Goal: Task Accomplishment & Management: Manage account settings

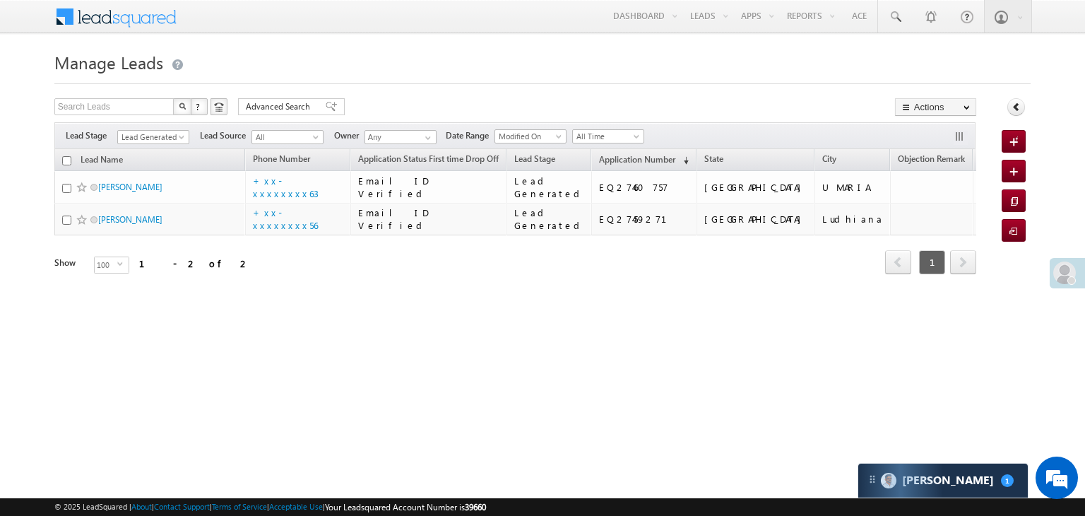
click at [1069, 277] on div at bounding box center [1072, 280] width 8 height 8
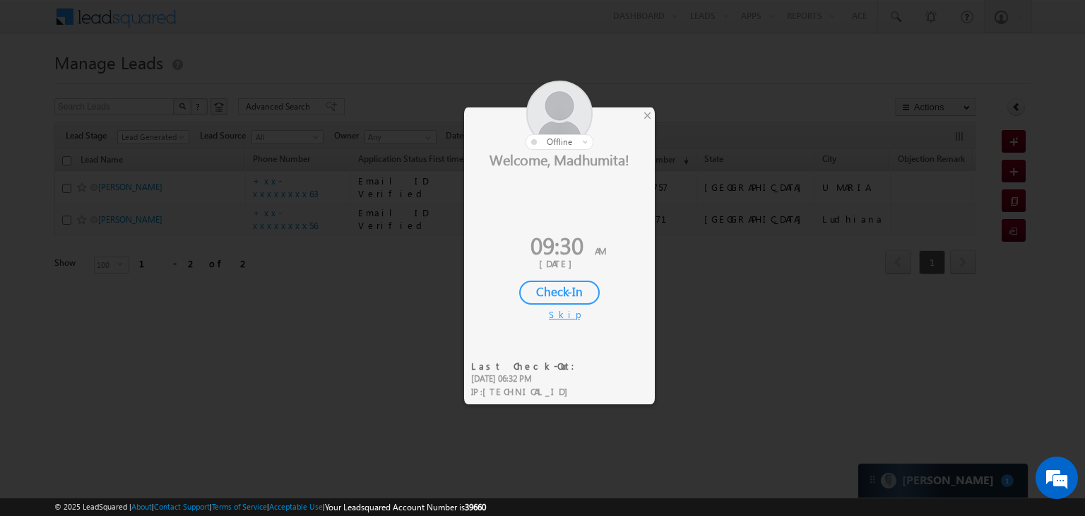
click at [566, 295] on div "Check-In" at bounding box center [559, 293] width 81 height 24
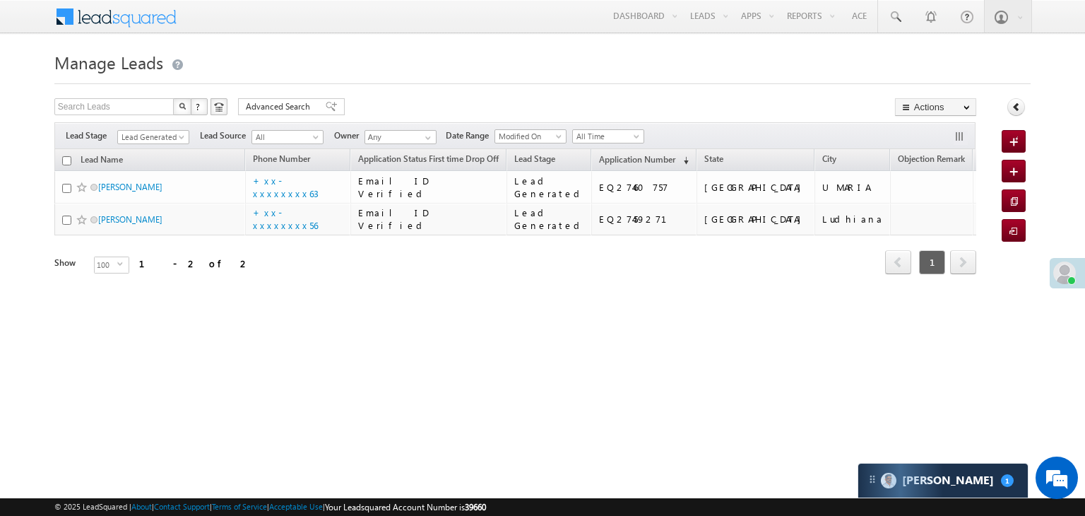
click at [178, 146] on div "Filters Lead Stage Lead Generated Lead Generated Lead Source All All Owner Any …" at bounding box center [514, 135] width 921 height 27
click at [179, 140] on span at bounding box center [182, 139] width 11 height 11
click at [158, 151] on link "All" at bounding box center [153, 152] width 71 height 13
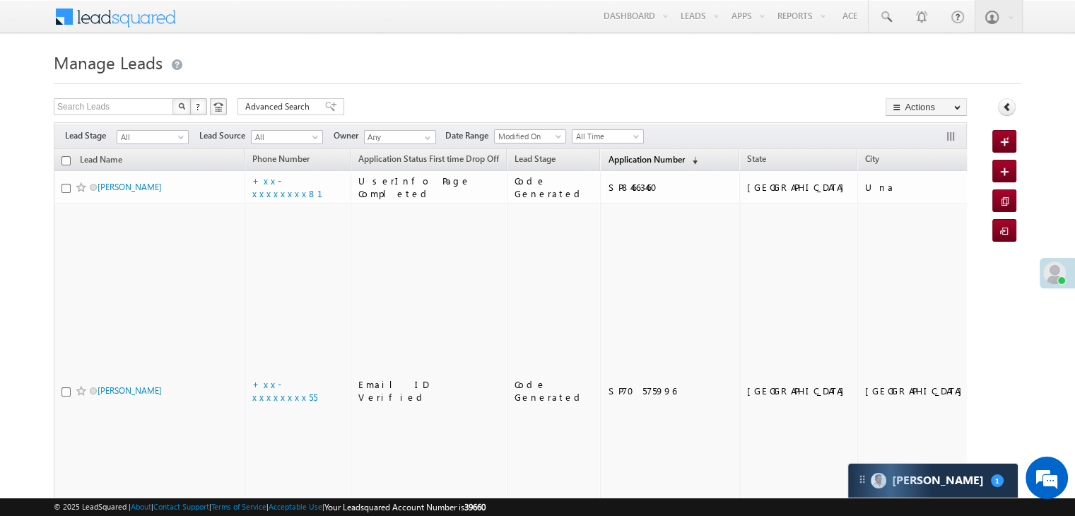
click at [627, 158] on span "Application Number" at bounding box center [646, 159] width 76 height 11
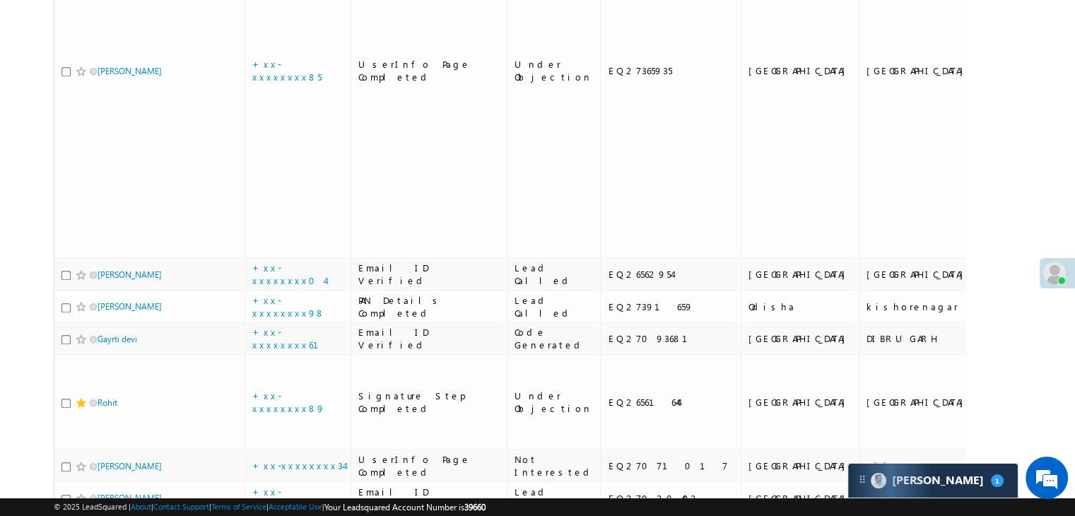
scroll to position [848, 0]
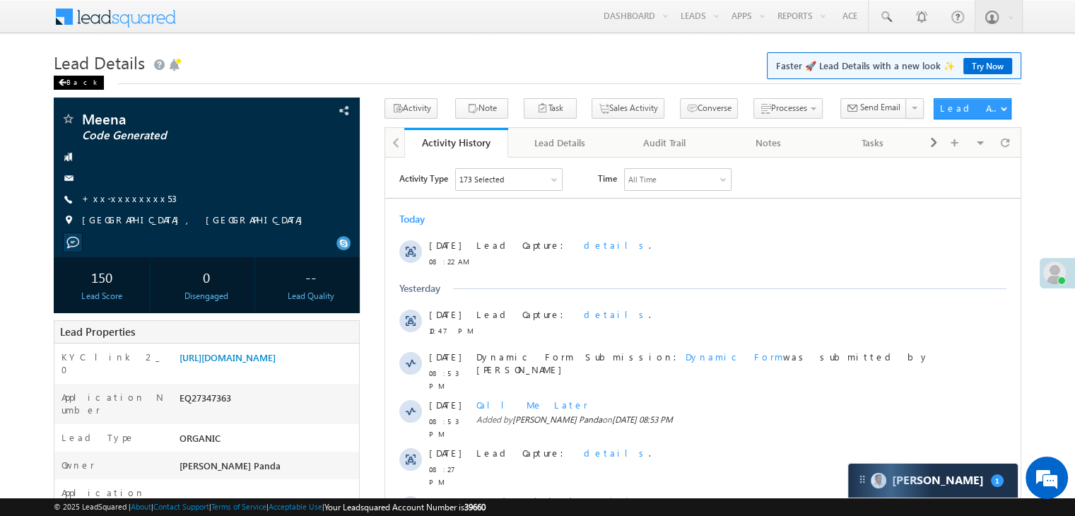
click at [73, 82] on div "Back" at bounding box center [79, 83] width 50 height 14
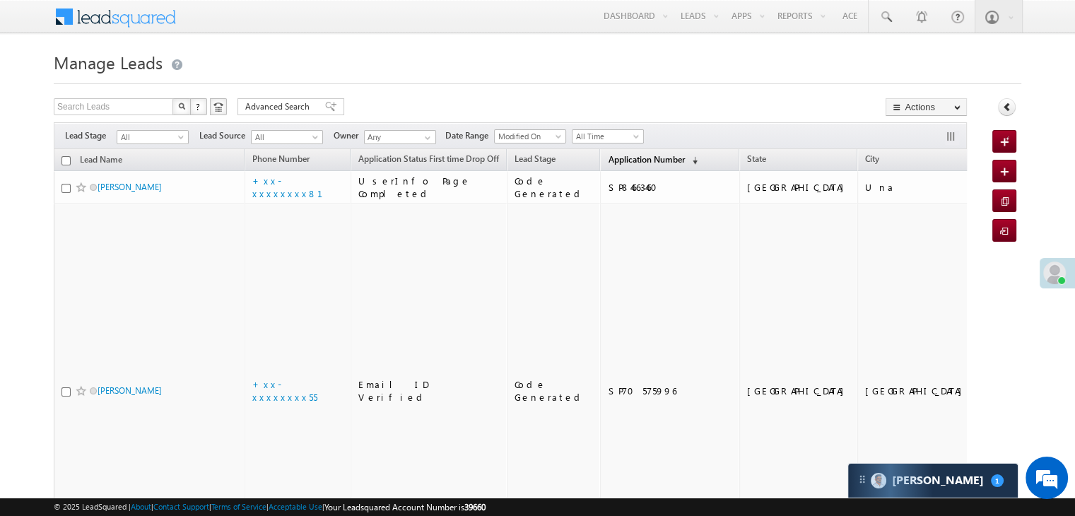
click at [633, 161] on span "Application Number" at bounding box center [646, 159] width 76 height 11
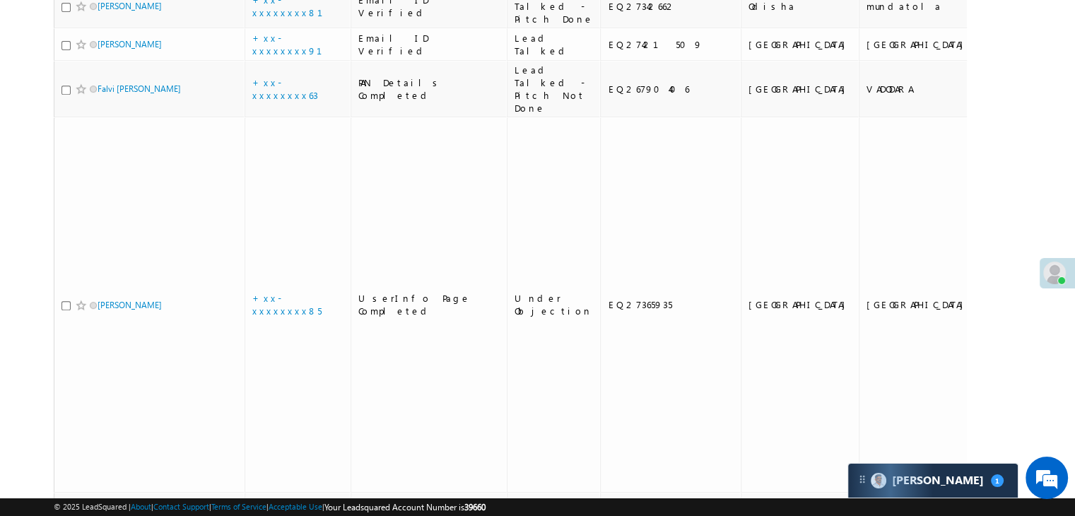
scroll to position [636, 0]
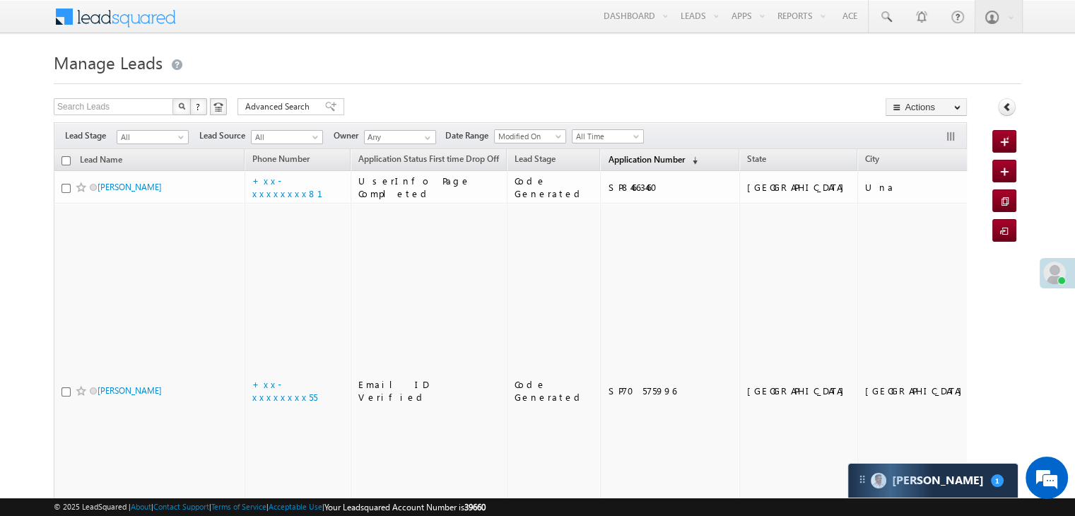
click at [608, 162] on span "Application Number" at bounding box center [646, 159] width 76 height 11
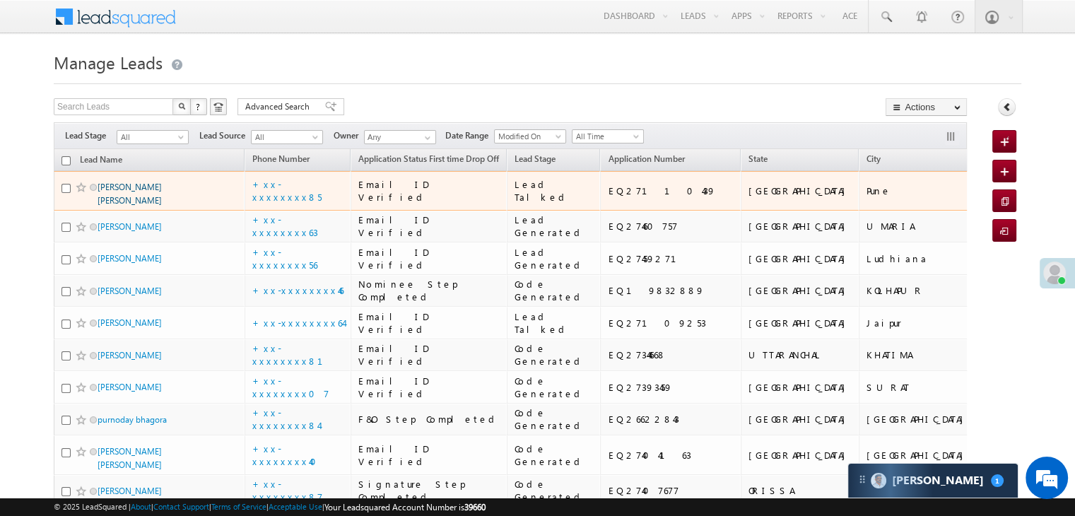
click at [146, 206] on link "[PERSON_NAME] [PERSON_NAME]" at bounding box center [130, 194] width 64 height 24
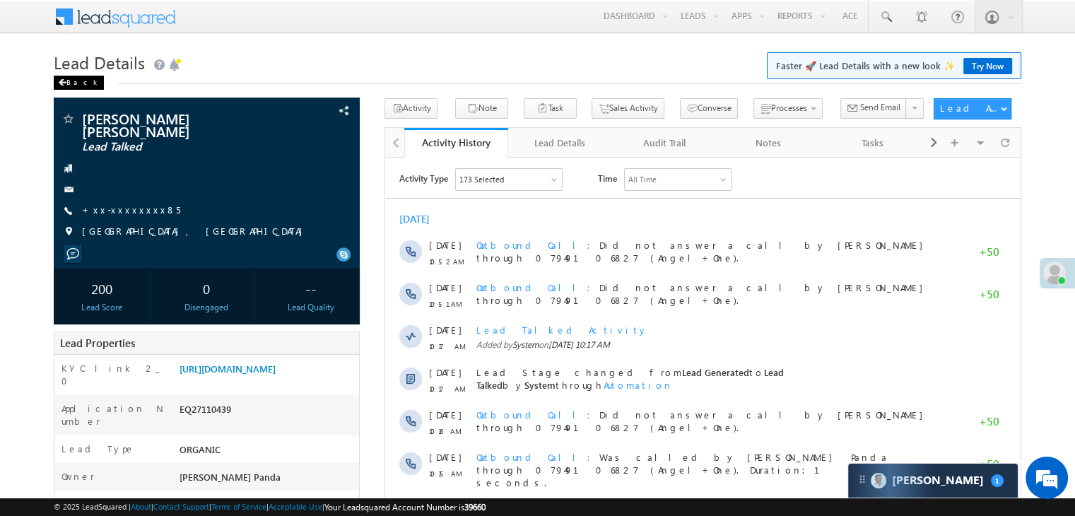
click at [73, 83] on div "Back" at bounding box center [79, 83] width 50 height 14
click at [76, 86] on div "Back" at bounding box center [79, 83] width 50 height 14
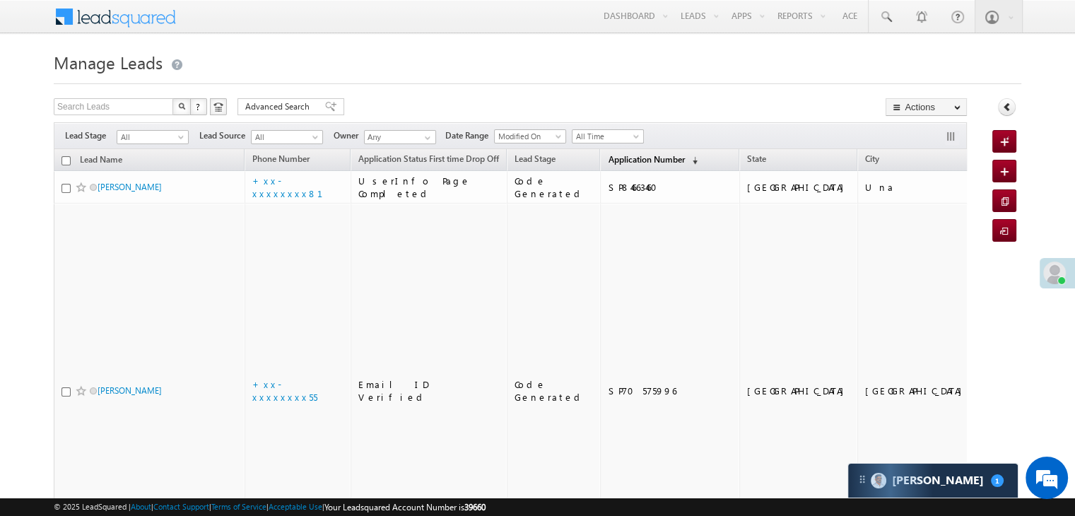
click at [608, 156] on span "Application Number" at bounding box center [646, 159] width 76 height 11
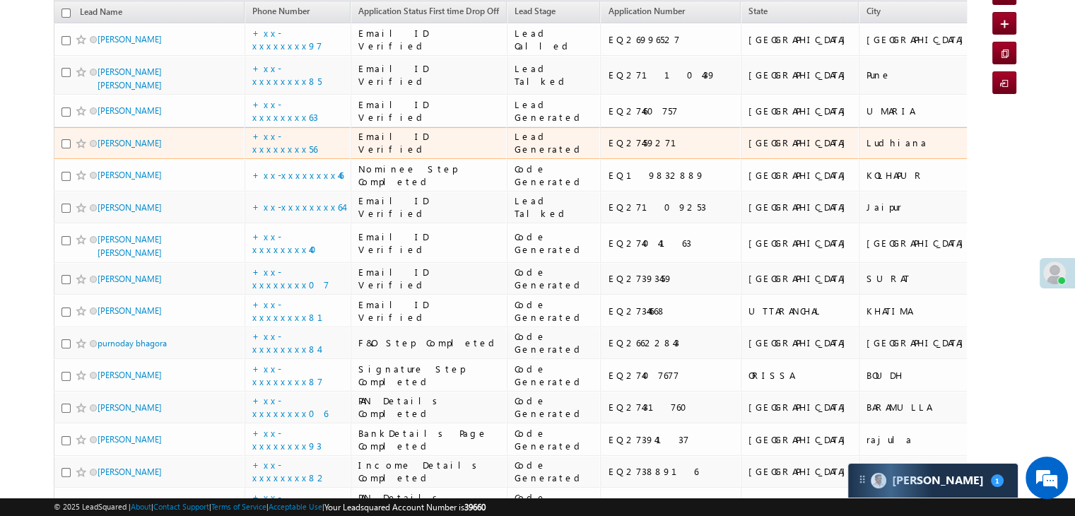
scroll to position [283, 0]
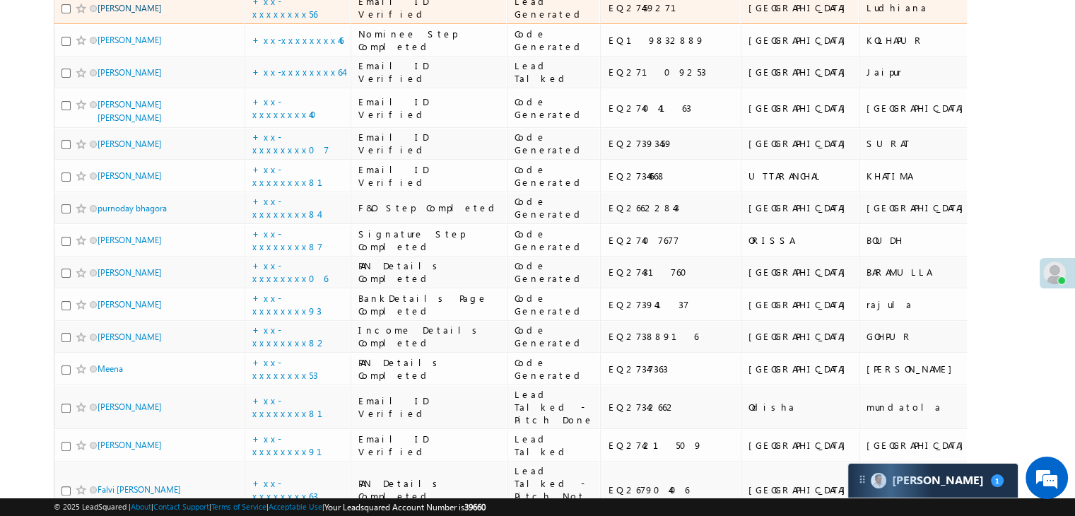
click at [124, 13] on link "[PERSON_NAME]" at bounding box center [130, 8] width 64 height 11
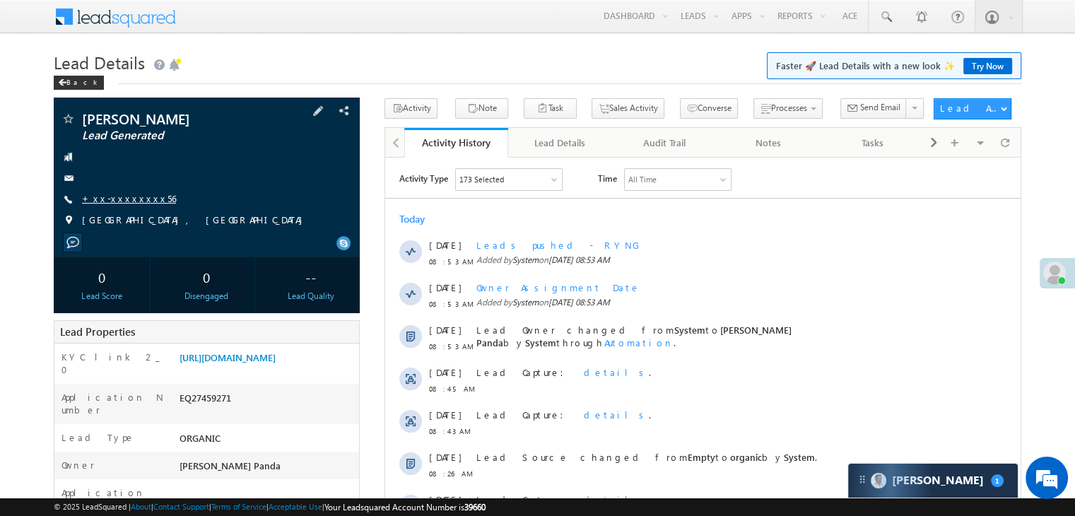
click at [126, 201] on link "+xx-xxxxxxxx56" at bounding box center [129, 198] width 94 height 12
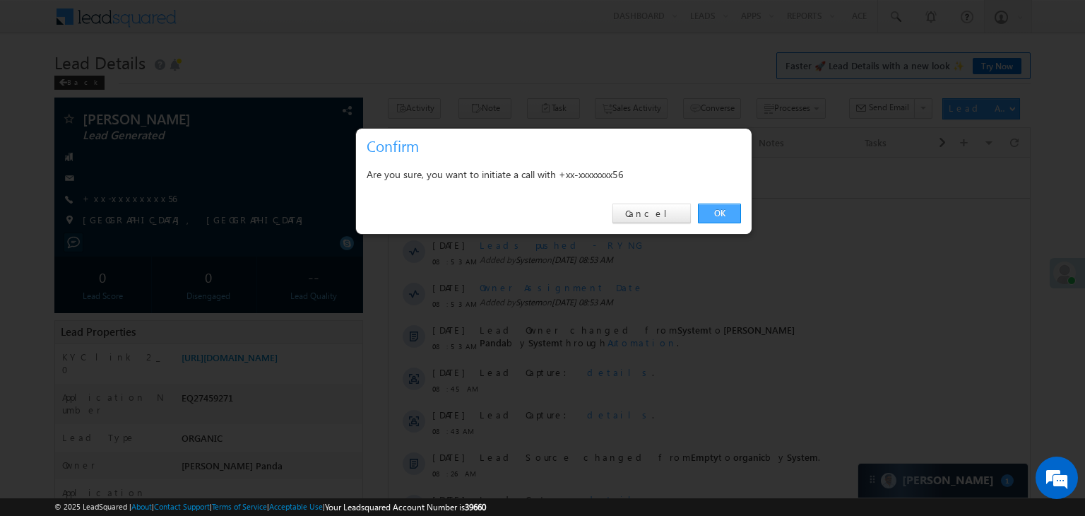
click at [721, 213] on link "OK" at bounding box center [719, 214] width 43 height 20
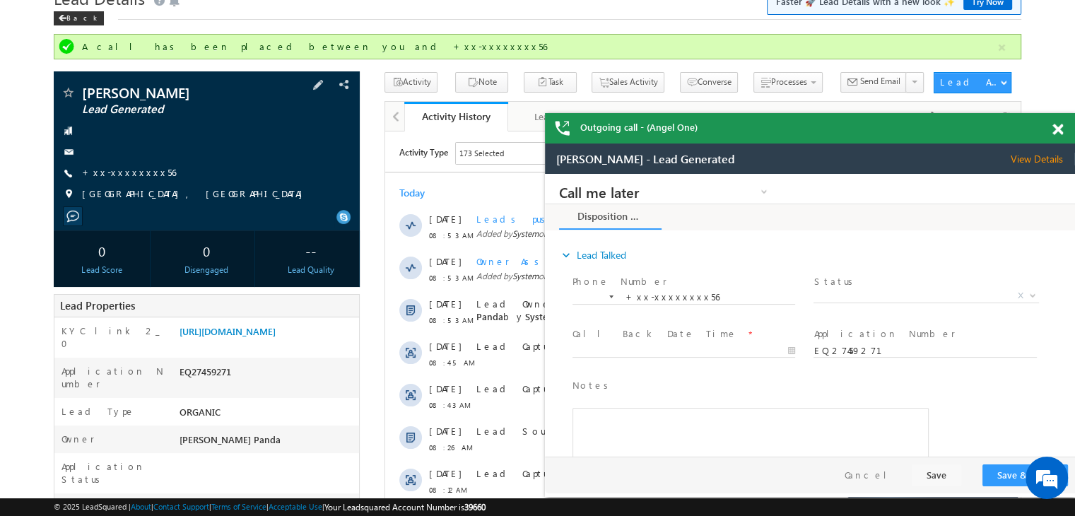
scroll to position [141, 0]
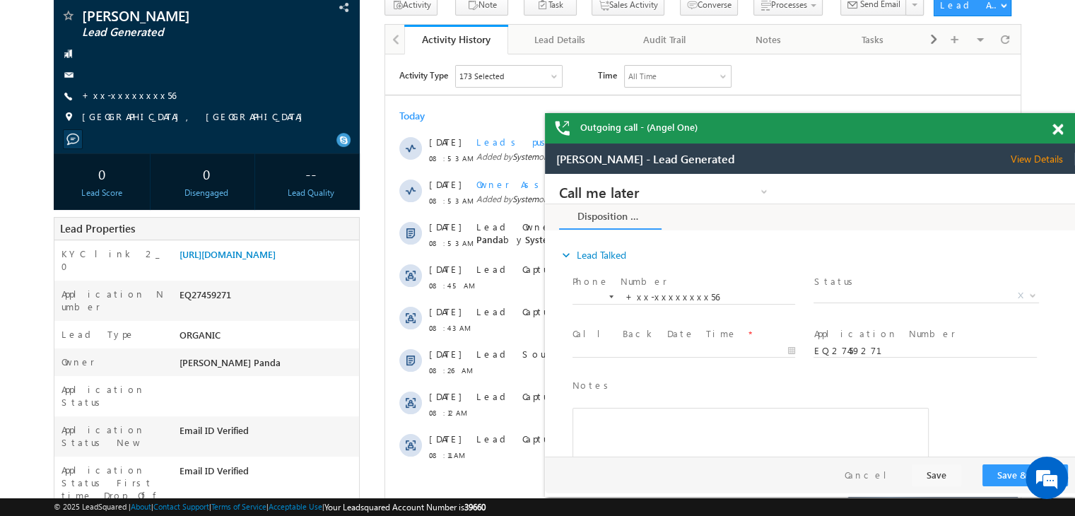
click at [1053, 124] on span at bounding box center [1057, 130] width 11 height 12
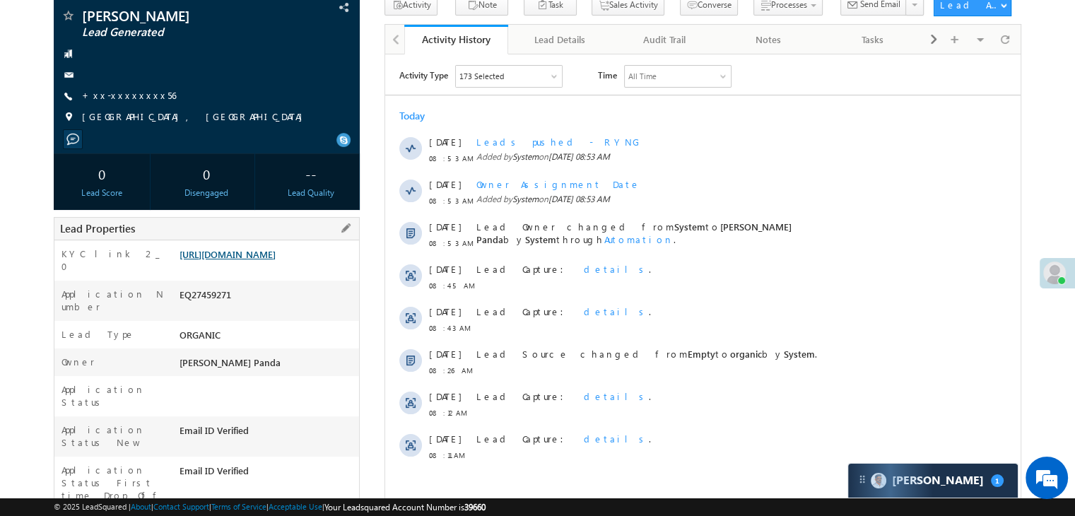
click at [276, 260] on link "[URL][DOMAIN_NAME]" at bounding box center [227, 254] width 96 height 12
click at [99, 95] on link "+xx-xxxxxxxx56" at bounding box center [129, 95] width 94 height 12
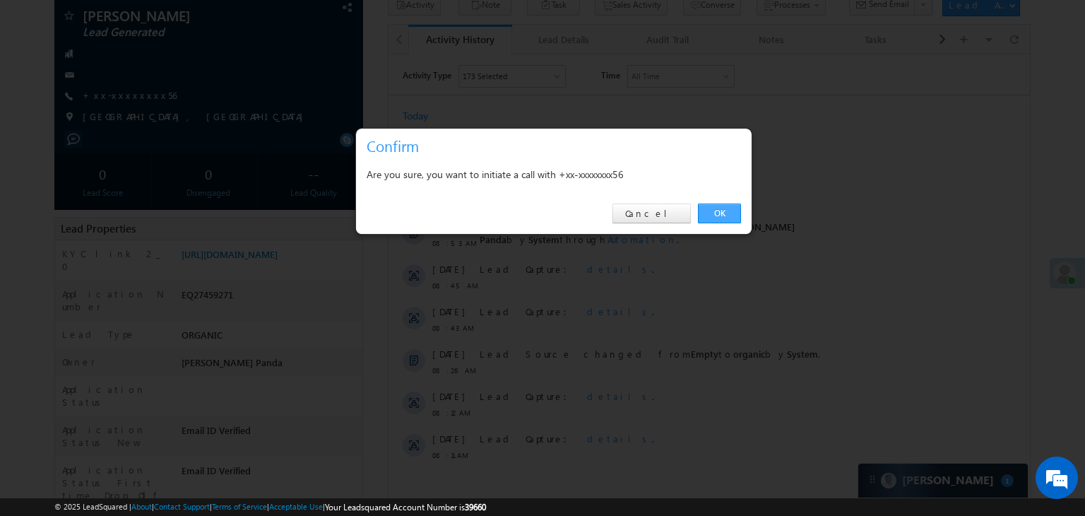
click at [724, 210] on link "OK" at bounding box center [719, 214] width 43 height 20
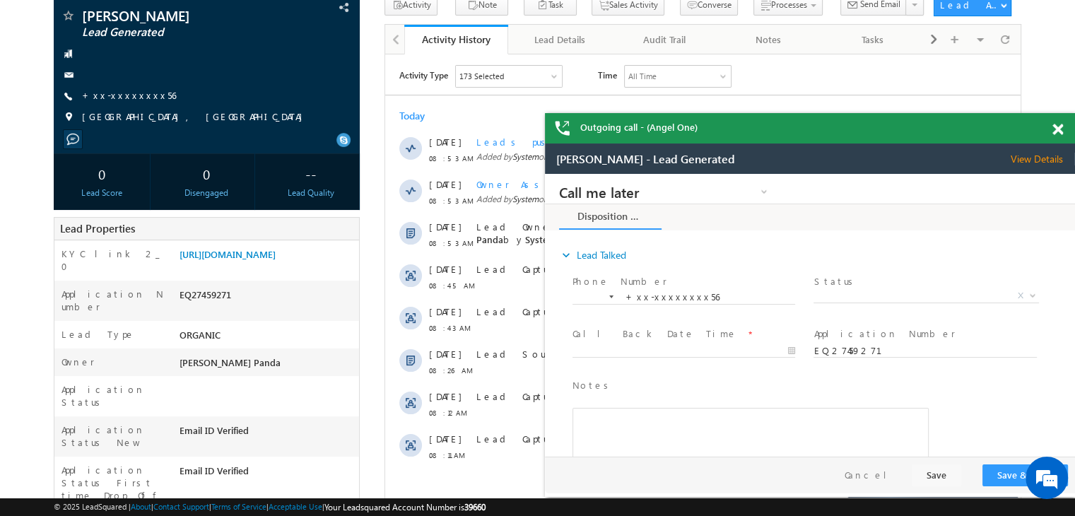
scroll to position [0, 0]
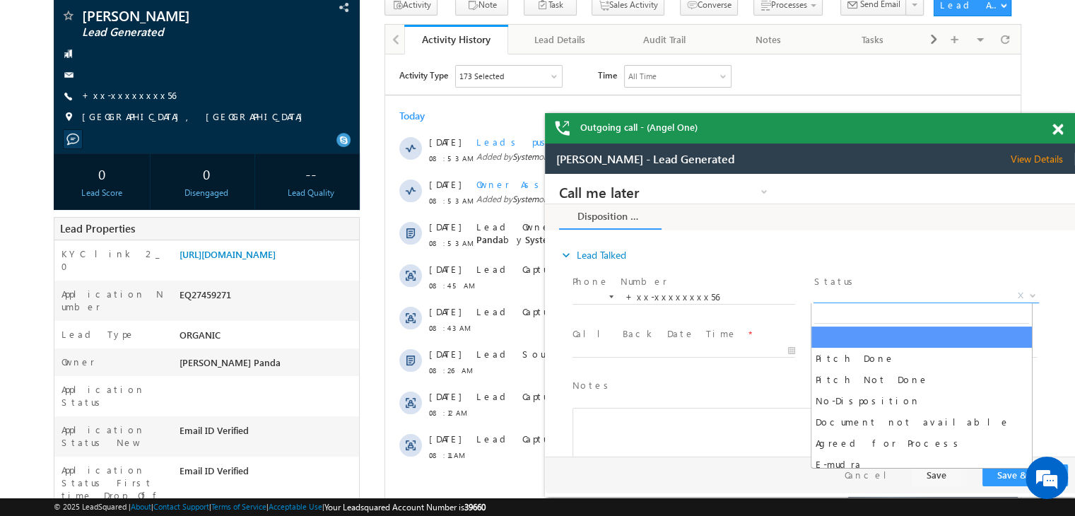
click at [893, 293] on span "X" at bounding box center [925, 296] width 225 height 14
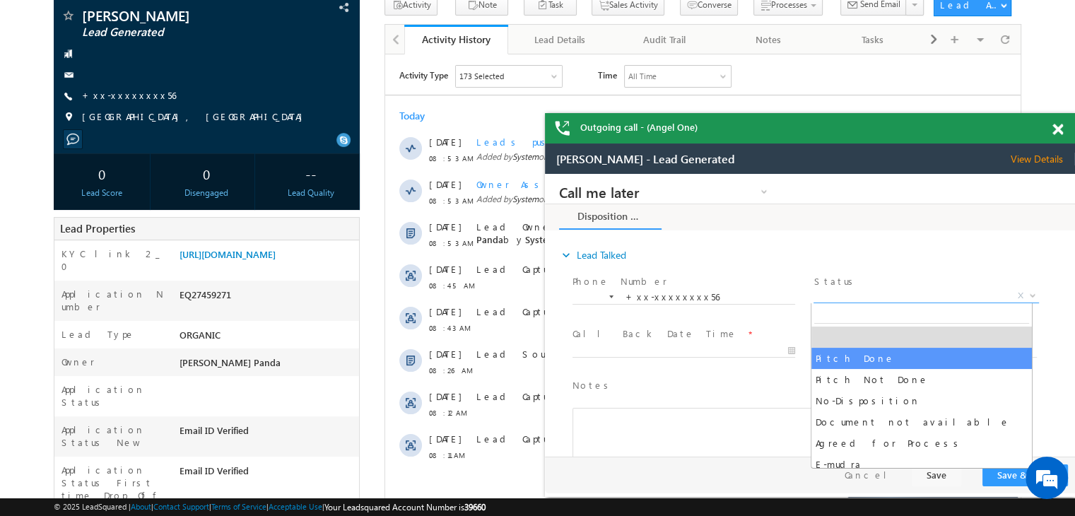
select select "Pitch Done"
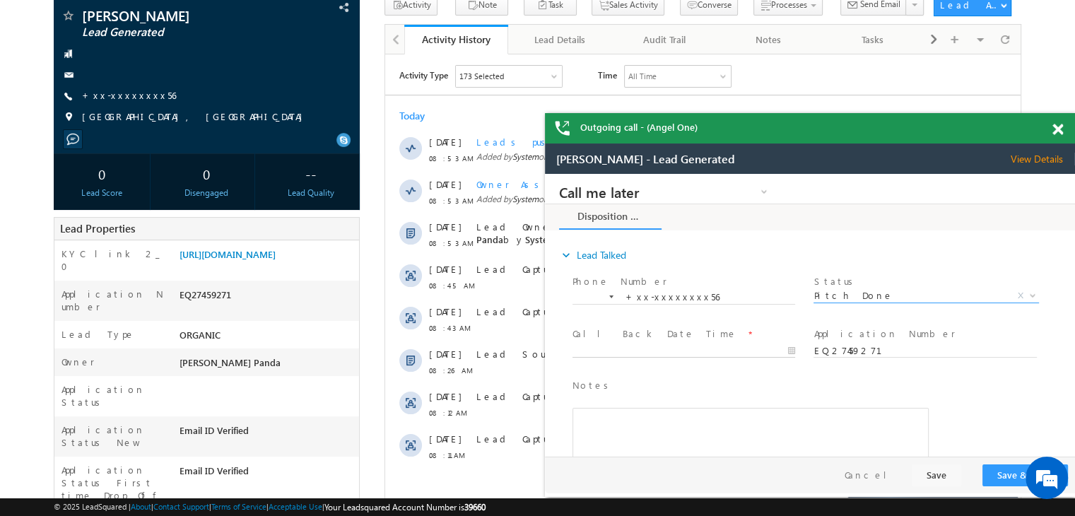
type input "08/20/25 9:38 AM"
click at [719, 346] on input "08/20/25 9:38 AM" at bounding box center [683, 351] width 223 height 14
click at [902, 379] on span "Notes *" at bounding box center [741, 386] width 338 height 16
click at [1004, 478] on button "Save & Close" at bounding box center [1025, 475] width 86 height 22
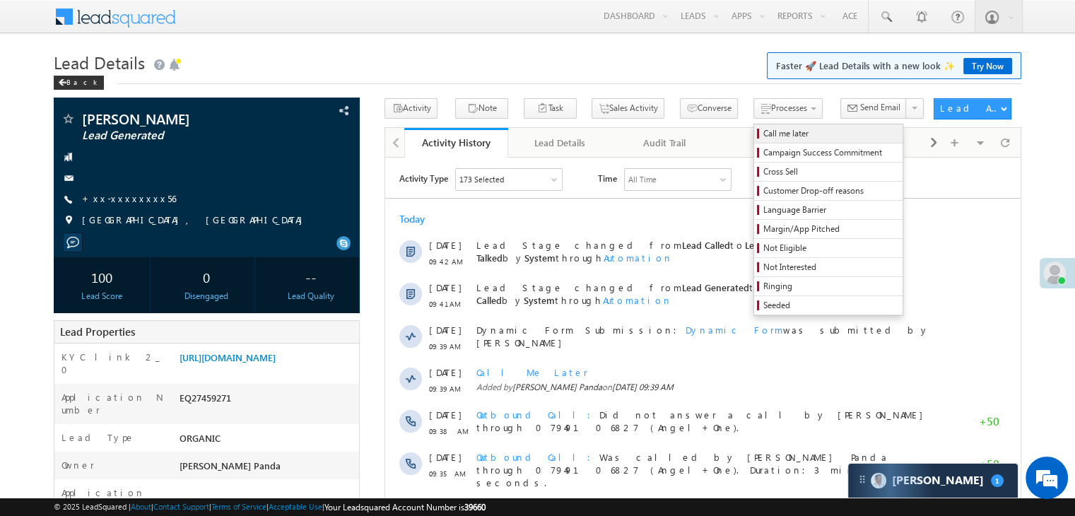
click at [763, 136] on span "Call me later" at bounding box center [830, 133] width 134 height 13
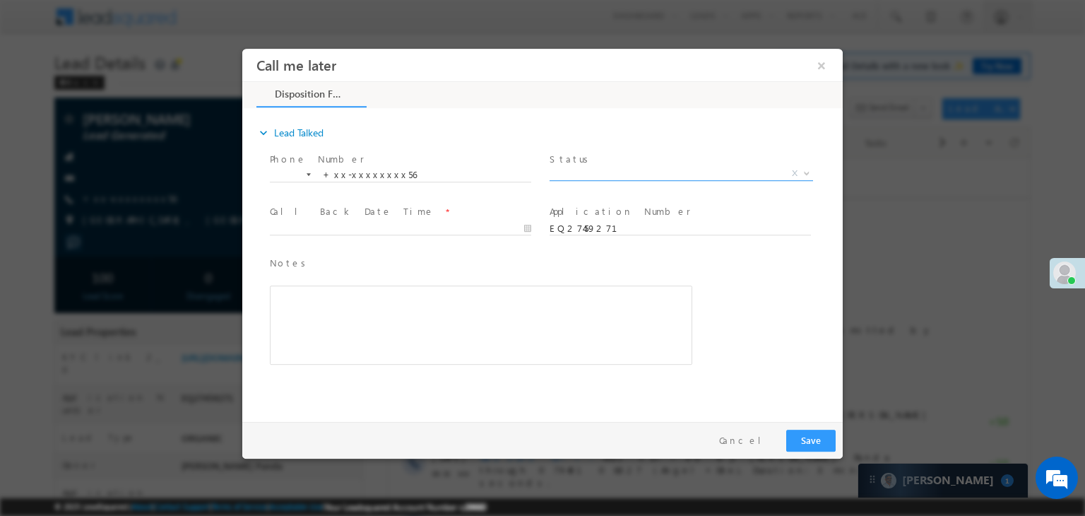
click at [651, 177] on span "X" at bounding box center [682, 174] width 264 height 14
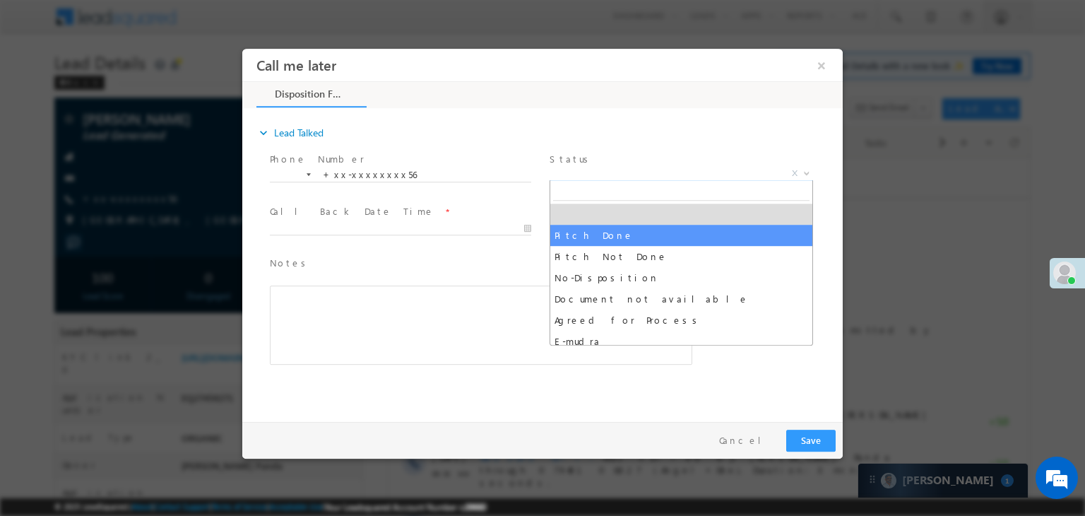
select select "Pitch Done"
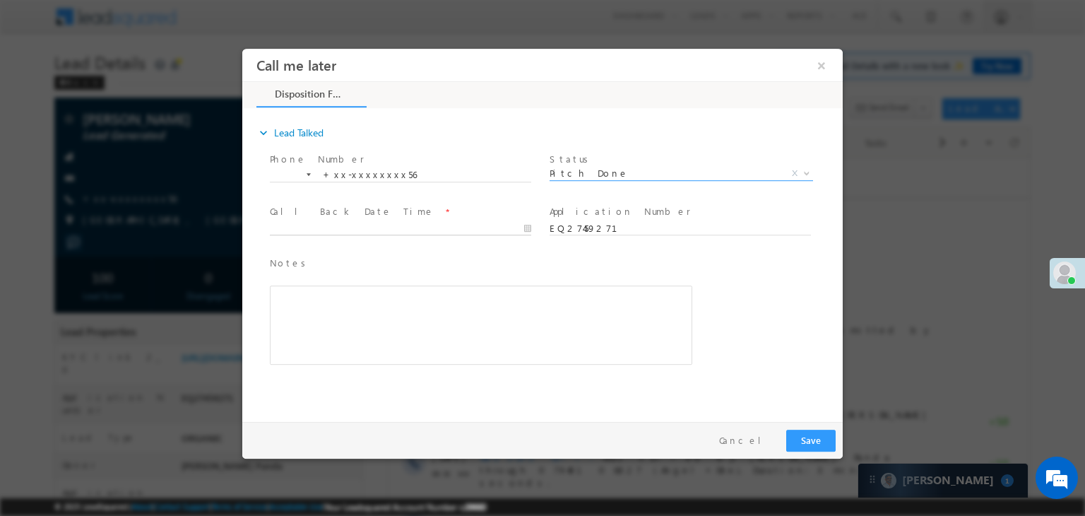
type input "08/20/25 9:43 AM"
click at [424, 225] on input "08/20/25 9:43 AM" at bounding box center [400, 229] width 261 height 14
click at [809, 437] on button "Save" at bounding box center [810, 441] width 49 height 22
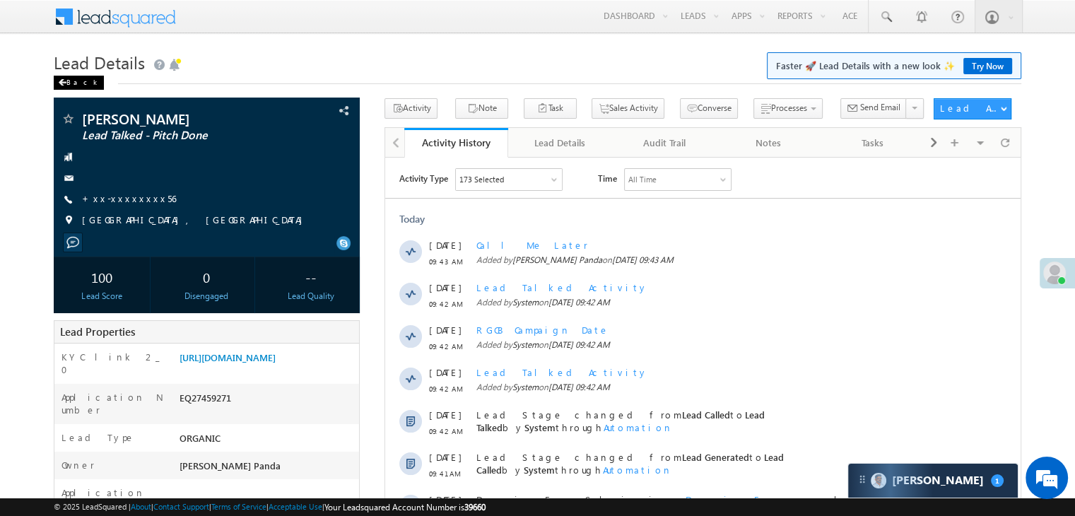
click at [73, 80] on div "Back" at bounding box center [79, 83] width 50 height 14
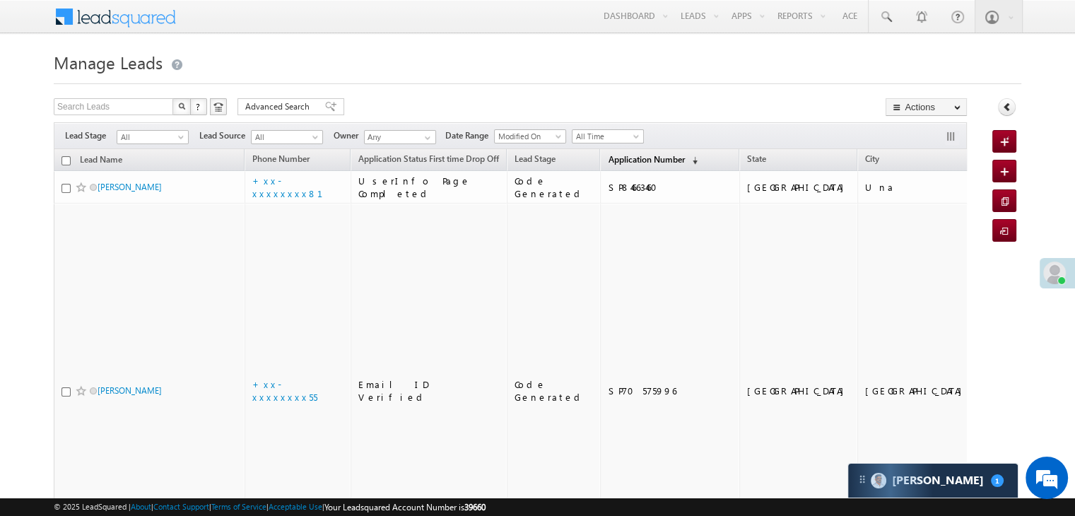
click at [608, 155] on span "Application Number" at bounding box center [646, 159] width 76 height 11
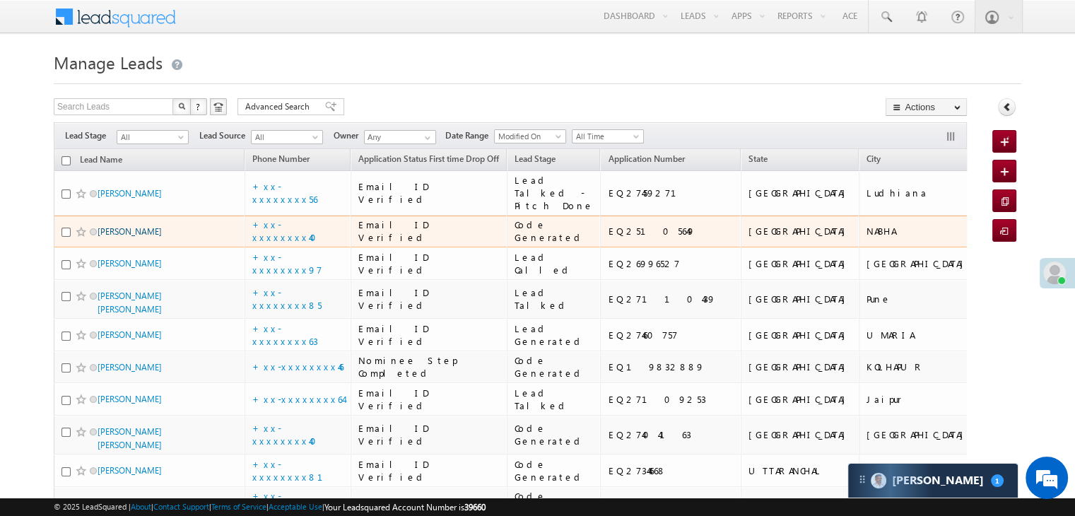
click at [129, 237] on link "[PERSON_NAME]" at bounding box center [130, 231] width 64 height 11
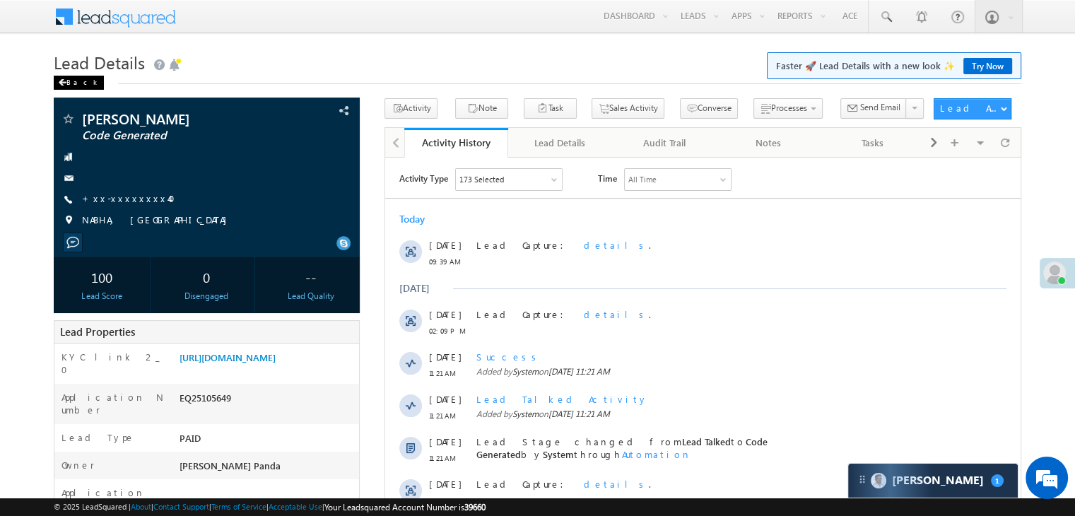
click at [66, 81] on span at bounding box center [62, 82] width 8 height 7
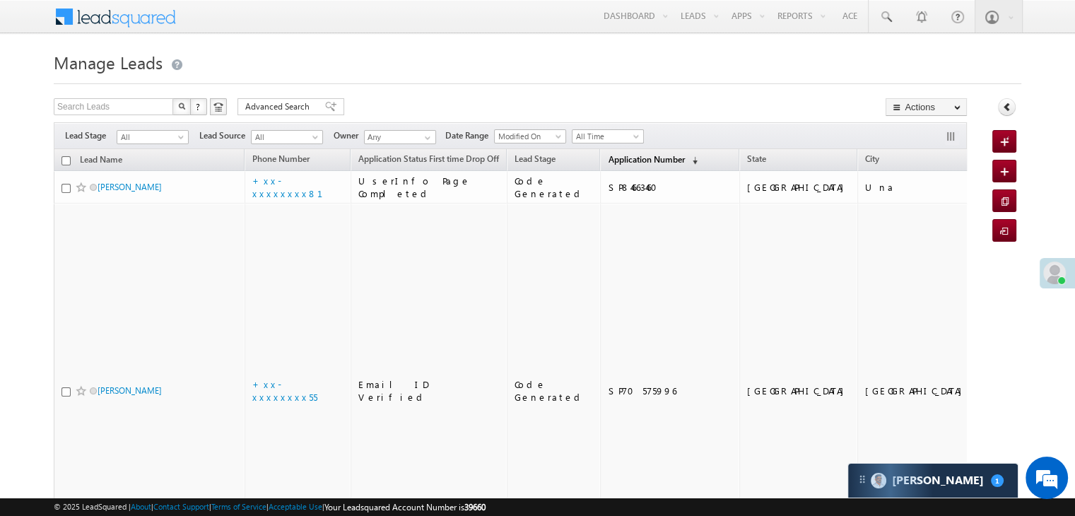
click at [616, 158] on span "Application Number" at bounding box center [646, 159] width 76 height 11
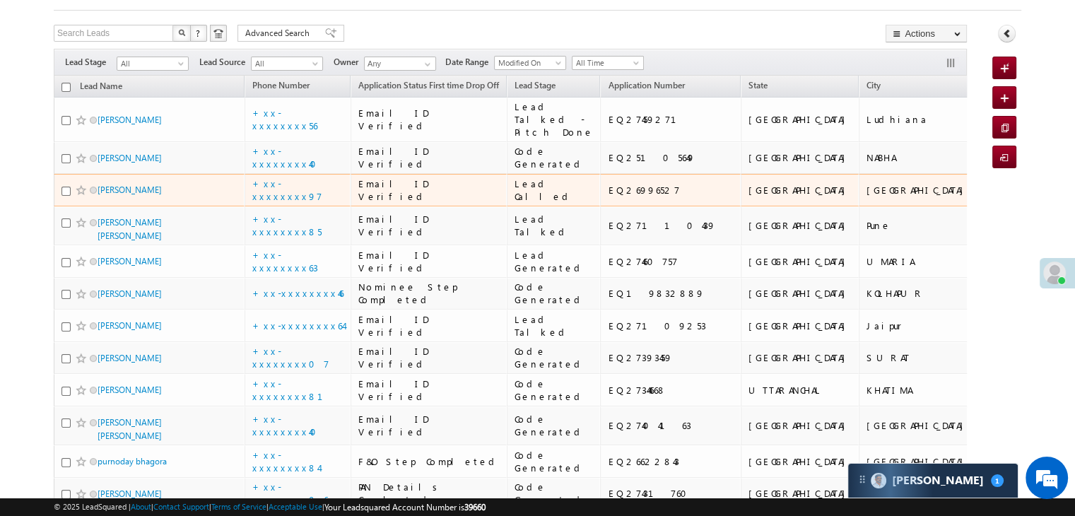
scroll to position [71, 0]
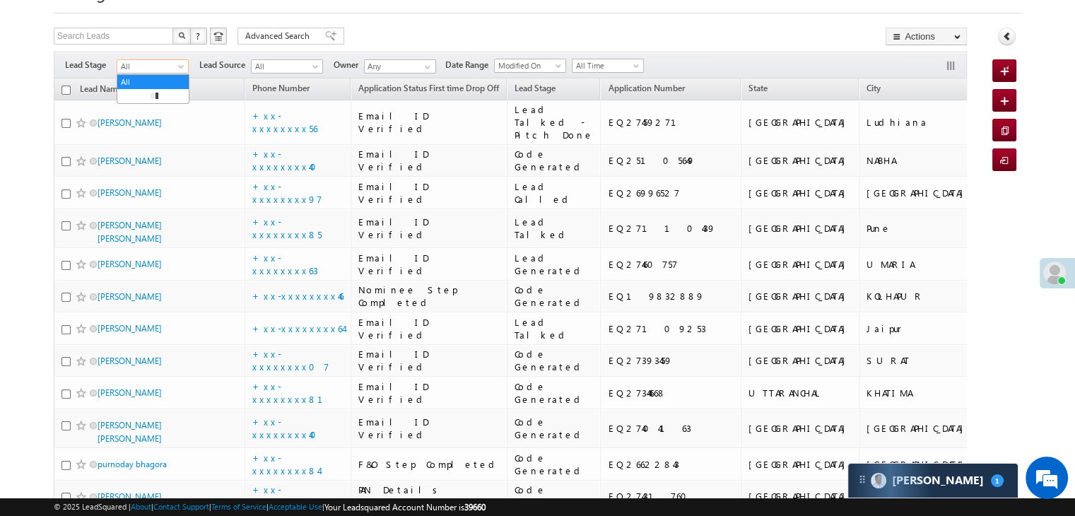
click at [179, 67] on span at bounding box center [182, 69] width 11 height 11
click at [153, 98] on link "Lead Generated" at bounding box center [152, 96] width 71 height 13
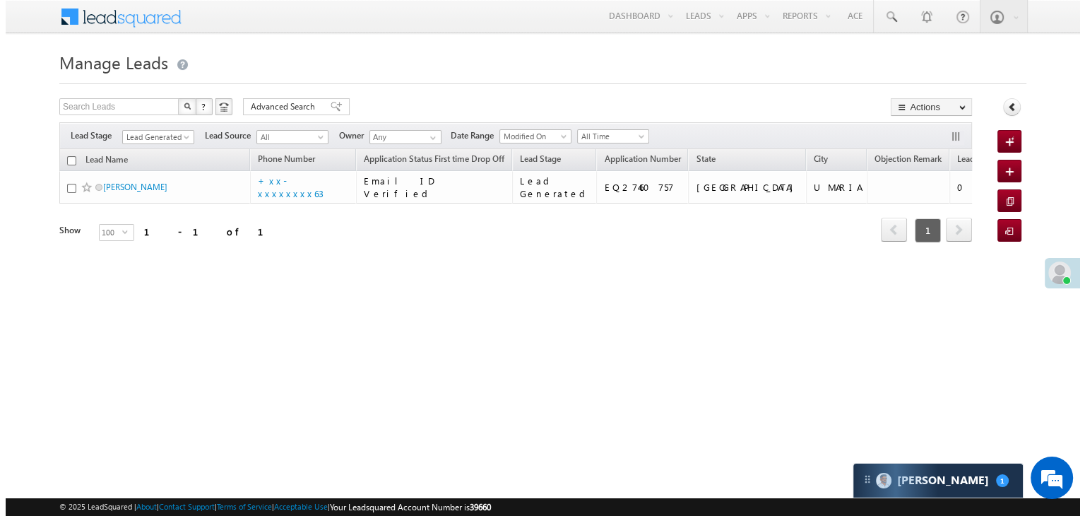
scroll to position [0, 0]
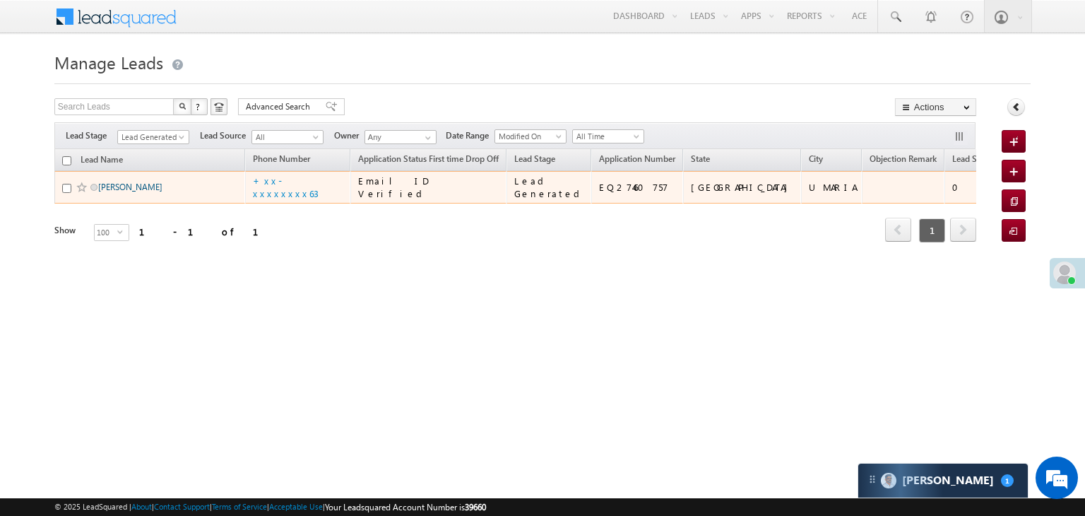
click at [114, 192] on link "Mukesh baiga" at bounding box center [130, 187] width 64 height 11
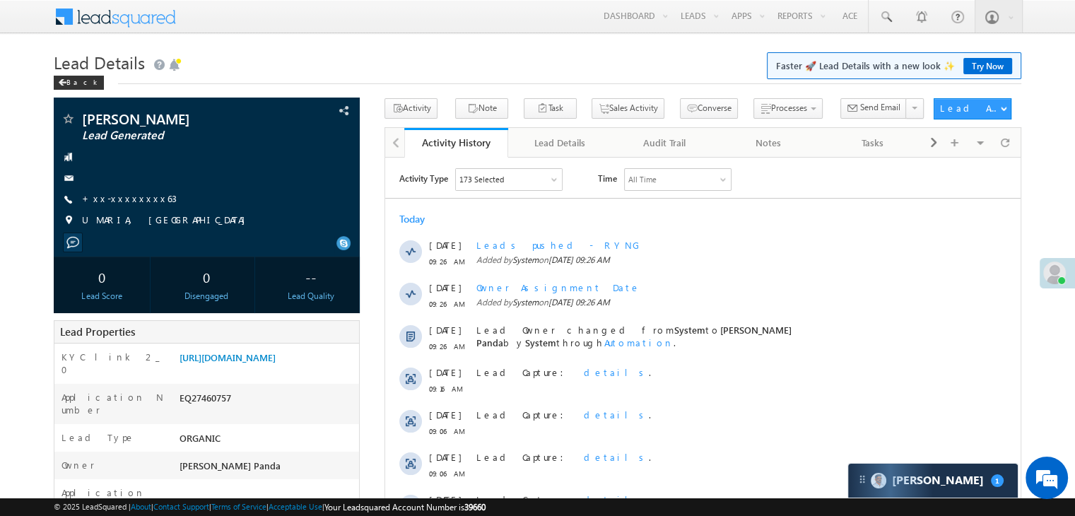
click at [113, 199] on link "+xx-xxxxxxxx63" at bounding box center [129, 198] width 95 height 12
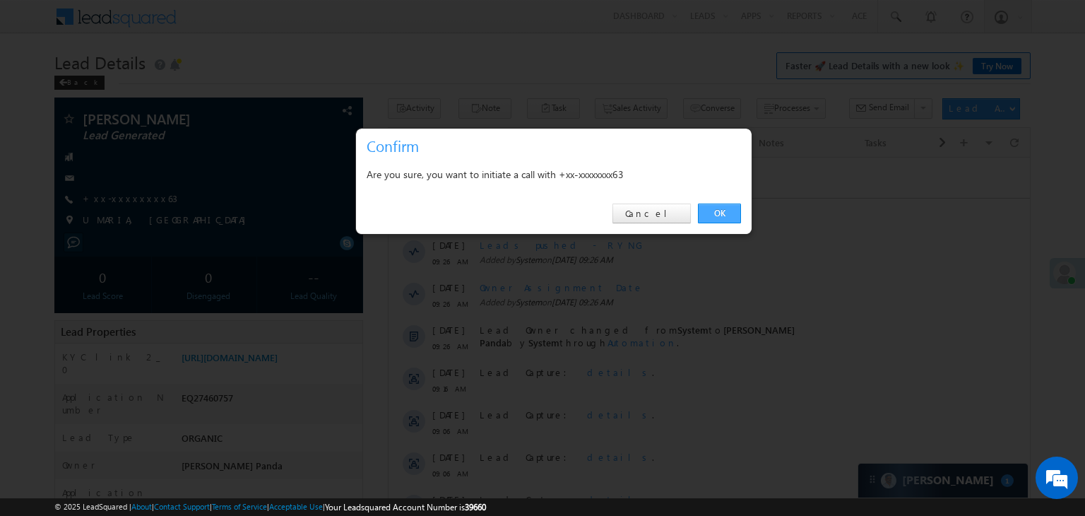
click at [721, 213] on link "OK" at bounding box center [719, 214] width 43 height 20
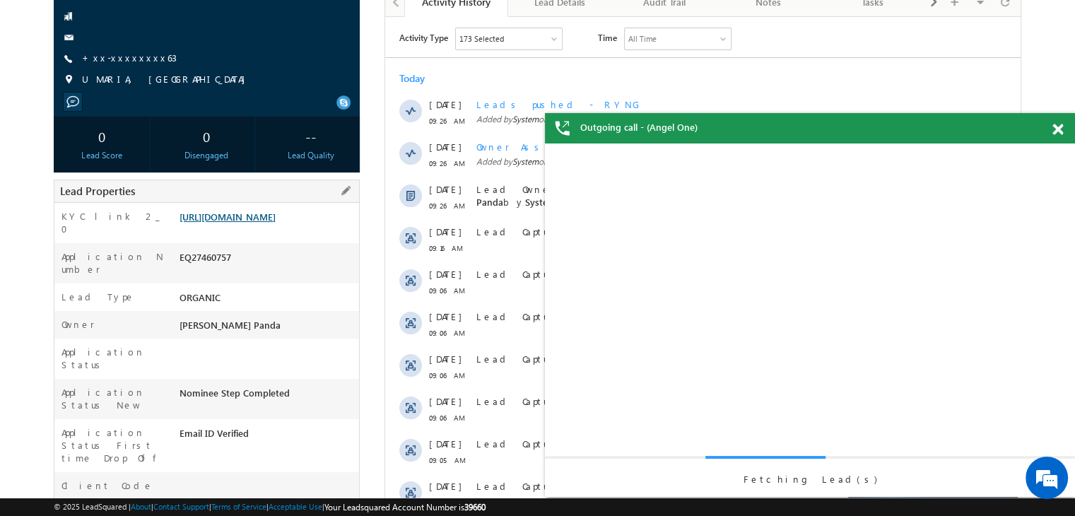
click at [276, 223] on link "[URL][DOMAIN_NAME]" at bounding box center [227, 217] width 96 height 12
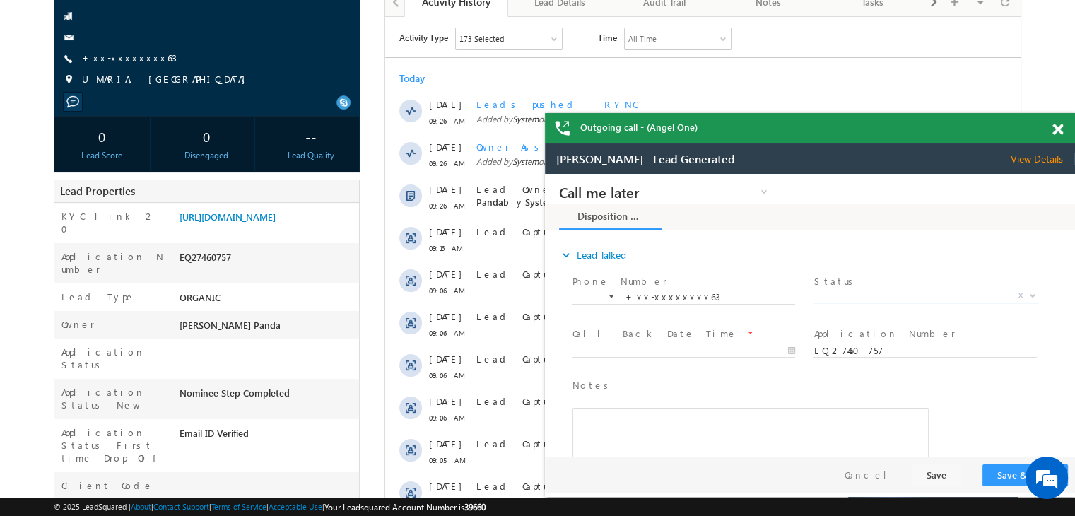
click at [926, 297] on span "X" at bounding box center [925, 296] width 225 height 14
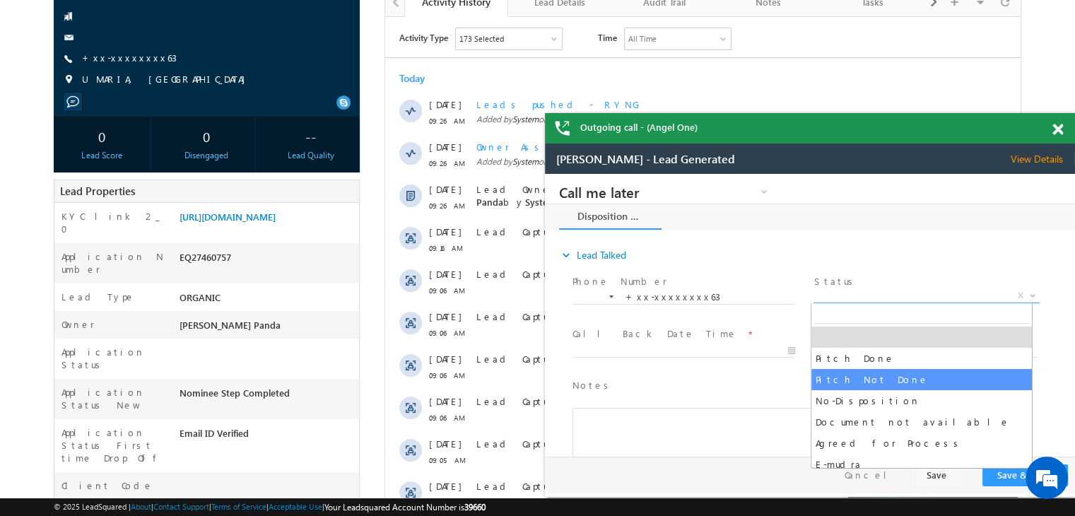
select select "Pitch Not Done"
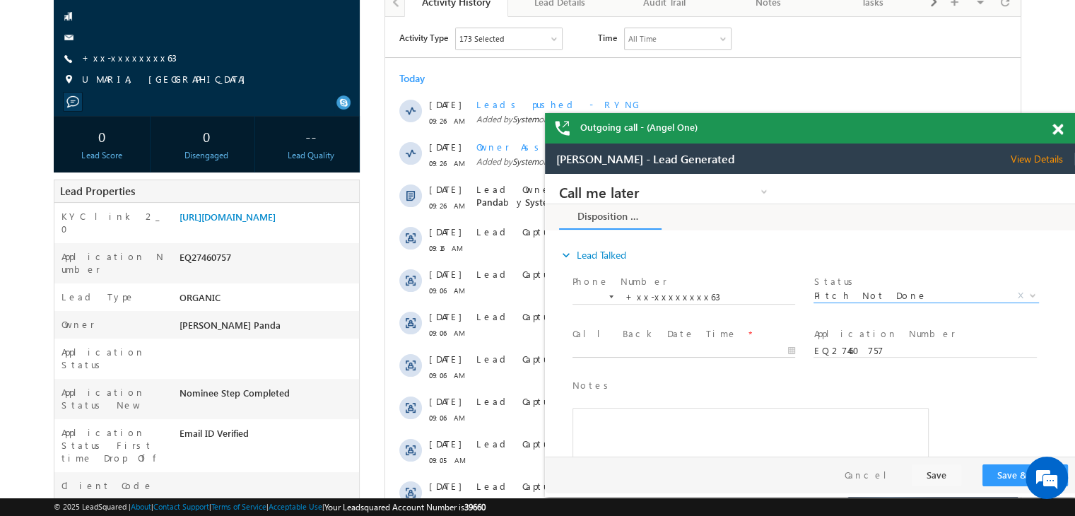
type input "08/20/25 9:44 AM"
click at [714, 347] on input "08/20/25 9:44 AM" at bounding box center [683, 351] width 223 height 14
click at [1006, 471] on button "Save & Close" at bounding box center [1025, 475] width 86 height 22
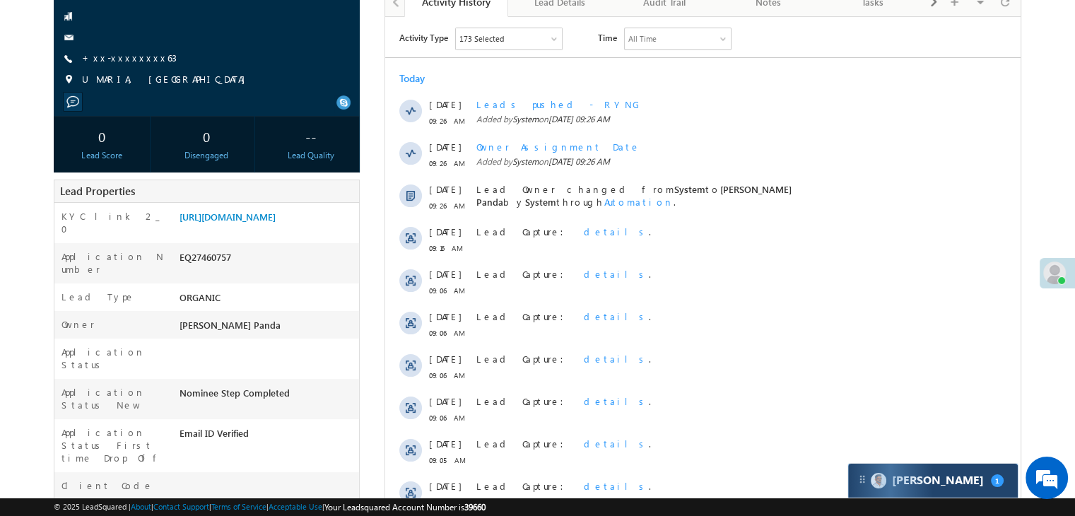
click at [959, 483] on div "Carter 1" at bounding box center [933, 481] width 170 height 34
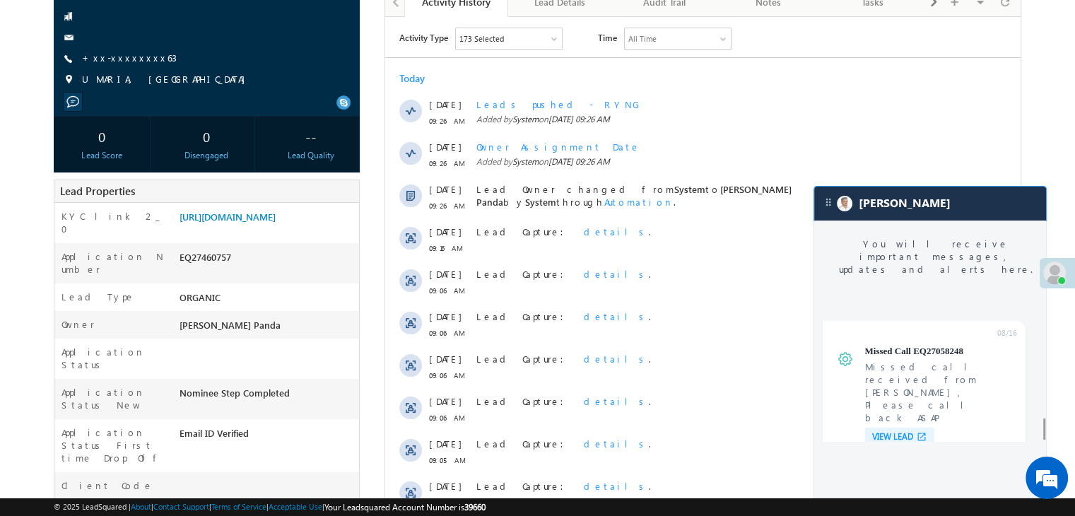
scroll to position [5639, 0]
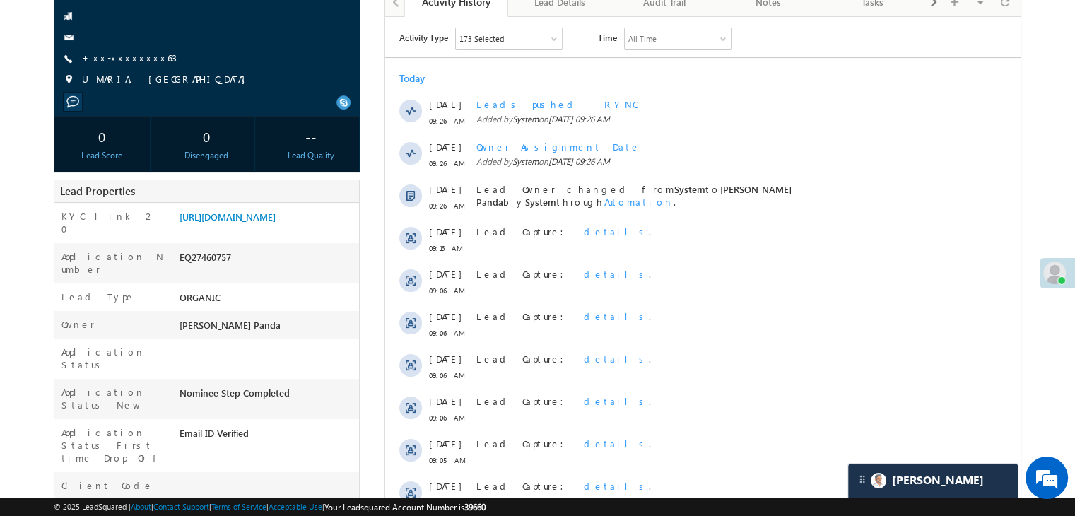
scroll to position [5706, 0]
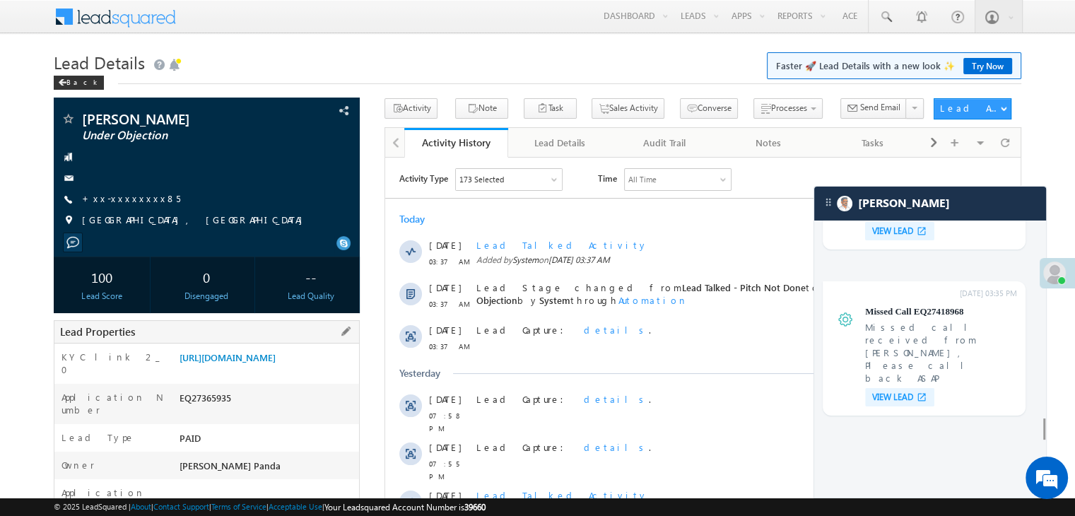
scroll to position [141, 0]
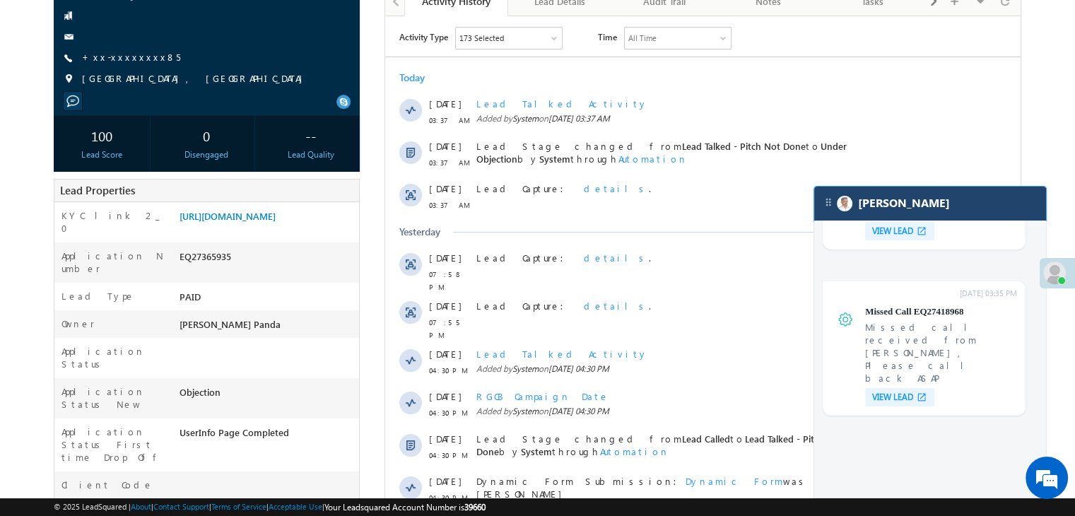
click at [949, 207] on div "[PERSON_NAME]" at bounding box center [930, 204] width 232 height 34
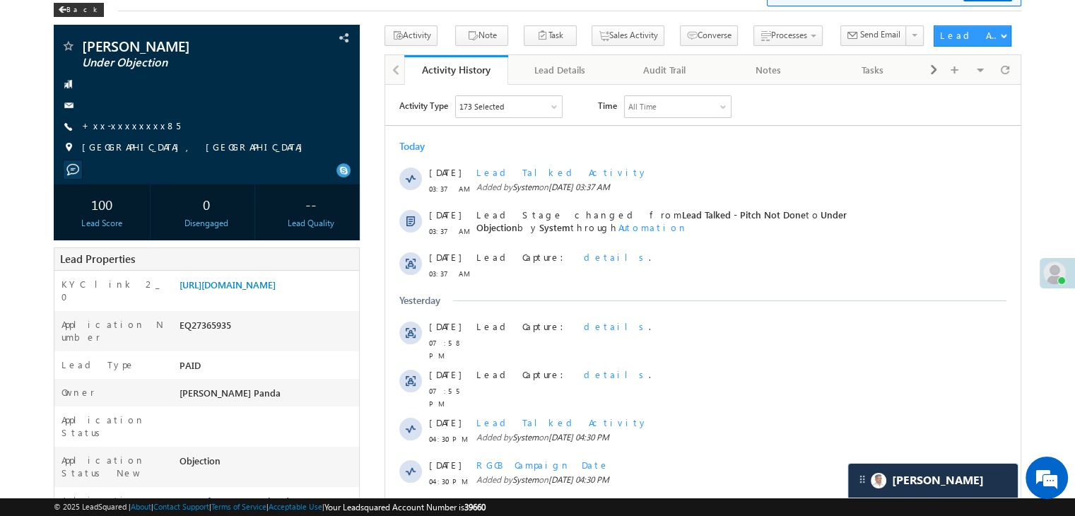
scroll to position [71, 0]
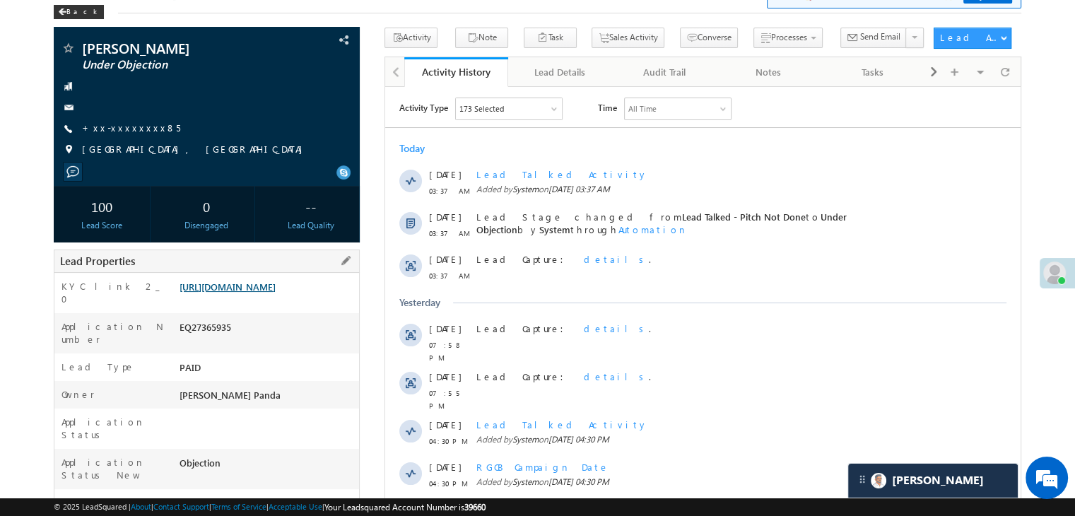
click at [276, 293] on link "[URL][DOMAIN_NAME]" at bounding box center [227, 287] width 96 height 12
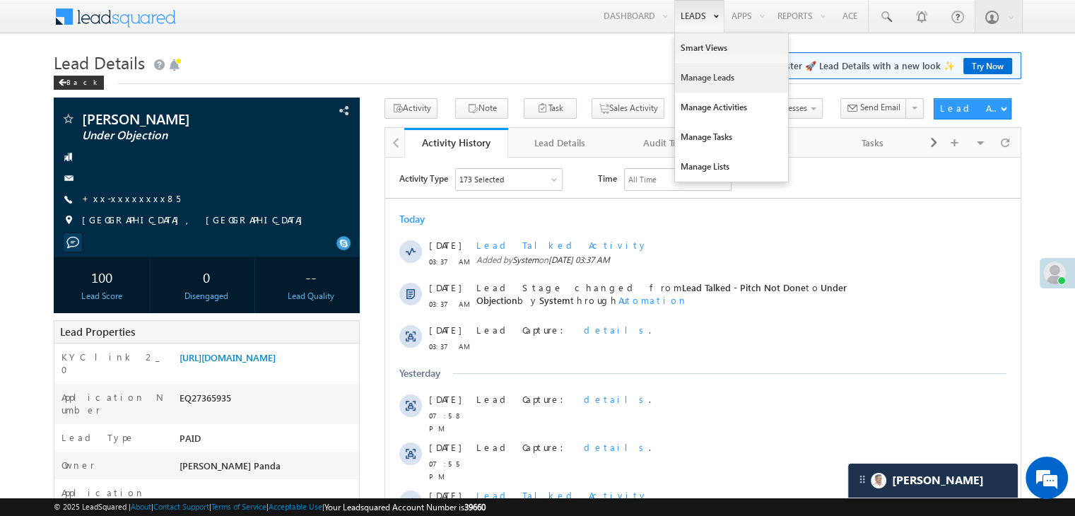
click at [707, 74] on link "Manage Leads" at bounding box center [731, 78] width 113 height 30
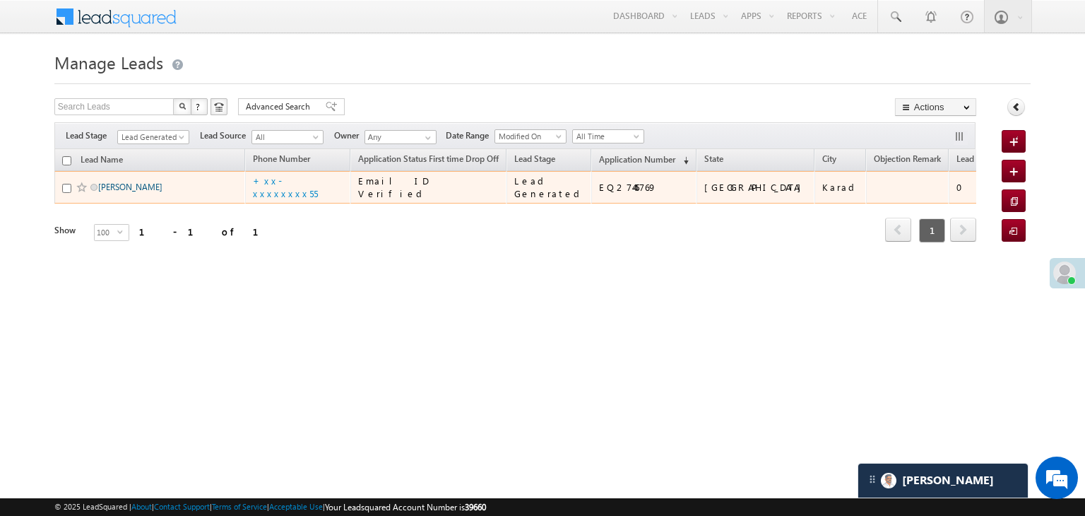
click at [147, 192] on link "[PERSON_NAME]" at bounding box center [130, 187] width 64 height 11
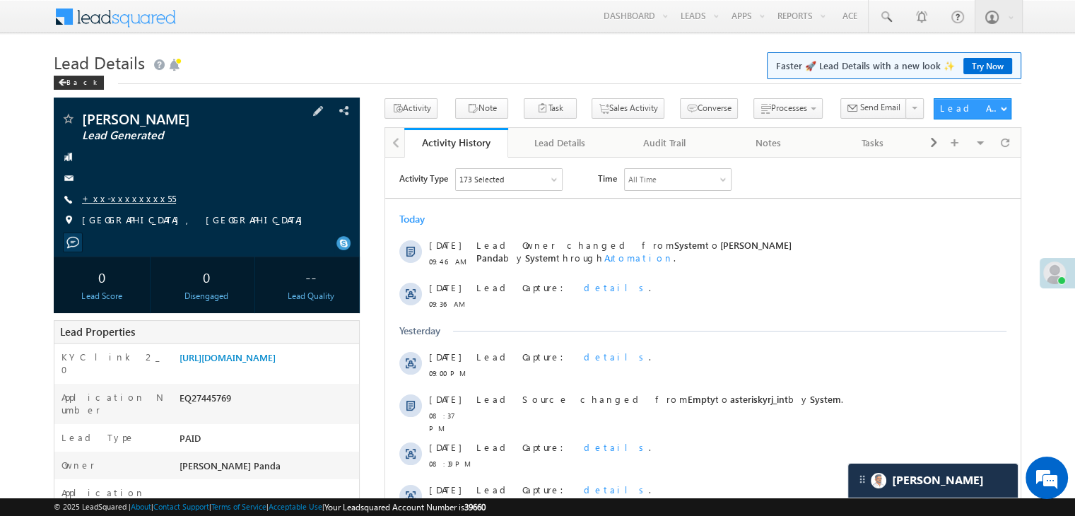
click at [117, 197] on link "+xx-xxxxxxxx55" at bounding box center [129, 198] width 94 height 12
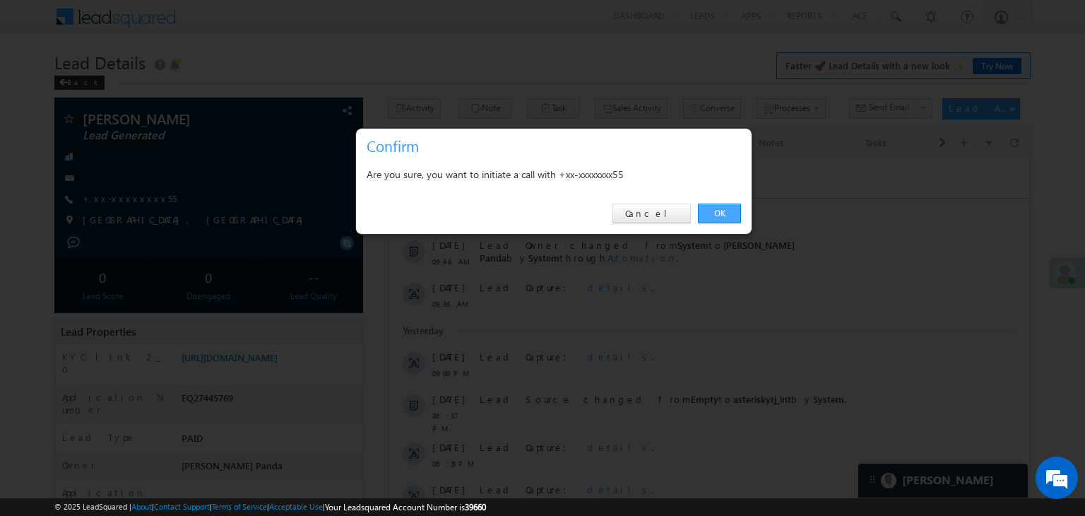
click at [718, 215] on link "OK" at bounding box center [719, 214] width 43 height 20
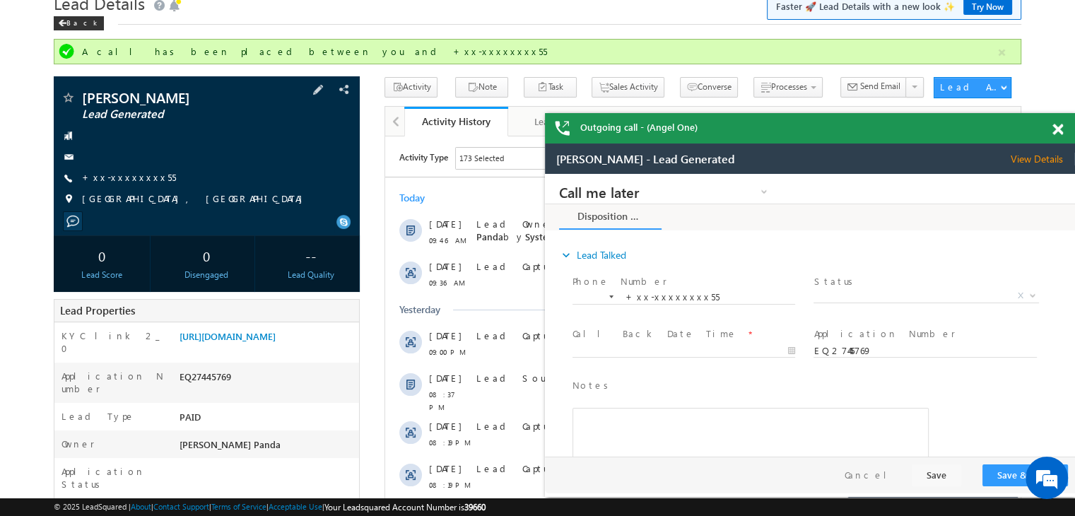
scroll to position [141, 0]
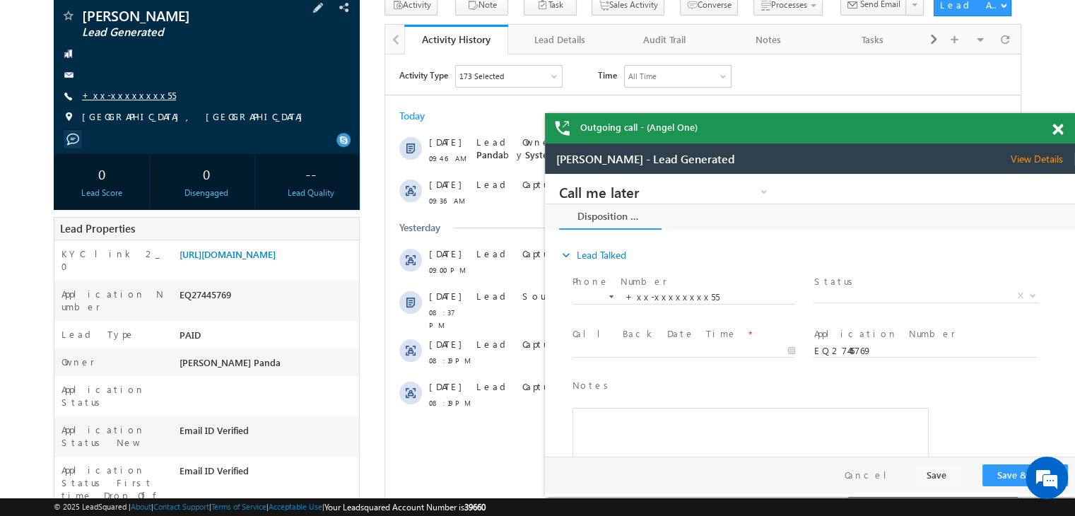
click at [123, 95] on link "+xx-xxxxxxxx55" at bounding box center [129, 95] width 94 height 12
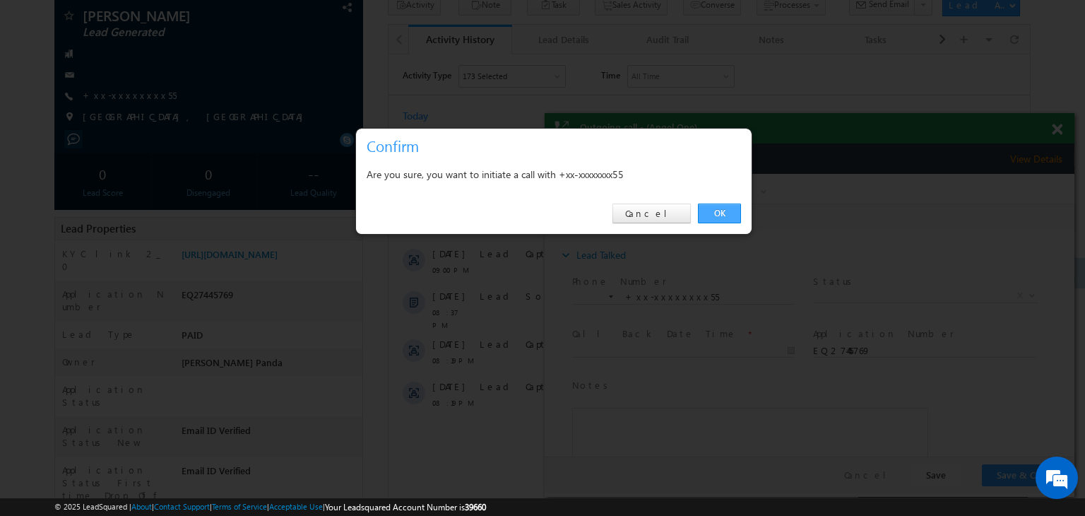
click at [717, 218] on link "OK" at bounding box center [719, 214] width 43 height 20
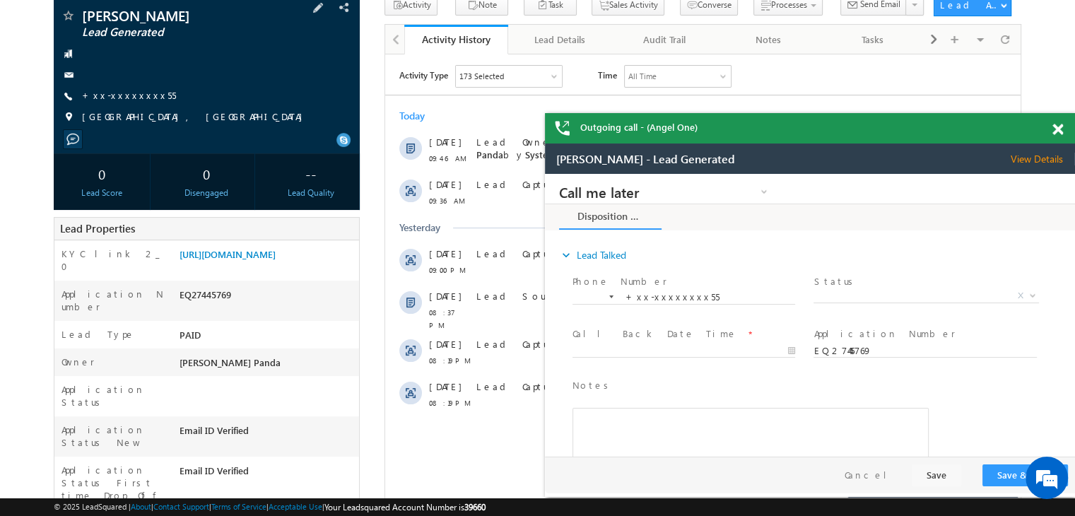
scroll to position [0, 0]
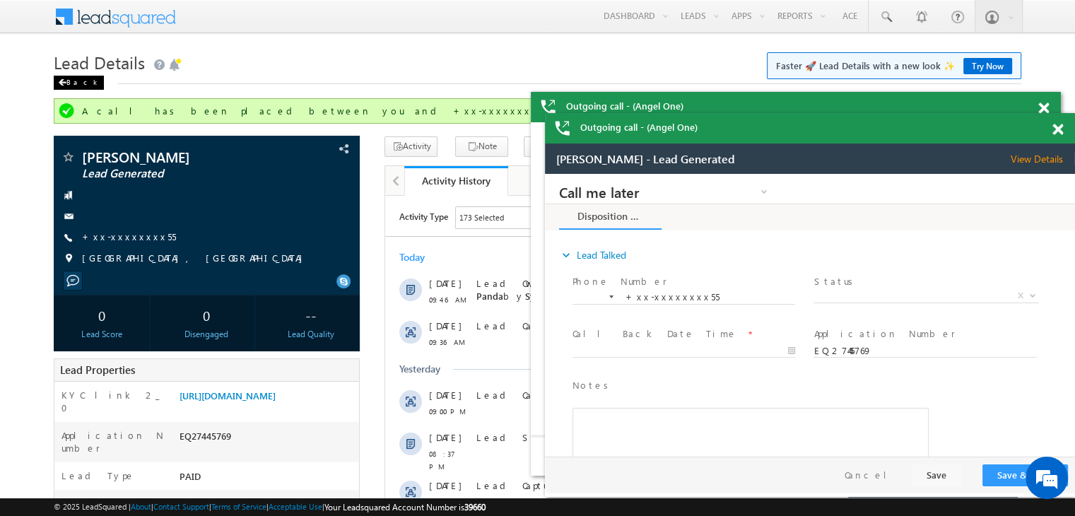
click at [74, 76] on div "Back" at bounding box center [79, 83] width 50 height 14
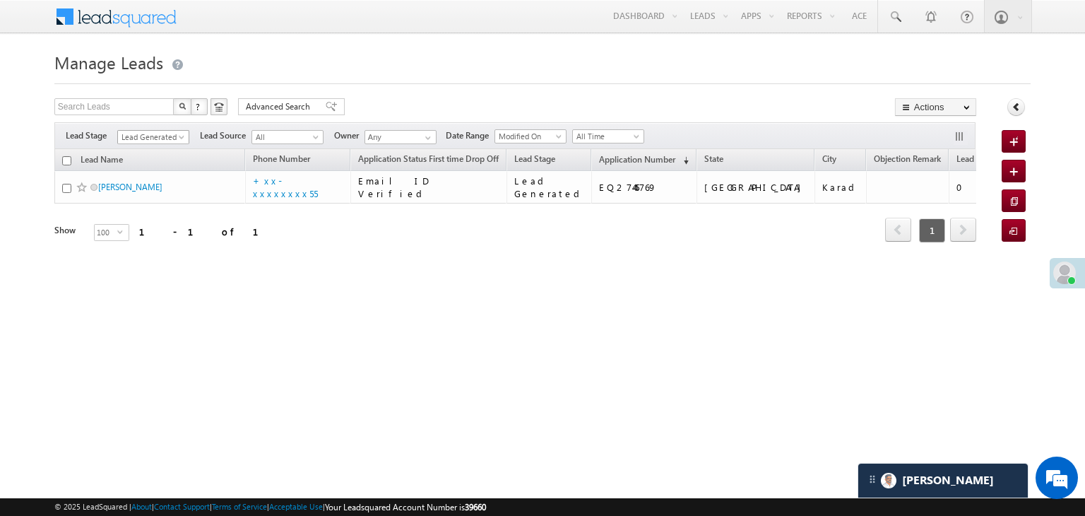
click at [180, 139] on span at bounding box center [182, 139] width 11 height 11
click at [163, 150] on link "All" at bounding box center [153, 152] width 71 height 13
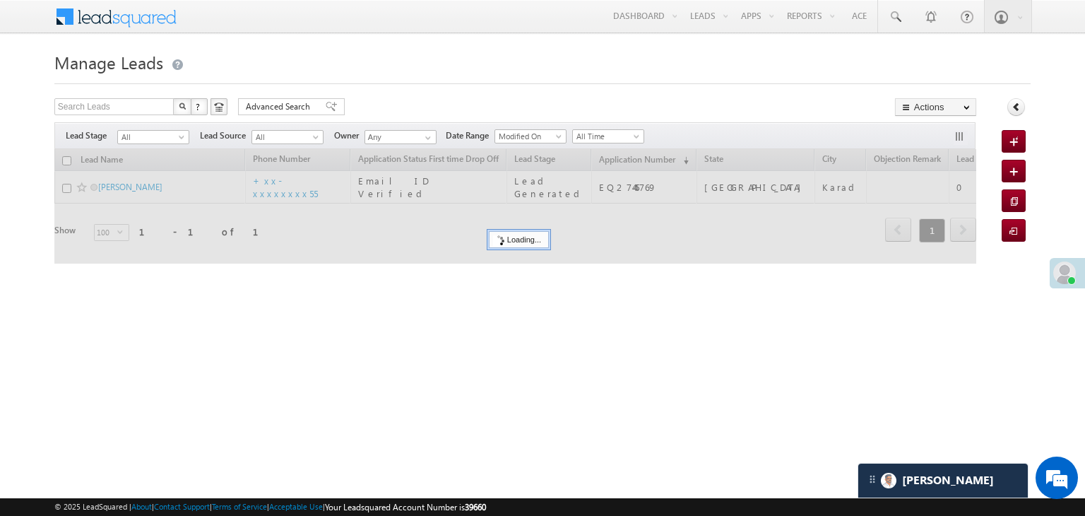
click at [641, 160] on div at bounding box center [515, 206] width 922 height 114
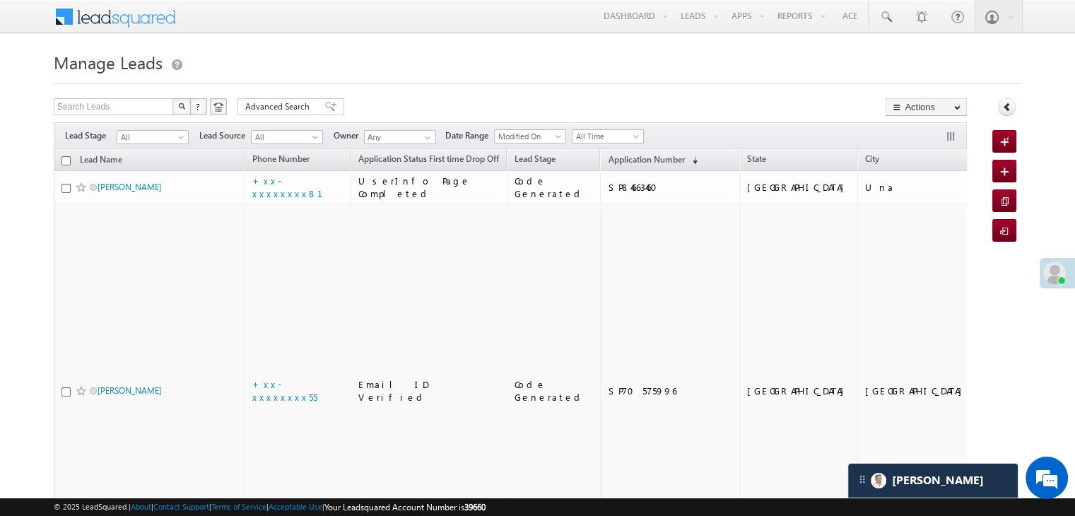
click at [641, 160] on span "Application Number" at bounding box center [646, 159] width 76 height 11
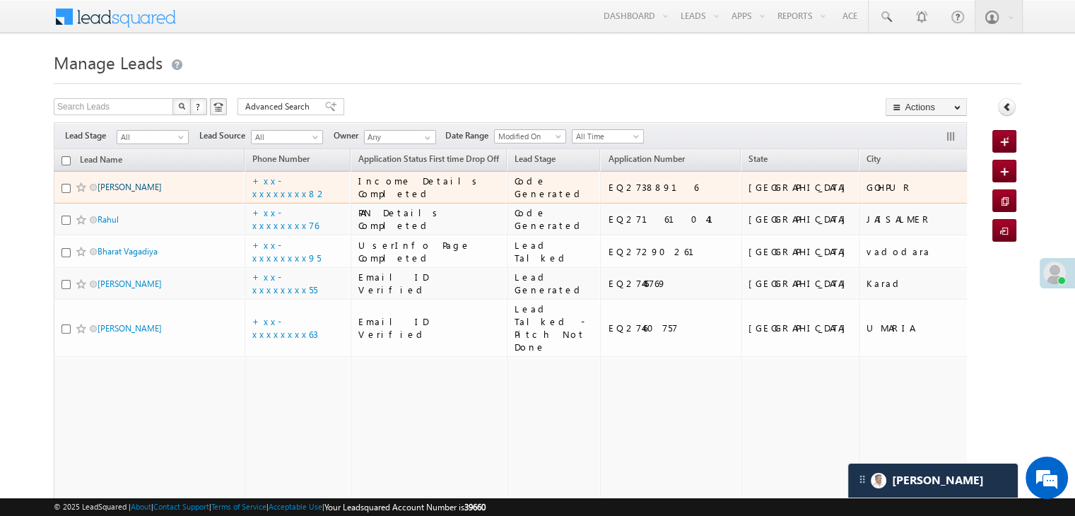
click at [142, 192] on link "[PERSON_NAME]" at bounding box center [130, 187] width 64 height 11
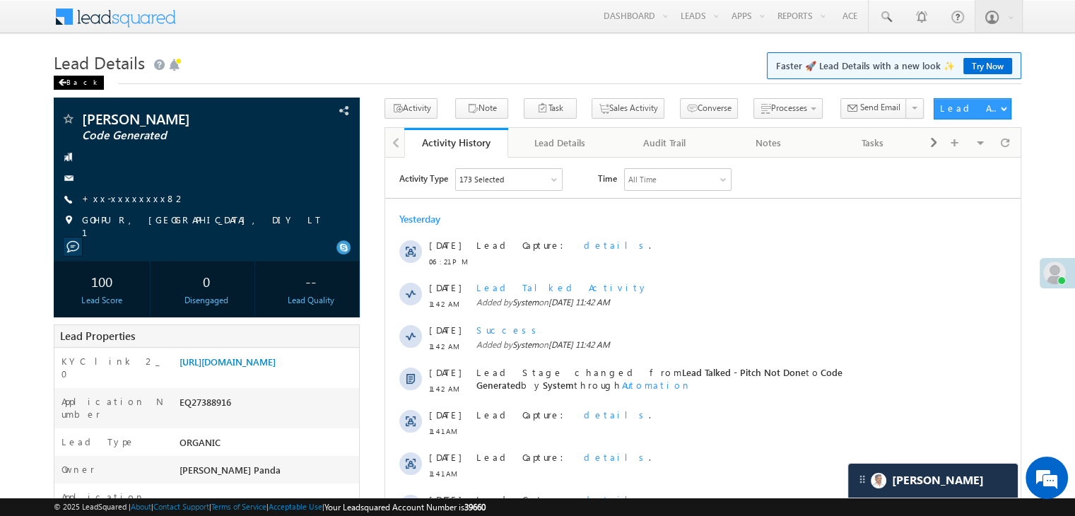
click at [71, 82] on div "Back" at bounding box center [79, 83] width 50 height 14
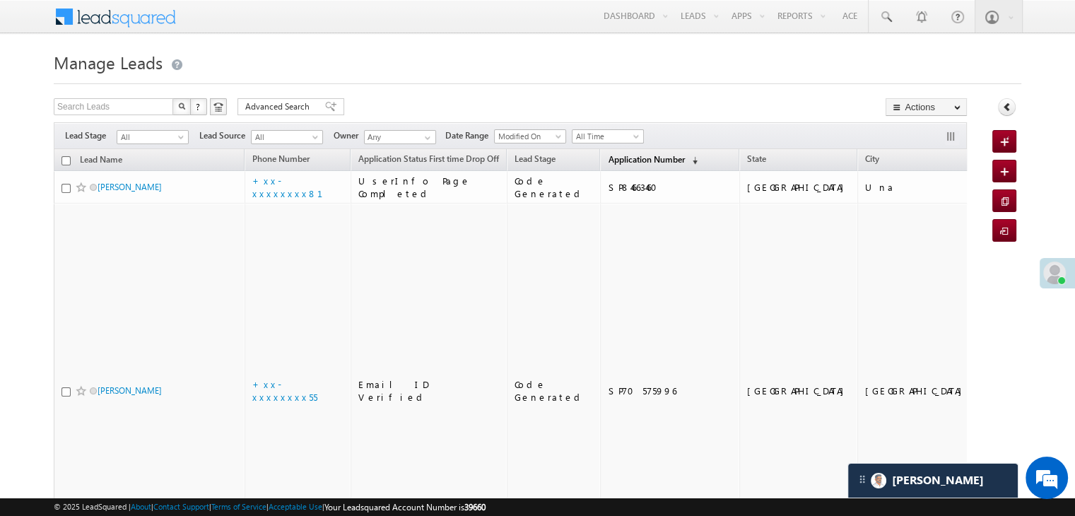
click at [627, 163] on span "Application Number" at bounding box center [646, 159] width 76 height 11
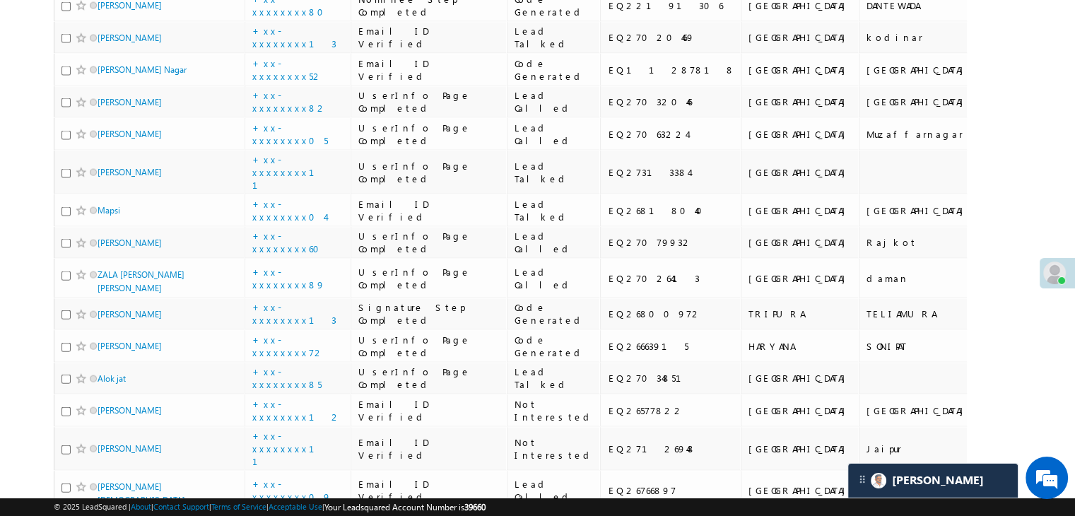
scroll to position [3109, 0]
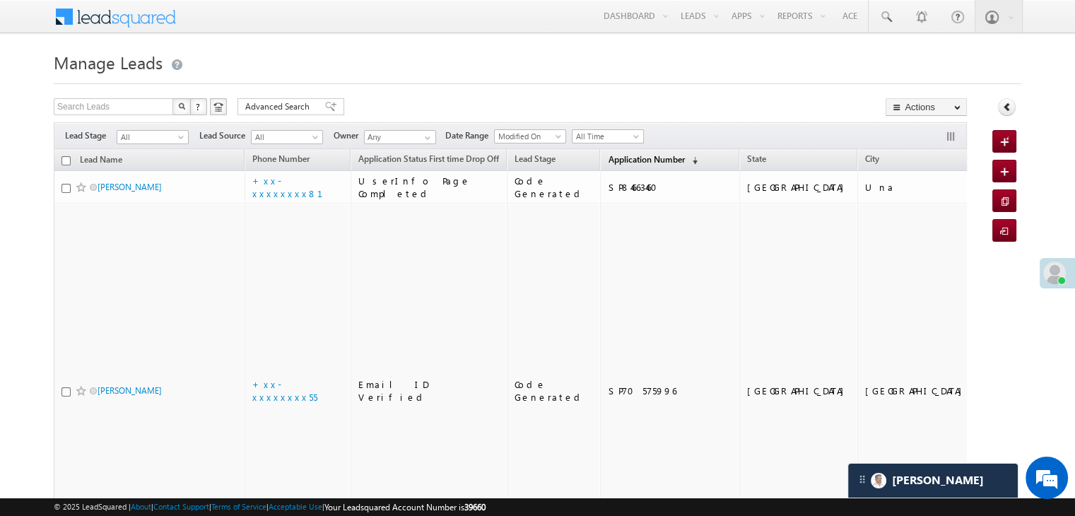
click at [608, 159] on span "Application Number" at bounding box center [646, 159] width 76 height 11
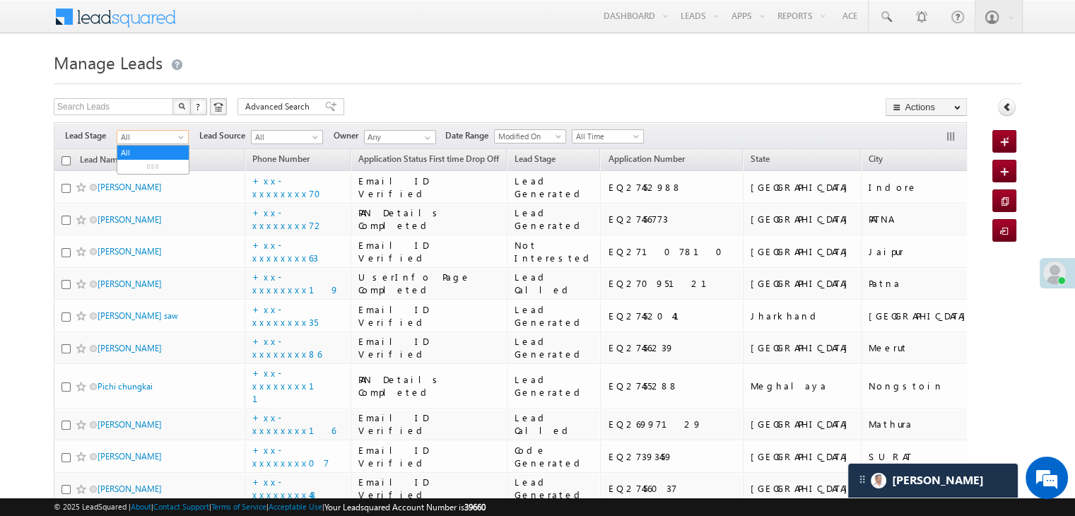
click at [179, 139] on span at bounding box center [182, 139] width 11 height 11
click at [153, 167] on link "Lead Generated" at bounding box center [152, 166] width 71 height 13
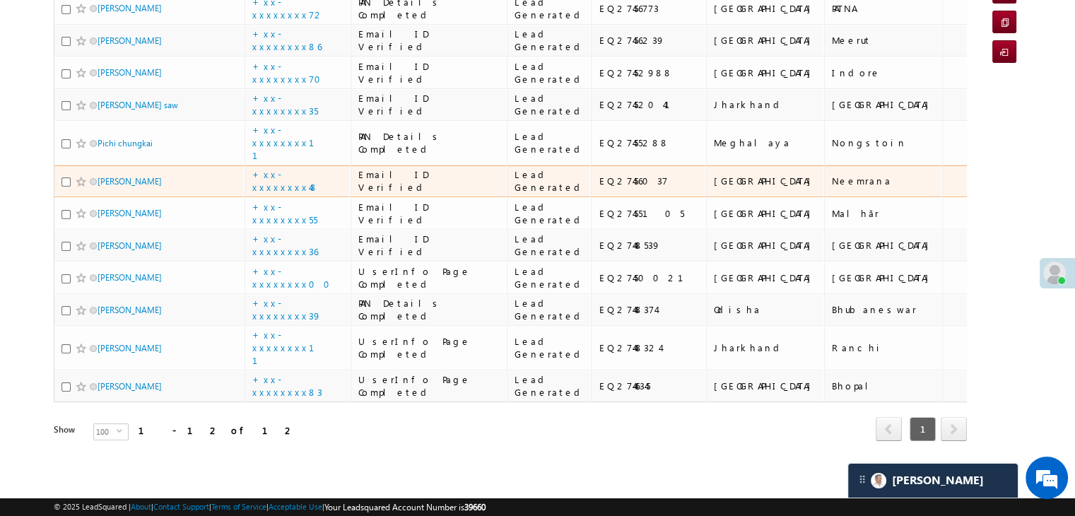
scroll to position [565, 0]
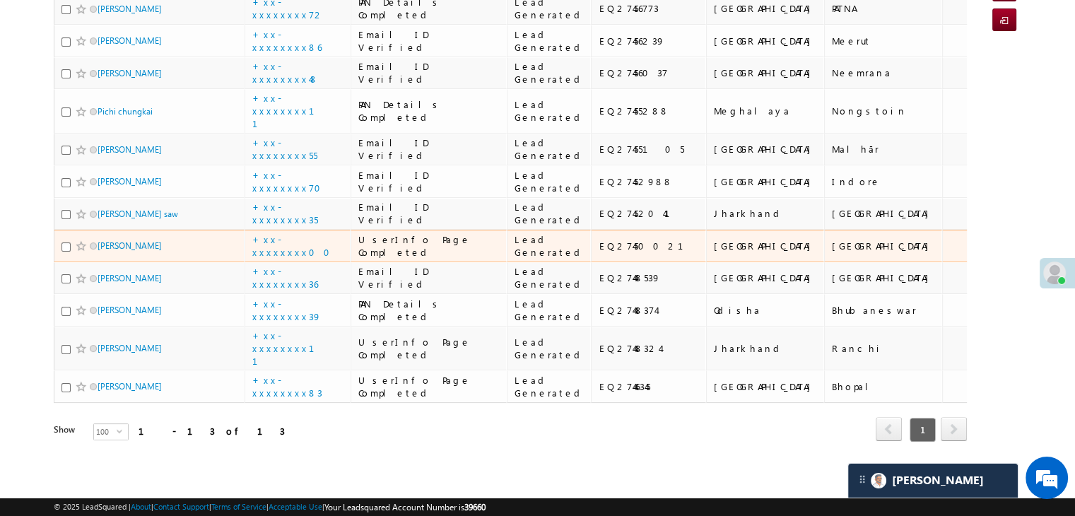
scroll to position [421, 0]
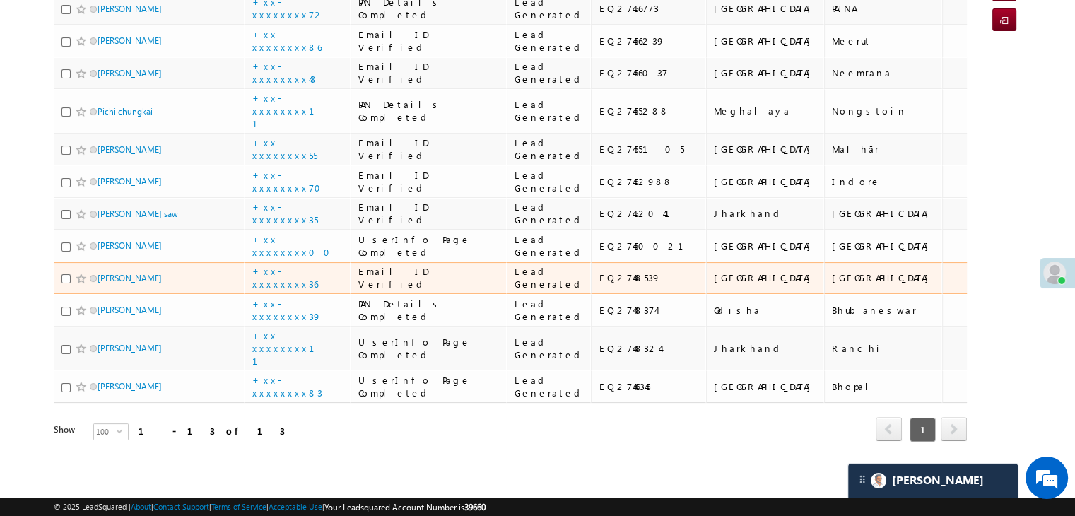
scroll to position [845, 0]
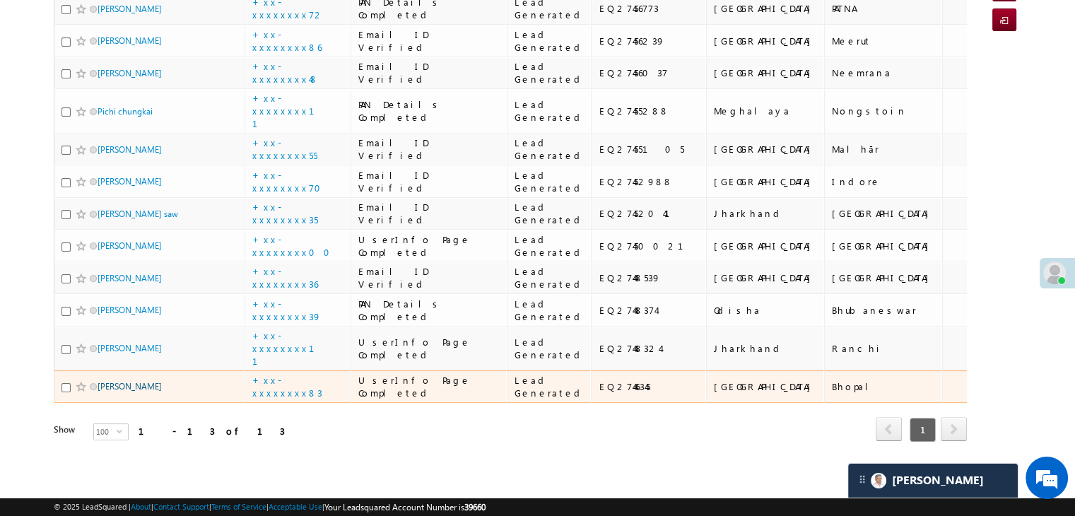
click at [121, 381] on link "[PERSON_NAME]" at bounding box center [130, 386] width 64 height 11
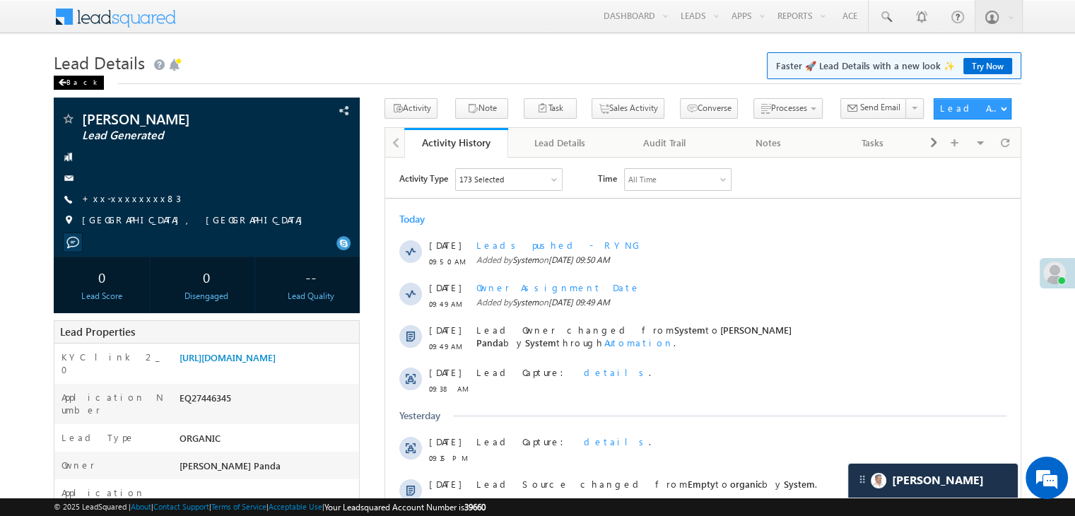
click at [65, 86] on span at bounding box center [62, 82] width 8 height 7
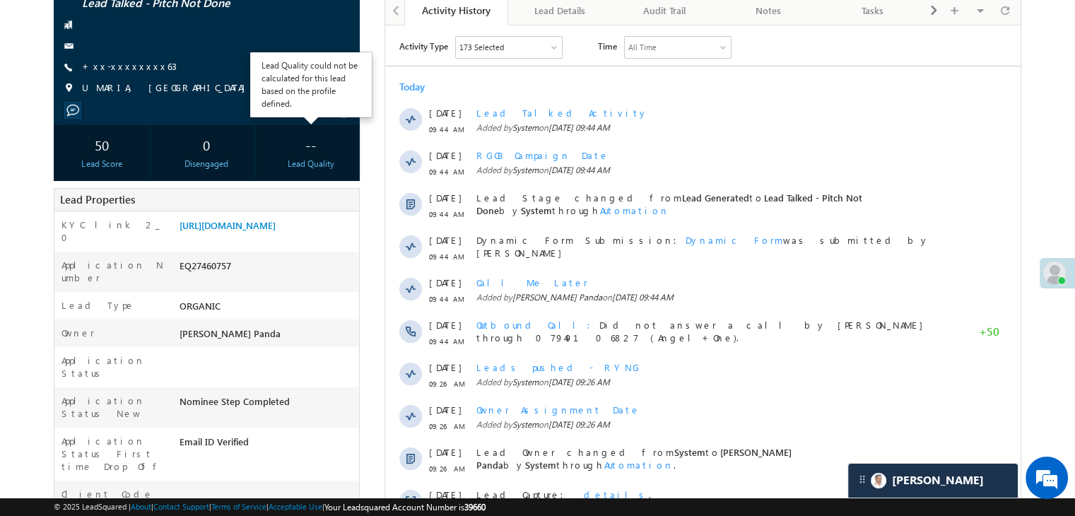
scroll to position [141, 0]
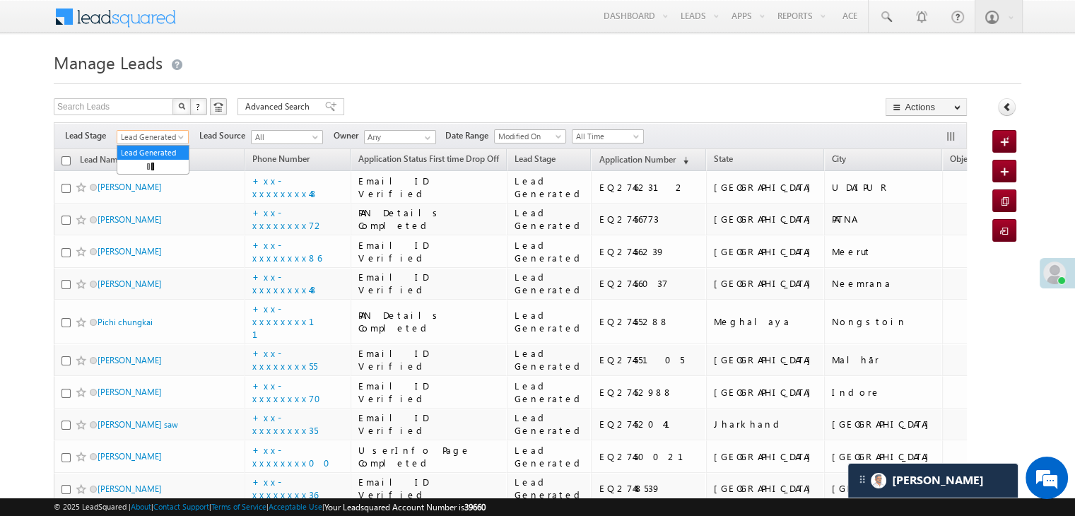
click at [179, 136] on span at bounding box center [182, 139] width 11 height 11
click at [165, 151] on link "All" at bounding box center [152, 152] width 71 height 13
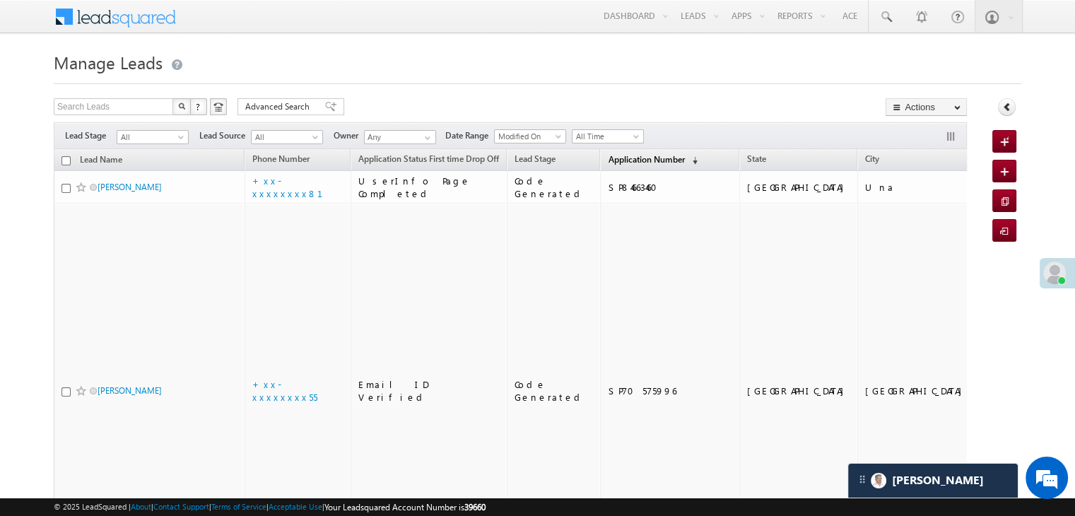
click at [623, 163] on span "Application Number" at bounding box center [646, 159] width 76 height 11
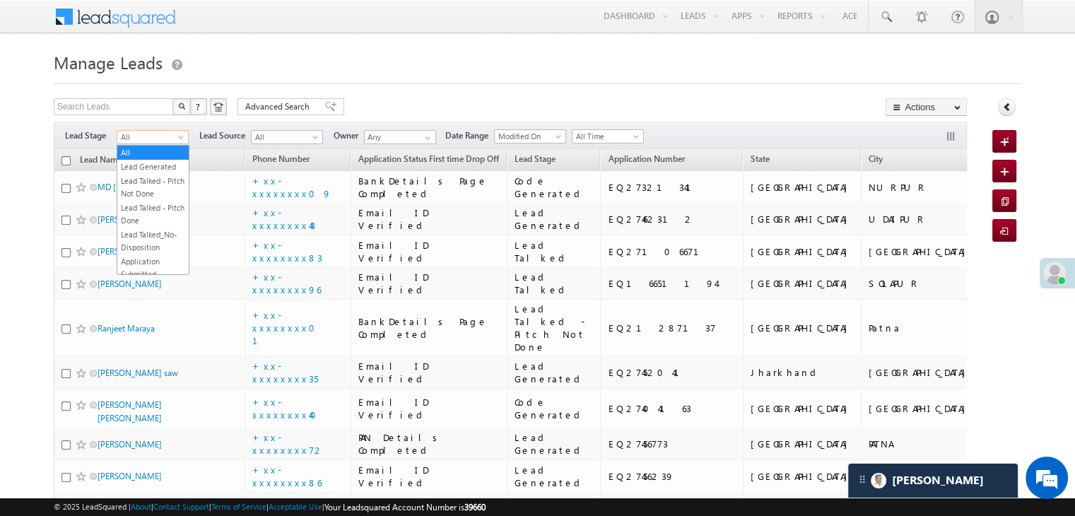
click at [179, 143] on span at bounding box center [182, 139] width 11 height 11
click at [157, 172] on link "Lead Generated" at bounding box center [152, 166] width 71 height 13
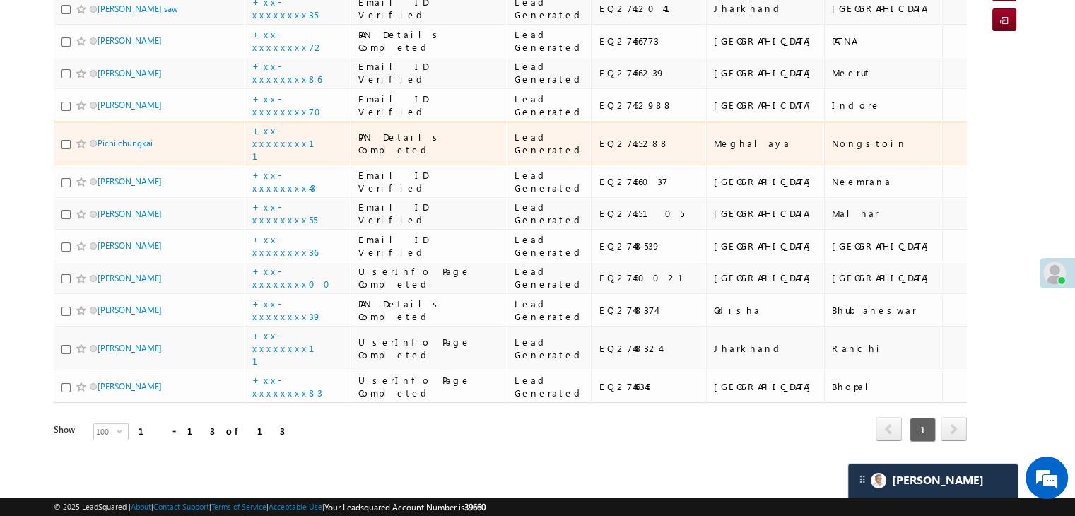
scroll to position [845, 0]
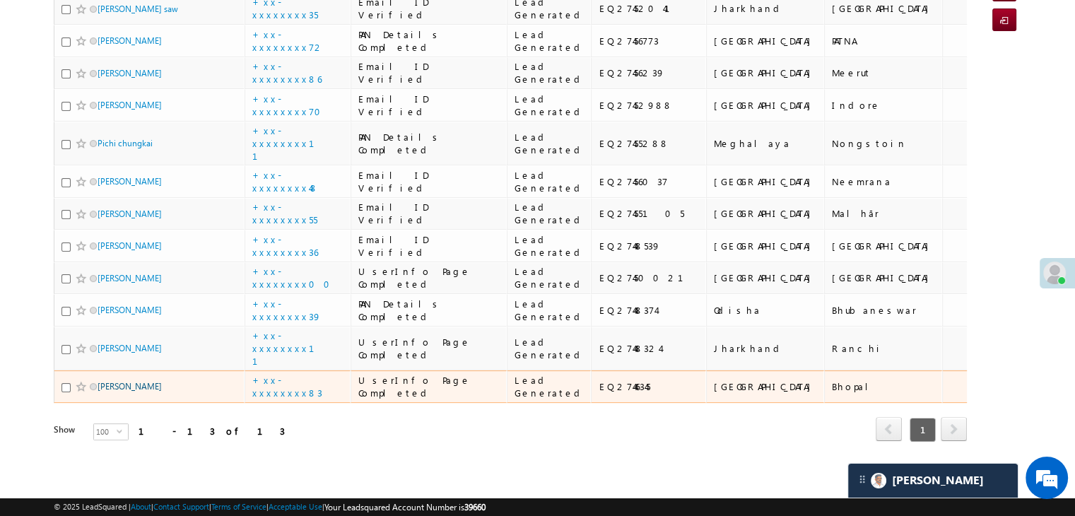
click at [121, 381] on link "[PERSON_NAME]" at bounding box center [130, 386] width 64 height 11
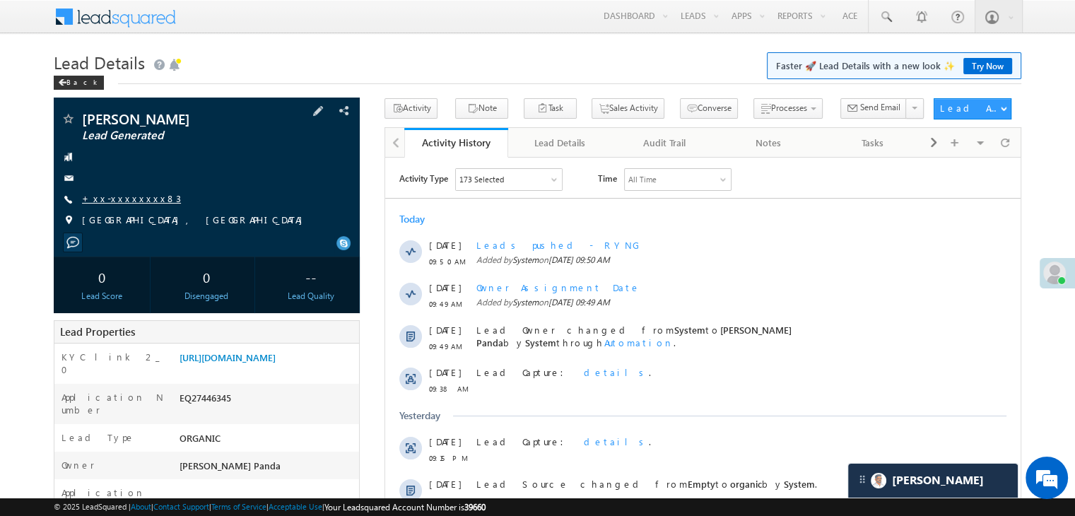
click at [122, 199] on link "+xx-xxxxxxxx83" at bounding box center [131, 198] width 99 height 12
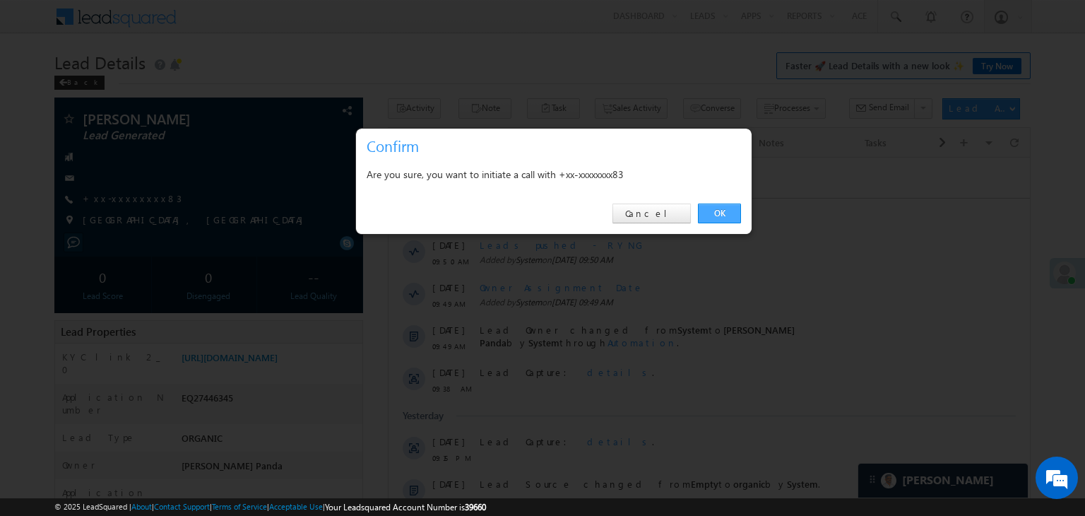
click at [721, 210] on link "OK" at bounding box center [719, 214] width 43 height 20
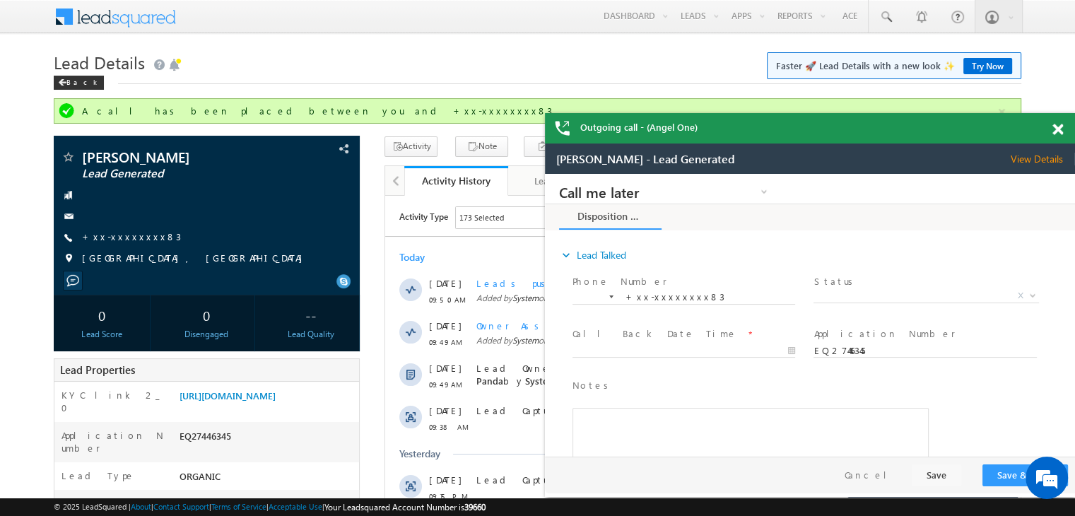
click at [1055, 128] on span at bounding box center [1057, 130] width 11 height 12
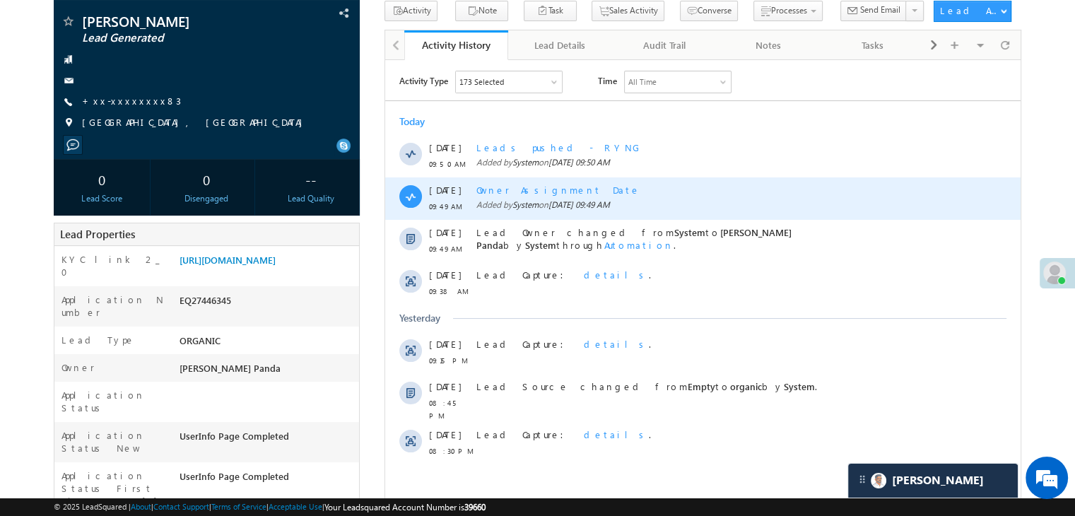
scroll to position [141, 0]
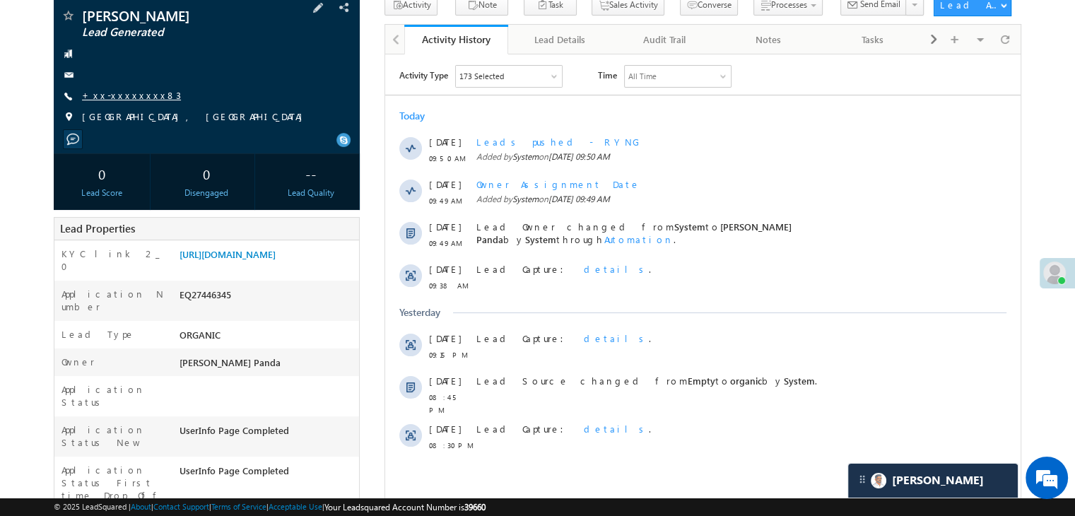
click at [125, 94] on link "+xx-xxxxxxxx83" at bounding box center [131, 95] width 99 height 12
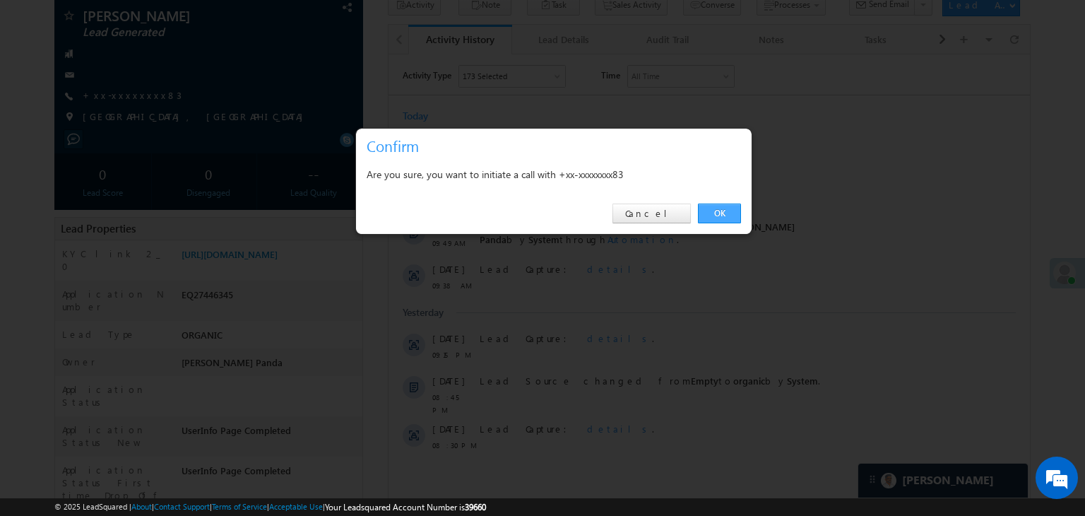
click at [719, 210] on link "OK" at bounding box center [719, 214] width 43 height 20
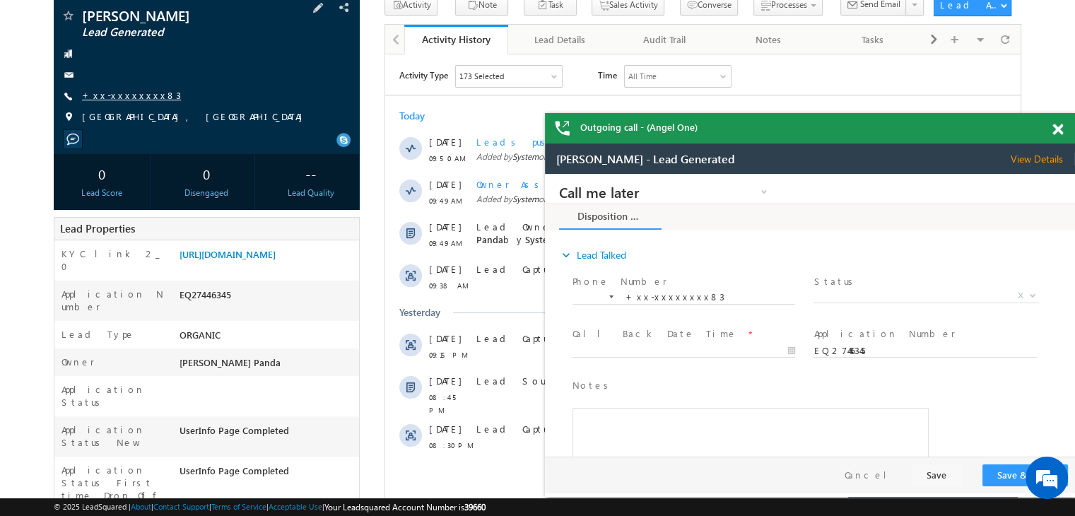
scroll to position [0, 0]
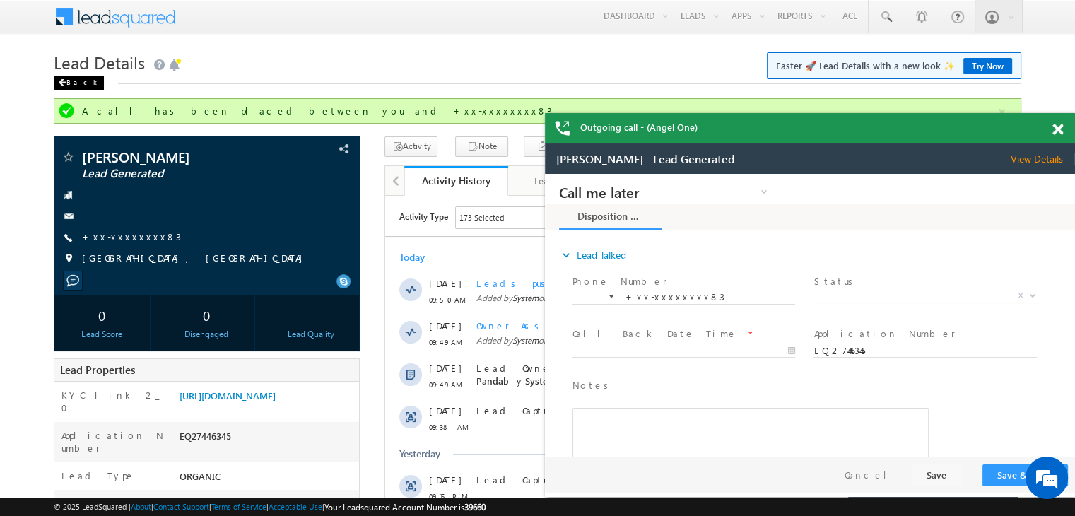
click at [78, 83] on div "Back" at bounding box center [79, 83] width 50 height 14
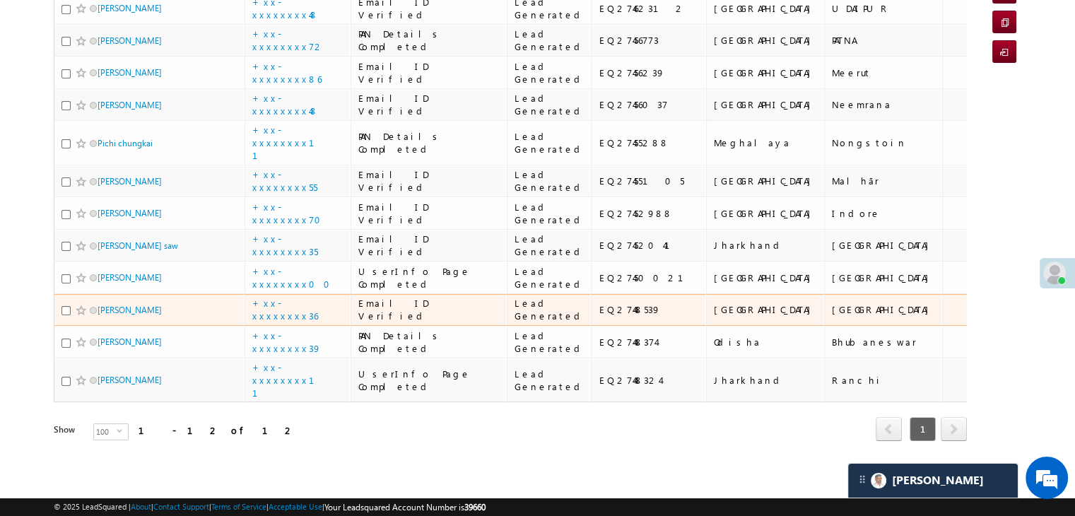
scroll to position [763, 0]
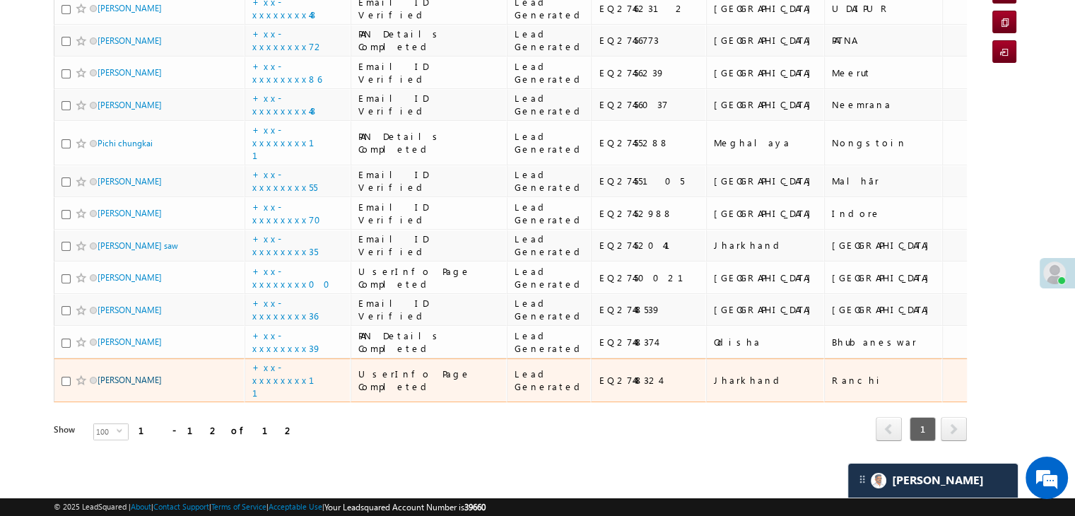
click at [108, 375] on link "[PERSON_NAME]" at bounding box center [130, 380] width 64 height 11
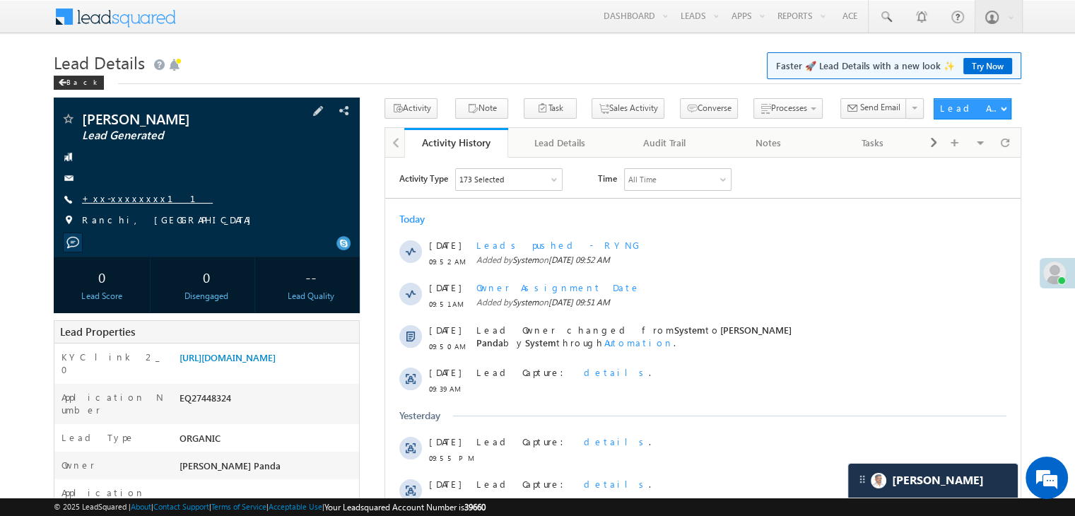
click at [122, 201] on link "+xx-xxxxxxxx11" at bounding box center [147, 198] width 131 height 12
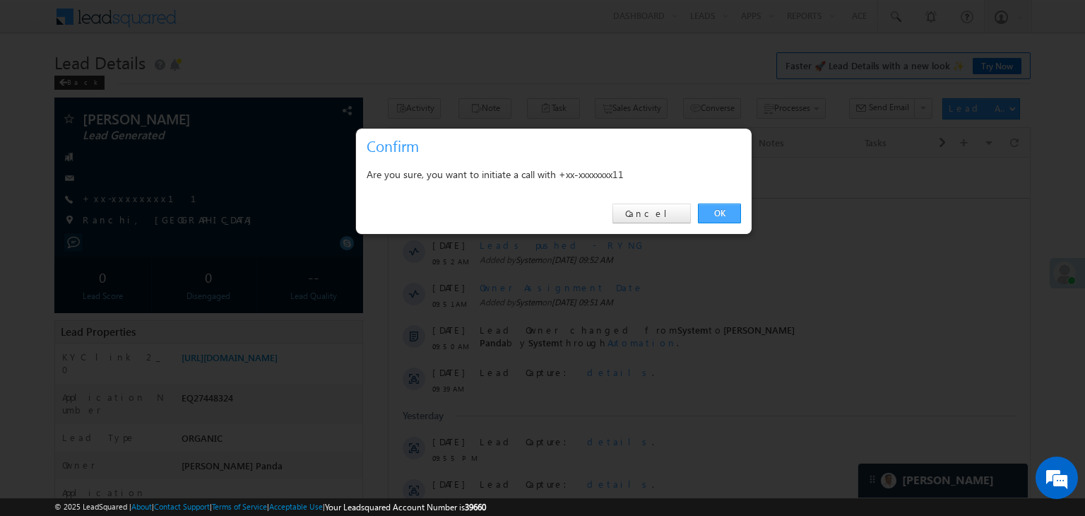
click at [721, 216] on link "OK" at bounding box center [719, 214] width 43 height 20
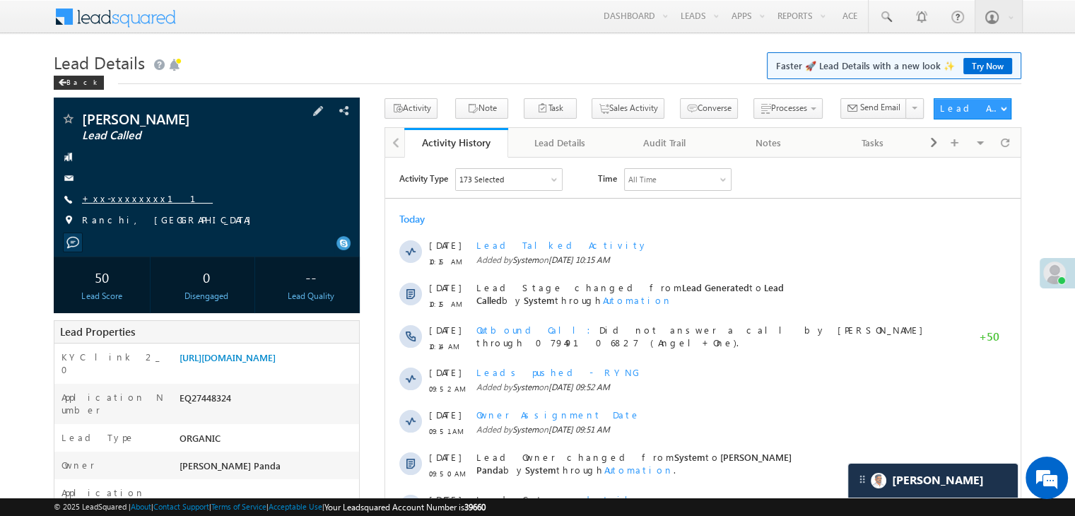
click at [120, 199] on link "+xx-xxxxxxxx11" at bounding box center [147, 198] width 131 height 12
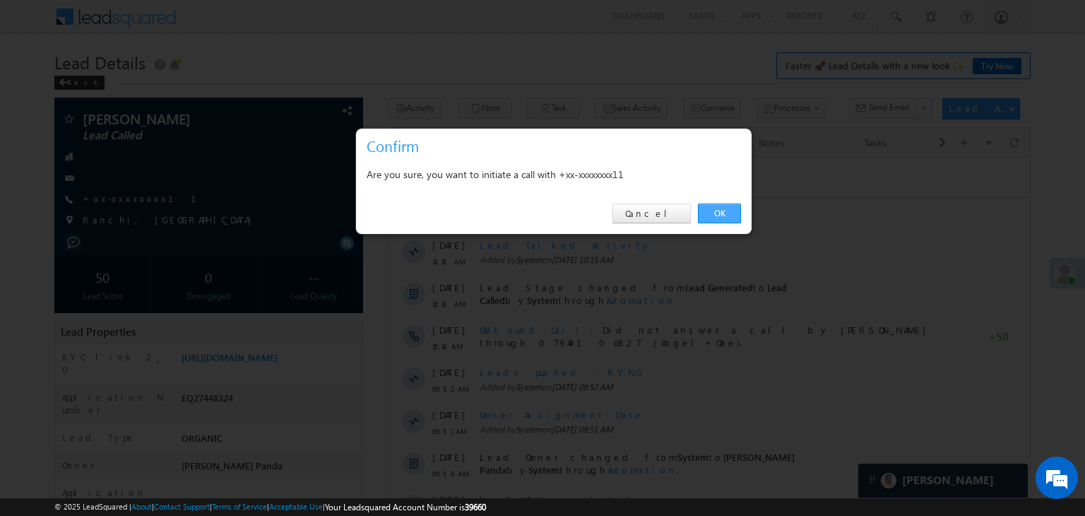
click at [718, 213] on link "OK" at bounding box center [719, 214] width 43 height 20
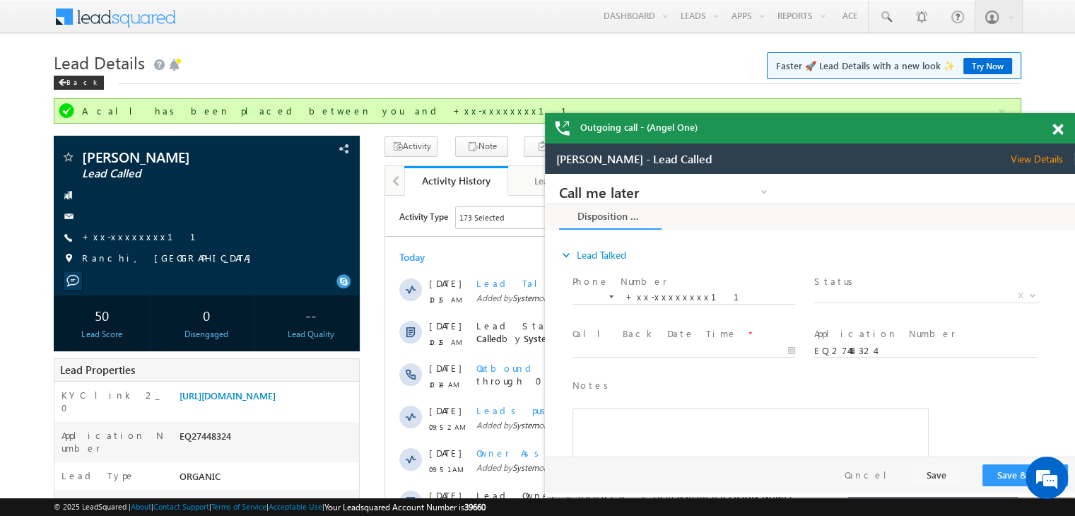
click at [78, 74] on h1 "Lead Details Faster 🚀 Lead Details with a new look ✨ Try Now" at bounding box center [537, 61] width 967 height 28
click at [71, 78] on div "Back" at bounding box center [79, 83] width 50 height 14
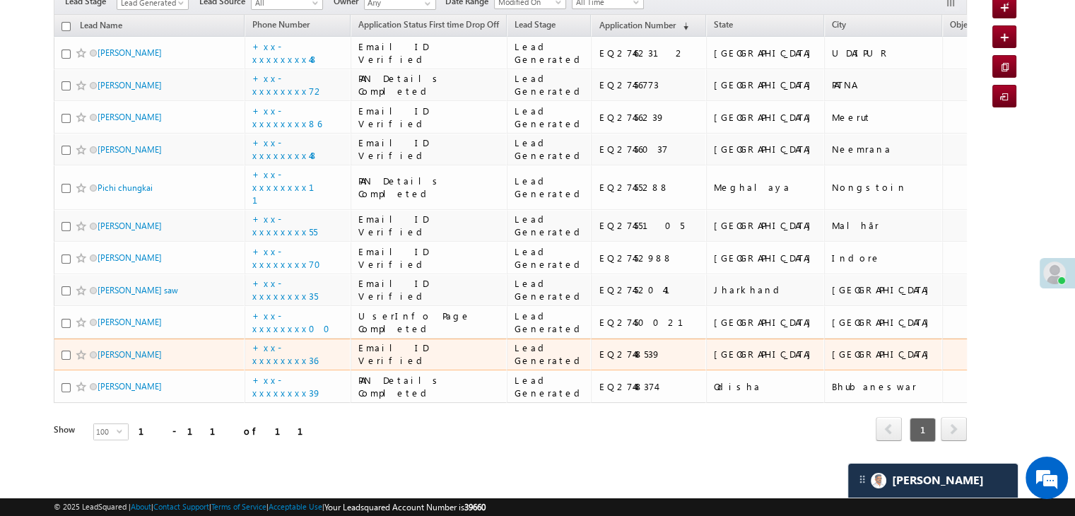
scroll to position [681, 0]
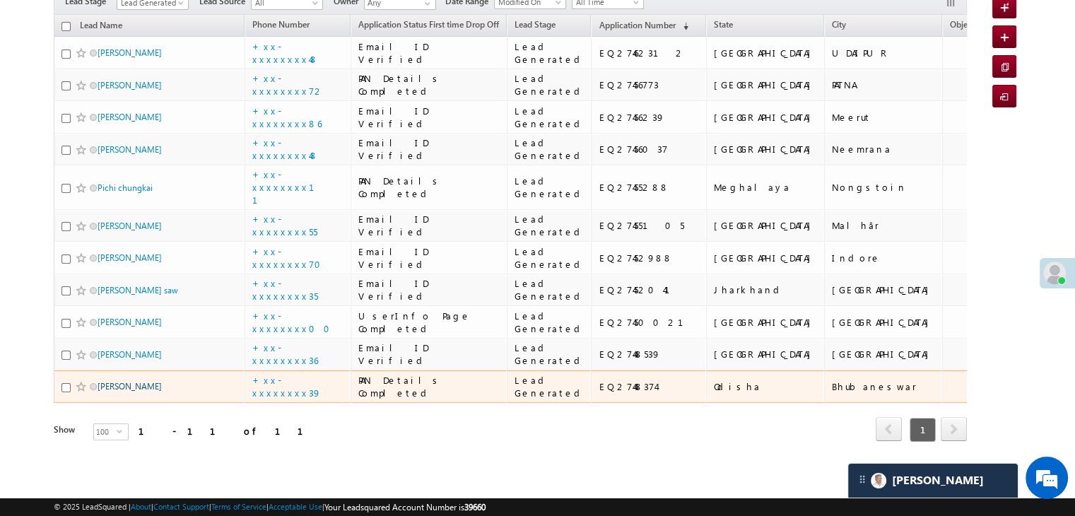
click at [124, 381] on link "[PERSON_NAME]" at bounding box center [130, 386] width 64 height 11
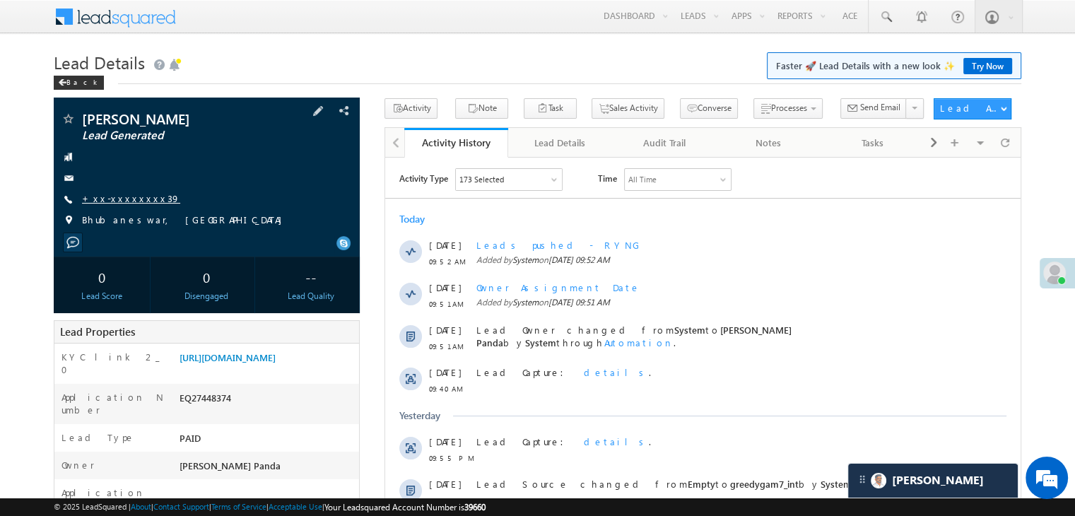
click at [126, 199] on link "+xx-xxxxxxxx39" at bounding box center [131, 198] width 98 height 12
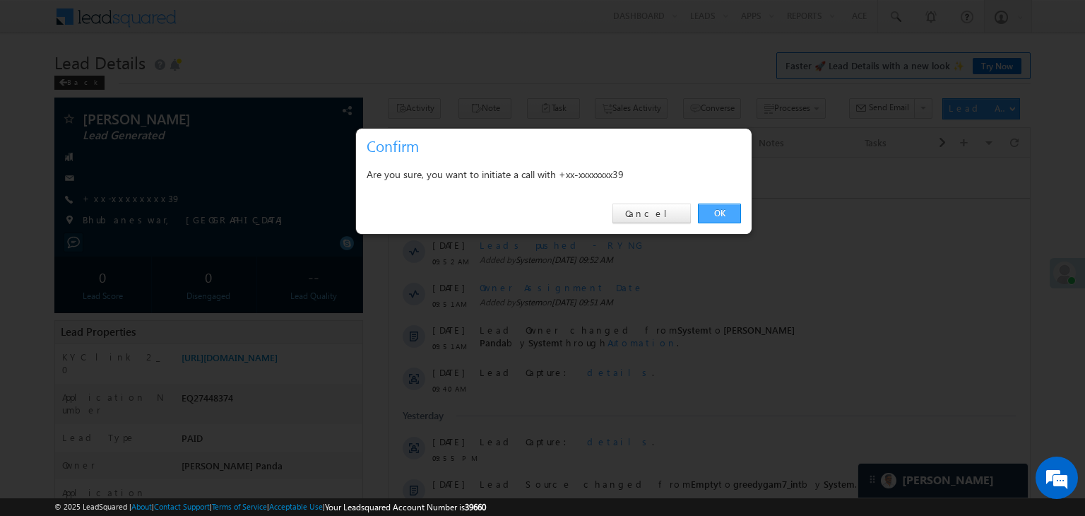
click at [717, 208] on link "OK" at bounding box center [719, 214] width 43 height 20
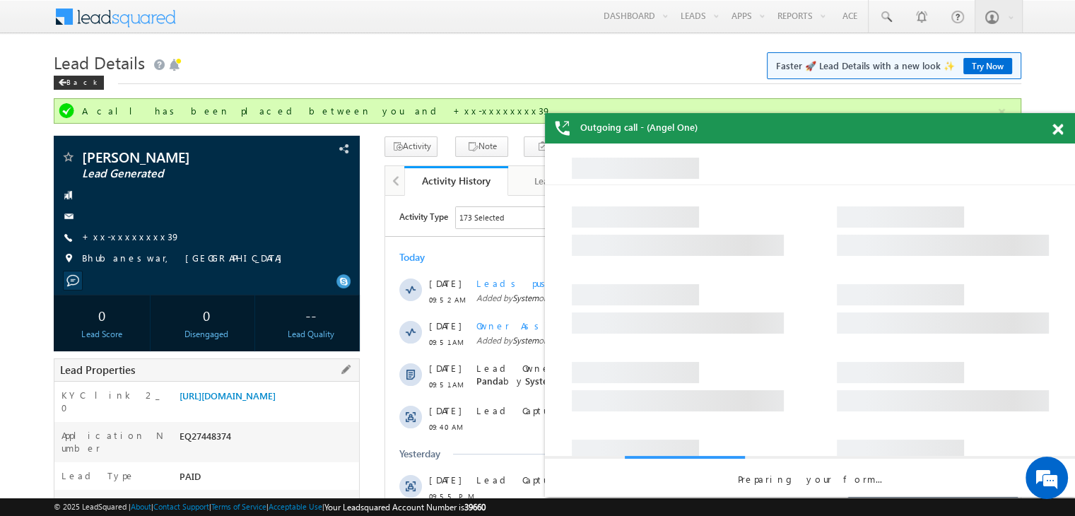
scroll to position [212, 0]
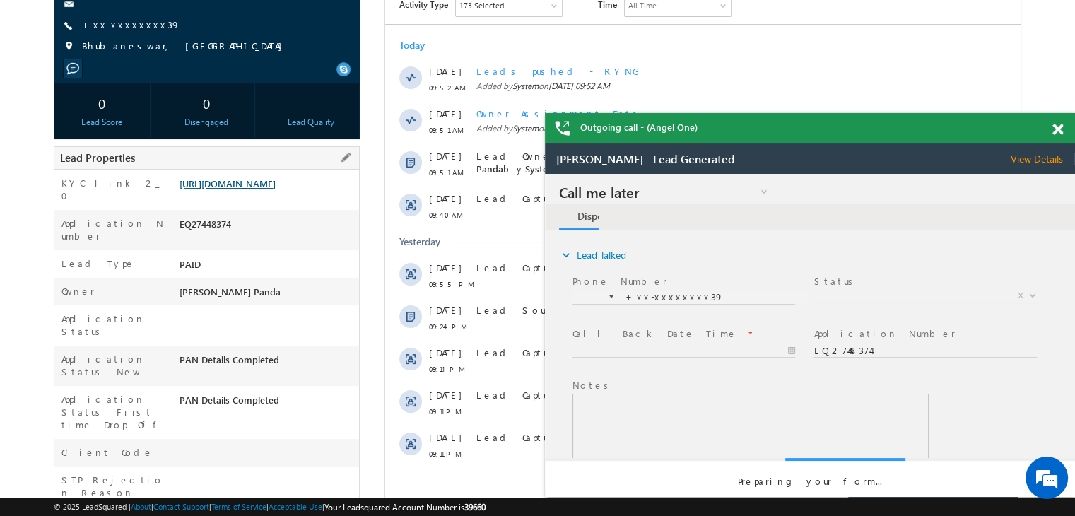
click at [250, 189] on link "[URL][DOMAIN_NAME]" at bounding box center [227, 183] width 96 height 12
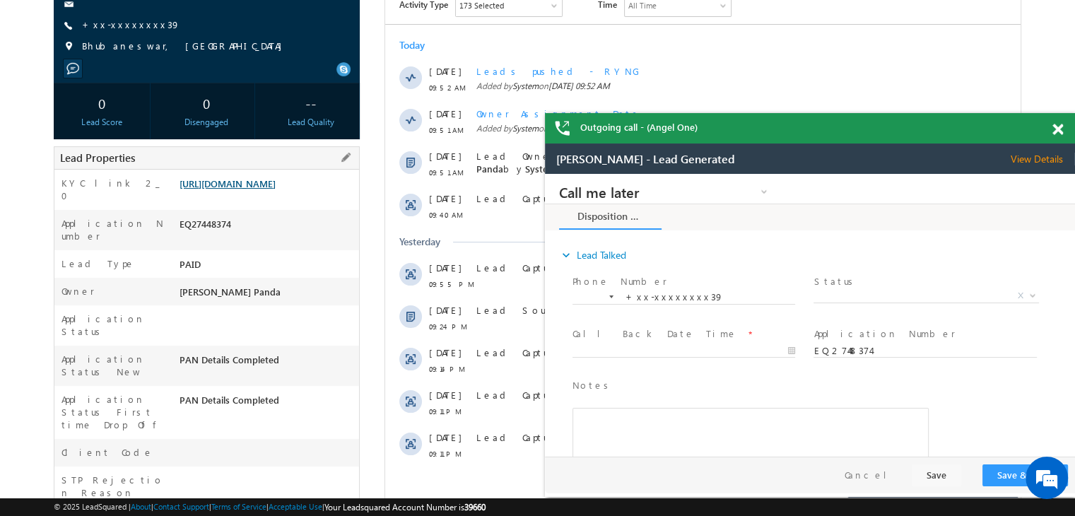
scroll to position [0, 0]
click at [118, 30] on link "+xx-xxxxxxxx39" at bounding box center [131, 24] width 98 height 12
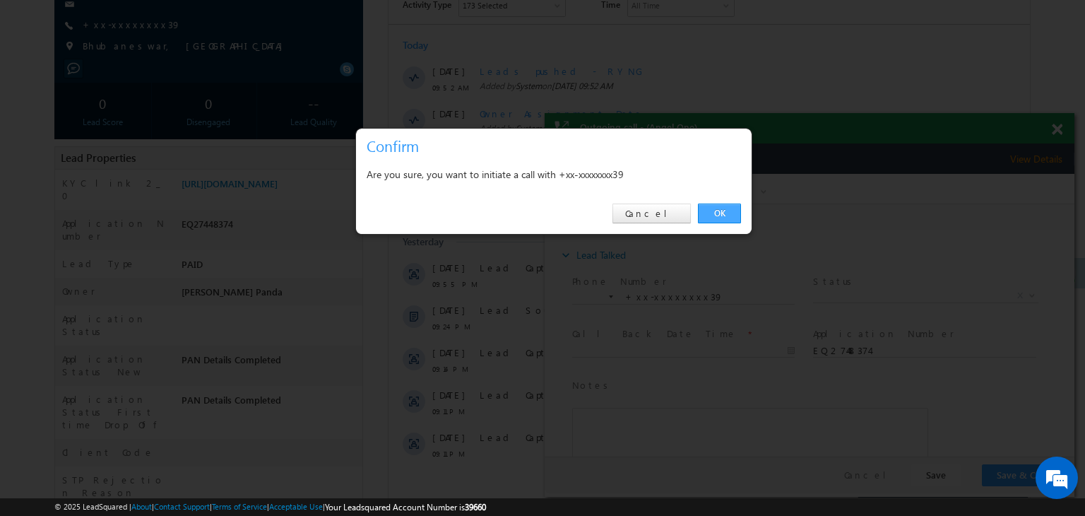
click at [722, 205] on link "OK" at bounding box center [719, 214] width 43 height 20
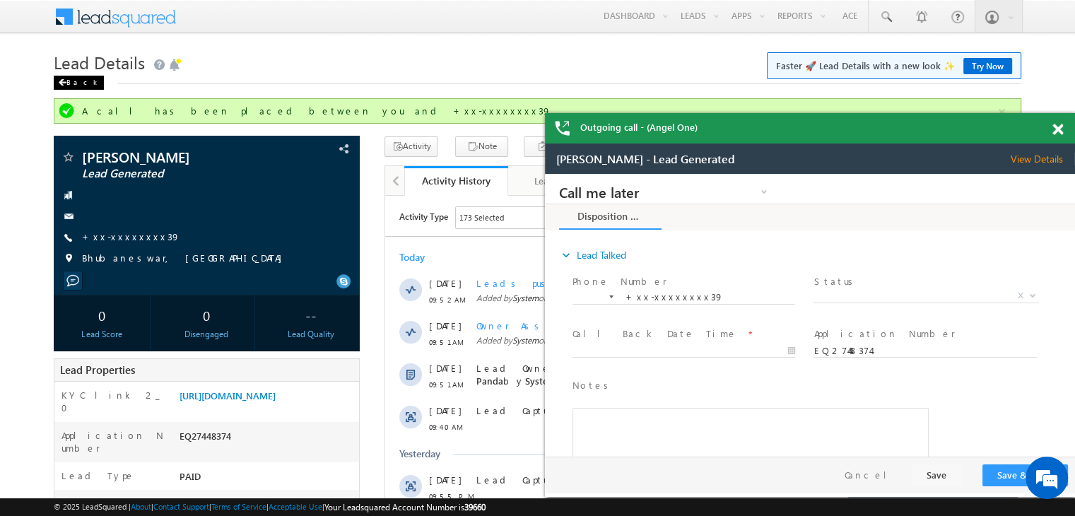
click at [71, 83] on div "Back" at bounding box center [79, 83] width 50 height 14
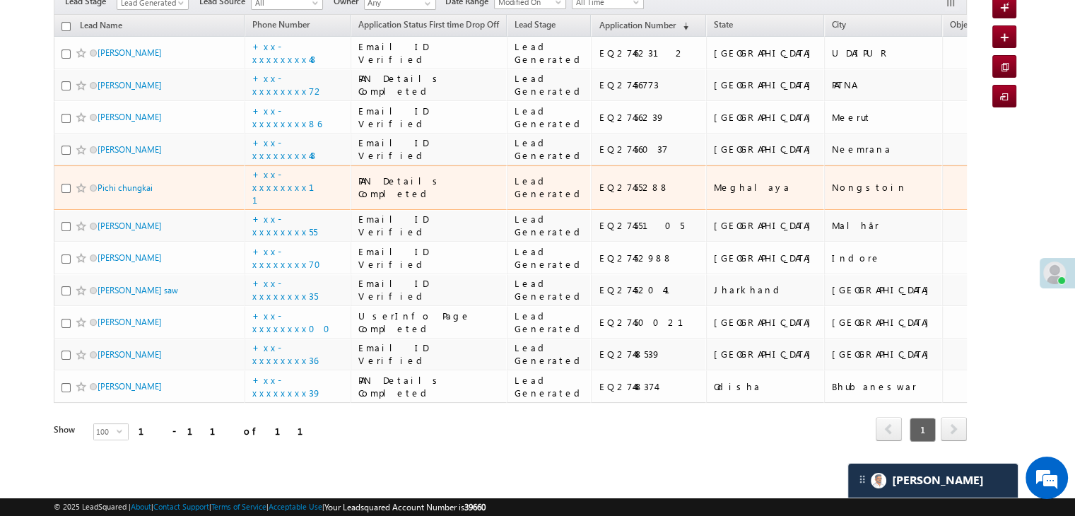
scroll to position [681, 0]
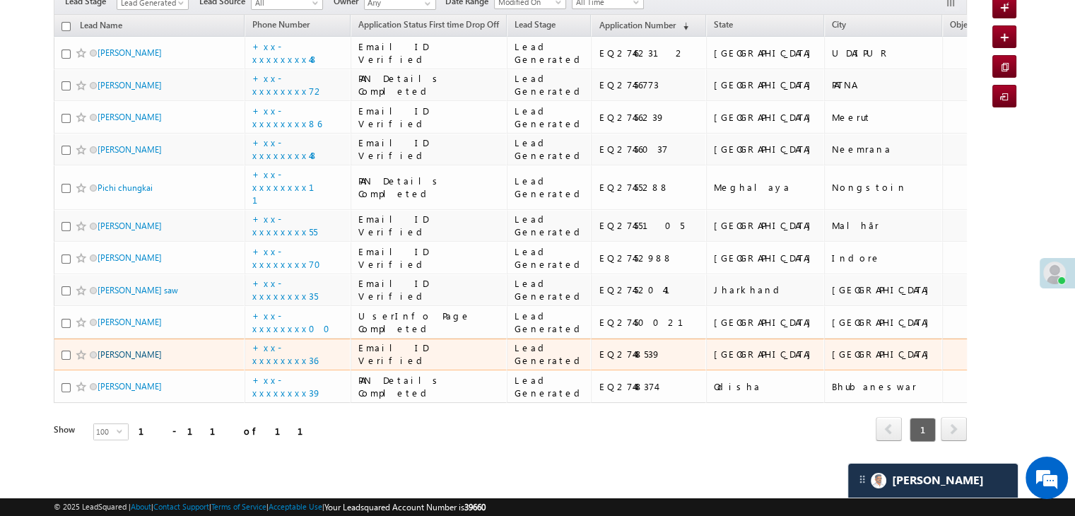
click at [113, 349] on link "[PERSON_NAME]" at bounding box center [130, 354] width 64 height 11
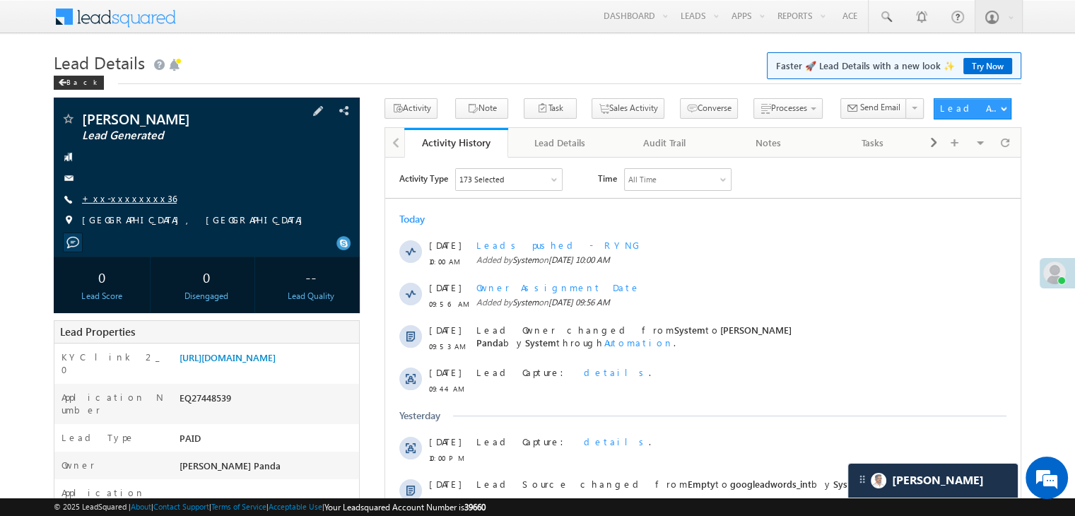
click at [134, 202] on link "+xx-xxxxxxxx36" at bounding box center [129, 198] width 95 height 12
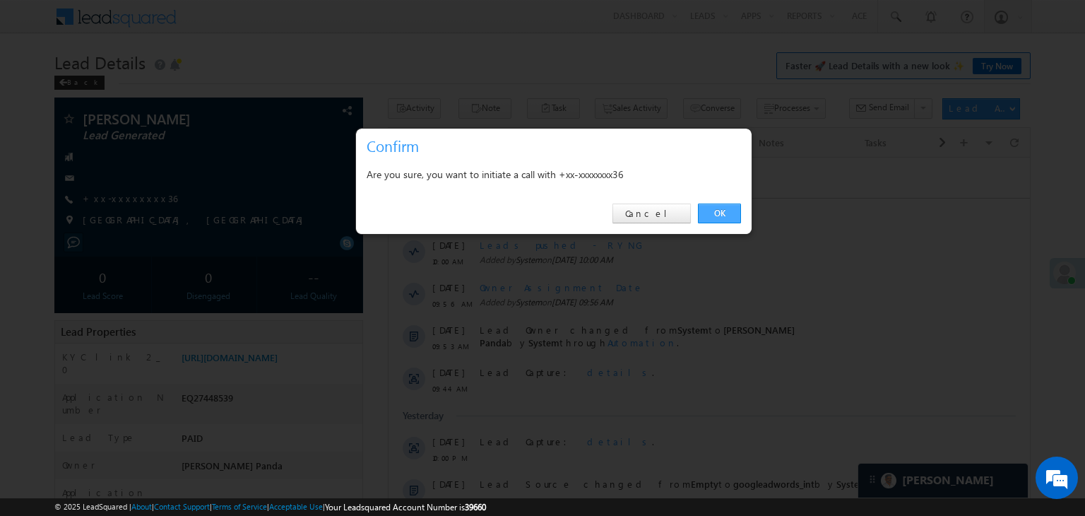
drag, startPoint x: 721, startPoint y: 218, endPoint x: 326, endPoint y: 53, distance: 428.2
click at [711, 211] on link "OK" at bounding box center [719, 214] width 43 height 20
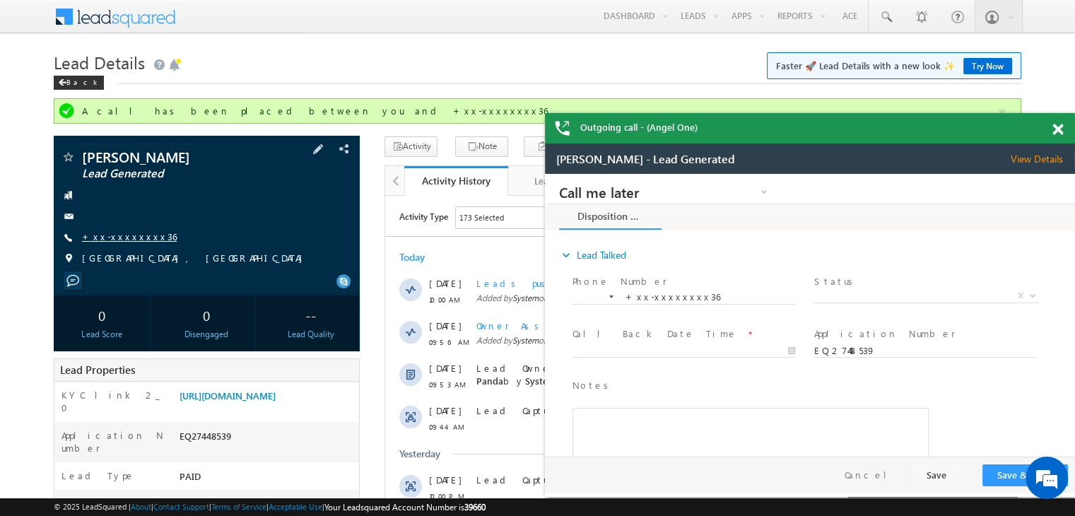
click at [119, 235] on link "+xx-xxxxxxxx36" at bounding box center [129, 236] width 95 height 12
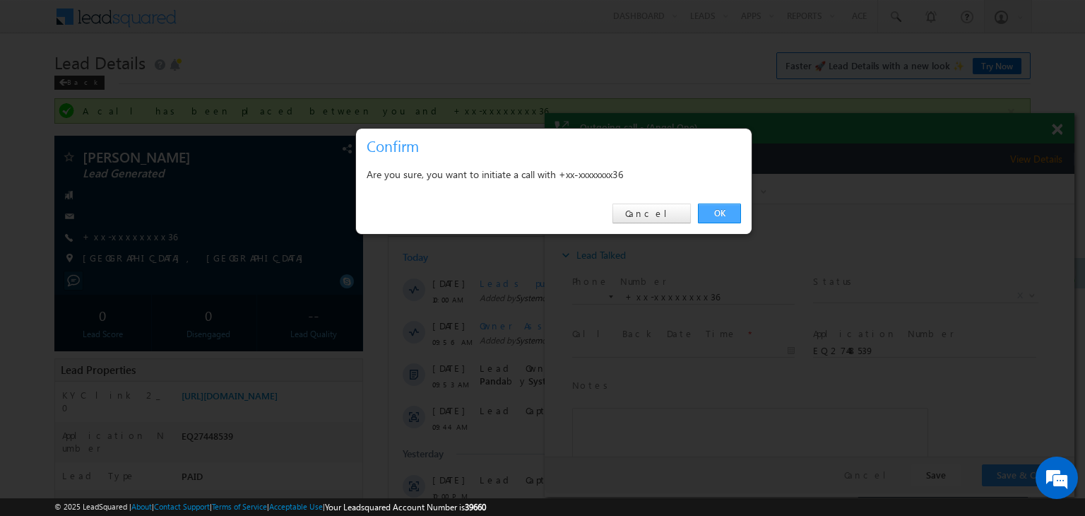
click at [715, 208] on link "OK" at bounding box center [719, 214] width 43 height 20
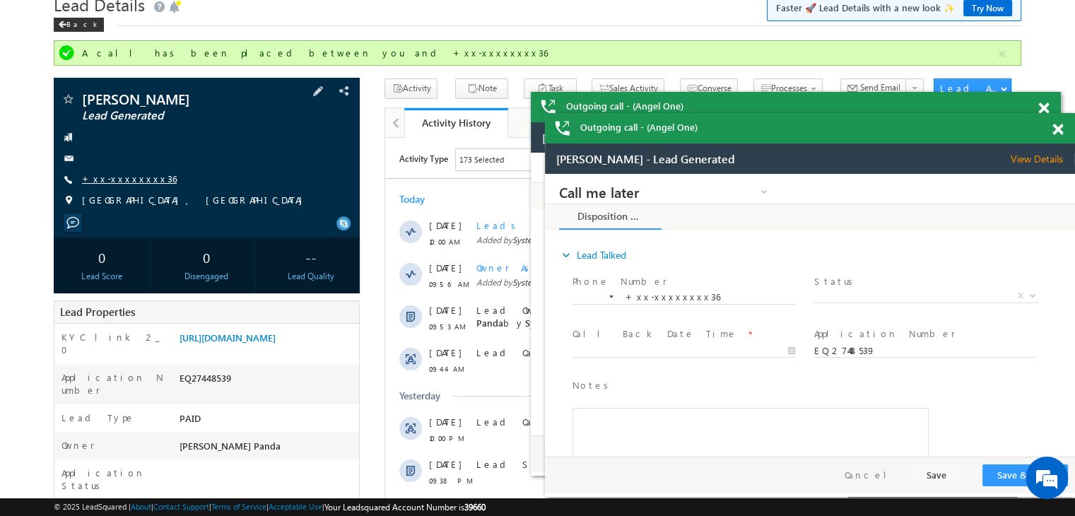
scroll to position [141, 0]
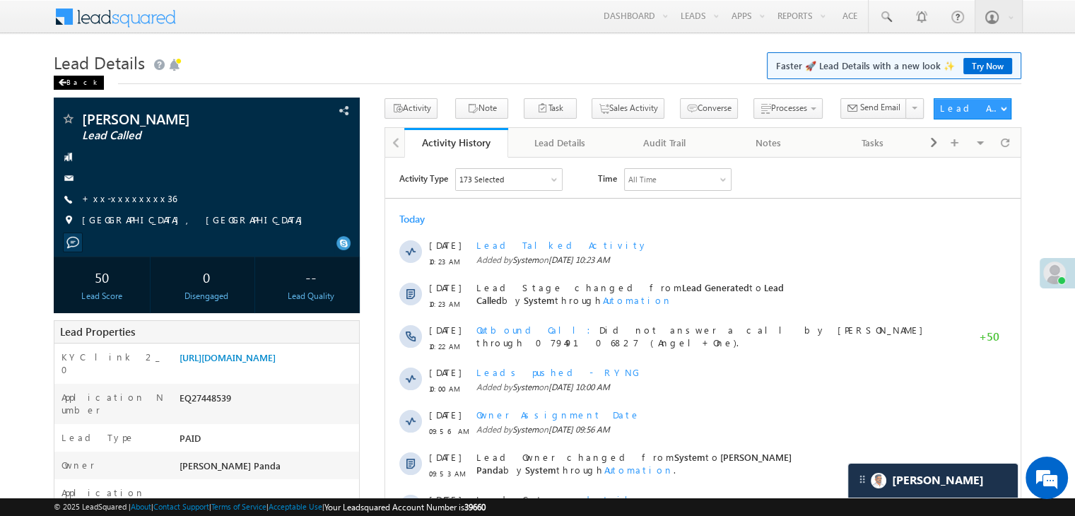
click at [71, 83] on div "Back" at bounding box center [79, 83] width 50 height 14
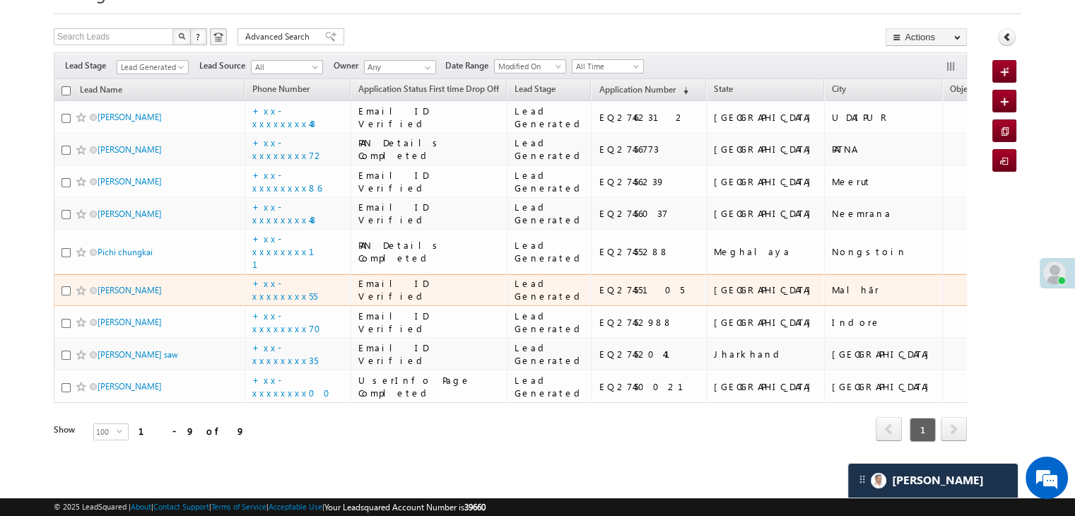
scroll to position [517, 0]
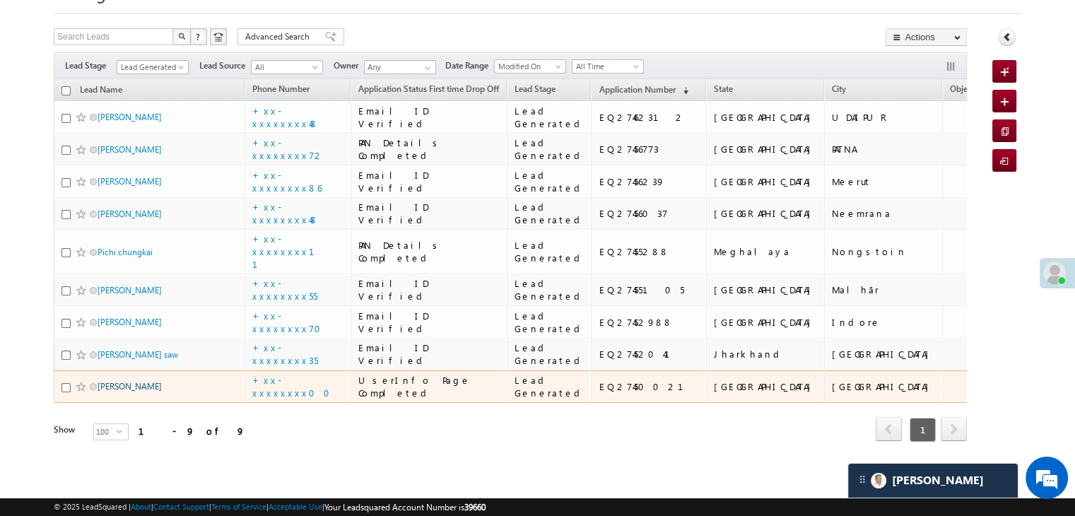
click at [124, 381] on link "[PERSON_NAME]" at bounding box center [130, 386] width 64 height 11
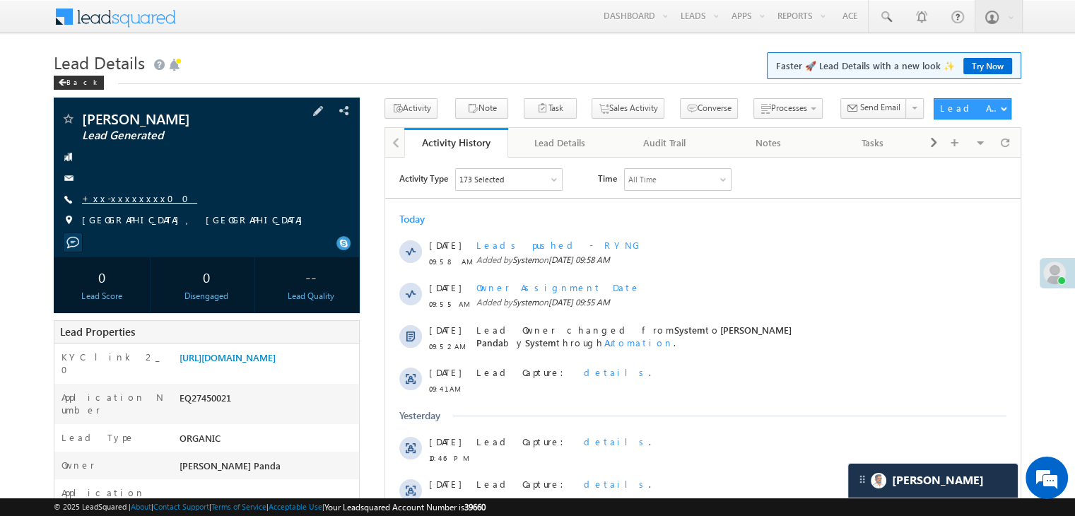
click at [105, 197] on link "+xx-xxxxxxxx00" at bounding box center [139, 198] width 115 height 12
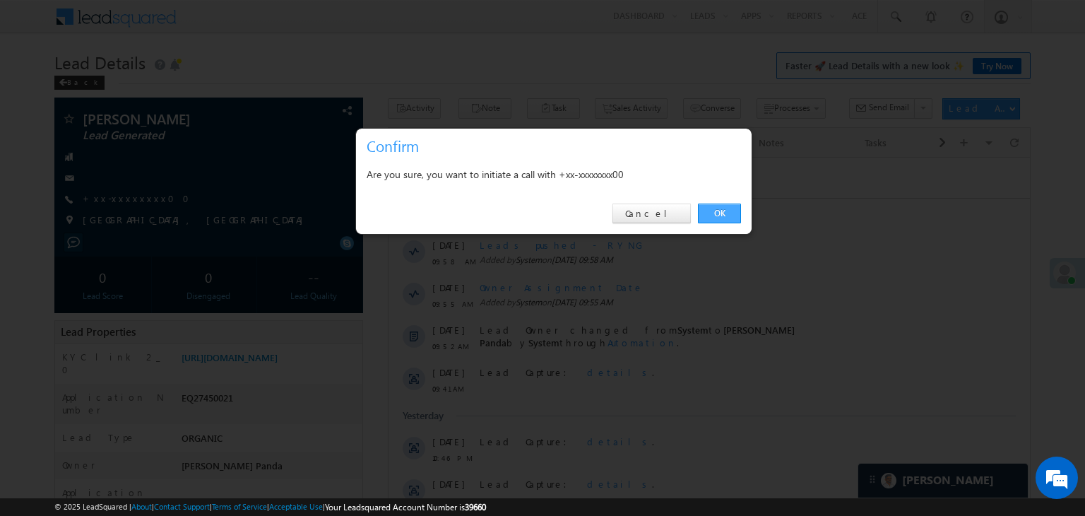
click at [719, 216] on link "OK" at bounding box center [719, 214] width 43 height 20
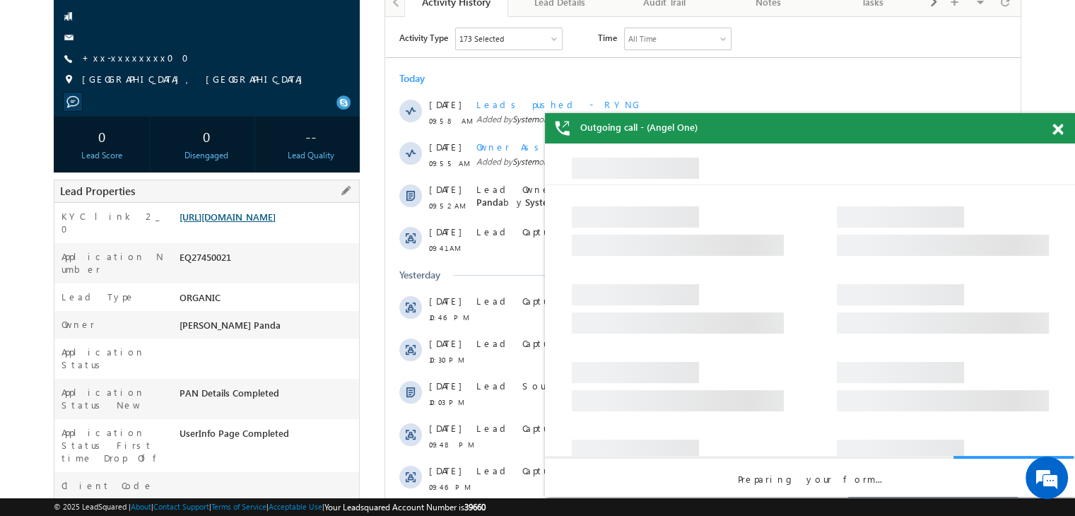
click at [255, 223] on link "[URL][DOMAIN_NAME]" at bounding box center [227, 217] width 96 height 12
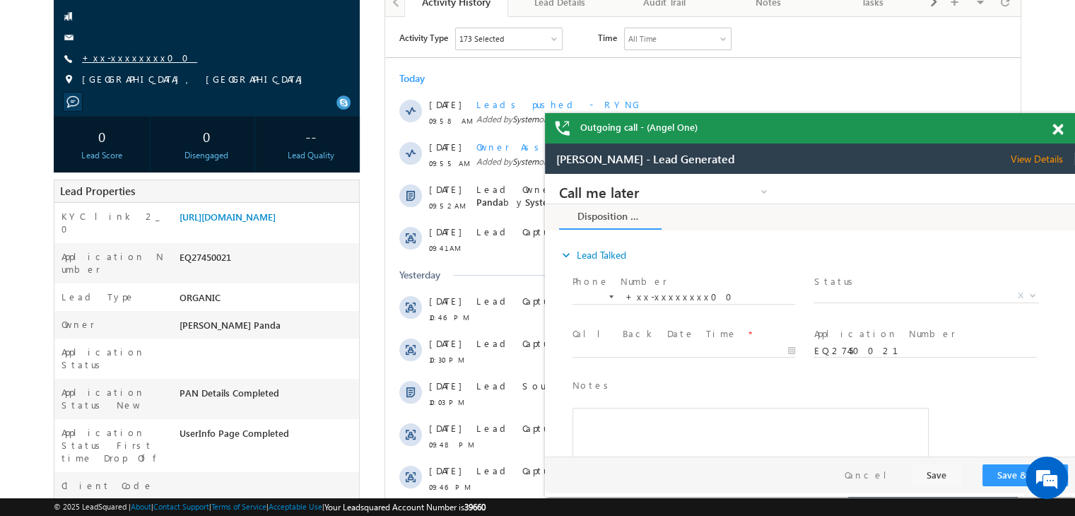
click at [130, 63] on link "+xx-xxxxxxxx00" at bounding box center [139, 58] width 115 height 12
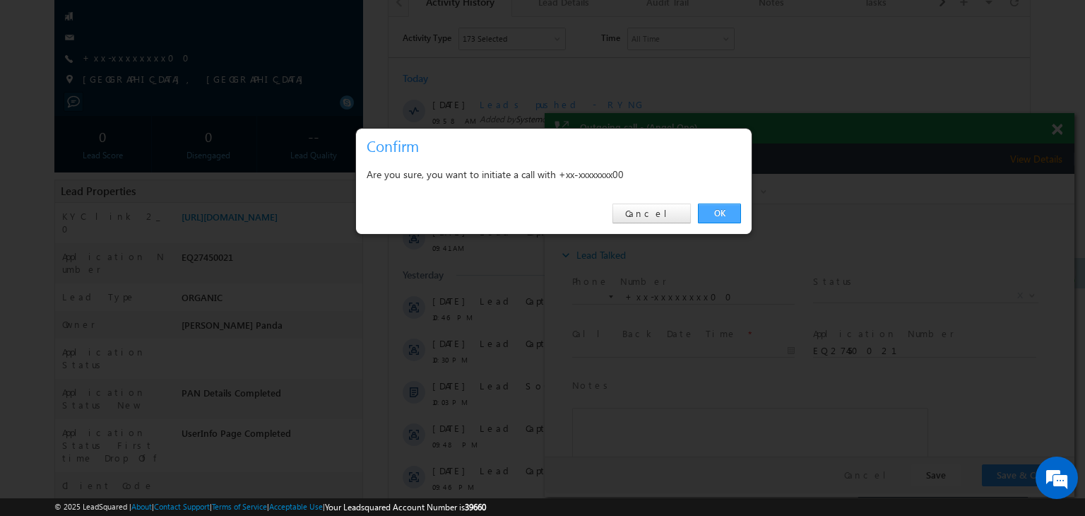
click at [725, 208] on link "OK" at bounding box center [719, 214] width 43 height 20
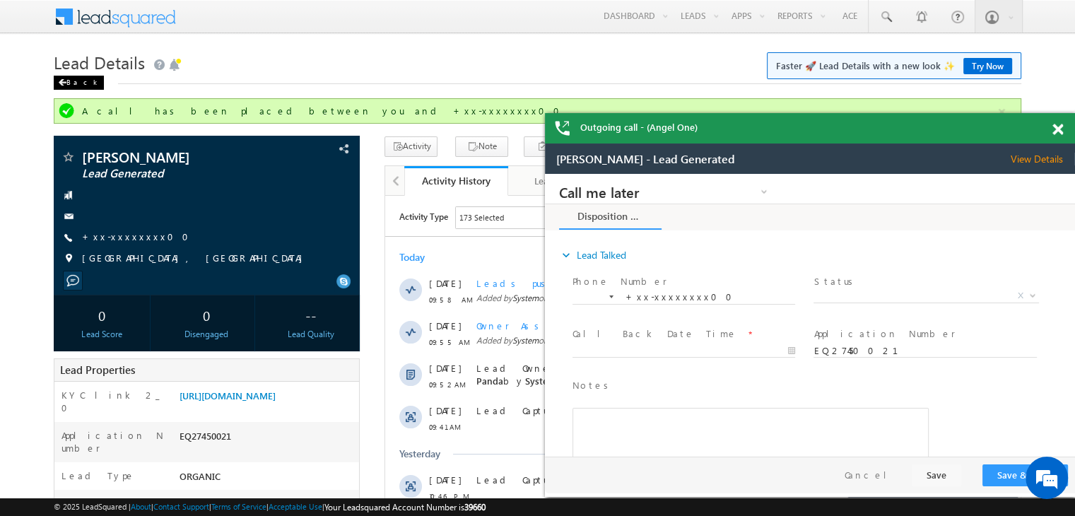
click at [75, 84] on div "Back" at bounding box center [79, 83] width 50 height 14
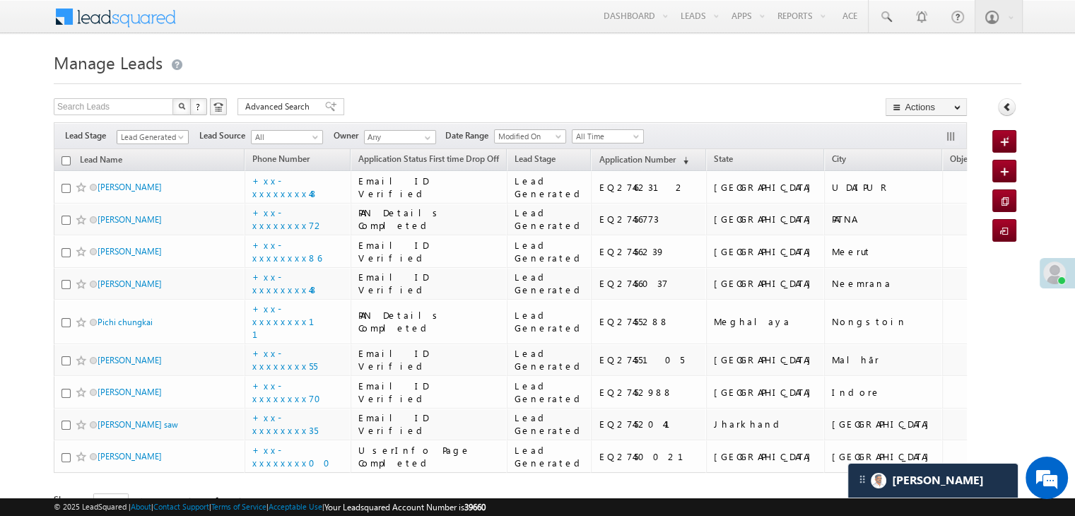
click at [175, 142] on span "Lead Generated" at bounding box center [150, 137] width 67 height 13
click at [155, 148] on link "All" at bounding box center [152, 152] width 71 height 13
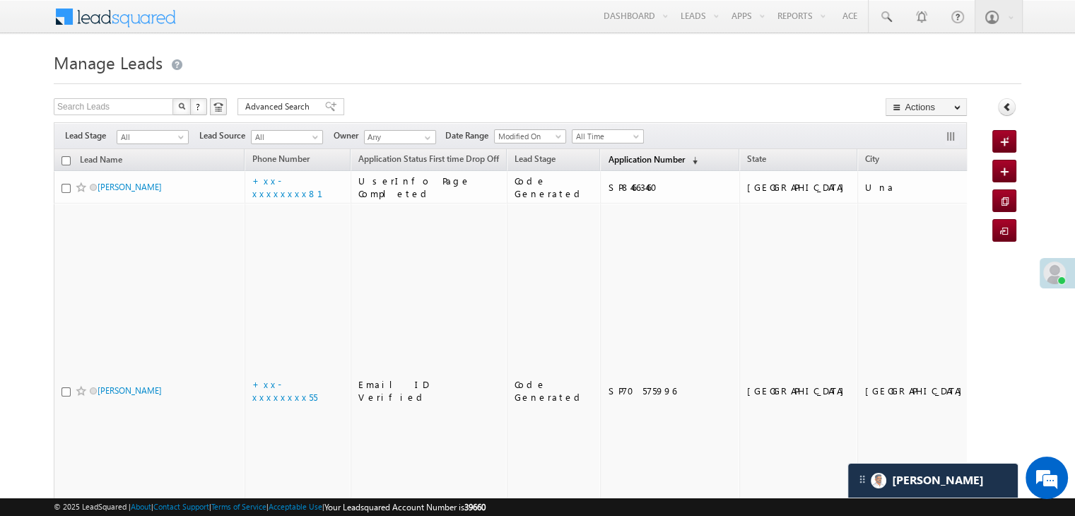
click at [612, 160] on span "Application Number" at bounding box center [646, 159] width 76 height 11
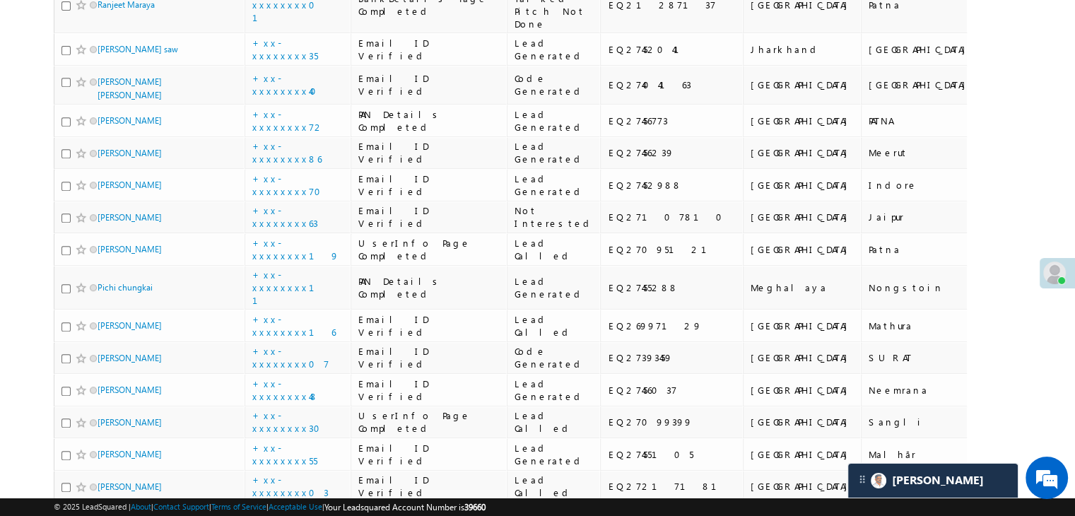
scroll to position [707, 0]
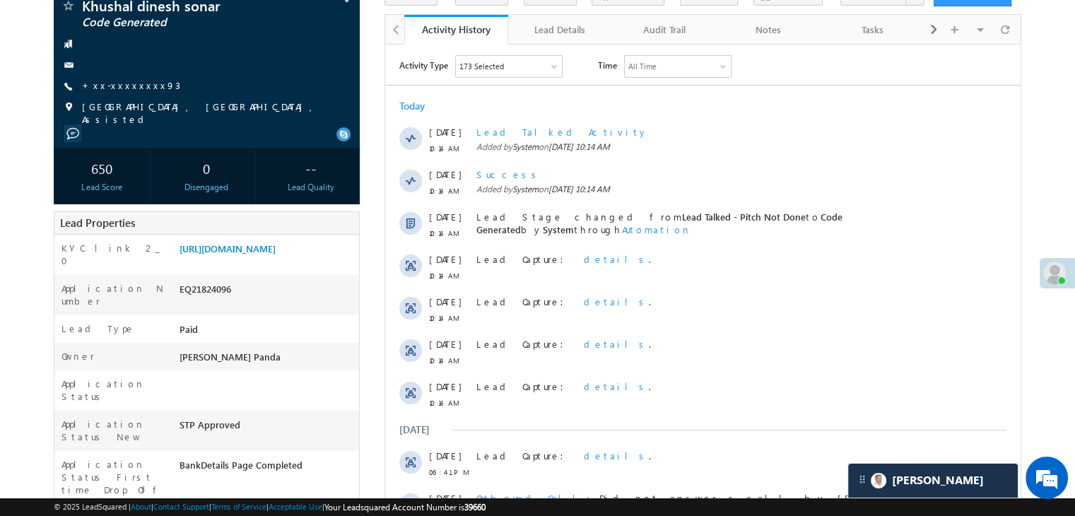
scroll to position [283, 0]
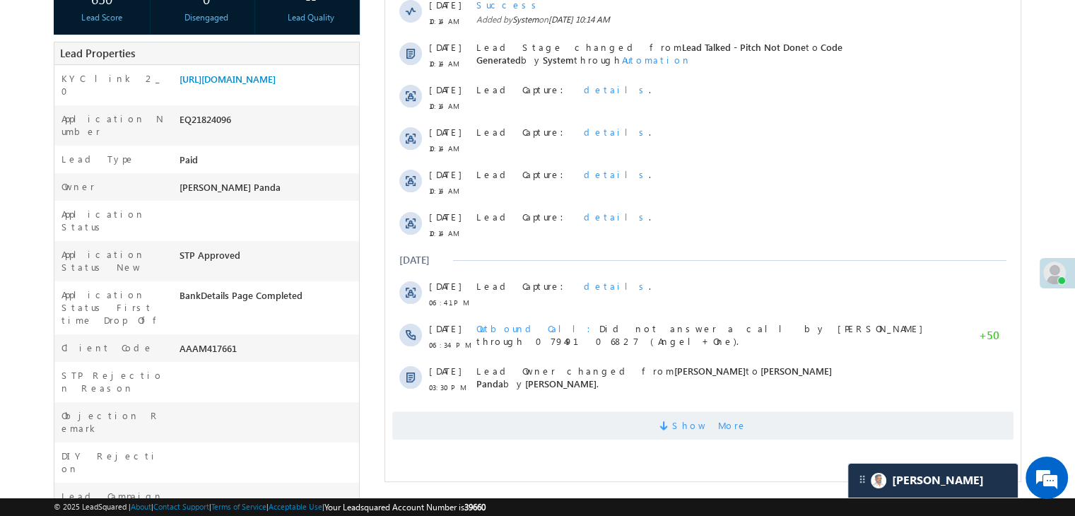
click at [706, 420] on span "Show More" at bounding box center [709, 425] width 75 height 28
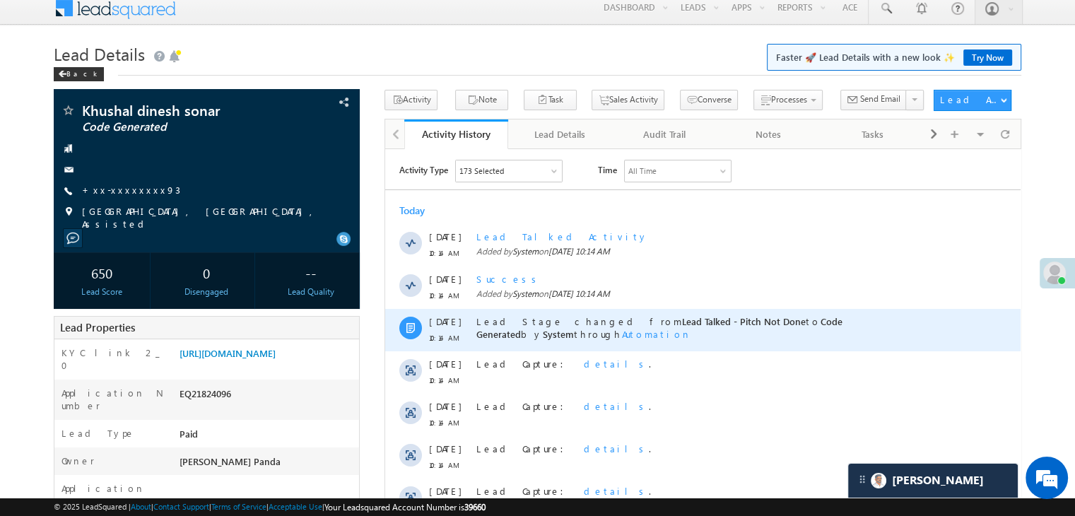
scroll to position [0, 0]
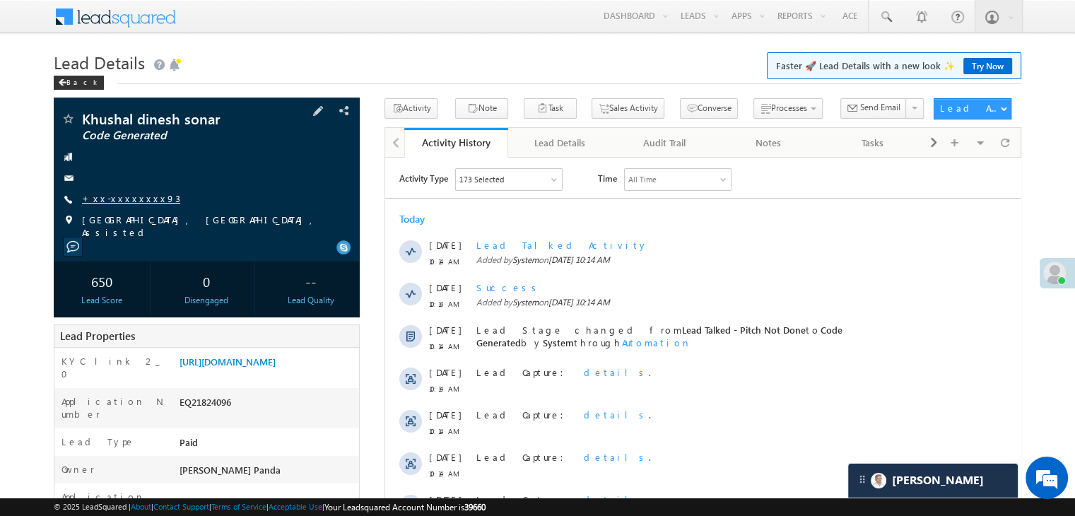
click at [105, 201] on link "+xx-xxxxxxxx93" at bounding box center [131, 198] width 98 height 12
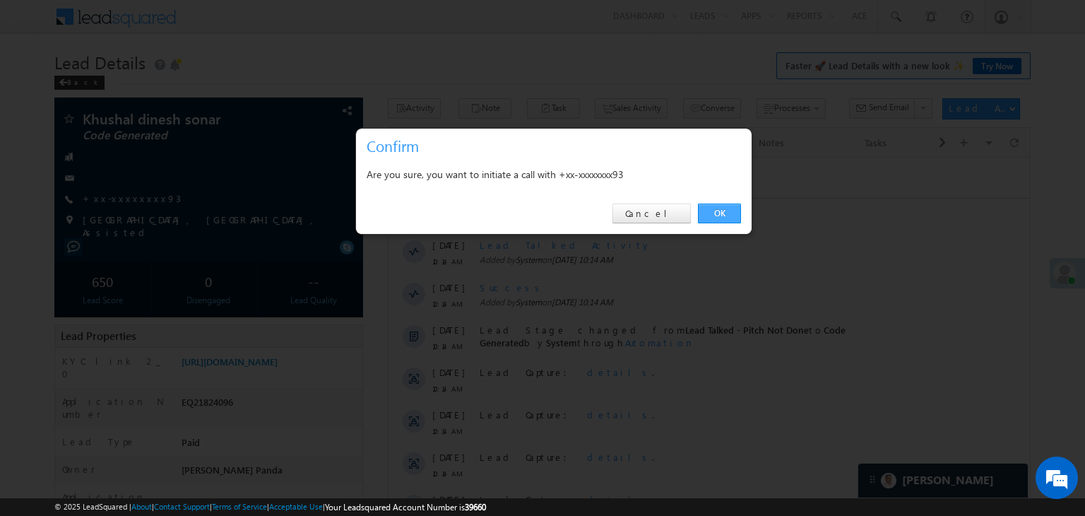
click at [724, 212] on link "OK" at bounding box center [719, 214] width 43 height 20
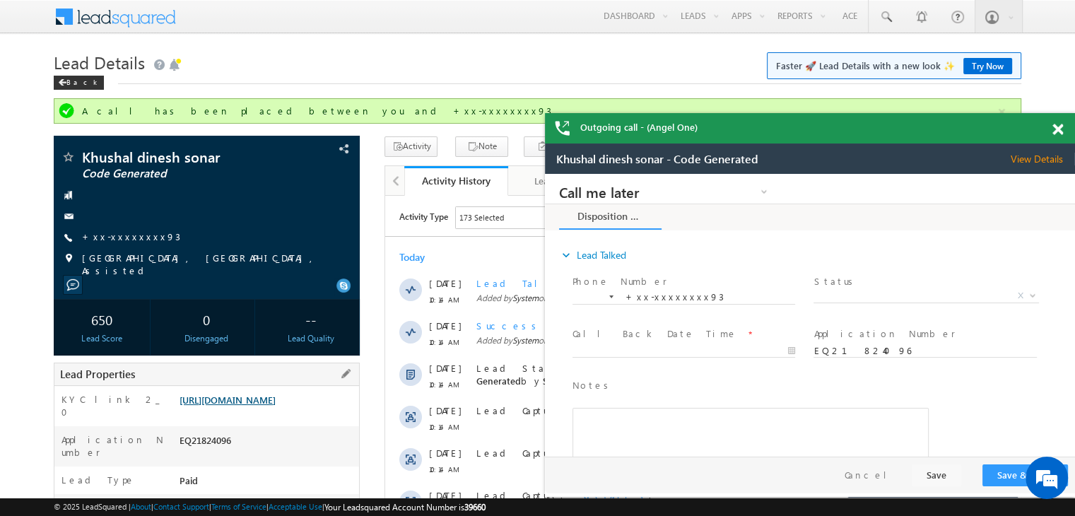
click at [271, 406] on link "[URL][DOMAIN_NAME]" at bounding box center [227, 400] width 96 height 12
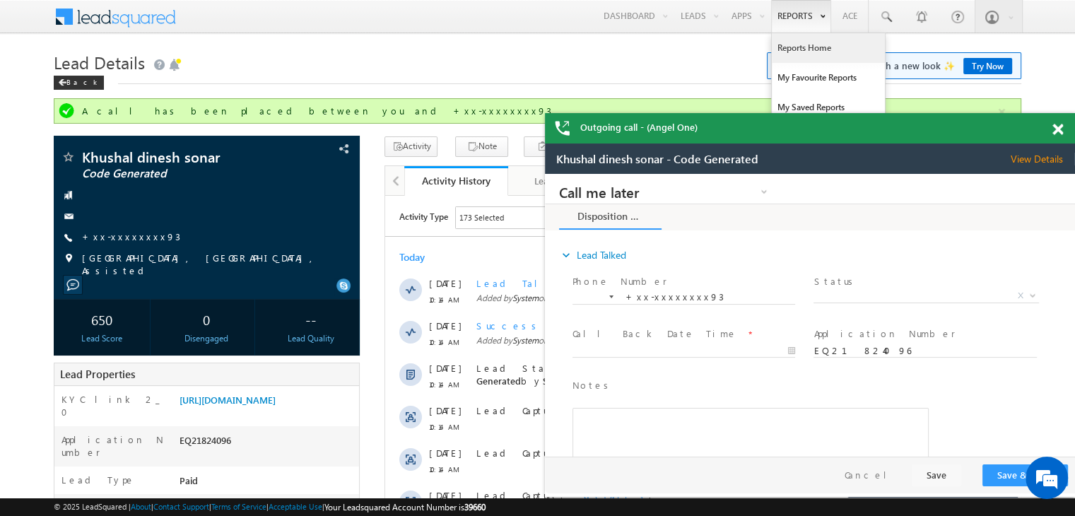
click at [806, 54] on link "Reports Home" at bounding box center [828, 48] width 113 height 30
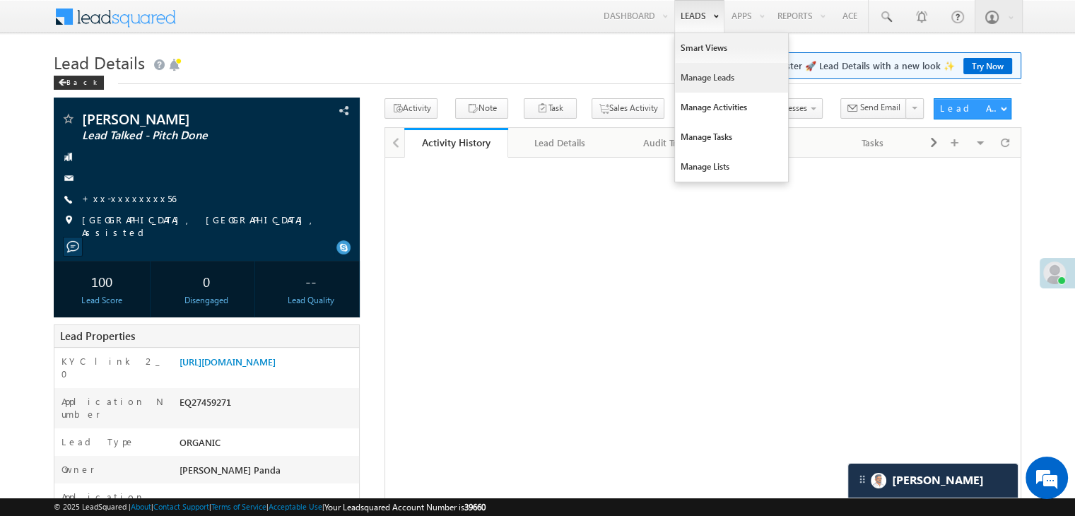
click at [696, 74] on link "Manage Leads" at bounding box center [731, 78] width 113 height 30
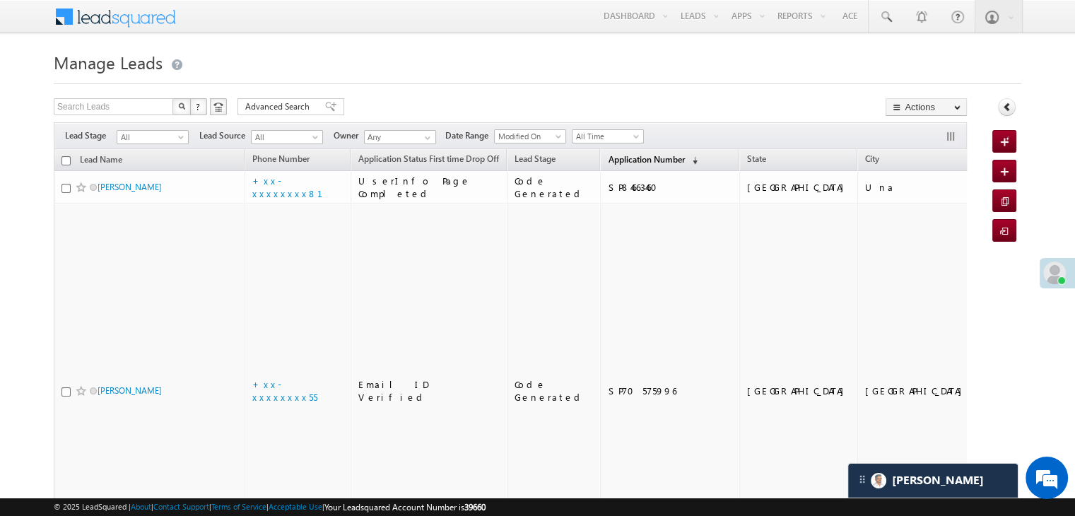
click at [611, 166] on link "Application Number (sorted descending)" at bounding box center [653, 160] width 104 height 18
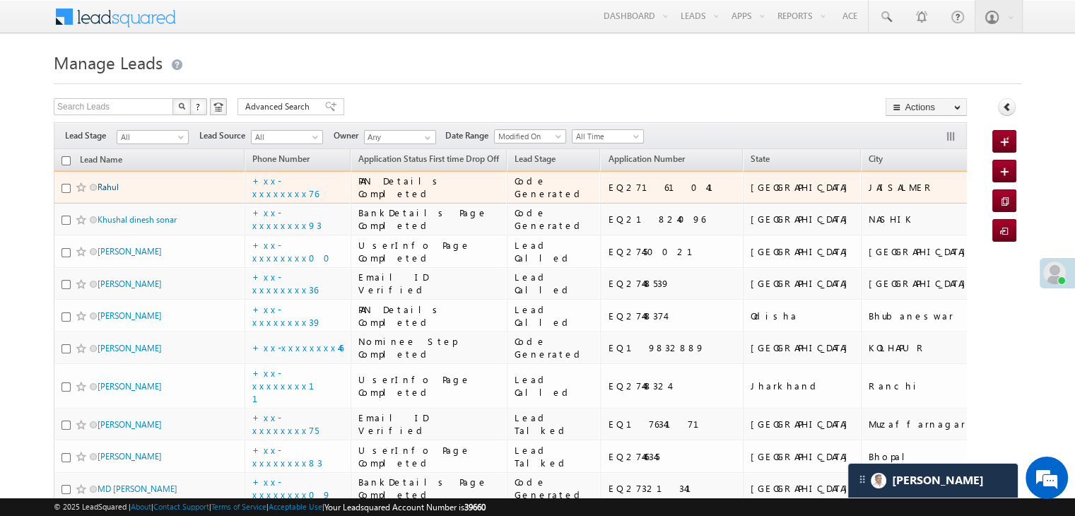
click at [109, 192] on link "Rahul" at bounding box center [108, 187] width 21 height 11
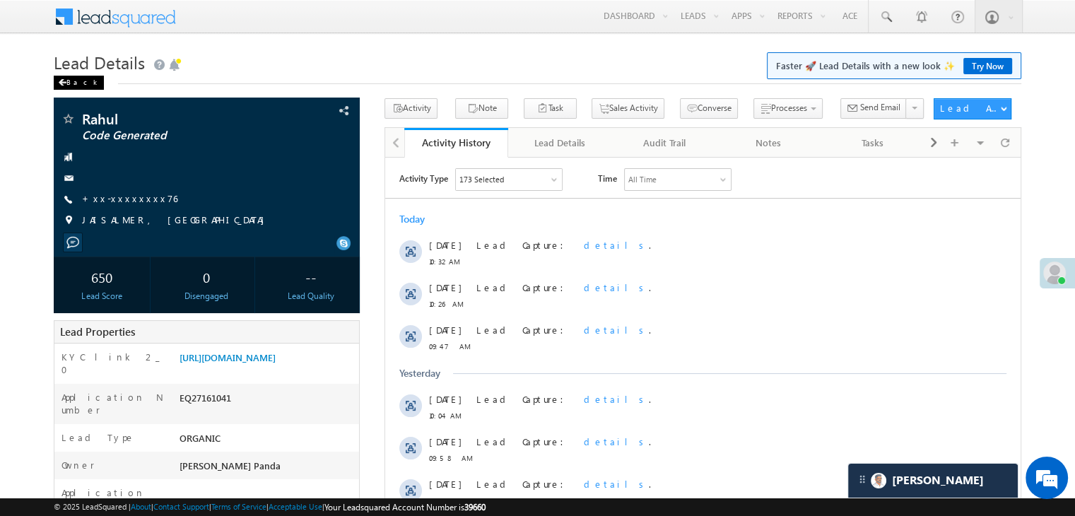
click at [64, 81] on span at bounding box center [62, 82] width 8 height 7
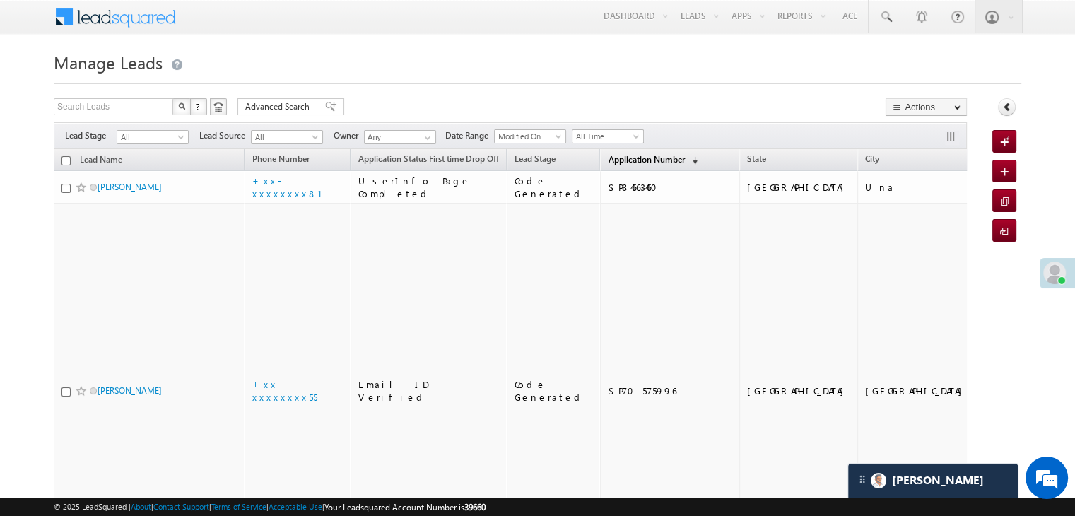
click at [615, 154] on span "Application Number" at bounding box center [646, 159] width 76 height 11
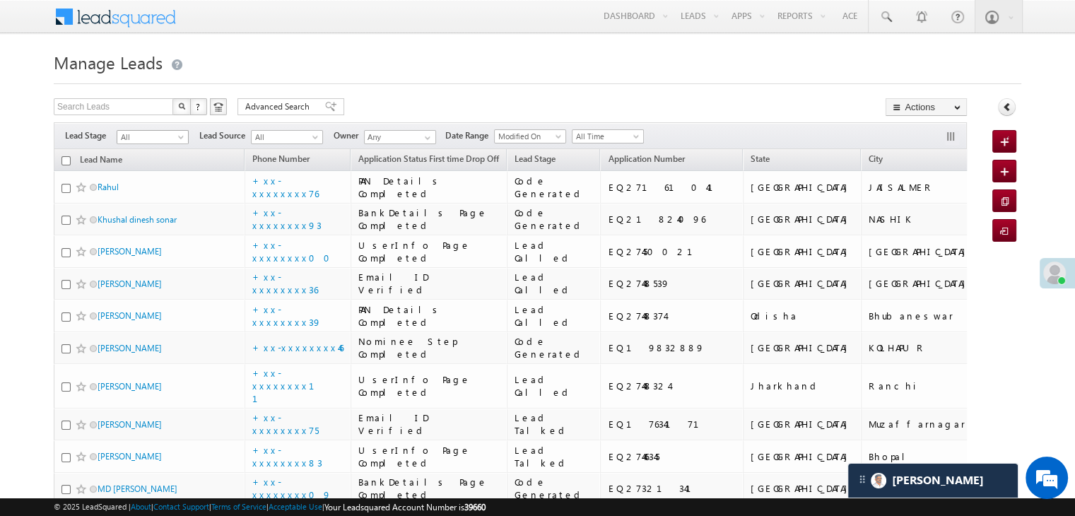
click at [177, 140] on link "All" at bounding box center [153, 137] width 72 height 14
drag, startPoint x: 141, startPoint y: 179, endPoint x: 152, endPoint y: 184, distance: 12.1
click at [152, 173] on link "Lead Generated" at bounding box center [152, 166] width 71 height 13
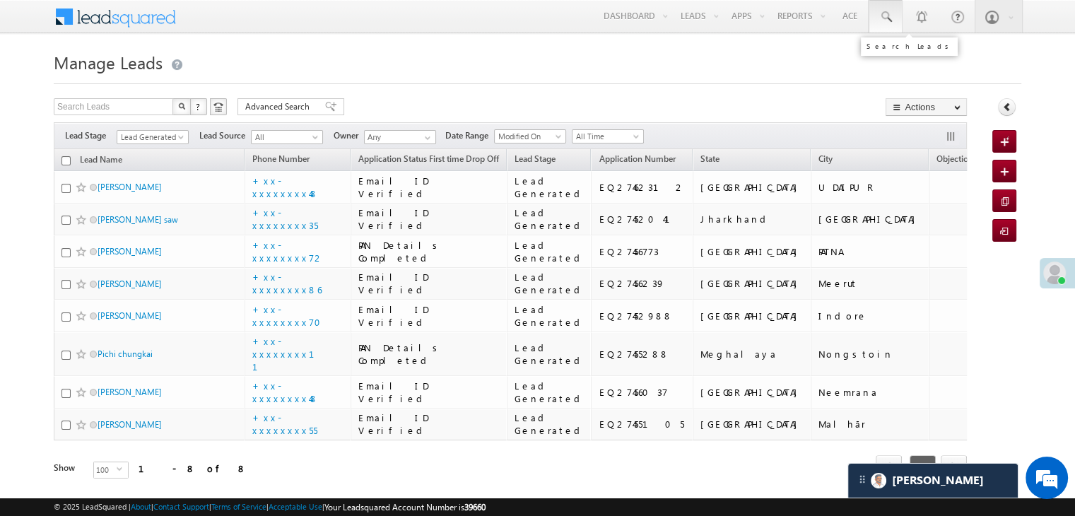
click at [885, 18] on span at bounding box center [885, 17] width 14 height 14
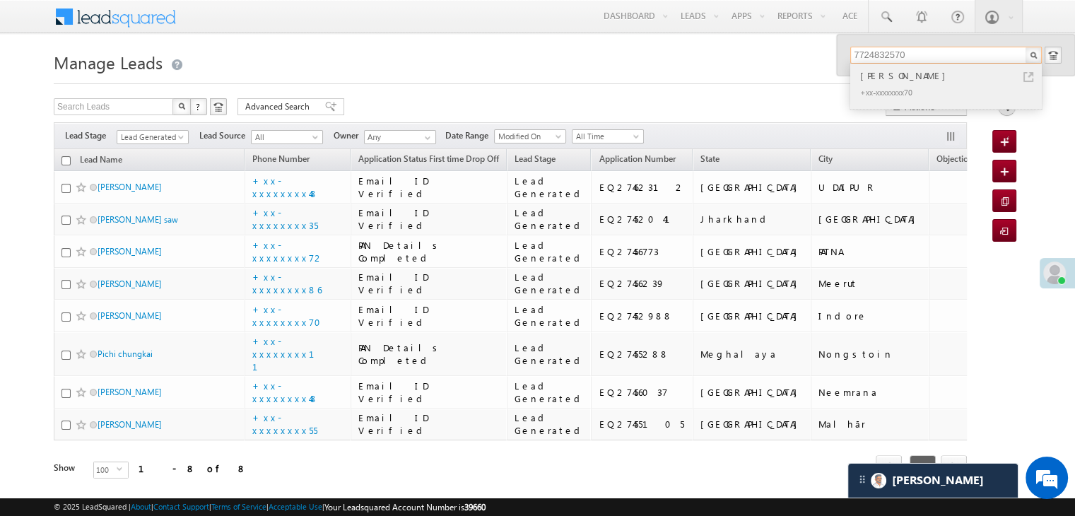
type input "7724832570"
click at [880, 71] on div "Bhanwarsingh Sidar" at bounding box center [951, 76] width 189 height 16
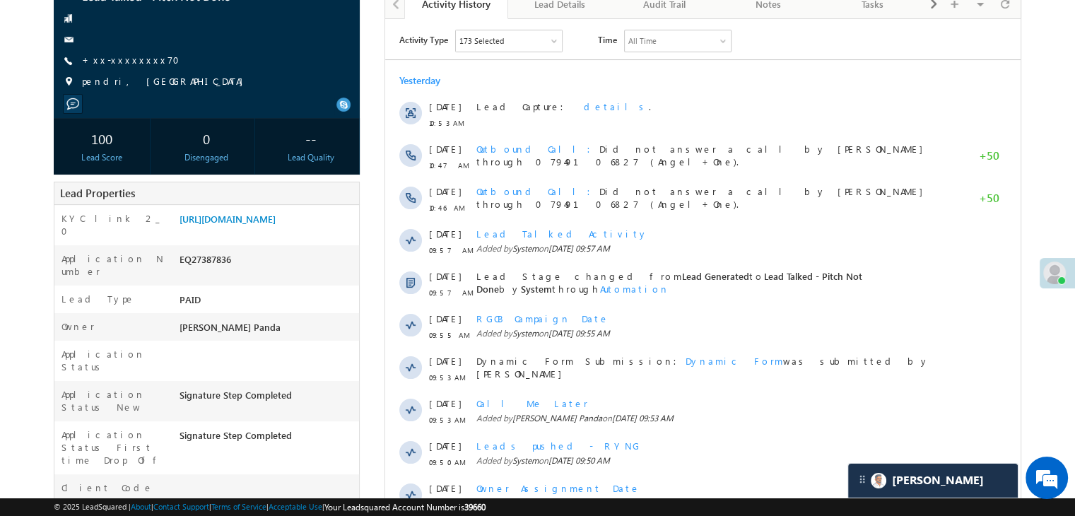
scroll to position [141, 0]
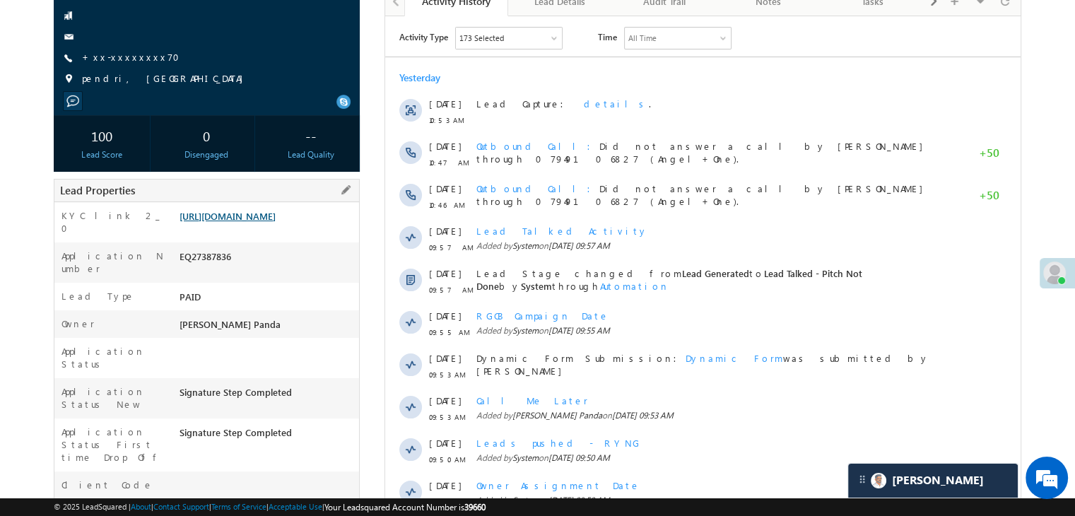
click at [276, 222] on link "[URL][DOMAIN_NAME]" at bounding box center [227, 216] width 96 height 12
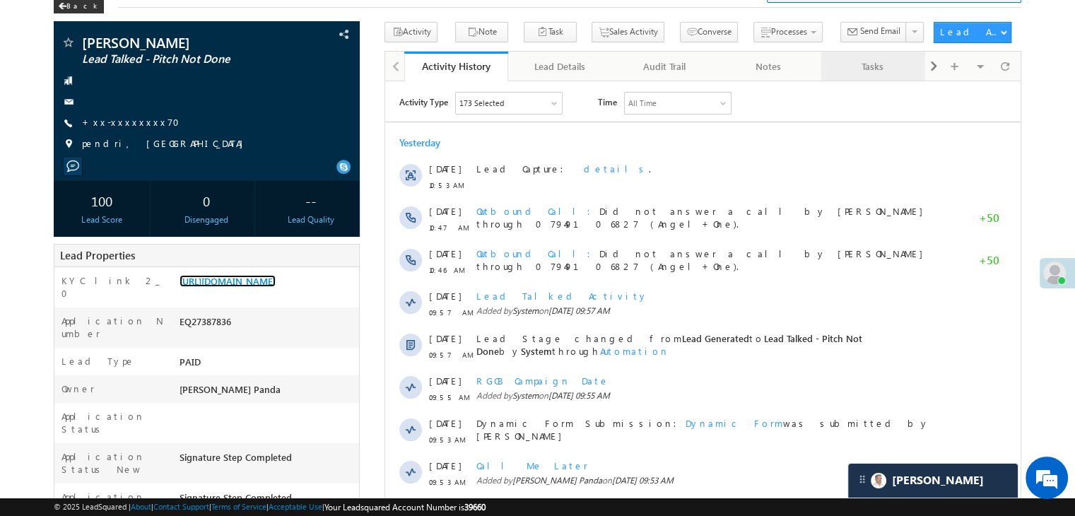
scroll to position [0, 0]
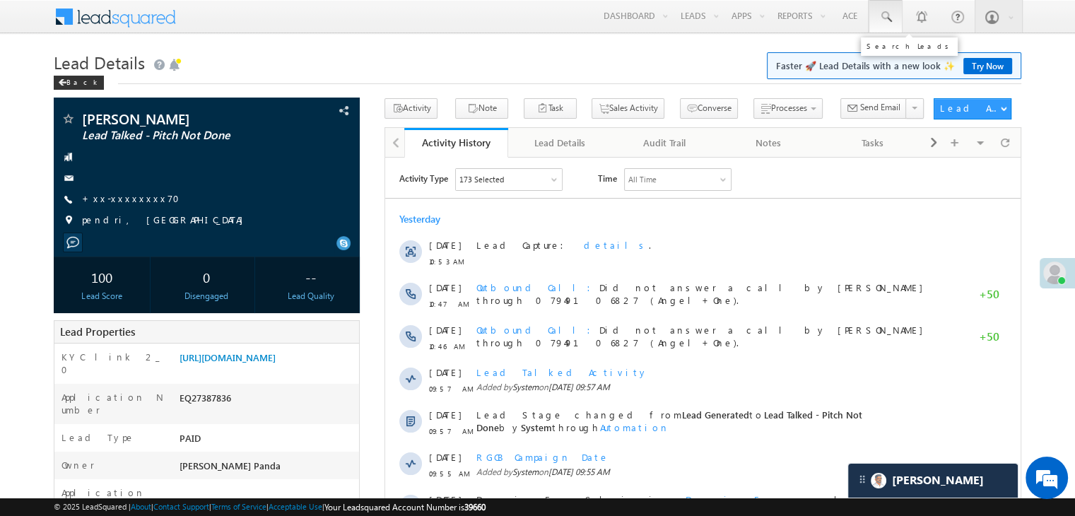
click at [885, 20] on span at bounding box center [885, 17] width 14 height 14
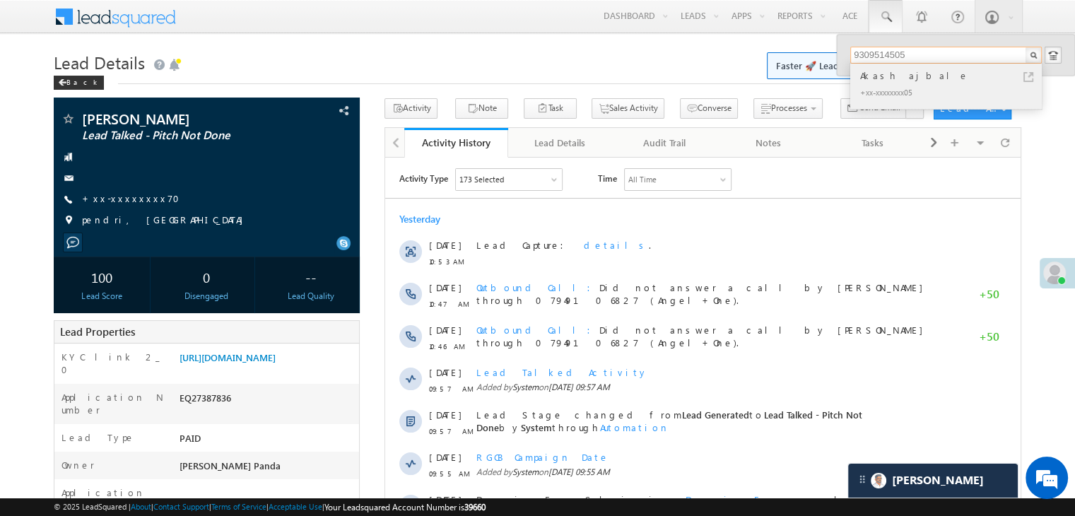
type input "9309514505"
click at [883, 77] on div "Akash ajbale" at bounding box center [951, 76] width 189 height 16
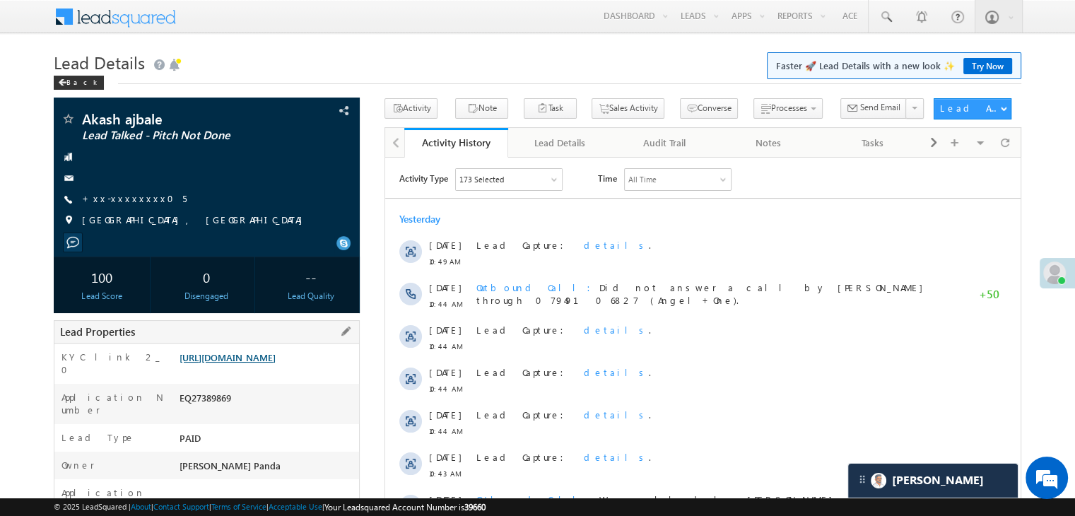
click at [276, 363] on link "https://angelbroking1-pk3em7sa.customui-test.leadsquared.com?leadId=04bfc176-a9…" at bounding box center [227, 357] width 96 height 12
click at [265, 363] on link "https://angelbroking1-pk3em7sa.customui-test.leadsquared.com?leadId=04bfc176-a9…" at bounding box center [227, 357] width 96 height 12
click at [276, 363] on link "https://angelbroking1-pk3em7sa.customui-test.leadsquared.com?leadId=04bfc176-a9…" at bounding box center [227, 357] width 96 height 12
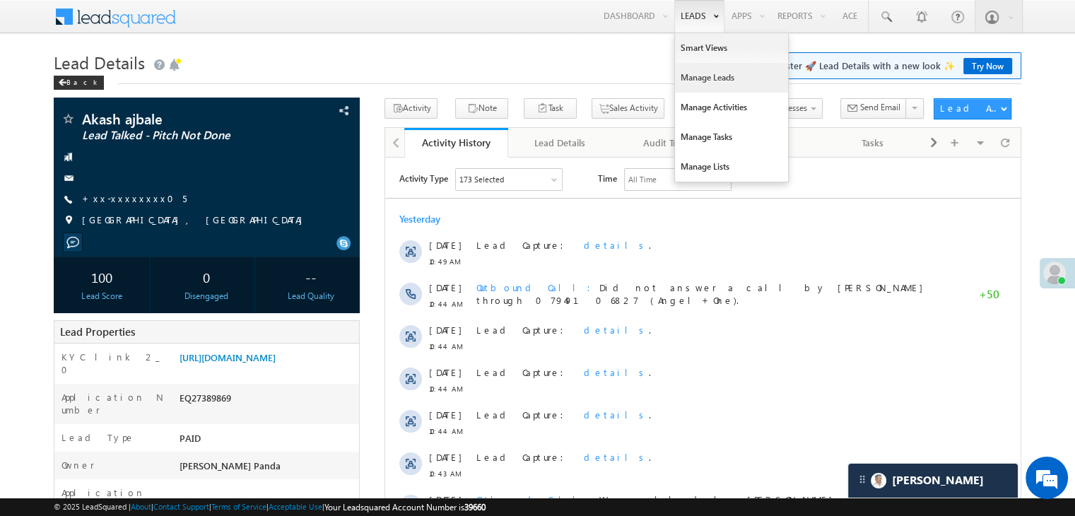
click at [701, 80] on link "Manage Leads" at bounding box center [731, 78] width 113 height 30
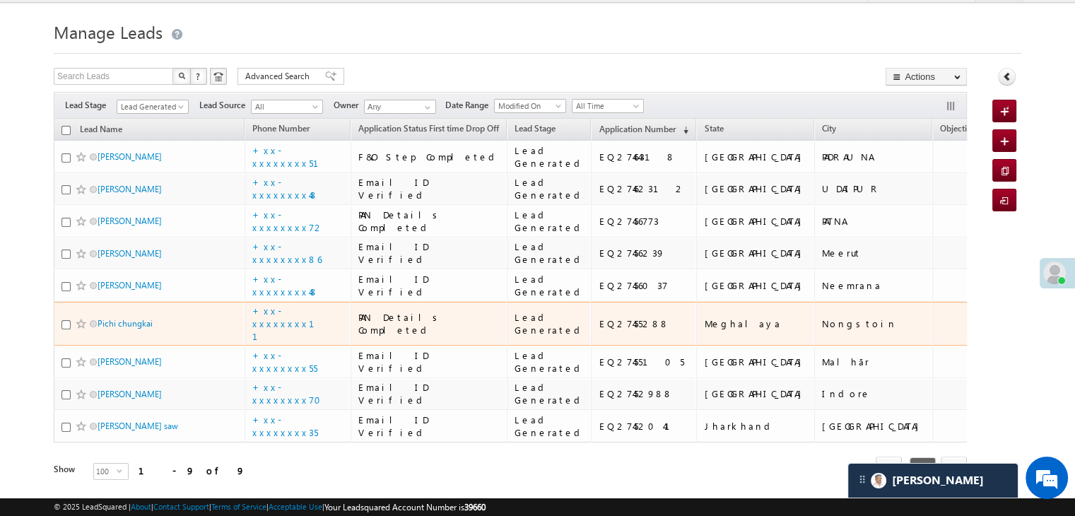
scroll to position [23, 0]
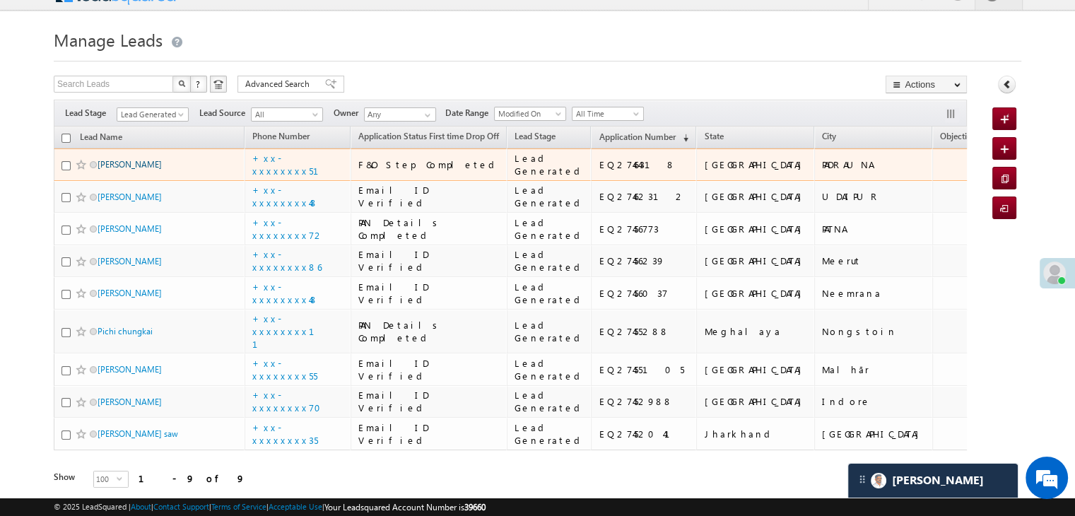
click at [130, 170] on link "[PERSON_NAME]" at bounding box center [130, 164] width 64 height 11
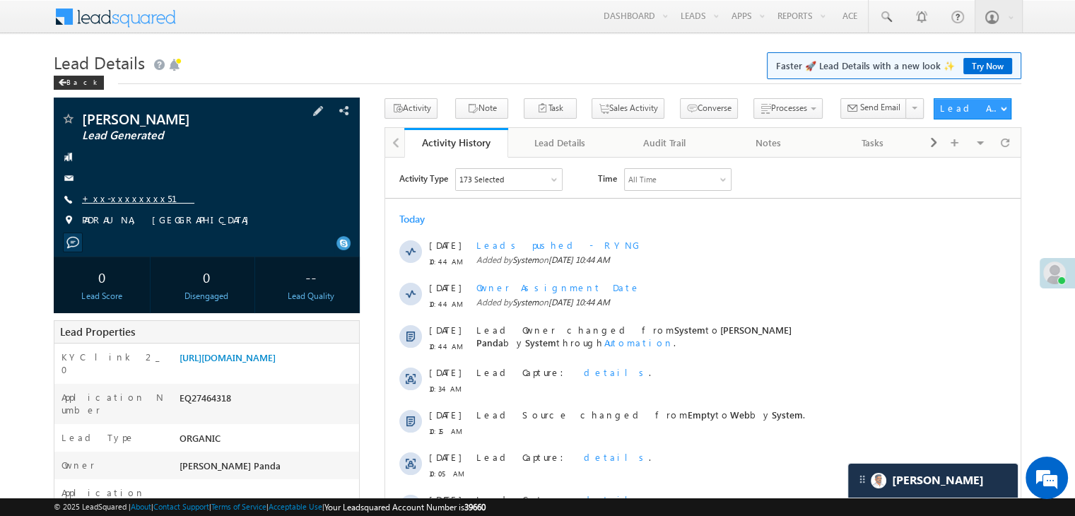
click at [129, 196] on link "+xx-xxxxxxxx51" at bounding box center [138, 198] width 112 height 12
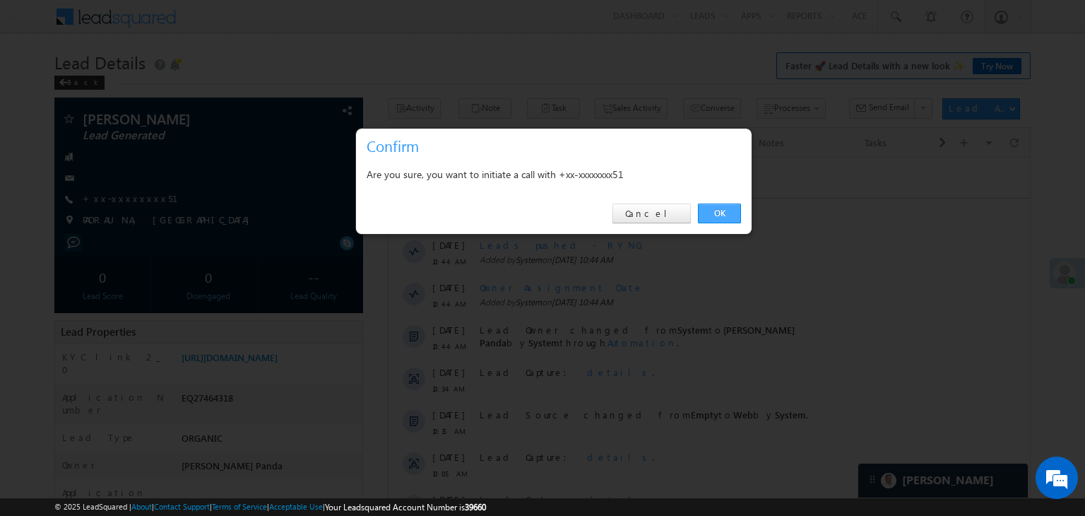
click at [717, 211] on link "OK" at bounding box center [719, 214] width 43 height 20
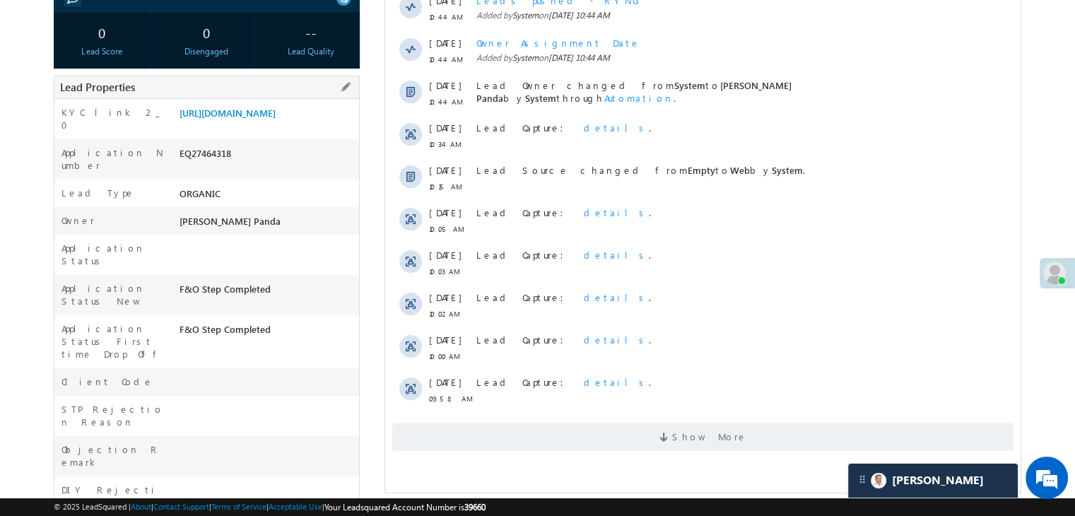
scroll to position [320, 0]
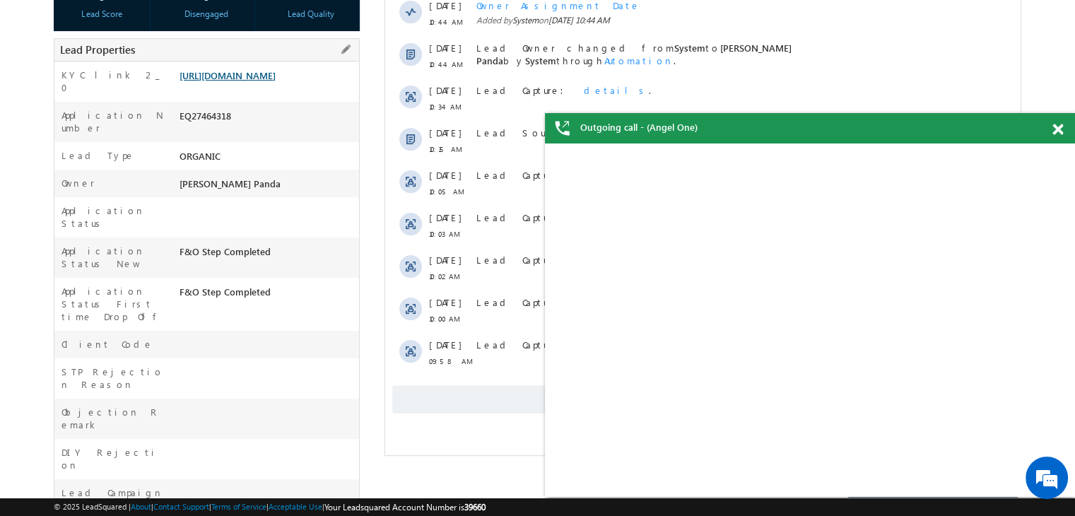
click at [272, 81] on link "https://angelbroking1-pk3em7sa.customui-test.leadsquared.com?leadId=59ccafe2-72…" at bounding box center [227, 75] width 96 height 12
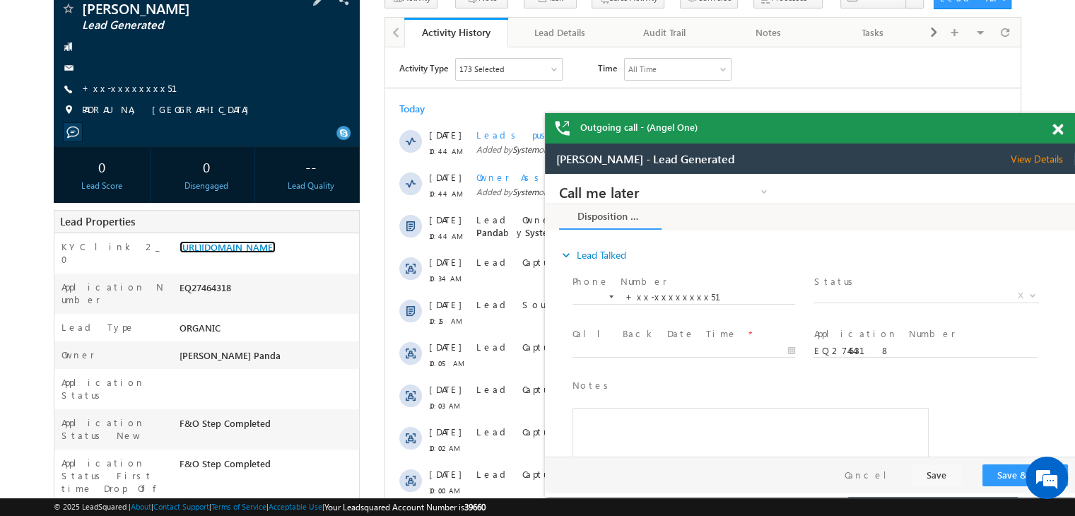
scroll to position [108, 0]
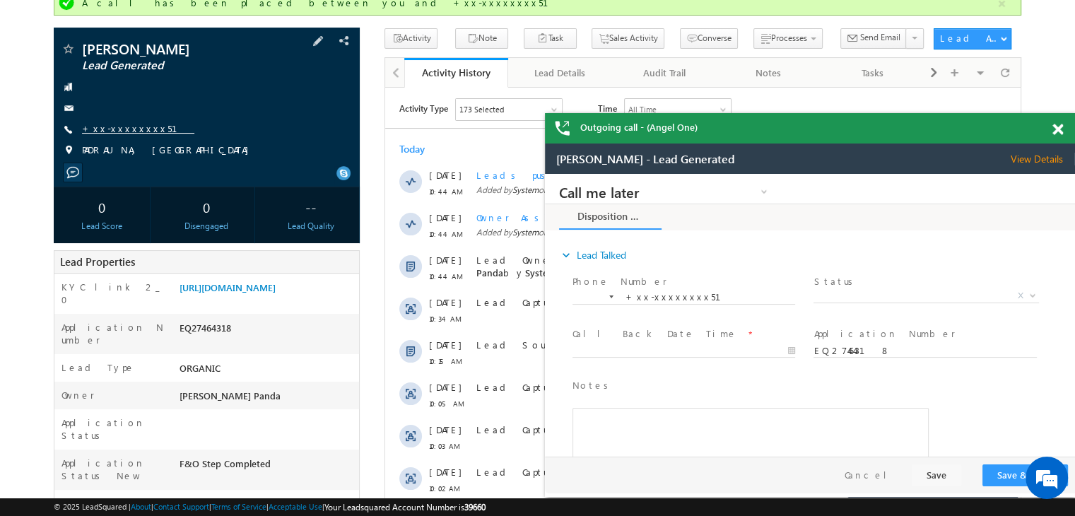
click at [119, 129] on link "+xx-xxxxxxxx51" at bounding box center [138, 128] width 112 height 12
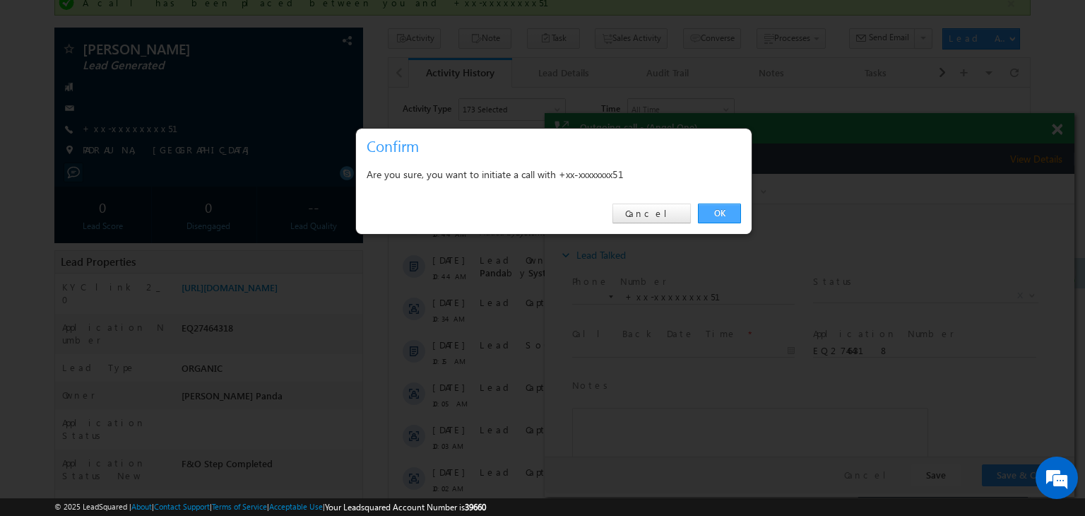
drag, startPoint x: 719, startPoint y: 210, endPoint x: 199, endPoint y: 44, distance: 546.0
click at [719, 210] on link "OK" at bounding box center [719, 214] width 43 height 20
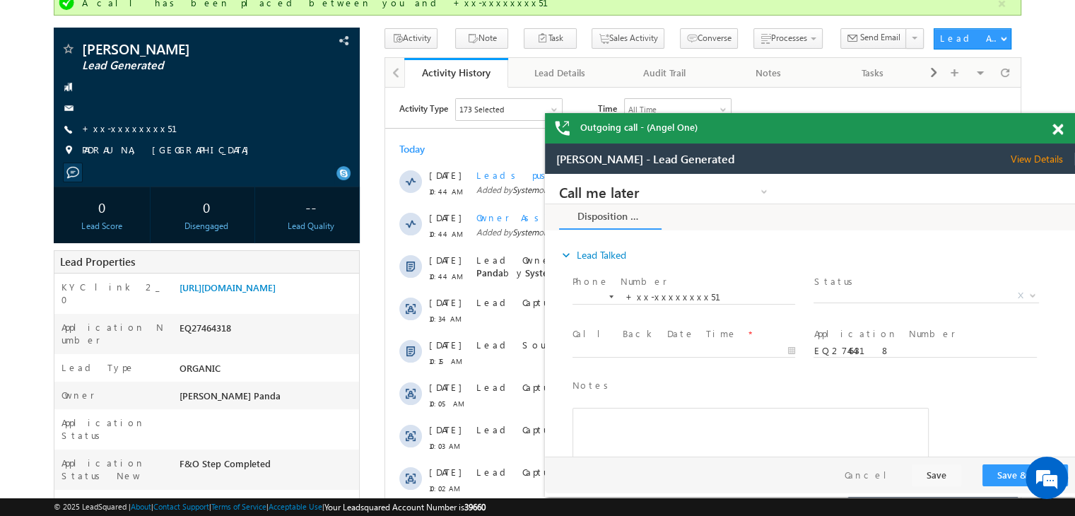
click at [959, 286] on span "Status *" at bounding box center [925, 282] width 224 height 16
click at [921, 297] on span "X" at bounding box center [925, 296] width 225 height 14
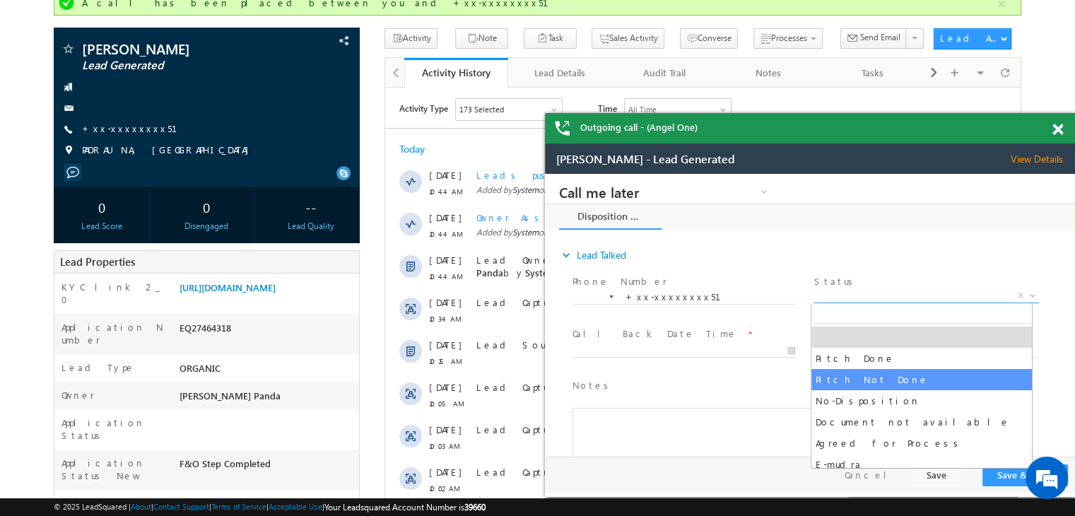
select select "Pitch Not Done"
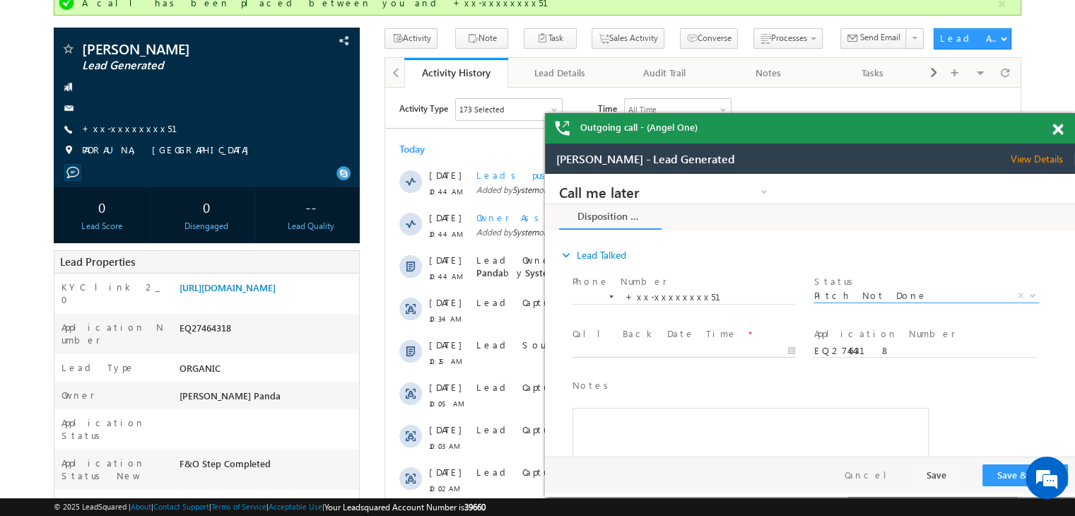
click at [712, 348] on body "Call me later Campaign Success Commitment Cross Sell Customer Drop-off reasons …" at bounding box center [810, 315] width 530 height 283
type input "08/20/25 10:48 AM"
click at [1003, 478] on button "Save & Close" at bounding box center [1025, 475] width 86 height 22
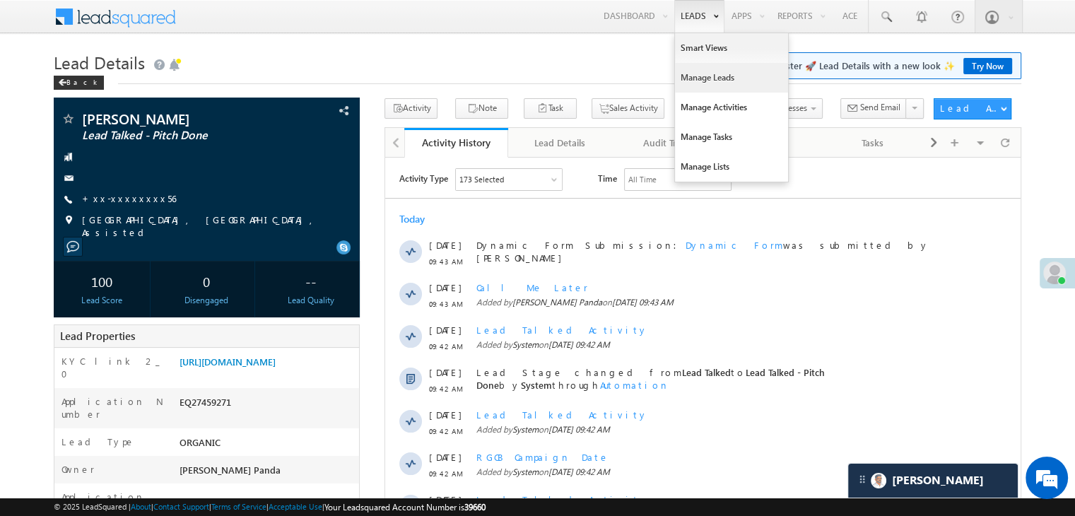
click at [694, 78] on link "Manage Leads" at bounding box center [731, 78] width 113 height 30
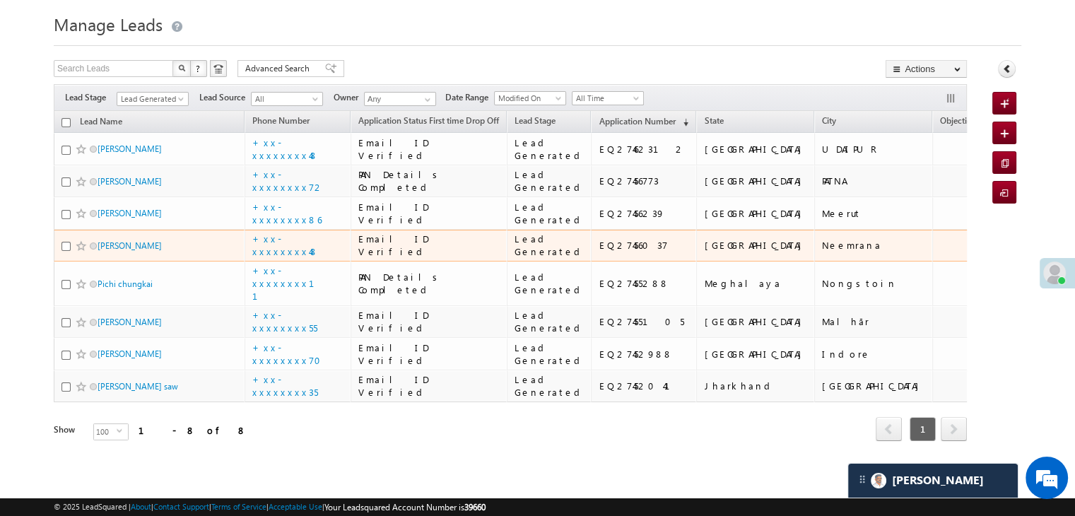
scroll to position [424, 0]
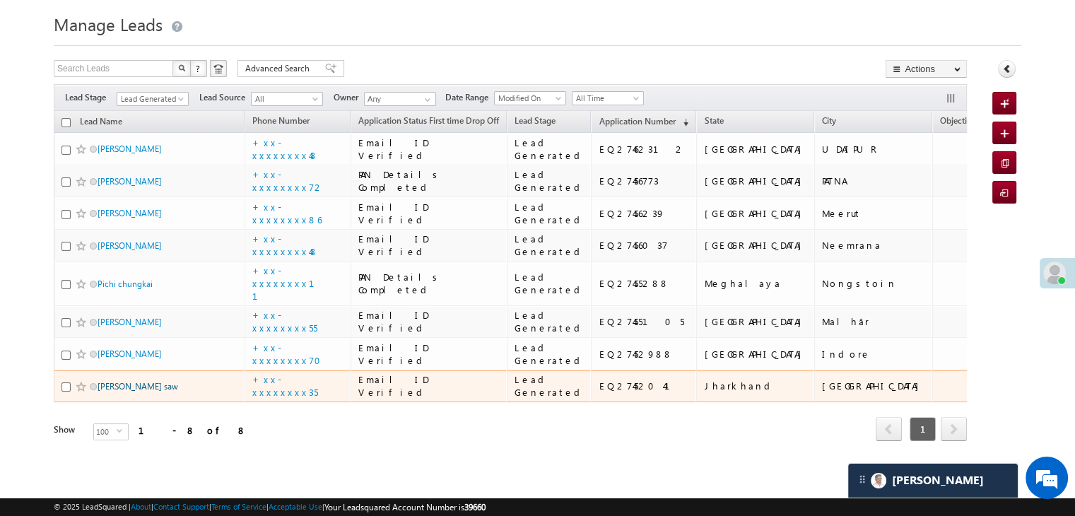
click at [138, 381] on link "[PERSON_NAME] saw" at bounding box center [138, 386] width 81 height 11
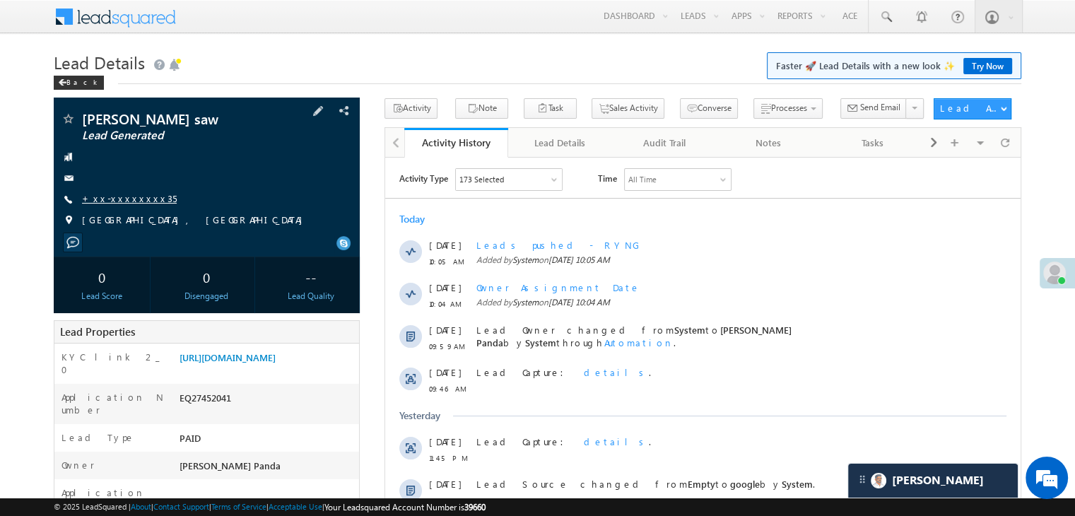
click at [117, 199] on link "+xx-xxxxxxxx35" at bounding box center [129, 198] width 95 height 12
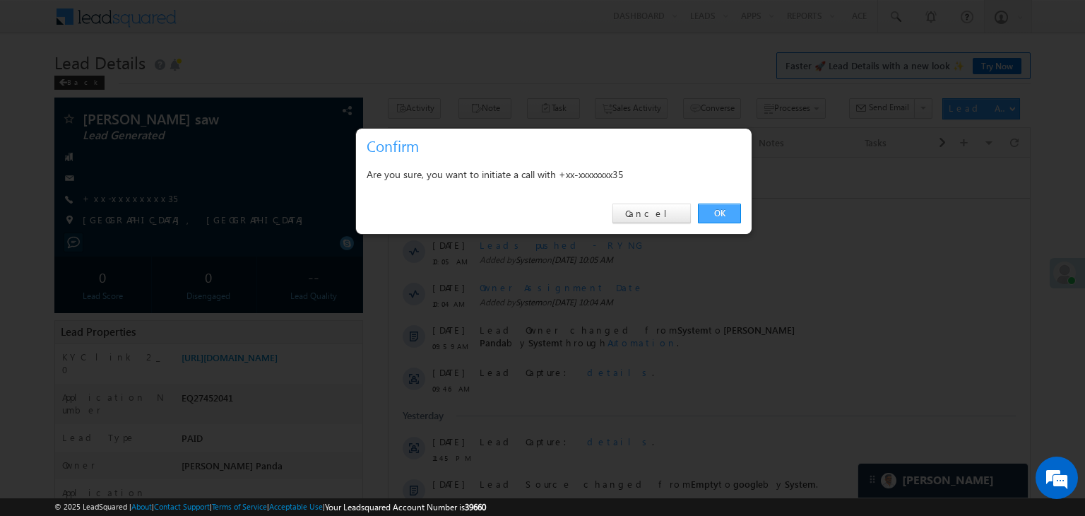
click at [719, 211] on link "OK" at bounding box center [719, 214] width 43 height 20
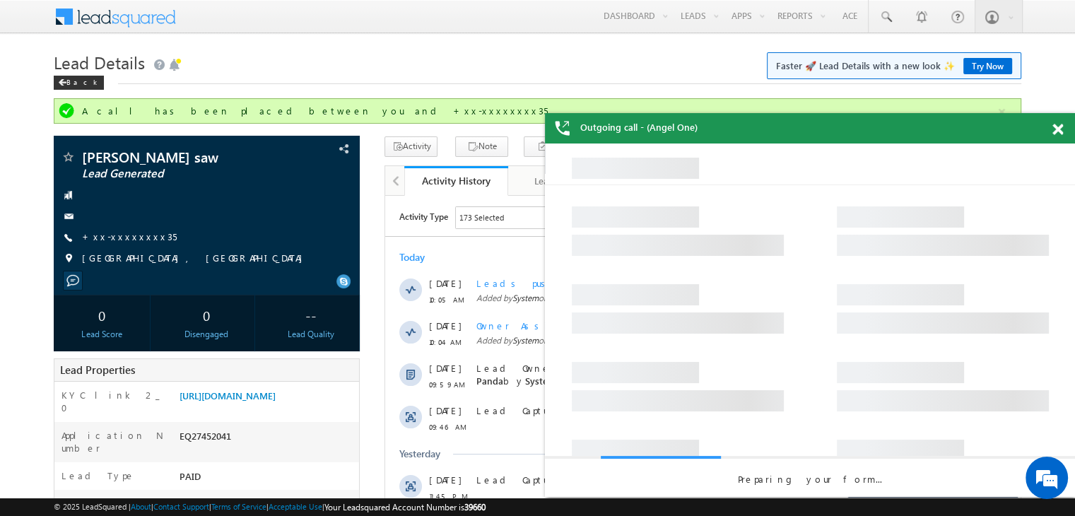
scroll to position [141, 0]
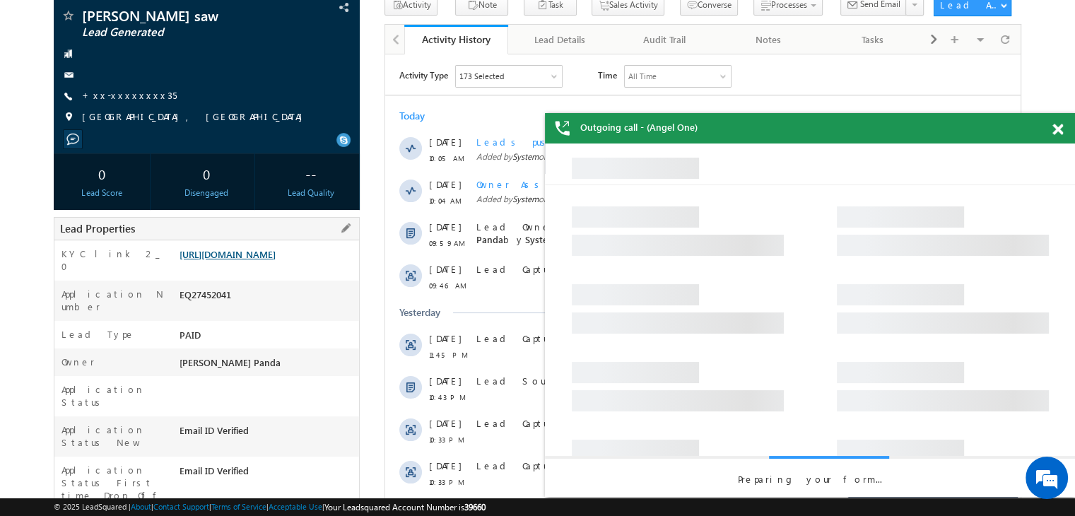
click at [276, 260] on link "https://angelbroking1-pk3em7sa.customui-test.leadsquared.com?leadId=4500bb3c-bc…" at bounding box center [227, 254] width 96 height 12
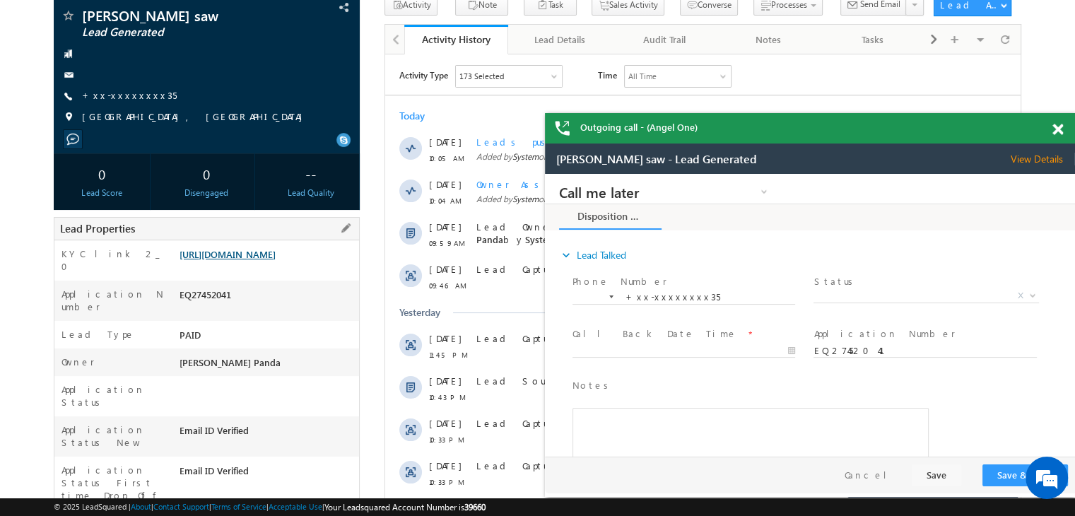
scroll to position [0, 0]
click at [126, 94] on link "+xx-xxxxxxxx35" at bounding box center [129, 95] width 95 height 12
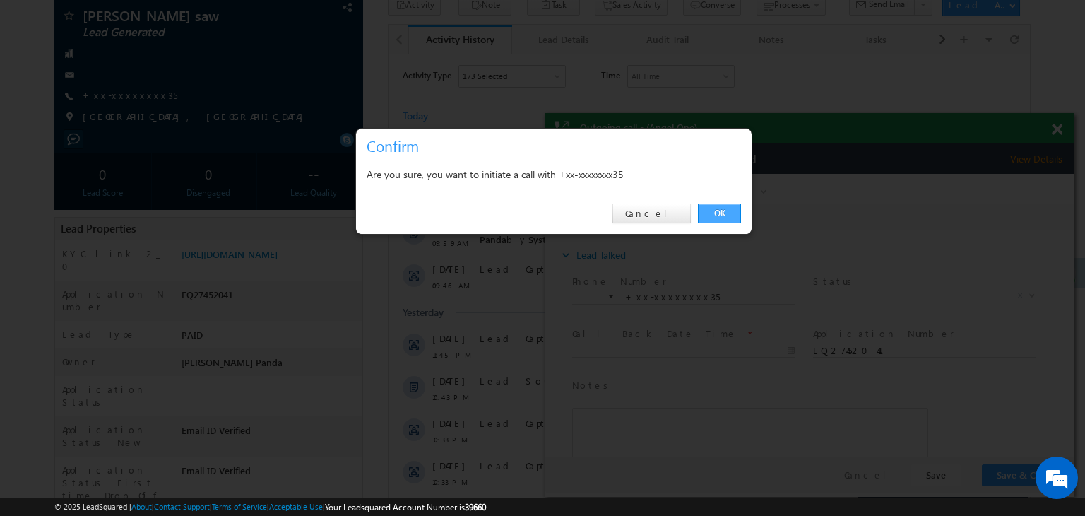
click at [720, 216] on link "OK" at bounding box center [719, 214] width 43 height 20
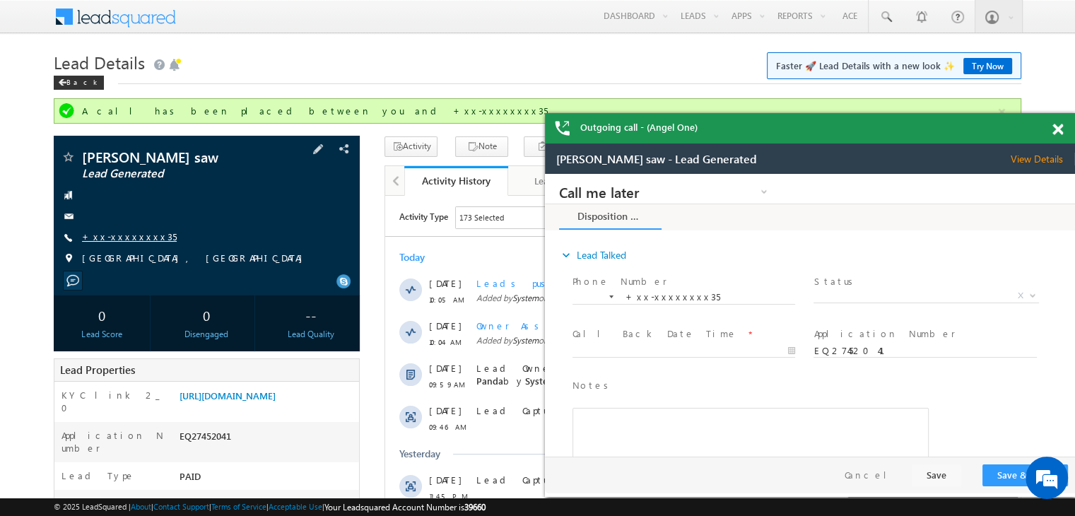
click at [119, 237] on link "+xx-xxxxxxxx35" at bounding box center [129, 236] width 95 height 12
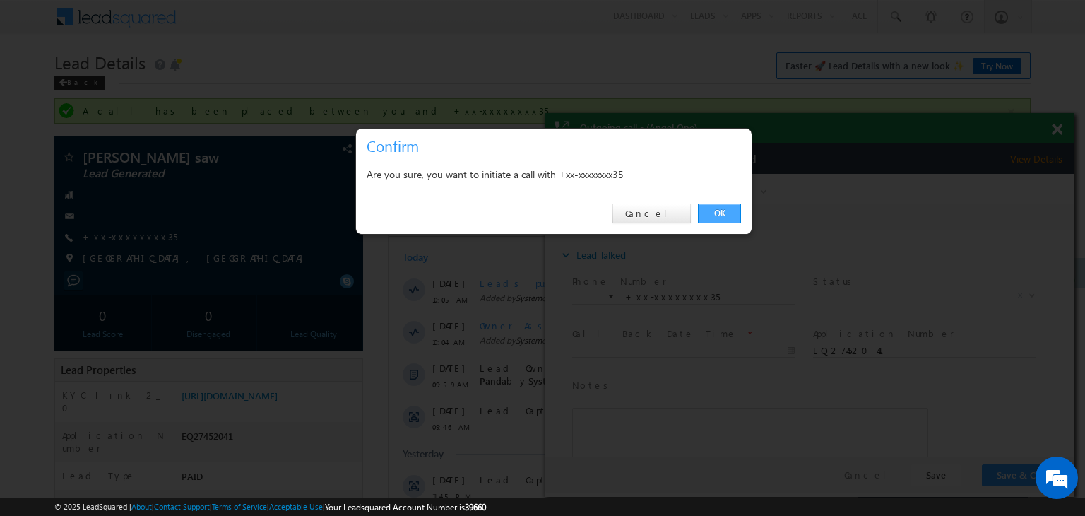
click at [717, 212] on link "OK" at bounding box center [719, 214] width 43 height 20
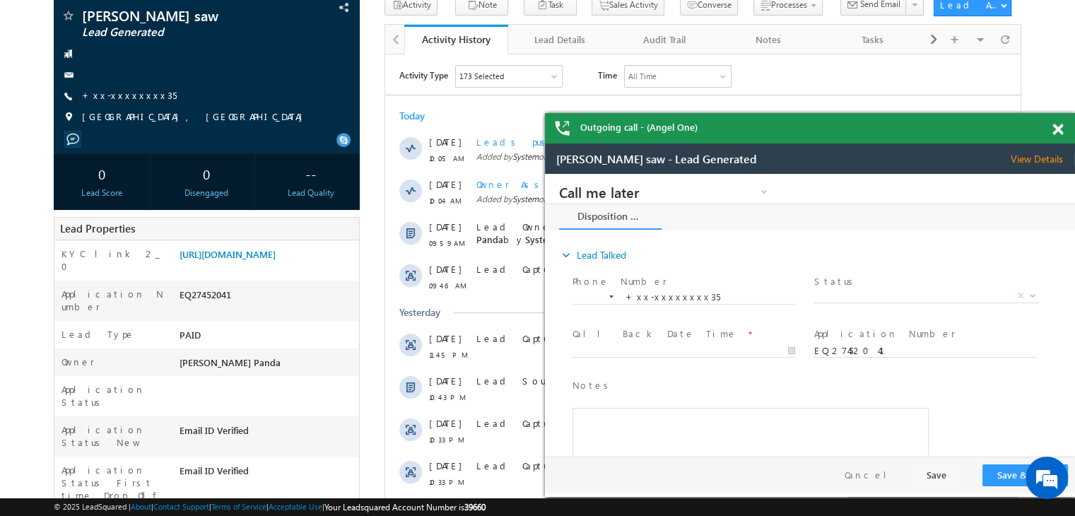
click at [1059, 126] on span at bounding box center [1057, 130] width 11 height 12
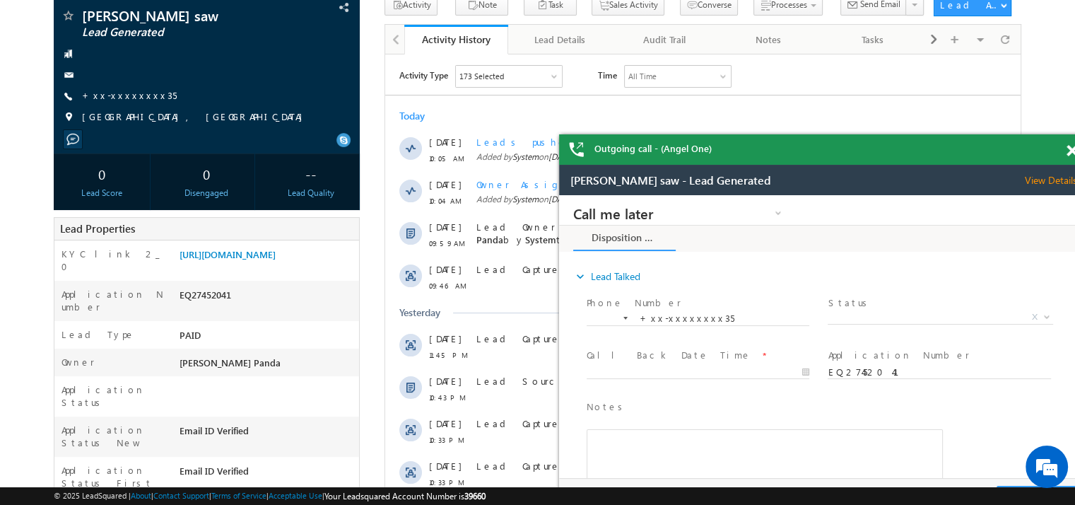
click at [1070, 153] on span at bounding box center [1071, 151] width 11 height 12
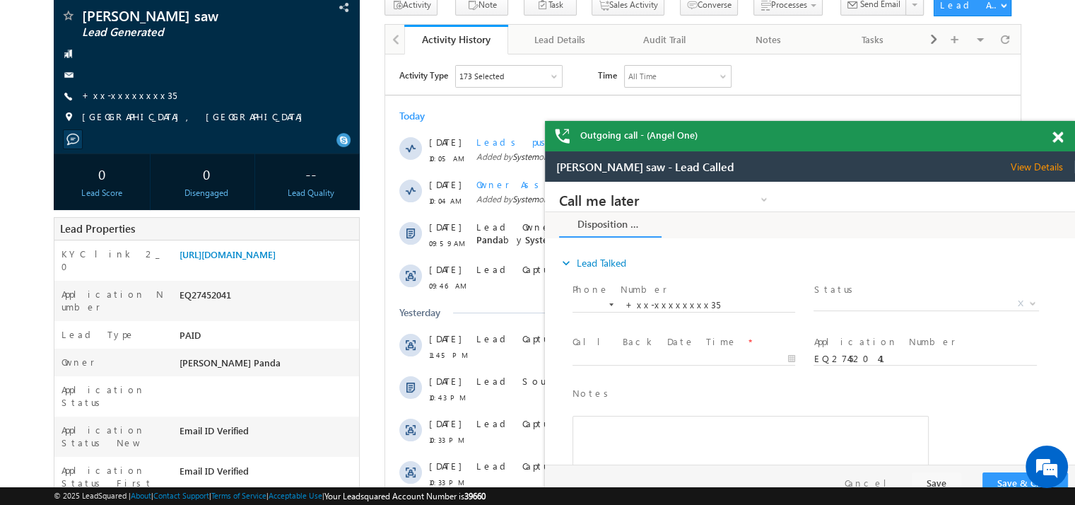
drag, startPoint x: 862, startPoint y: 172, endPoint x: 800, endPoint y: 136, distance: 71.5
click at [800, 136] on div "Outgoing call - (Angel One)" at bounding box center [810, 136] width 530 height 30
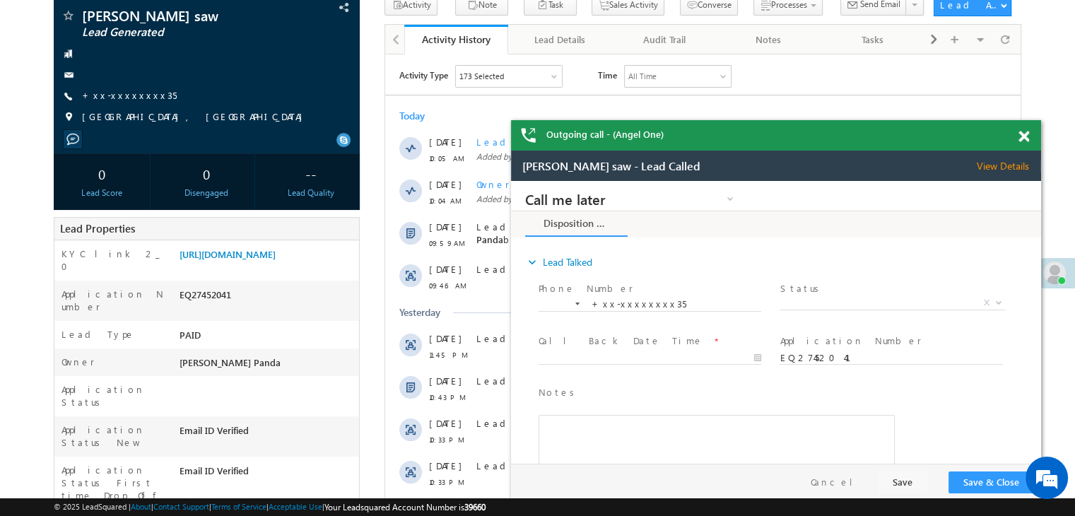
click at [1022, 138] on span at bounding box center [1023, 137] width 11 height 12
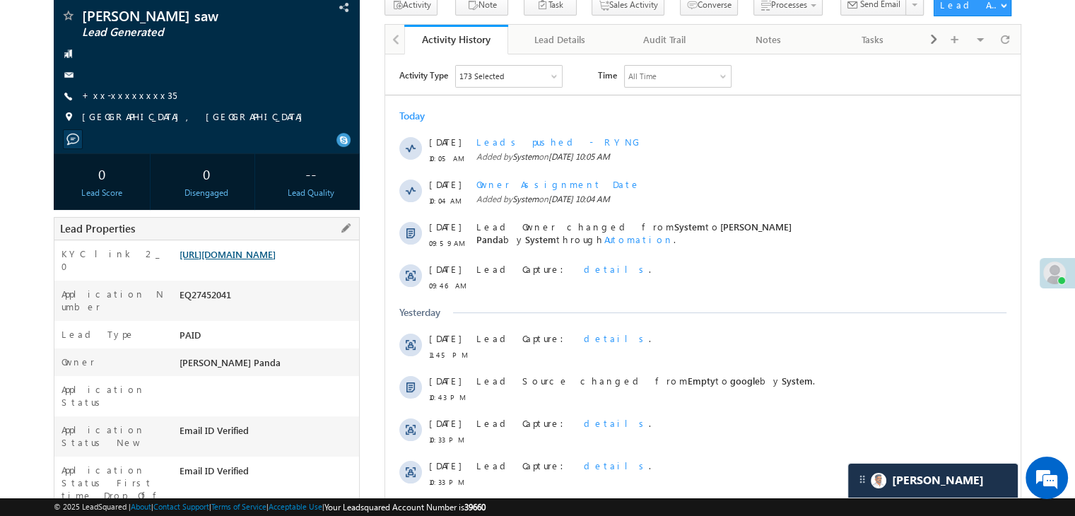
click at [259, 258] on link "https://angelbroking1-pk3em7sa.customui-test.leadsquared.com?leadId=4500bb3c-bc…" at bounding box center [227, 254] width 96 height 12
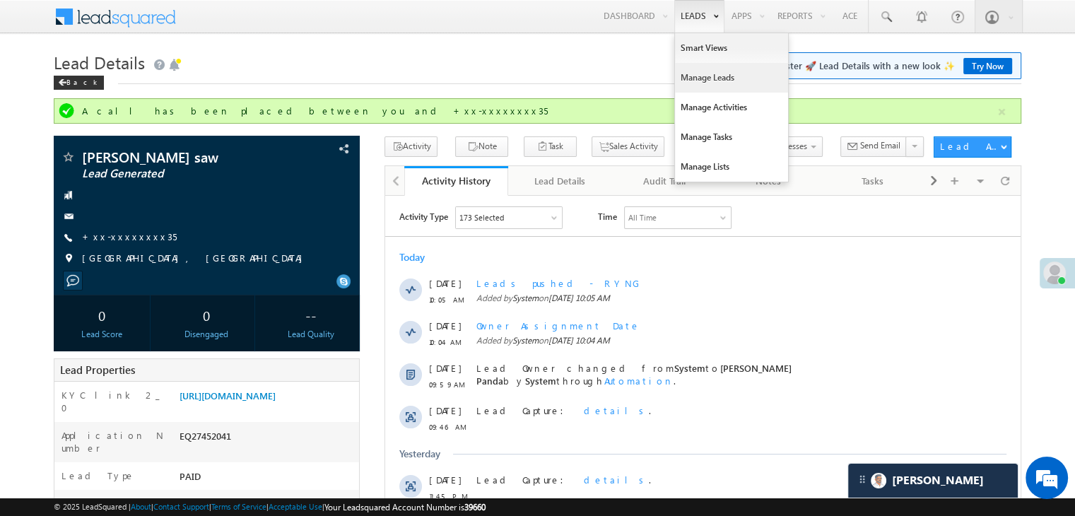
click at [698, 81] on link "Manage Leads" at bounding box center [731, 78] width 113 height 30
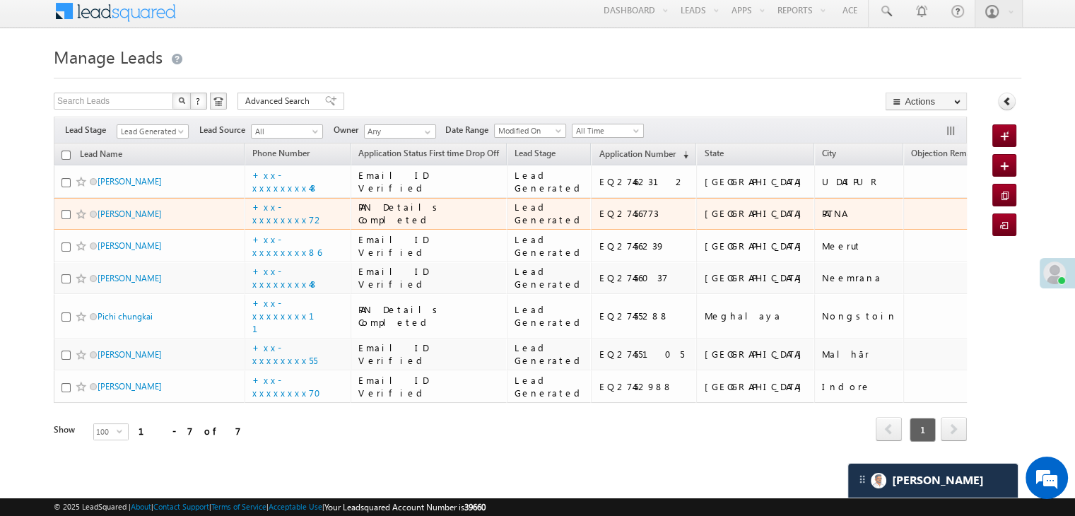
scroll to position [353, 0]
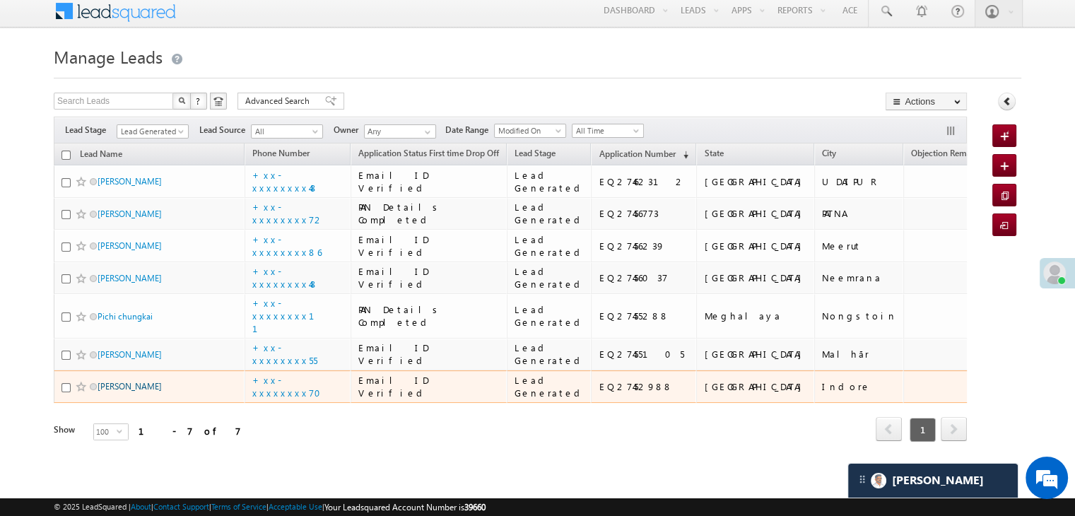
click at [112, 381] on link "[PERSON_NAME]" at bounding box center [130, 386] width 64 height 11
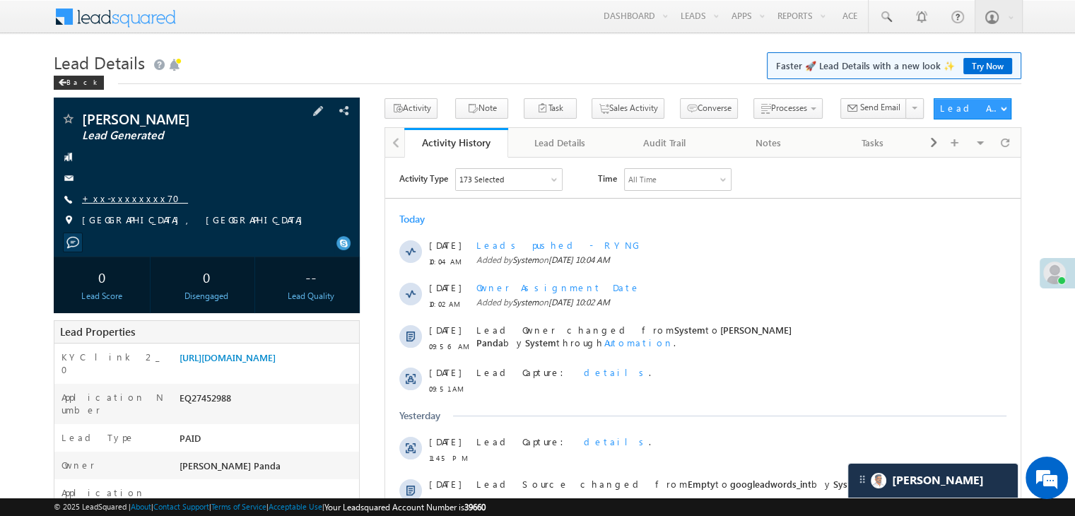
click at [118, 199] on link "+xx-xxxxxxxx70" at bounding box center [135, 198] width 106 height 12
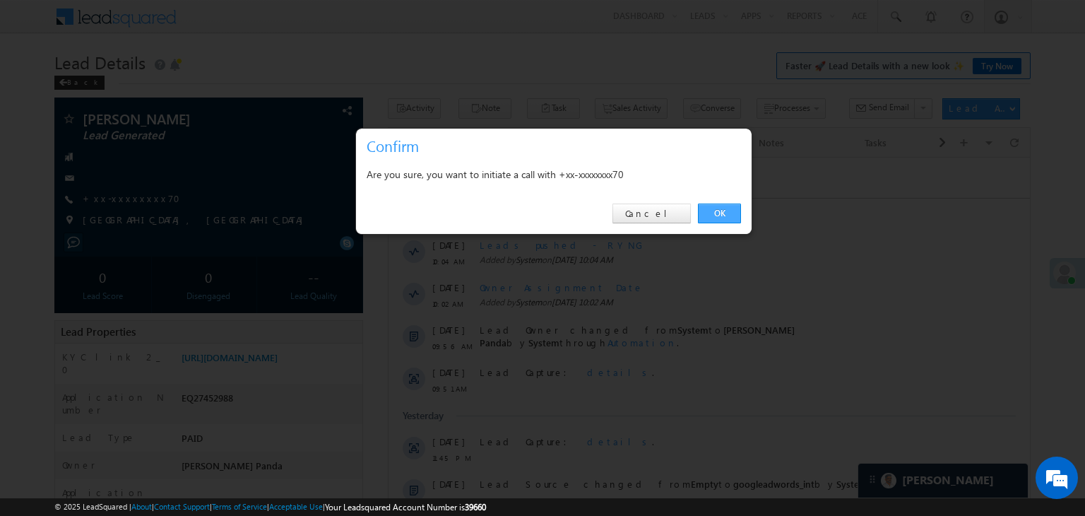
click at [715, 216] on link "OK" at bounding box center [719, 214] width 43 height 20
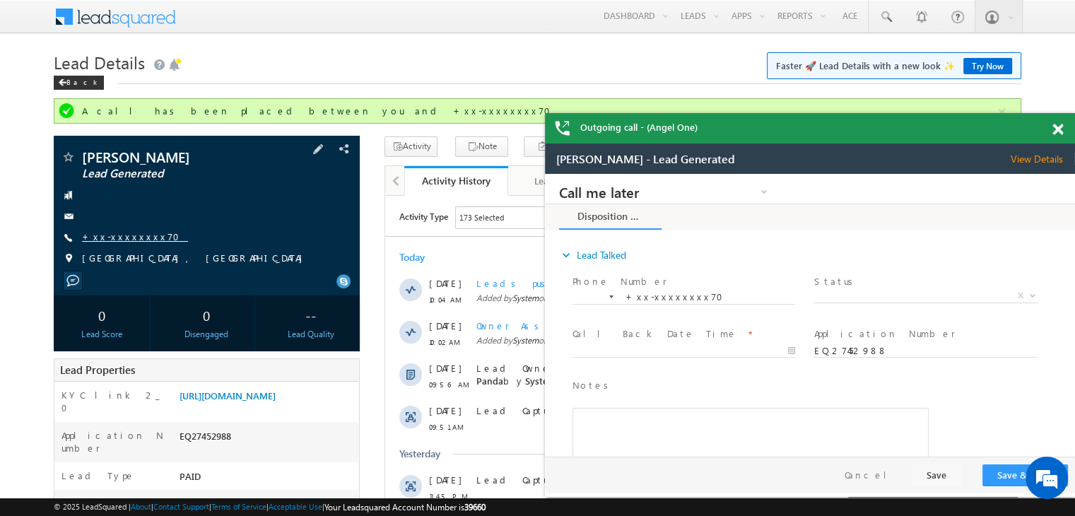
click at [104, 241] on link "+xx-xxxxxxxx70" at bounding box center [135, 236] width 106 height 12
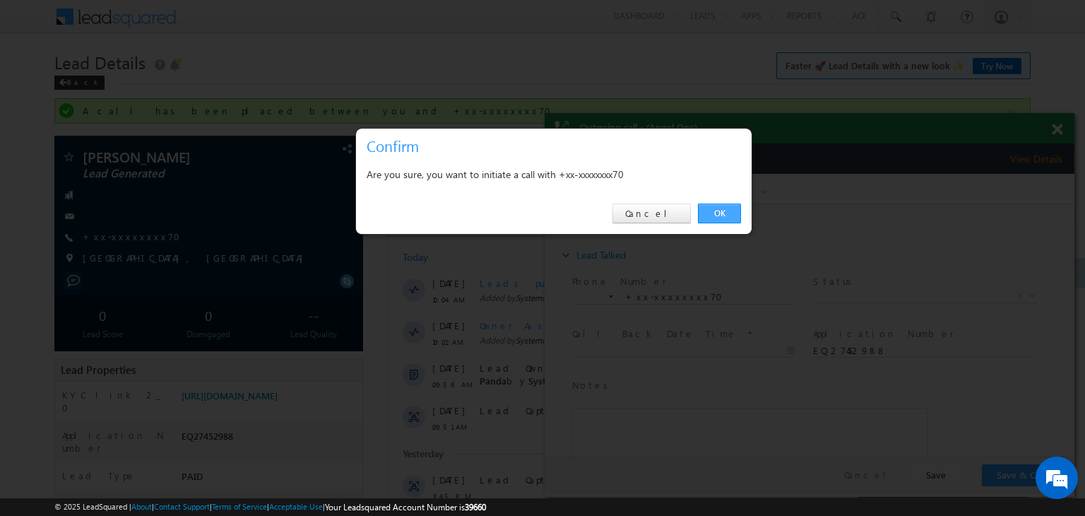
drag, startPoint x: 718, startPoint y: 214, endPoint x: 173, endPoint y: 40, distance: 572.1
click at [718, 214] on link "OK" at bounding box center [719, 214] width 43 height 20
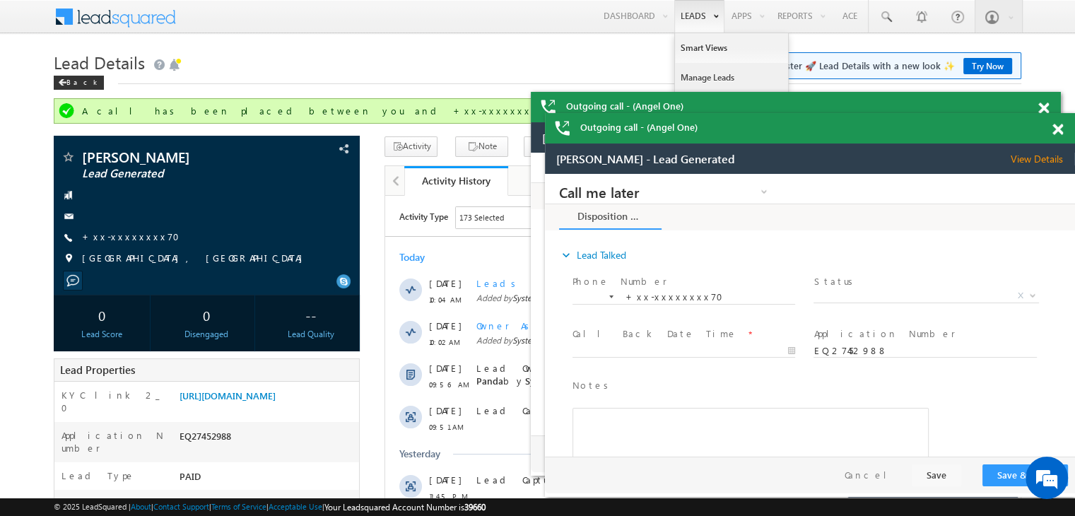
click at [693, 76] on link "Manage Leads" at bounding box center [731, 78] width 113 height 30
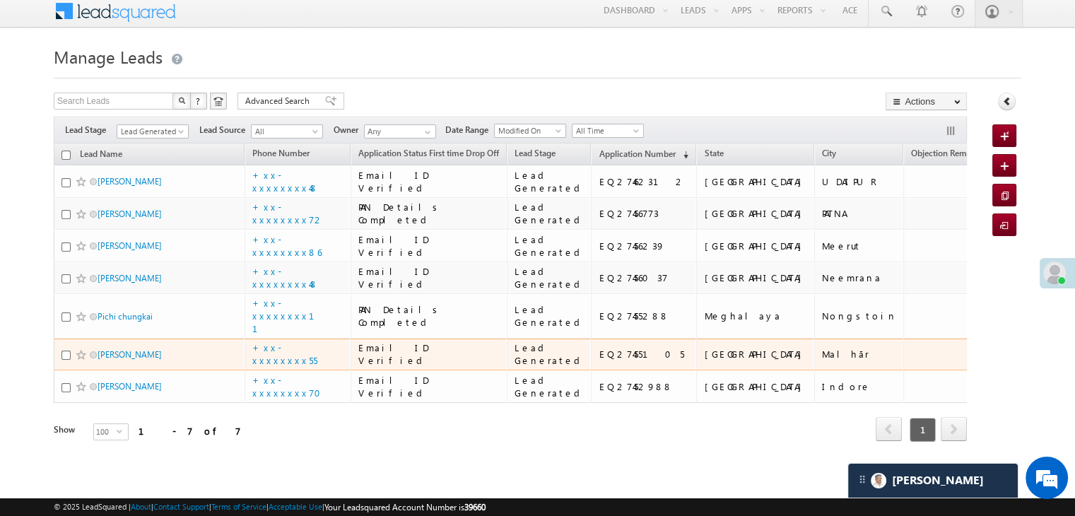
scroll to position [353, 0]
click at [114, 349] on link "[PERSON_NAME]" at bounding box center [130, 354] width 64 height 11
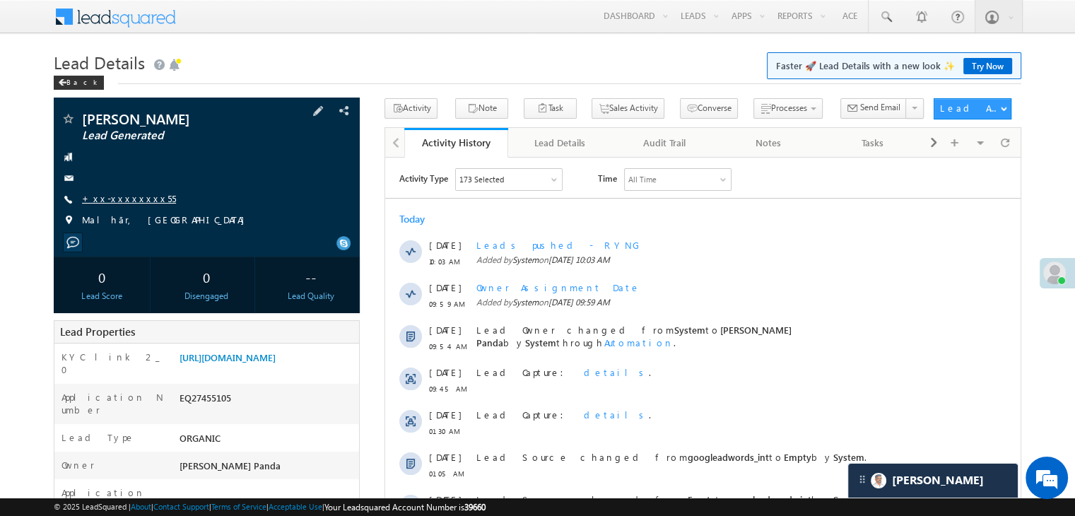
click at [110, 204] on link "+xx-xxxxxxxx55" at bounding box center [129, 198] width 94 height 12
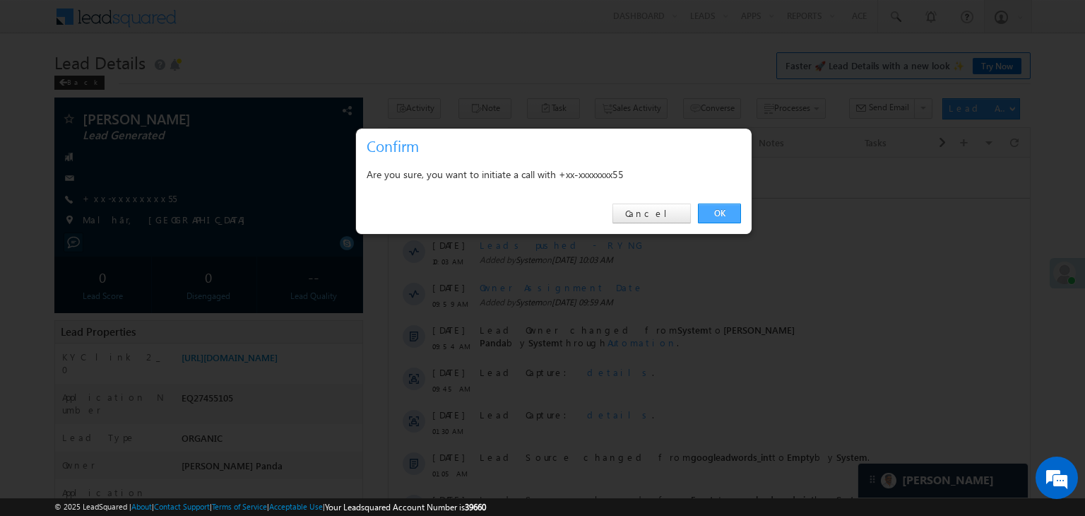
click at [724, 213] on link "OK" at bounding box center [719, 214] width 43 height 20
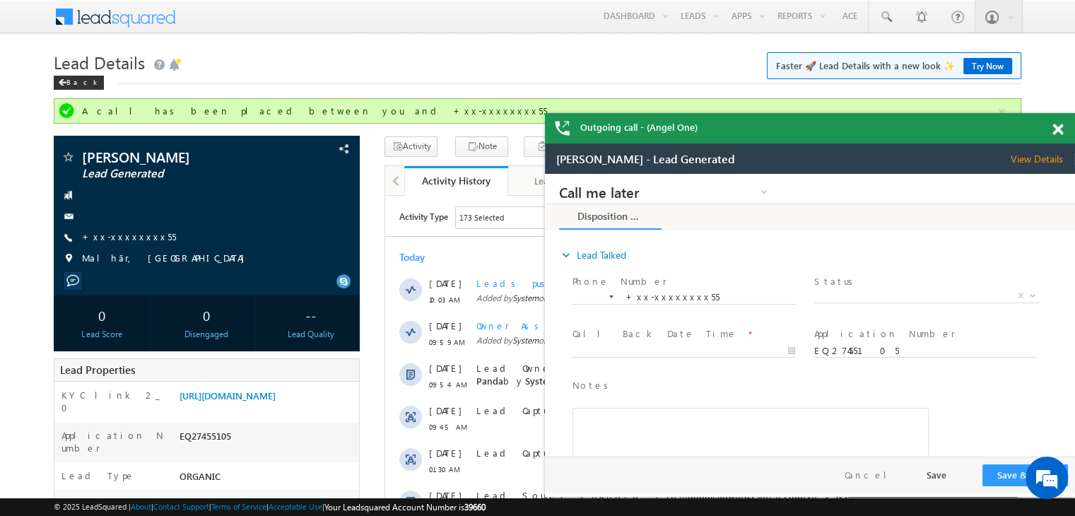
drag, startPoint x: 1057, startPoint y: 133, endPoint x: 517, endPoint y: 63, distance: 545.1
click at [517, 63] on h1 "Lead Details Faster 🚀 Lead Details with a new look ✨ Try Now" at bounding box center [537, 61] width 967 height 28
click at [889, 16] on span at bounding box center [885, 17] width 14 height 14
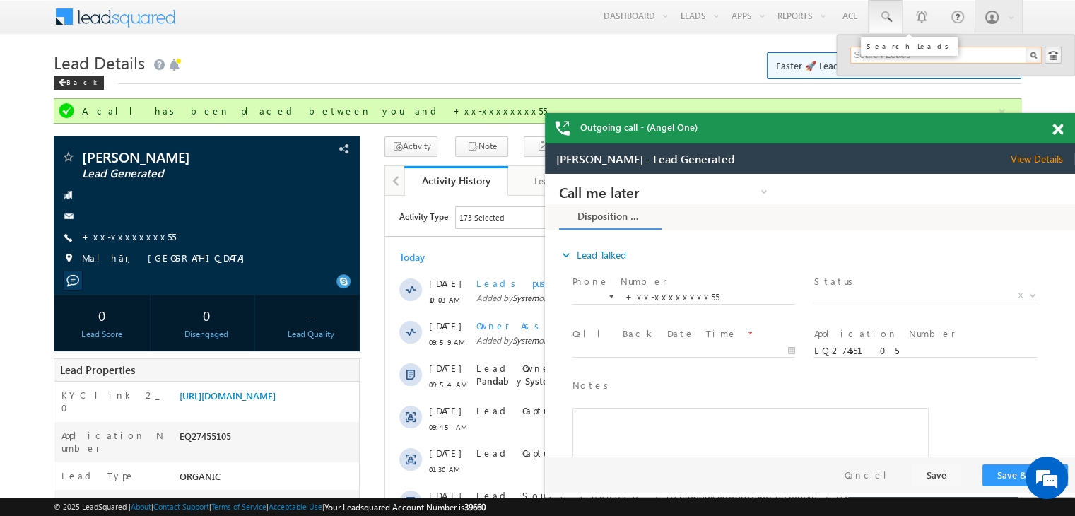
paste input "EQ27387836"
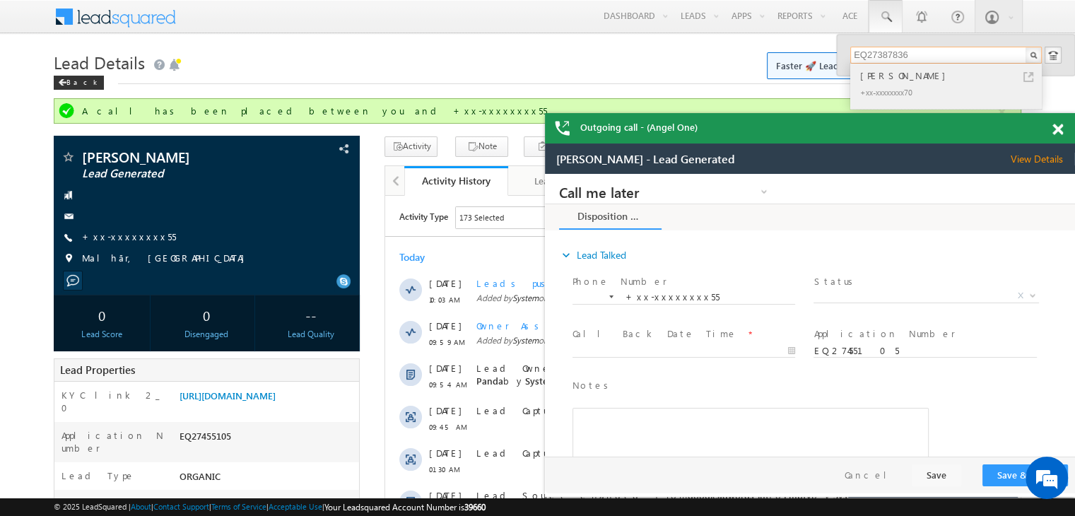
type input "EQ27387836"
click at [883, 78] on div "Bhanwarsingh Sidar" at bounding box center [951, 76] width 189 height 16
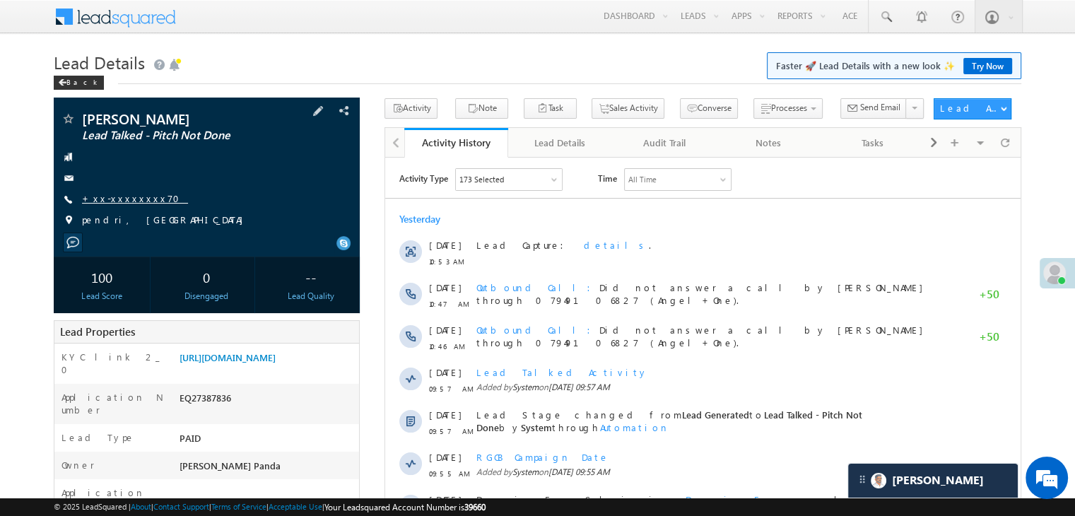
click at [119, 203] on link "+xx-xxxxxxxx70" at bounding box center [135, 198] width 106 height 12
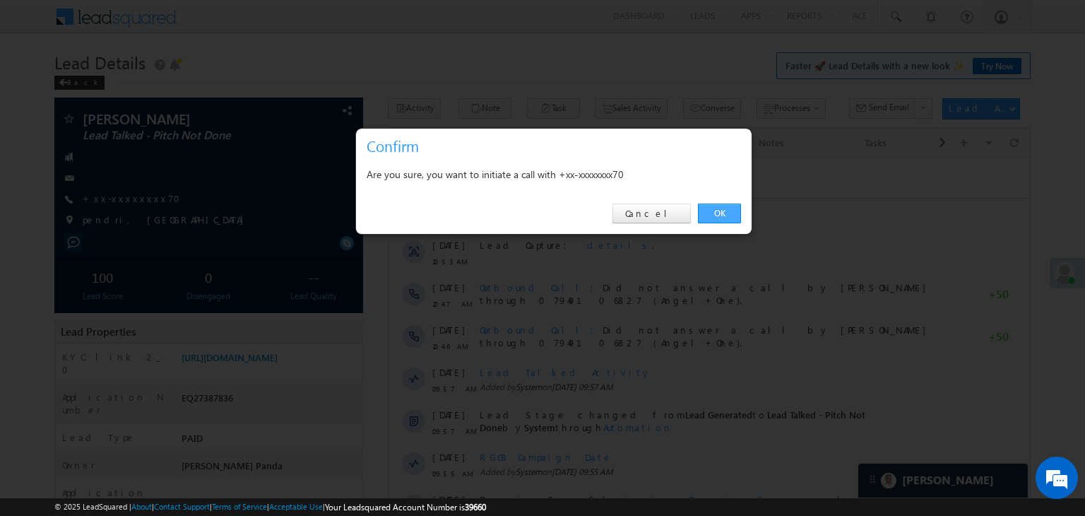
drag, startPoint x: 720, startPoint y: 212, endPoint x: 334, endPoint y: 54, distance: 416.8
click at [720, 212] on link "OK" at bounding box center [719, 214] width 43 height 20
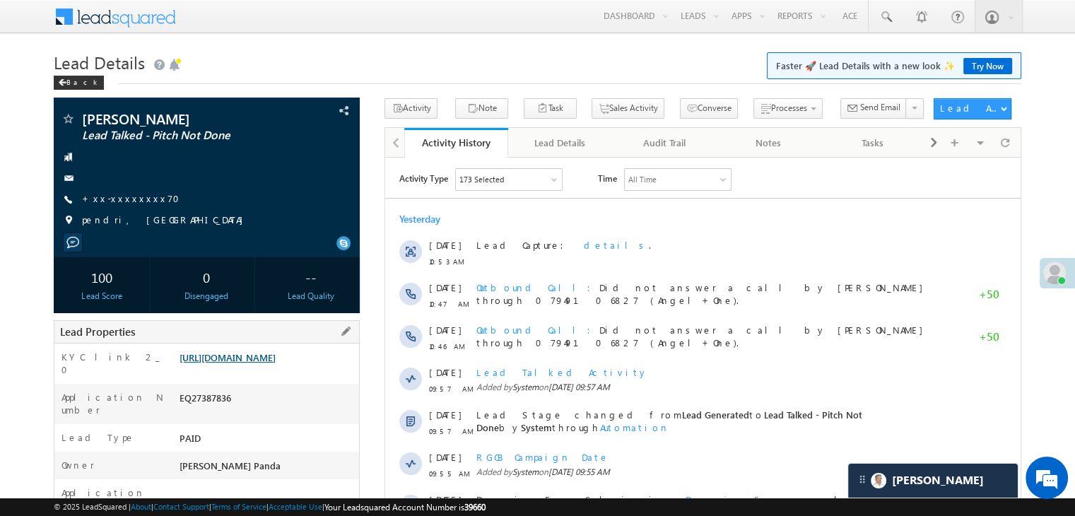
click at [269, 363] on link "https://angelbroking1-pk3em7sa.customui-test.leadsquared.com?leadId=0b2818b7-0c…" at bounding box center [227, 357] width 96 height 12
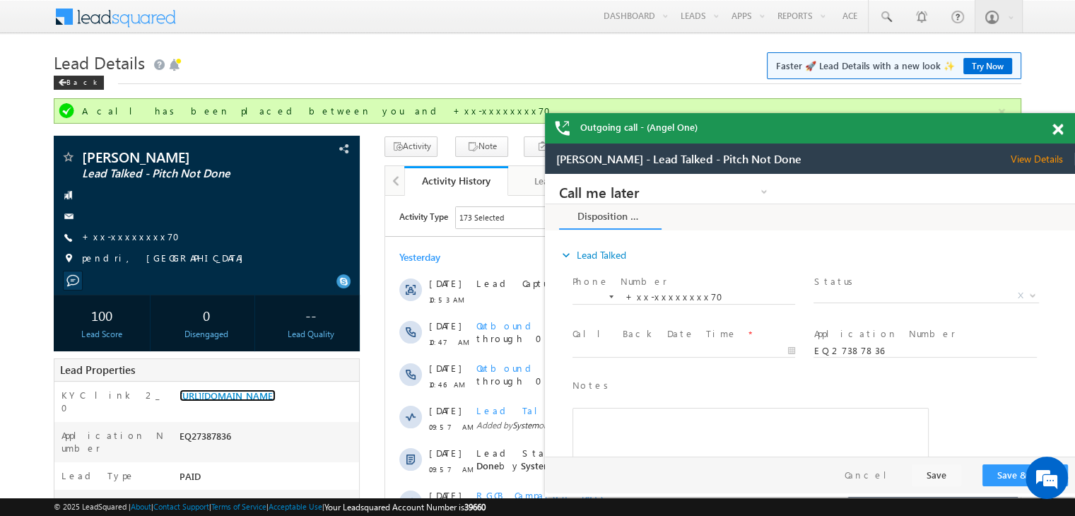
click at [1054, 127] on span at bounding box center [1057, 130] width 11 height 12
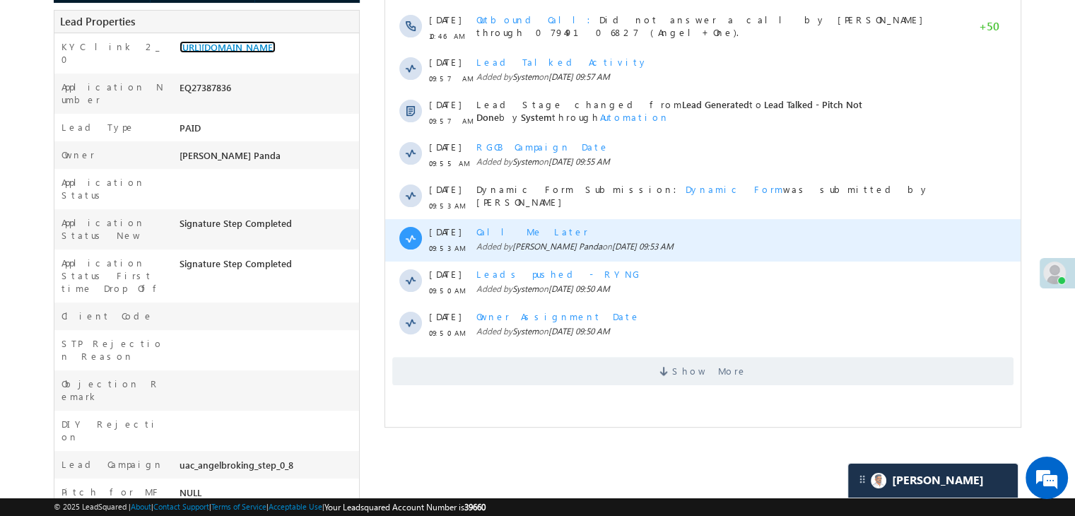
scroll to position [353, 0]
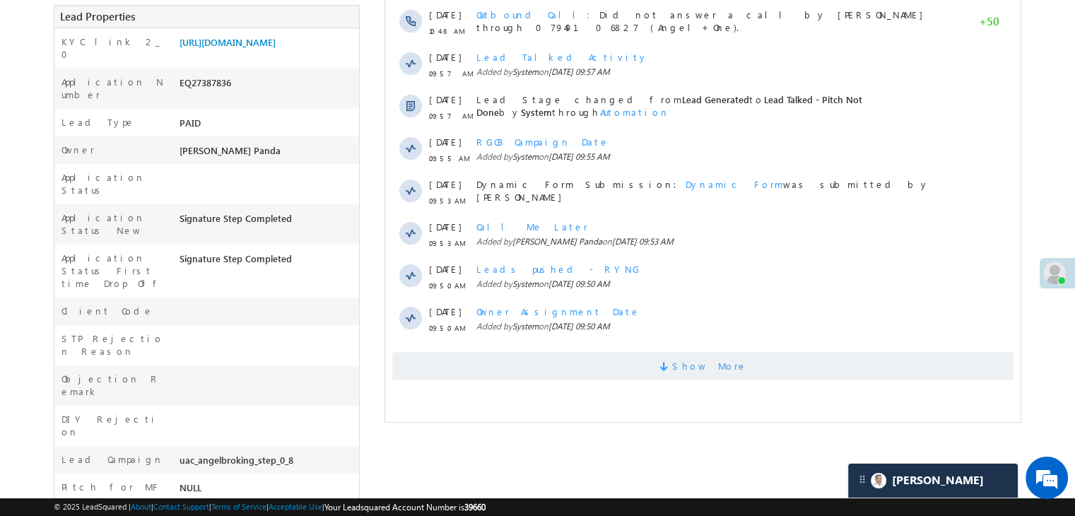
click at [698, 375] on span "Show More" at bounding box center [709, 366] width 75 height 28
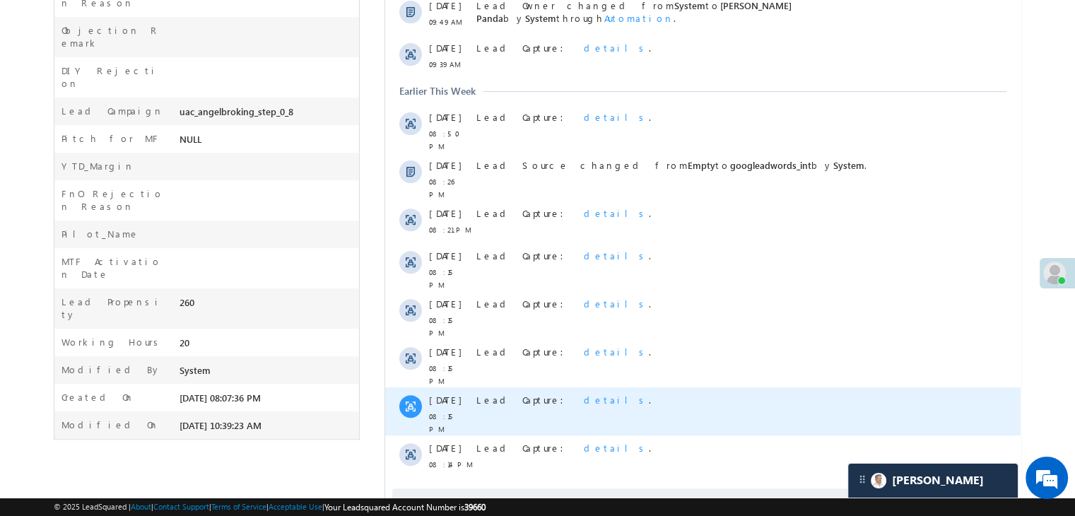
scroll to position [726, 0]
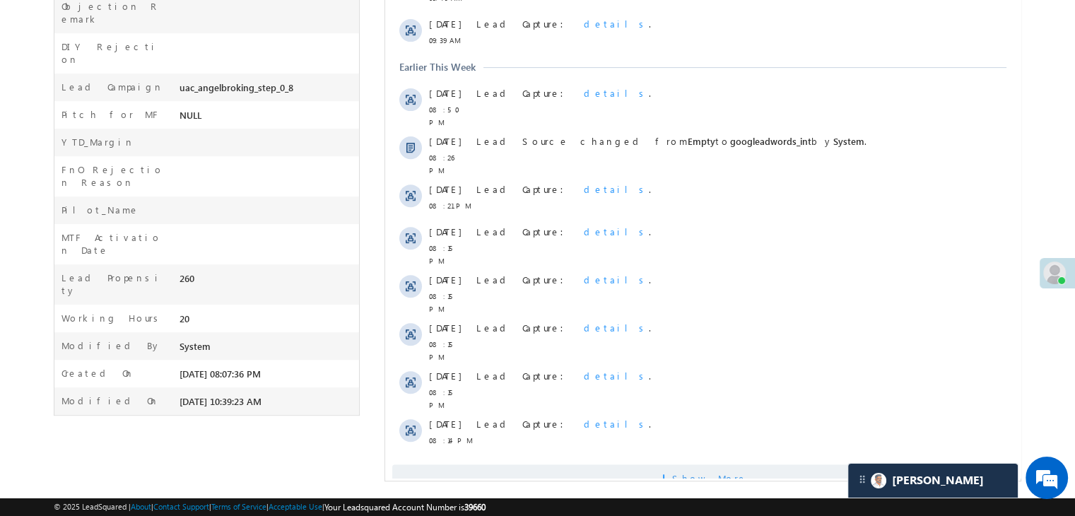
click at [707, 464] on span "Show More" at bounding box center [709, 478] width 75 height 28
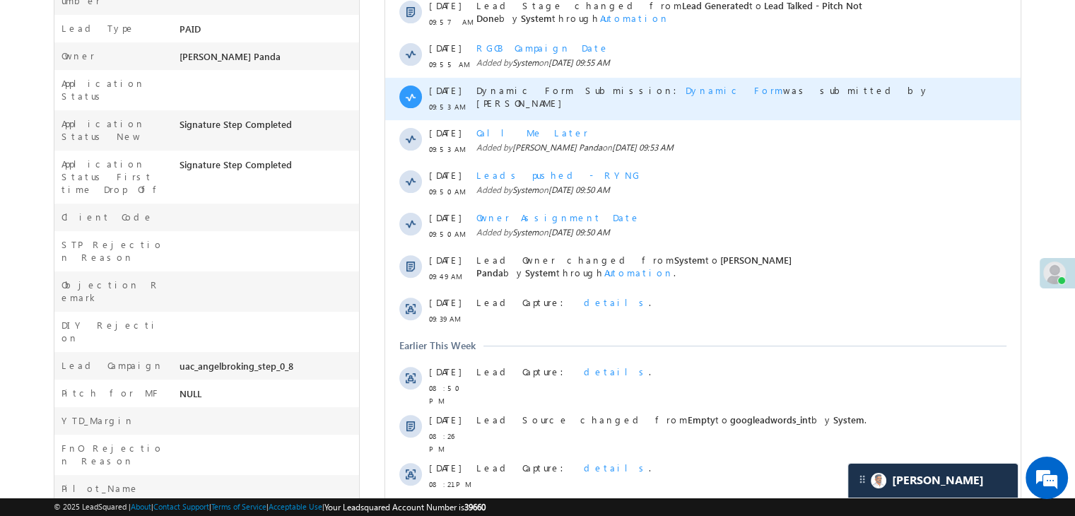
scroll to position [132, 0]
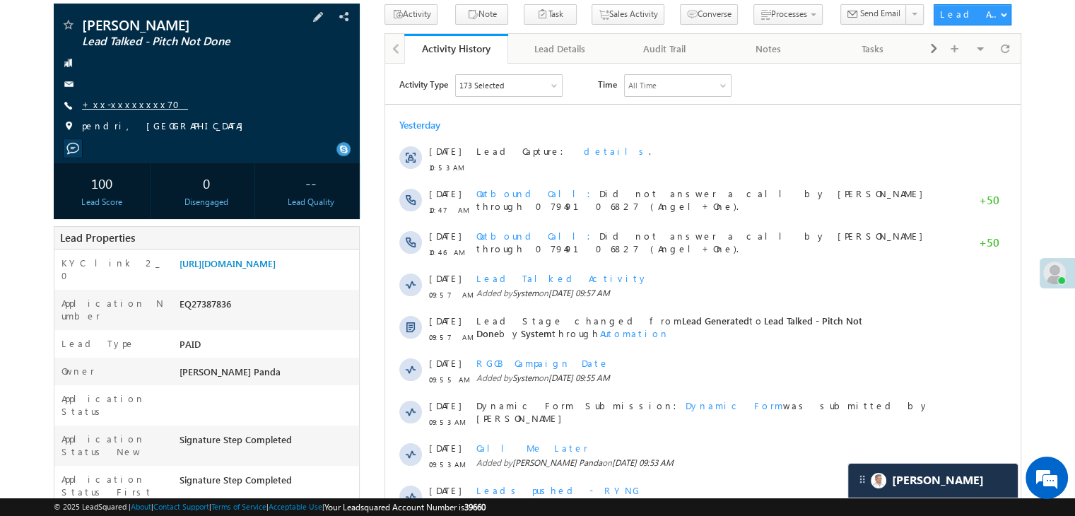
click at [119, 105] on link "+xx-xxxxxxxx70" at bounding box center [135, 104] width 106 height 12
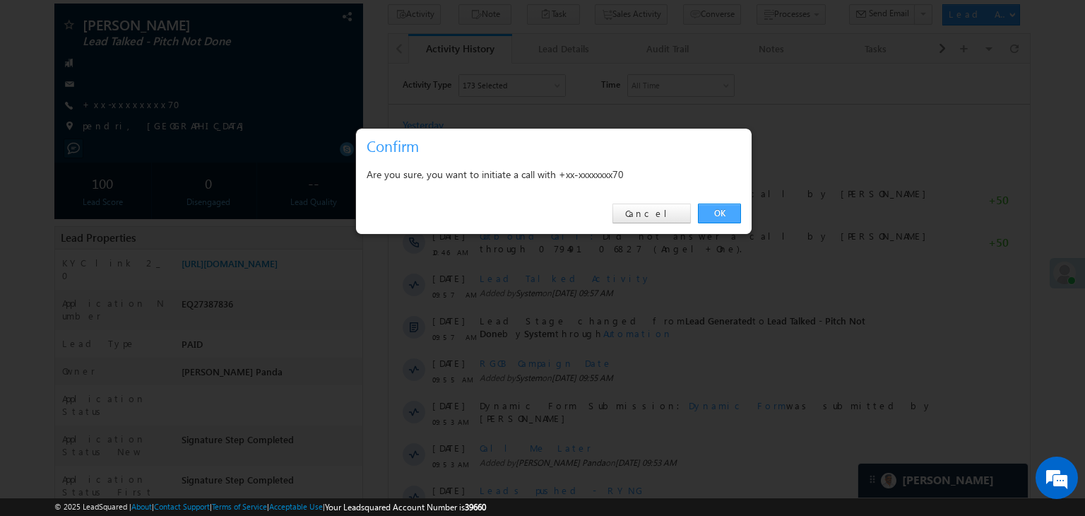
click at [721, 209] on link "OK" at bounding box center [719, 214] width 43 height 20
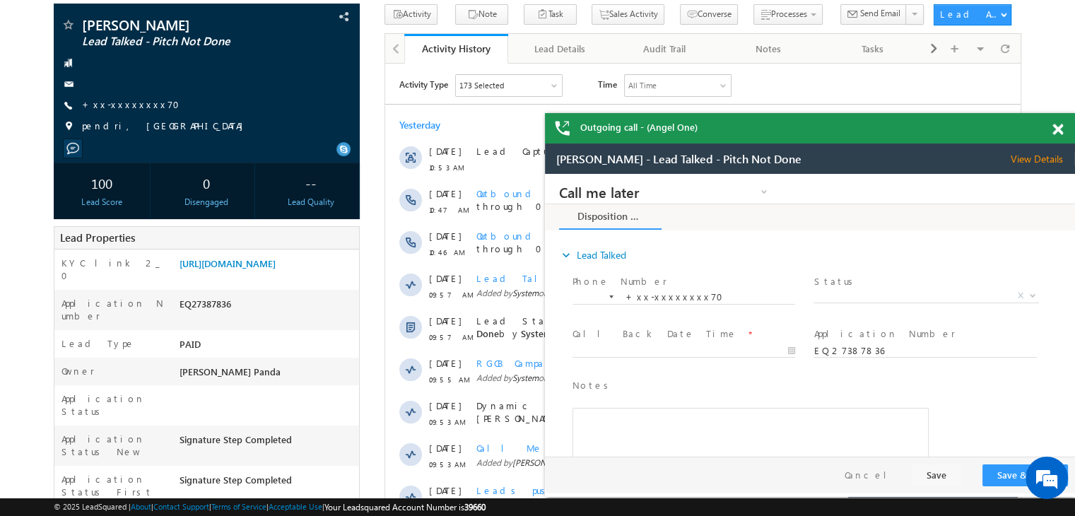
scroll to position [0, 0]
click at [1056, 129] on span at bounding box center [1057, 130] width 11 height 12
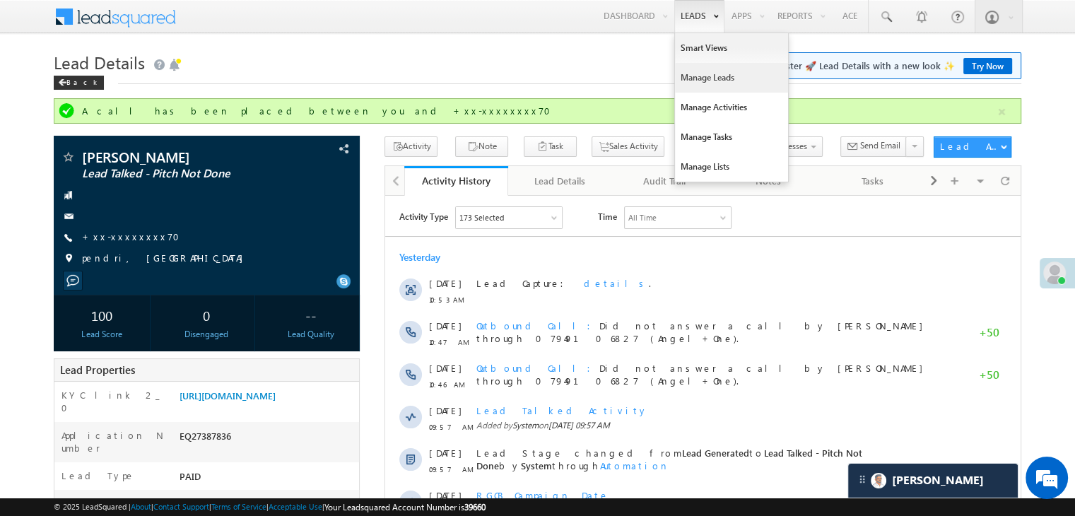
click at [701, 81] on link "Manage Leads" at bounding box center [731, 78] width 113 height 30
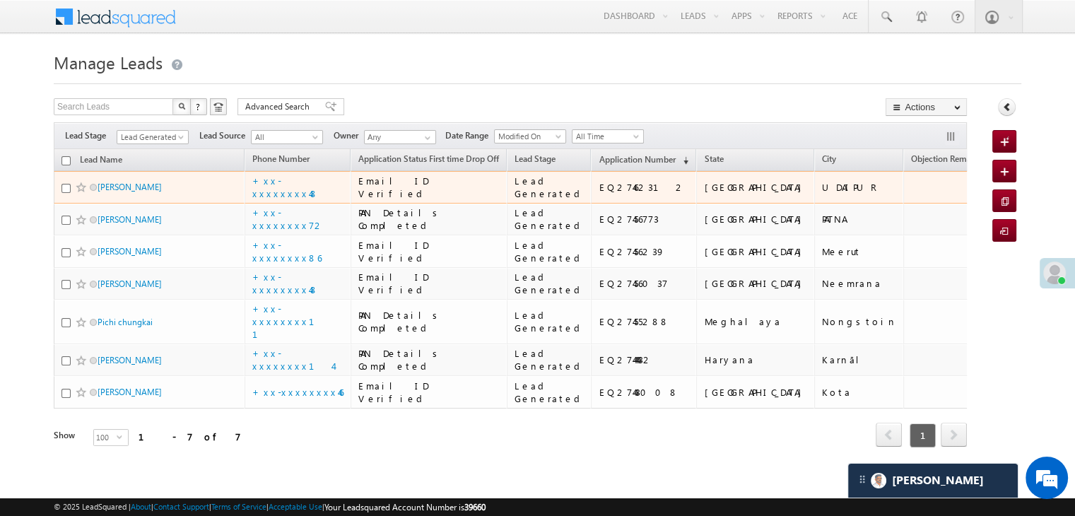
scroll to position [353, 0]
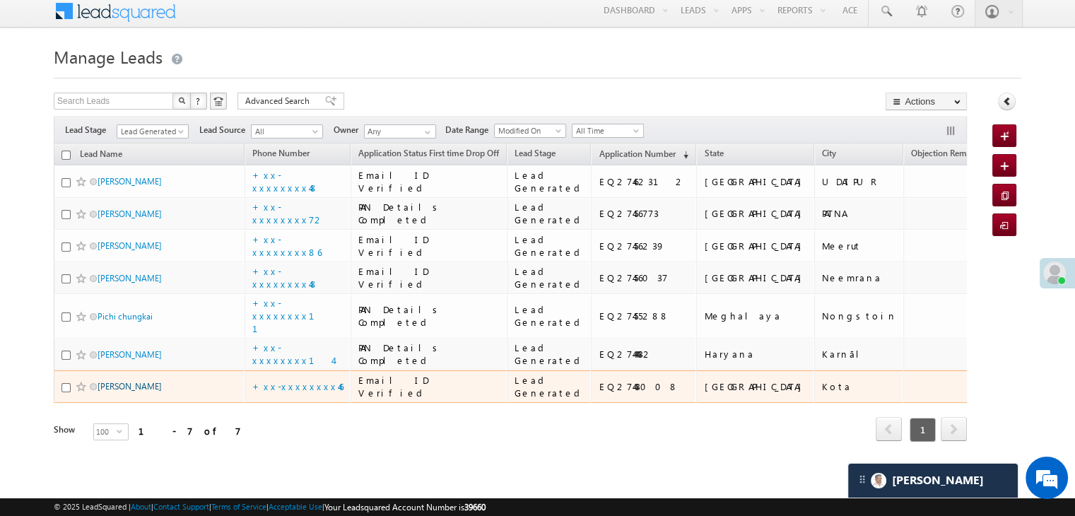
click at [122, 381] on link "[PERSON_NAME]" at bounding box center [130, 386] width 64 height 11
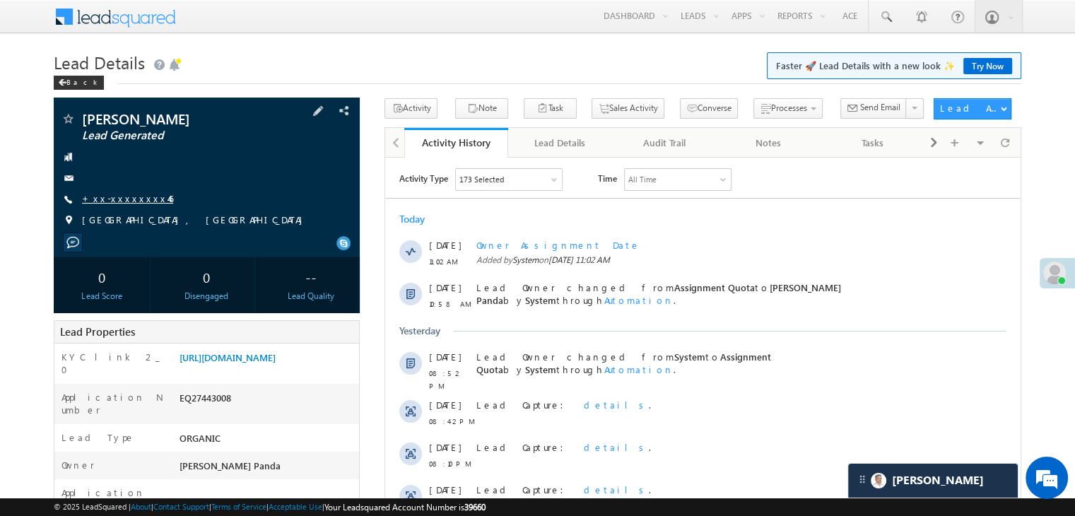
click at [105, 196] on link "+xx-xxxxxxxx46" at bounding box center [127, 198] width 91 height 12
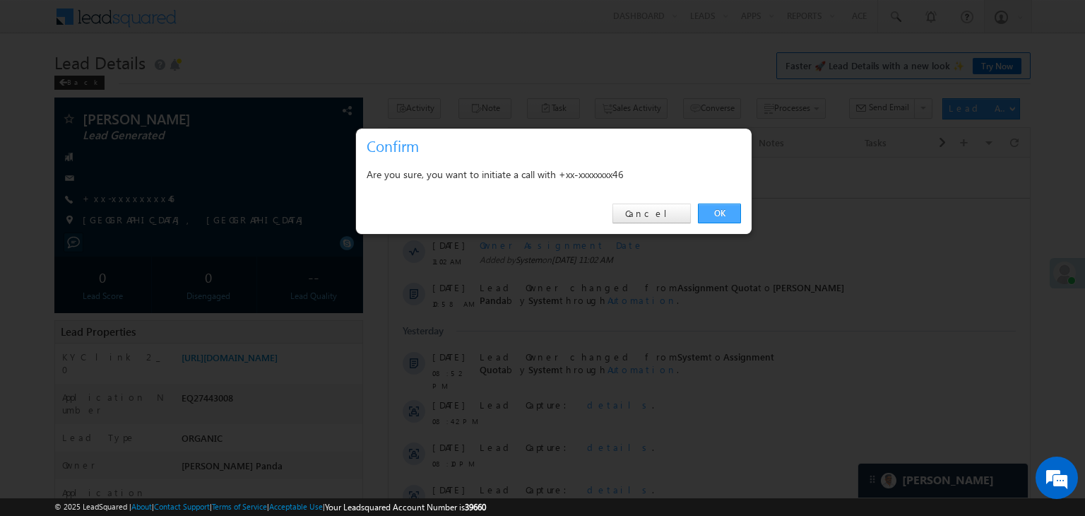
click at [726, 213] on link "OK" at bounding box center [719, 214] width 43 height 20
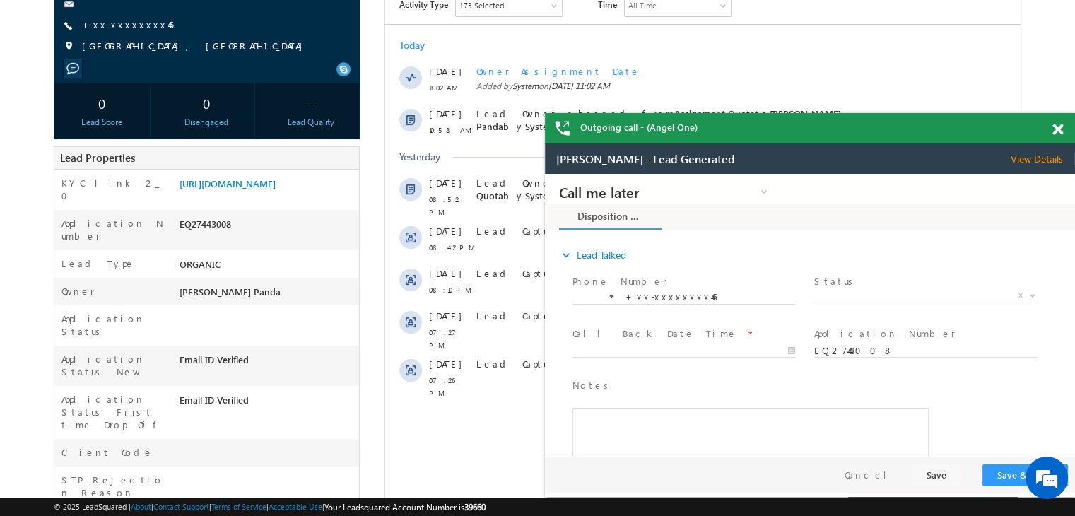
click at [1061, 128] on span at bounding box center [1057, 130] width 11 height 12
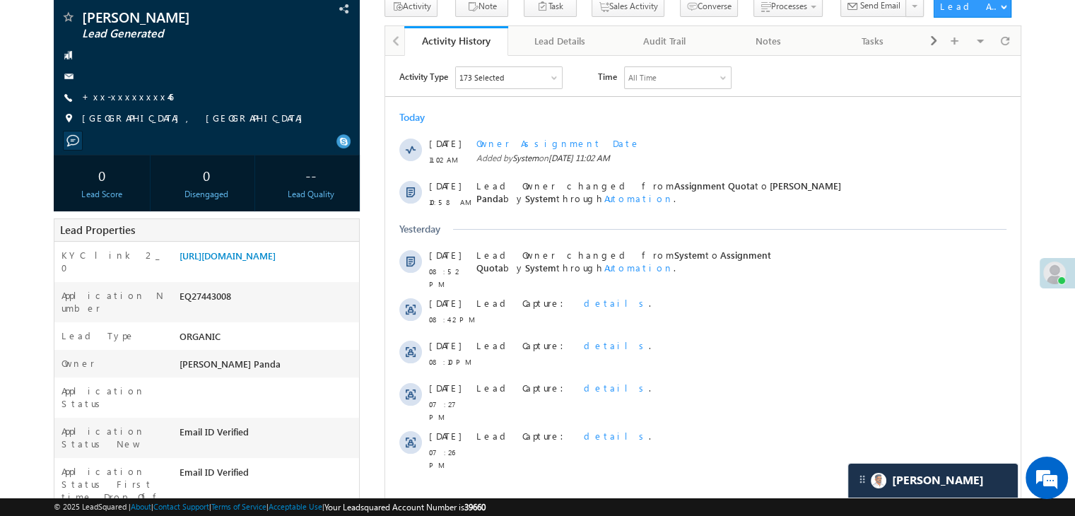
scroll to position [141, 0]
click at [117, 95] on link "+xx-xxxxxxxx46" at bounding box center [127, 95] width 91 height 12
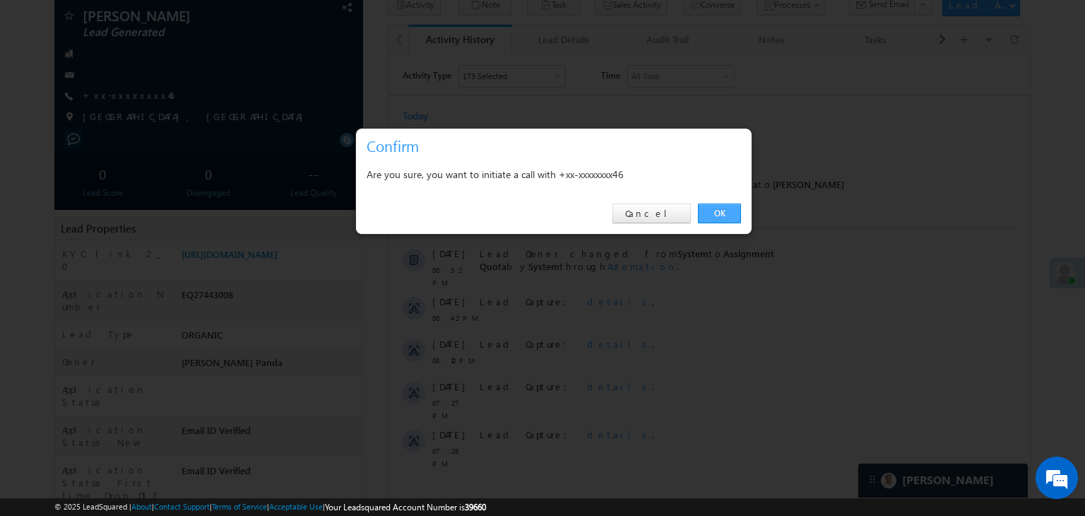
click at [729, 210] on link "OK" at bounding box center [719, 214] width 43 height 20
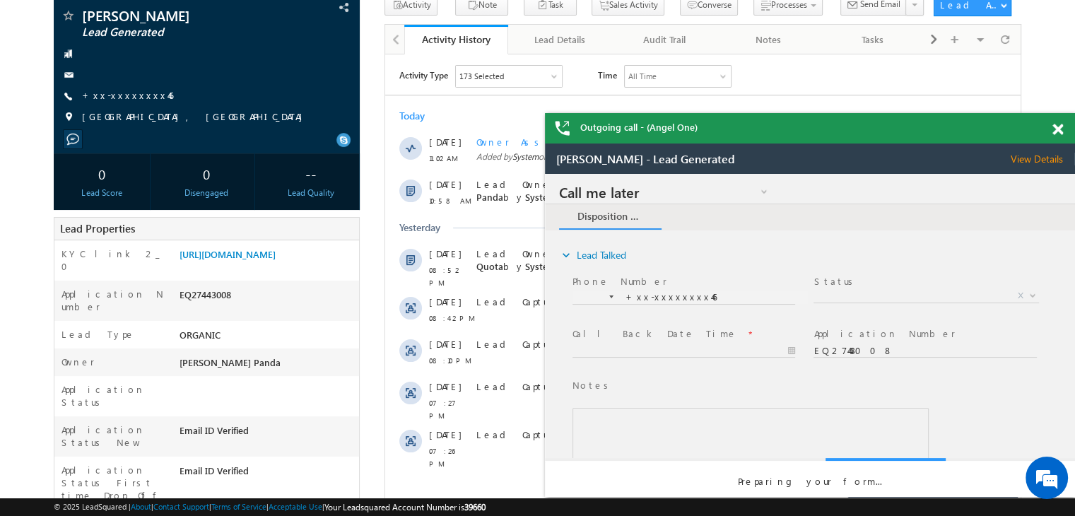
scroll to position [0, 0]
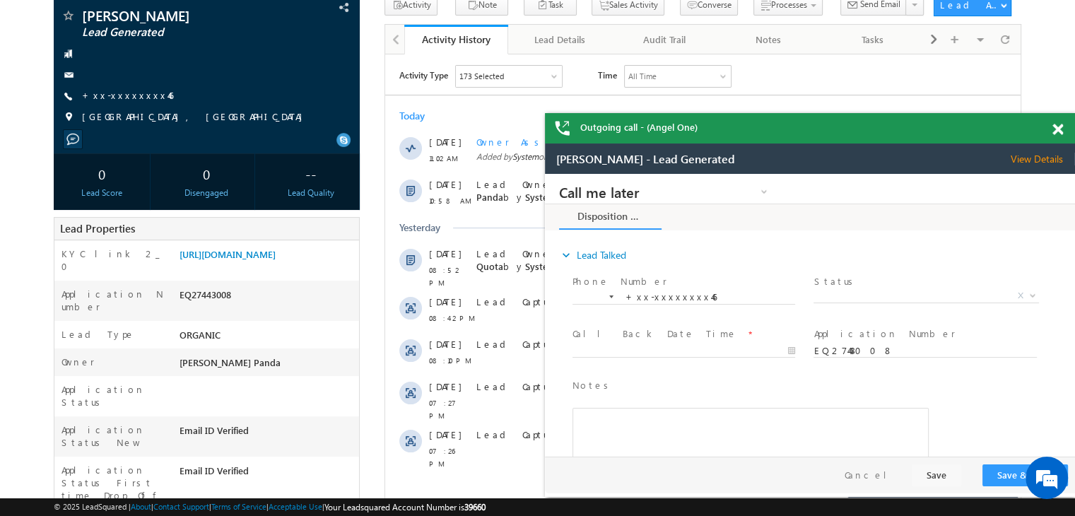
click at [1056, 130] on span at bounding box center [1057, 130] width 11 height 12
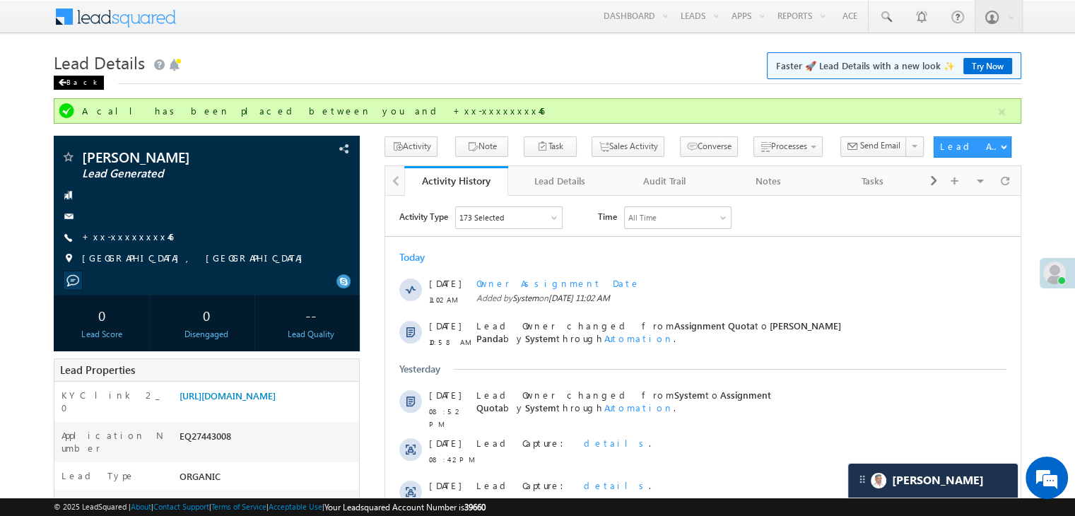
click at [57, 86] on div "Back" at bounding box center [79, 83] width 50 height 14
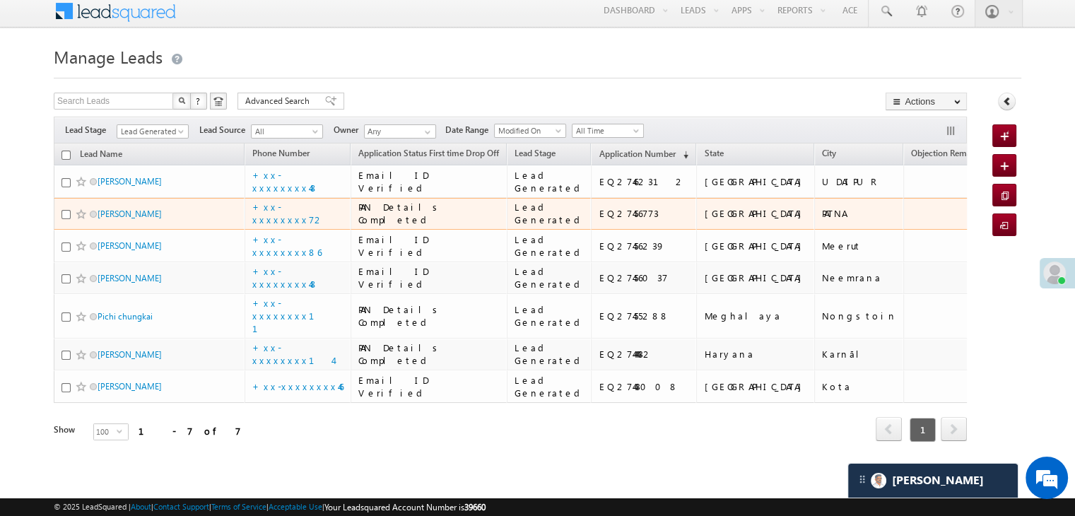
scroll to position [353, 0]
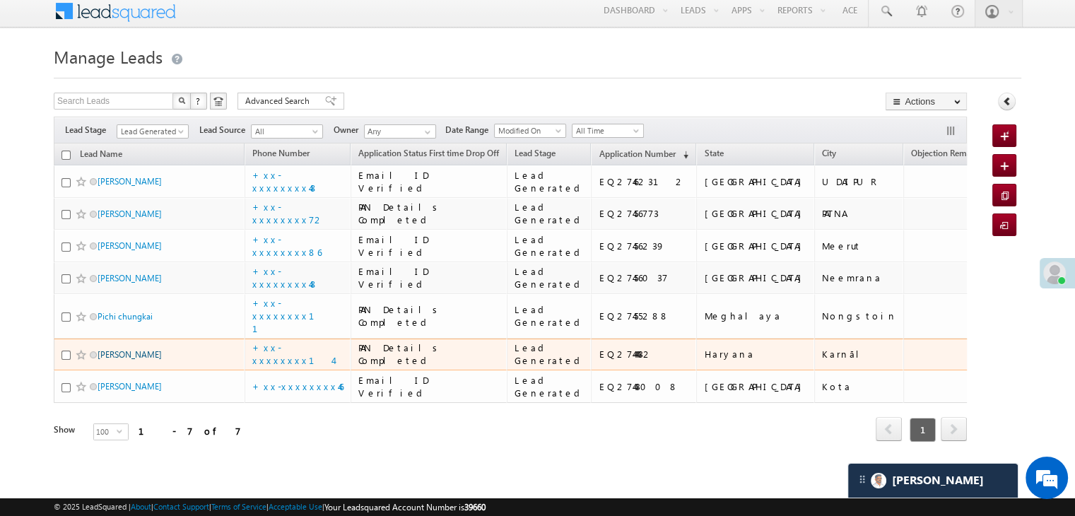
click at [114, 349] on link "[PERSON_NAME]" at bounding box center [130, 354] width 64 height 11
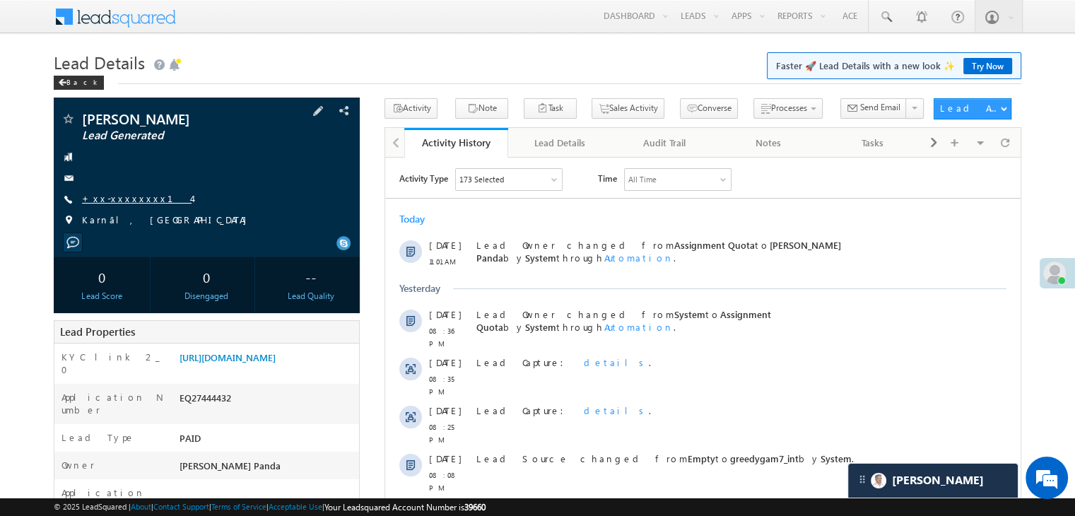
click at [110, 201] on link "+xx-xxxxxxxx14" at bounding box center [137, 198] width 110 height 12
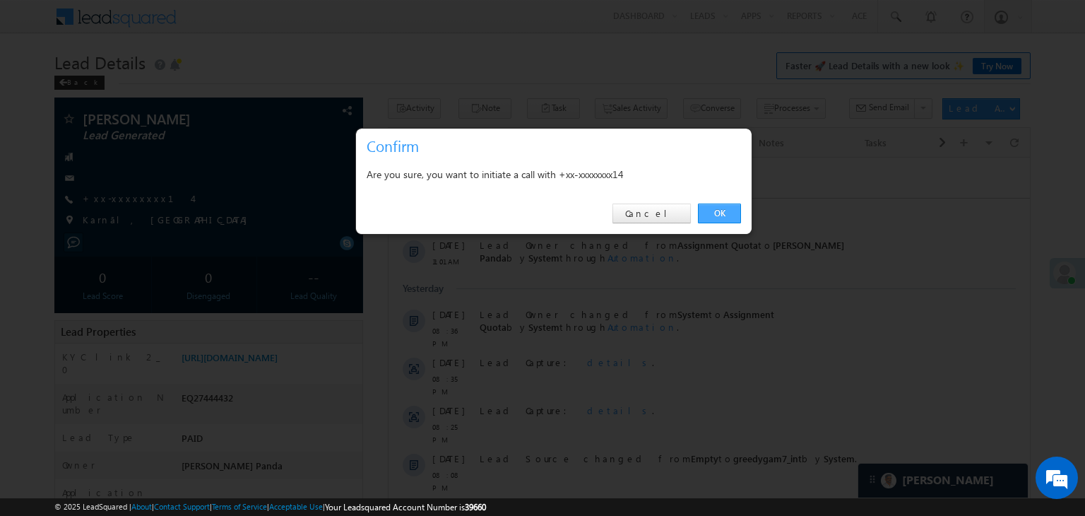
click at [721, 212] on link "OK" at bounding box center [719, 214] width 43 height 20
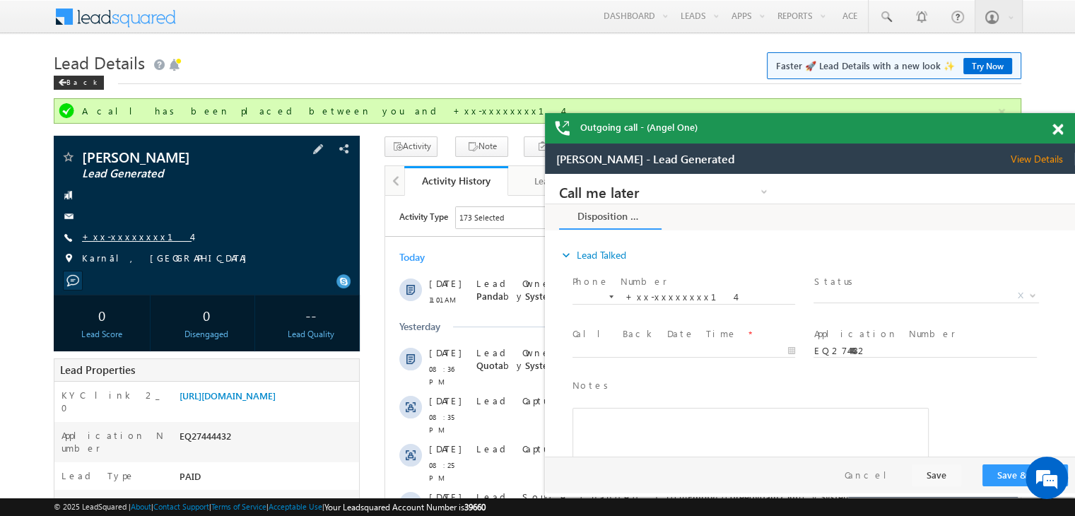
click at [126, 239] on link "+xx-xxxxxxxx14" at bounding box center [137, 236] width 110 height 12
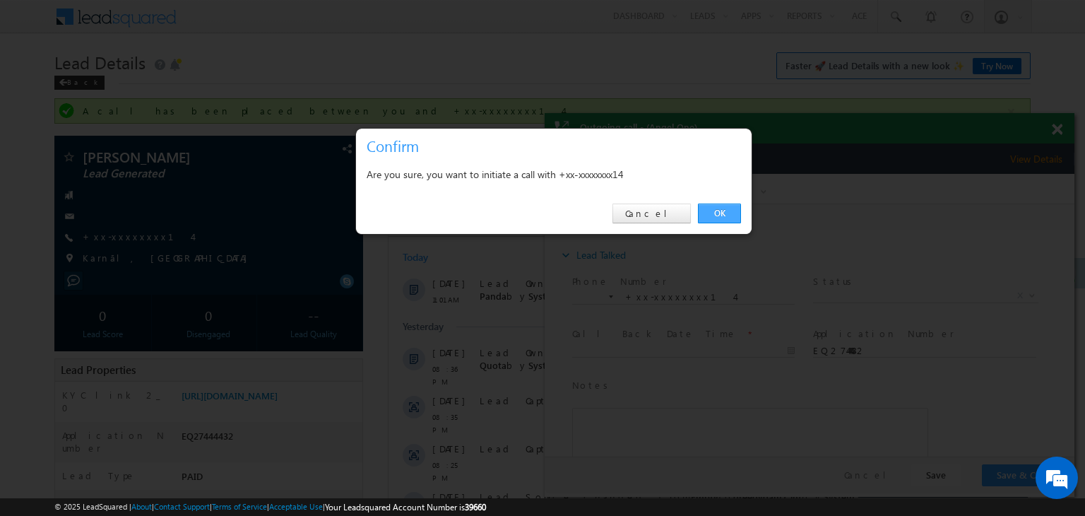
click at [724, 216] on link "OK" at bounding box center [719, 214] width 43 height 20
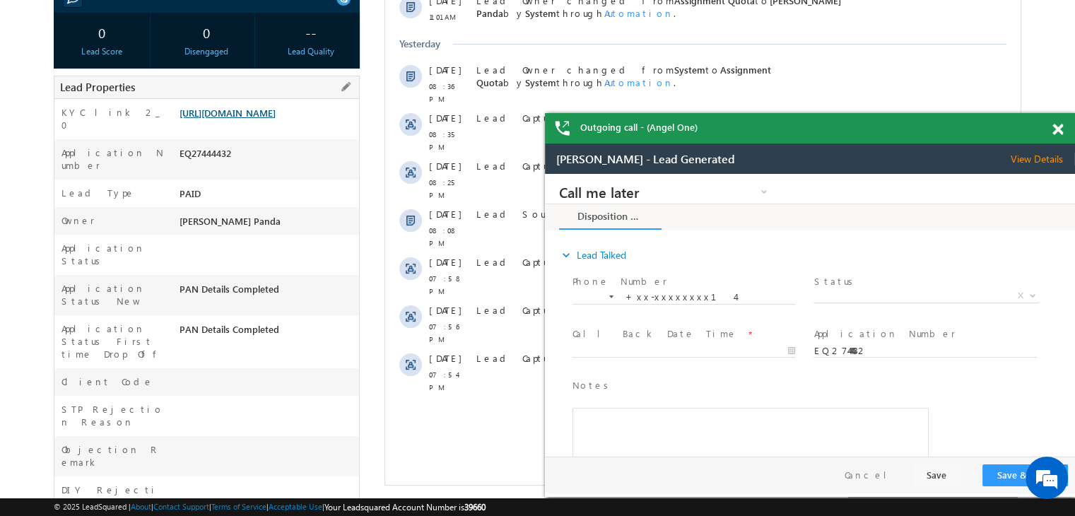
click at [256, 119] on link "https://angelbroking1-pk3em7sa.customui-test.leadsquared.com?leadId=0d5f17c3-fc…" at bounding box center [227, 113] width 96 height 12
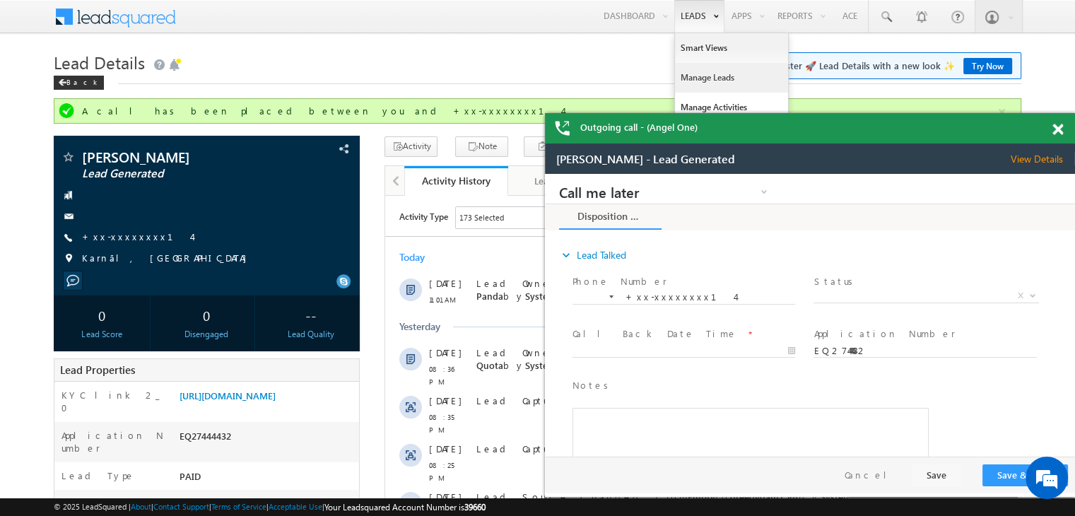
click at [698, 76] on link "Manage Leads" at bounding box center [731, 78] width 113 height 30
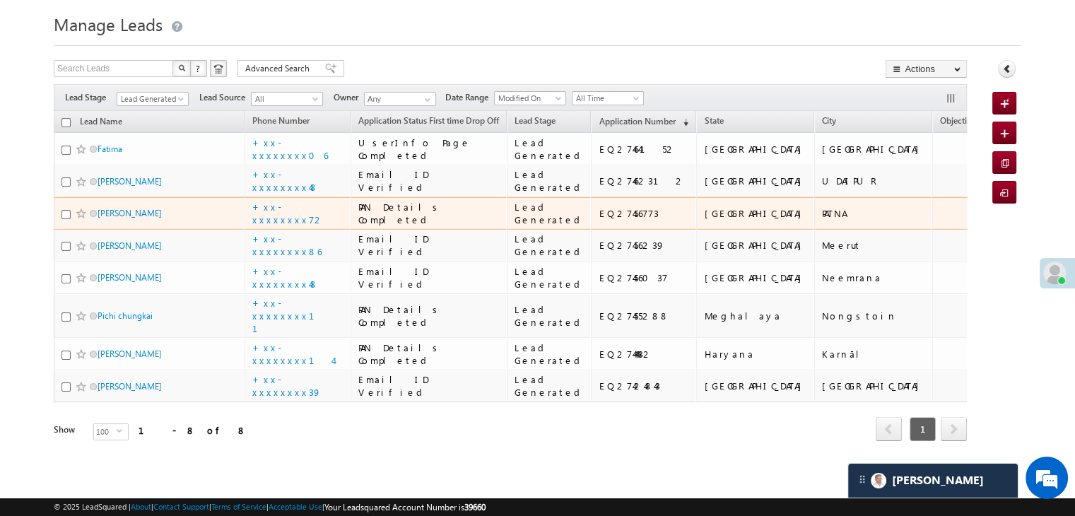
scroll to position [71, 0]
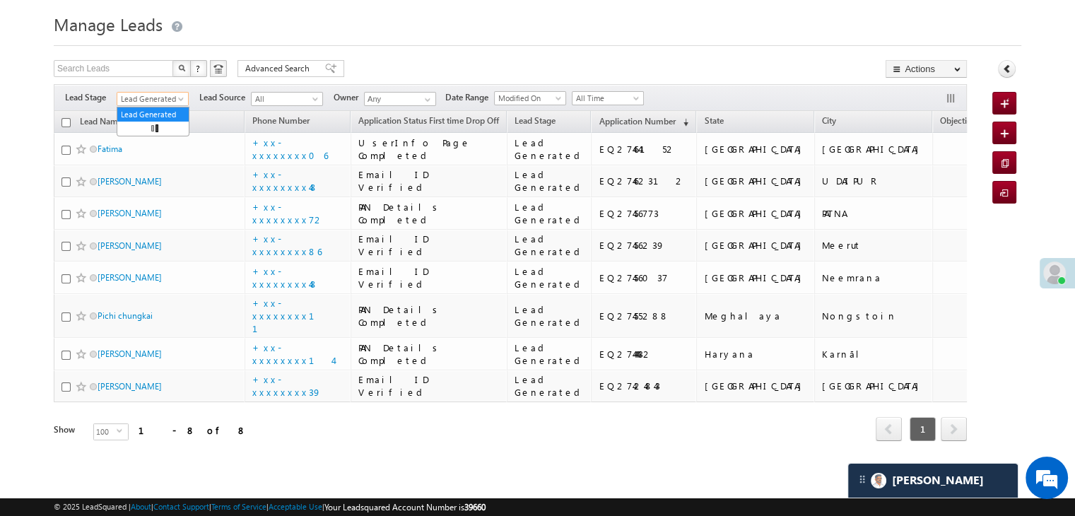
click at [187, 96] on span at bounding box center [182, 101] width 11 height 11
click at [151, 108] on link "All" at bounding box center [152, 114] width 71 height 13
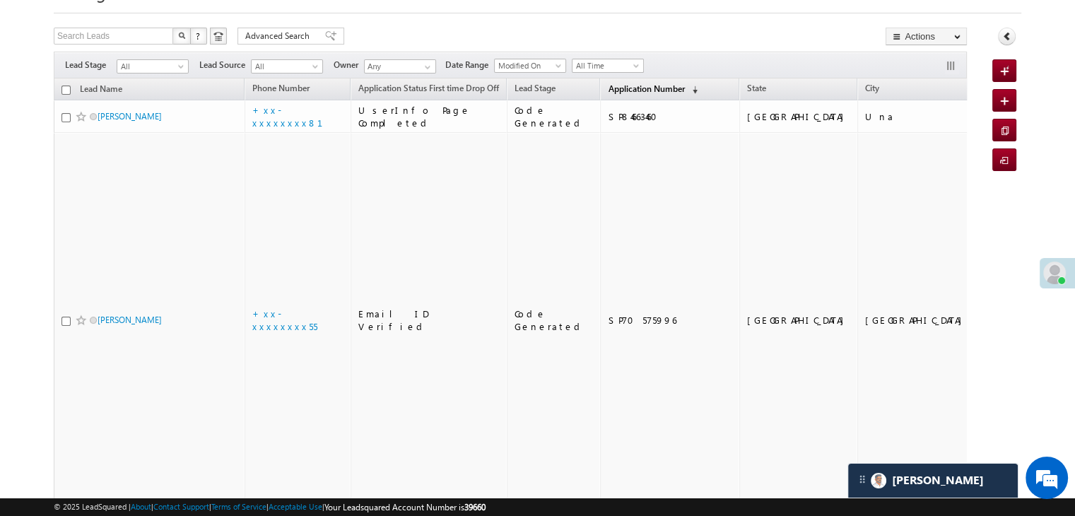
scroll to position [0, 0]
click at [606, 97] on link "Application Number (sorted descending)" at bounding box center [653, 90] width 104 height 18
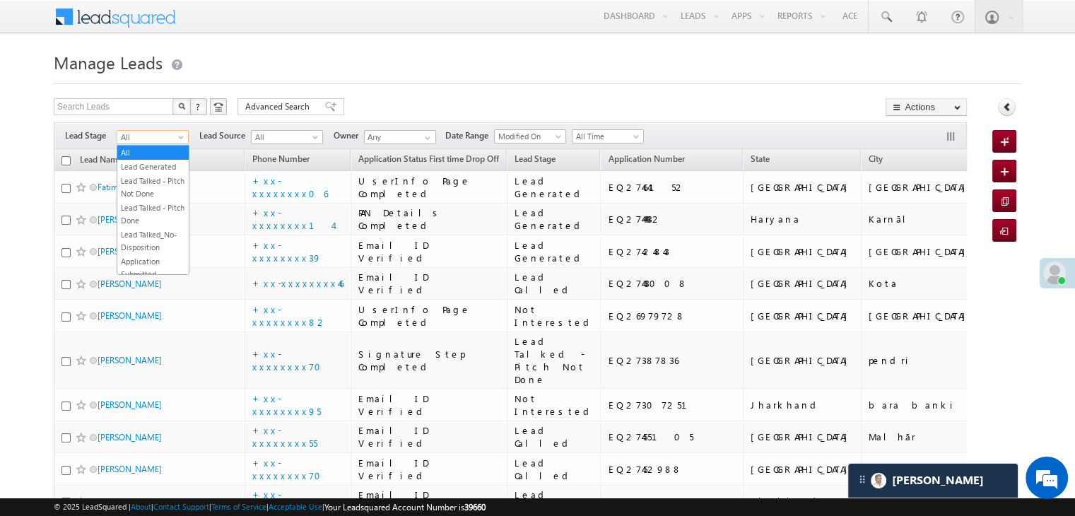
click at [177, 141] on span at bounding box center [182, 139] width 11 height 11
click at [160, 165] on link "Lead Generated" at bounding box center [152, 166] width 71 height 13
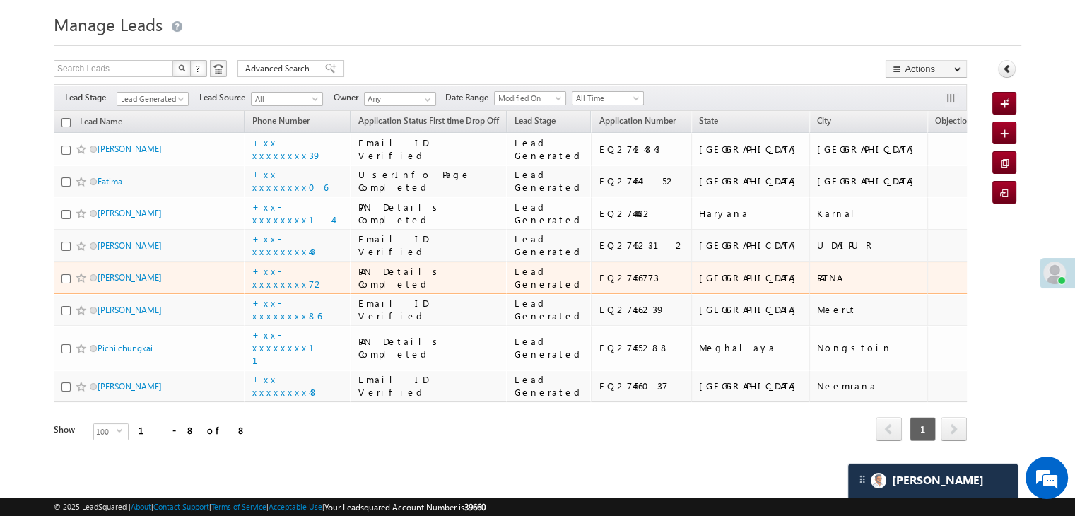
scroll to position [435, 0]
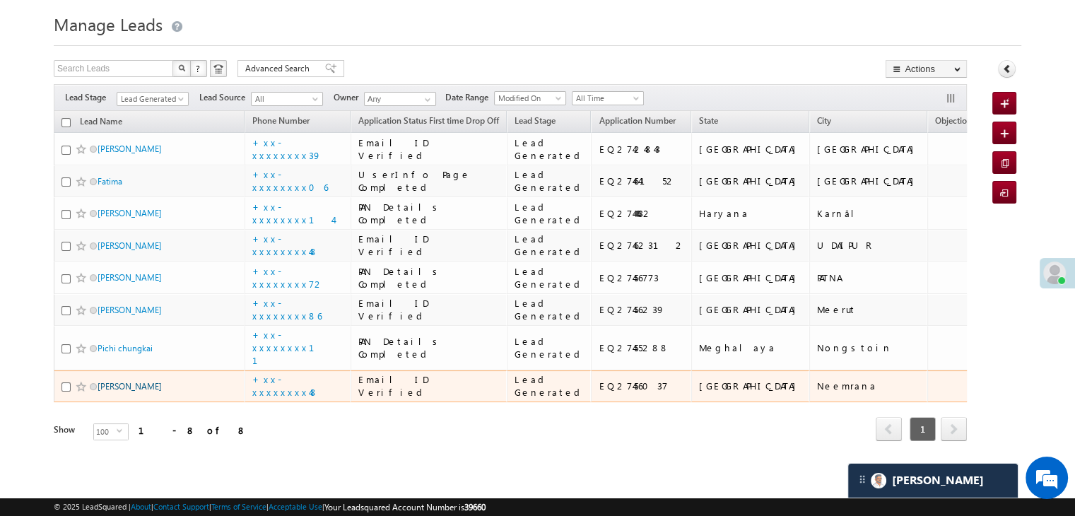
click at [119, 381] on link "[PERSON_NAME]" at bounding box center [130, 386] width 64 height 11
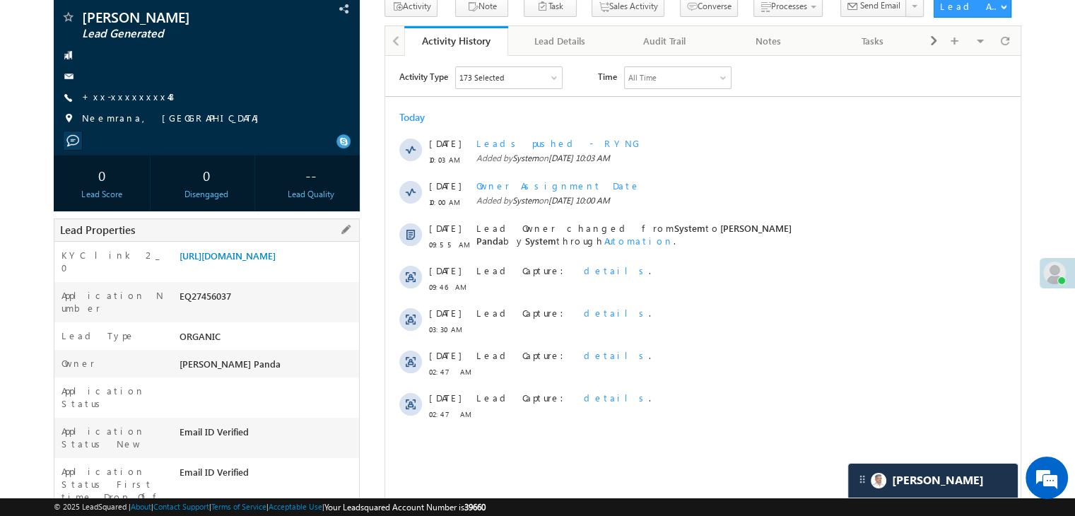
scroll to position [71, 0]
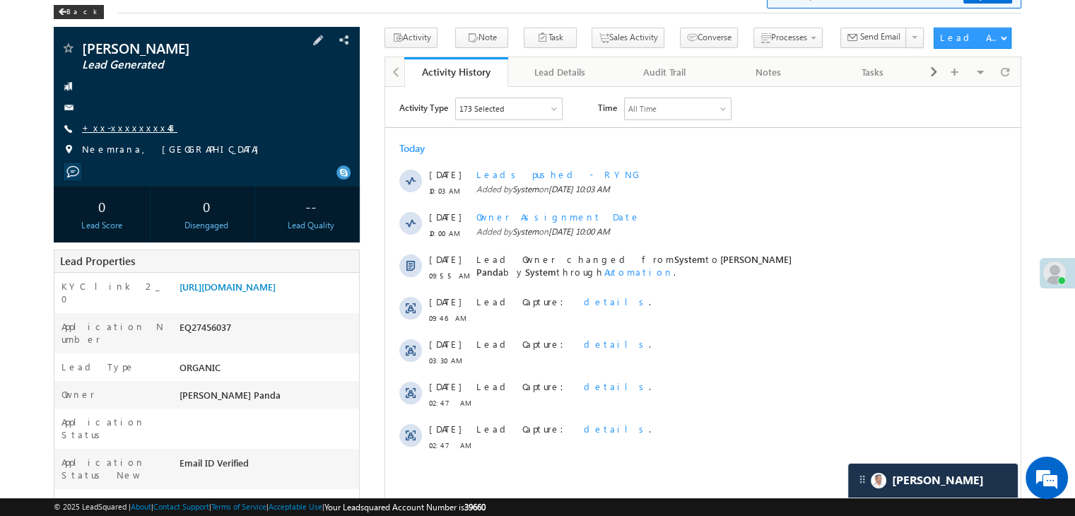
click at [117, 131] on link "+xx-xxxxxxxx48" at bounding box center [129, 128] width 95 height 12
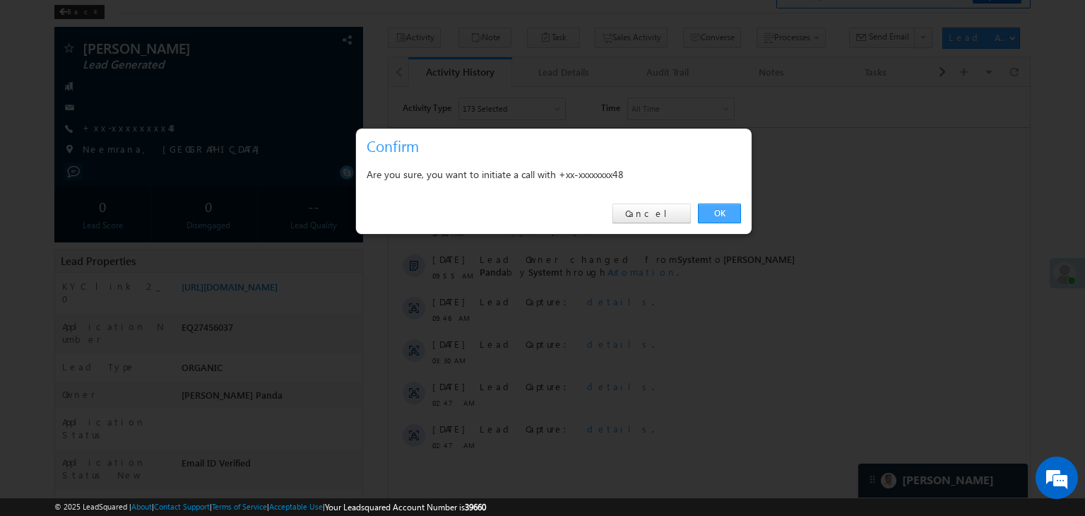
click at [715, 215] on link "OK" at bounding box center [719, 214] width 43 height 20
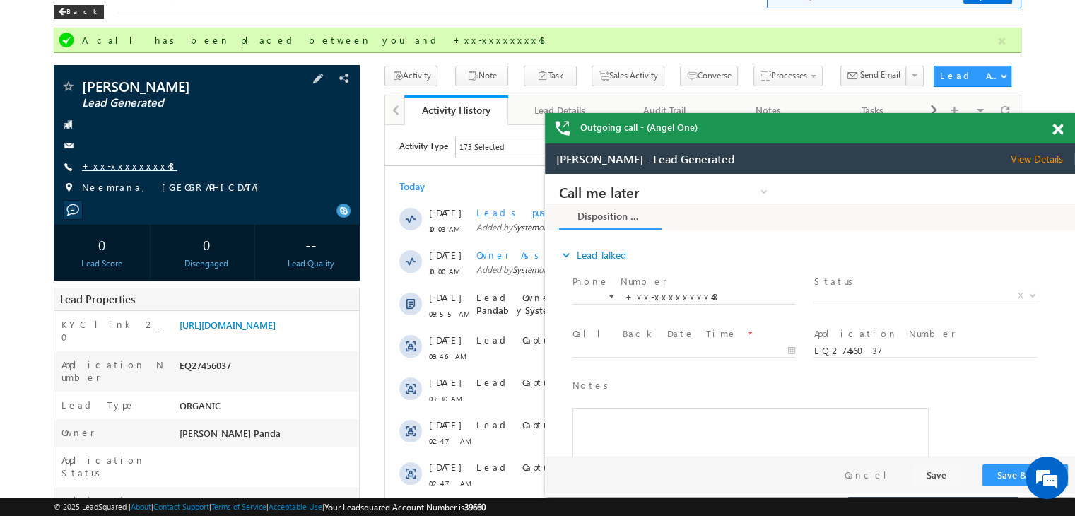
click at [112, 164] on link "+xx-xxxxxxxx48" at bounding box center [129, 166] width 95 height 12
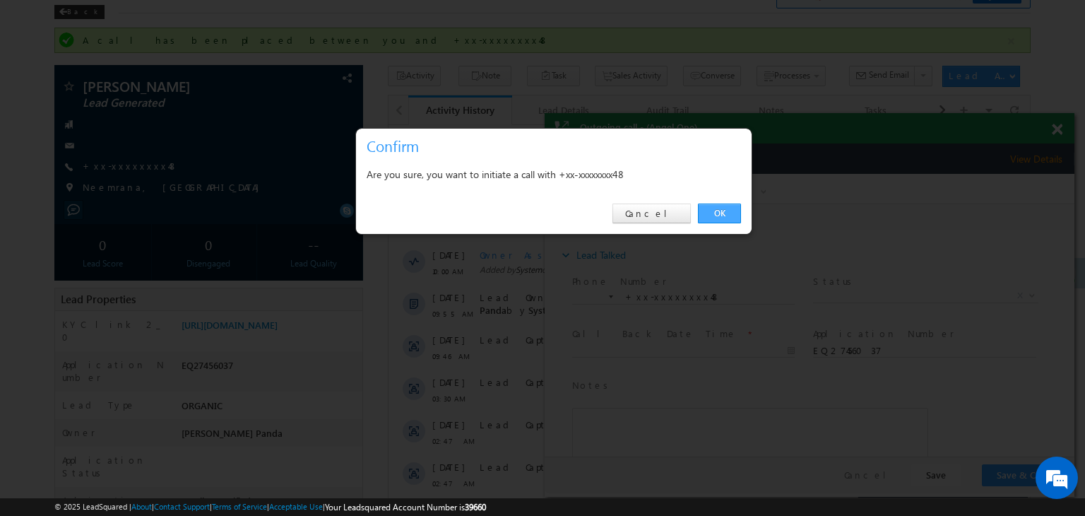
click at [726, 211] on link "OK" at bounding box center [719, 214] width 43 height 20
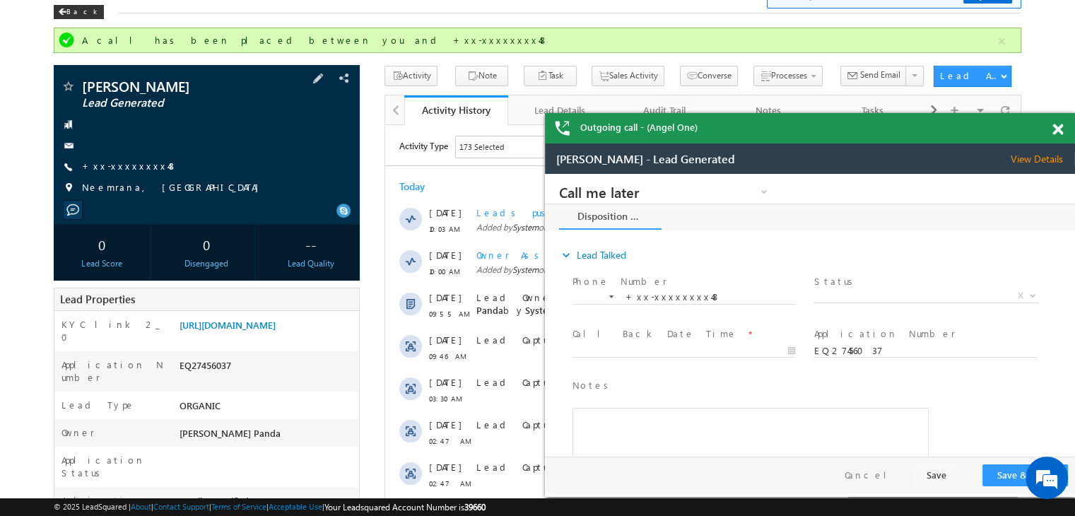
scroll to position [0, 0]
click at [81, 13] on div "Back" at bounding box center [79, 12] width 50 height 14
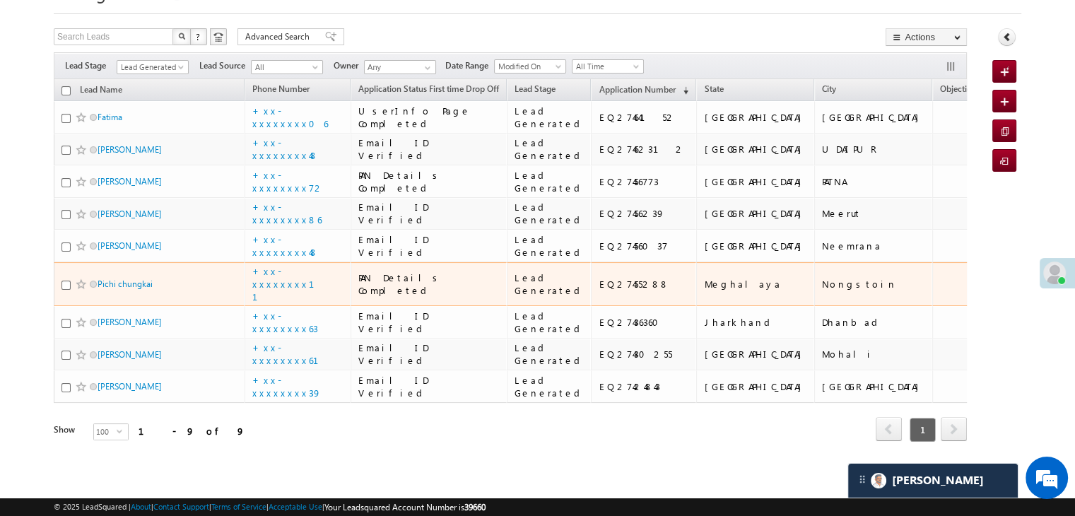
scroll to position [517, 0]
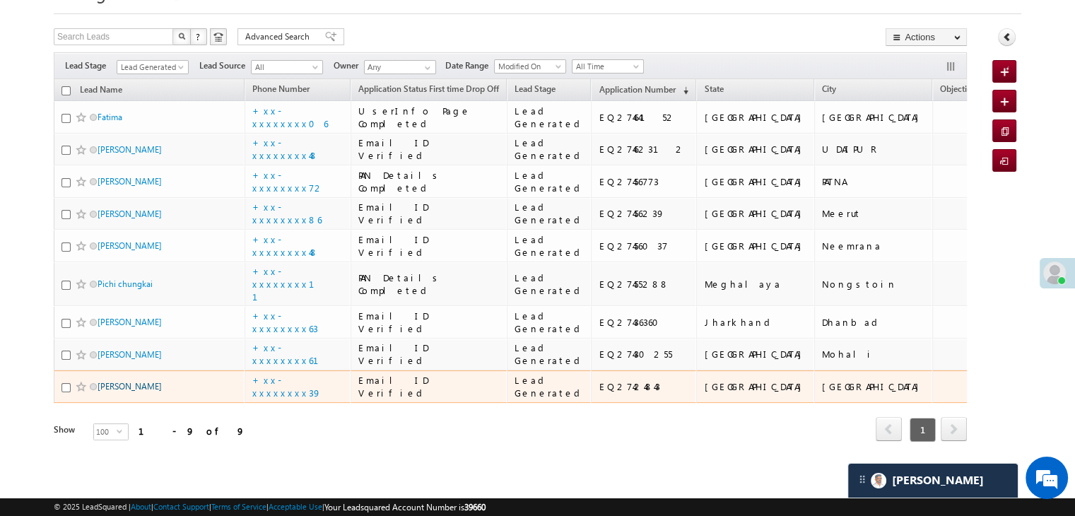
click at [126, 381] on link "[PERSON_NAME]" at bounding box center [130, 386] width 64 height 11
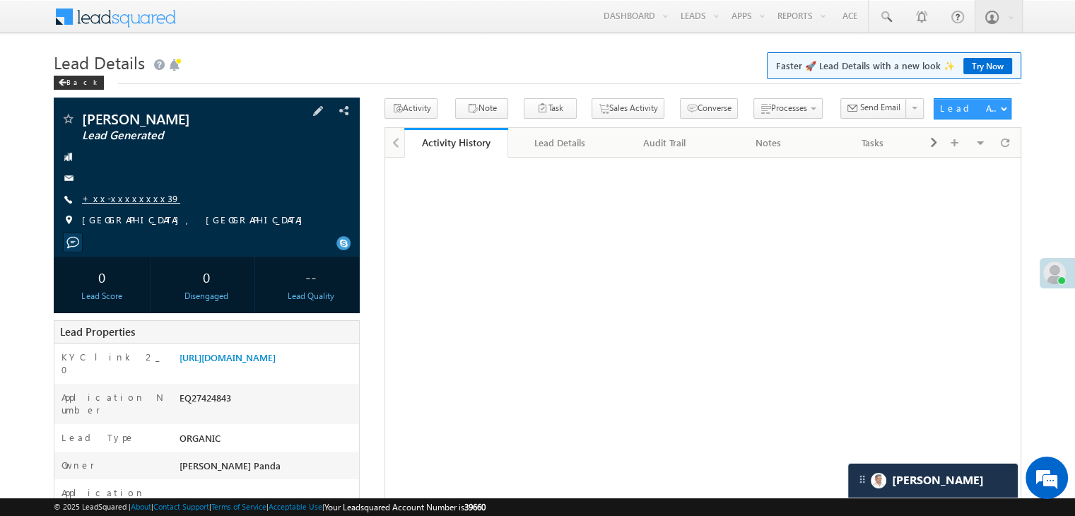
click at [118, 196] on link "+xx-xxxxxxxx39" at bounding box center [131, 198] width 98 height 12
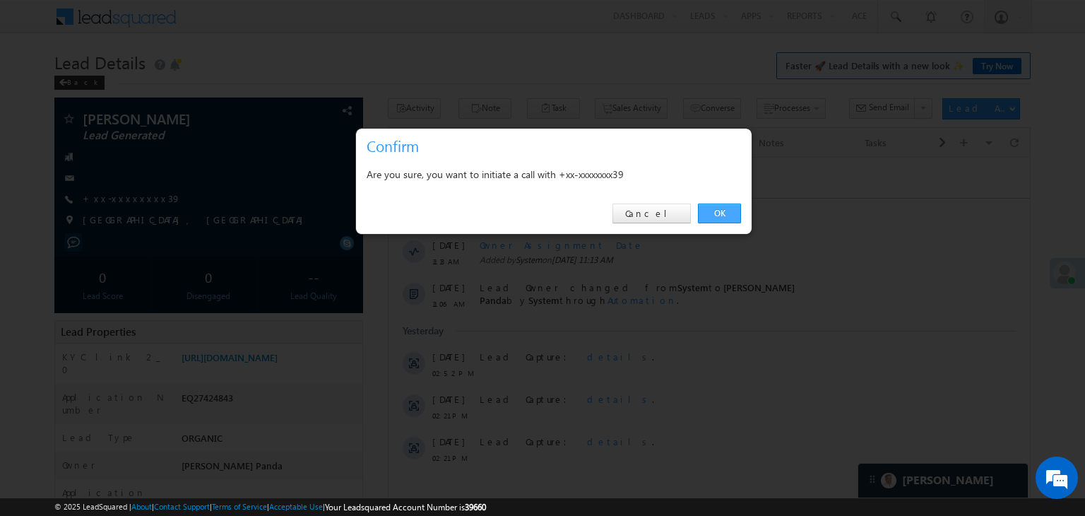
click at [720, 212] on link "OK" at bounding box center [719, 214] width 43 height 20
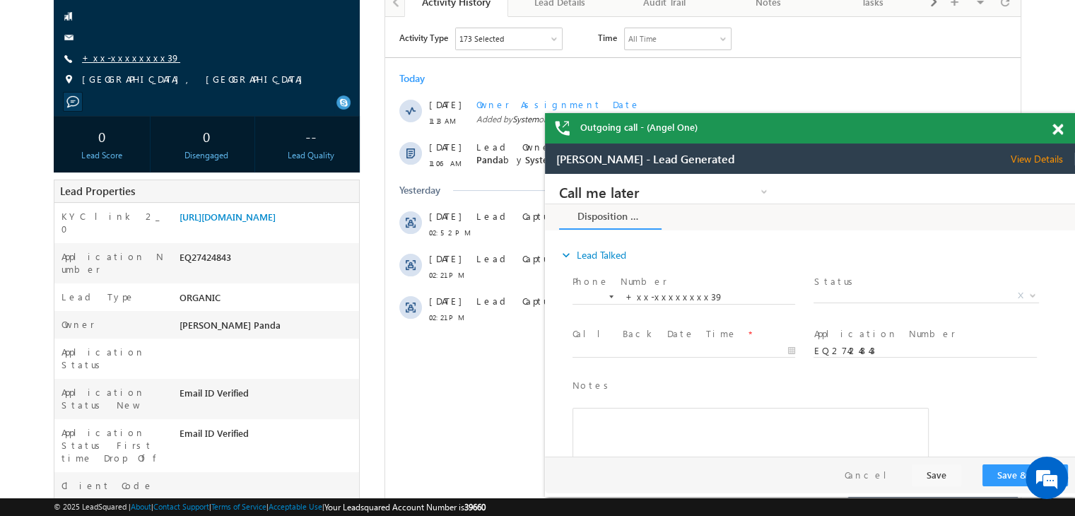
click at [139, 58] on link "+xx-xxxxxxxx39" at bounding box center [131, 58] width 98 height 12
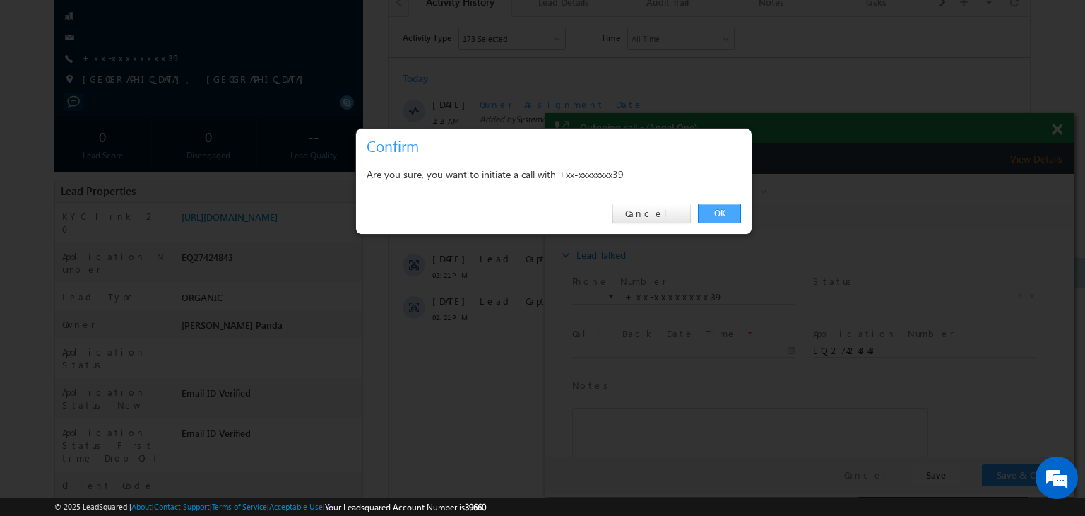
click at [721, 213] on link "OK" at bounding box center [719, 214] width 43 height 20
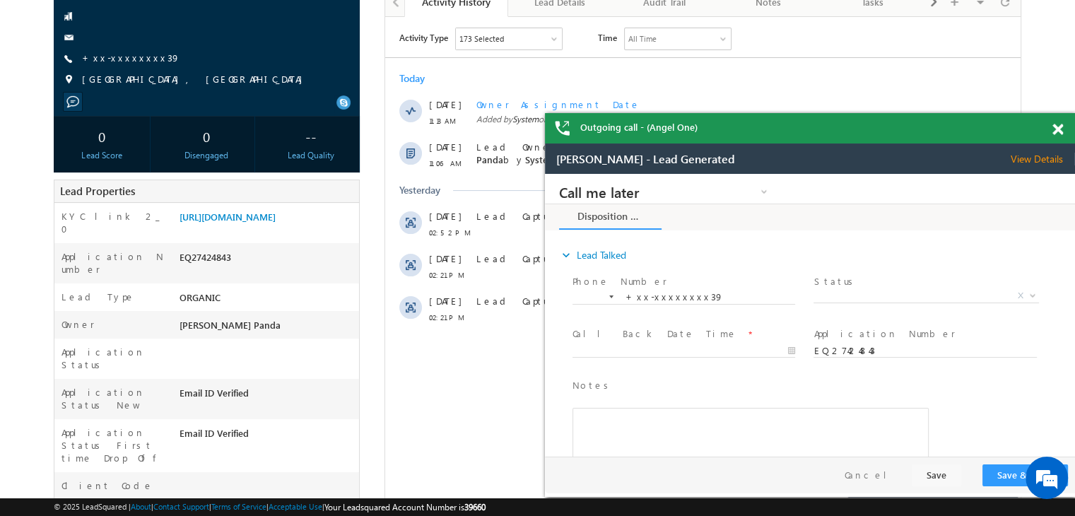
scroll to position [37, 0]
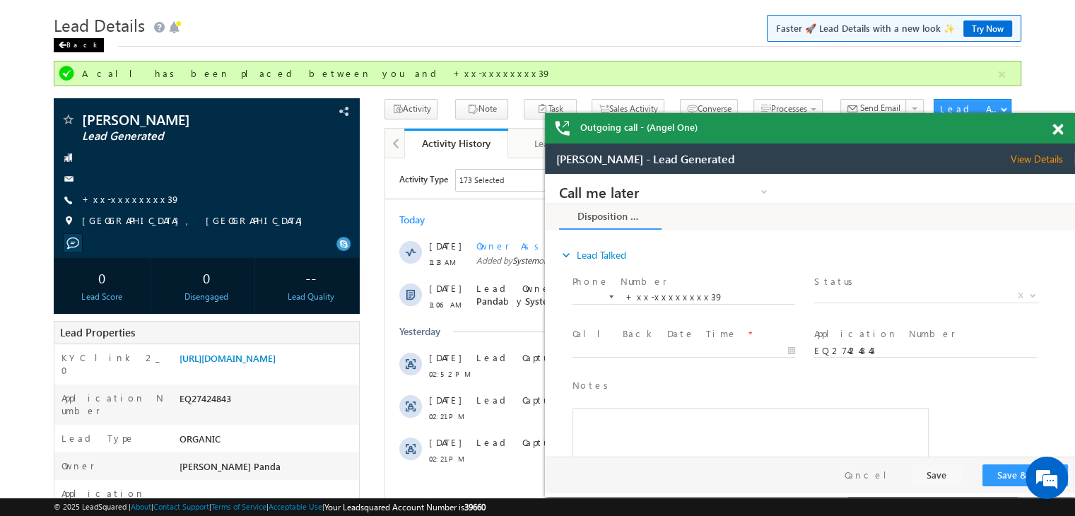
click at [68, 47] on div "Back" at bounding box center [79, 45] width 50 height 14
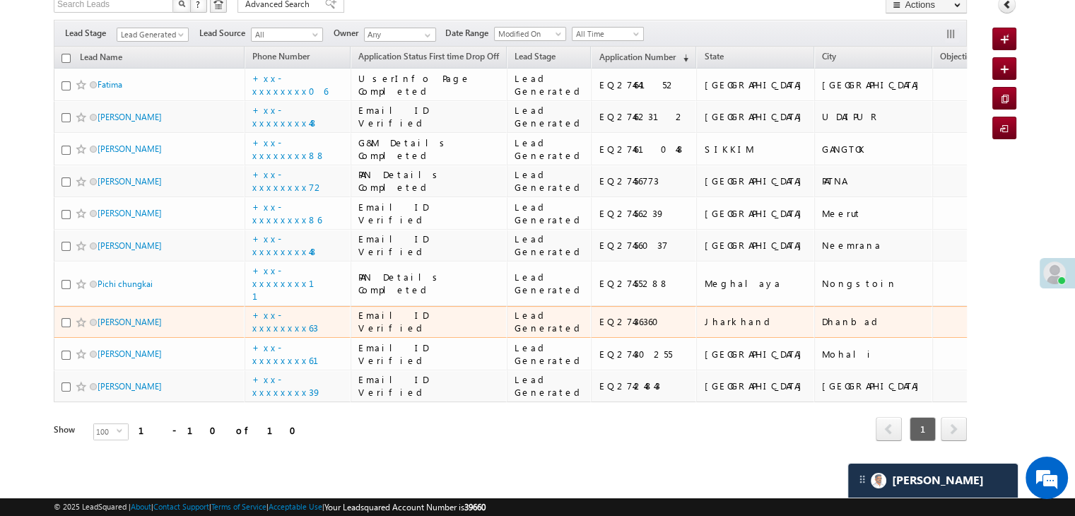
scroll to position [599, 0]
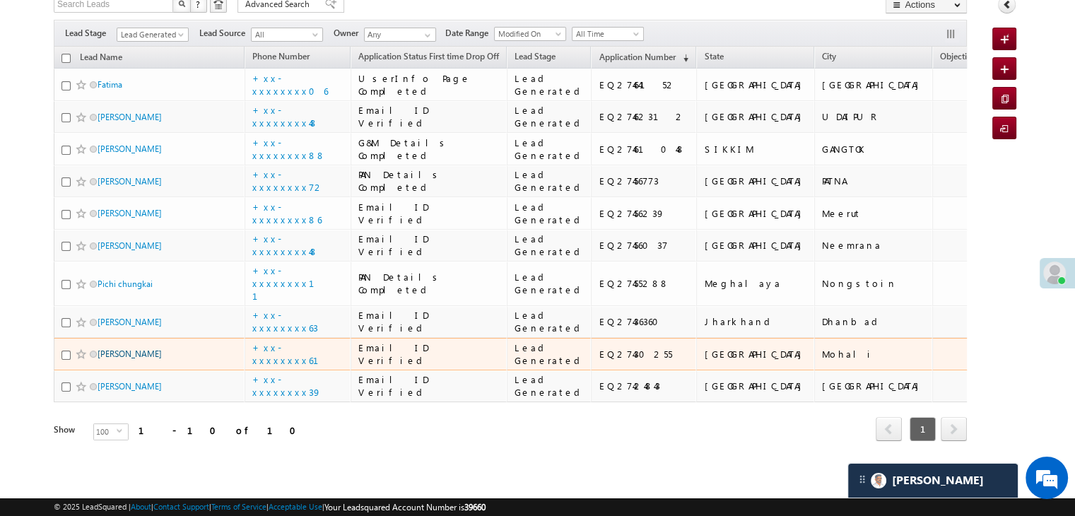
click at [123, 348] on link "[PERSON_NAME]" at bounding box center [130, 353] width 64 height 11
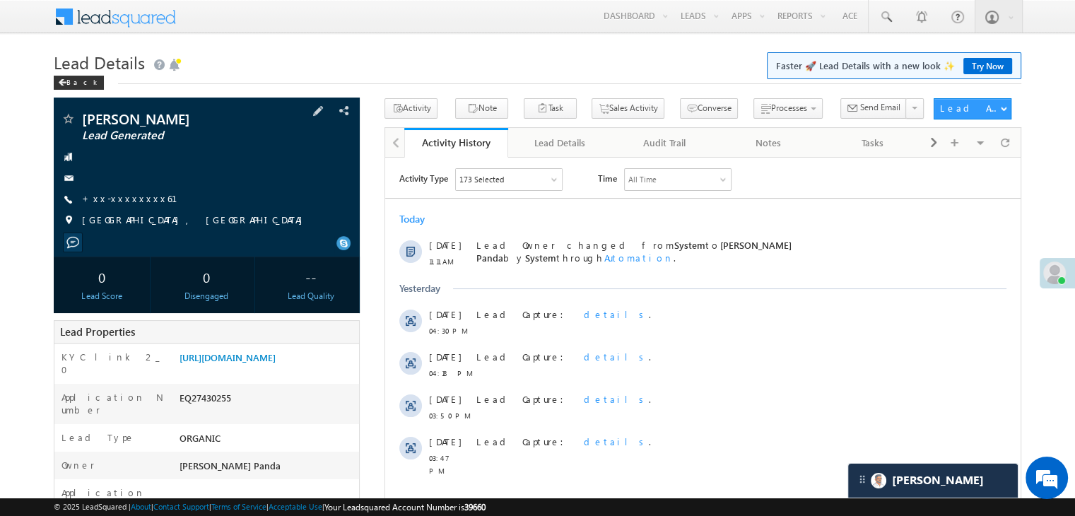
click at [124, 210] on div "Mubbashir sheikh Lead Generated +xx-xxxxxxxx61 Mohali, Punjab" at bounding box center [207, 173] width 292 height 123
click at [109, 199] on link "+xx-xxxxxxxx61" at bounding box center [138, 198] width 112 height 12
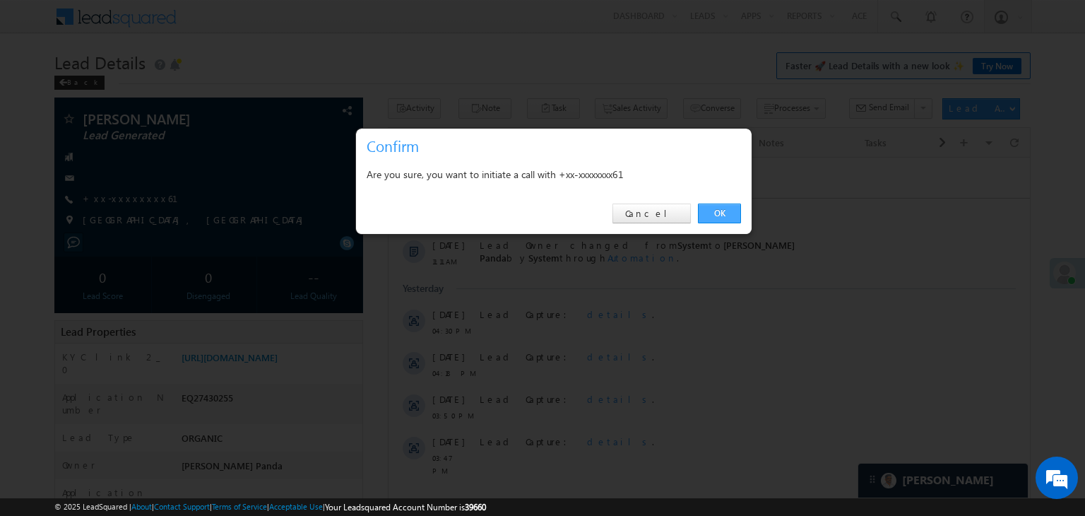
click at [718, 213] on link "OK" at bounding box center [719, 214] width 43 height 20
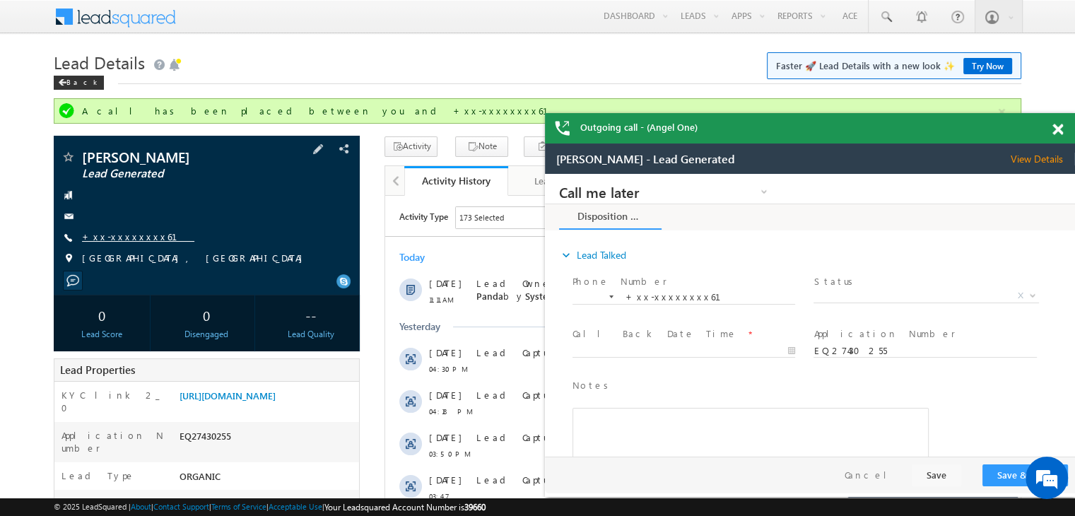
click at [116, 235] on link "+xx-xxxxxxxx61" at bounding box center [138, 236] width 112 height 12
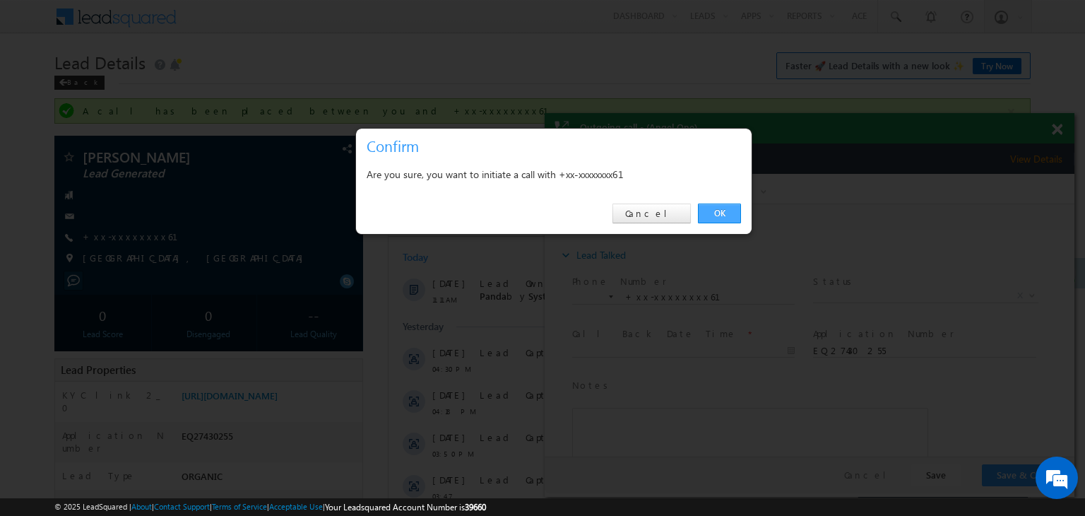
click at [712, 211] on link "OK" at bounding box center [719, 214] width 43 height 20
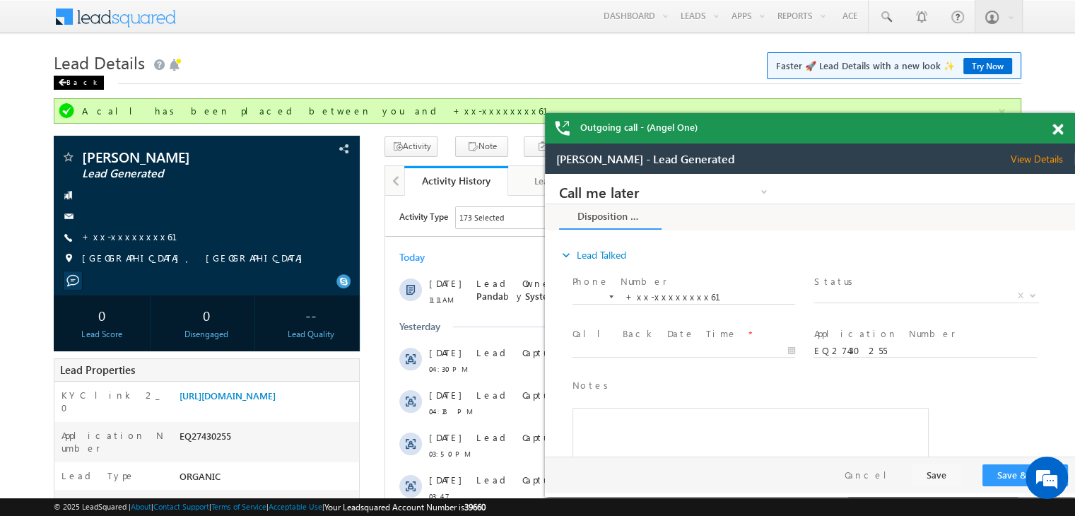
click at [73, 80] on div "Back" at bounding box center [79, 83] width 50 height 14
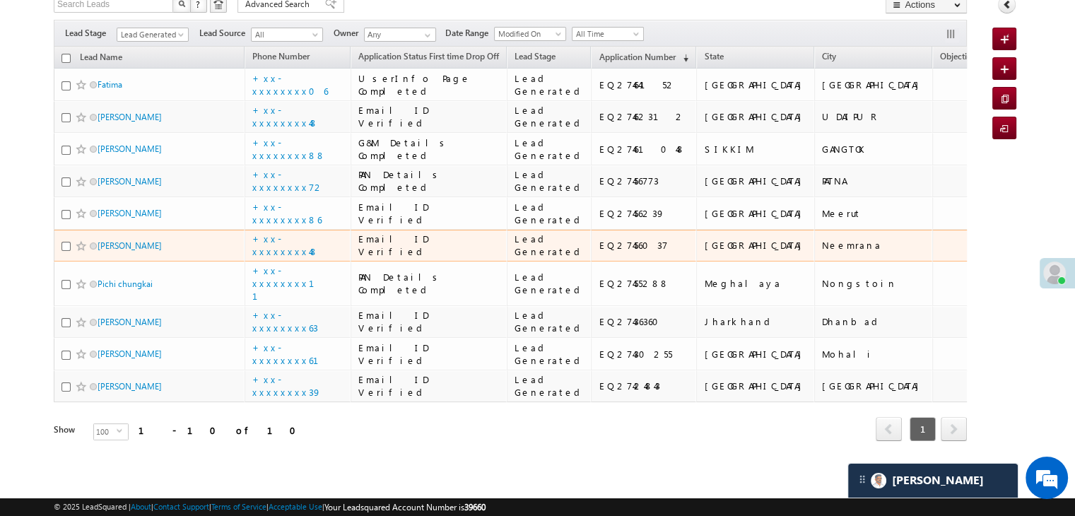
scroll to position [599, 0]
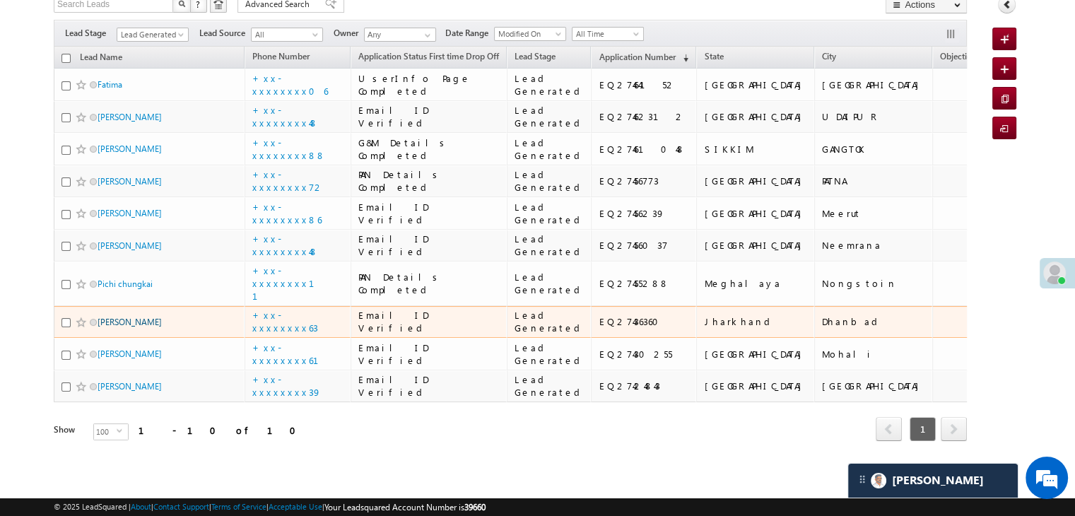
click at [134, 317] on link "[PERSON_NAME]" at bounding box center [130, 322] width 64 height 11
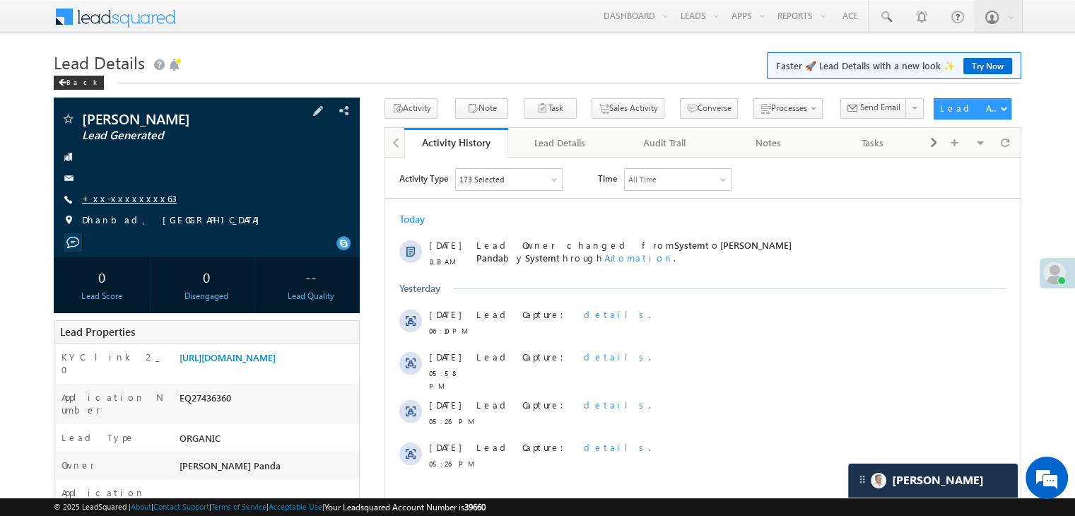
click at [124, 198] on link "+xx-xxxxxxxx63" at bounding box center [129, 198] width 95 height 12
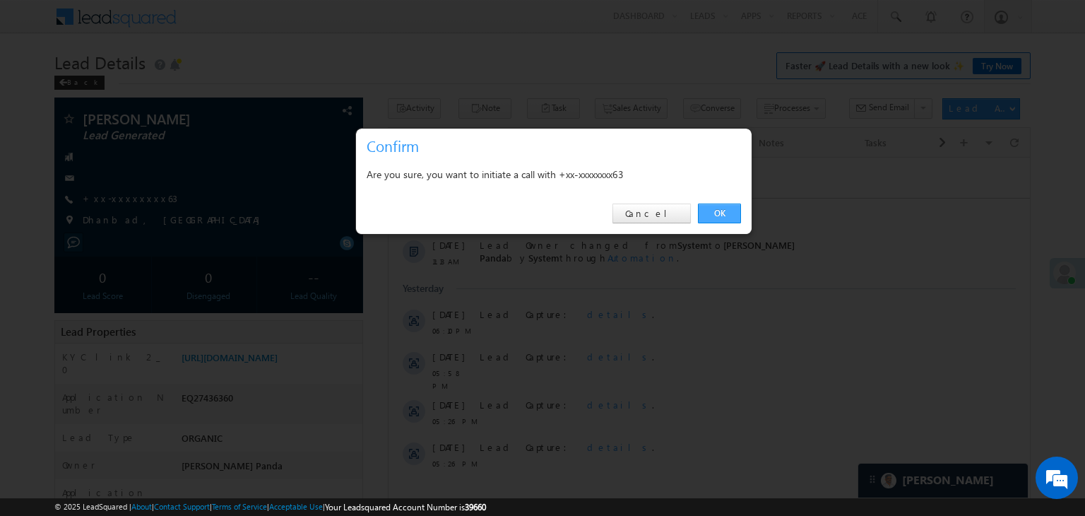
click at [718, 216] on link "OK" at bounding box center [719, 214] width 43 height 20
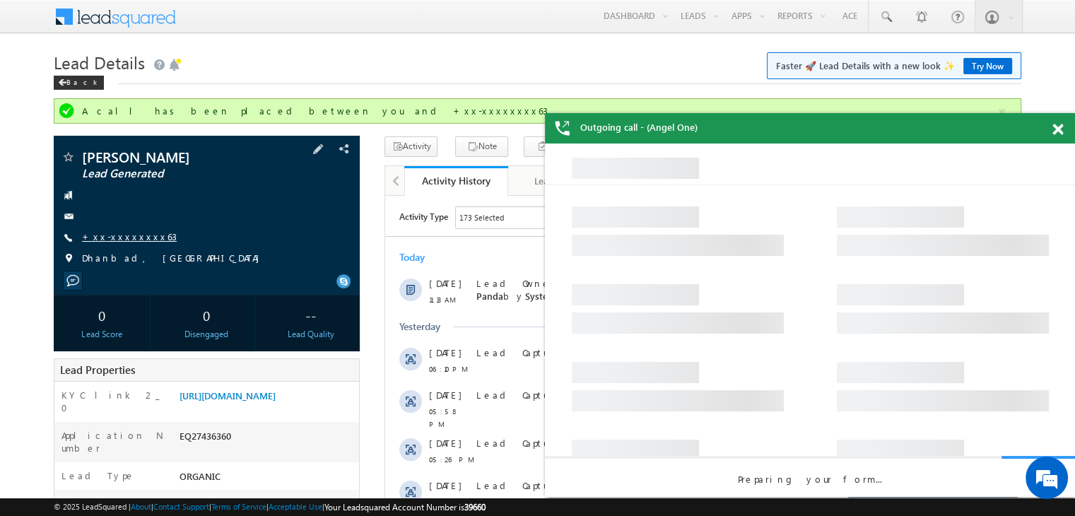
click at [120, 240] on link "+xx-xxxxxxxx63" at bounding box center [129, 236] width 95 height 12
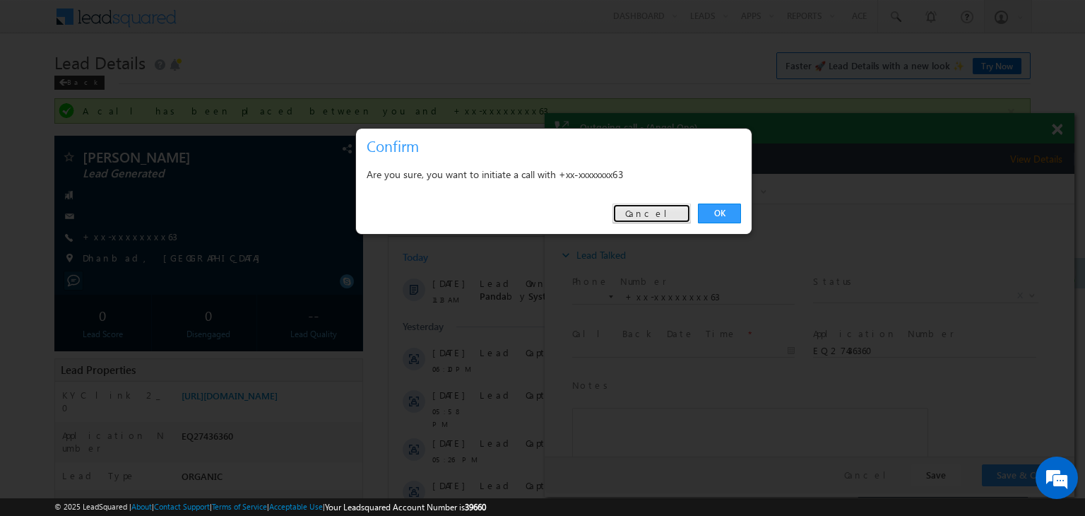
click at [668, 211] on link "Cancel" at bounding box center [652, 214] width 78 height 20
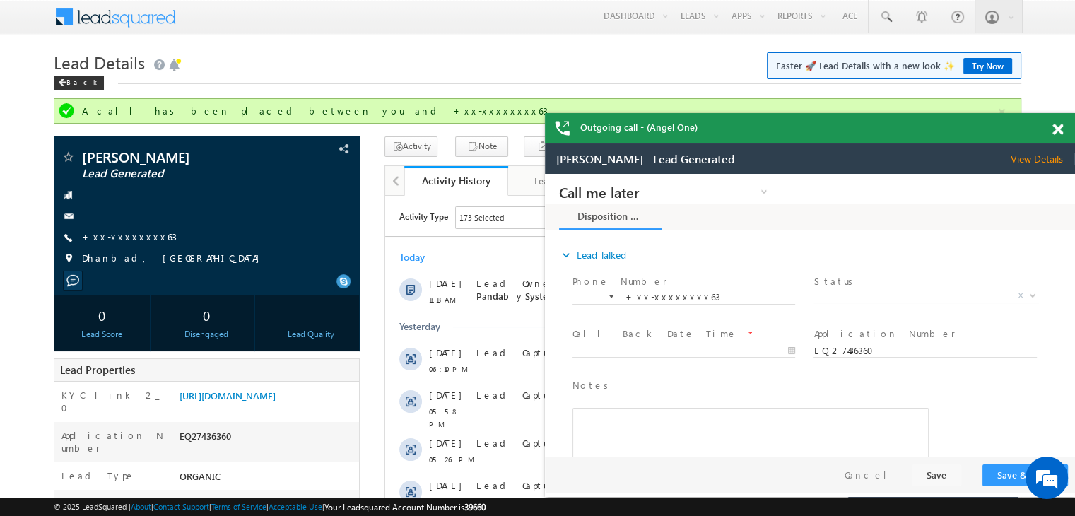
click at [1056, 130] on span at bounding box center [1057, 130] width 11 height 12
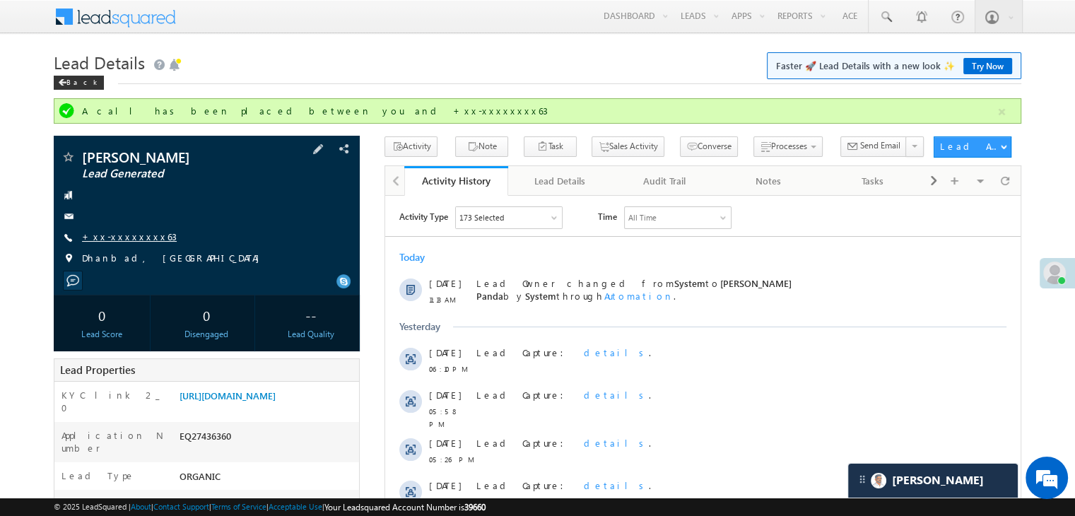
click at [119, 235] on link "+xx-xxxxxxxx63" at bounding box center [129, 236] width 95 height 12
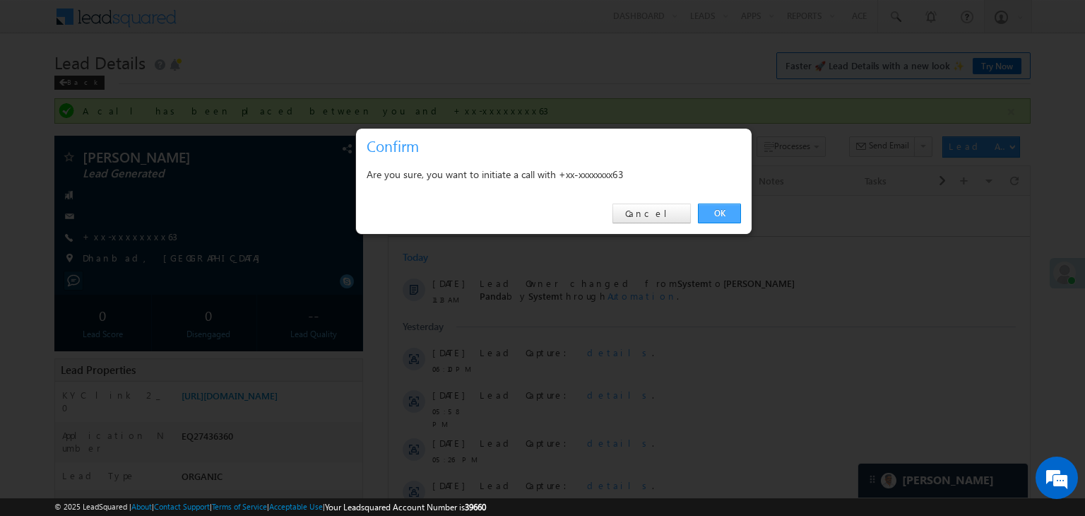
click at [713, 213] on link "OK" at bounding box center [719, 214] width 43 height 20
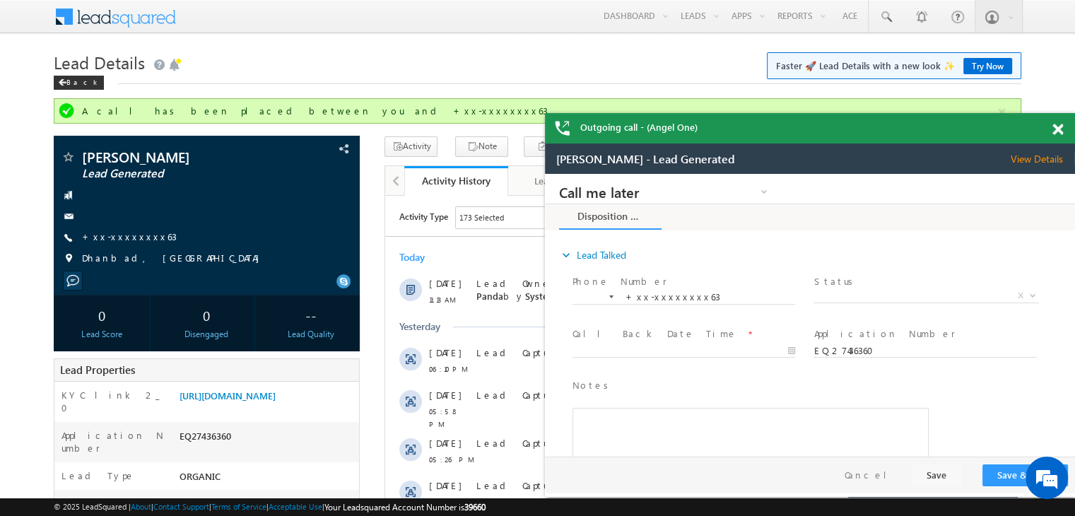
click at [1054, 126] on span at bounding box center [1057, 130] width 11 height 12
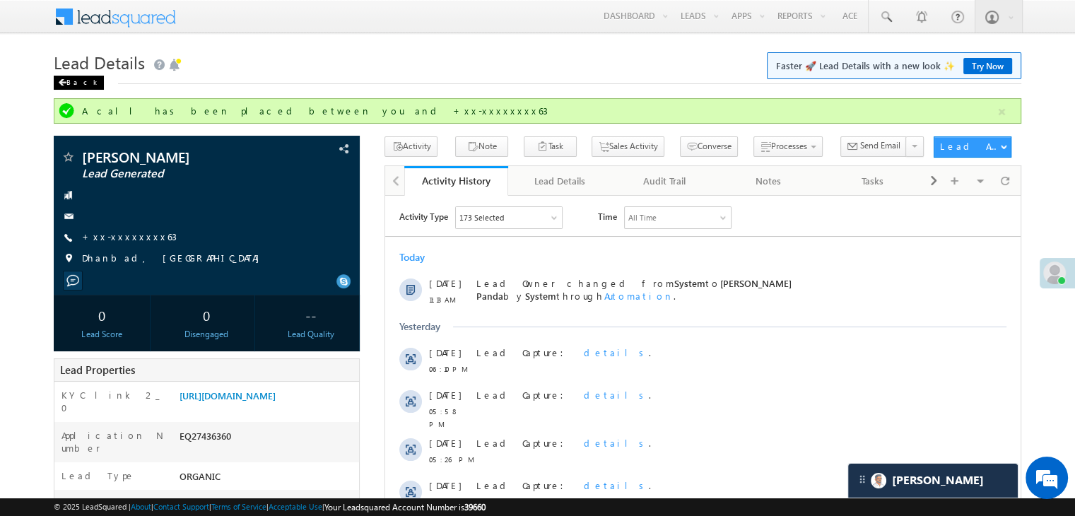
click at [68, 84] on div "Back" at bounding box center [79, 83] width 50 height 14
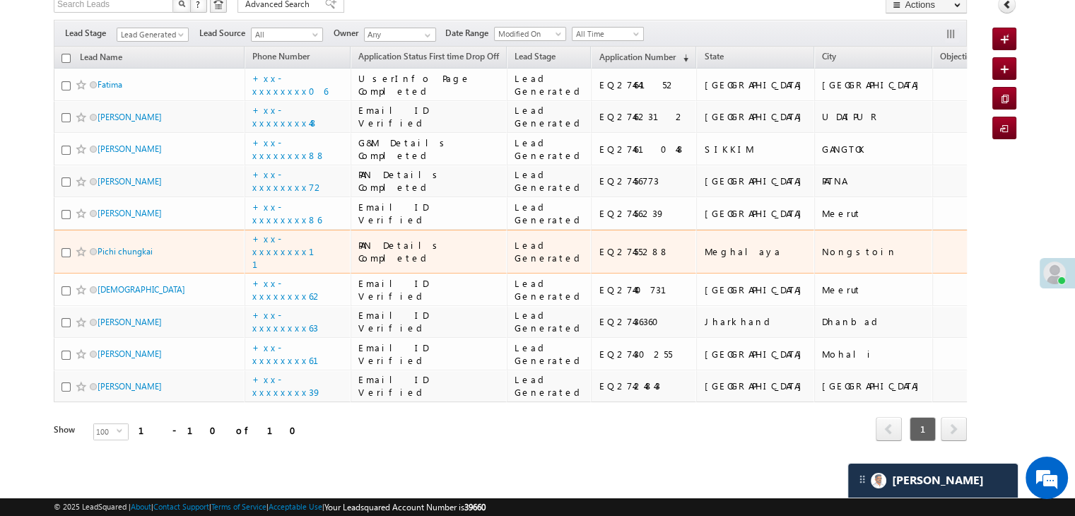
scroll to position [599, 0]
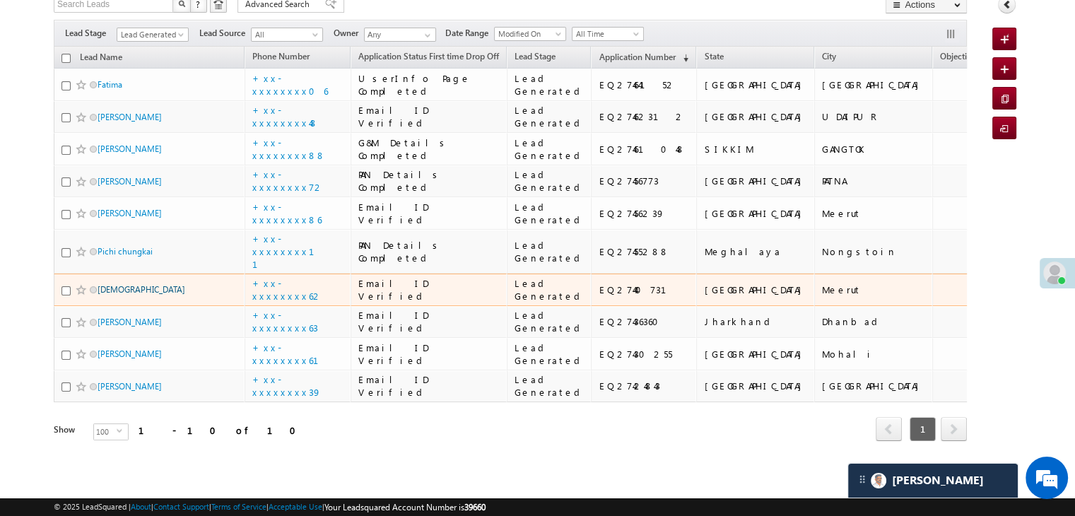
click at [110, 284] on link "[DEMOGRAPHIC_DATA]" at bounding box center [142, 289] width 88 height 11
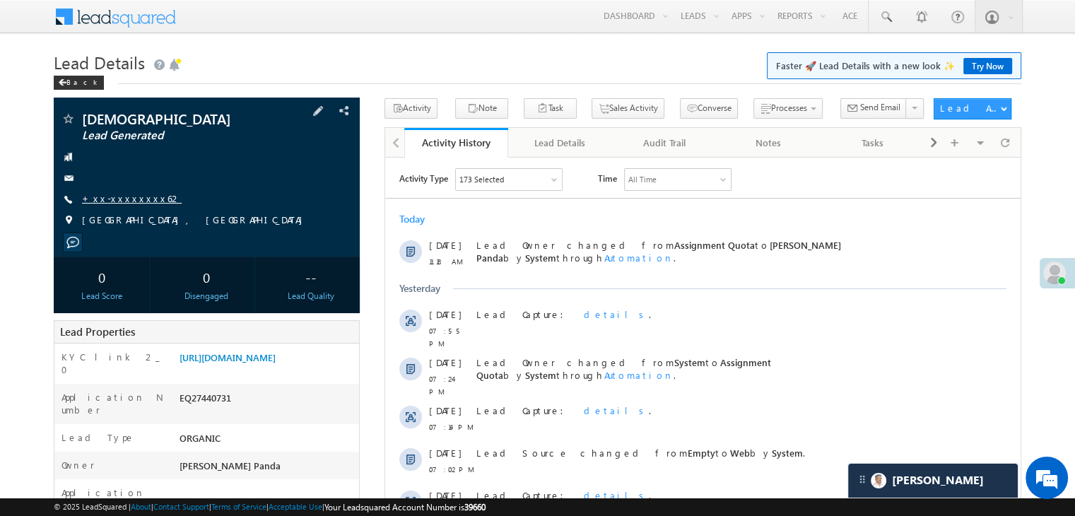
click at [108, 199] on link "+xx-xxxxxxxx62" at bounding box center [132, 198] width 100 height 12
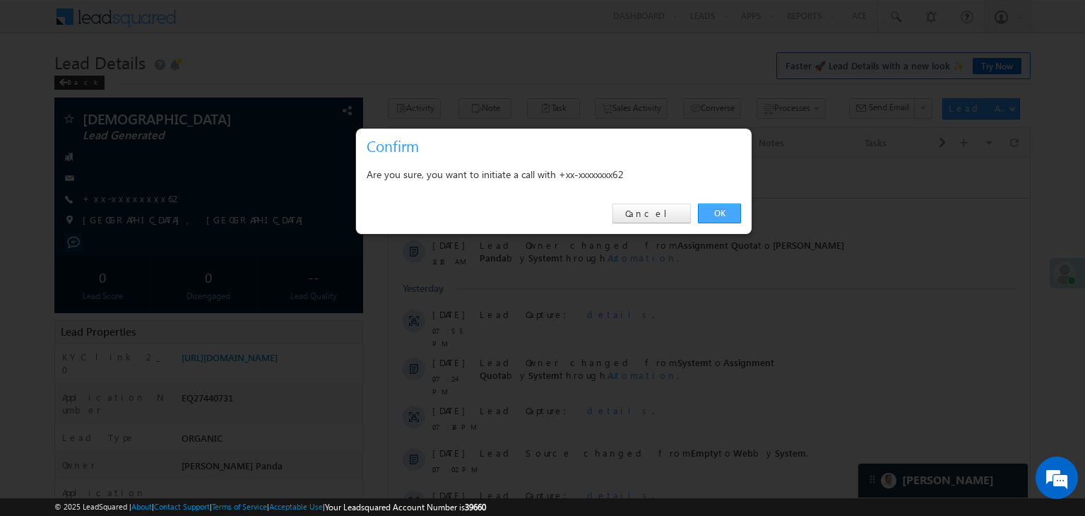
click at [716, 211] on link "OK" at bounding box center [719, 214] width 43 height 20
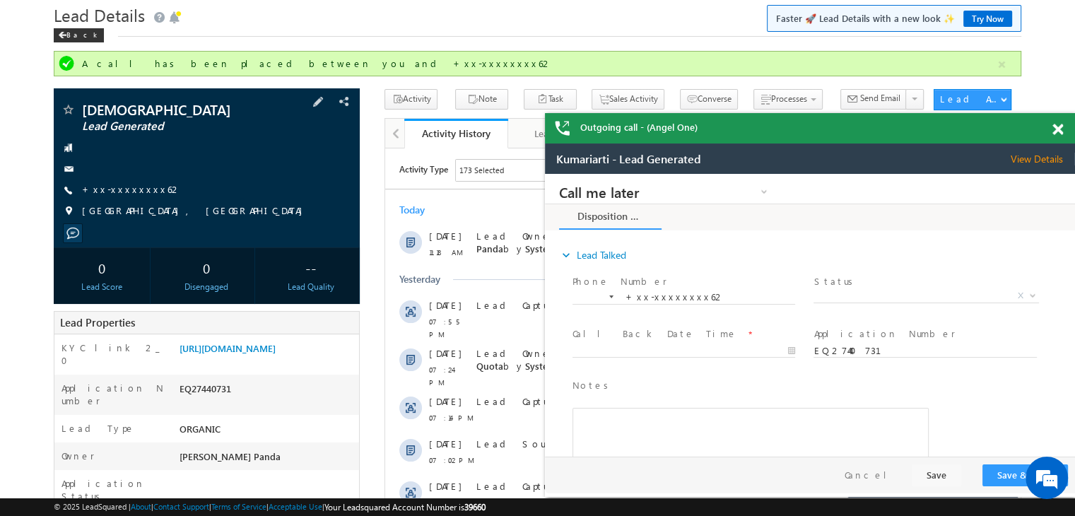
scroll to position [71, 0]
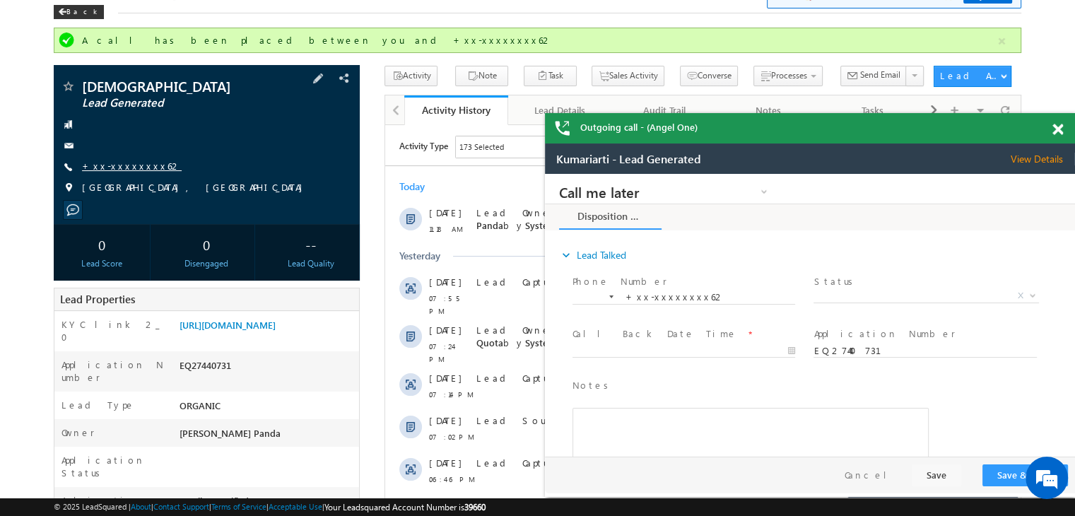
click at [108, 163] on link "+xx-xxxxxxxx62" at bounding box center [132, 166] width 100 height 12
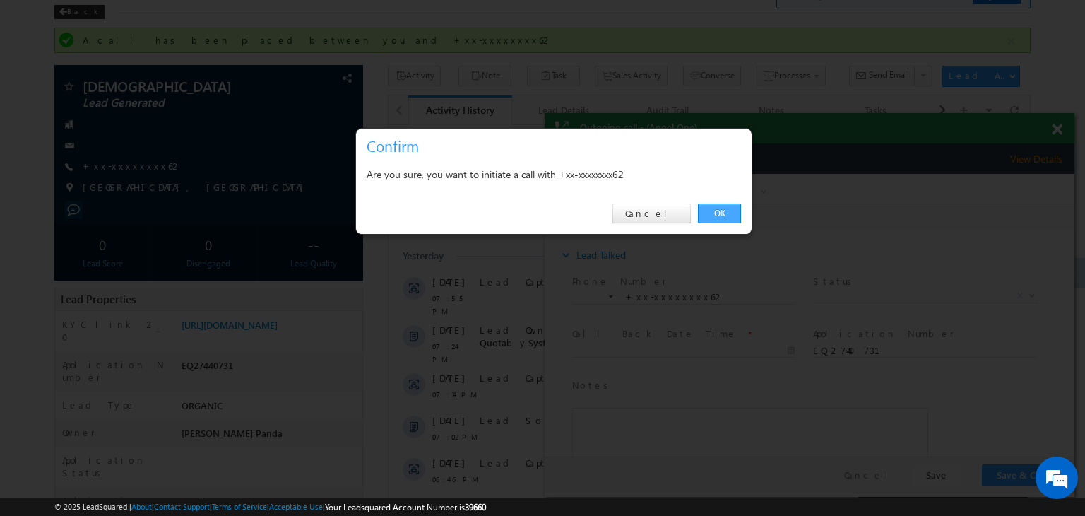
click at [719, 212] on link "OK" at bounding box center [719, 214] width 43 height 20
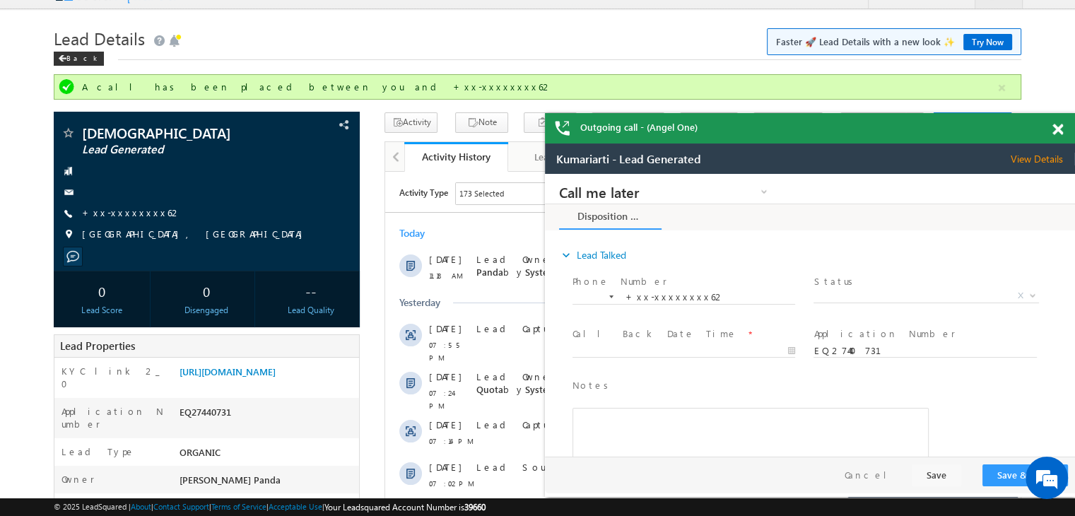
scroll to position [0, 0]
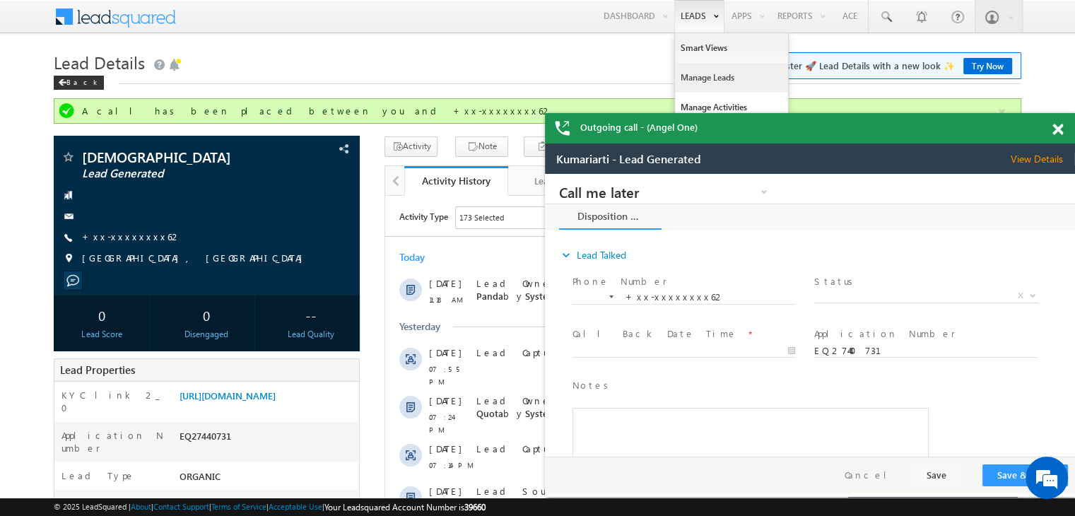
click at [706, 73] on link "Manage Leads" at bounding box center [731, 78] width 113 height 30
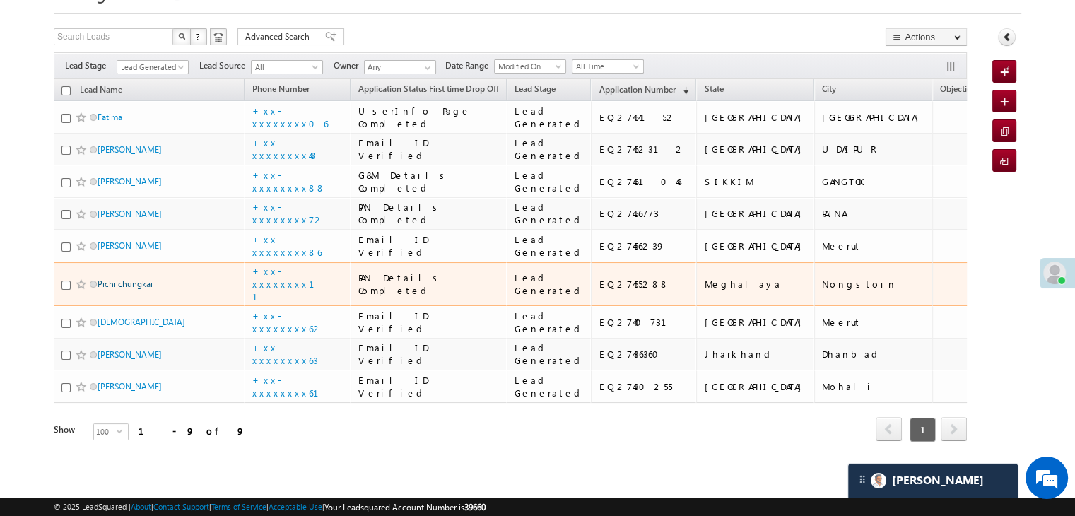
click at [127, 278] on link "Pichi chungkai" at bounding box center [125, 283] width 55 height 11
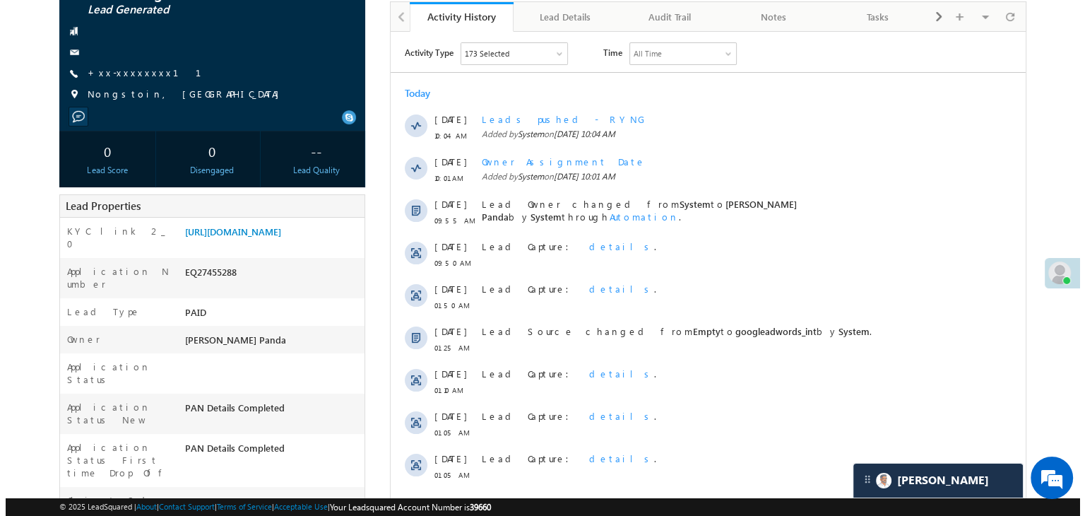
scroll to position [71, 0]
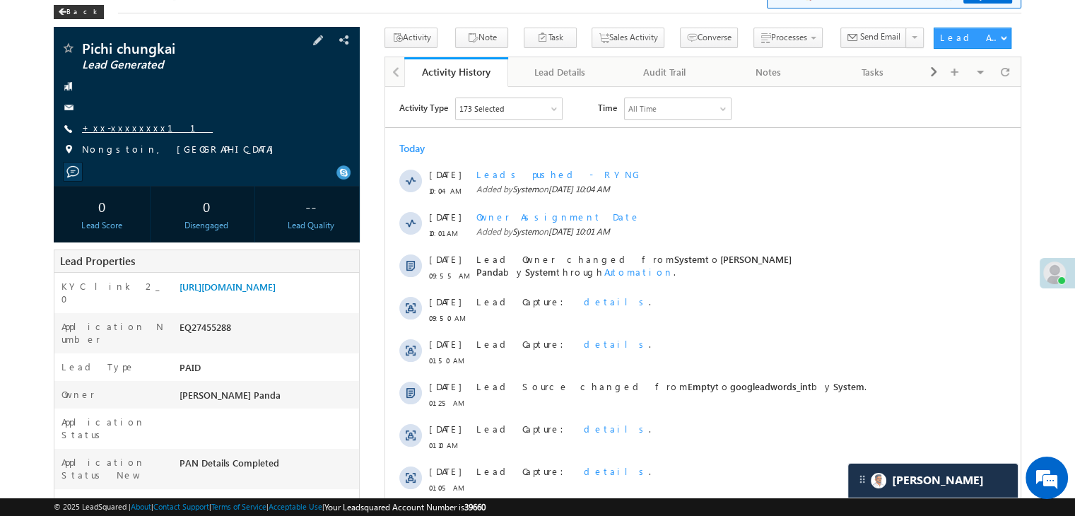
click at [118, 128] on link "+xx-xxxxxxxx11" at bounding box center [147, 128] width 131 height 12
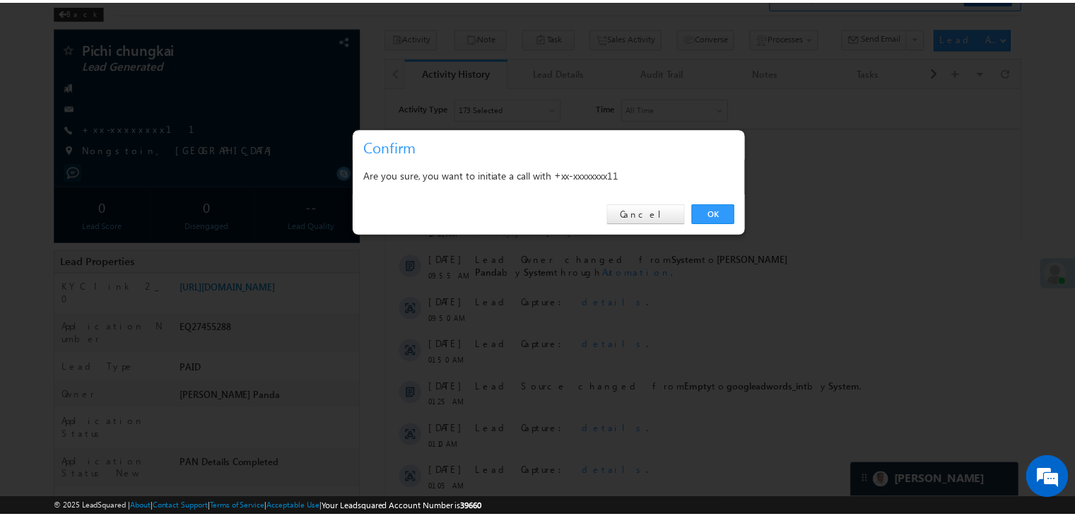
scroll to position [0, 0]
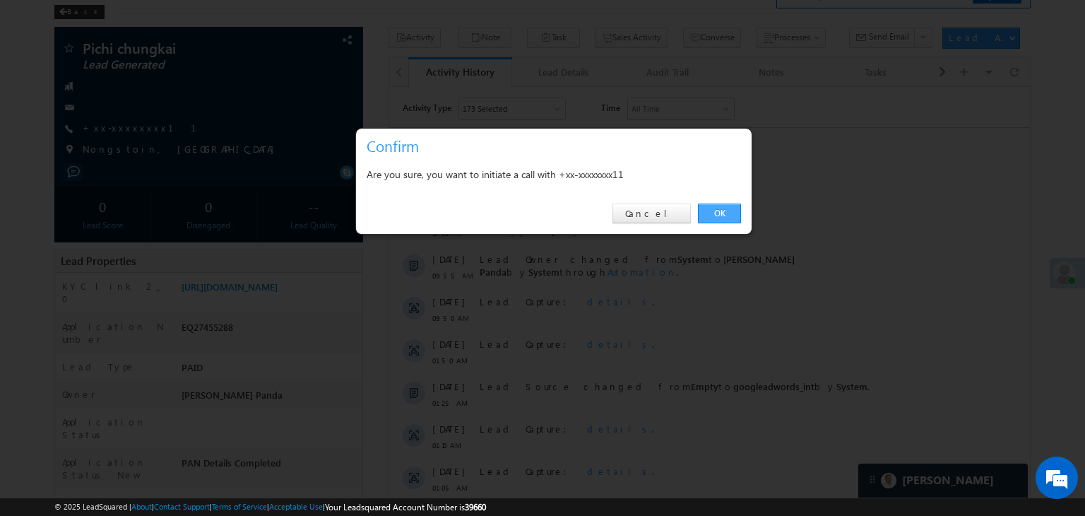
click at [719, 216] on link "OK" at bounding box center [719, 214] width 43 height 20
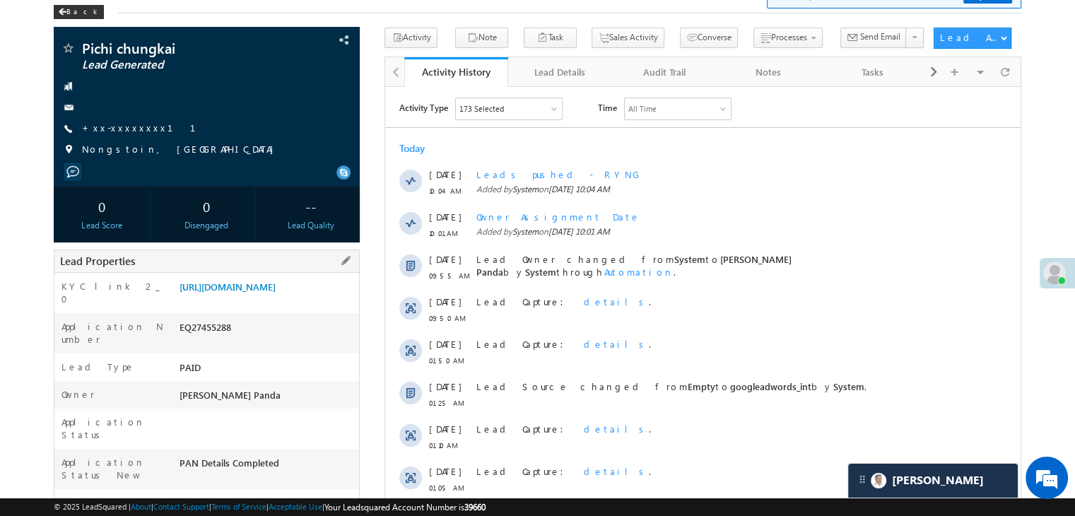
click at [290, 273] on div "Lead Properties" at bounding box center [207, 260] width 306 height 23
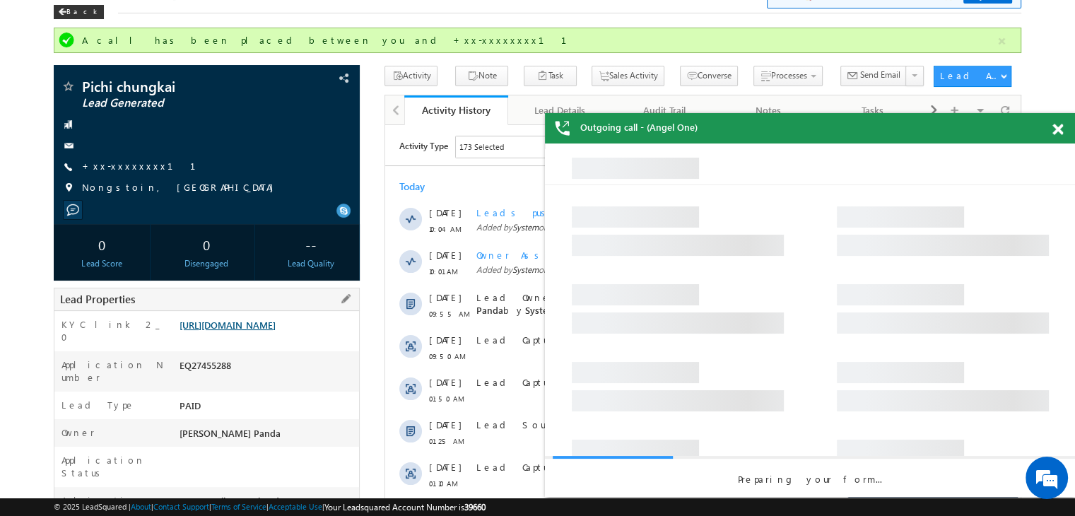
click at [276, 331] on link "https://angelbroking1-pk3em7sa.customui-test.leadsquared.com?leadId=915c5270-90…" at bounding box center [227, 325] width 96 height 12
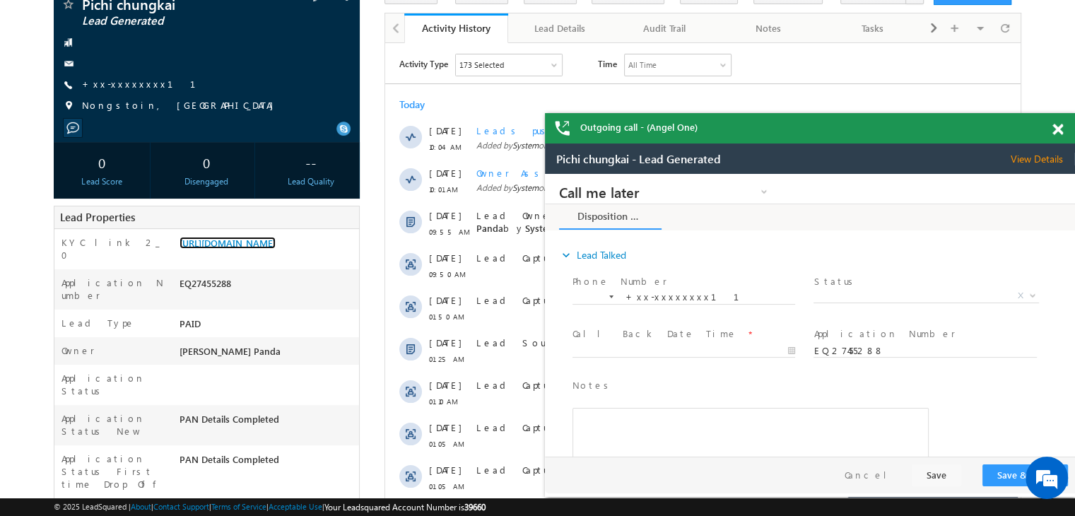
scroll to position [71, 0]
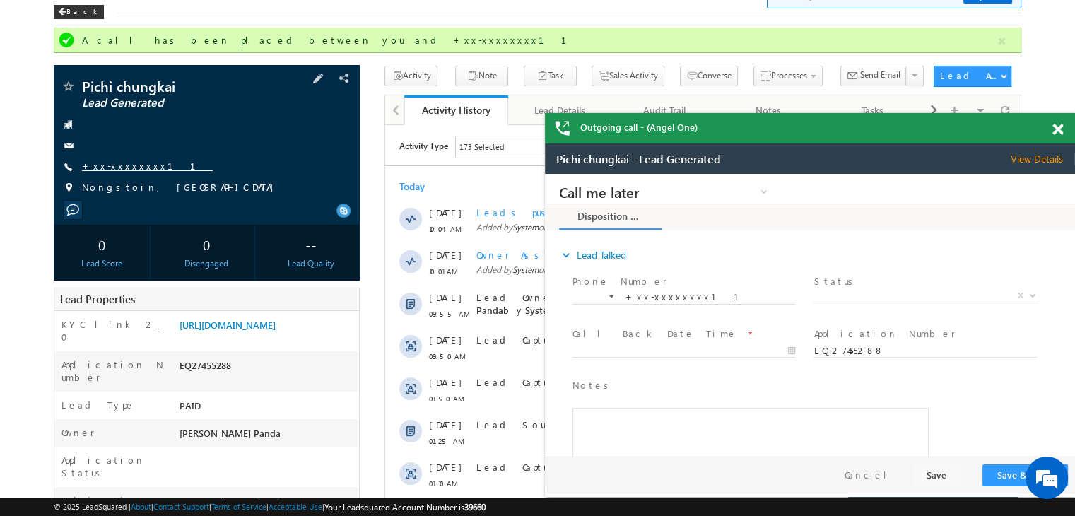
click at [112, 165] on link "+xx-xxxxxxxx11" at bounding box center [147, 166] width 131 height 12
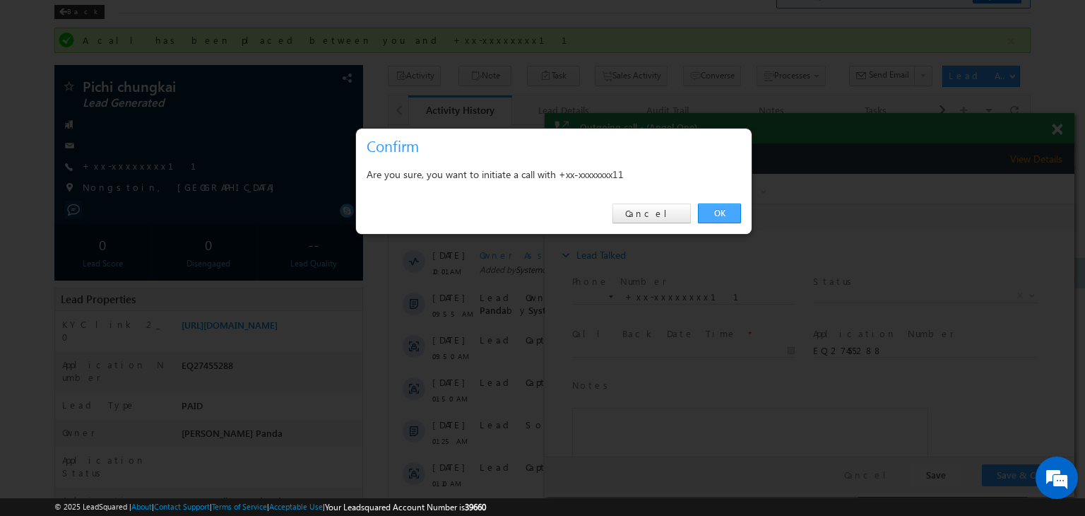
click at [717, 210] on link "OK" at bounding box center [719, 214] width 43 height 20
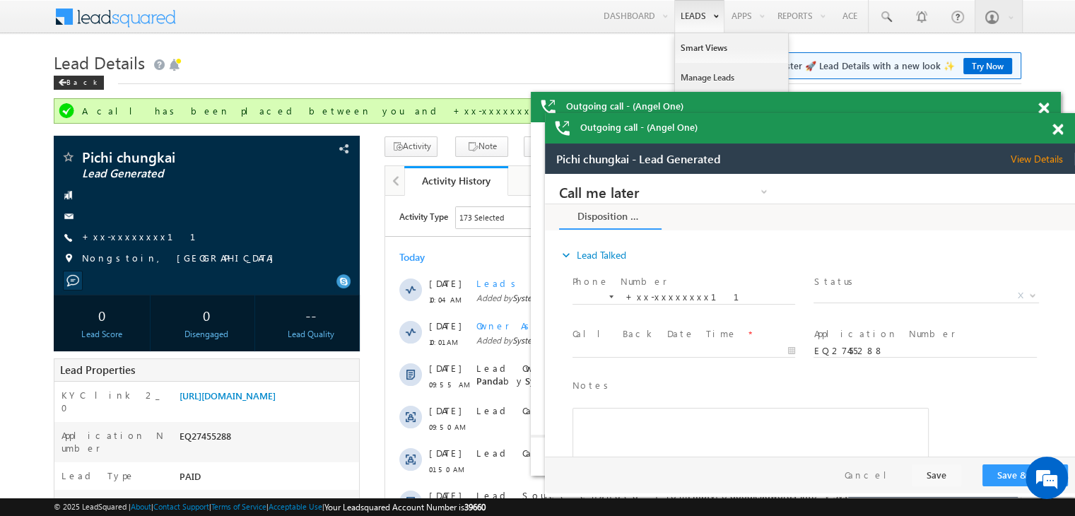
scroll to position [0, 0]
click at [693, 73] on link "Manage Leads" at bounding box center [731, 78] width 113 height 30
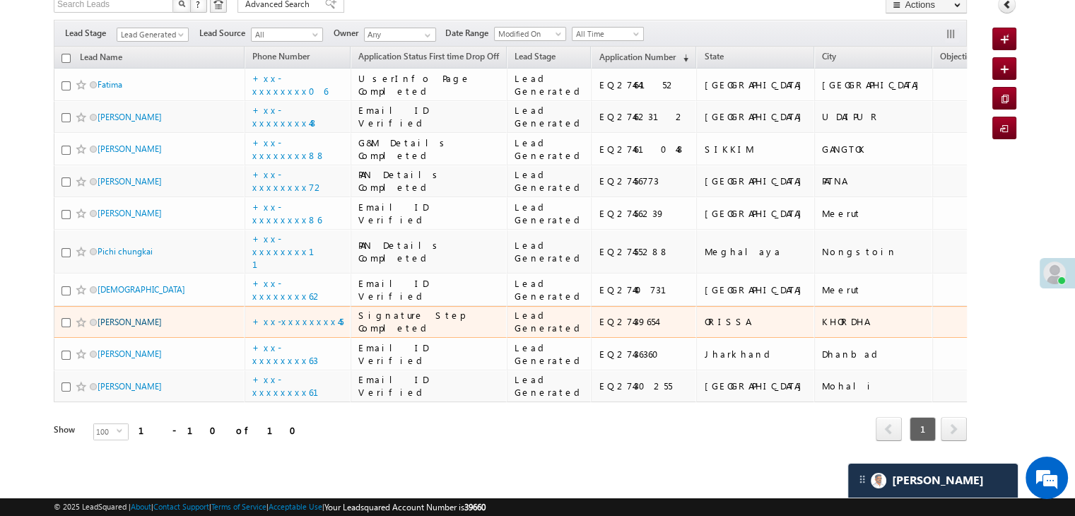
click at [141, 317] on link "Nikunja bihari swain" at bounding box center [130, 322] width 64 height 11
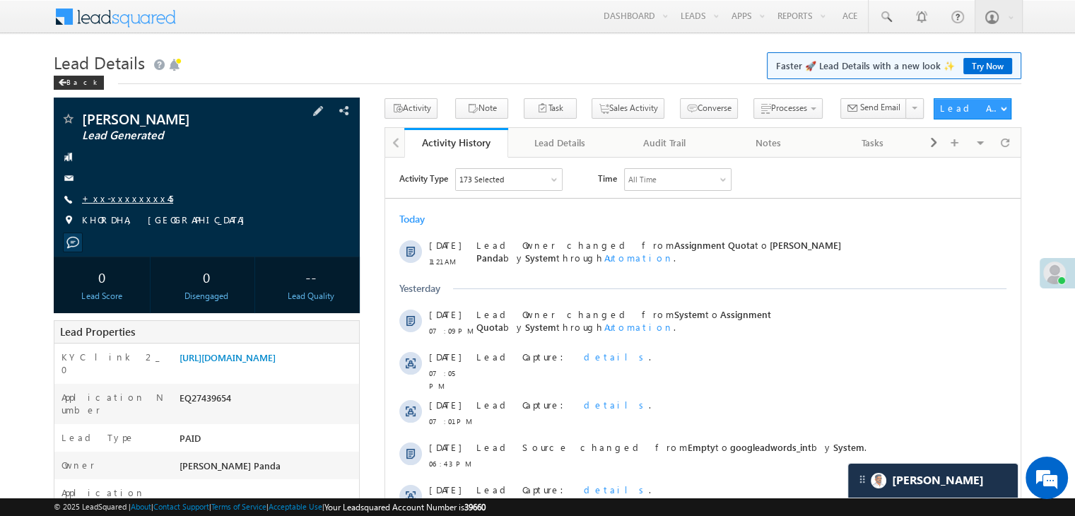
click at [116, 201] on link "+xx-xxxxxxxx45" at bounding box center [127, 198] width 91 height 12
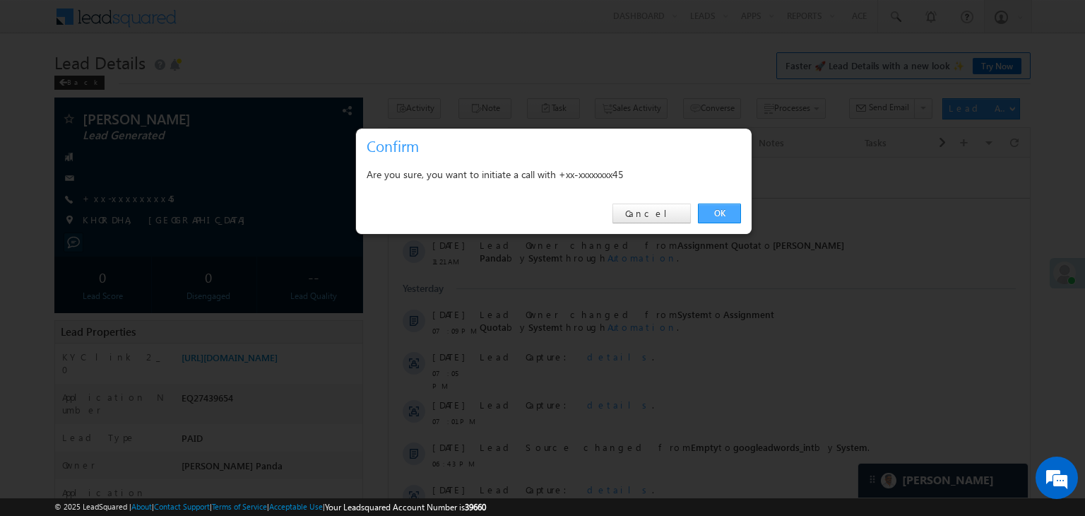
click at [721, 212] on link "OK" at bounding box center [719, 214] width 43 height 20
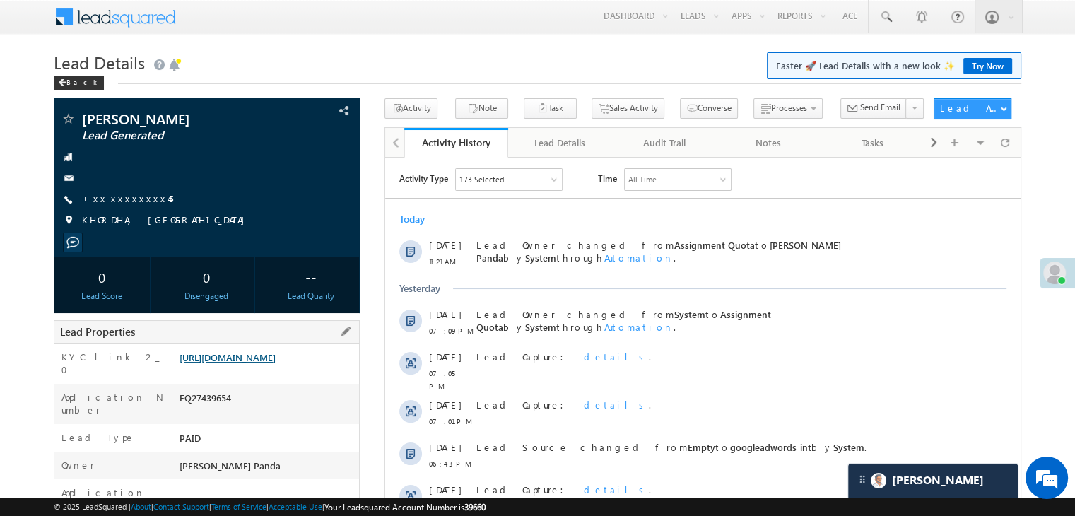
click at [273, 363] on link "https://angelbroking1-pk3em7sa.customui-test.leadsquared.com?leadId=ea6b4433-fa…" at bounding box center [227, 357] width 96 height 12
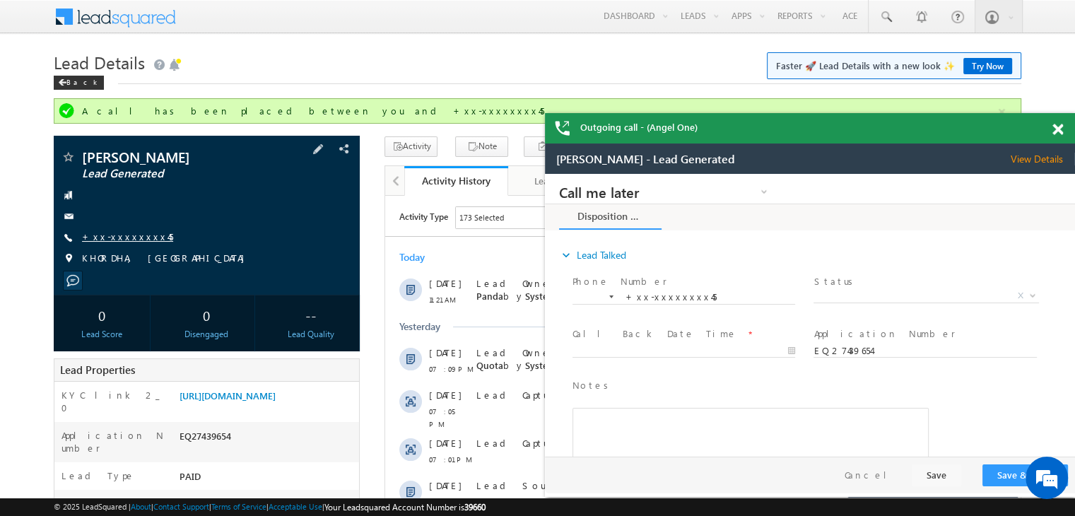
click at [130, 240] on link "+xx-xxxxxxxx45" at bounding box center [127, 236] width 91 height 12
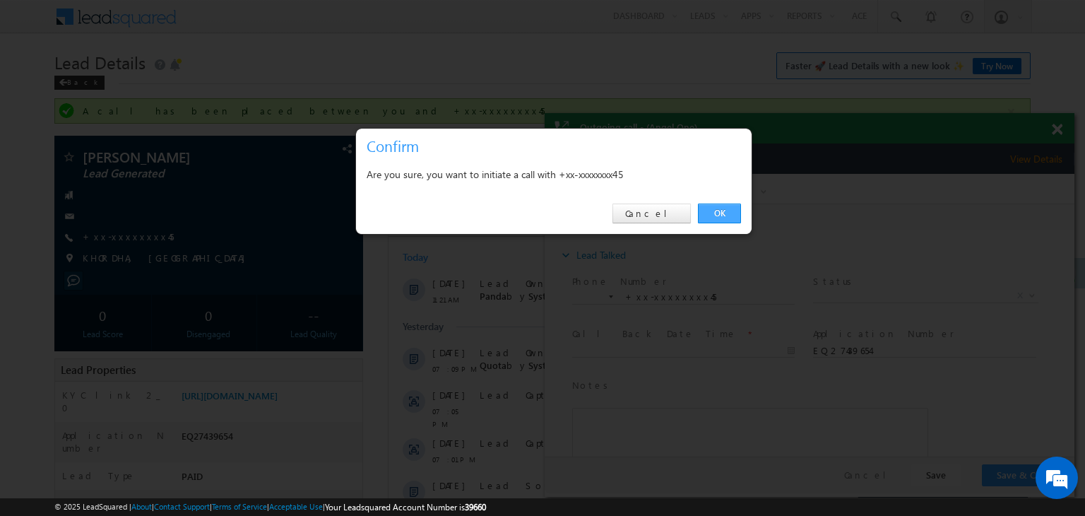
click at [723, 216] on link "OK" at bounding box center [719, 214] width 43 height 20
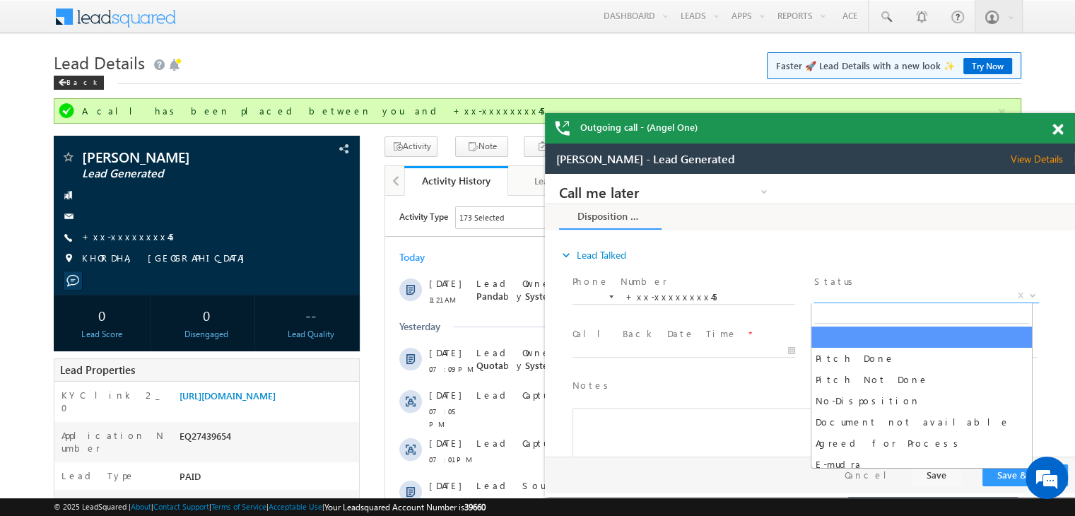
click at [890, 293] on span "X" at bounding box center [925, 296] width 225 height 14
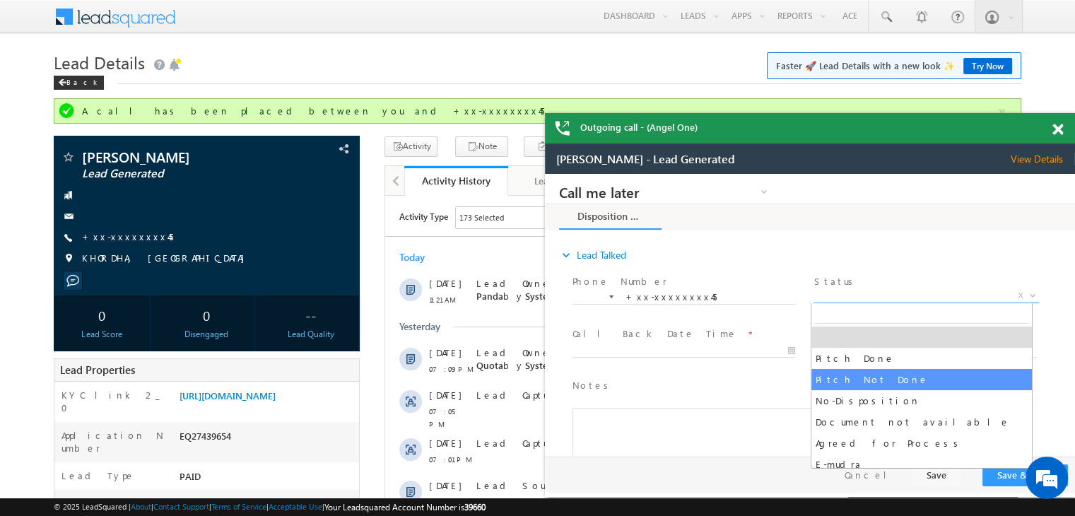
select select "Pitch Not Done"
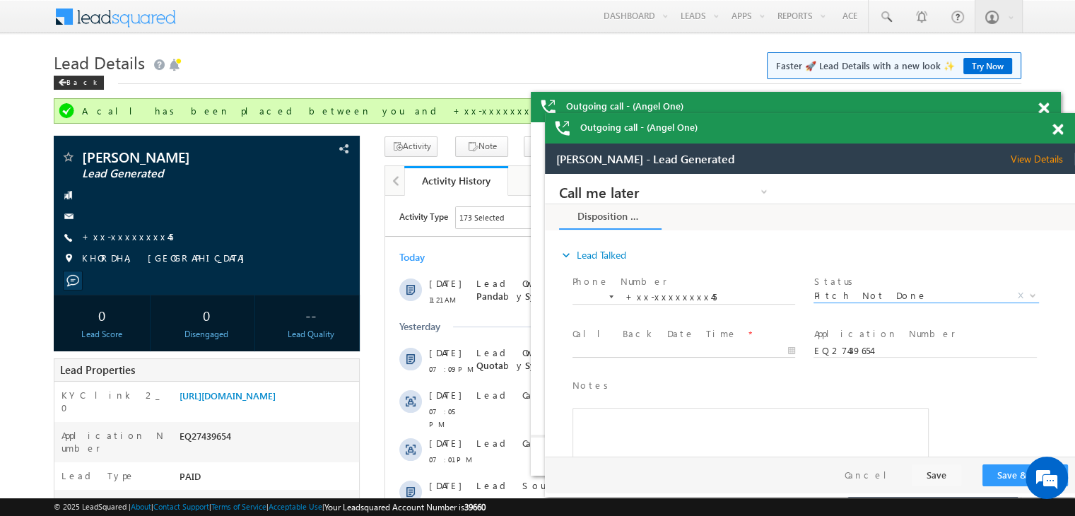
type input "08/20/25 11:23 AM"
click at [730, 346] on input "08/20/25 11:23 AM" at bounding box center [683, 351] width 223 height 14
click at [1010, 473] on button "Save & Close" at bounding box center [1025, 475] width 86 height 22
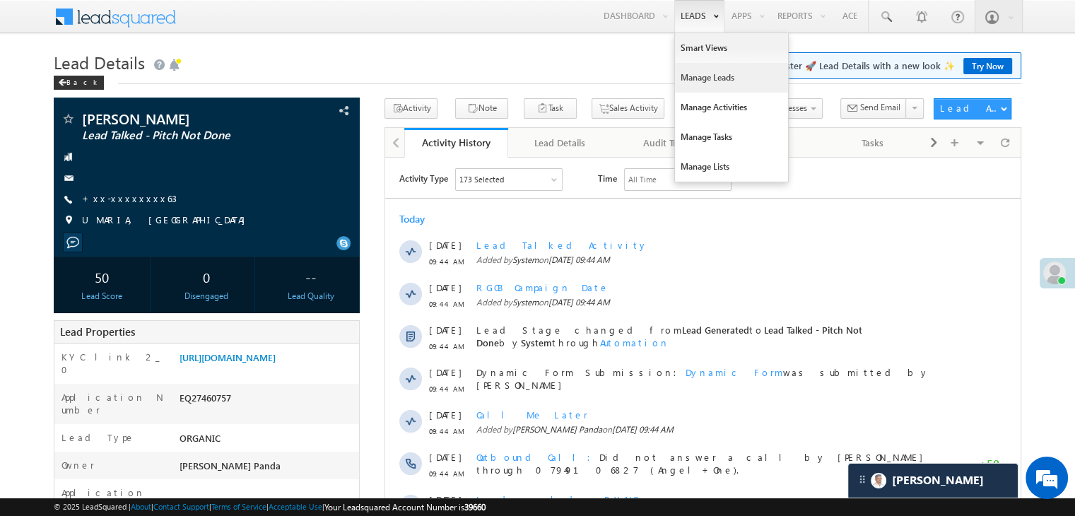
click at [700, 76] on link "Manage Leads" at bounding box center [731, 78] width 113 height 30
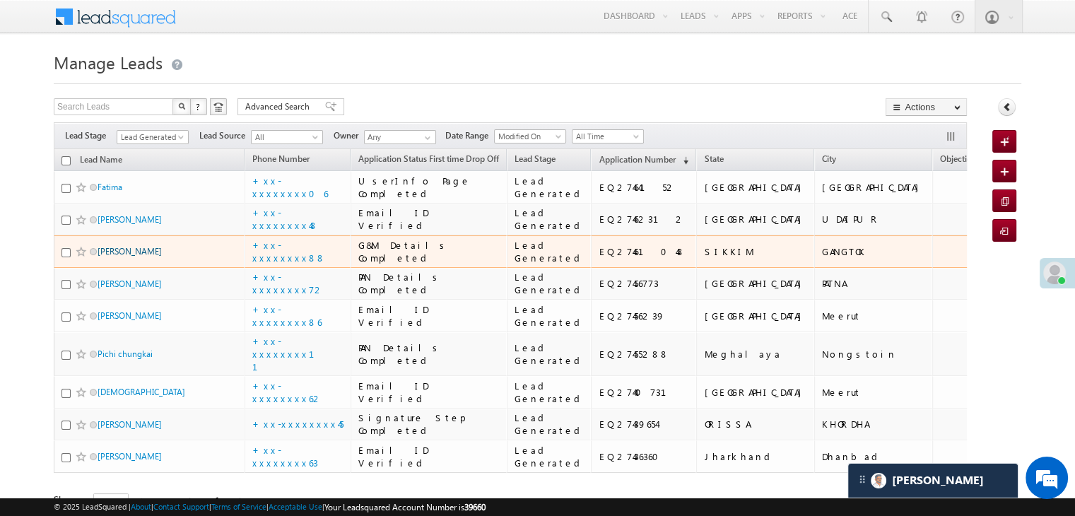
click at [118, 257] on link "[PERSON_NAME]" at bounding box center [130, 251] width 64 height 11
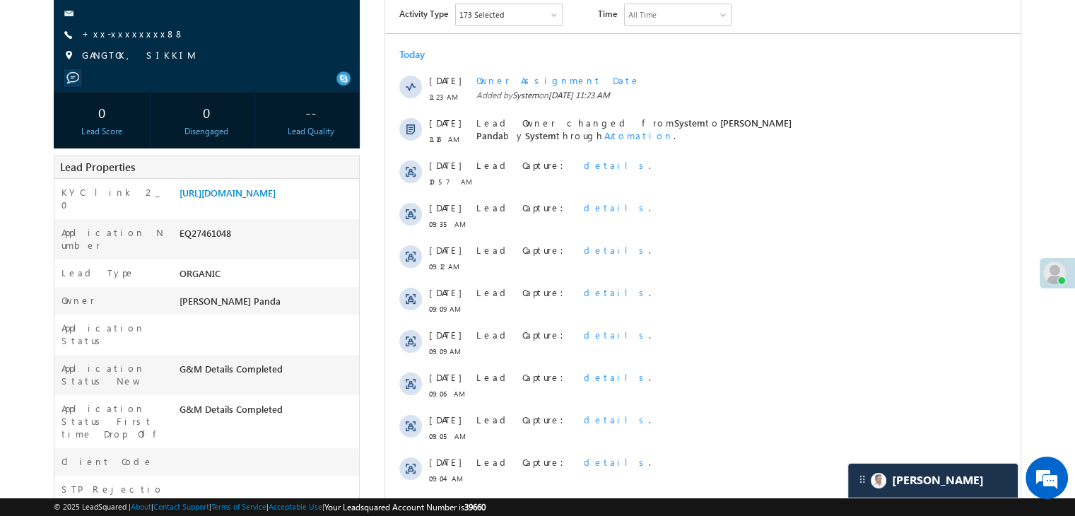
scroll to position [212, 0]
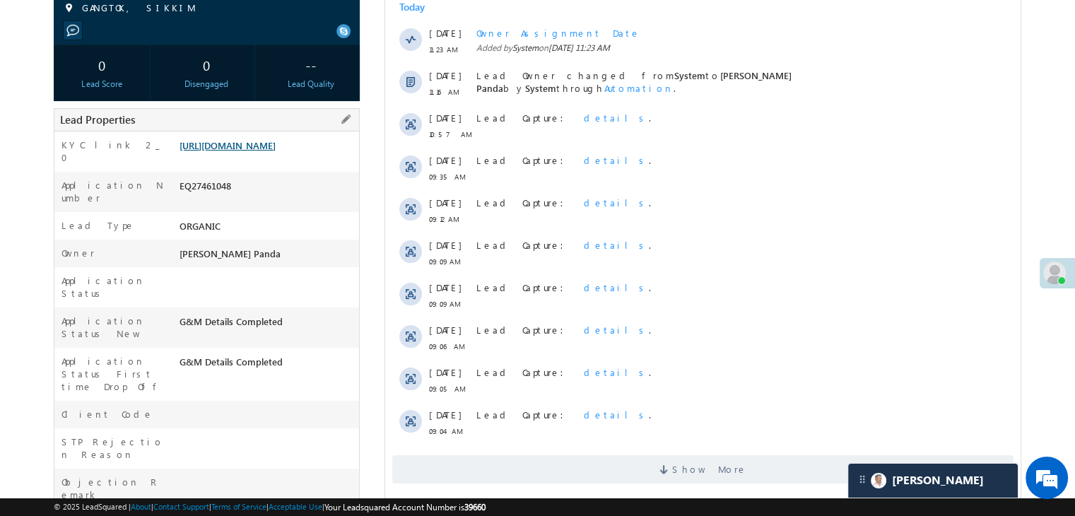
click at [276, 151] on link "[URL][DOMAIN_NAME]" at bounding box center [227, 145] width 96 height 12
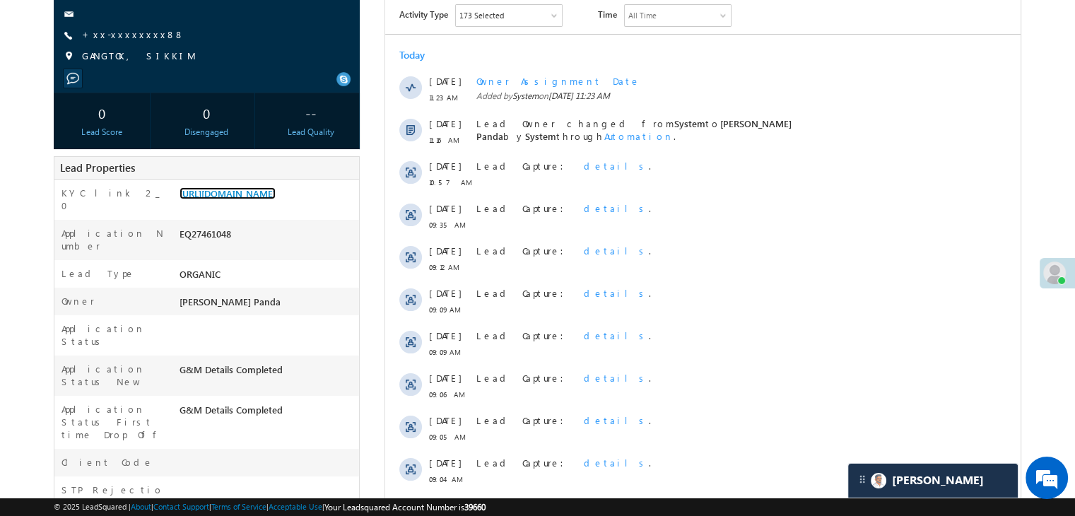
scroll to position [71, 0]
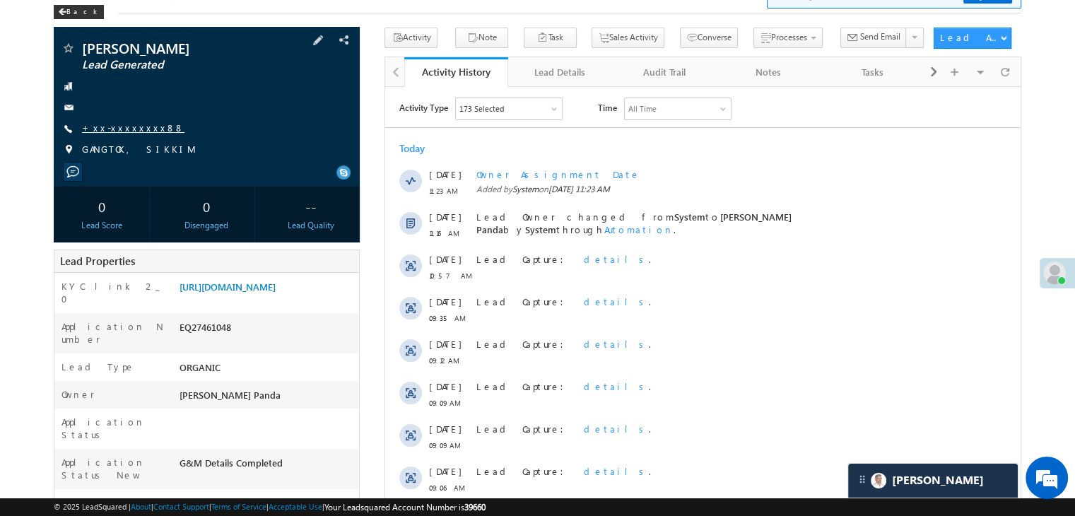
click at [129, 129] on link "+xx-xxxxxxxx88" at bounding box center [133, 128] width 102 height 12
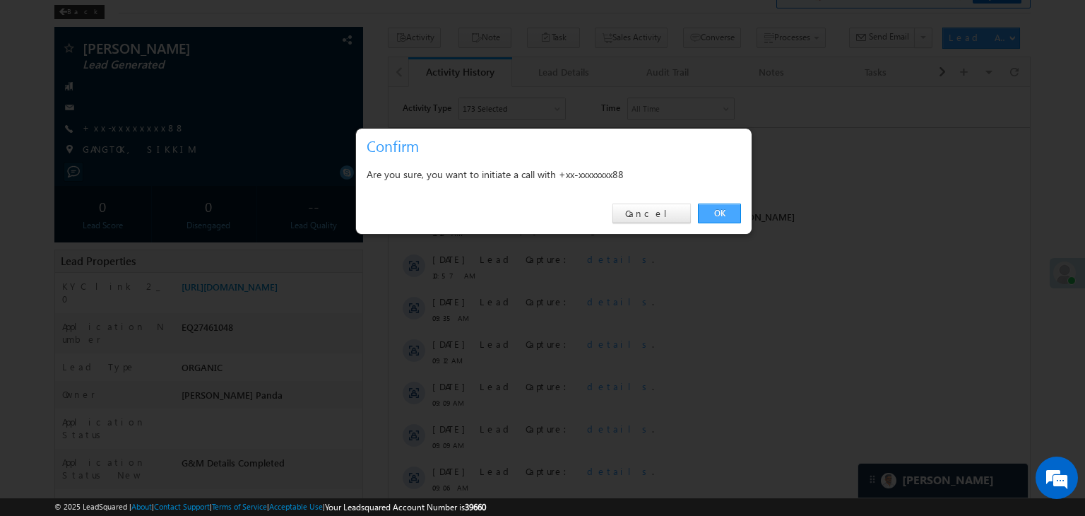
click at [721, 207] on link "OK" at bounding box center [719, 214] width 43 height 20
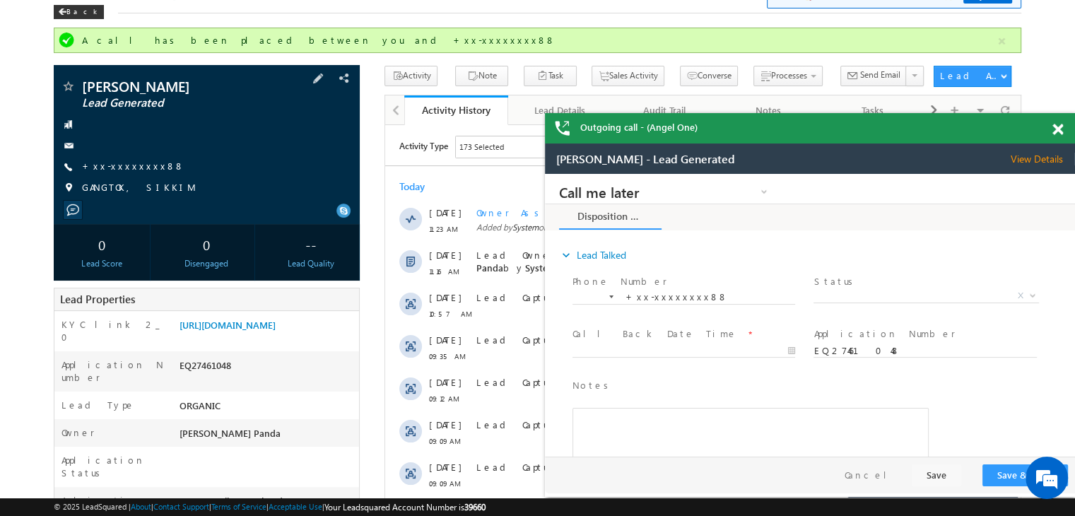
scroll to position [0, 0]
click at [122, 161] on link "+xx-xxxxxxxx88" at bounding box center [133, 166] width 102 height 12
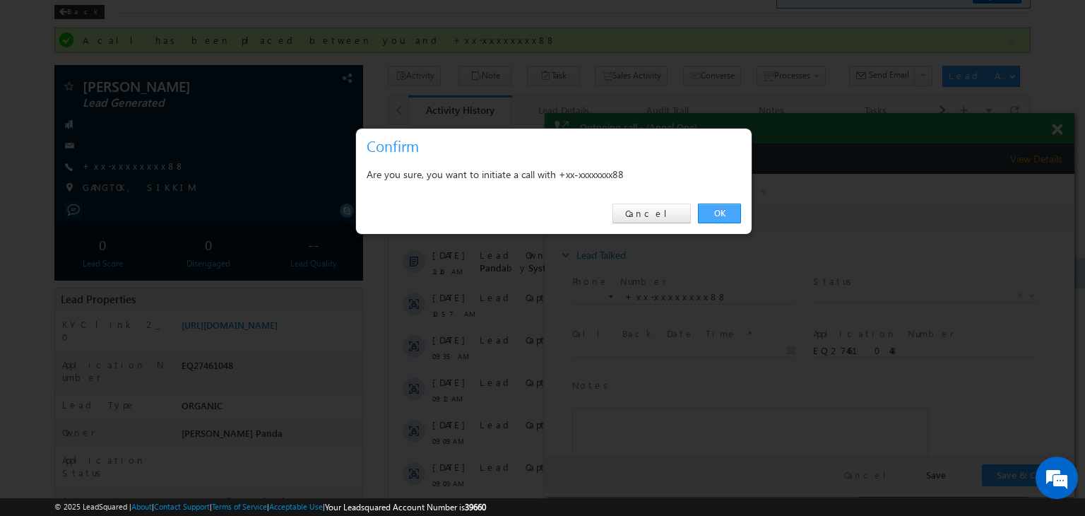
click at [727, 214] on link "OK" at bounding box center [719, 214] width 43 height 20
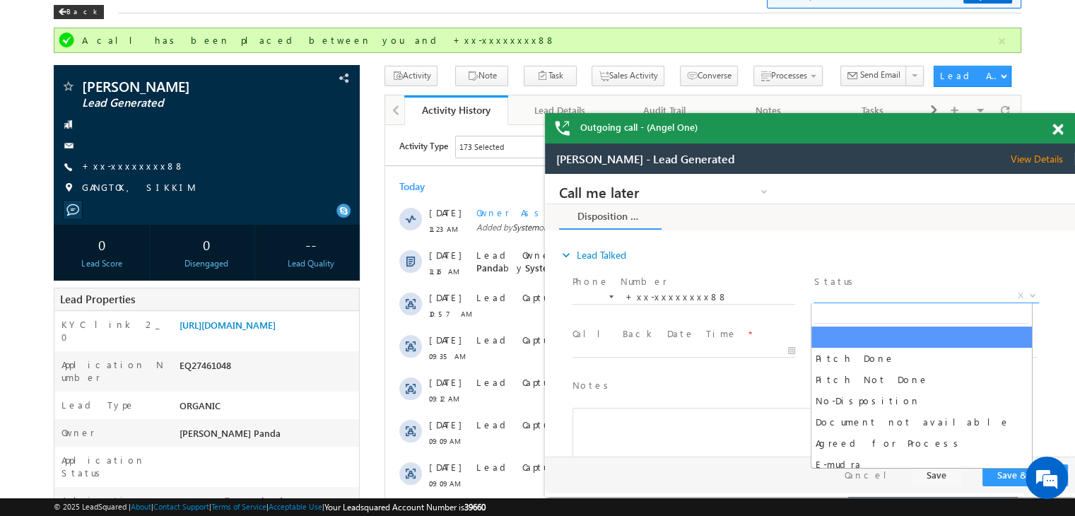
click at [923, 295] on span "X" at bounding box center [925, 296] width 225 height 14
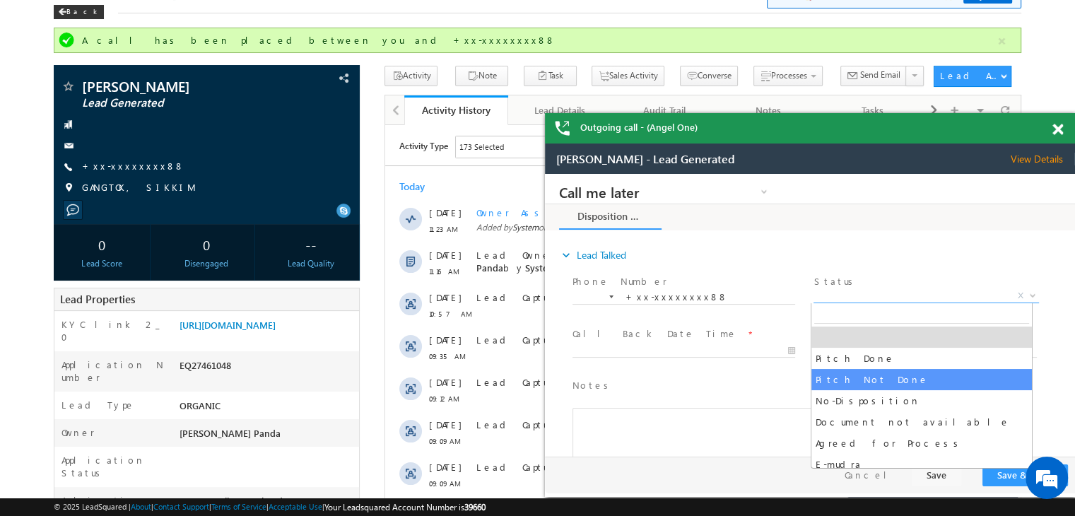
select select "Pitch Not Done"
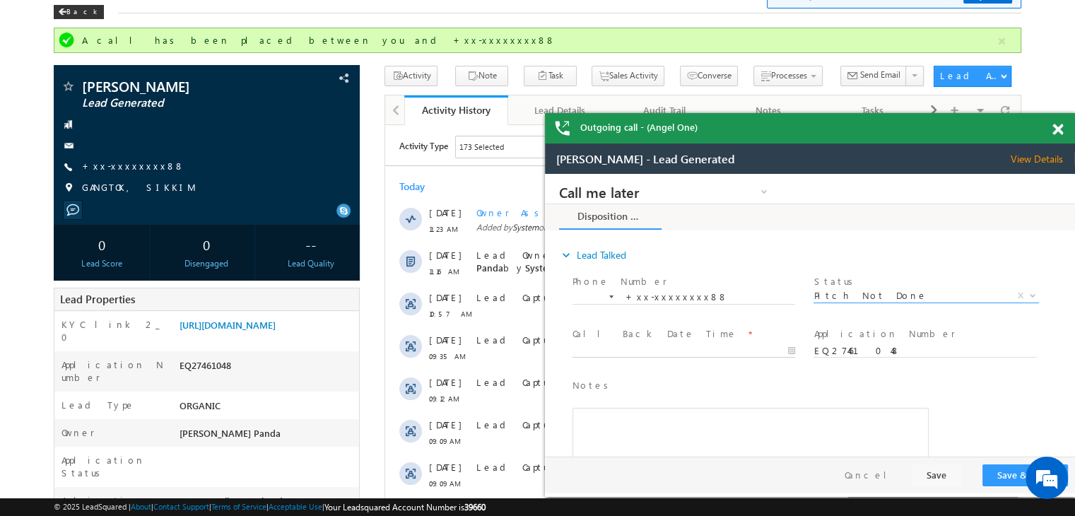
type input "08/20/25 11:24 AM"
click at [749, 352] on input "08/20/25 11:24 AM" at bounding box center [683, 351] width 223 height 14
click at [1006, 473] on button "Save & Close" at bounding box center [1025, 475] width 86 height 22
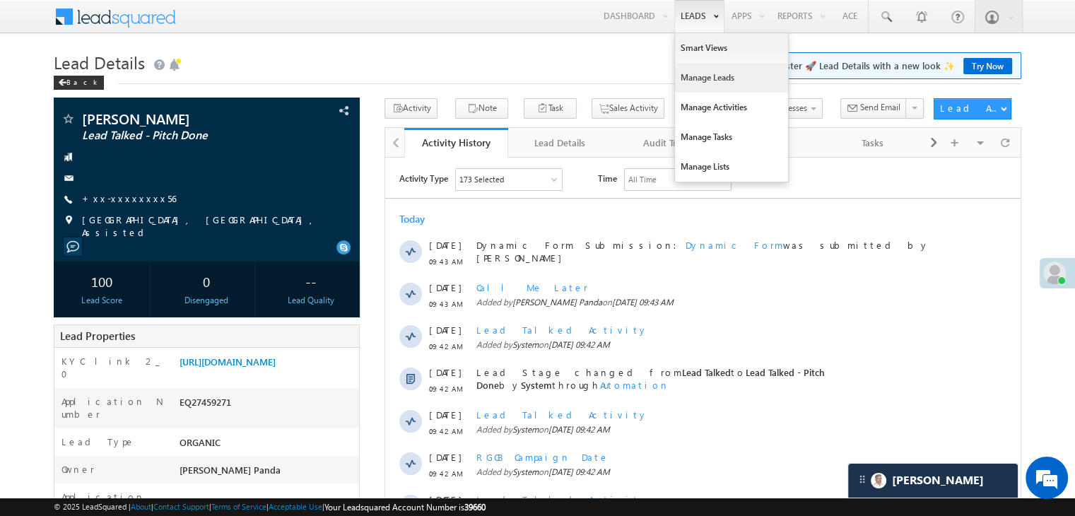
click at [703, 75] on link "Manage Leads" at bounding box center [731, 78] width 113 height 30
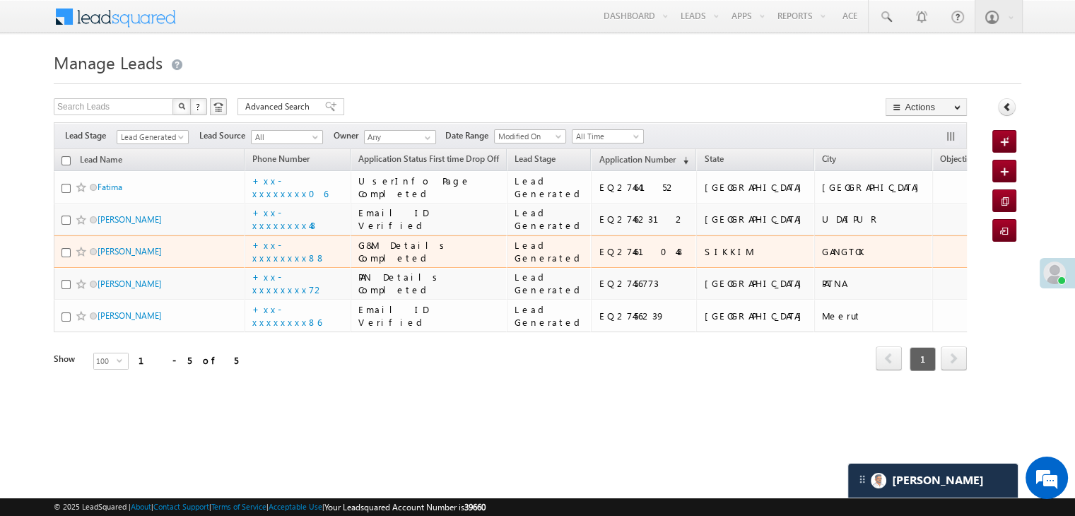
scroll to position [189, 0]
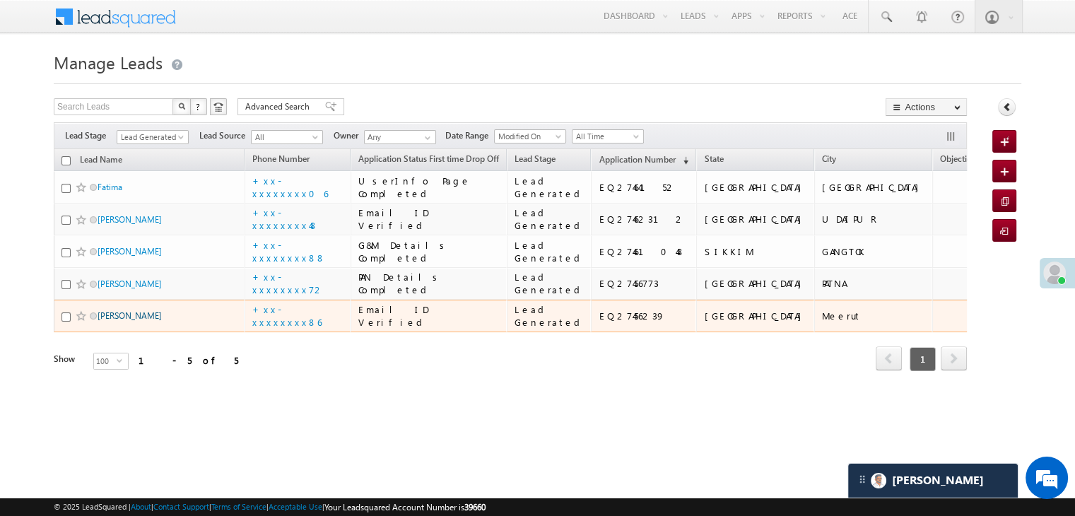
click at [122, 321] on link "[PERSON_NAME]" at bounding box center [130, 315] width 64 height 11
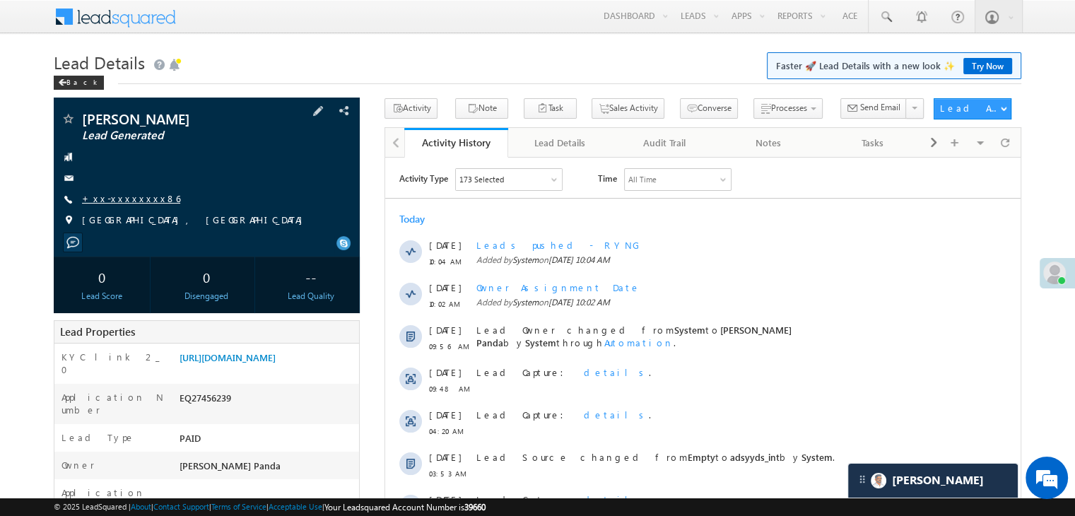
click at [119, 198] on link "+xx-xxxxxxxx86" at bounding box center [131, 198] width 98 height 12
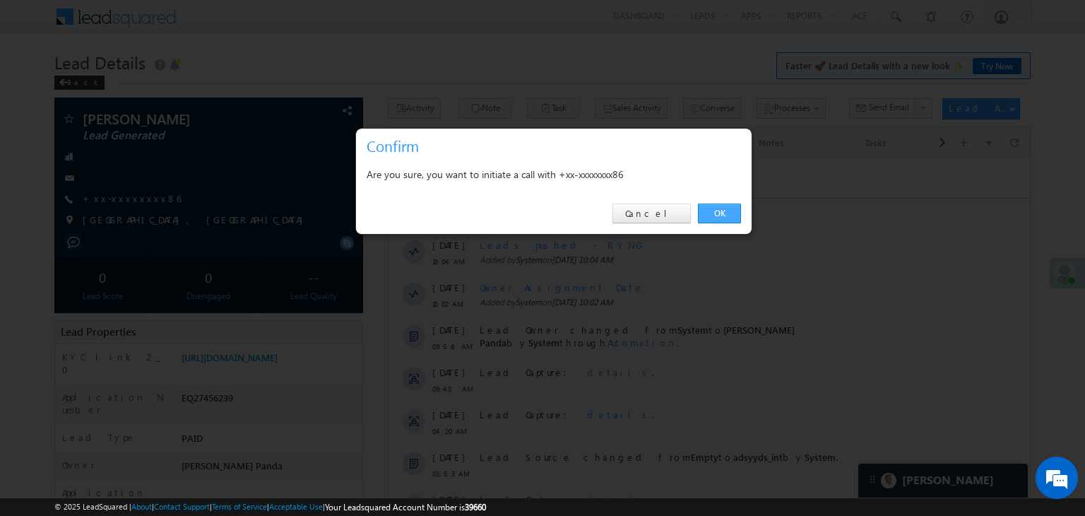
click at [714, 214] on link "OK" at bounding box center [719, 214] width 43 height 20
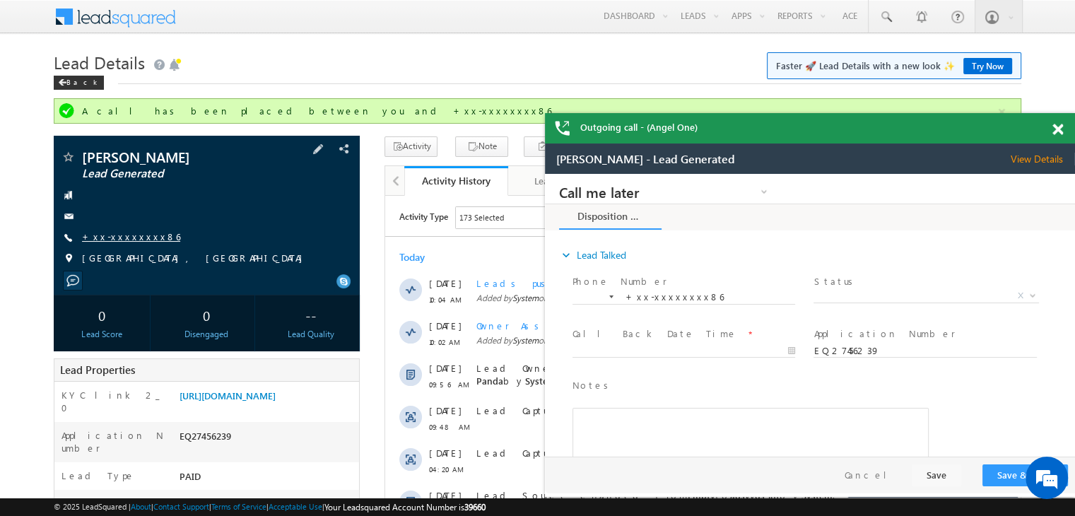
click at [119, 235] on link "+xx-xxxxxxxx86" at bounding box center [131, 236] width 98 height 12
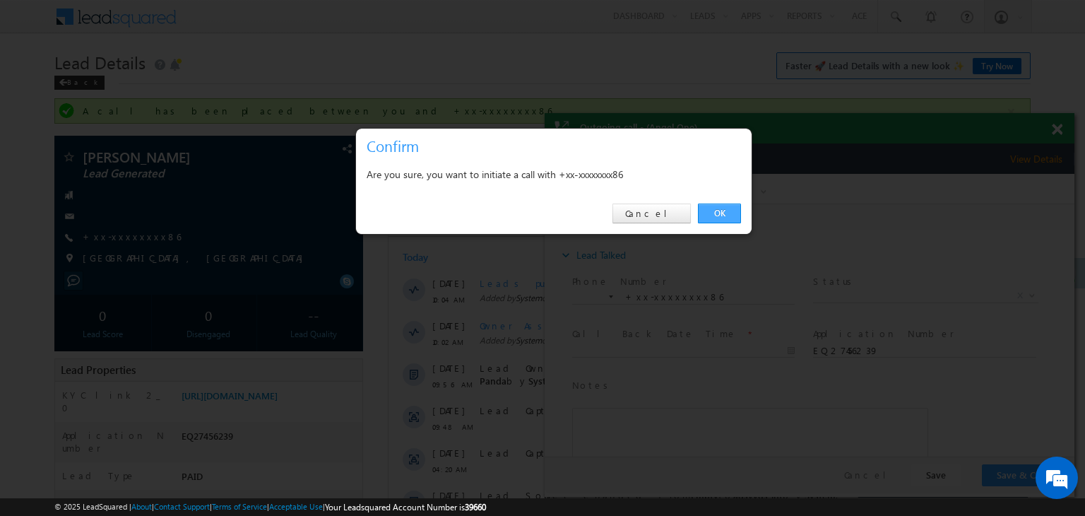
click at [719, 206] on link "OK" at bounding box center [719, 214] width 43 height 20
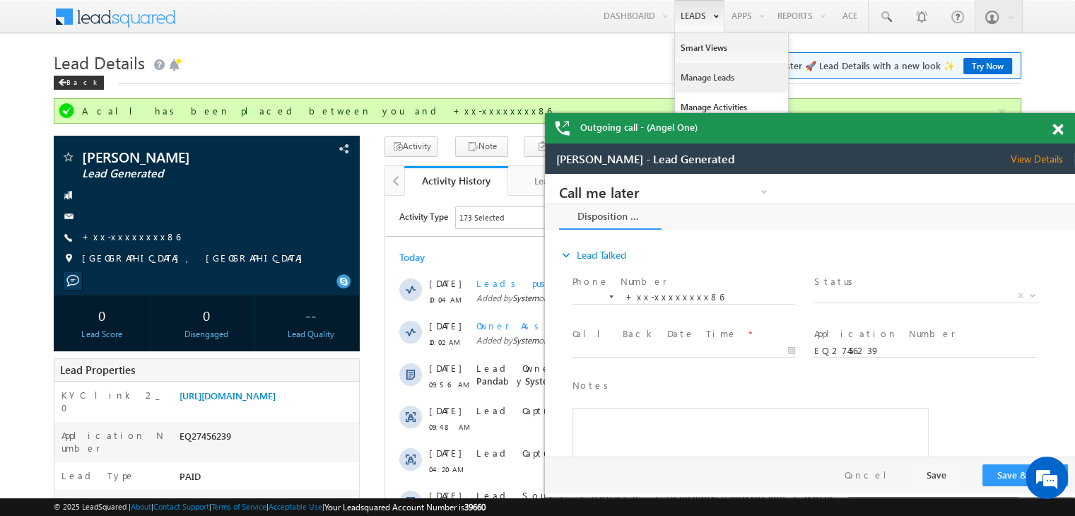
click at [690, 73] on link "Manage Leads" at bounding box center [731, 78] width 113 height 30
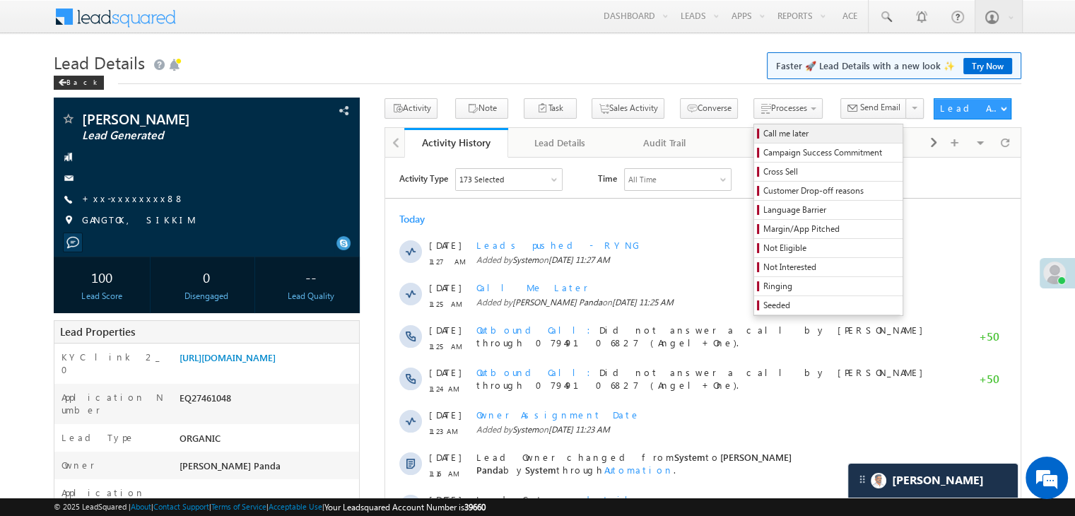
click at [763, 137] on span "Call me later" at bounding box center [830, 133] width 134 height 13
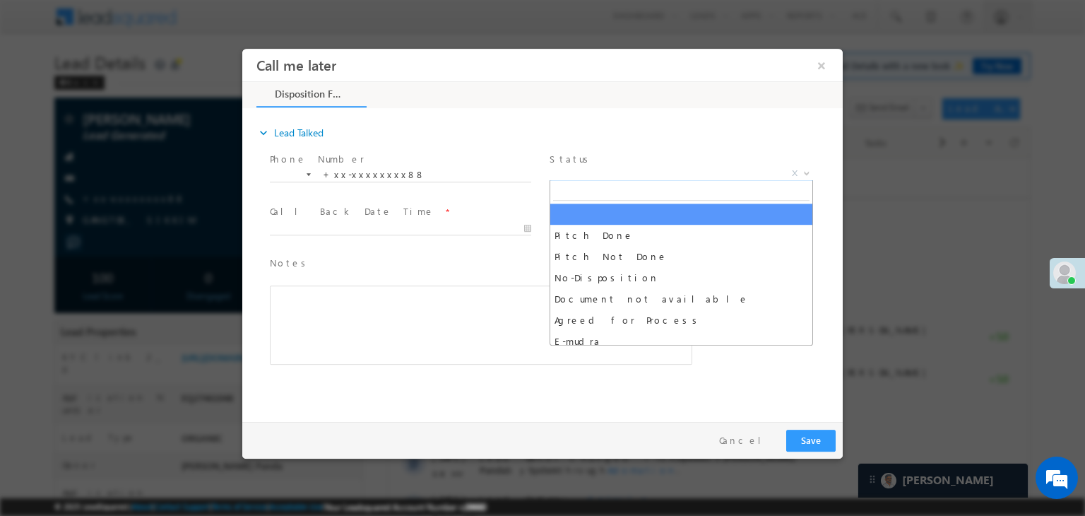
click at [686, 175] on span "X" at bounding box center [682, 174] width 264 height 14
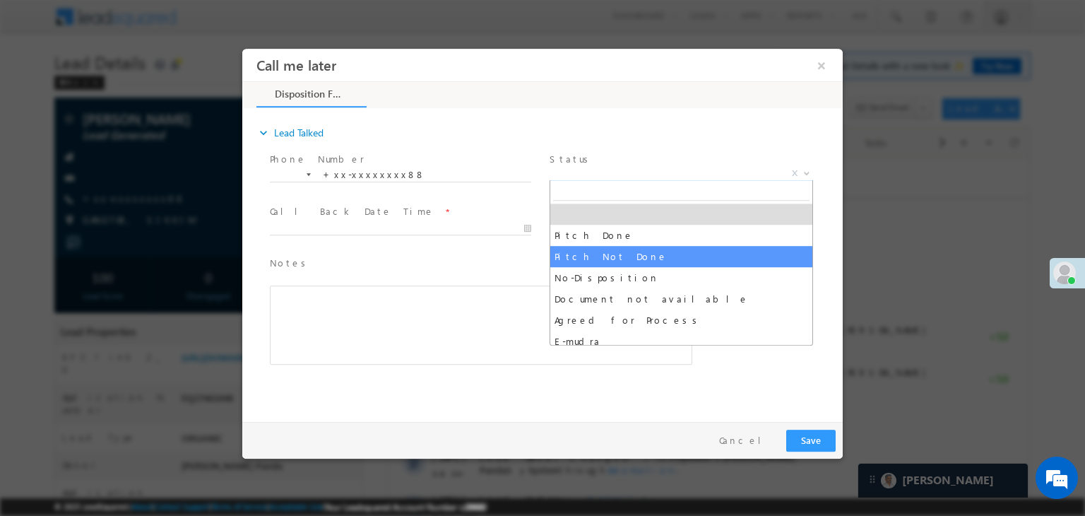
select select "Pitch Not Done"
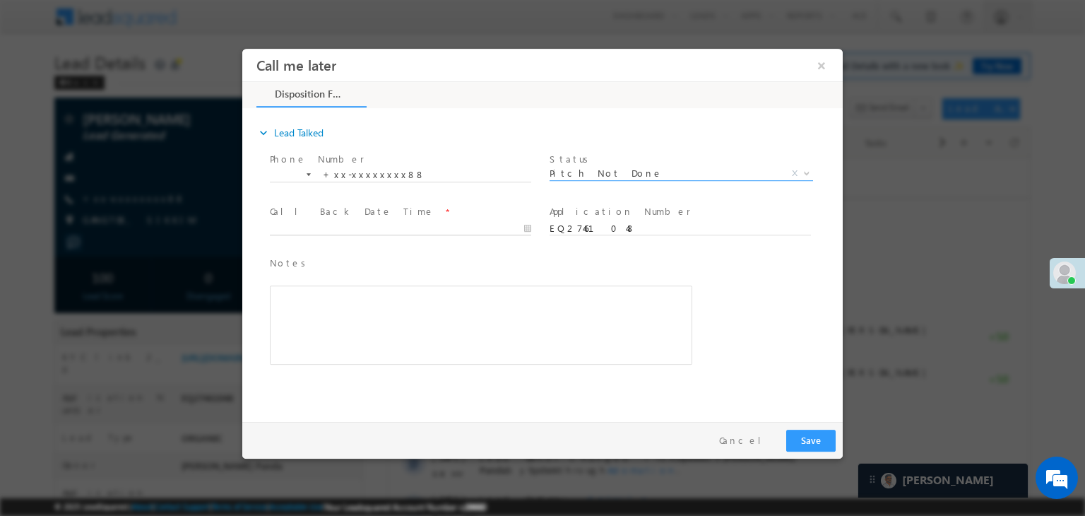
type input "08/20/25 11:28 AM"
click at [489, 228] on input "08/20/25 11:28 AM" at bounding box center [400, 229] width 261 height 14
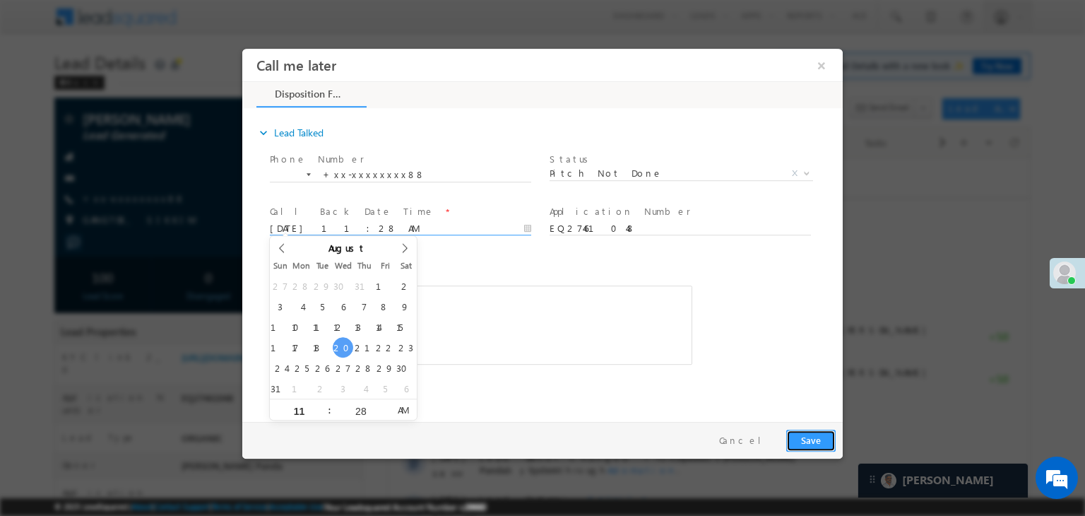
click at [814, 438] on button "Save" at bounding box center [810, 441] width 49 height 22
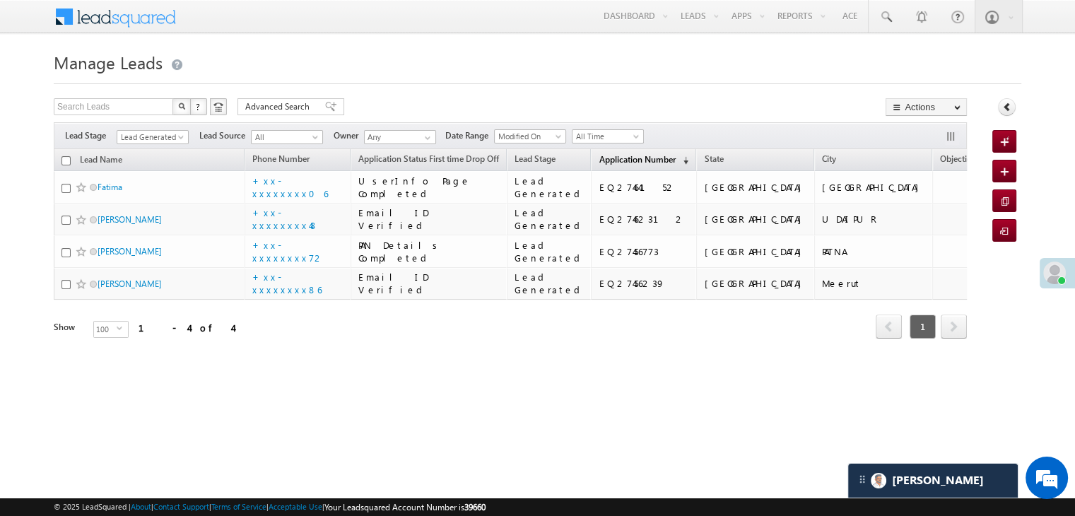
scroll to position [107, 0]
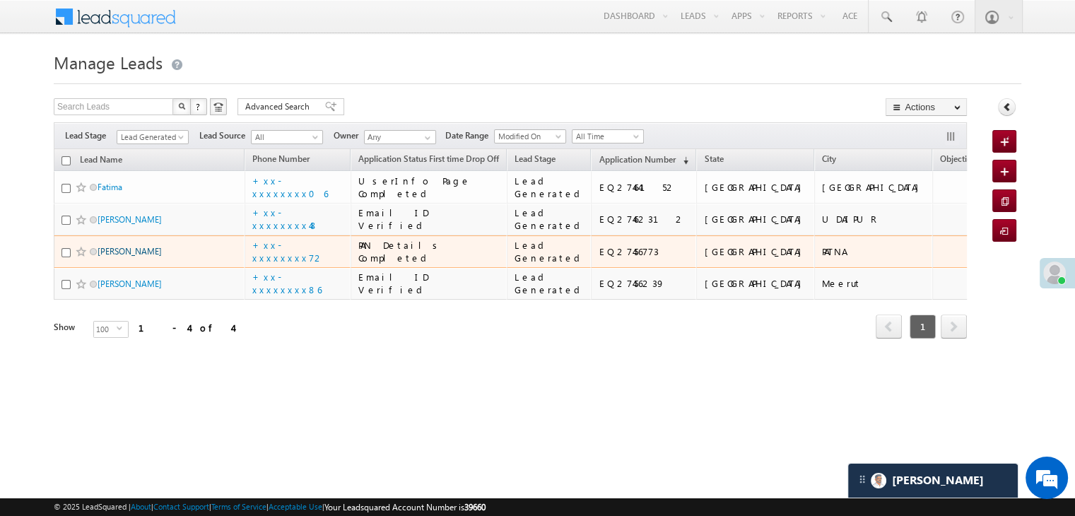
click at [129, 257] on link "[PERSON_NAME]" at bounding box center [130, 251] width 64 height 11
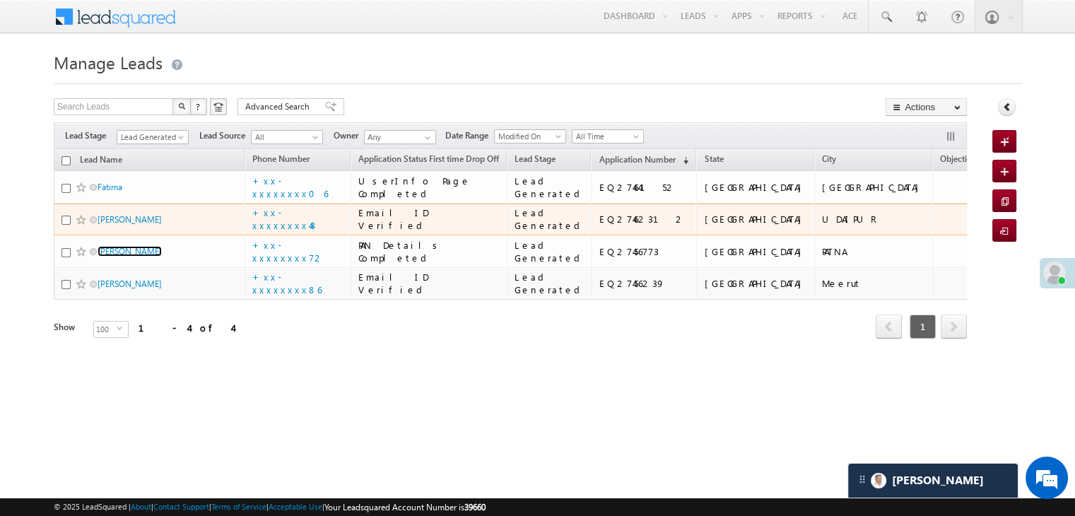
scroll to position [0, 0]
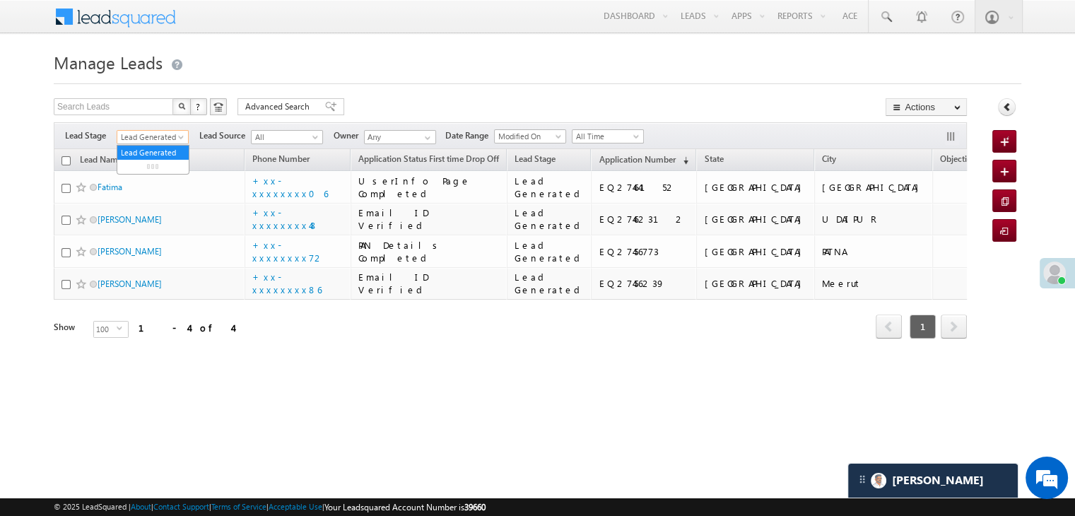
click at [158, 131] on span "Lead Generated" at bounding box center [150, 137] width 67 height 13
click at [154, 146] on link "All" at bounding box center [152, 152] width 71 height 13
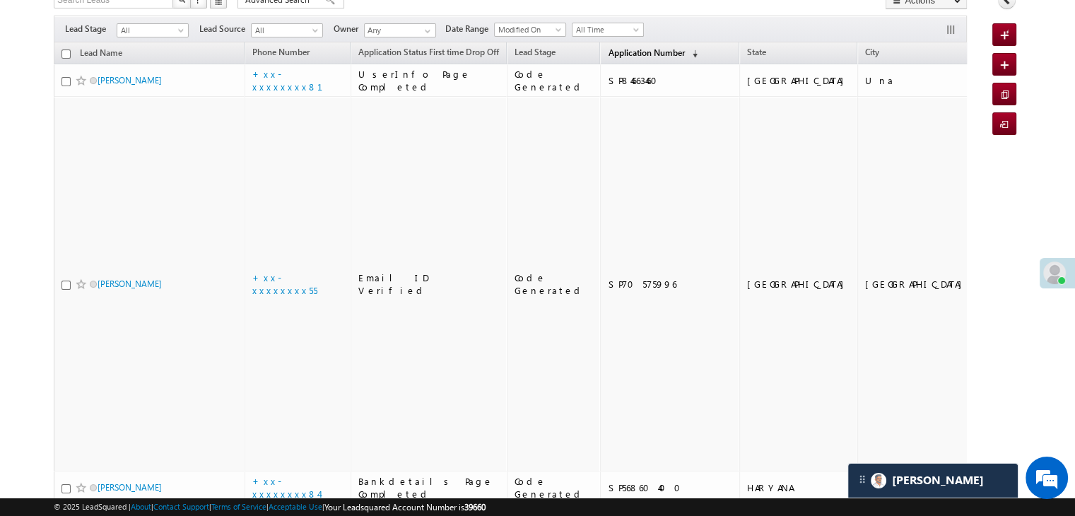
click at [619, 51] on span "Application Number" at bounding box center [646, 52] width 76 height 11
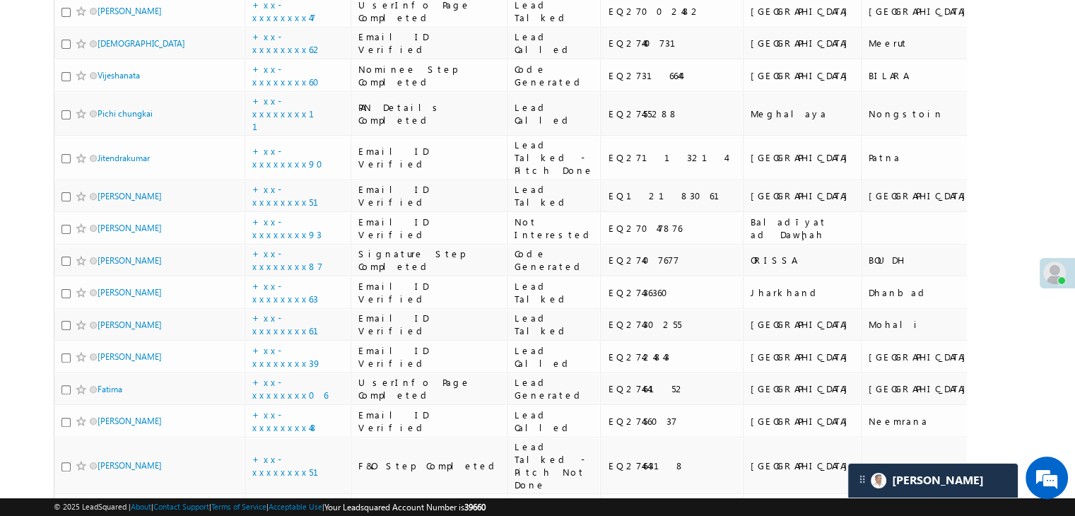
scroll to position [319, 0]
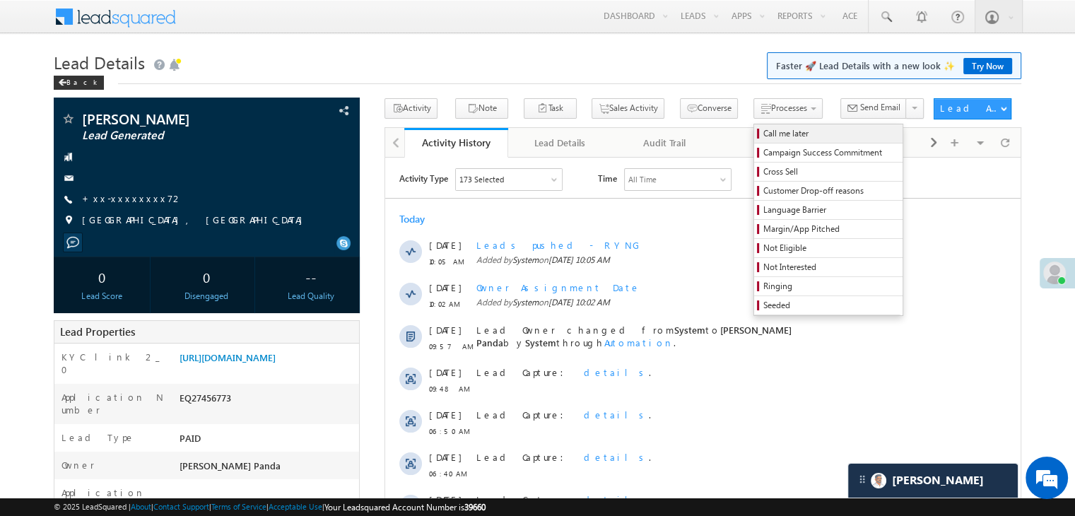
click at [763, 137] on span "Call me later" at bounding box center [830, 133] width 134 height 13
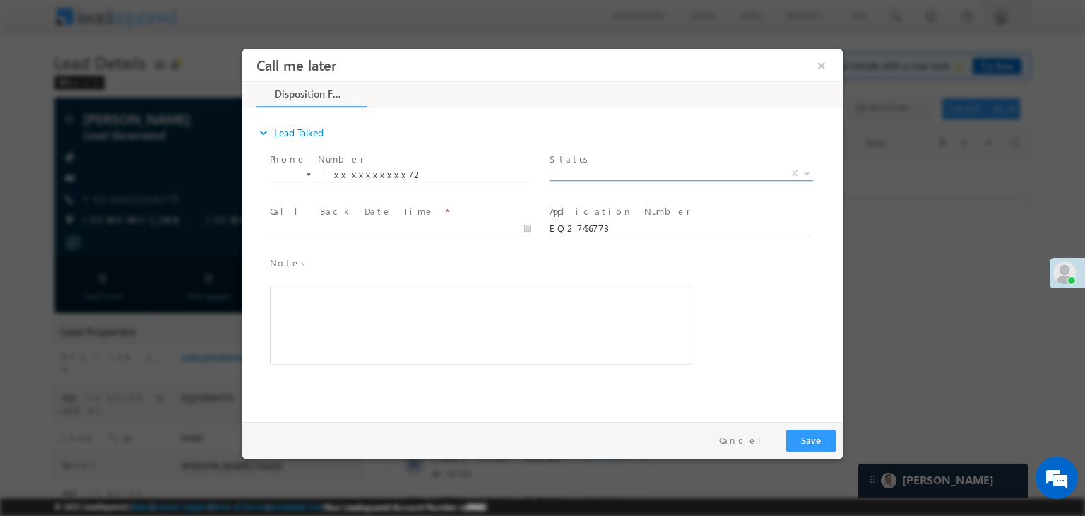
click at [662, 172] on span "X" at bounding box center [682, 174] width 264 height 14
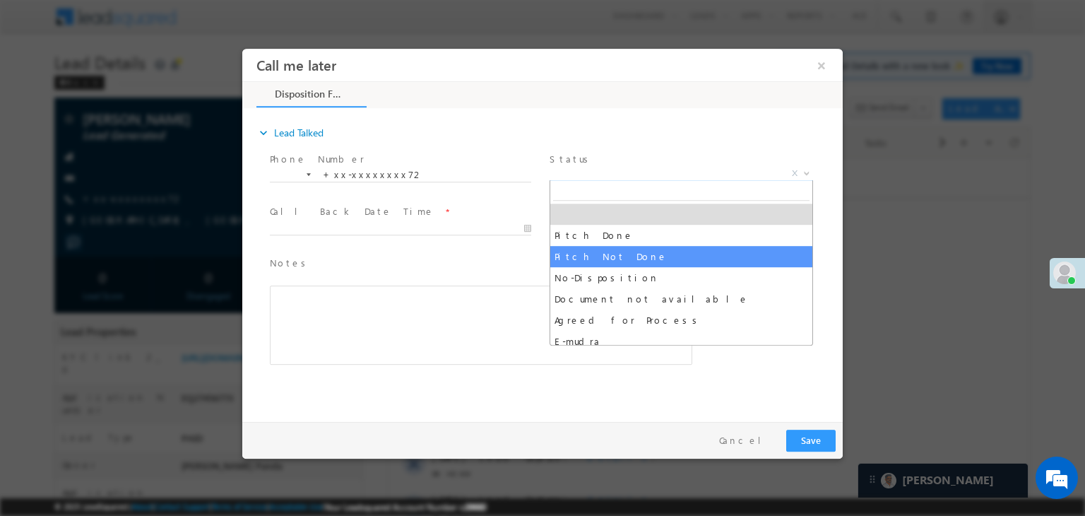
select select "Pitch Not Done"
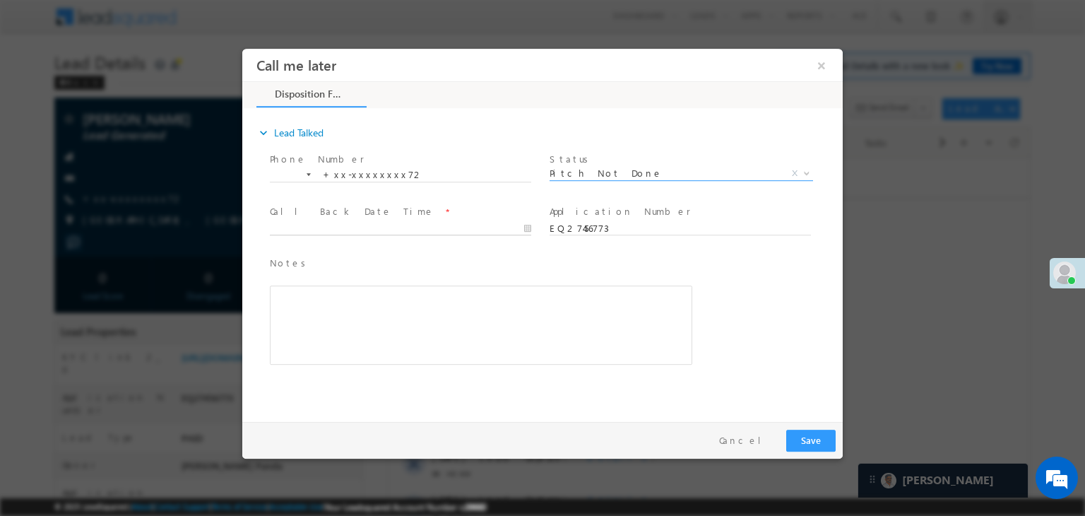
type input "08/20/25 11:29 AM"
click at [464, 229] on input "08/20/25 11:29 AM" at bounding box center [400, 229] width 261 height 14
click at [818, 442] on button "Save" at bounding box center [810, 441] width 49 height 22
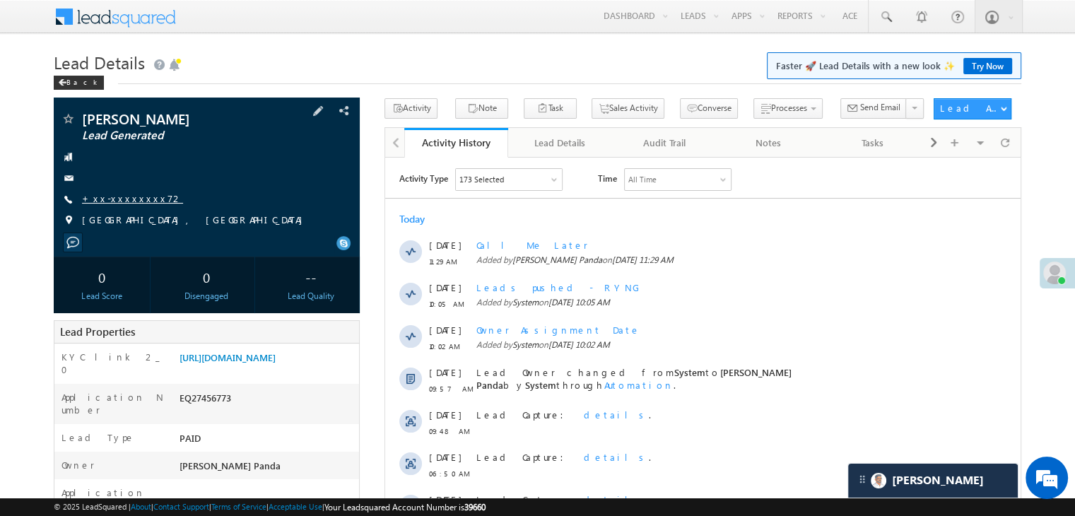
click at [131, 203] on link "+xx-xxxxxxxx72" at bounding box center [132, 198] width 101 height 12
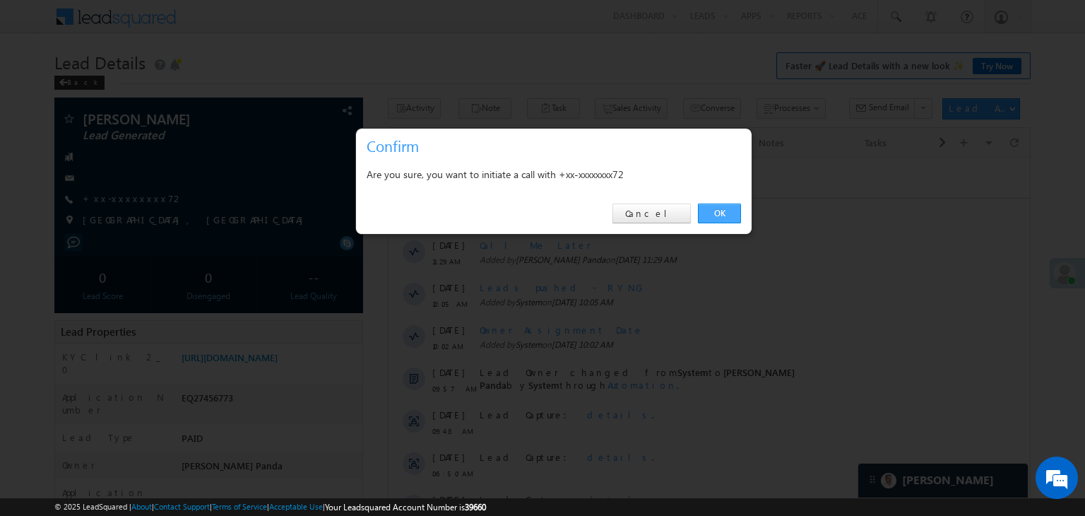
click at [727, 208] on link "OK" at bounding box center [719, 214] width 43 height 20
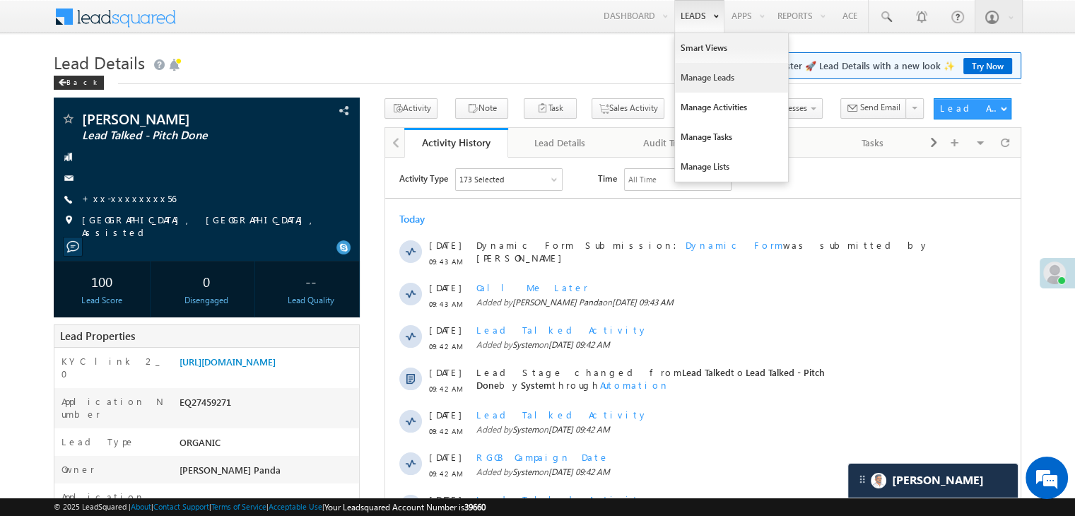
click at [687, 78] on link "Manage Leads" at bounding box center [731, 78] width 113 height 30
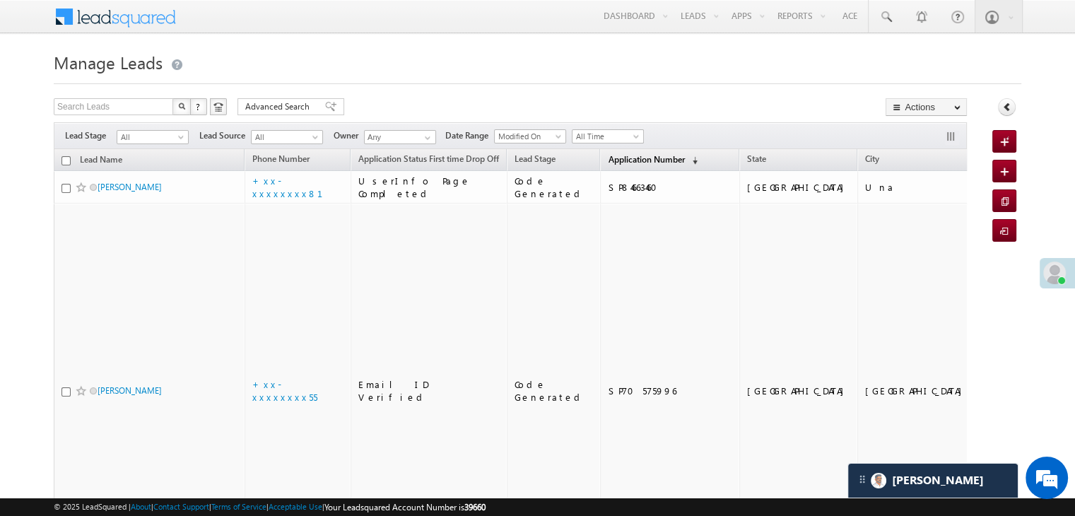
click at [611, 158] on span "Application Number" at bounding box center [646, 159] width 76 height 11
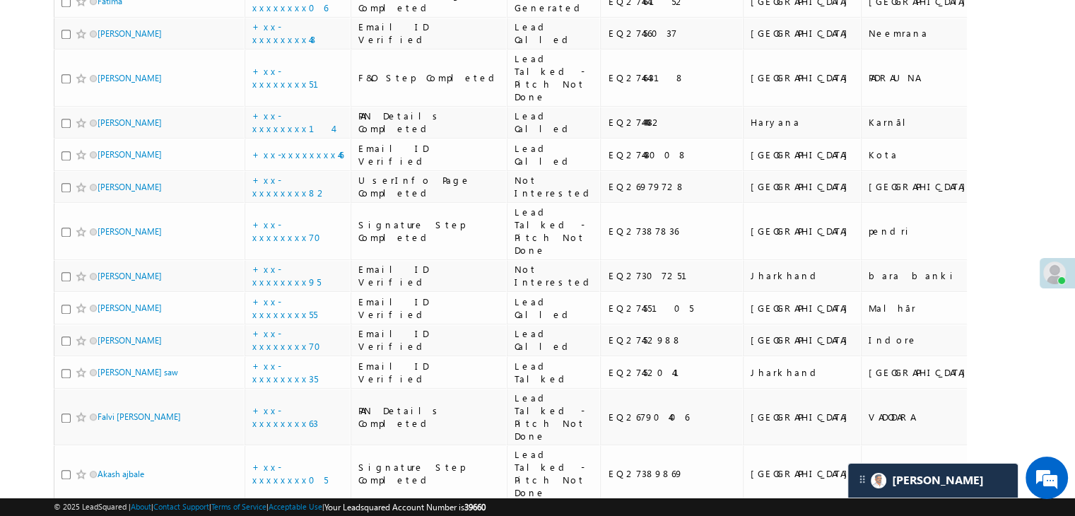
scroll to position [777, 0]
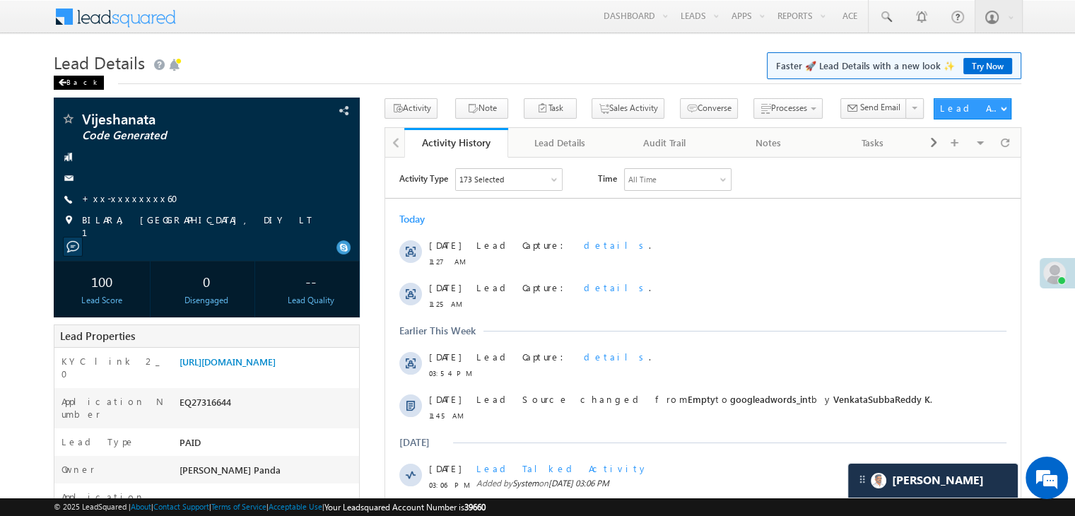
click at [76, 86] on div "Back" at bounding box center [79, 83] width 50 height 14
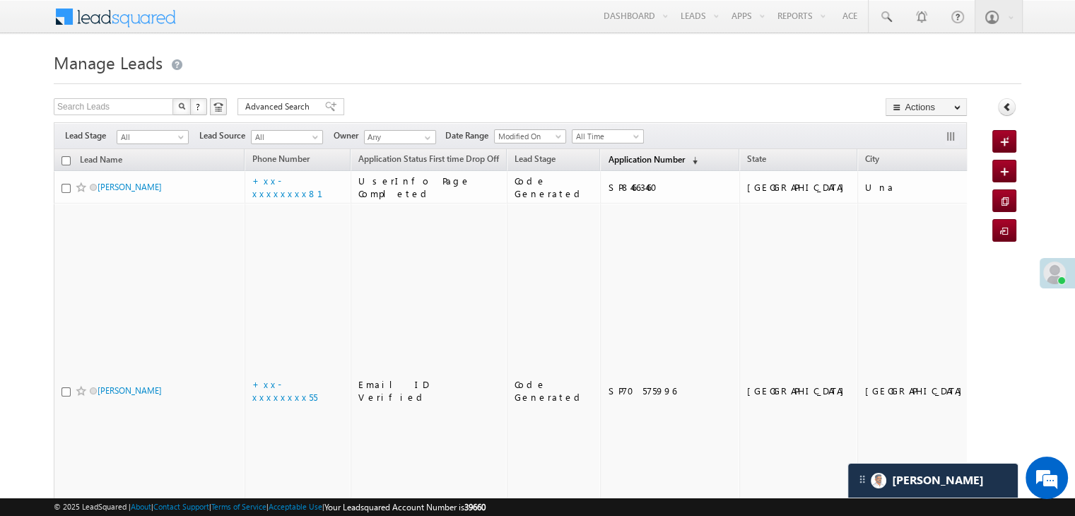
click at [618, 165] on link "Application Number (sorted descending)" at bounding box center [653, 160] width 104 height 18
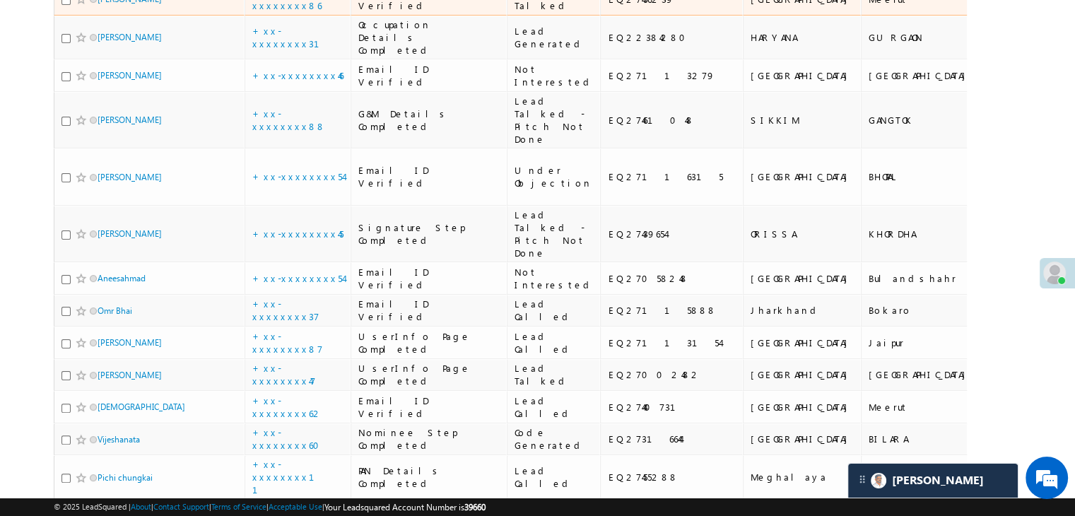
scroll to position [283, 0]
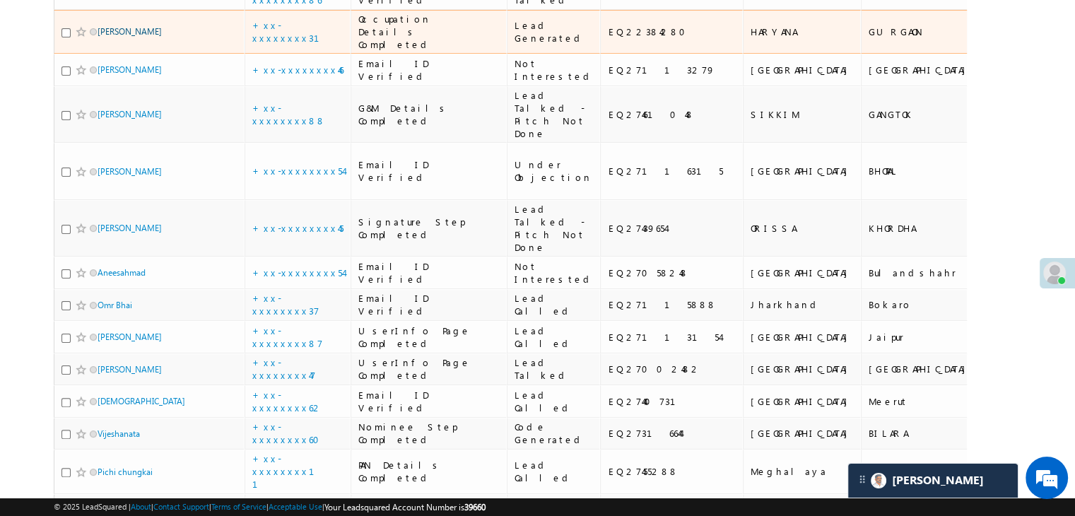
click at [107, 37] on link "Ajay Jha" at bounding box center [130, 31] width 64 height 11
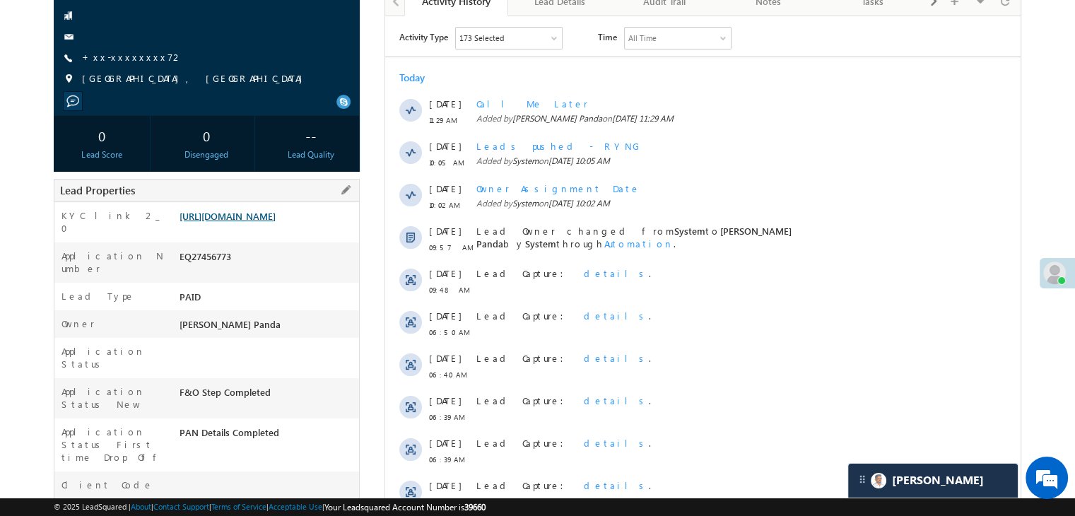
click at [276, 222] on link "[URL][DOMAIN_NAME]" at bounding box center [227, 216] width 96 height 12
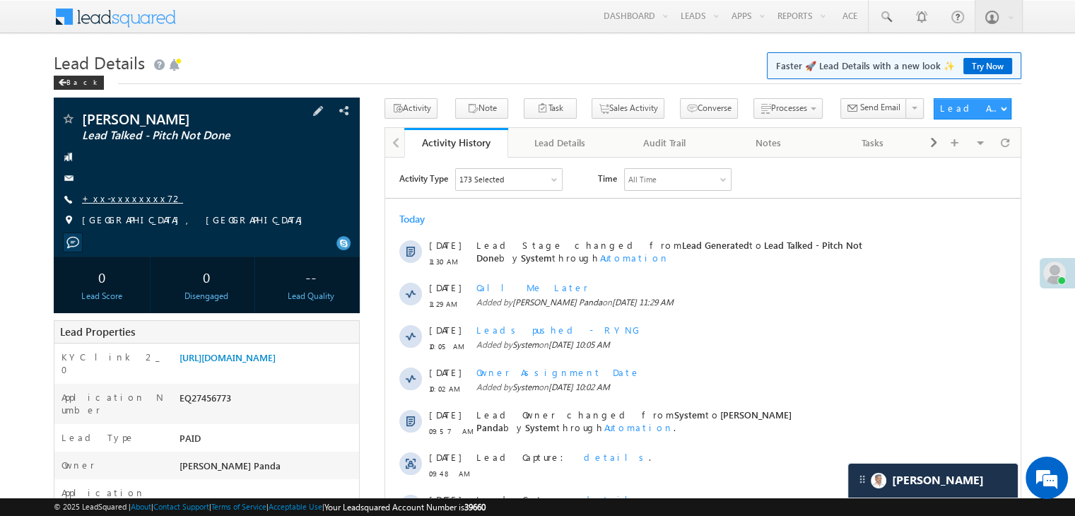
click at [130, 200] on link "+xx-xxxxxxxx72" at bounding box center [132, 198] width 101 height 12
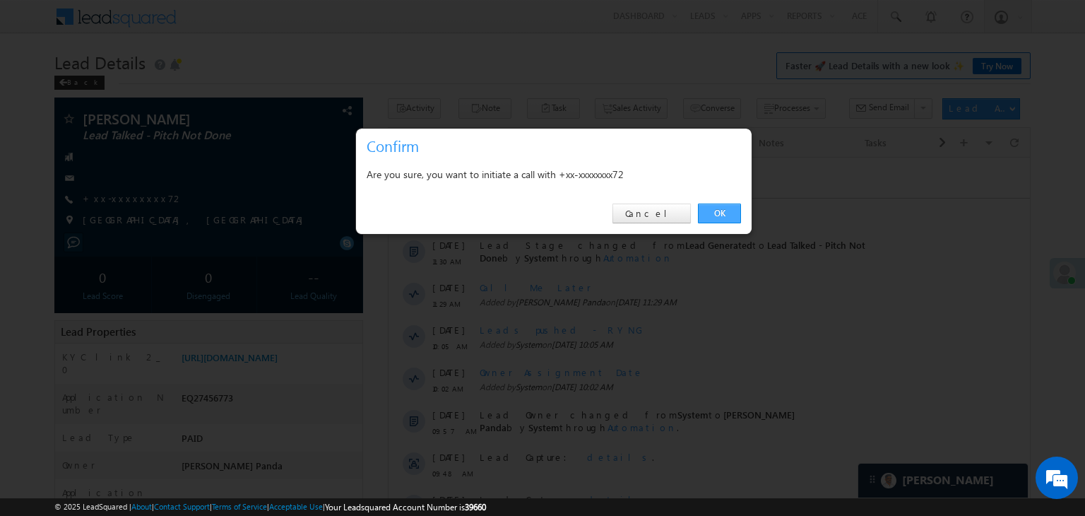
click at [725, 214] on link "OK" at bounding box center [719, 214] width 43 height 20
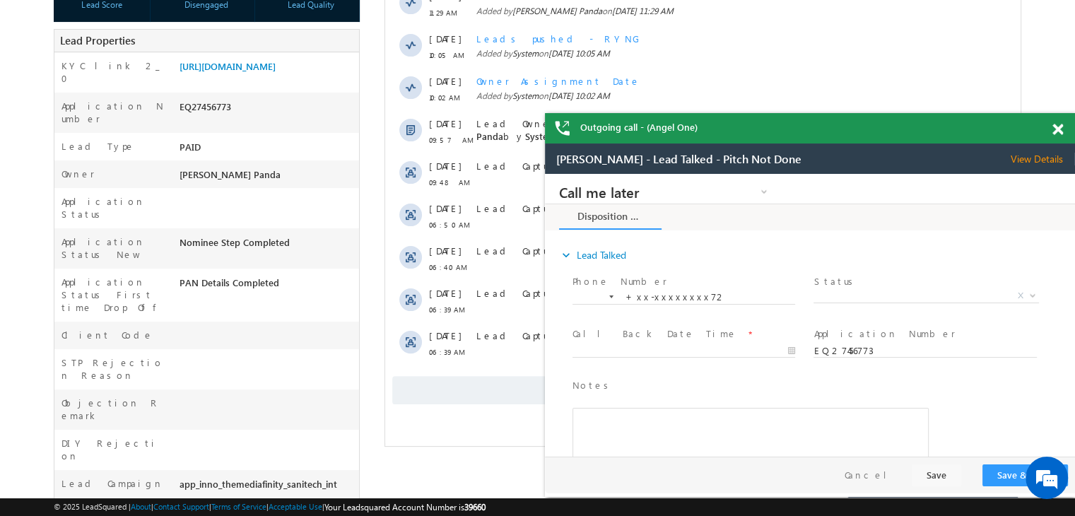
scroll to position [353, 0]
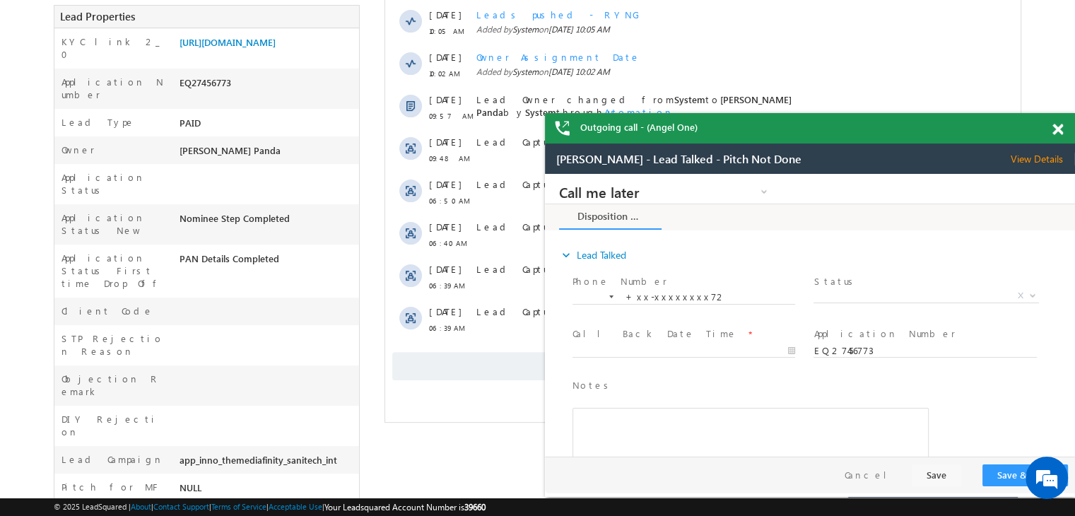
click at [1060, 130] on span at bounding box center [1057, 130] width 11 height 12
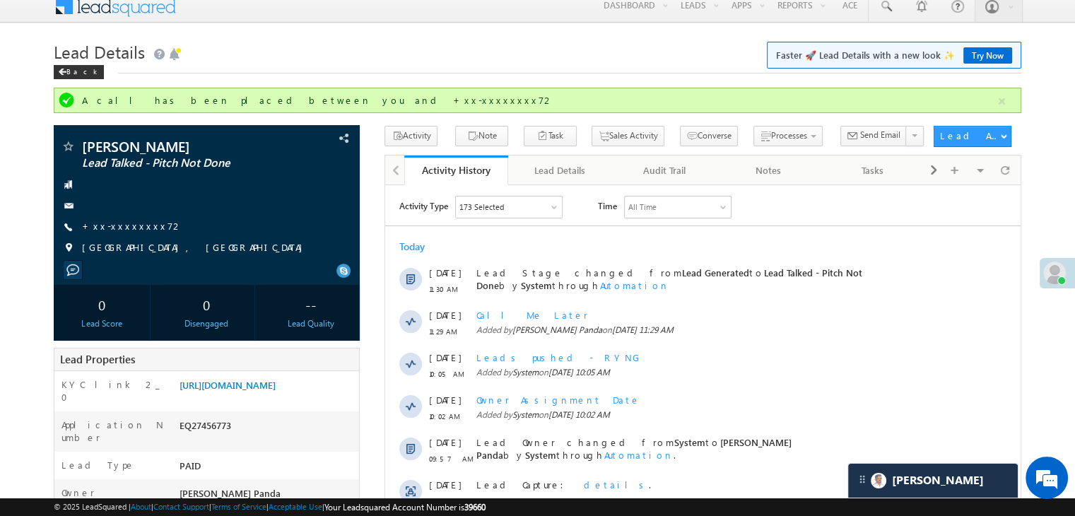
scroll to position [0, 0]
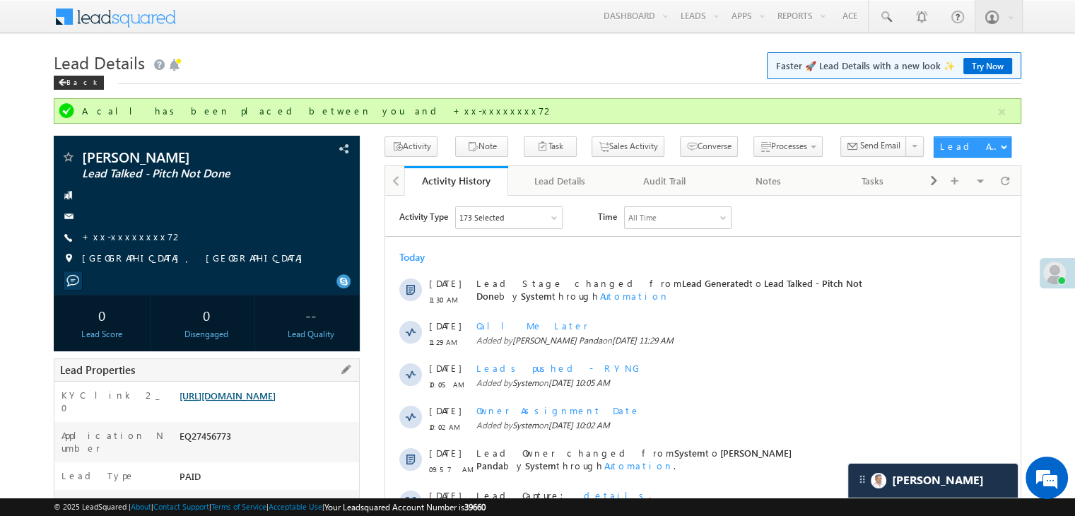
click at [264, 401] on link "[URL][DOMAIN_NAME]" at bounding box center [227, 395] width 96 height 12
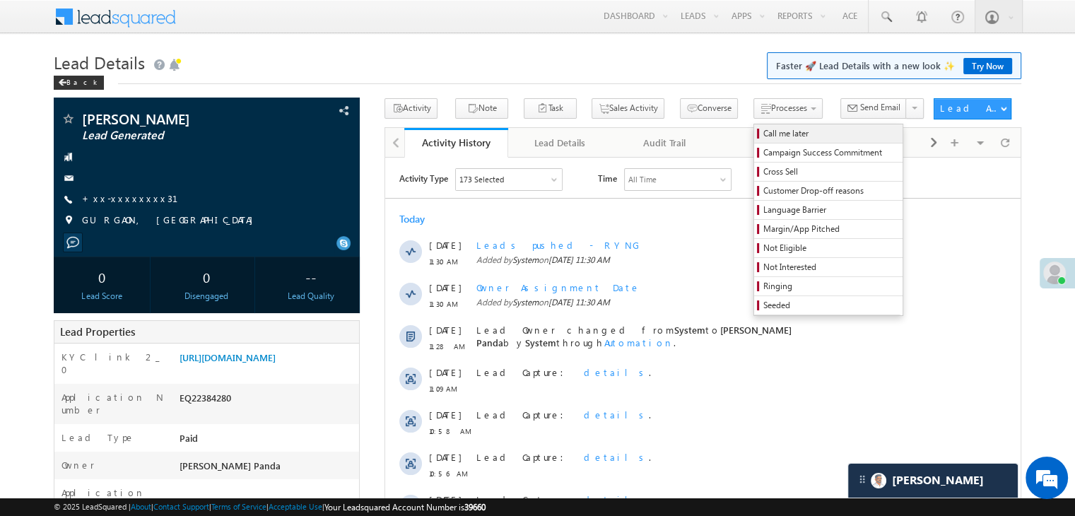
click at [763, 136] on span "Call me later" at bounding box center [830, 133] width 134 height 13
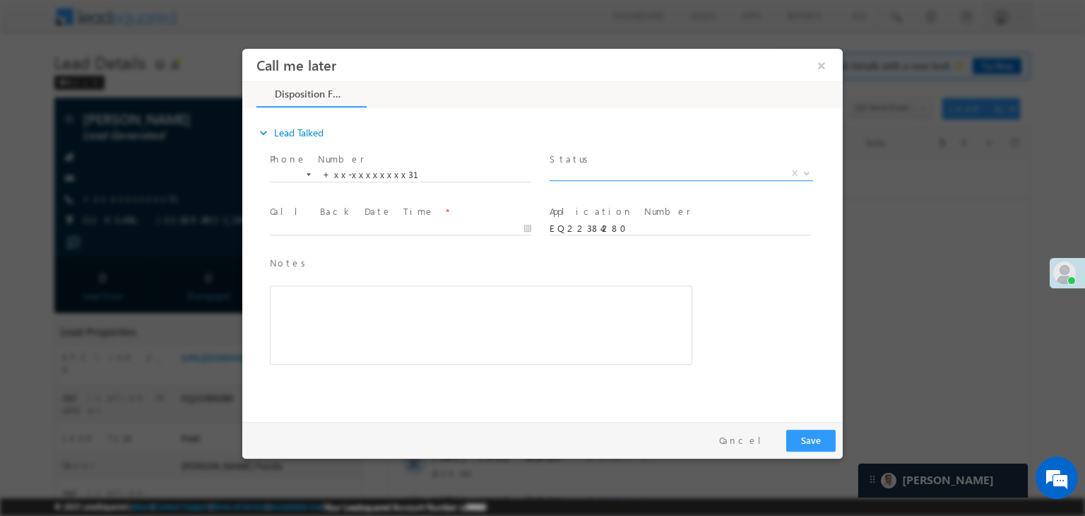
click at [685, 173] on span "X" at bounding box center [682, 174] width 264 height 14
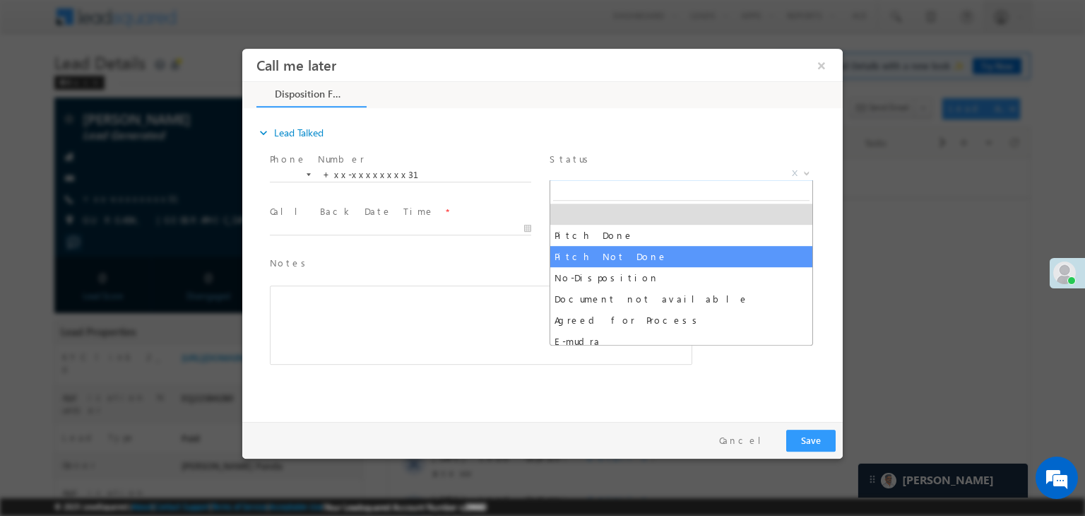
select select "Pitch Not Done"
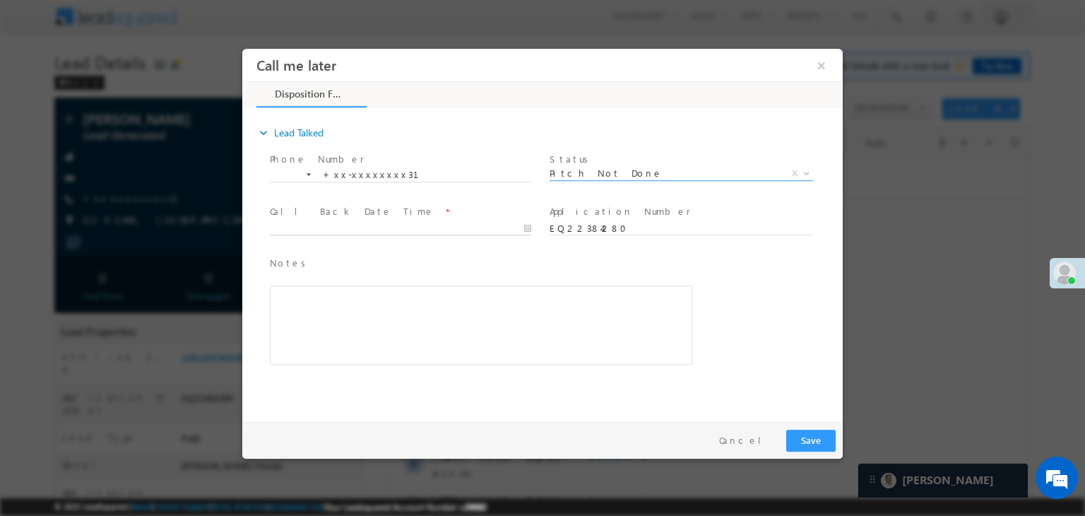
type input "08/20/25 11:32 AM"
click at [486, 229] on input "08/20/25 11:32 AM" at bounding box center [400, 229] width 261 height 14
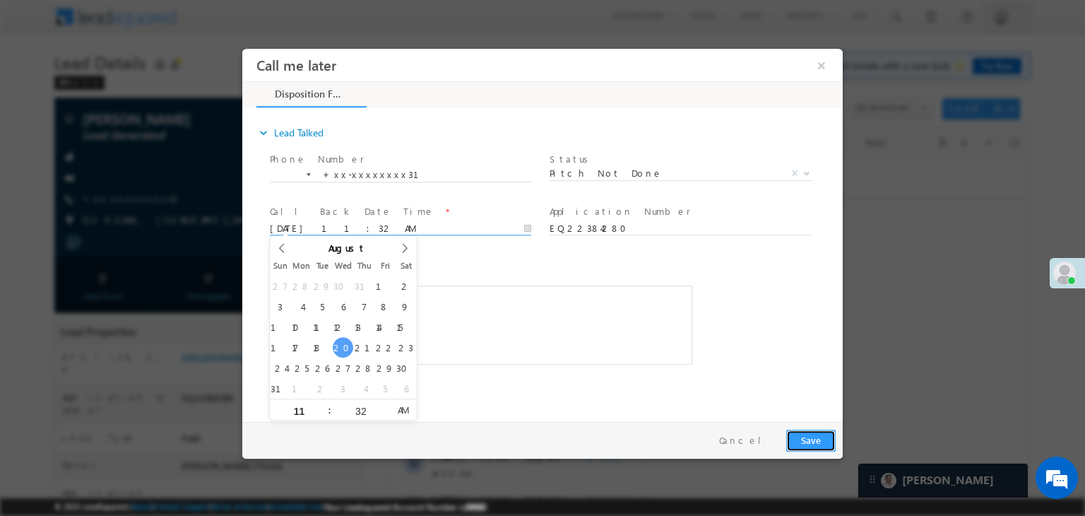
click at [811, 437] on button "Save" at bounding box center [810, 441] width 49 height 22
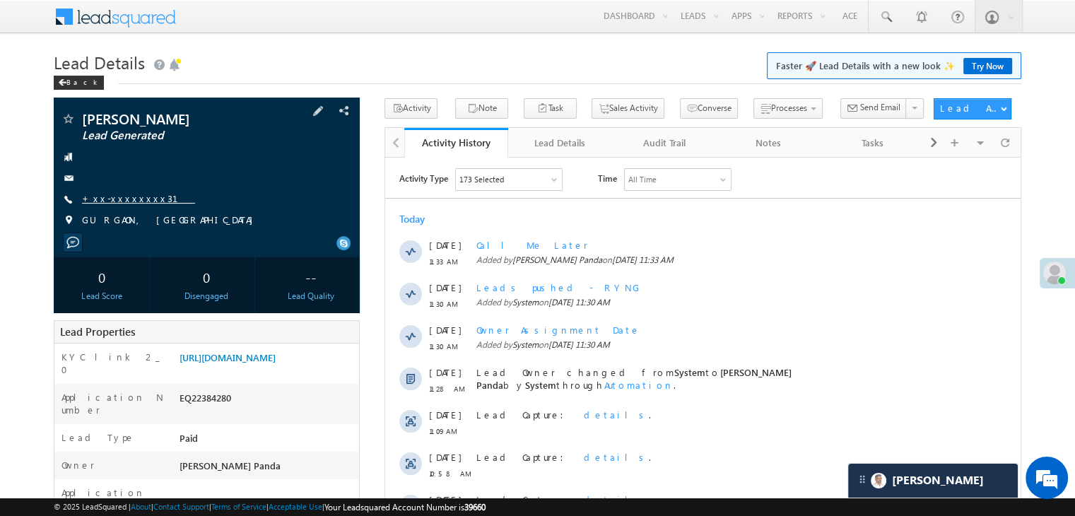
click at [110, 201] on link "+xx-xxxxxxxx31" at bounding box center [138, 198] width 113 height 12
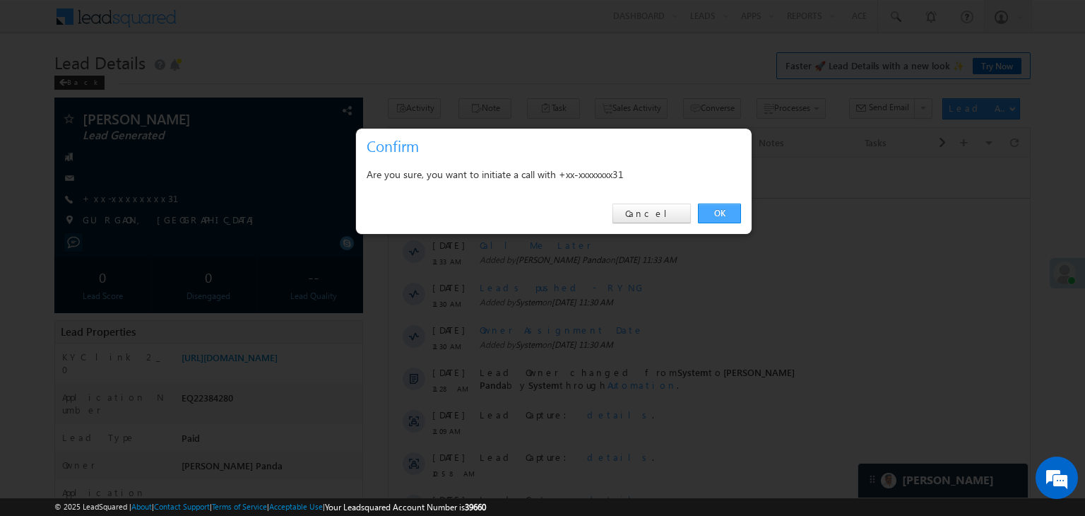
click at [721, 211] on link "OK" at bounding box center [719, 214] width 43 height 20
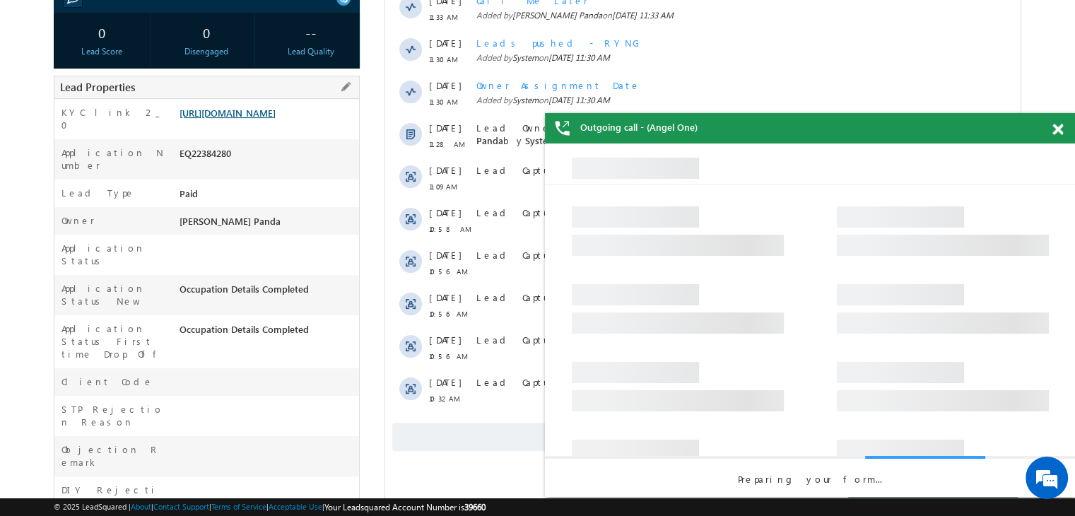
click at [272, 119] on link "https://angelbroking1-pk3em7sa.customui-test.leadsquared.com?leadId=645747ad-3f…" at bounding box center [227, 113] width 96 height 12
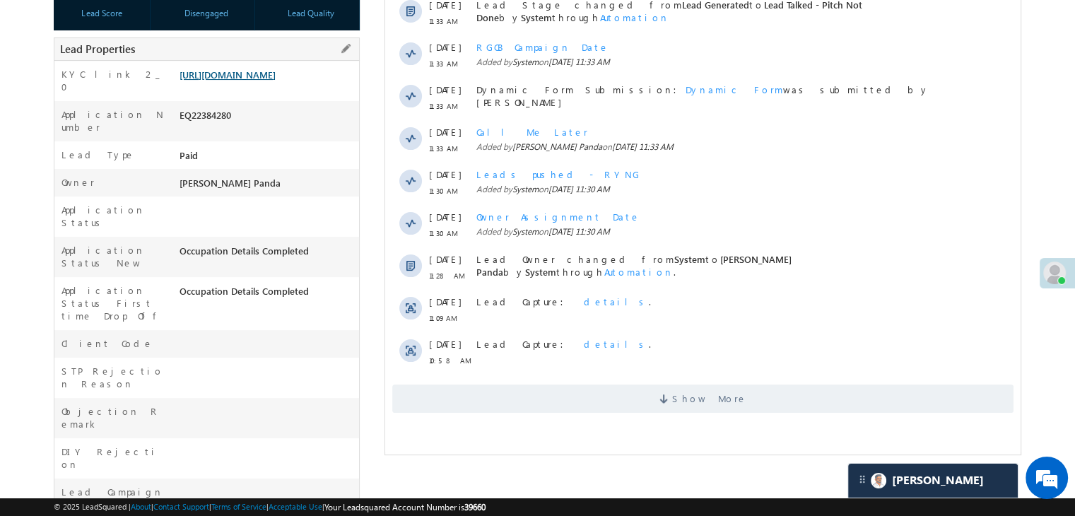
click at [276, 81] on link "[URL][DOMAIN_NAME]" at bounding box center [227, 75] width 96 height 12
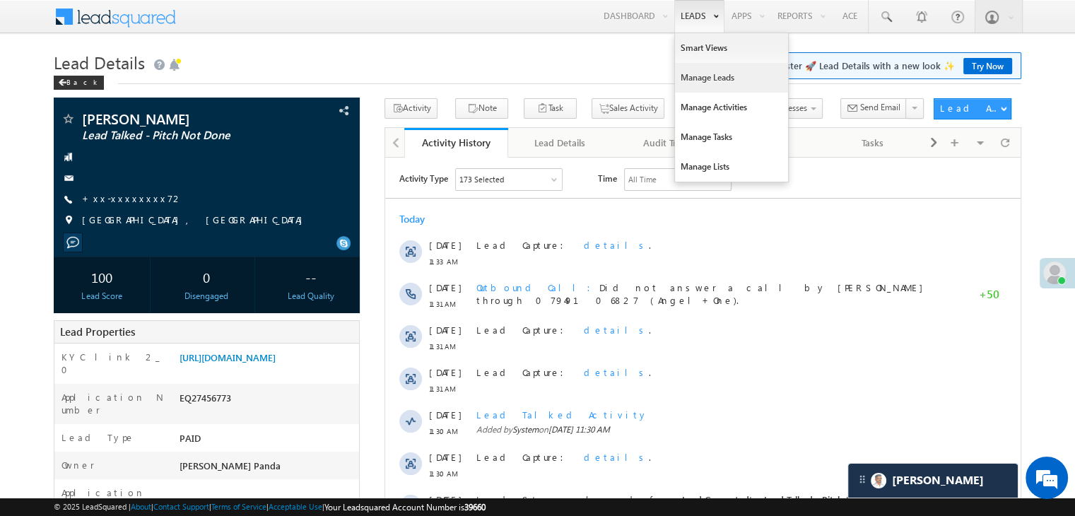
click at [688, 77] on link "Manage Leads" at bounding box center [731, 78] width 113 height 30
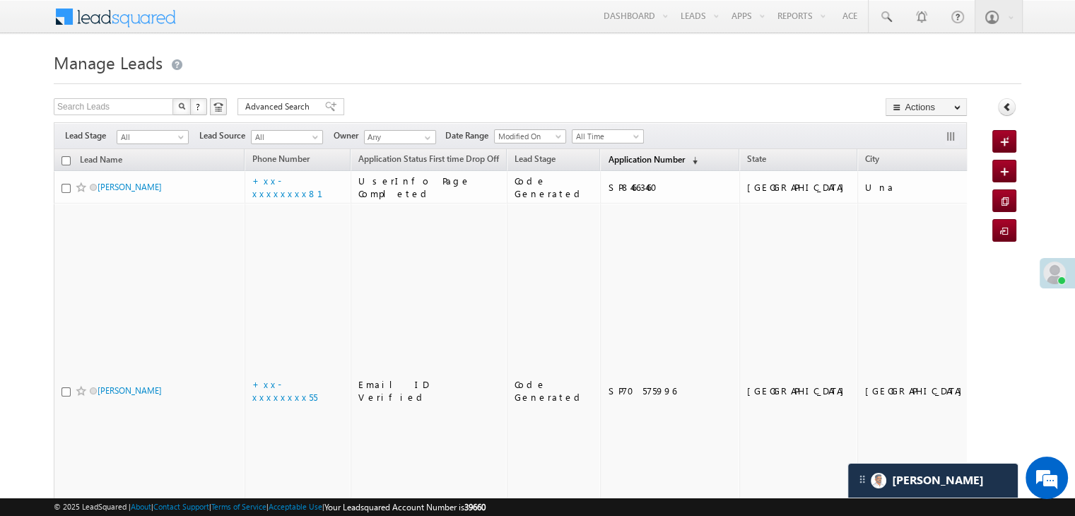
click at [608, 160] on span "Application Number" at bounding box center [646, 159] width 76 height 11
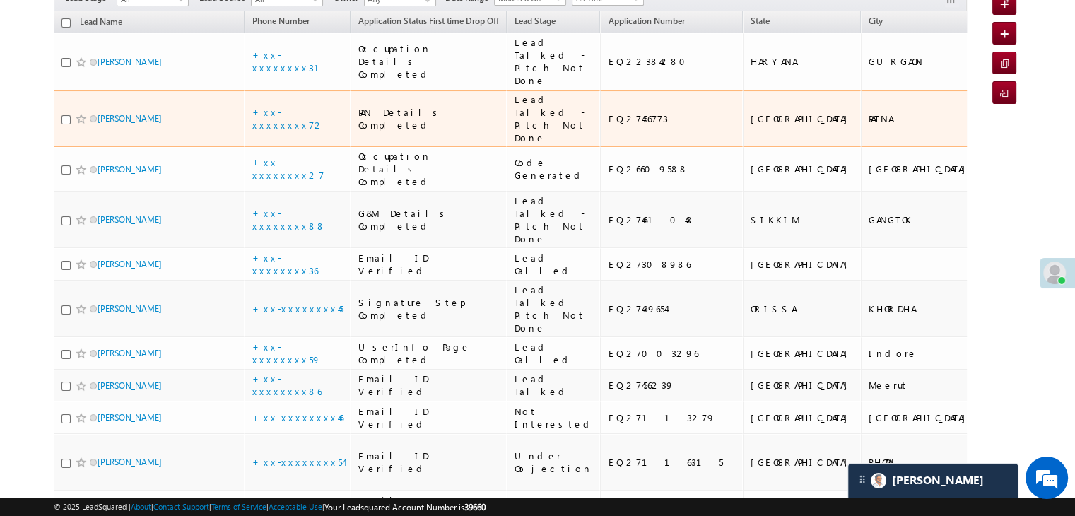
scroll to position [141, 0]
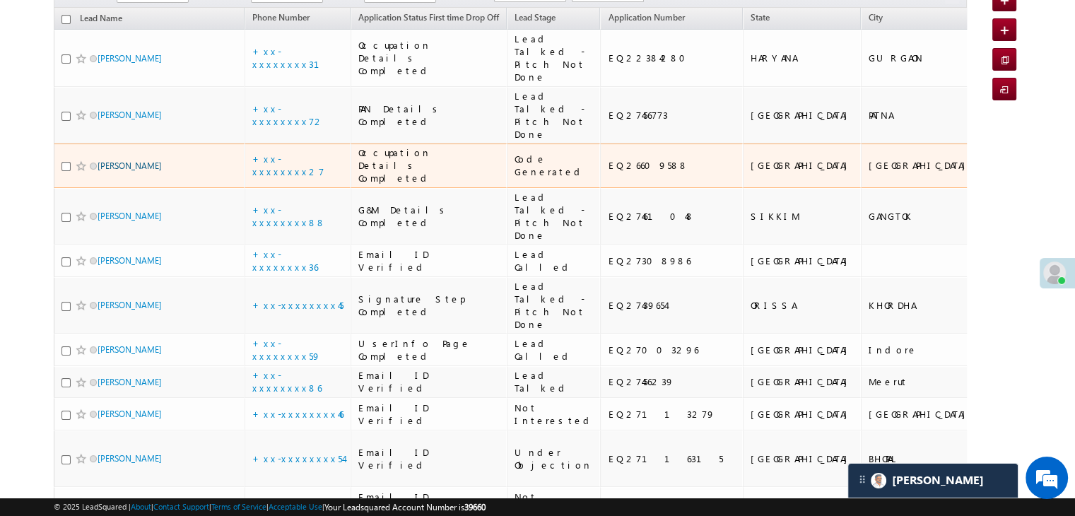
click at [118, 171] on link "[PERSON_NAME]" at bounding box center [130, 165] width 64 height 11
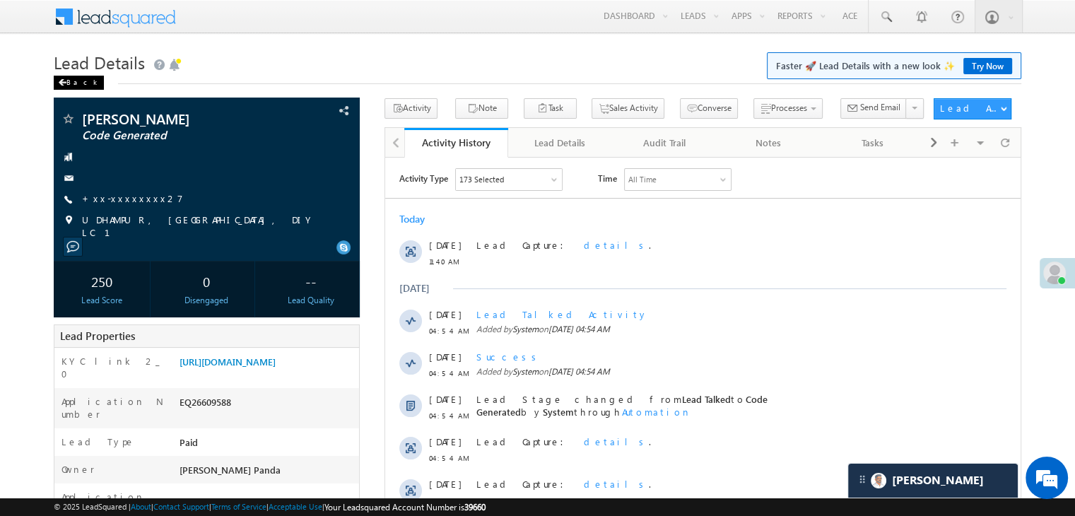
click at [71, 84] on div "Back" at bounding box center [79, 83] width 50 height 14
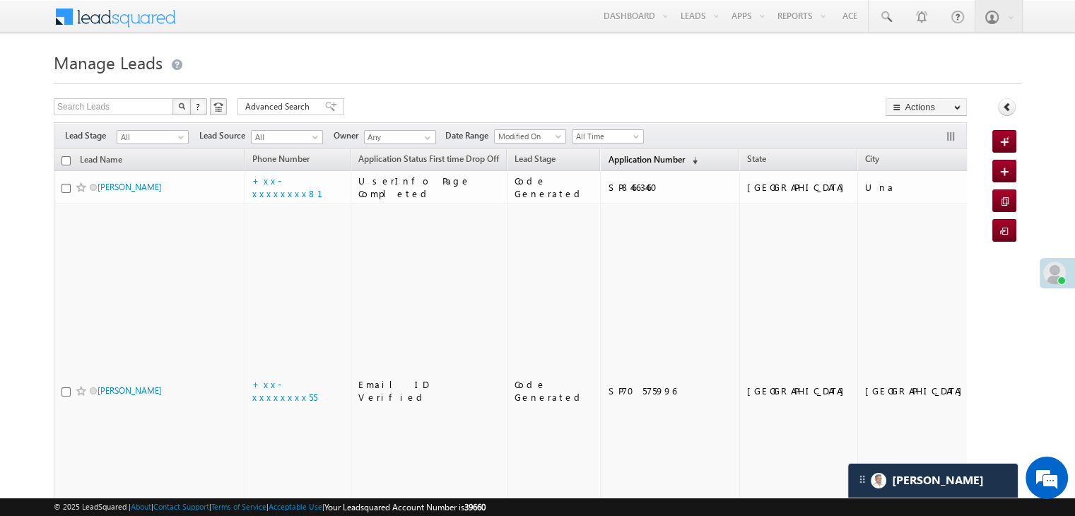
click at [625, 157] on span "Application Number" at bounding box center [646, 159] width 76 height 11
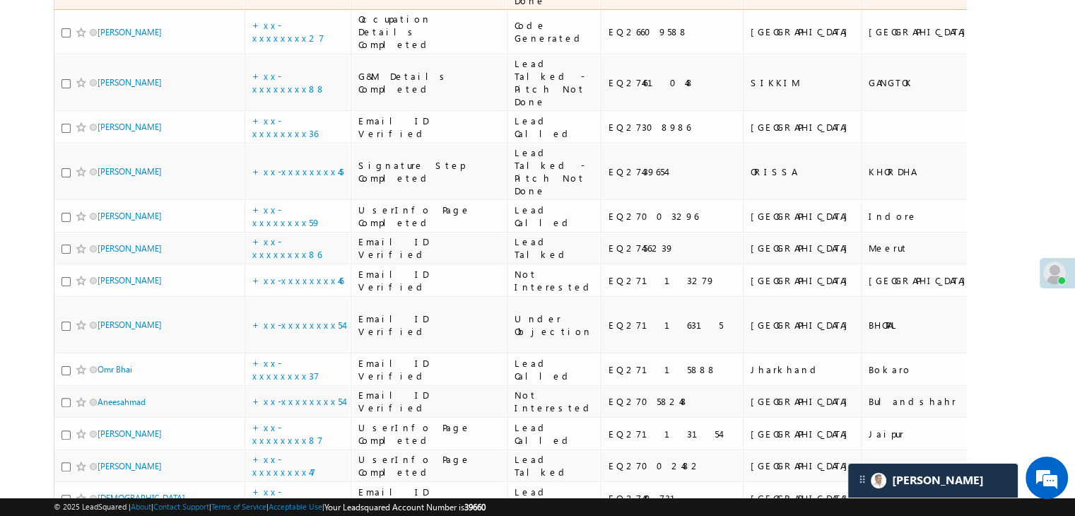
scroll to position [283, 0]
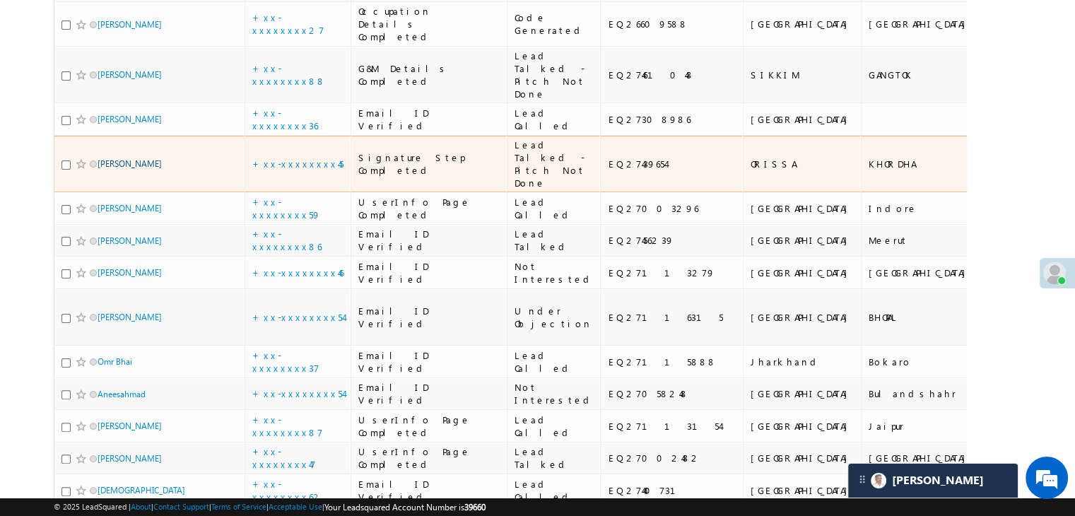
click at [134, 169] on link "Nikunja bihari swain" at bounding box center [130, 163] width 64 height 11
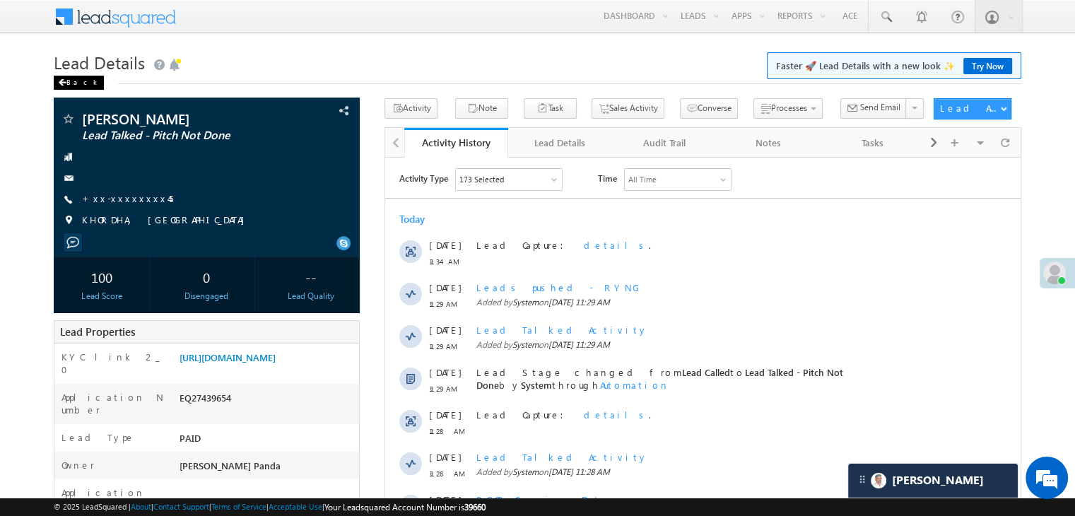
click at [71, 85] on div "Back" at bounding box center [79, 83] width 50 height 14
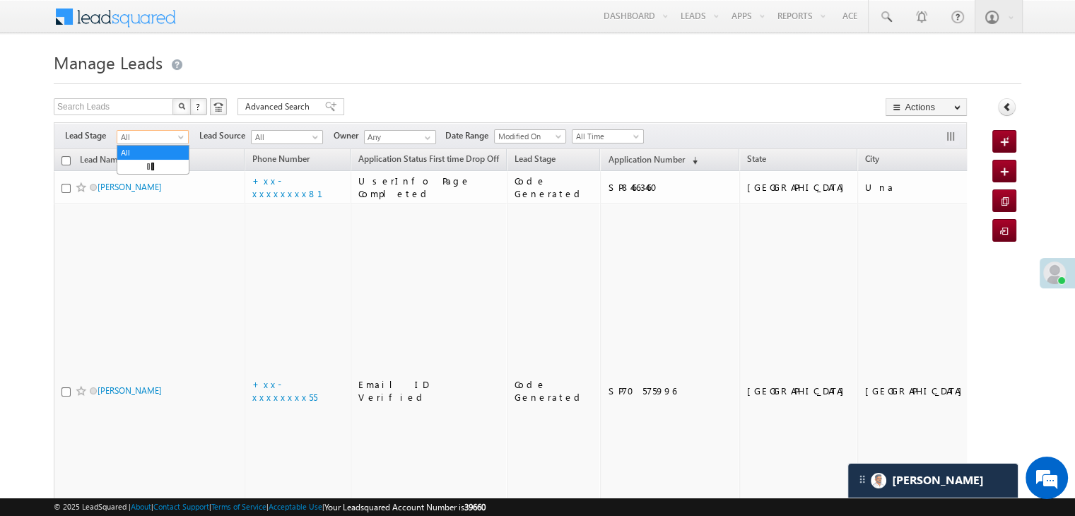
click at [181, 140] on span at bounding box center [182, 139] width 11 height 11
click at [150, 168] on link "Lead Generated" at bounding box center [152, 166] width 71 height 13
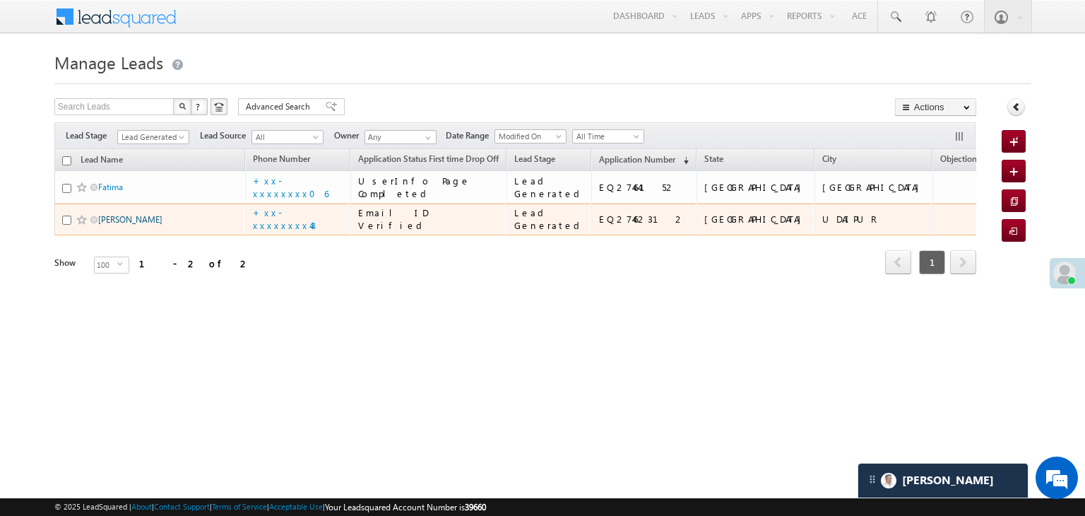
click at [130, 225] on link "jyotsna purohi" at bounding box center [130, 219] width 64 height 11
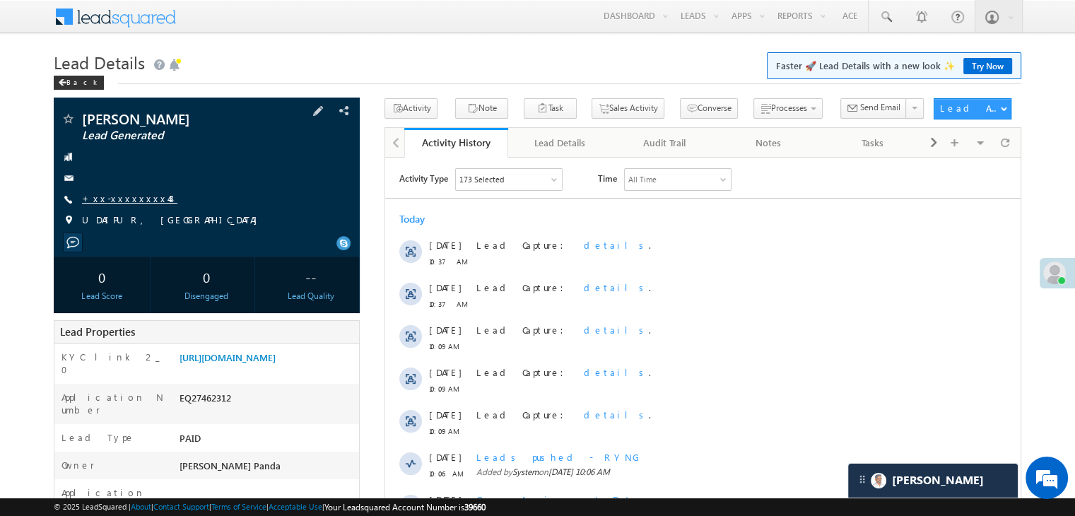
click at [126, 196] on link "+xx-xxxxxxxx48" at bounding box center [129, 198] width 95 height 12
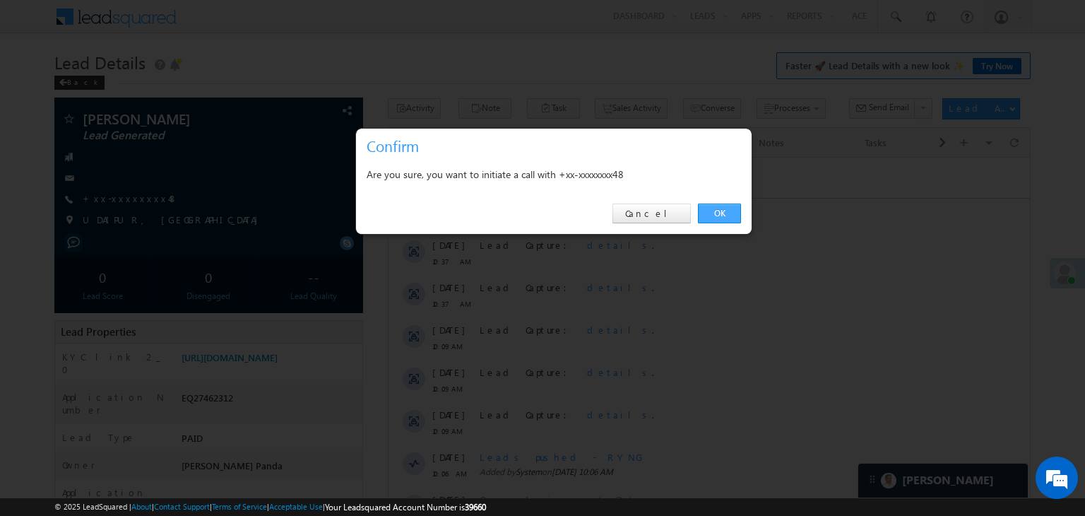
click at [721, 210] on link "OK" at bounding box center [719, 214] width 43 height 20
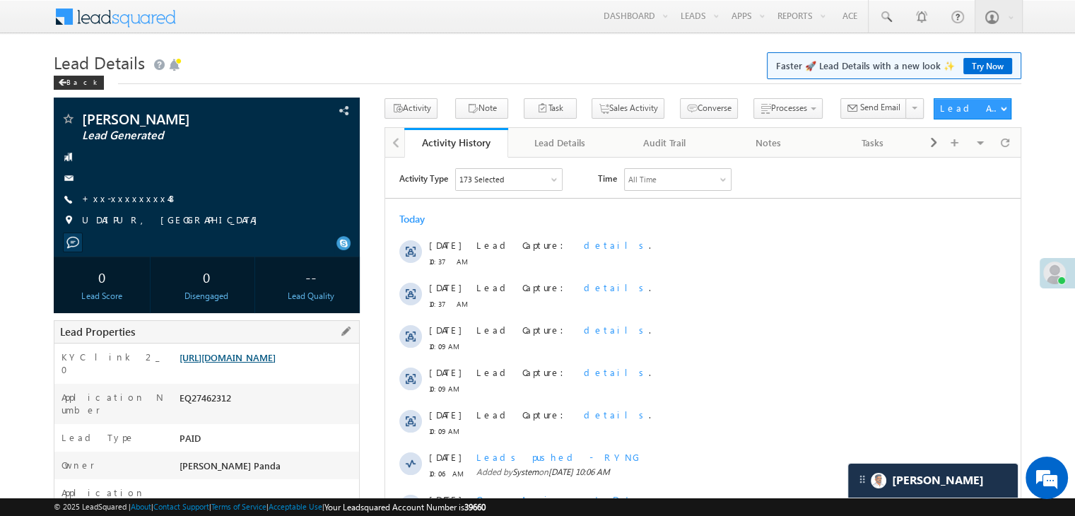
click at [243, 363] on link "https://angelbroking1-pk3em7sa.customui-test.leadsquared.com?leadId=5815e502-53…" at bounding box center [227, 357] width 96 height 12
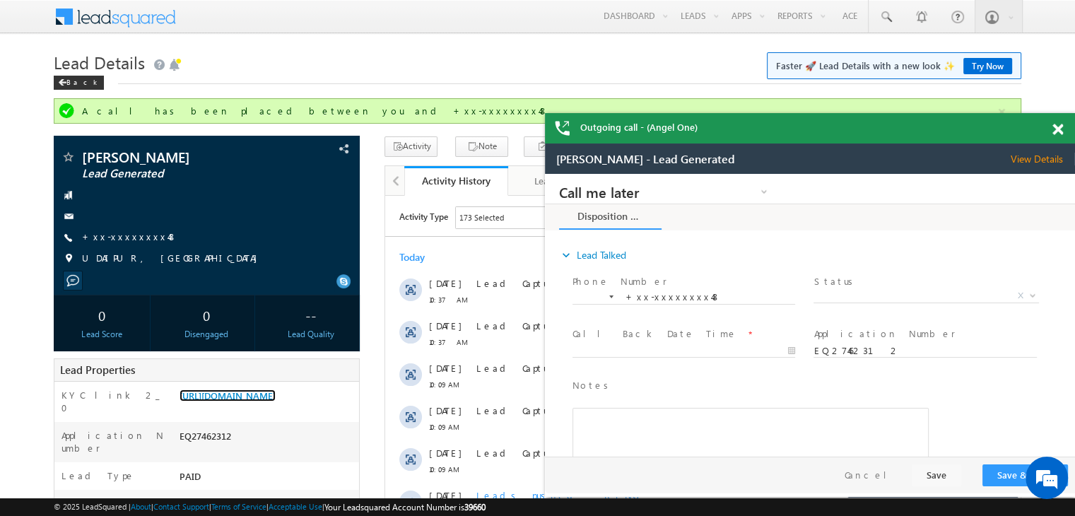
click at [1057, 134] on span at bounding box center [1057, 130] width 11 height 12
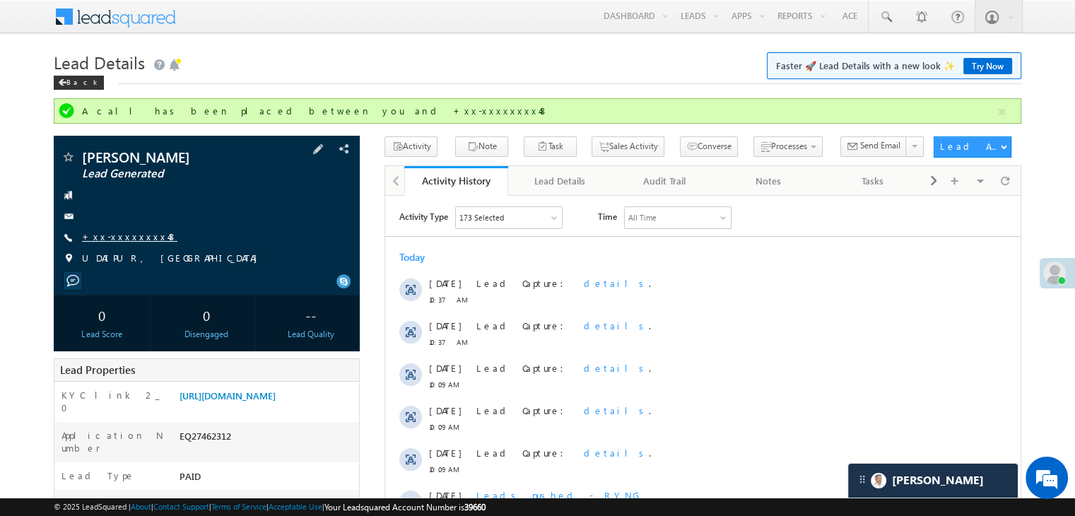
click at [114, 233] on link "+xx-xxxxxxxx48" at bounding box center [129, 236] width 95 height 12
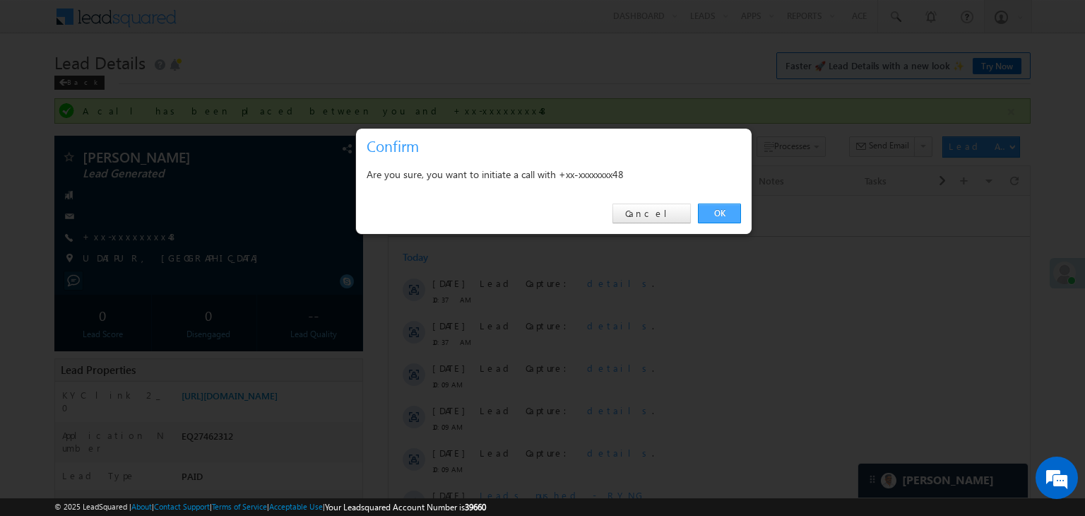
click at [726, 211] on link "OK" at bounding box center [719, 214] width 43 height 20
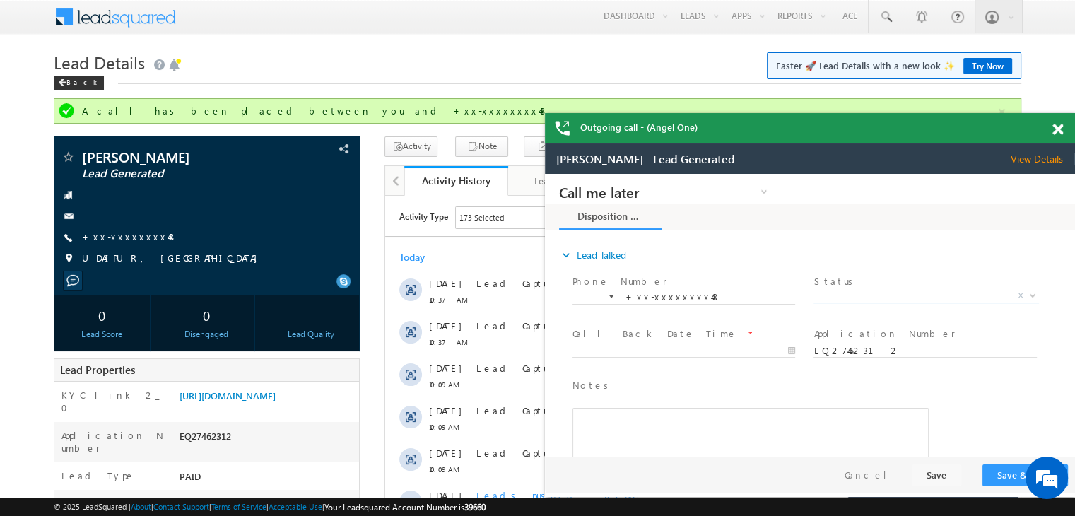
click at [923, 297] on span "X" at bounding box center [925, 296] width 225 height 14
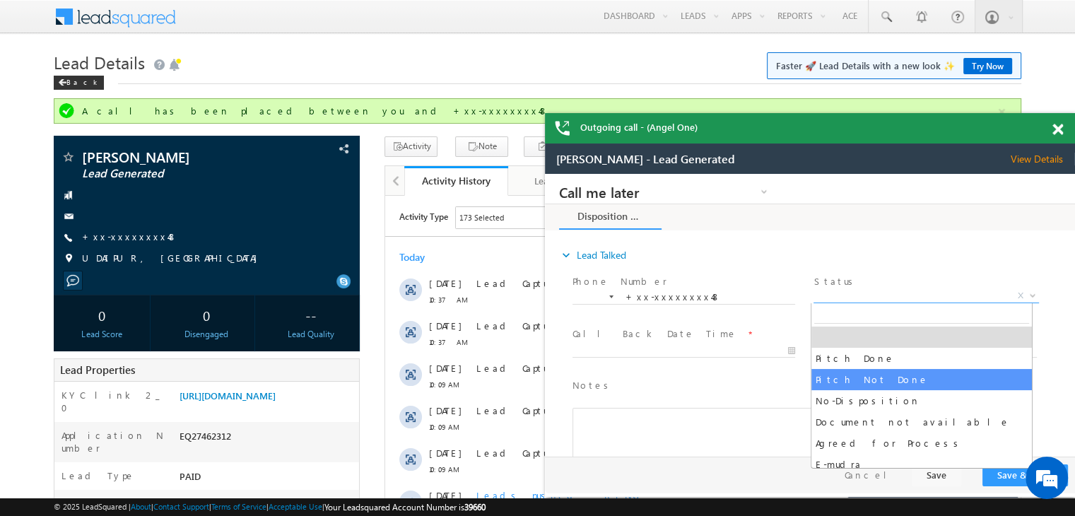
select select "Pitch Not Done"
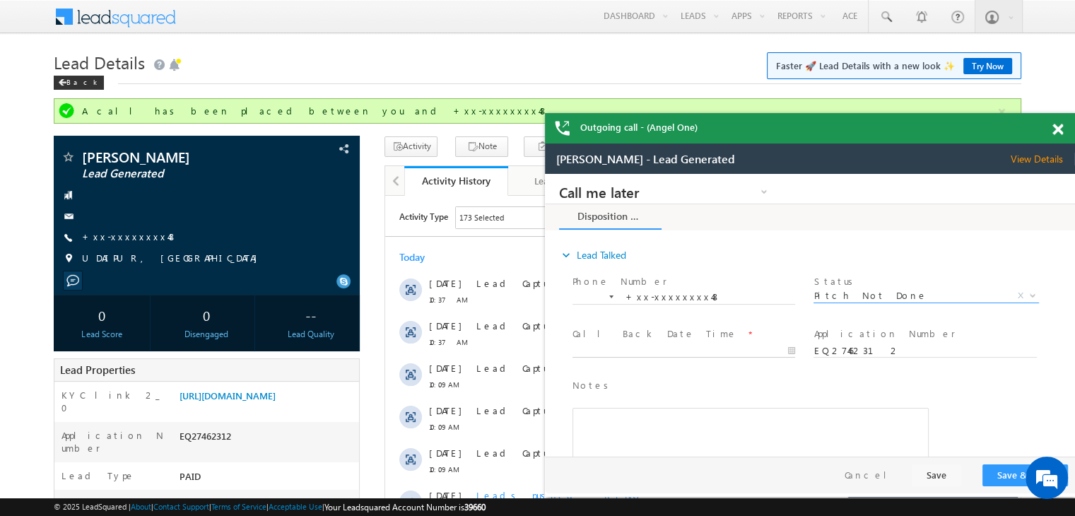
type input "08/20/25 11:43 AM"
click at [729, 346] on input "08/20/25 11:43 AM" at bounding box center [683, 351] width 223 height 14
click at [1006, 473] on button "Save & Close" at bounding box center [1025, 475] width 86 height 22
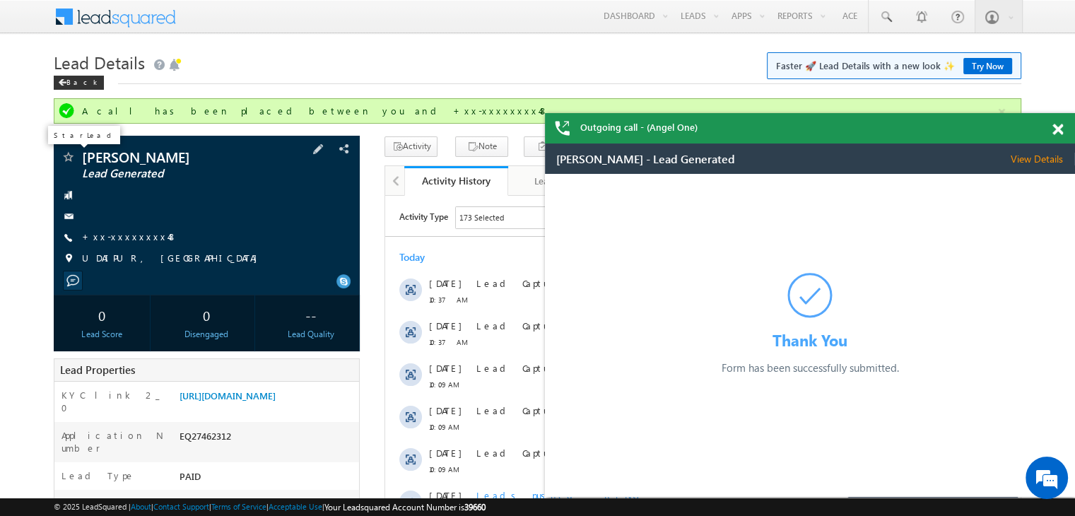
click at [71, 160] on span at bounding box center [68, 158] width 14 height 14
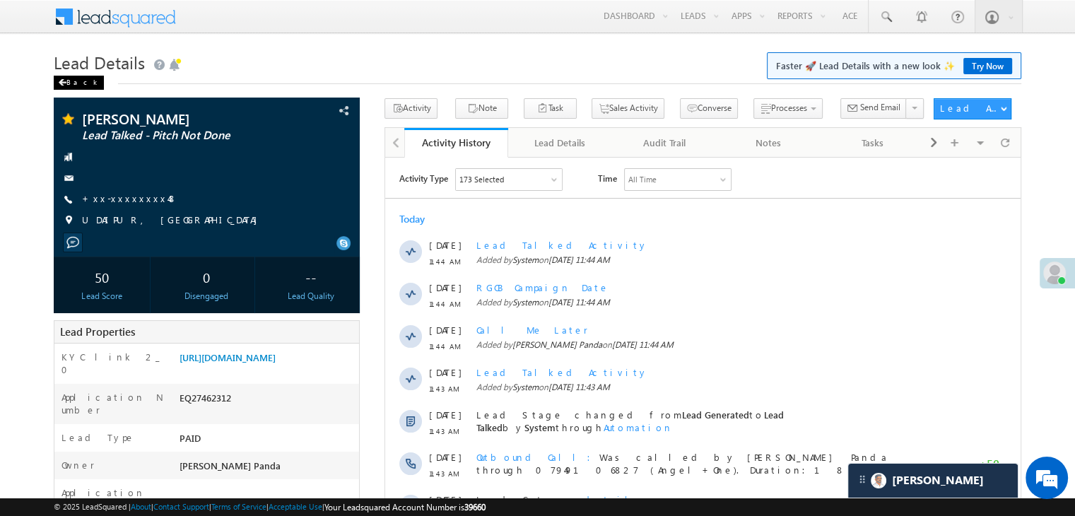
click at [72, 81] on div "Back" at bounding box center [79, 83] width 50 height 14
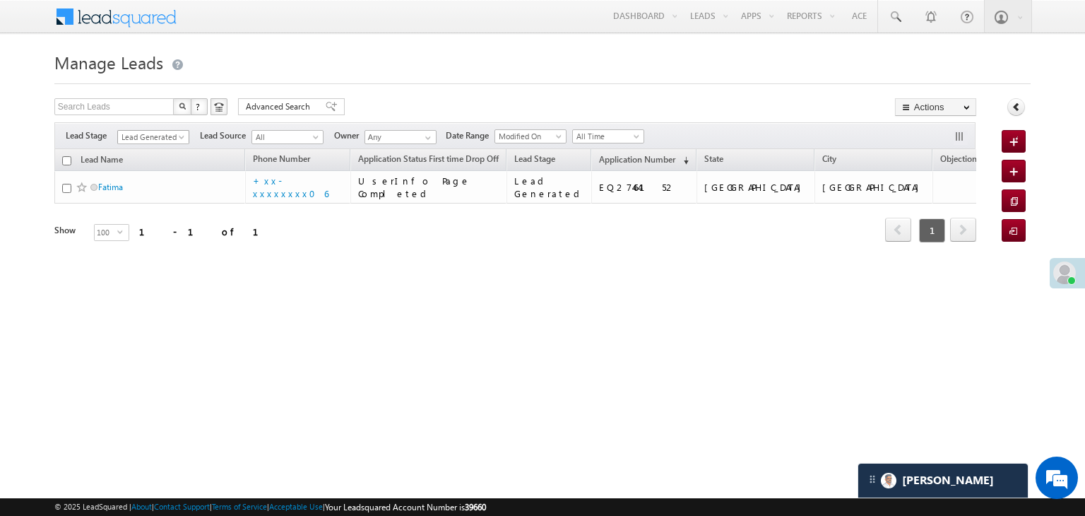
click at [180, 139] on span at bounding box center [182, 139] width 11 height 11
click at [167, 146] on link "All" at bounding box center [153, 152] width 71 height 13
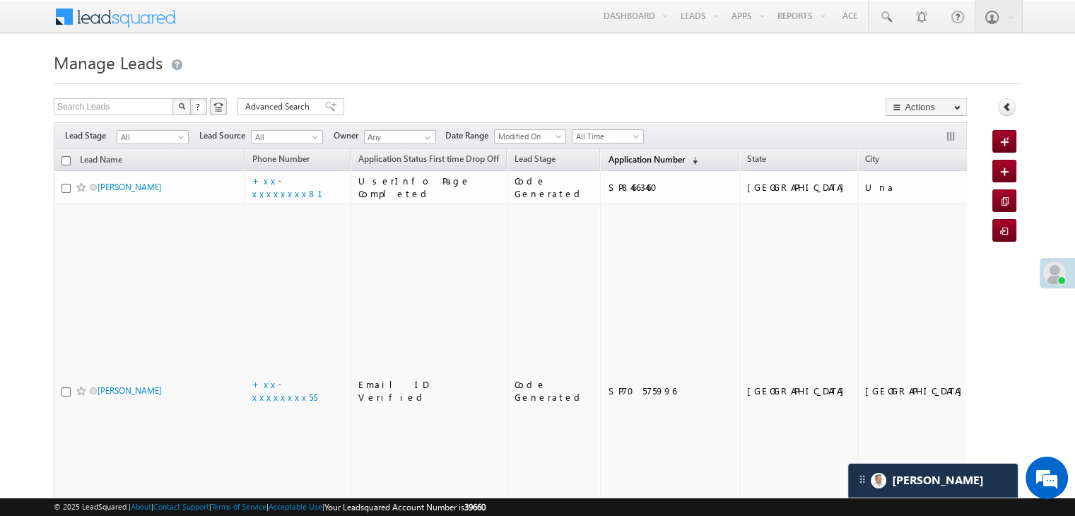
click at [608, 160] on span "Application Number" at bounding box center [646, 159] width 76 height 11
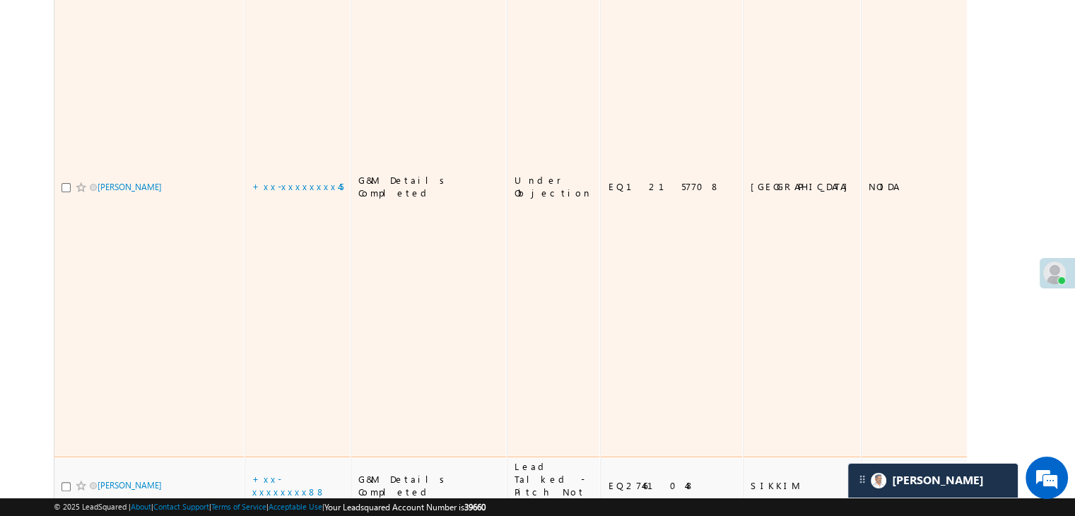
scroll to position [212, 0]
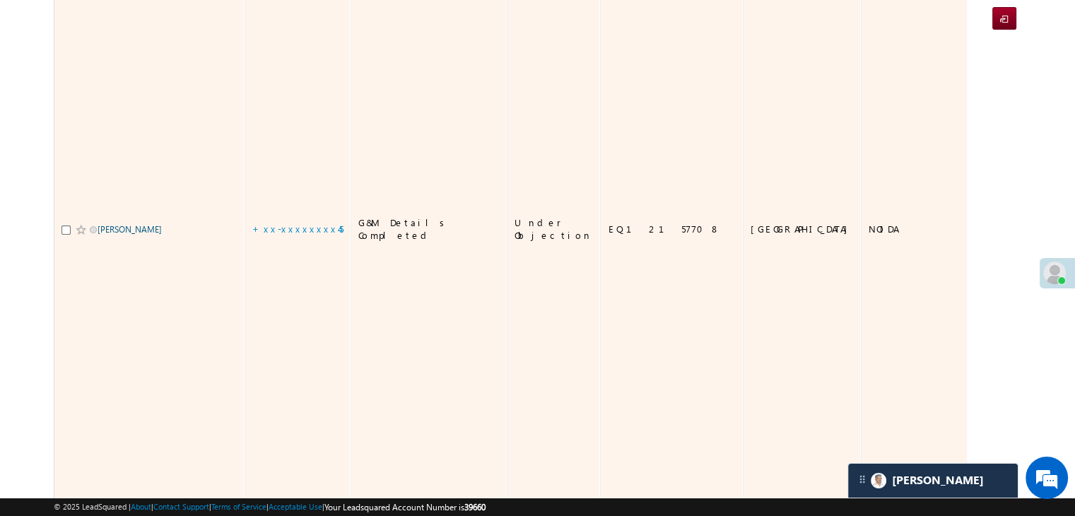
click at [141, 224] on link "[PERSON_NAME]" at bounding box center [130, 229] width 64 height 11
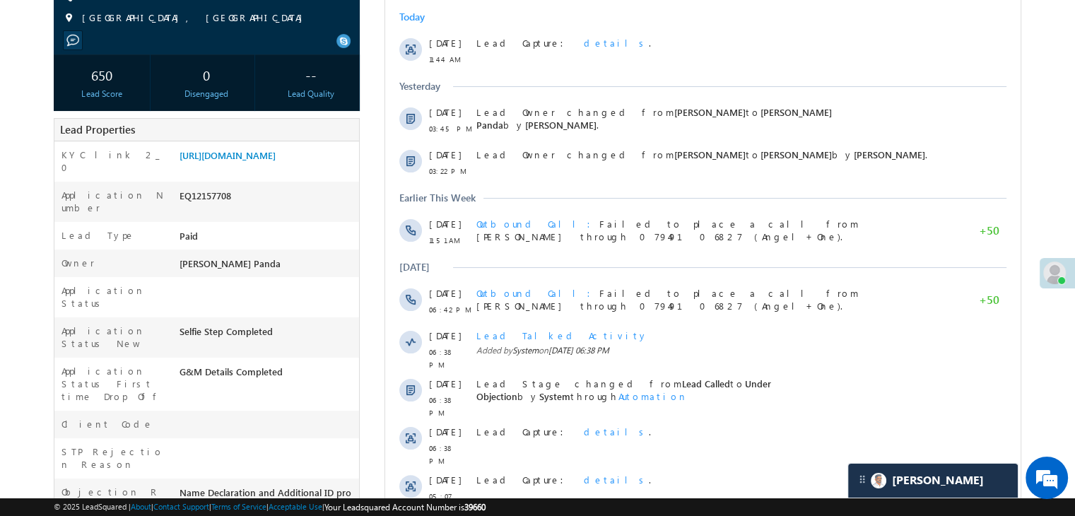
scroll to position [212, 0]
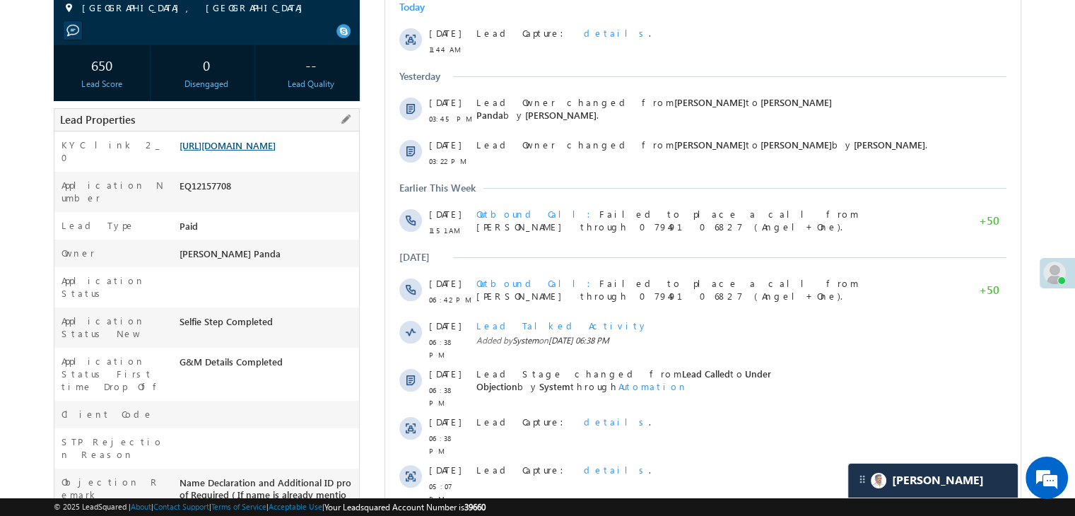
click at [273, 151] on link "[URL][DOMAIN_NAME]" at bounding box center [227, 145] width 96 height 12
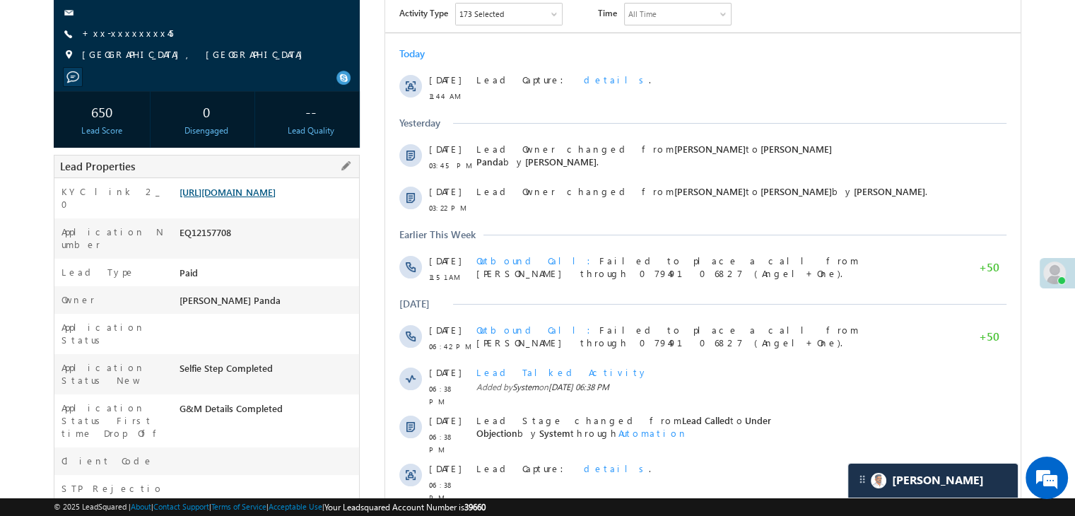
scroll to position [141, 0]
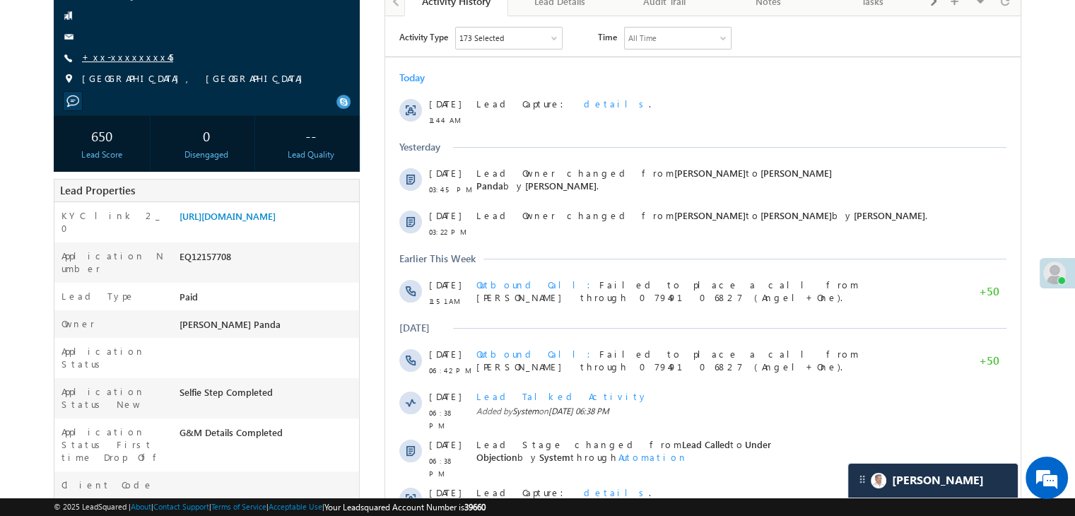
click at [125, 57] on link "+xx-xxxxxxxx45" at bounding box center [127, 57] width 91 height 12
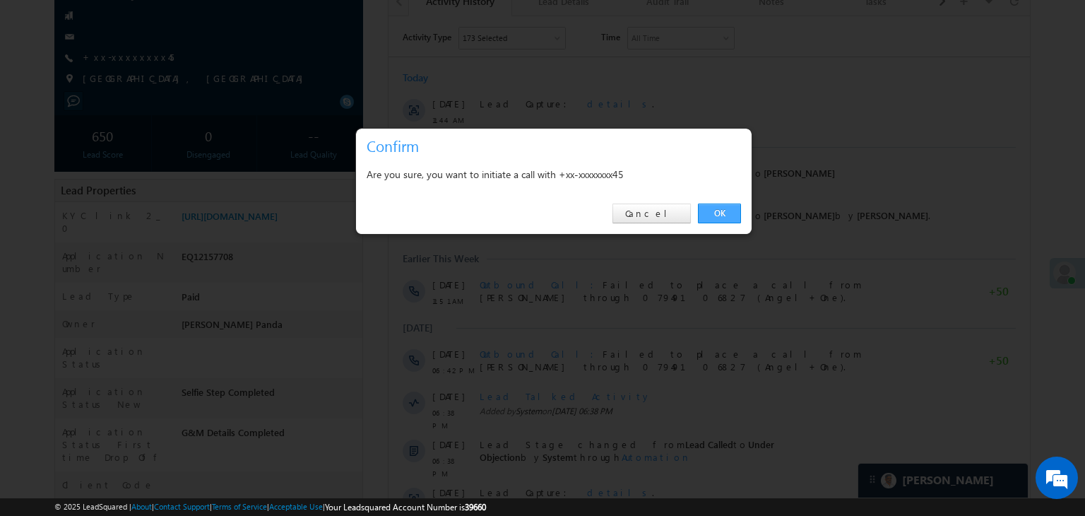
click at [726, 216] on link "OK" at bounding box center [719, 214] width 43 height 20
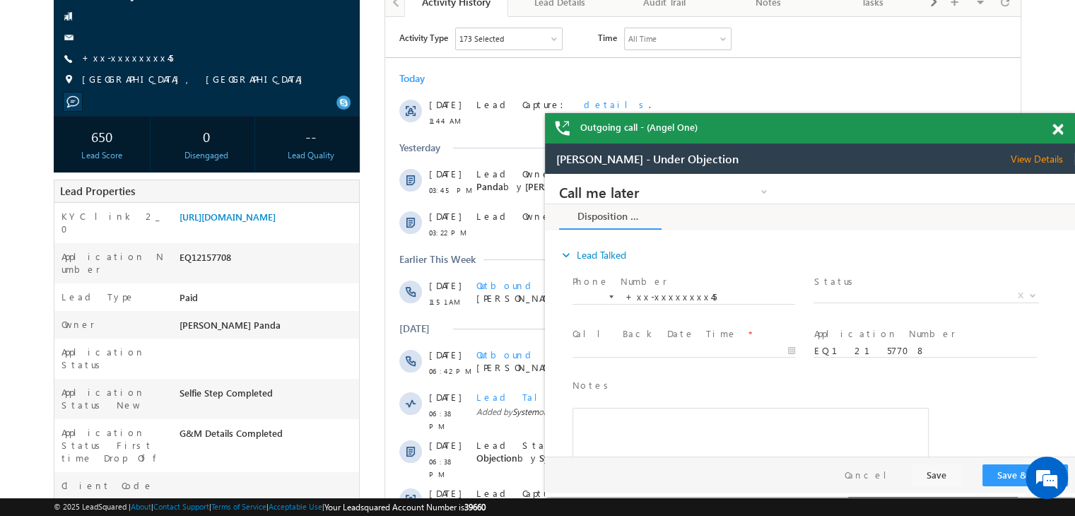
scroll to position [0, 0]
click at [122, 63] on link "+xx-xxxxxxxx45" at bounding box center [127, 58] width 91 height 12
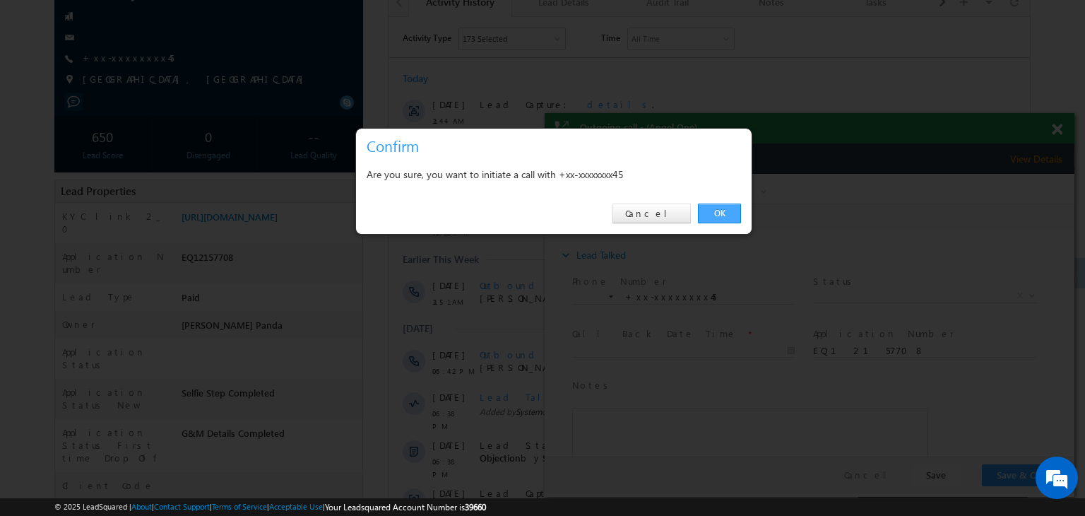
click at [718, 213] on link "OK" at bounding box center [719, 214] width 43 height 20
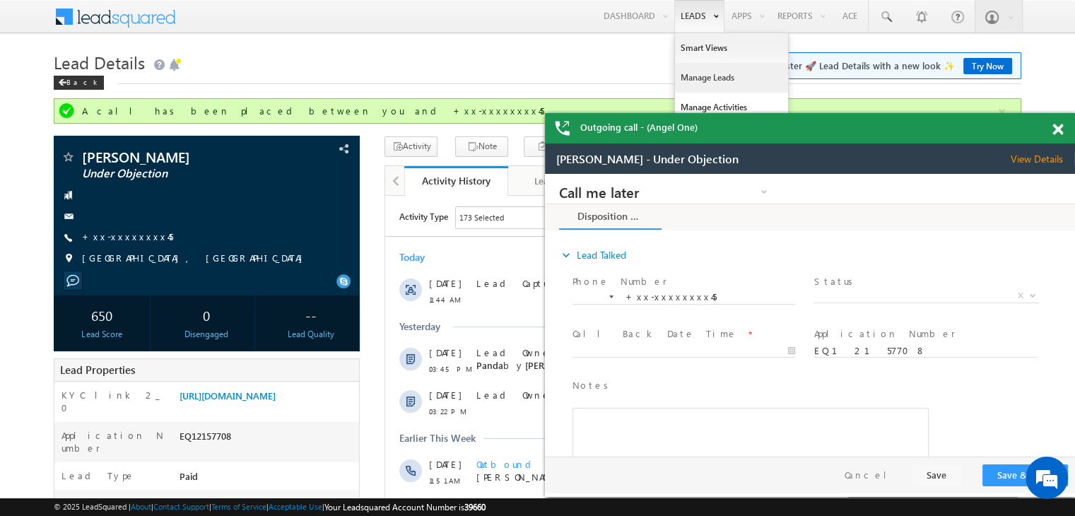
click at [694, 80] on link "Manage Leads" at bounding box center [731, 78] width 113 height 30
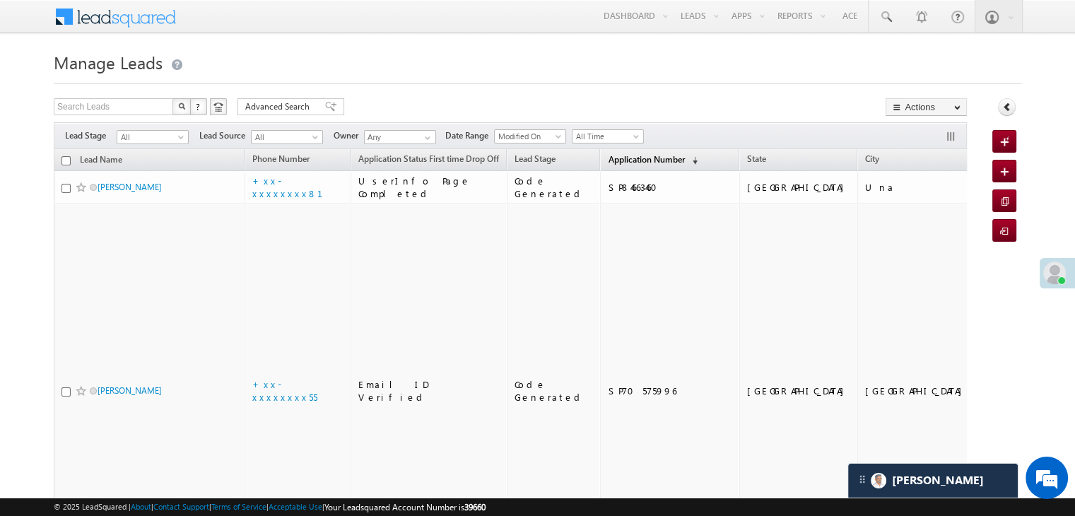
click at [608, 160] on span "Application Number" at bounding box center [646, 159] width 76 height 11
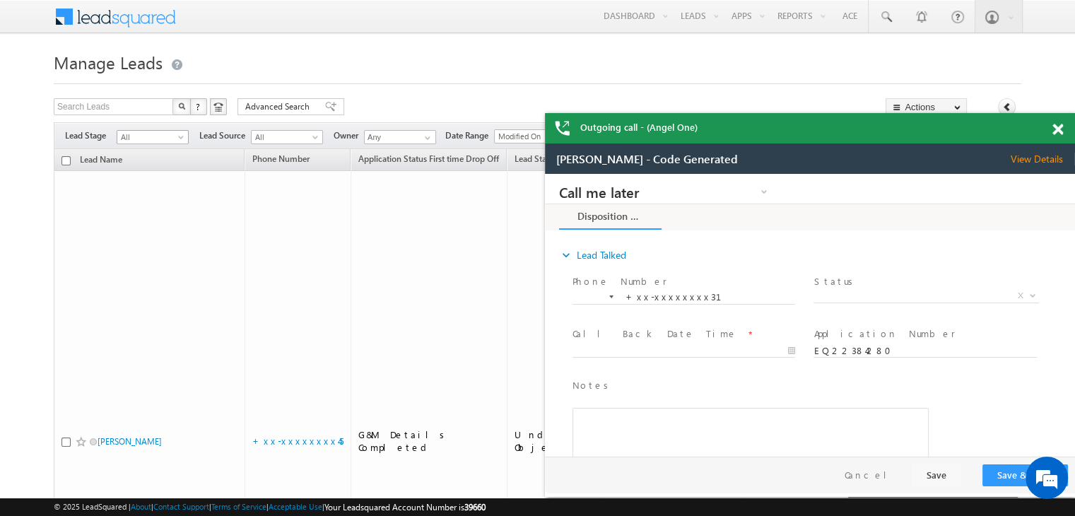
click at [182, 138] on span at bounding box center [182, 139] width 11 height 11
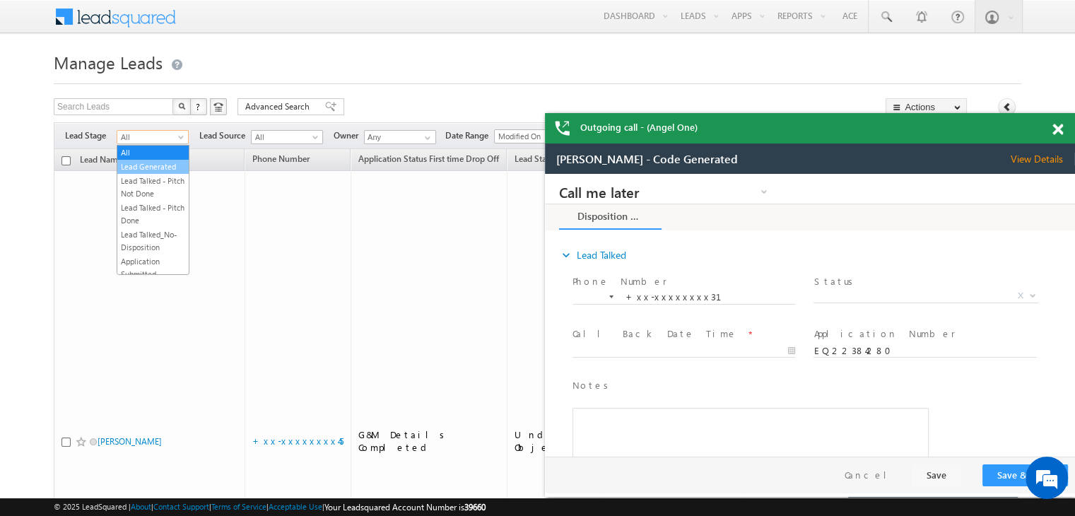
click at [154, 172] on link "Lead Generated" at bounding box center [152, 166] width 71 height 13
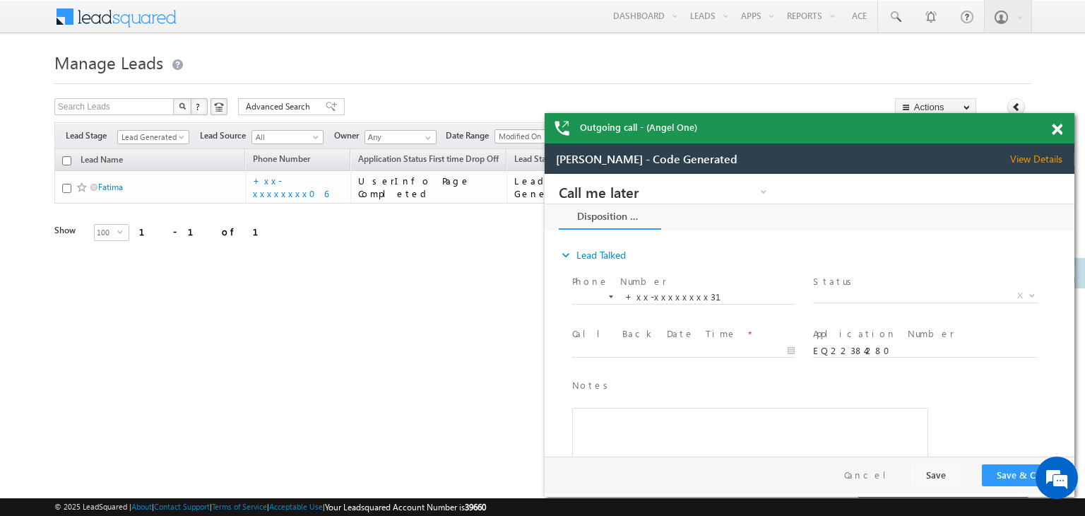
click at [1061, 129] on span at bounding box center [1057, 130] width 11 height 12
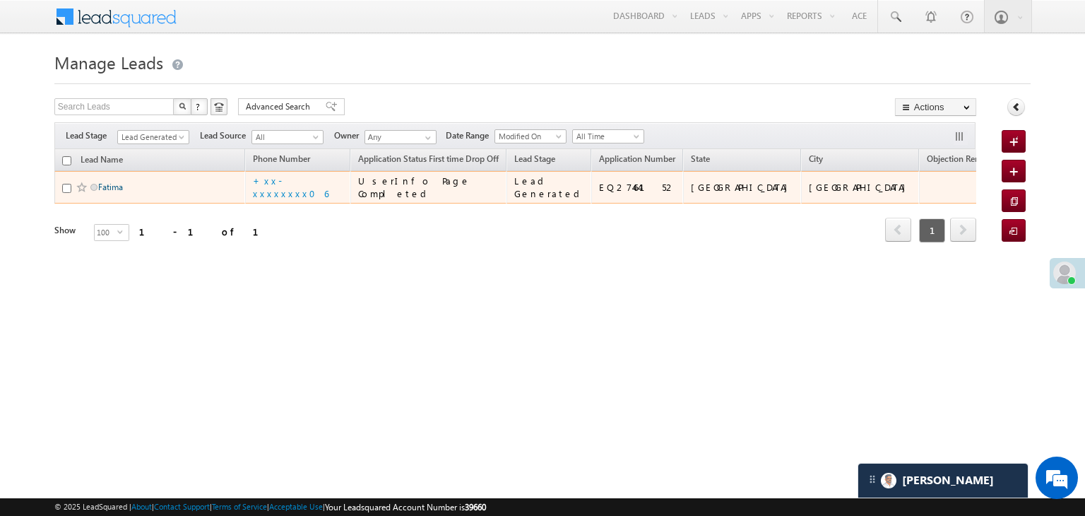
click at [106, 192] on link "Fatima" at bounding box center [110, 187] width 25 height 11
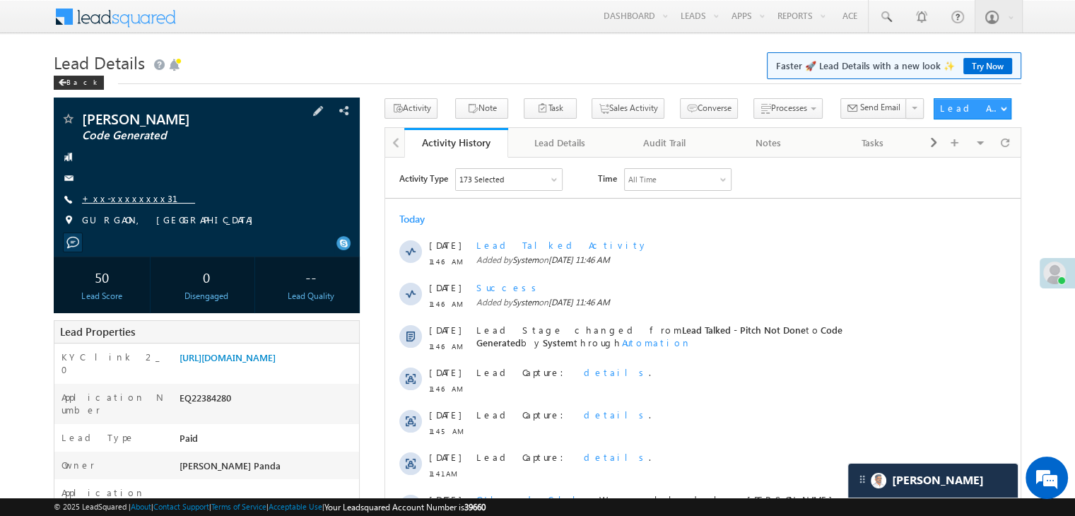
click at [131, 201] on link "+xx-xxxxxxxx31" at bounding box center [138, 198] width 113 height 12
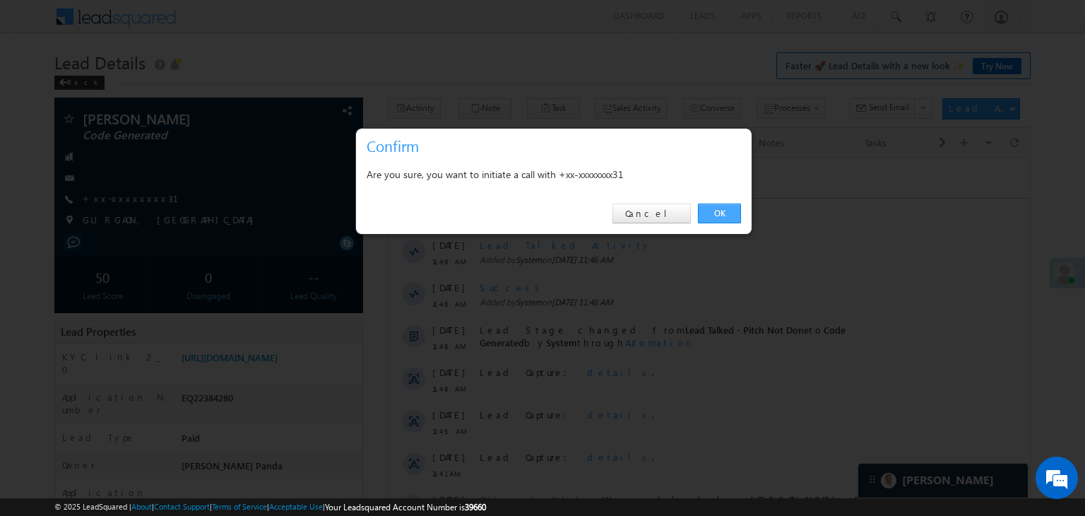
click at [709, 216] on link "OK" at bounding box center [719, 214] width 43 height 20
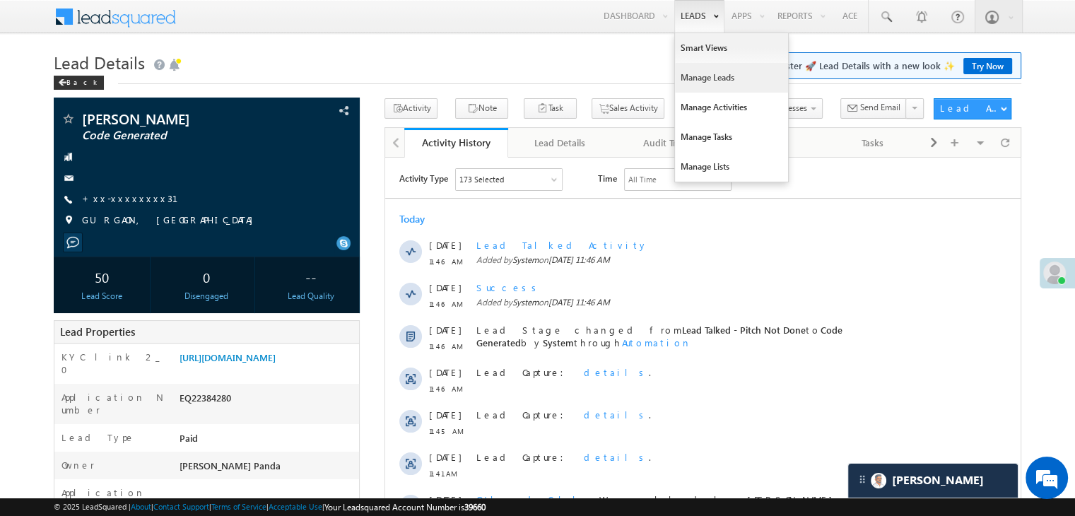
click at [702, 71] on link "Manage Leads" at bounding box center [731, 78] width 113 height 30
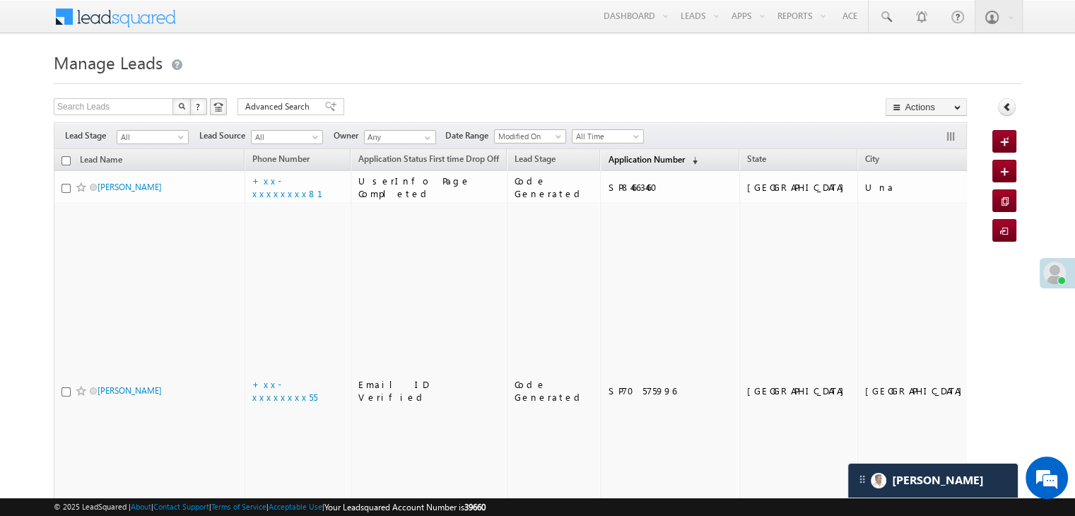
click at [608, 156] on span "Application Number" at bounding box center [646, 159] width 76 height 11
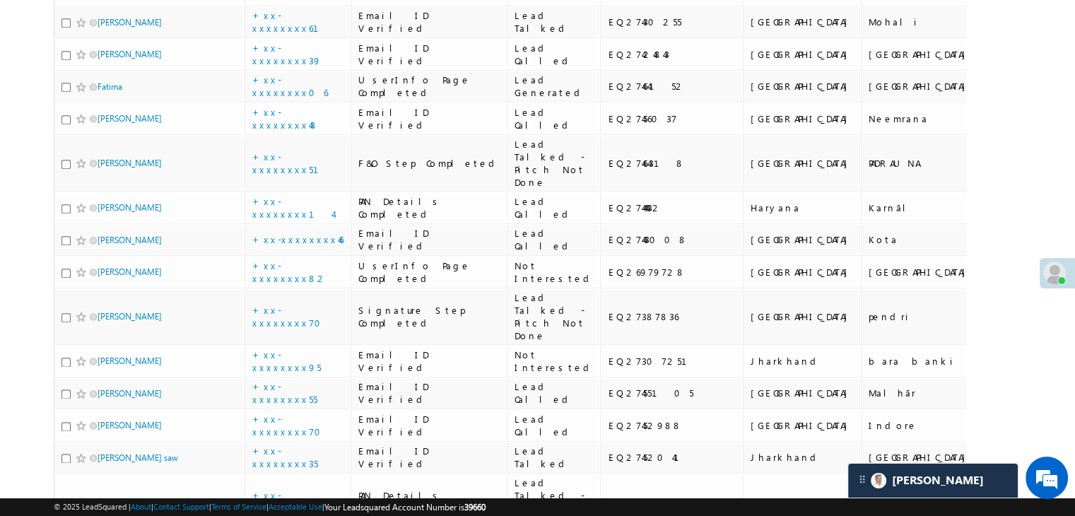
scroll to position [1625, 0]
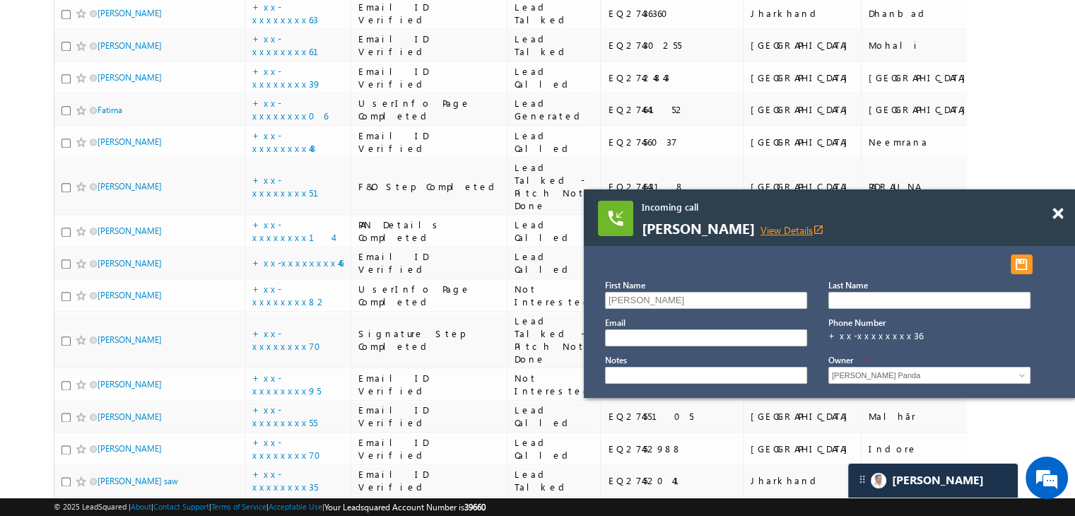
click at [777, 228] on link "View Details open_in_new" at bounding box center [792, 229] width 64 height 13
click at [770, 227] on link "View Details open_in_new" at bounding box center [792, 229] width 64 height 13
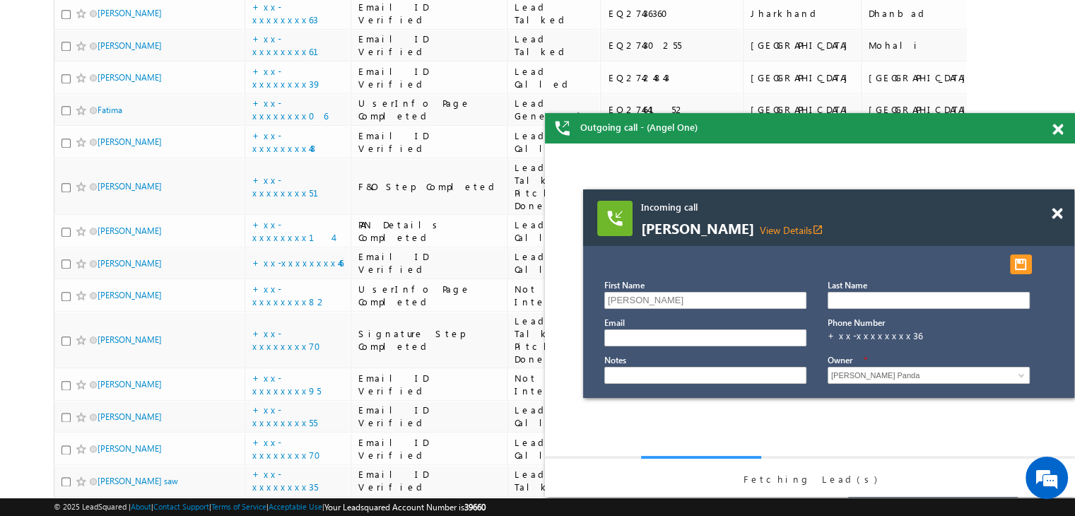
scroll to position [0, 0]
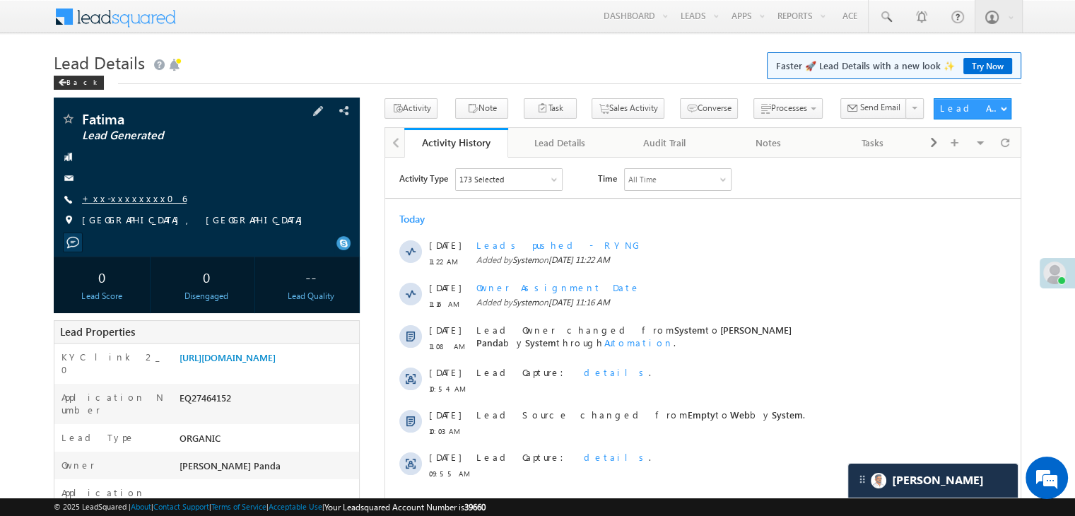
click at [119, 200] on link "+xx-xxxxxxxx06" at bounding box center [134, 198] width 105 height 12
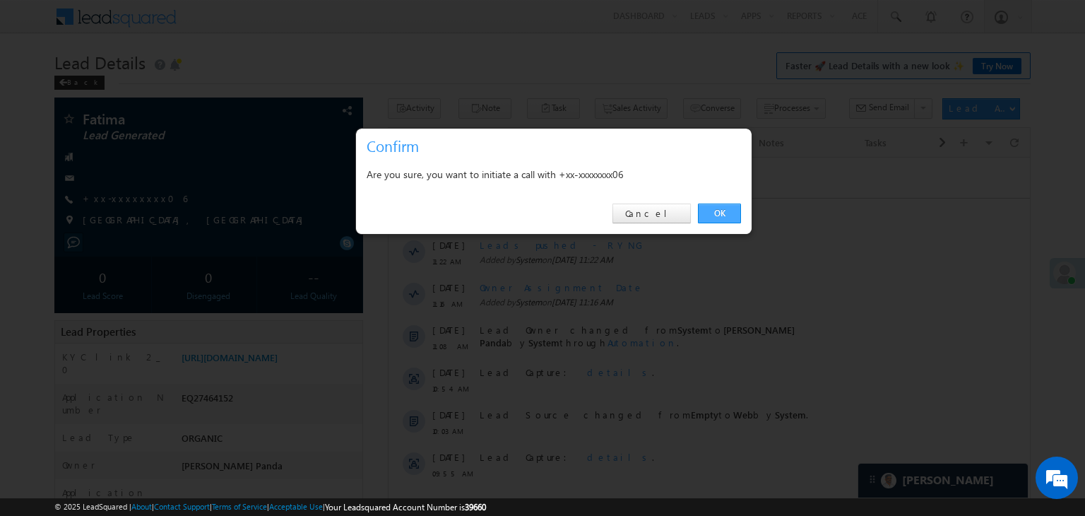
click at [729, 205] on link "OK" at bounding box center [719, 214] width 43 height 20
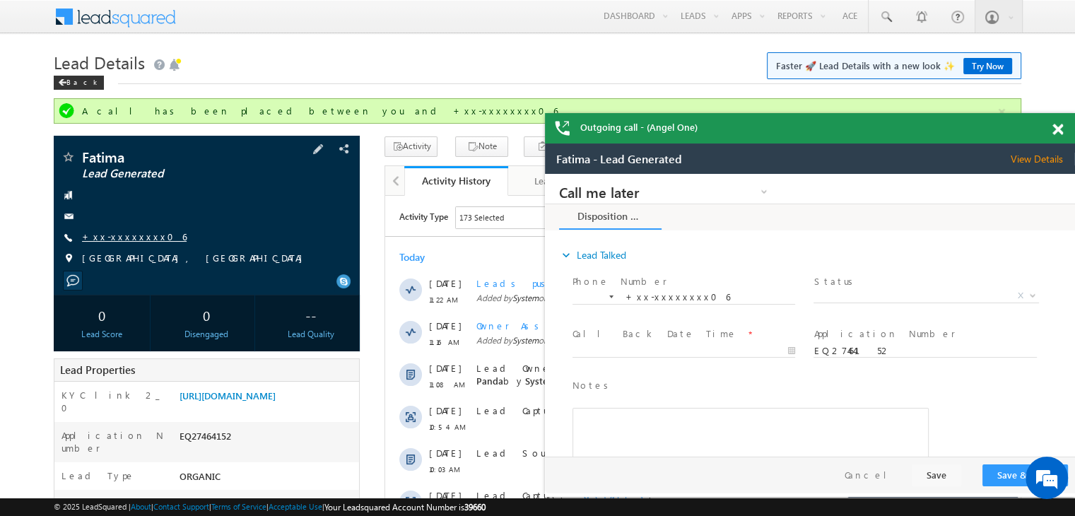
click at [126, 235] on link "+xx-xxxxxxxx06" at bounding box center [134, 236] width 105 height 12
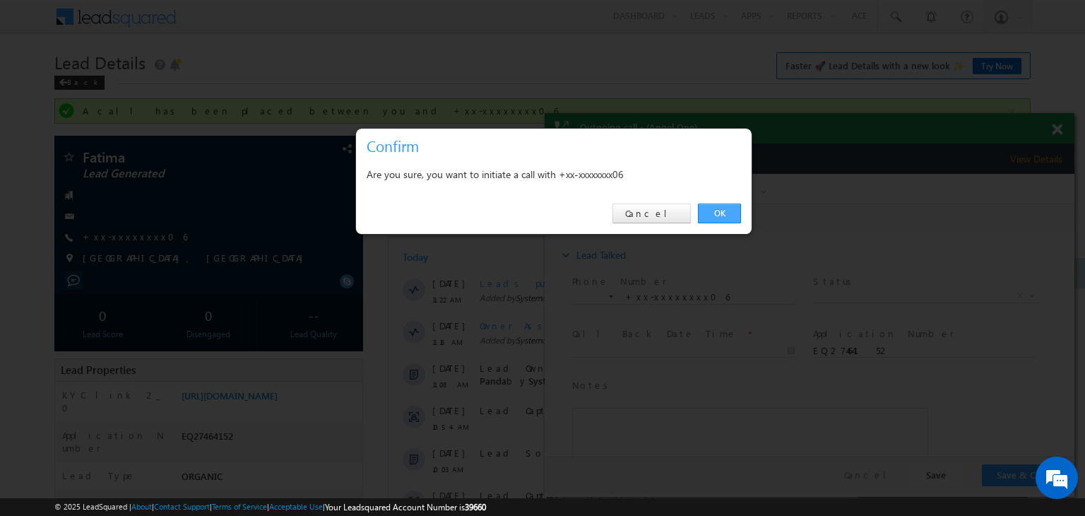
drag, startPoint x: 176, startPoint y: 43, endPoint x: 721, endPoint y: 217, distance: 571.9
click at [721, 217] on link "OK" at bounding box center [719, 214] width 43 height 20
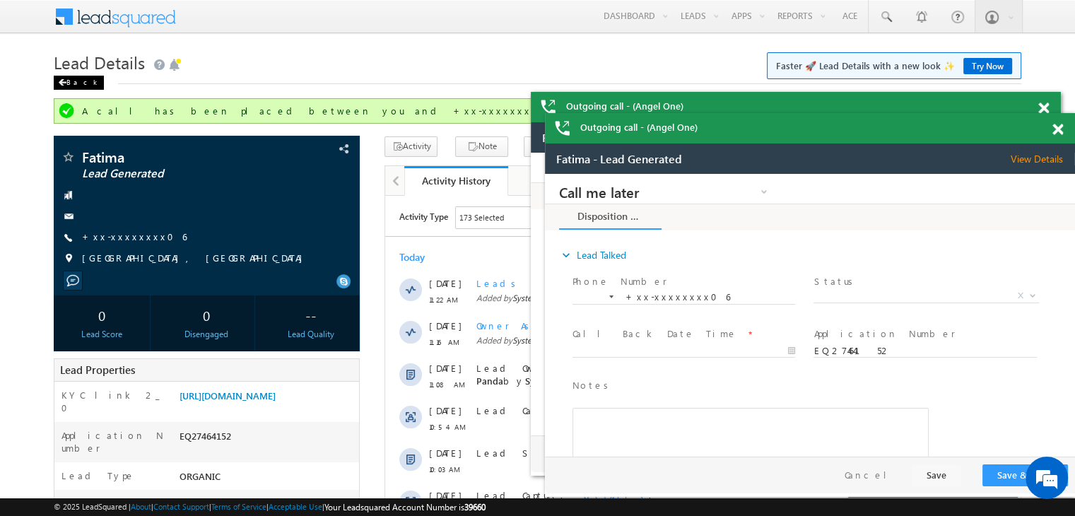
click at [70, 83] on div "Back" at bounding box center [79, 83] width 50 height 14
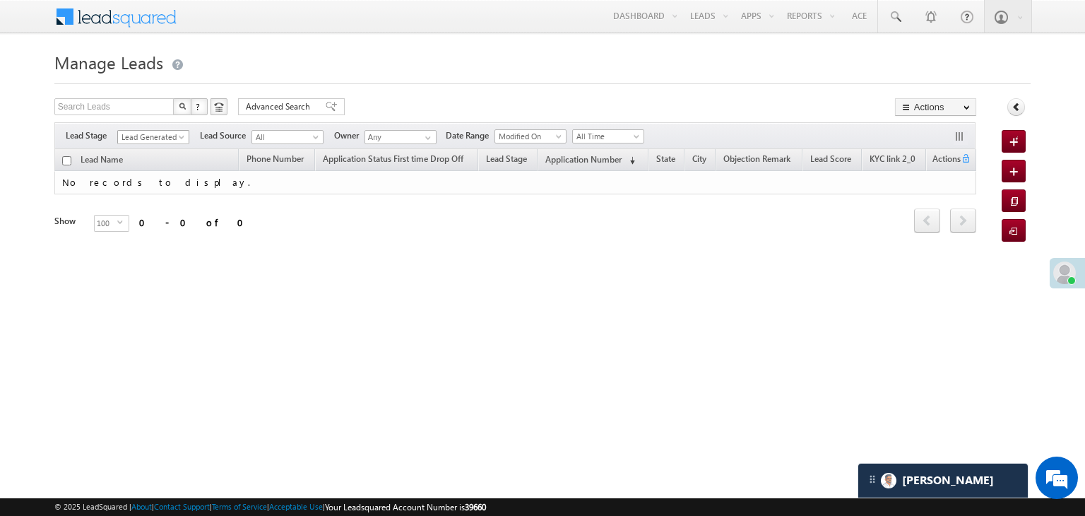
click at [184, 139] on span at bounding box center [182, 139] width 11 height 11
click at [158, 151] on link "All" at bounding box center [153, 152] width 71 height 13
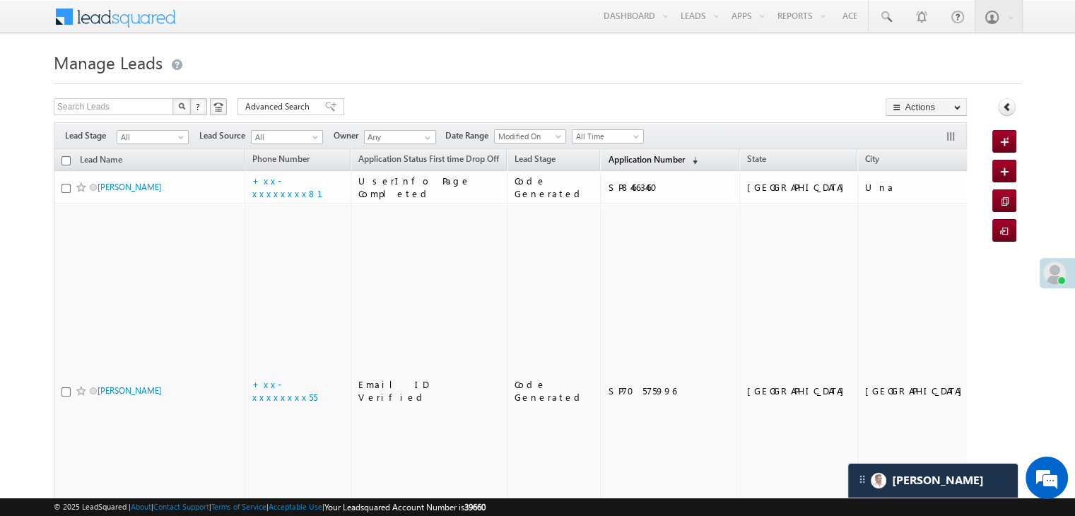
click at [608, 159] on span "Application Number" at bounding box center [646, 159] width 76 height 11
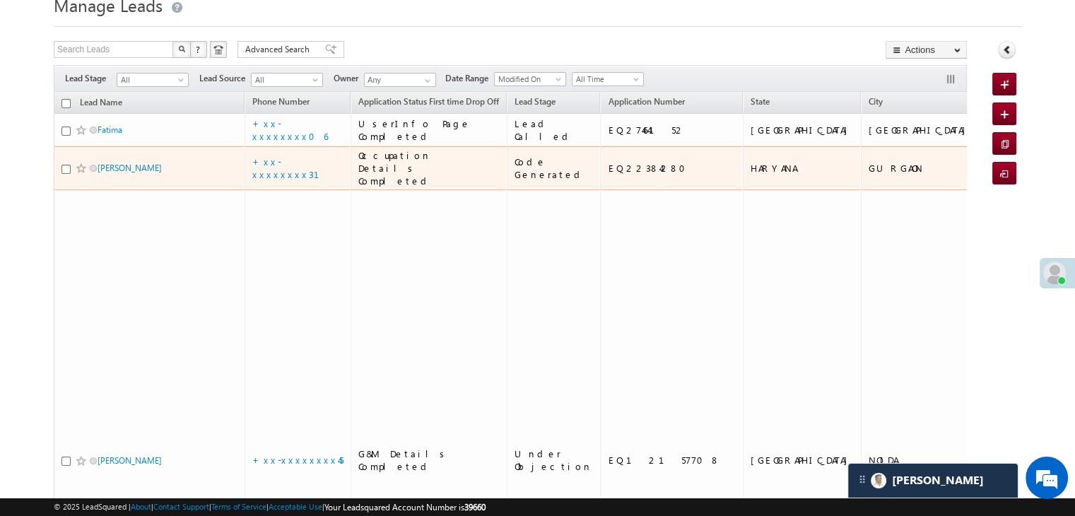
scroll to position [283, 0]
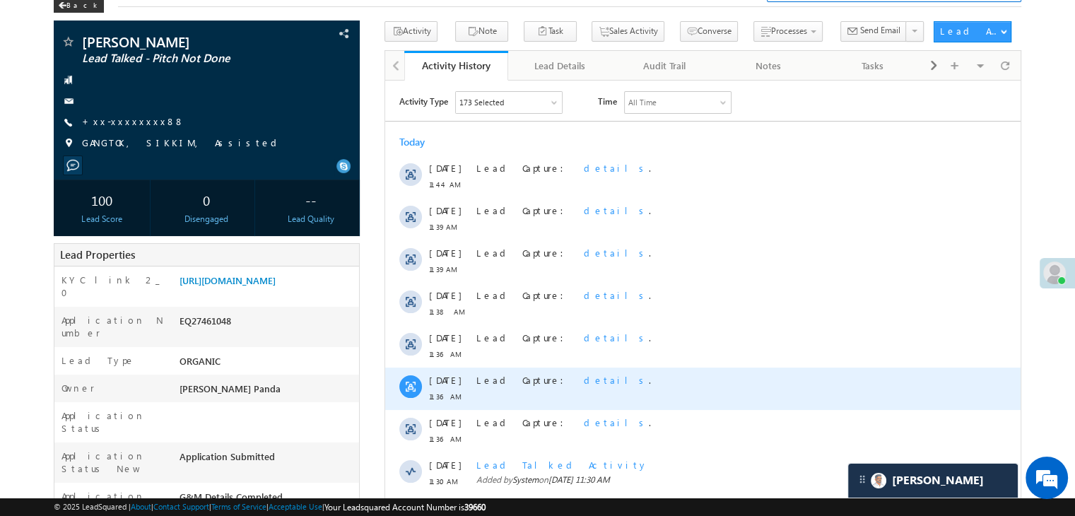
scroll to position [71, 0]
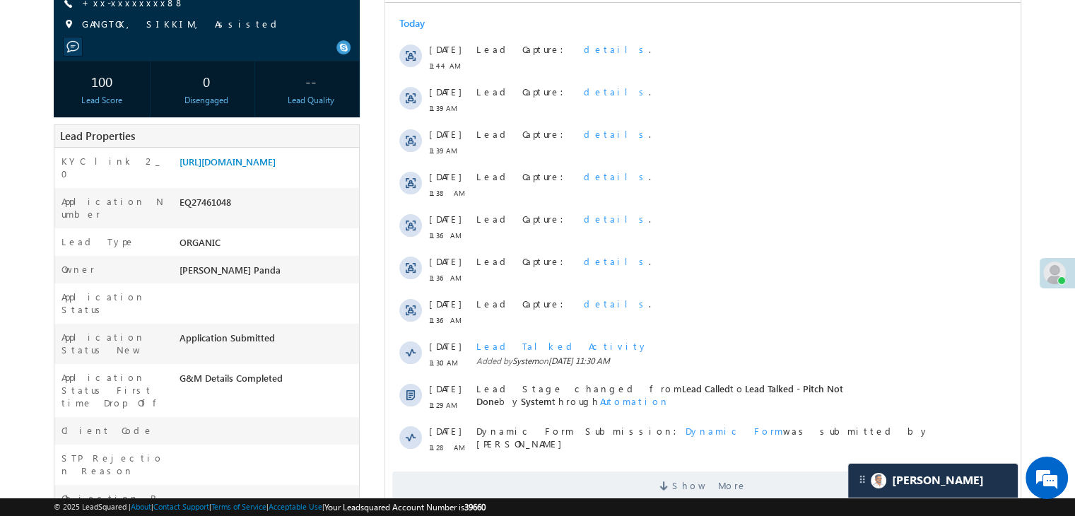
scroll to position [71, 0]
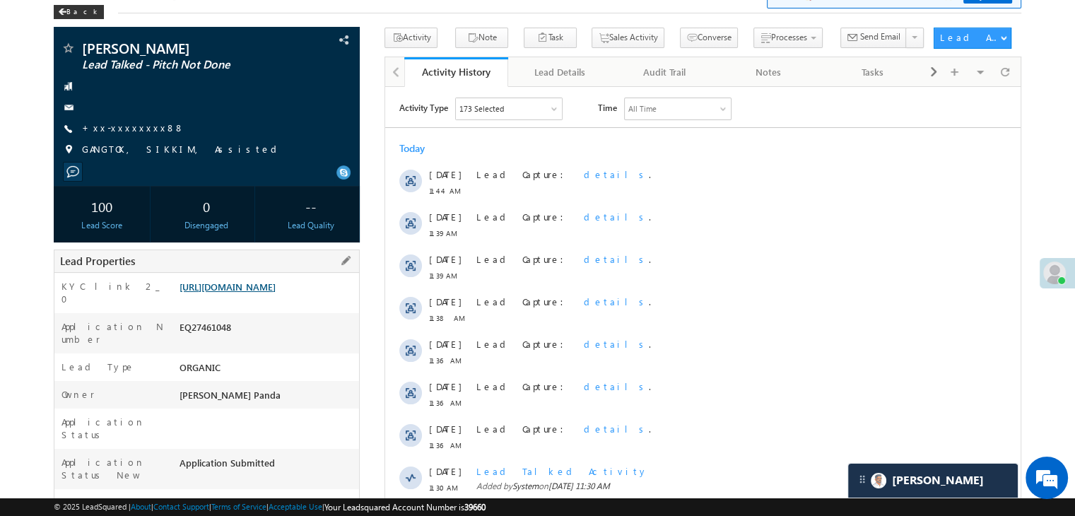
click at [276, 293] on link "[URL][DOMAIN_NAME]" at bounding box center [227, 287] width 96 height 12
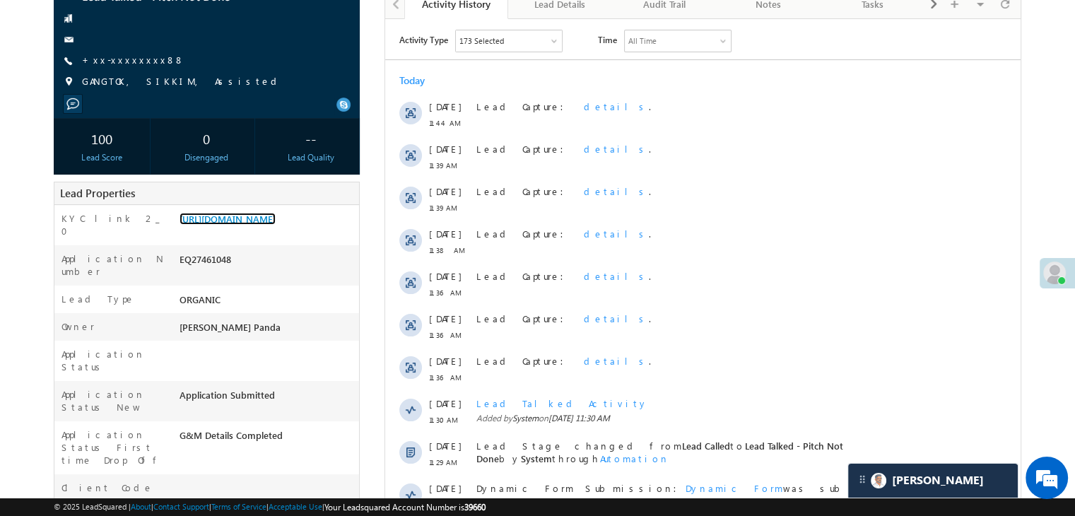
scroll to position [0, 0]
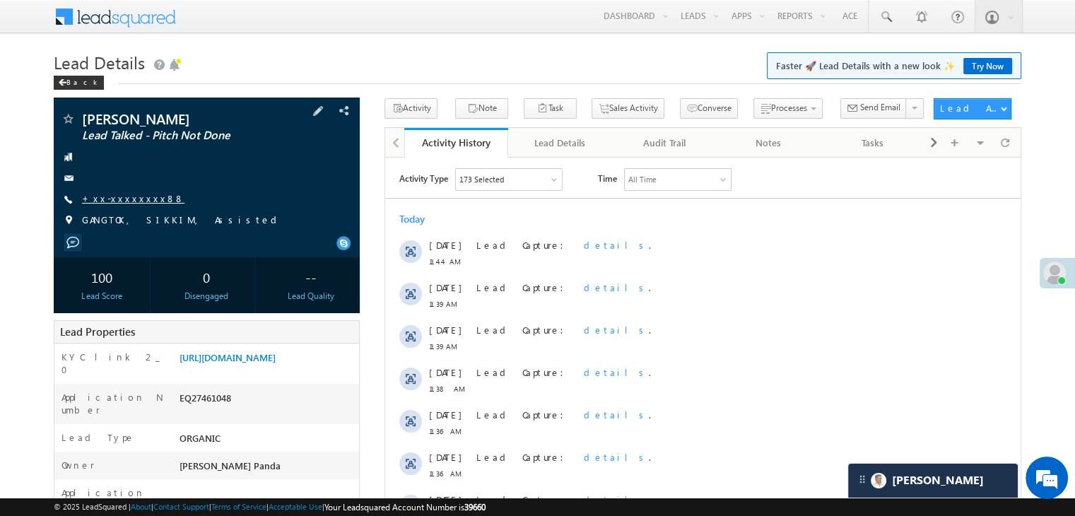
click at [122, 197] on link "+xx-xxxxxxxx88" at bounding box center [133, 198] width 102 height 12
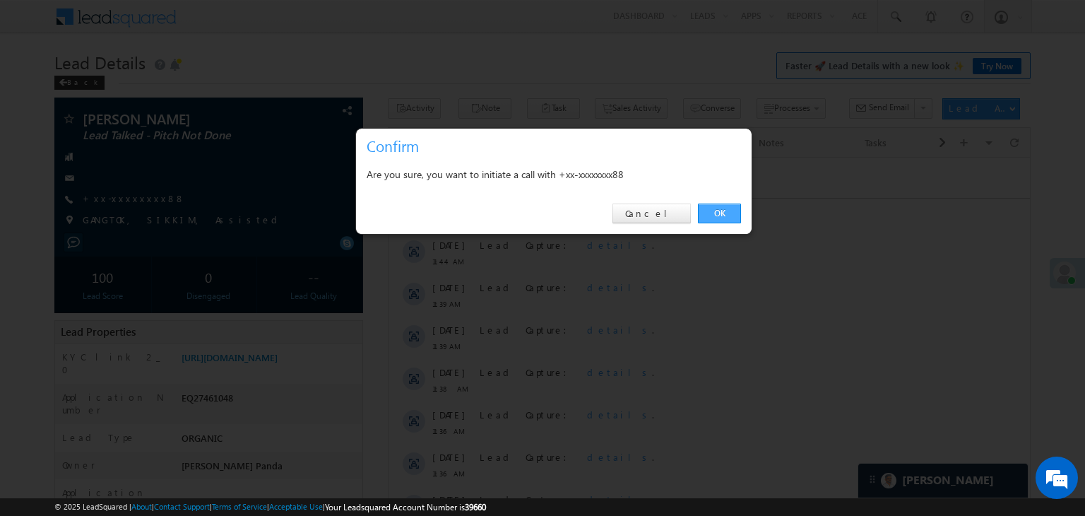
click at [717, 213] on link "OK" at bounding box center [719, 214] width 43 height 20
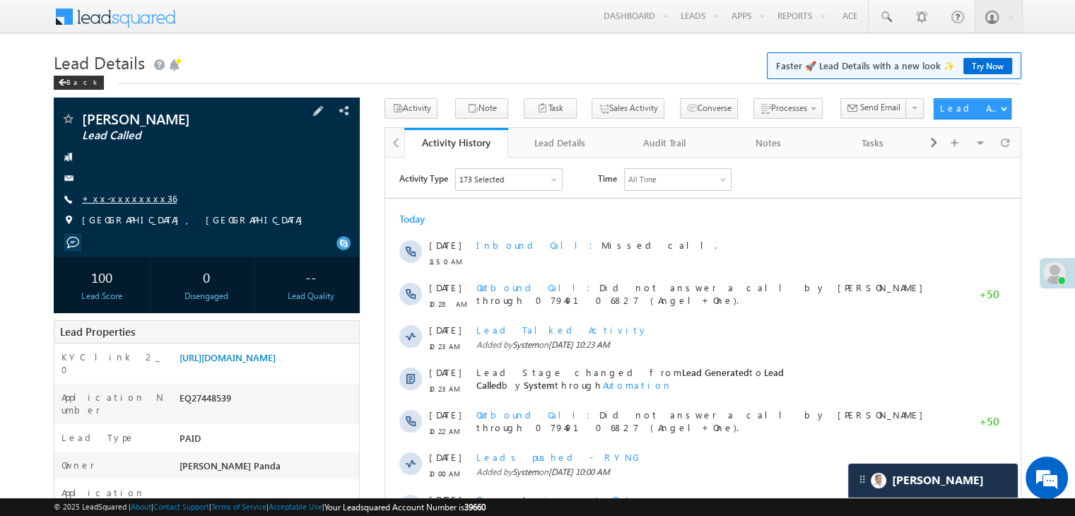
click at [134, 201] on link "+xx-xxxxxxxx36" at bounding box center [129, 198] width 95 height 12
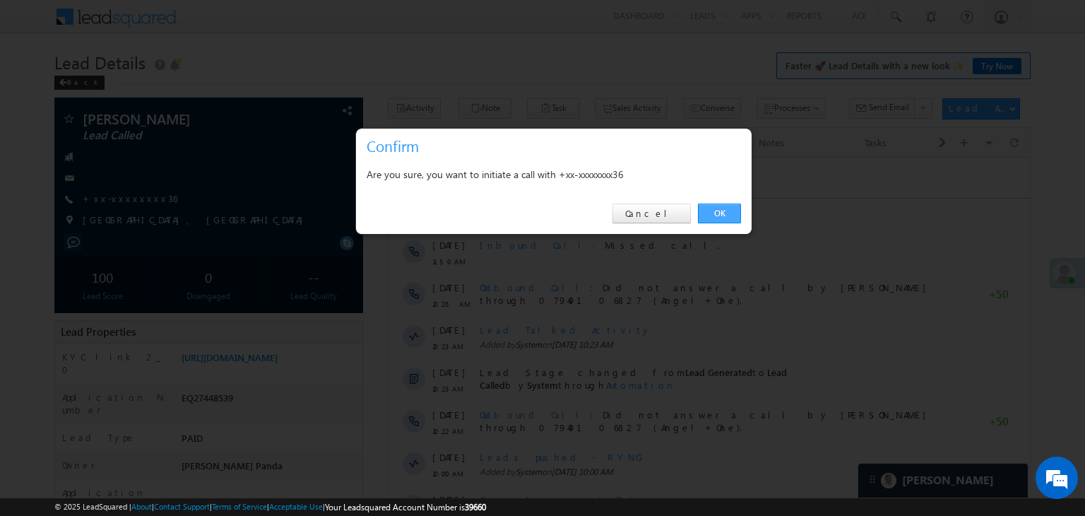
click at [729, 211] on link "OK" at bounding box center [719, 214] width 43 height 20
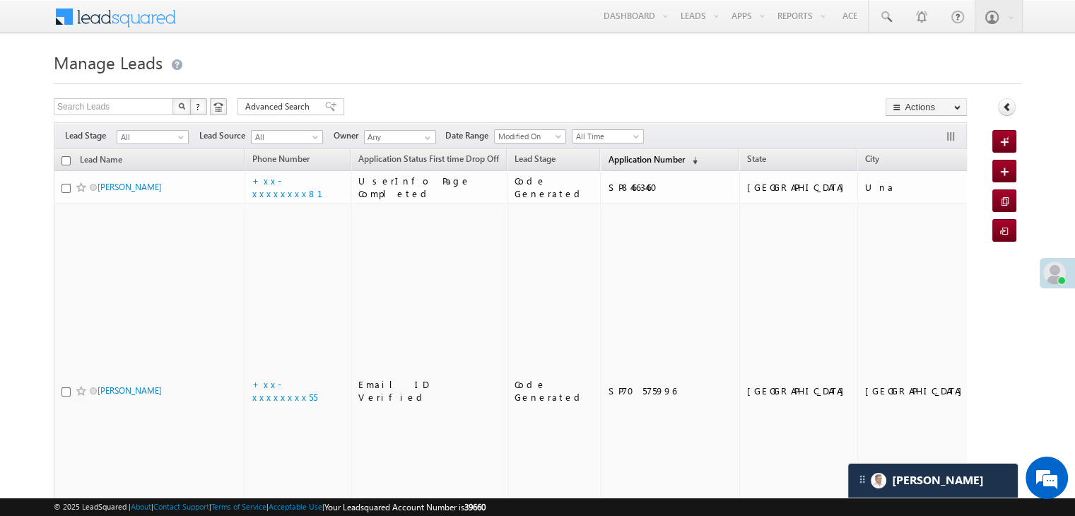
click at [625, 160] on span "Application Number" at bounding box center [646, 159] width 76 height 11
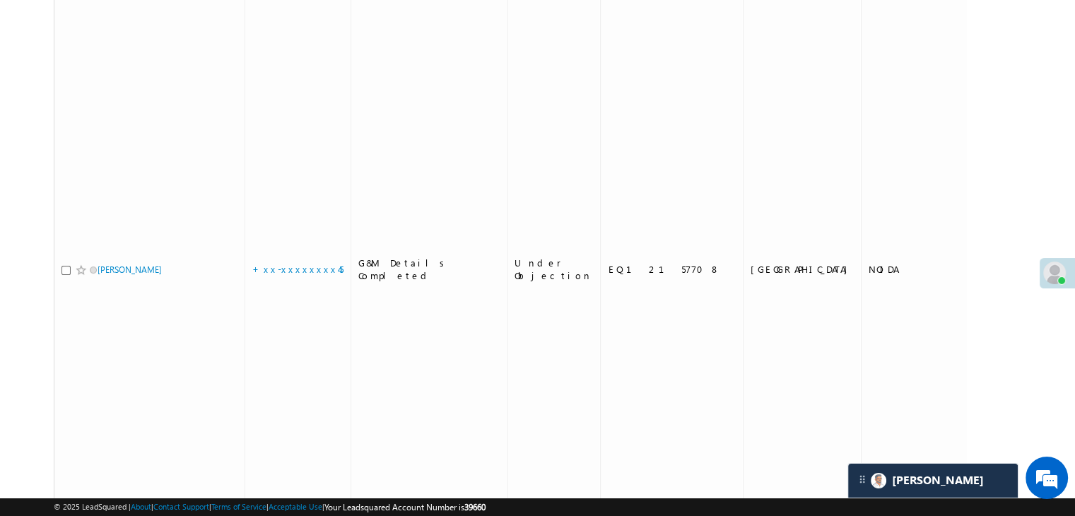
scroll to position [353, 0]
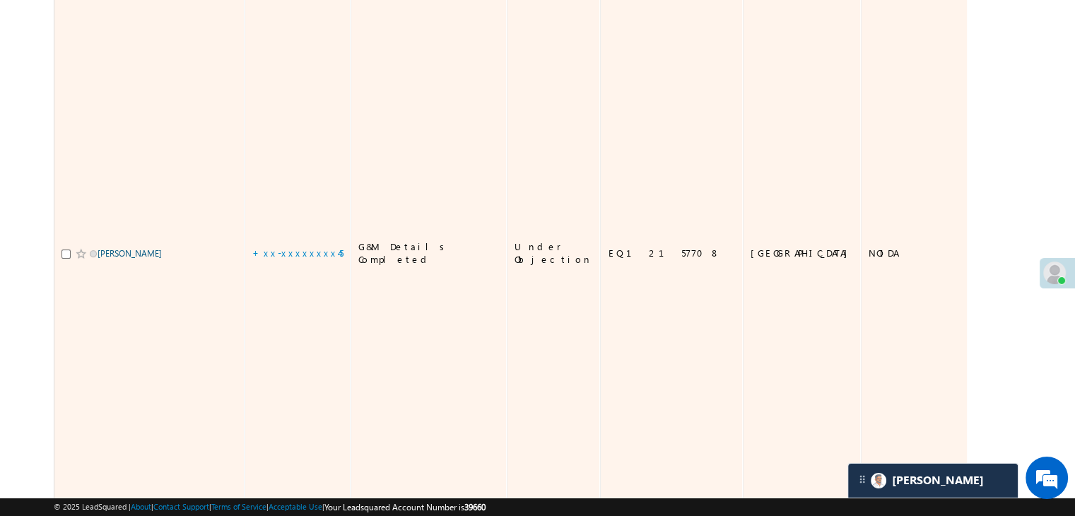
click at [141, 259] on link "Guddu Rawani" at bounding box center [130, 253] width 64 height 11
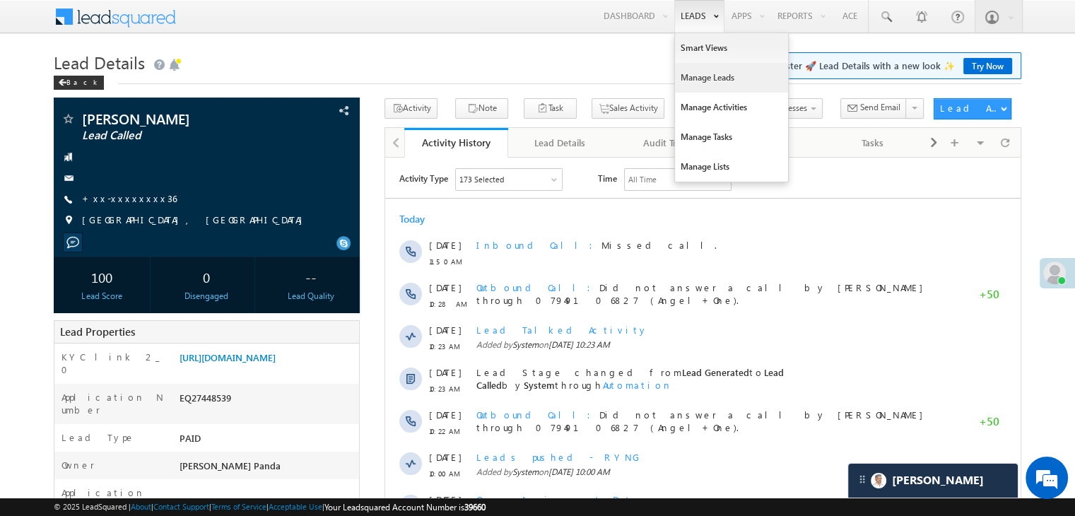
click at [684, 83] on link "Manage Leads" at bounding box center [731, 78] width 113 height 30
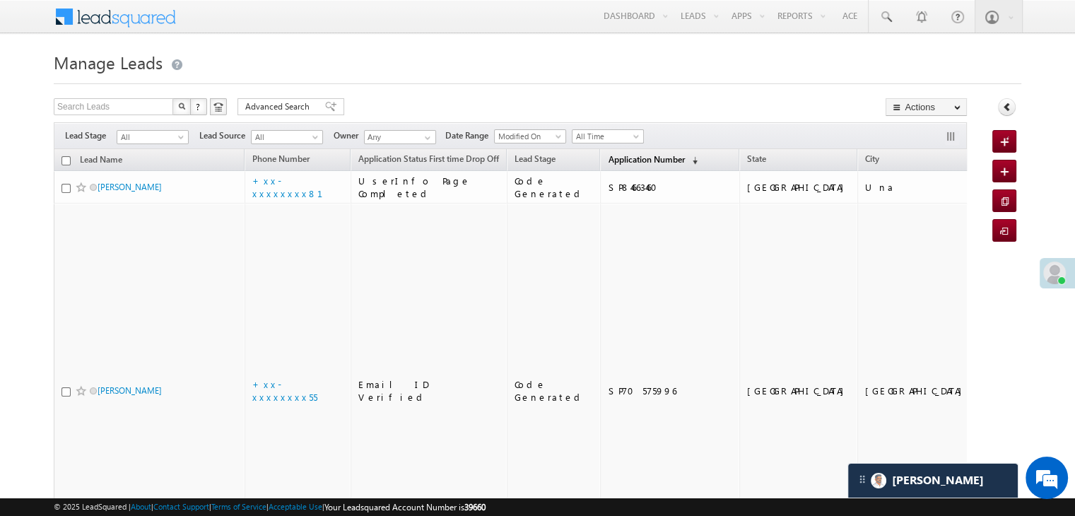
click at [613, 163] on span "Application Number" at bounding box center [646, 159] width 76 height 11
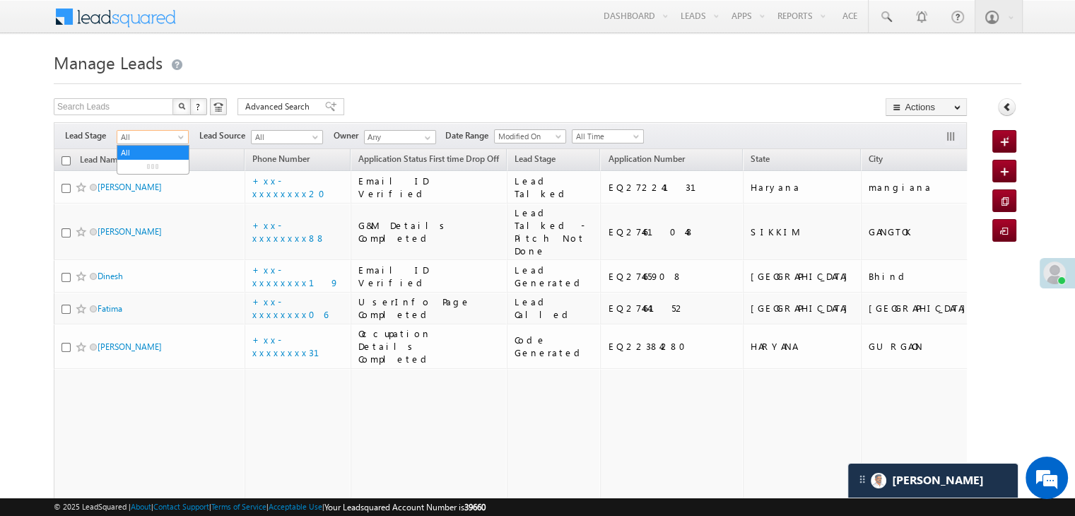
click at [177, 134] on span at bounding box center [182, 139] width 11 height 11
click at [150, 173] on link "Lead Generated" at bounding box center [152, 166] width 71 height 13
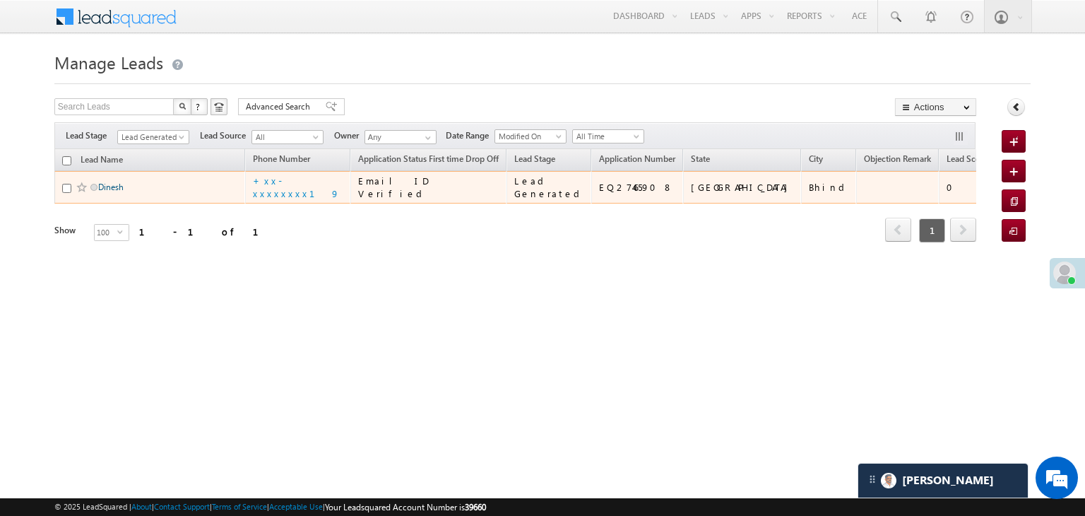
click at [116, 192] on link "Dinesh" at bounding box center [110, 187] width 25 height 11
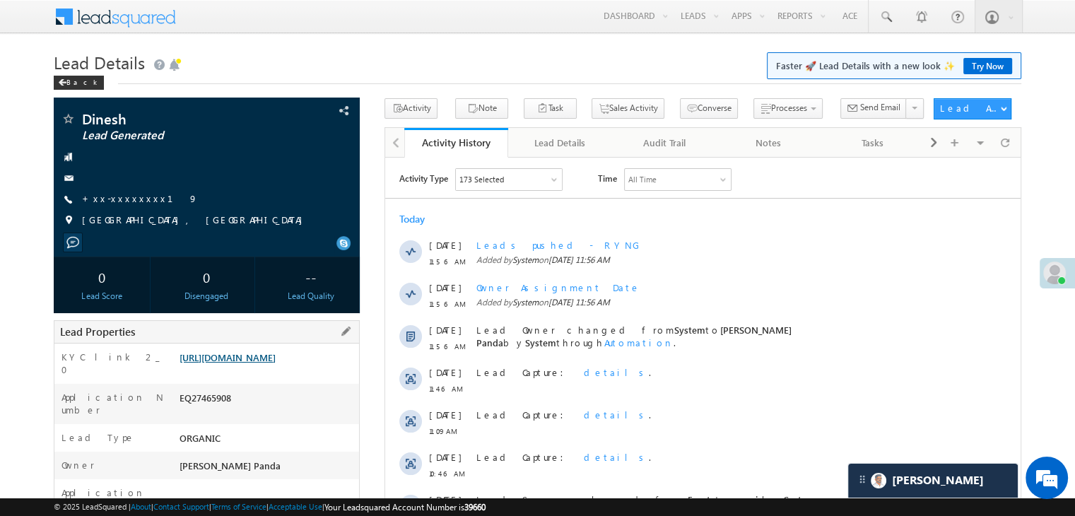
click at [276, 363] on link "[URL][DOMAIN_NAME]" at bounding box center [227, 357] width 96 height 12
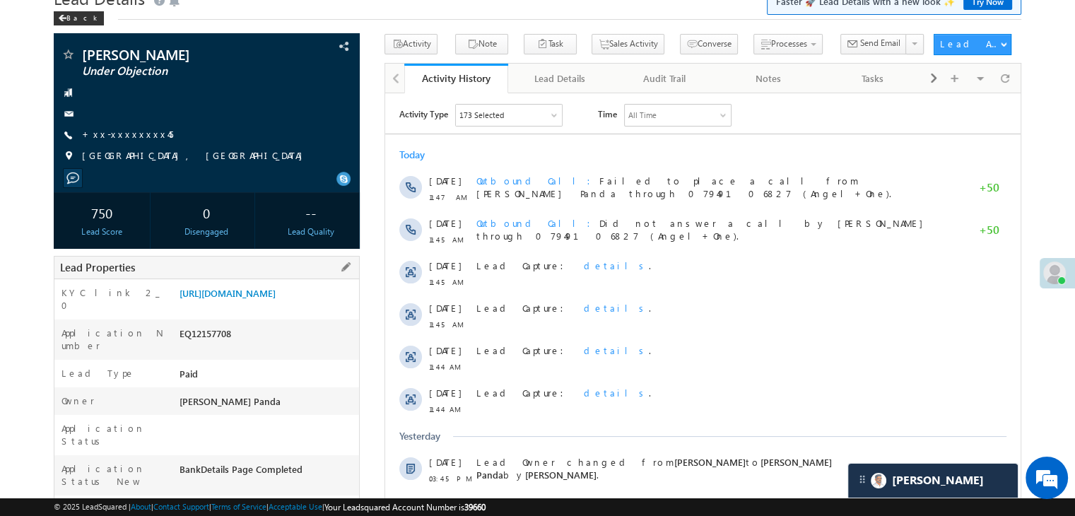
scroll to position [141, 0]
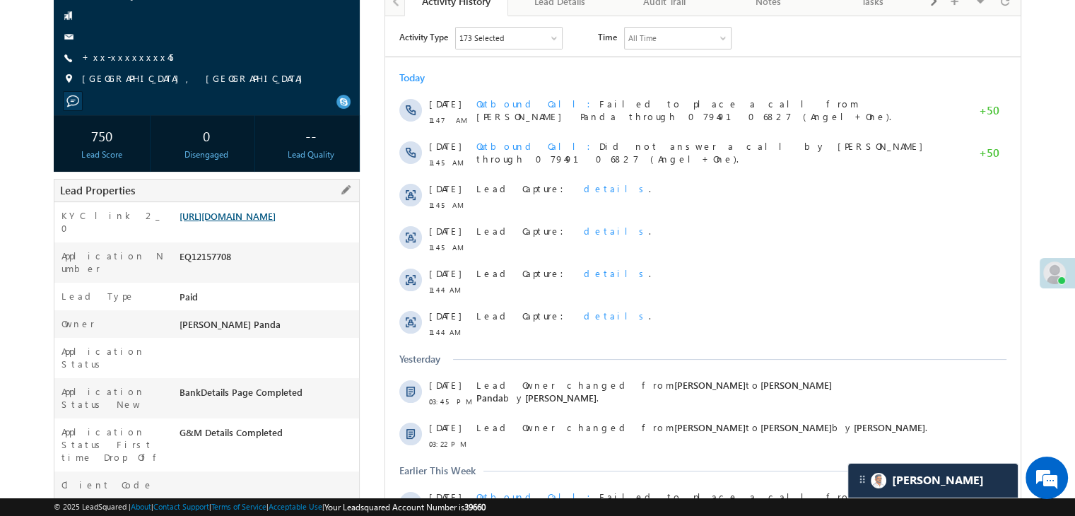
click at [276, 222] on link "https://angelbroking1-pk3em7sa.customui-test.leadsquared.com?leadId=f617fca5-65…" at bounding box center [227, 216] width 96 height 12
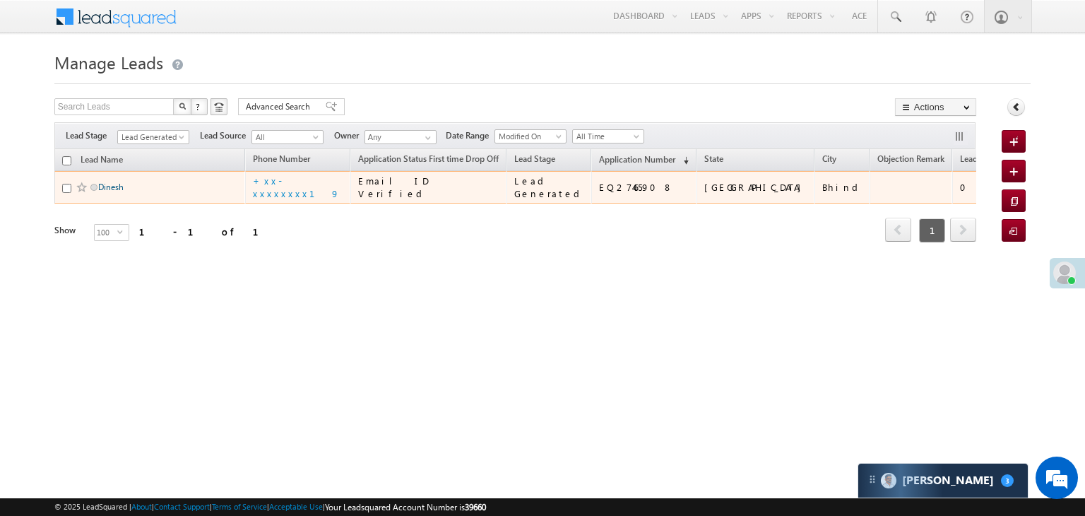
click at [112, 192] on link "Dinesh" at bounding box center [110, 187] width 25 height 11
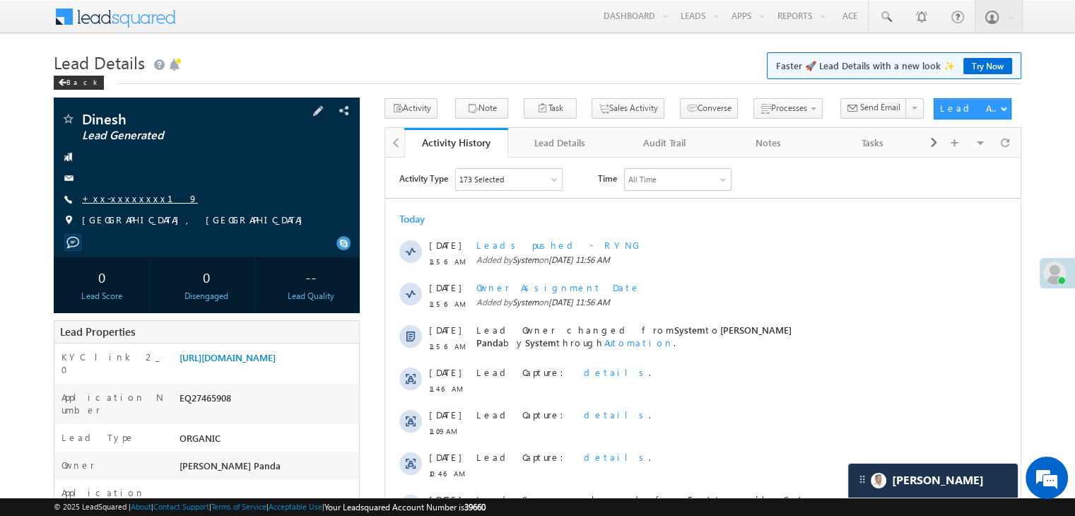
click at [112, 198] on link "+xx-xxxxxxxx19" at bounding box center [140, 198] width 116 height 12
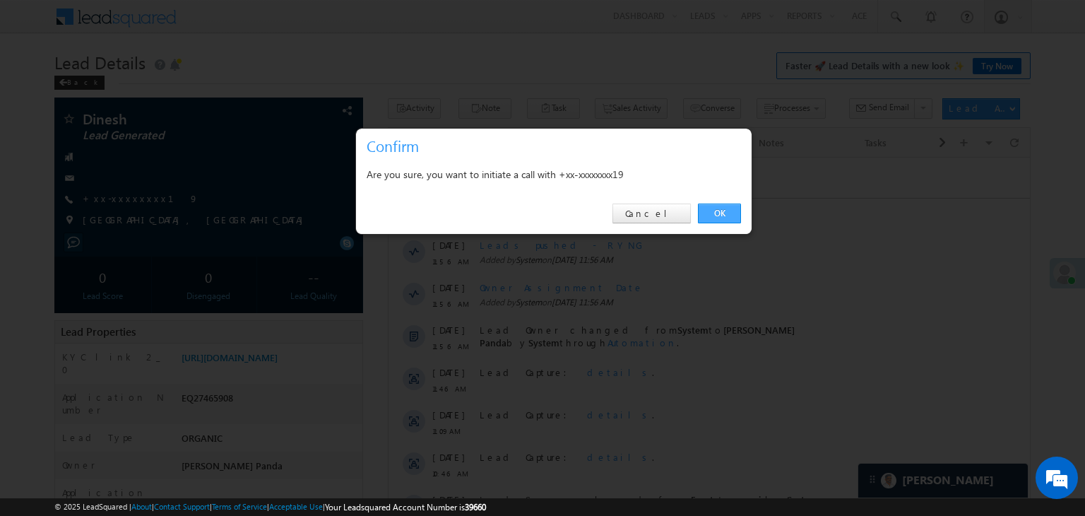
click at [717, 211] on link "OK" at bounding box center [719, 214] width 43 height 20
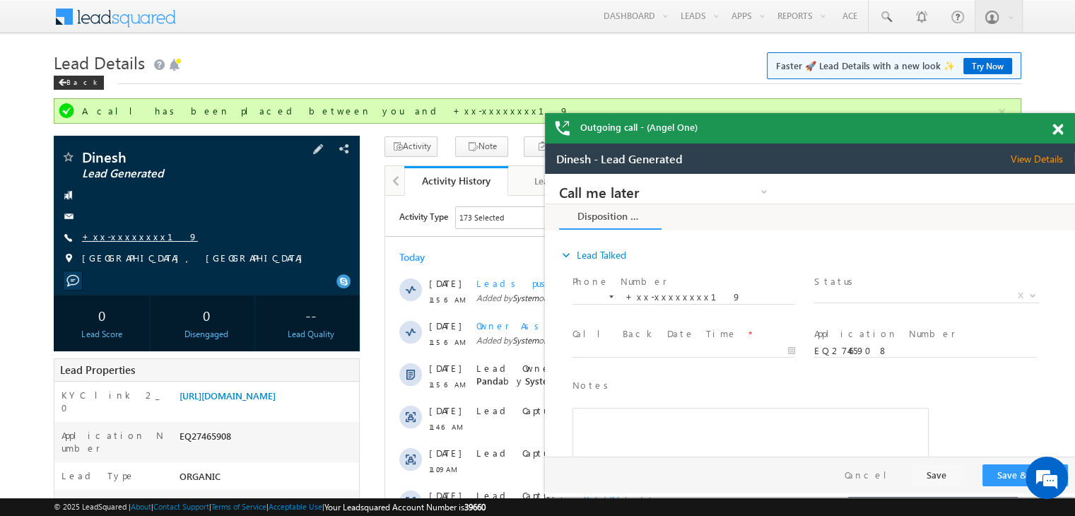
click at [113, 239] on link "+xx-xxxxxxxx19" at bounding box center [140, 236] width 116 height 12
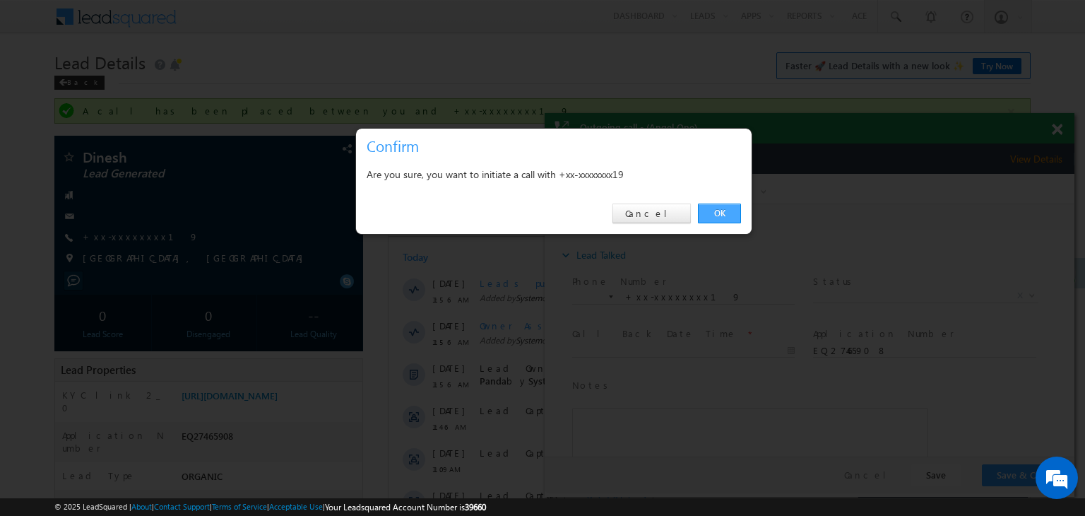
click at [718, 214] on link "OK" at bounding box center [719, 214] width 43 height 20
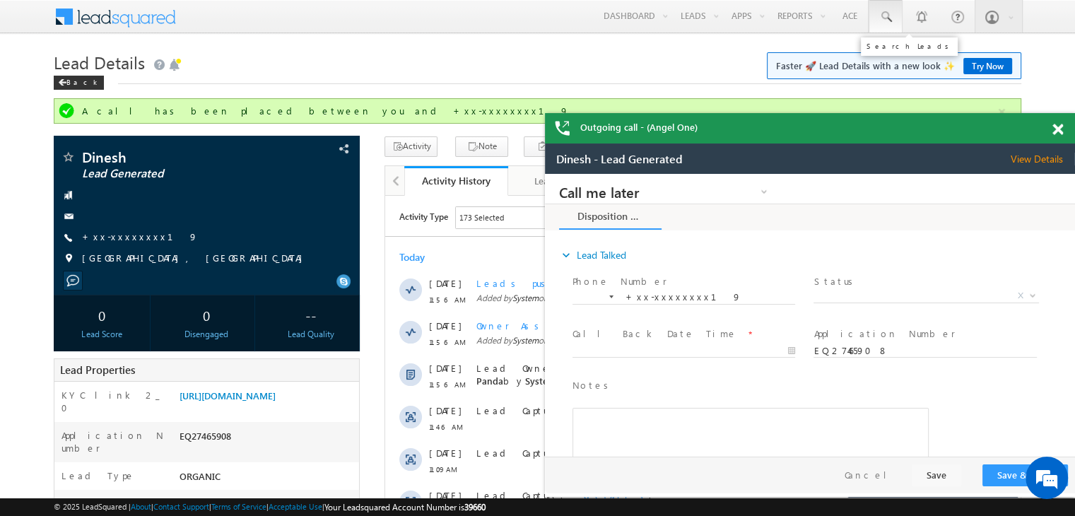
click at [888, 15] on span at bounding box center [885, 17] width 14 height 14
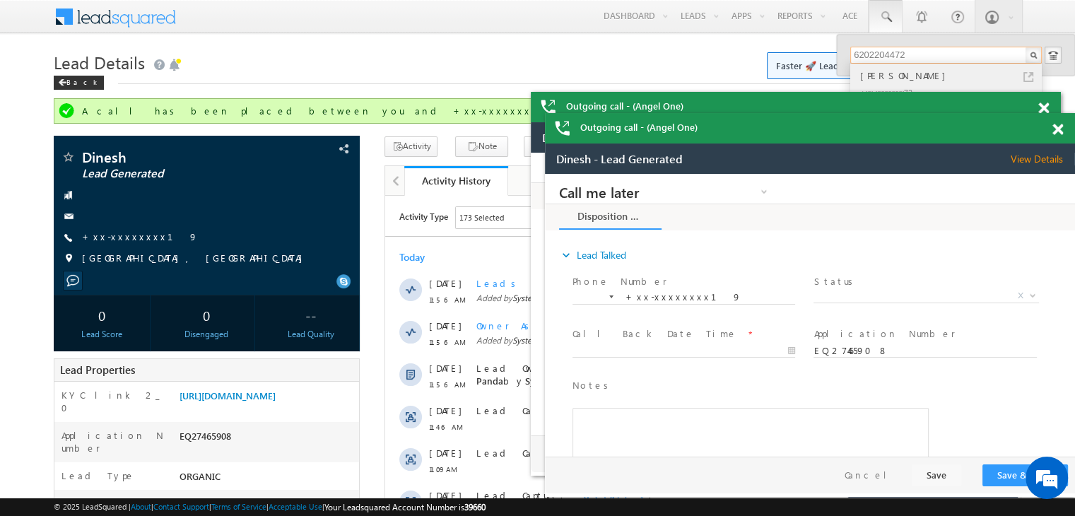
type input "6202204472"
click at [876, 77] on div "Uttam Kumar" at bounding box center [951, 76] width 189 height 16
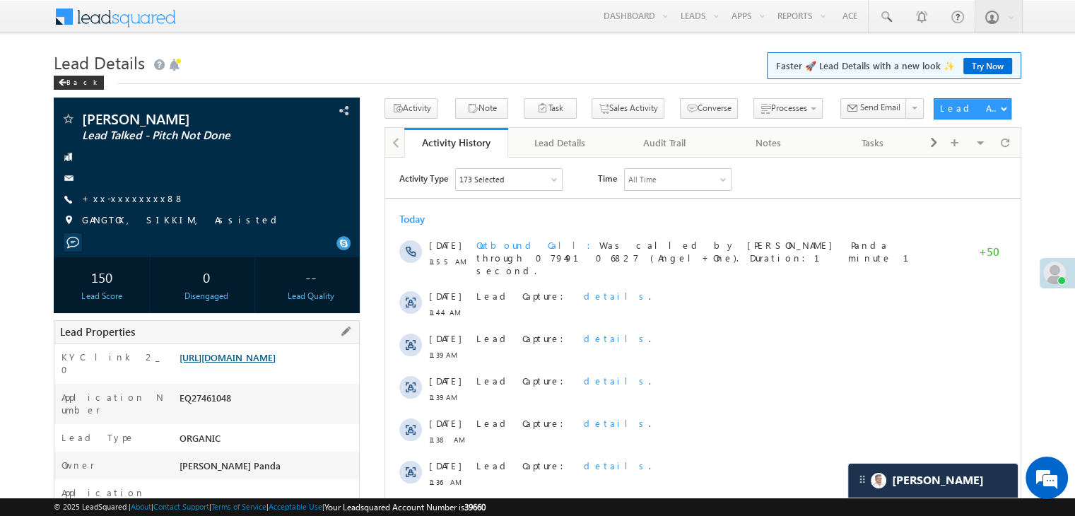
click at [276, 363] on link "[URL][DOMAIN_NAME]" at bounding box center [227, 357] width 96 height 12
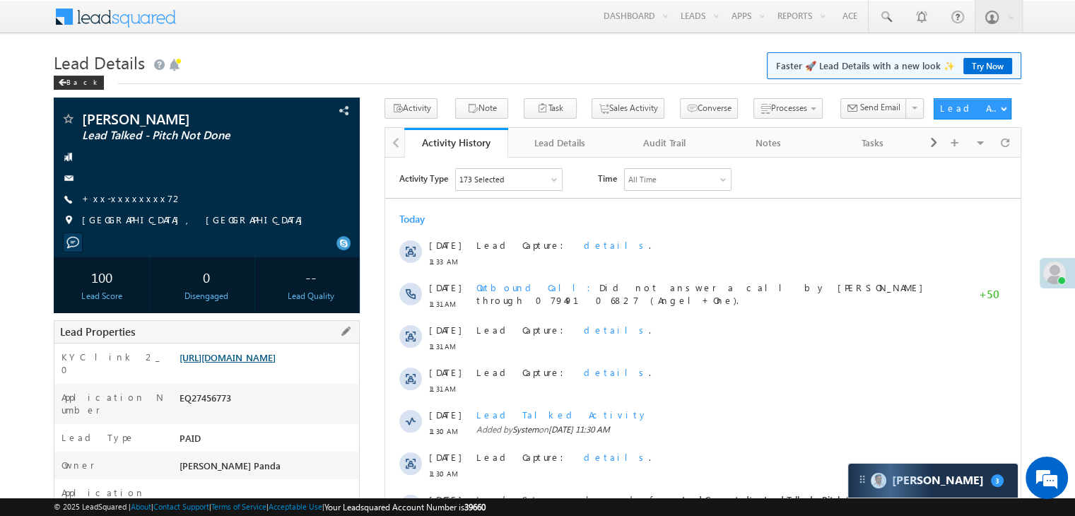
click at [249, 363] on link "https://angelbroking1-pk3em7sa.customui-test.leadsquared.com?leadId=9f3d9389-2a…" at bounding box center [227, 357] width 96 height 12
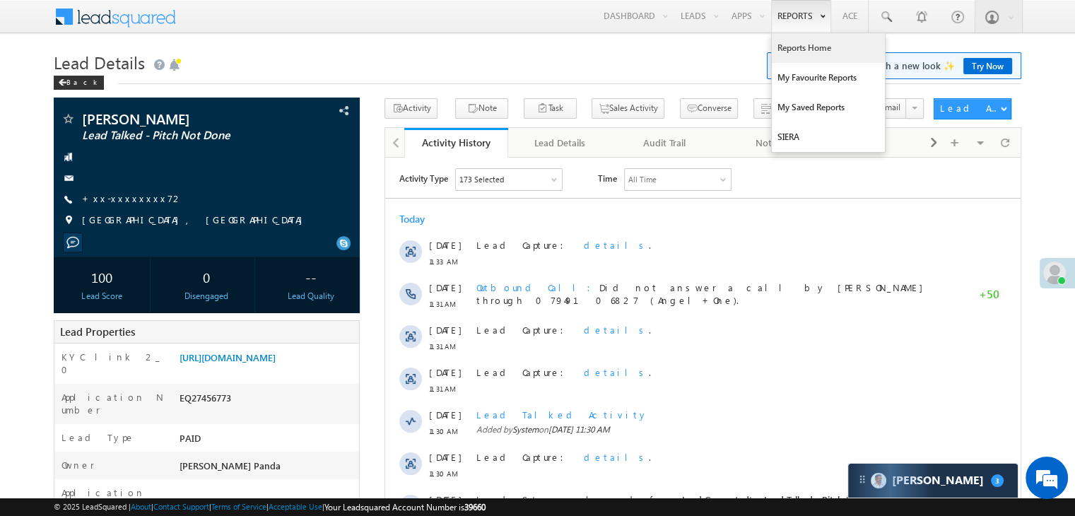
click at [803, 49] on link "Reports Home" at bounding box center [828, 48] width 113 height 30
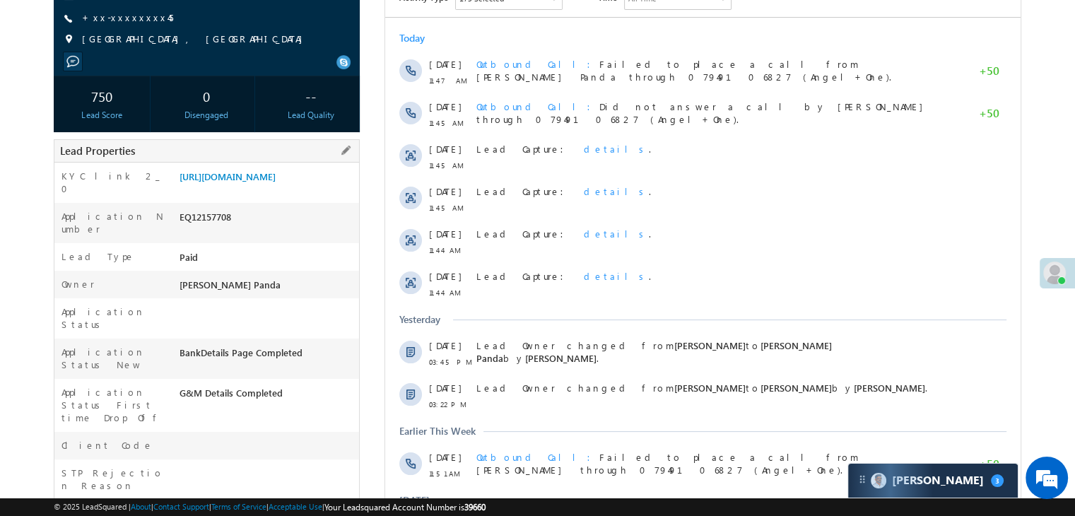
scroll to position [141, 0]
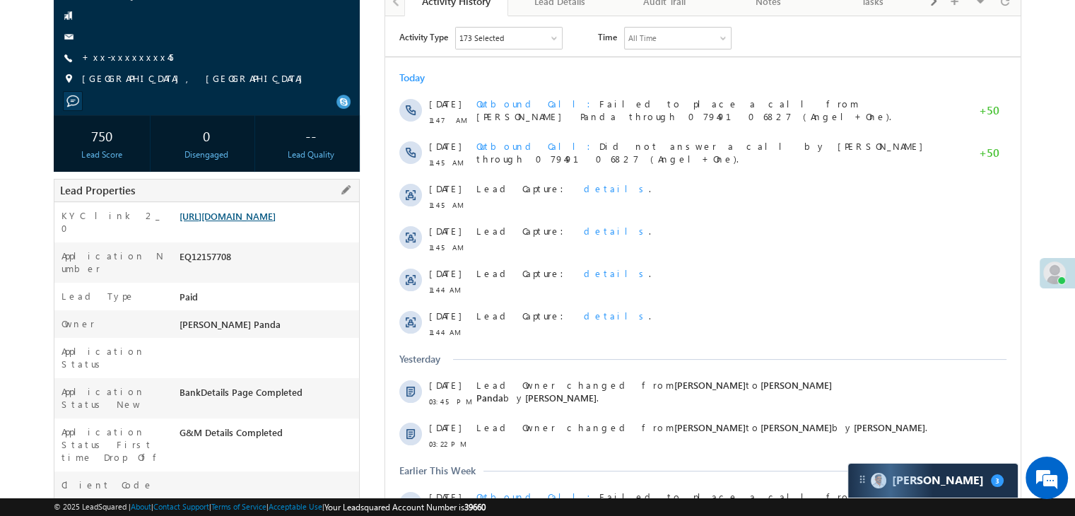
click at [276, 222] on link "https://angelbroking1-pk3em7sa.customui-test.leadsquared.com?leadId=f617fca5-65…" at bounding box center [227, 216] width 96 height 12
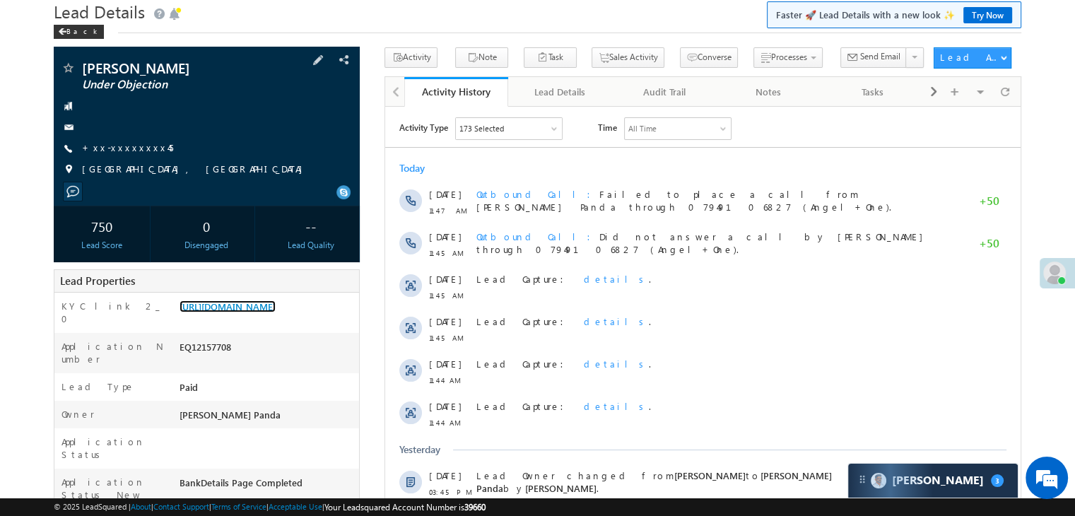
scroll to position [0, 0]
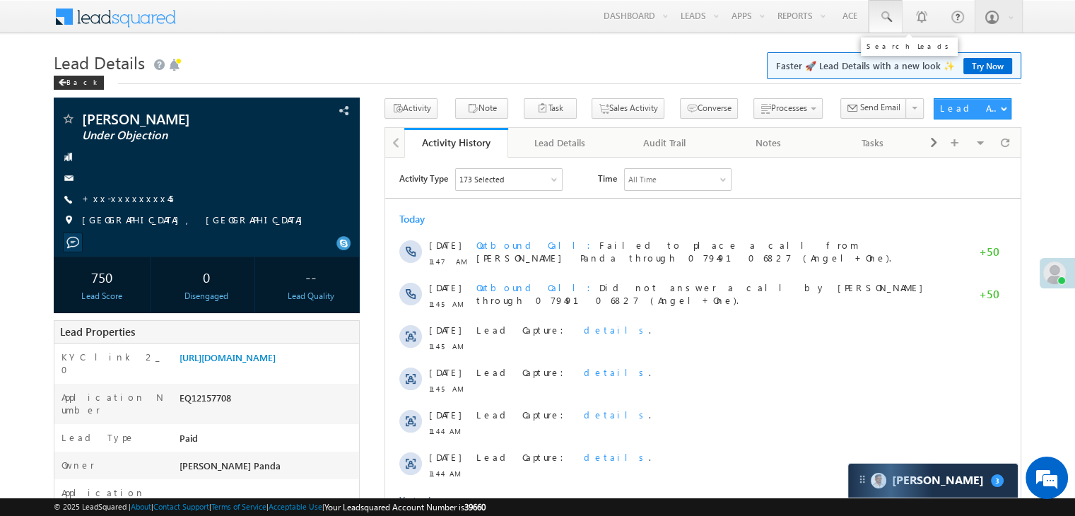
click at [887, 16] on span at bounding box center [885, 17] width 14 height 14
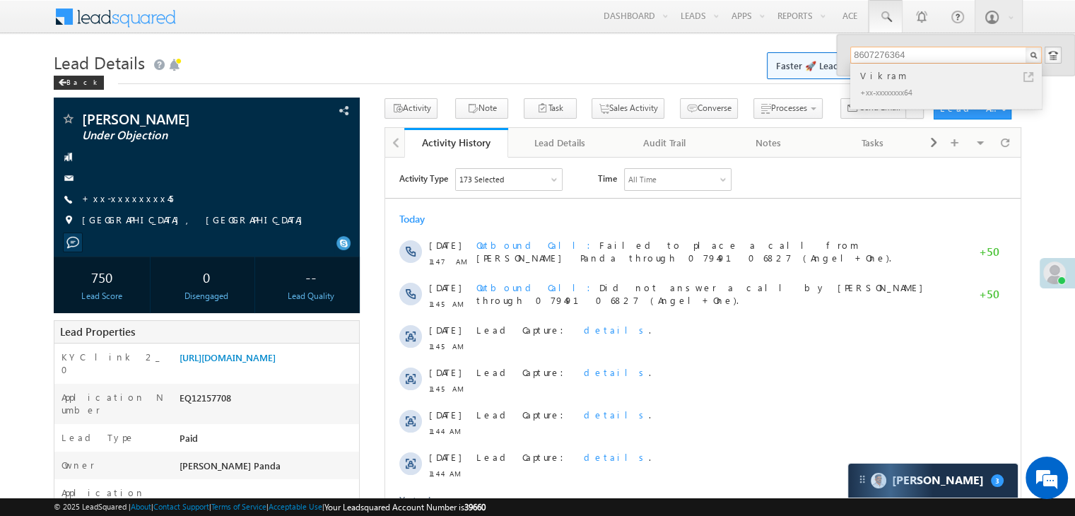
type input "8607276364"
click at [868, 74] on div "Vikram" at bounding box center [951, 76] width 189 height 16
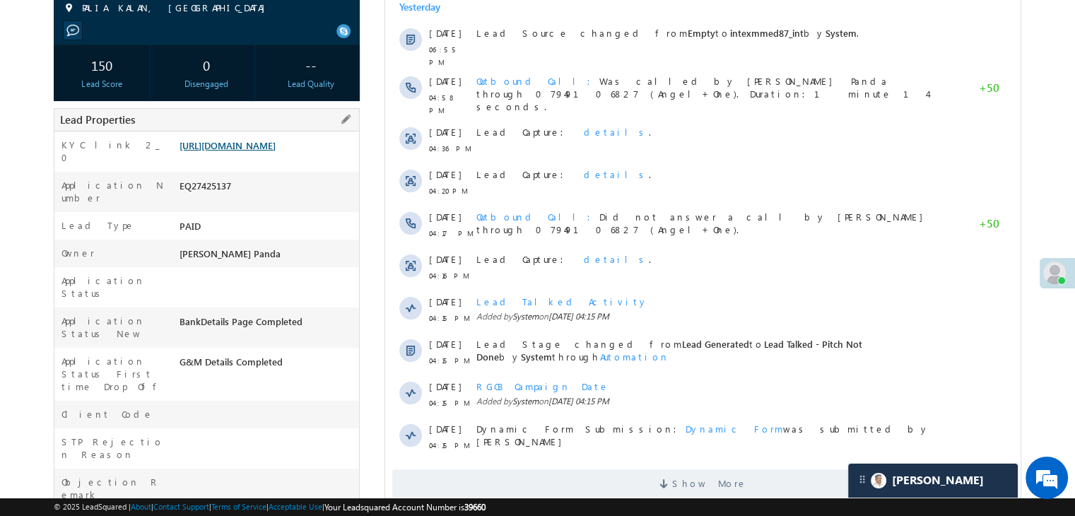
click at [249, 151] on link "https://angelbroking1-pk3em7sa.customui-test.leadsquared.com?leadId=ea867fcc-22…" at bounding box center [227, 145] width 96 height 12
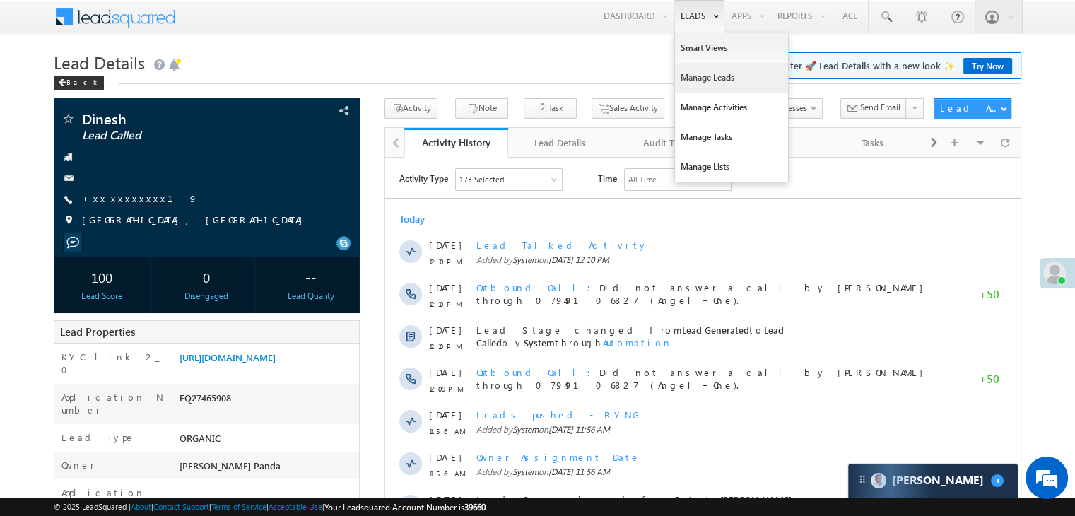
click at [702, 78] on link "Manage Leads" at bounding box center [731, 78] width 113 height 30
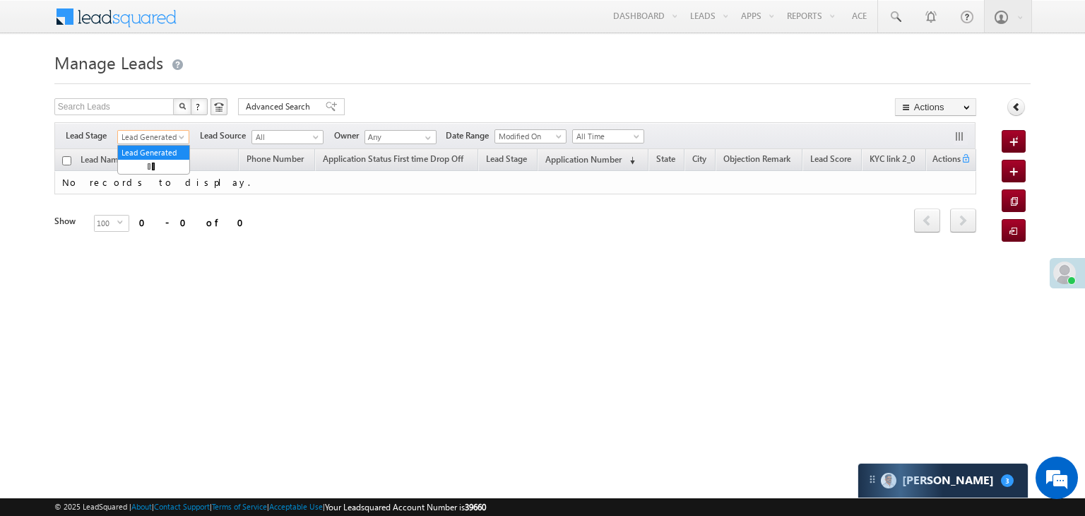
click at [170, 134] on span "Lead Generated" at bounding box center [151, 137] width 67 height 13
click at [155, 146] on link "All" at bounding box center [153, 152] width 71 height 13
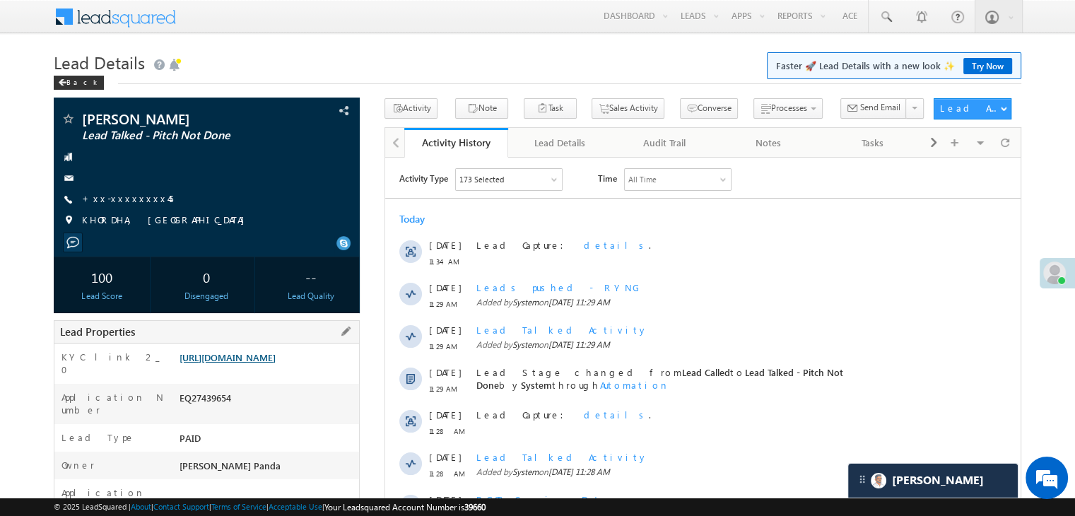
click at [270, 363] on link "https://angelbroking1-pk3em7sa.customui-test.leadsquared.com?leadId=ea6b4433-fa…" at bounding box center [227, 357] width 96 height 12
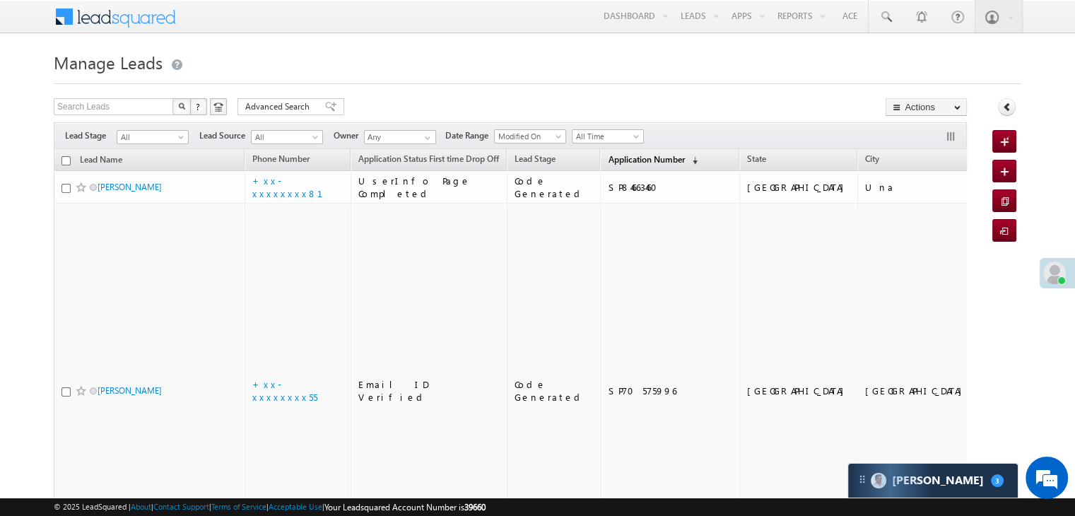
click at [608, 158] on span "Application Number" at bounding box center [646, 159] width 76 height 11
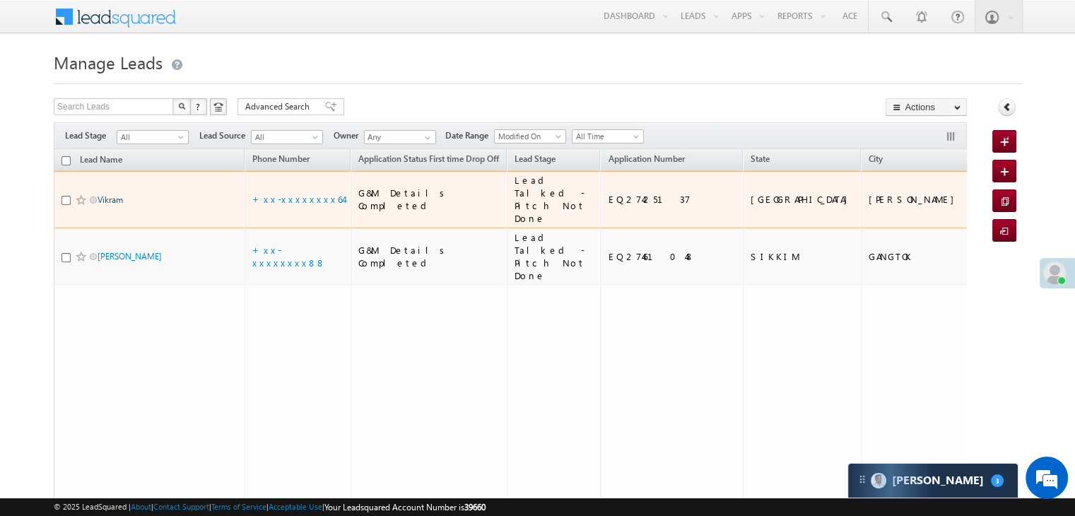
click at [107, 205] on link "Vikram" at bounding box center [110, 199] width 25 height 11
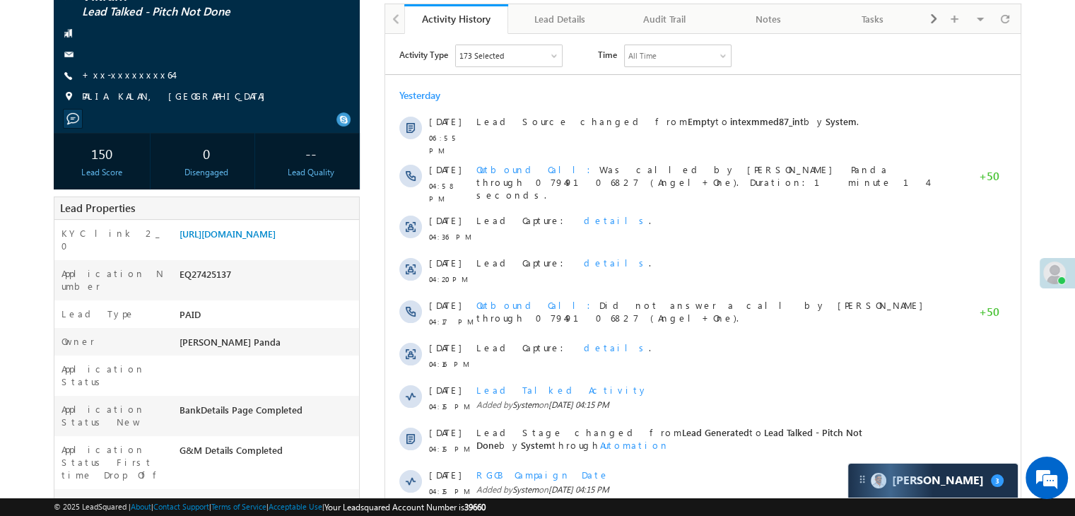
scroll to position [141, 0]
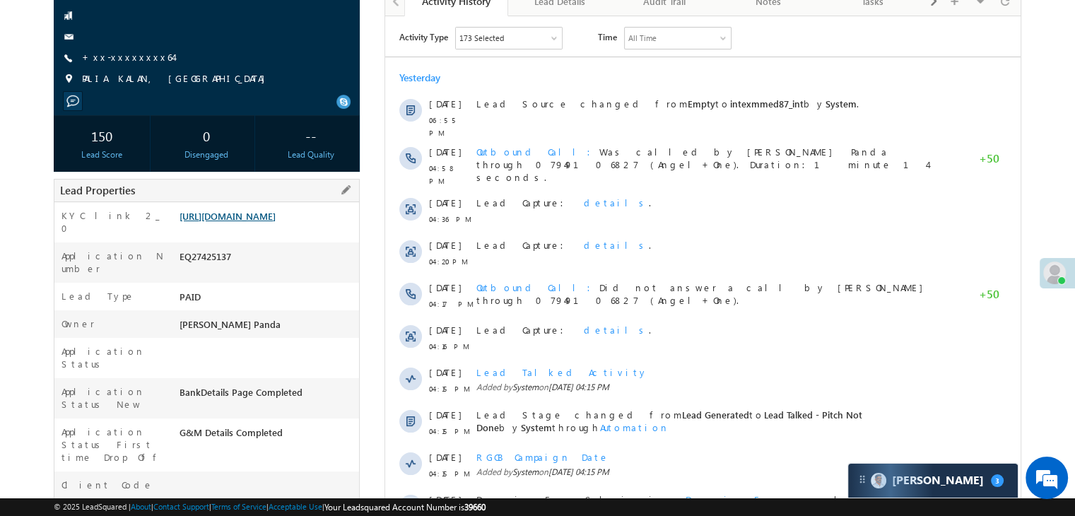
click at [276, 213] on link "[URL][DOMAIN_NAME]" at bounding box center [227, 216] width 96 height 12
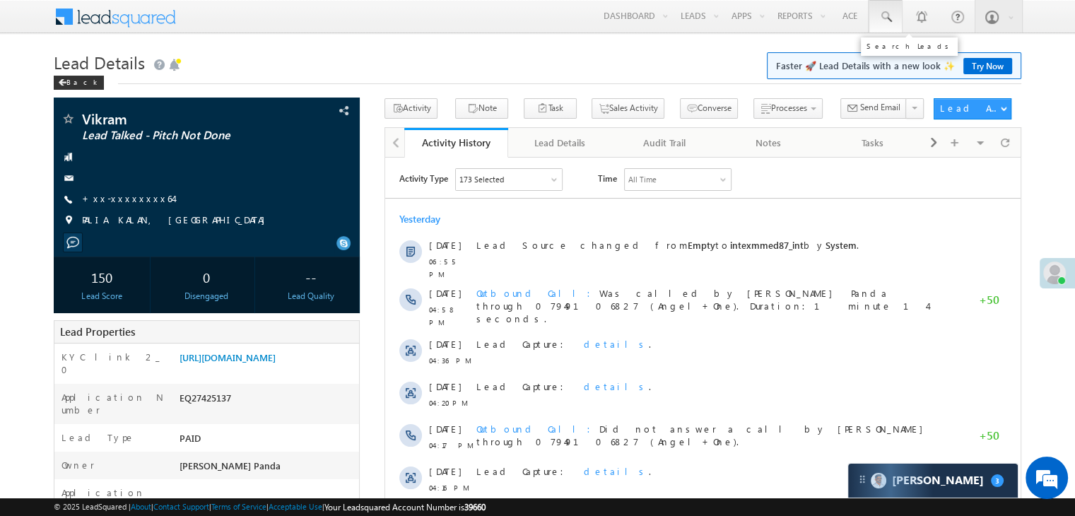
click at [885, 16] on span at bounding box center [885, 17] width 14 height 14
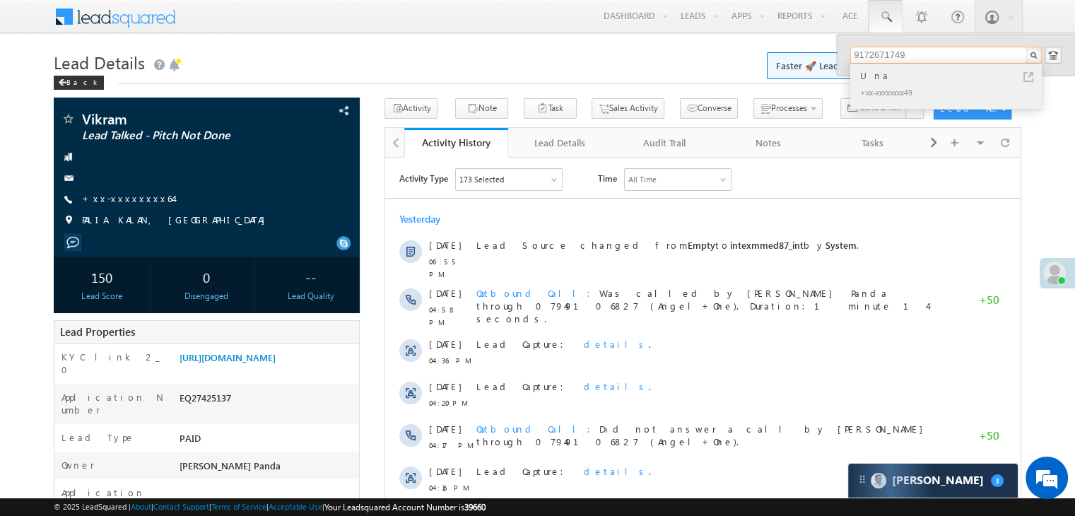
type input "9172671749"
click at [864, 76] on div "Una" at bounding box center [951, 76] width 189 height 16
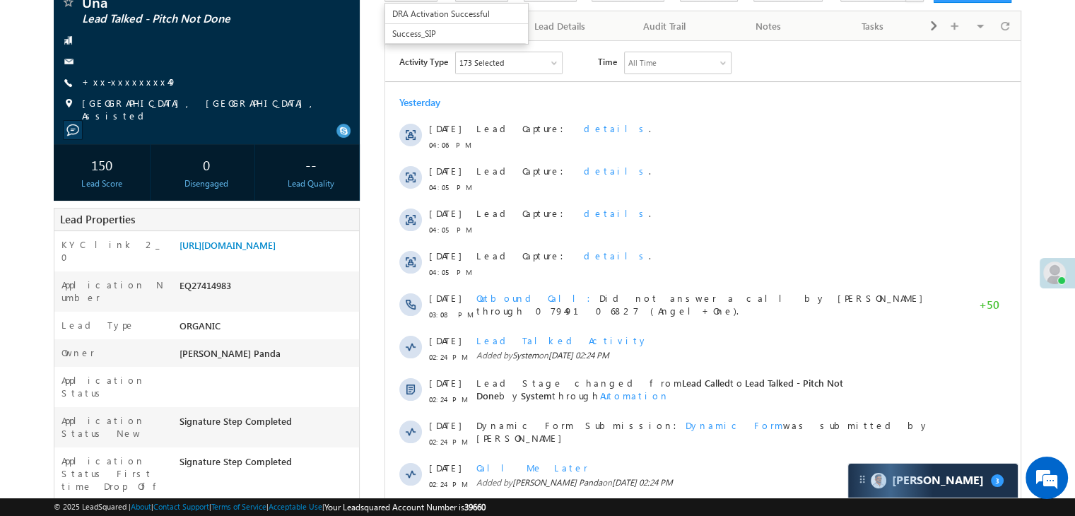
scroll to position [141, 0]
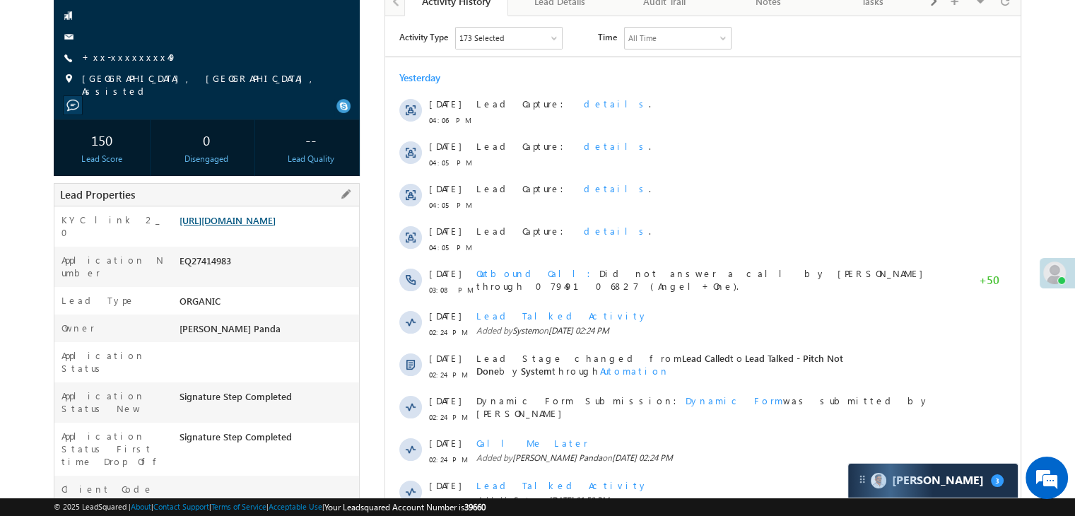
click at [276, 218] on link "[URL][DOMAIN_NAME]" at bounding box center [227, 220] width 96 height 12
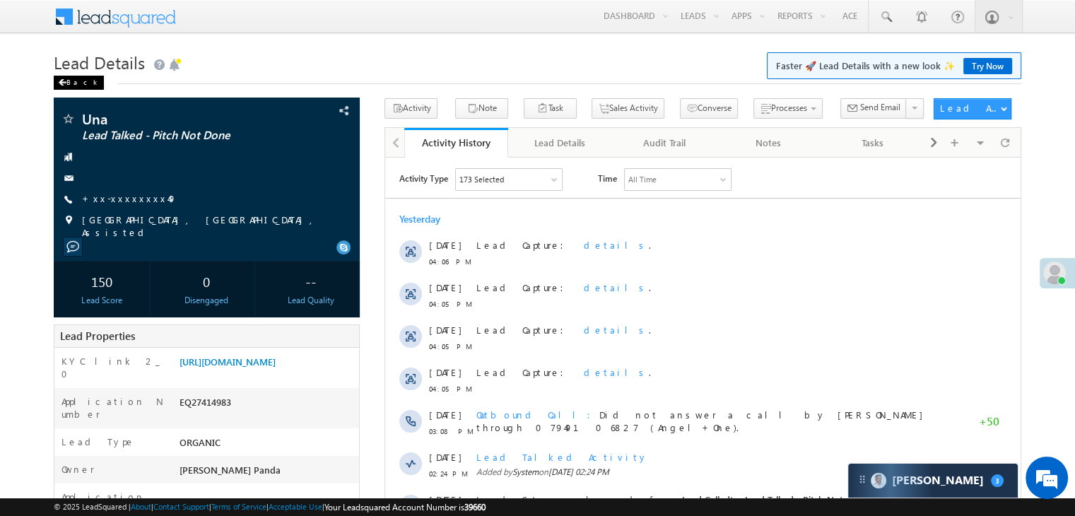
click at [69, 80] on div "Back" at bounding box center [79, 83] width 50 height 14
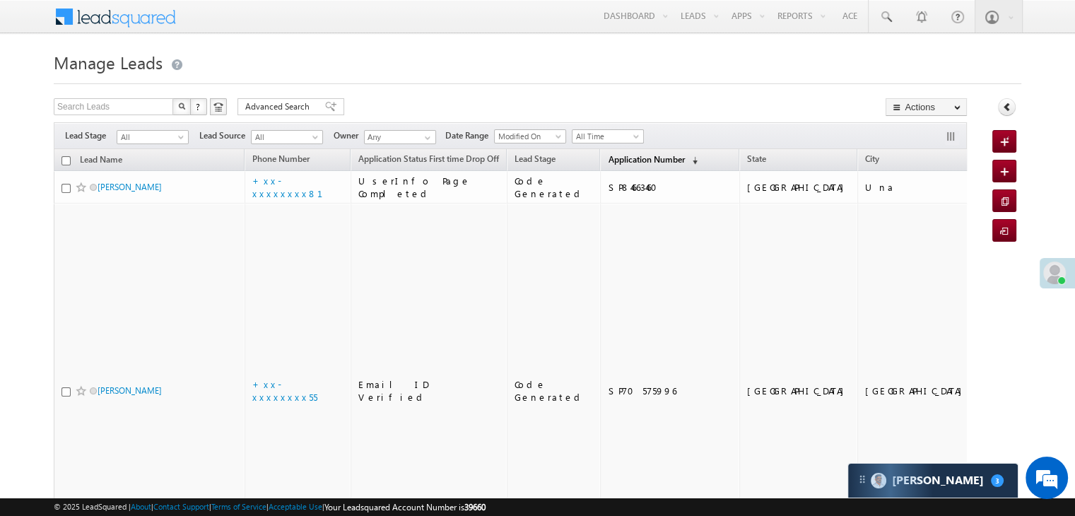
click at [615, 152] on link "Application Number (sorted descending)" at bounding box center [653, 160] width 104 height 18
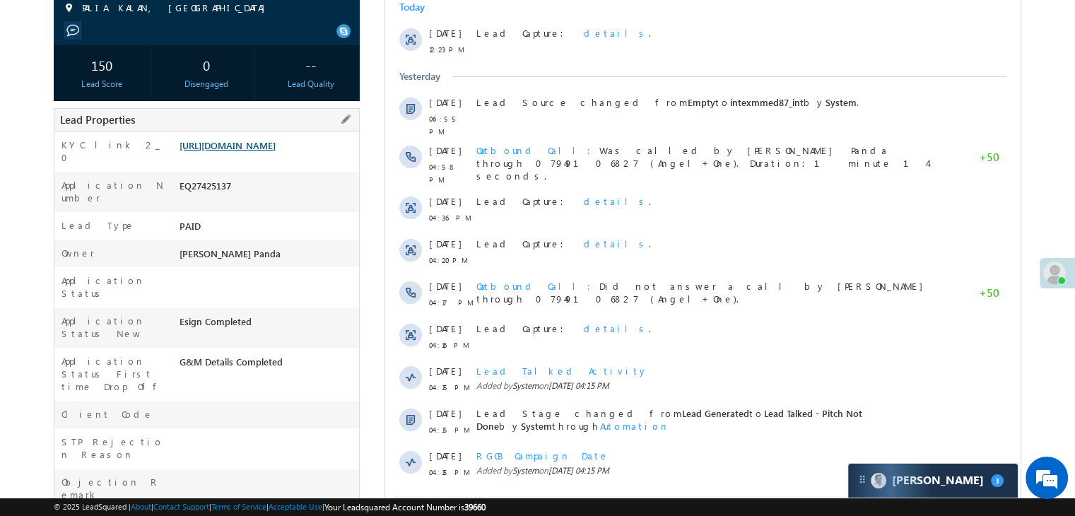
click at [275, 151] on link "[URL][DOMAIN_NAME]" at bounding box center [227, 145] width 96 height 12
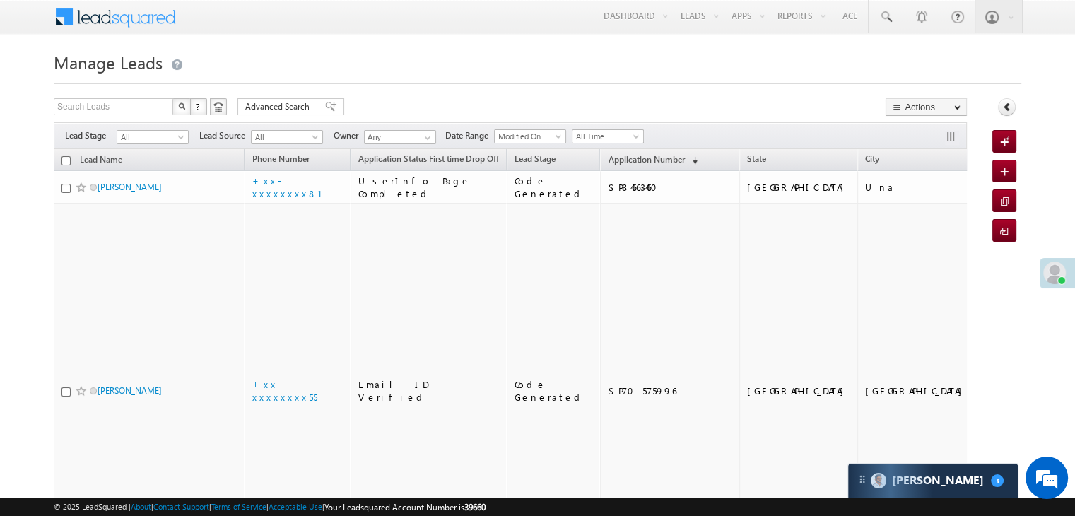
click at [623, 149] on th "Application Number (sorted descending)" at bounding box center [669, 160] width 139 height 22
click at [620, 156] on span "Application Number" at bounding box center [646, 159] width 76 height 11
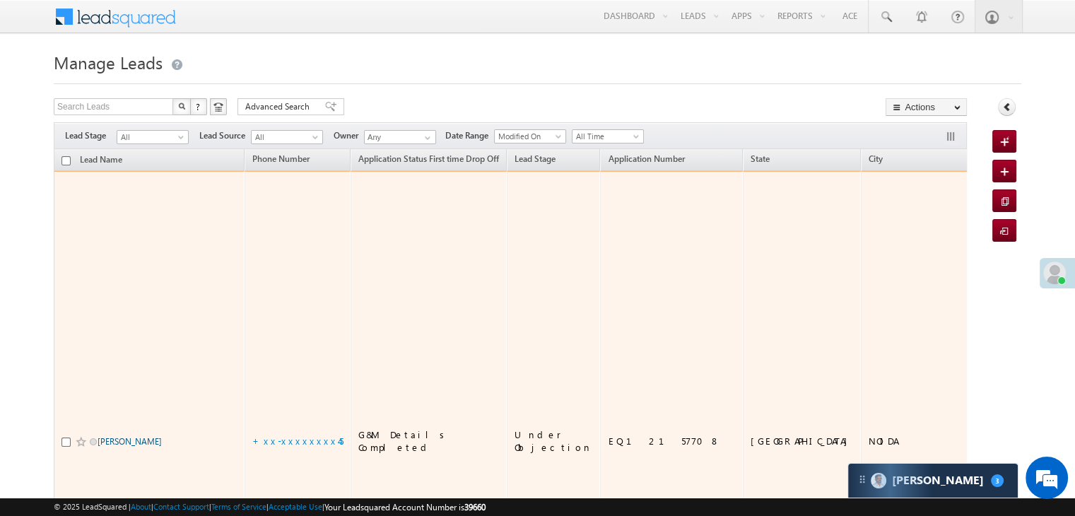
click at [119, 436] on link "Guddu Rawani" at bounding box center [130, 441] width 64 height 11
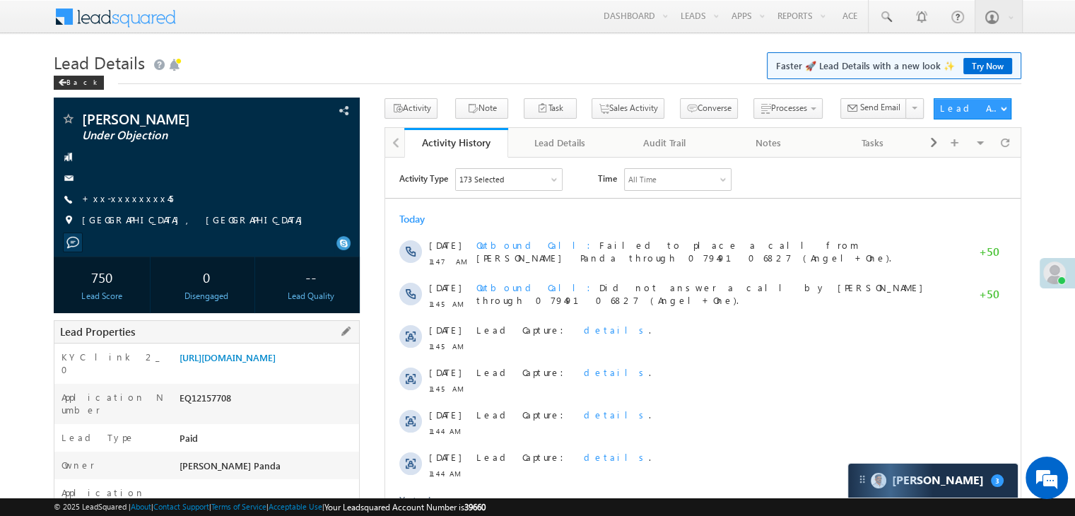
scroll to position [141, 0]
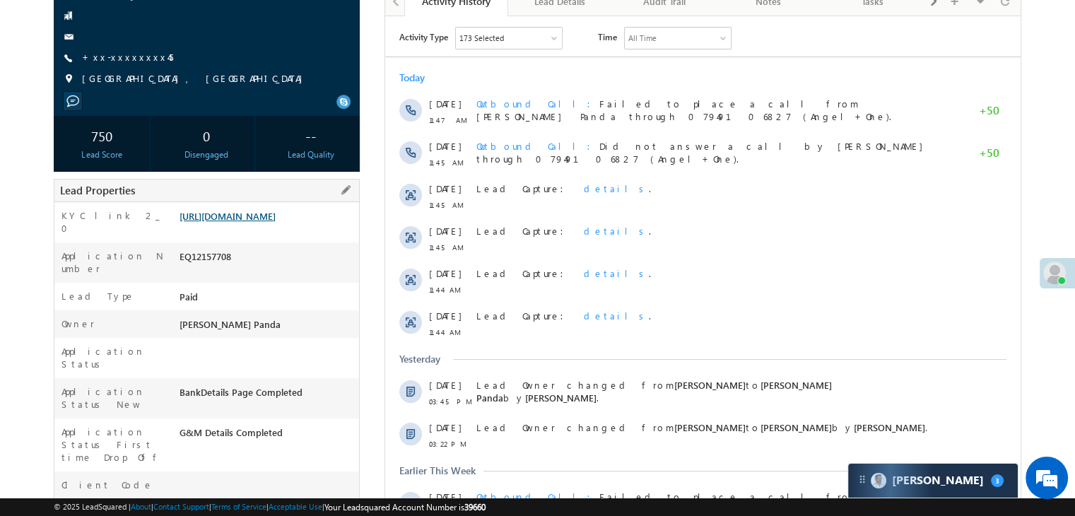
click at [276, 222] on link "https://angelbroking1-pk3em7sa.customui-test.leadsquared.com?leadId=f617fca5-65…" at bounding box center [227, 216] width 96 height 12
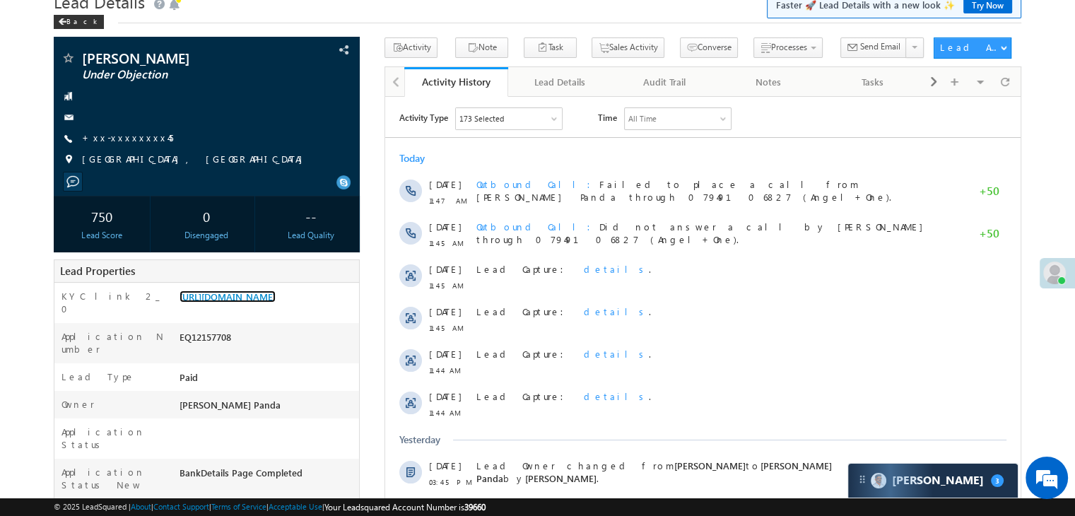
scroll to position [0, 0]
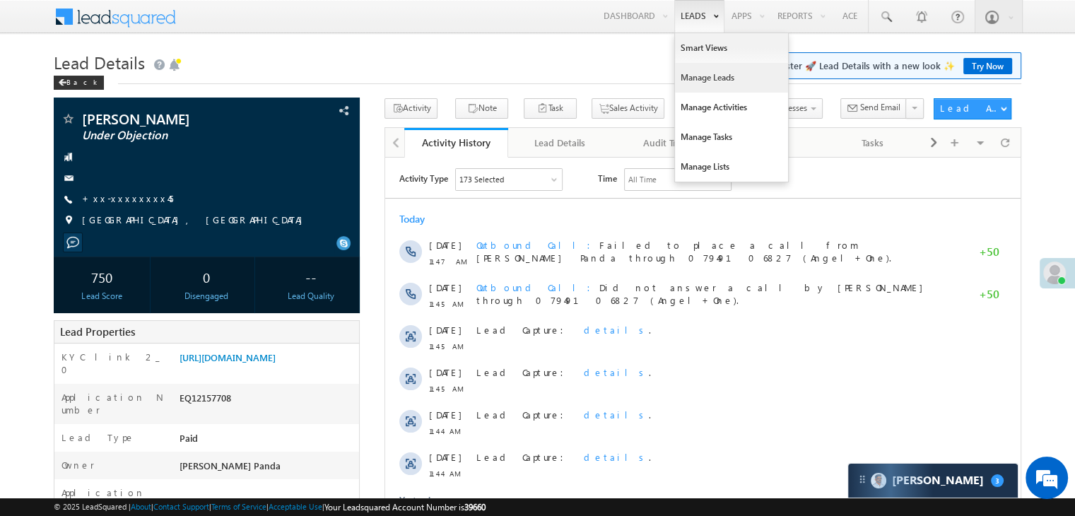
click at [690, 80] on link "Manage Leads" at bounding box center [731, 78] width 113 height 30
click at [695, 76] on link "Manage Leads" at bounding box center [731, 78] width 113 height 30
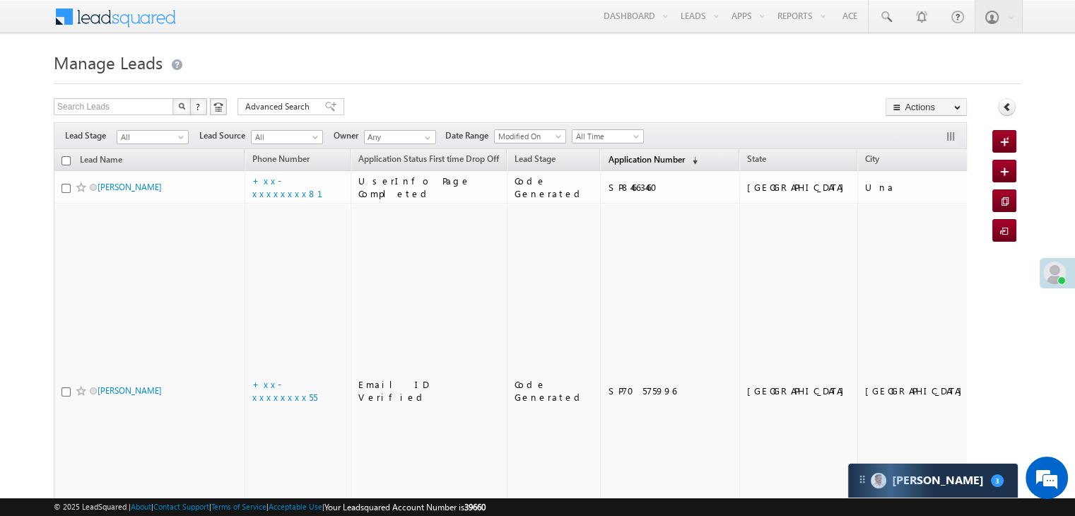
click at [608, 160] on span "Application Number" at bounding box center [646, 159] width 76 height 11
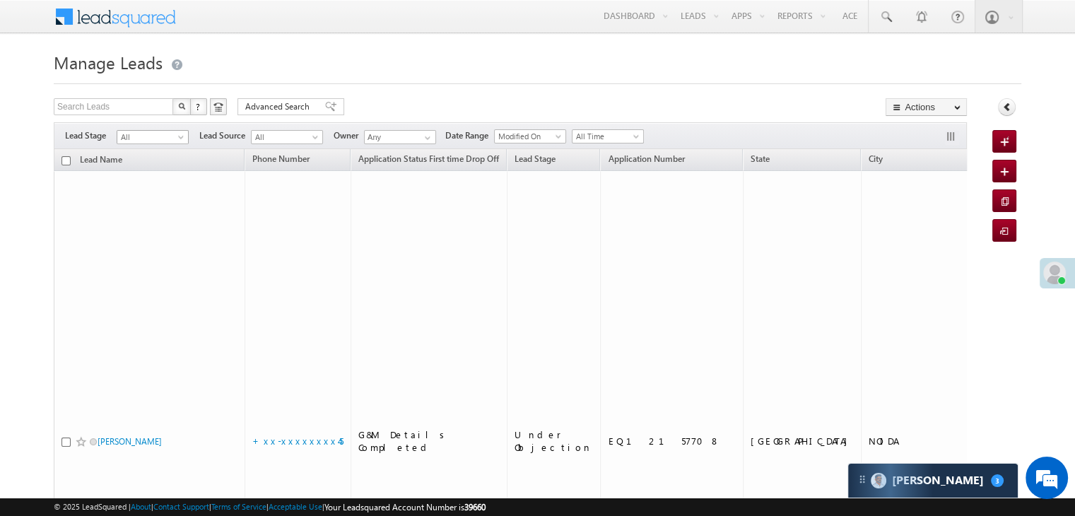
click at [181, 136] on span at bounding box center [182, 139] width 11 height 11
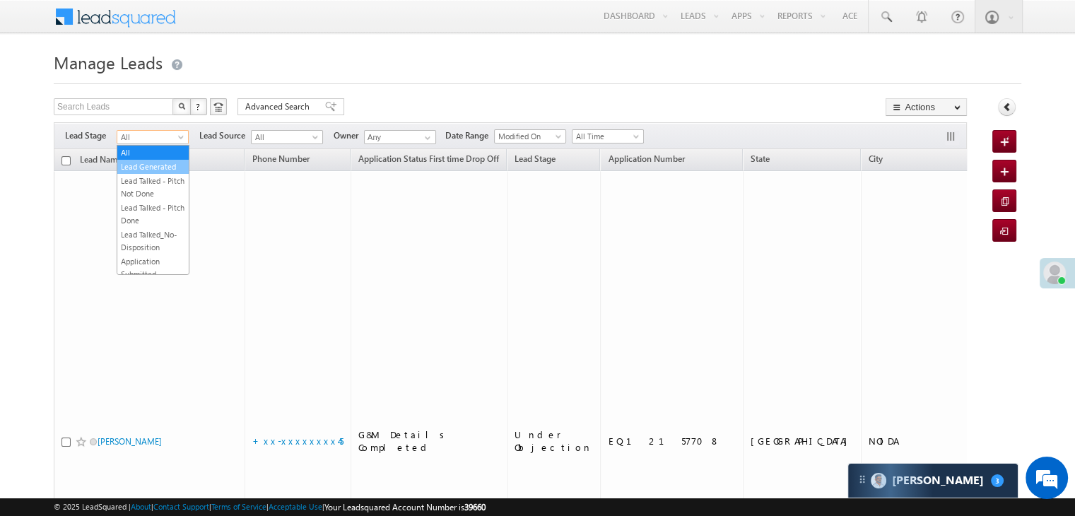
click at [152, 166] on link "Lead Generated" at bounding box center [152, 166] width 71 height 13
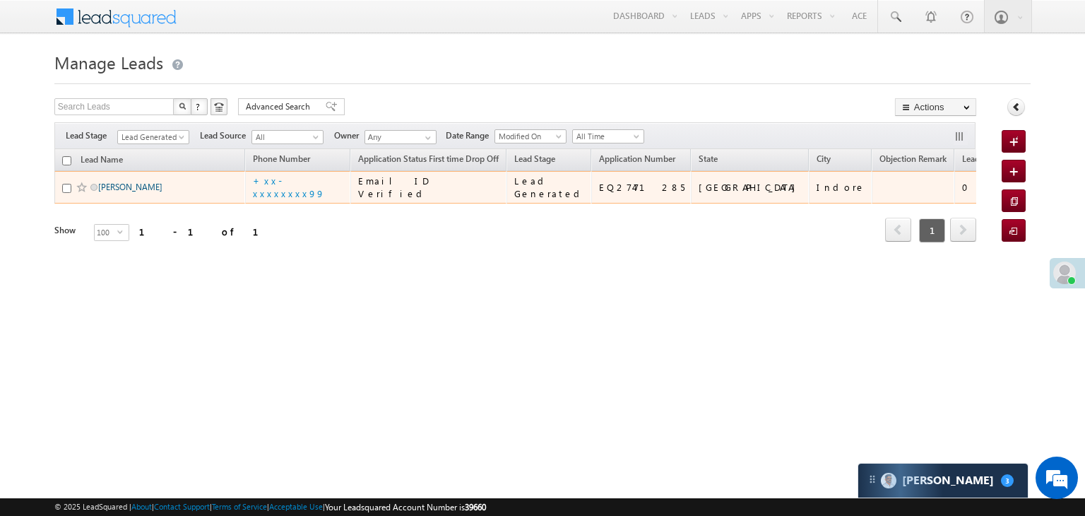
click at [150, 192] on link "[PERSON_NAME]" at bounding box center [130, 187] width 64 height 11
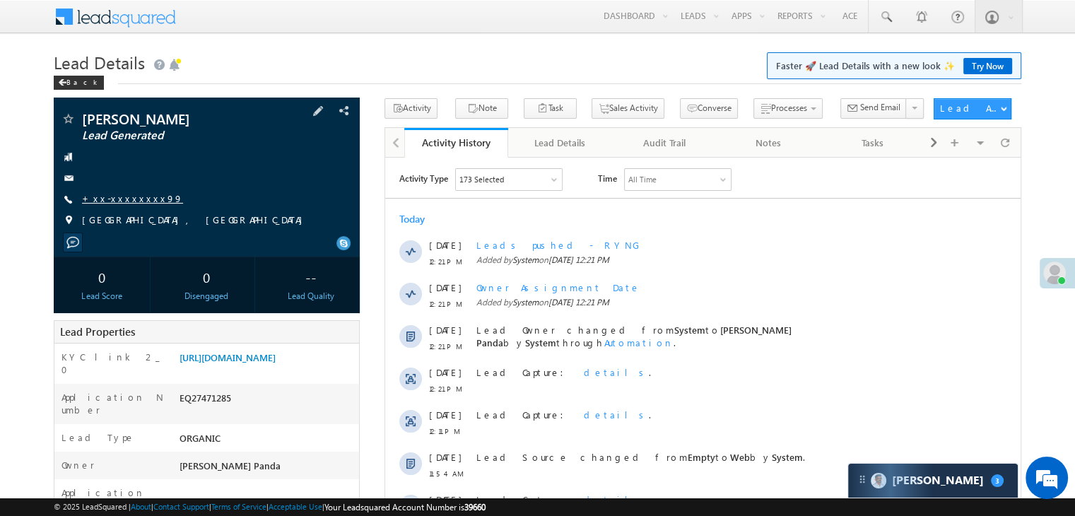
click at [129, 199] on link "+xx-xxxxxxxx99" at bounding box center [132, 198] width 101 height 12
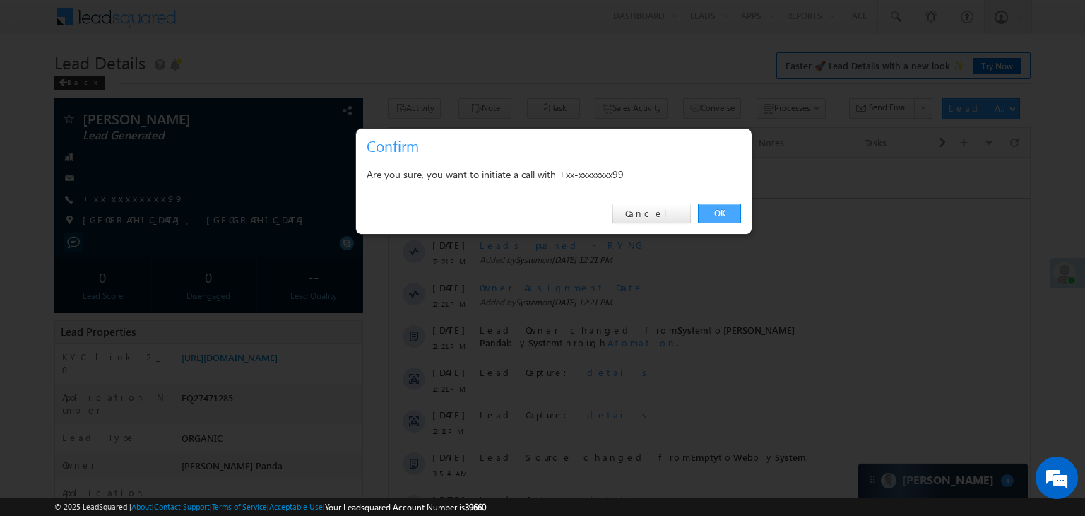
click at [729, 212] on link "OK" at bounding box center [719, 214] width 43 height 20
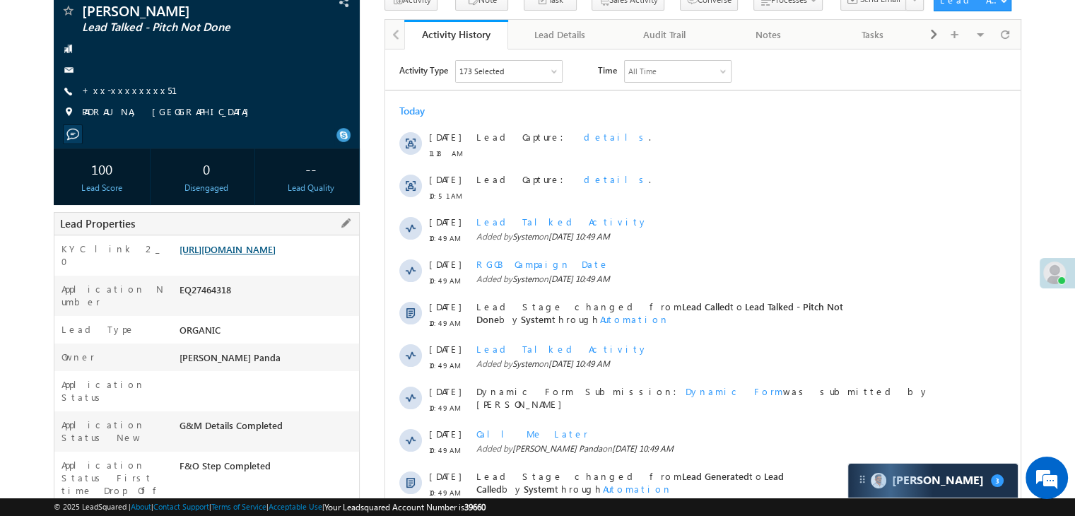
click at [275, 255] on link "https://angelbroking1-pk3em7sa.customui-test.leadsquared.com?leadId=59ccafe2-72…" at bounding box center [227, 249] width 96 height 12
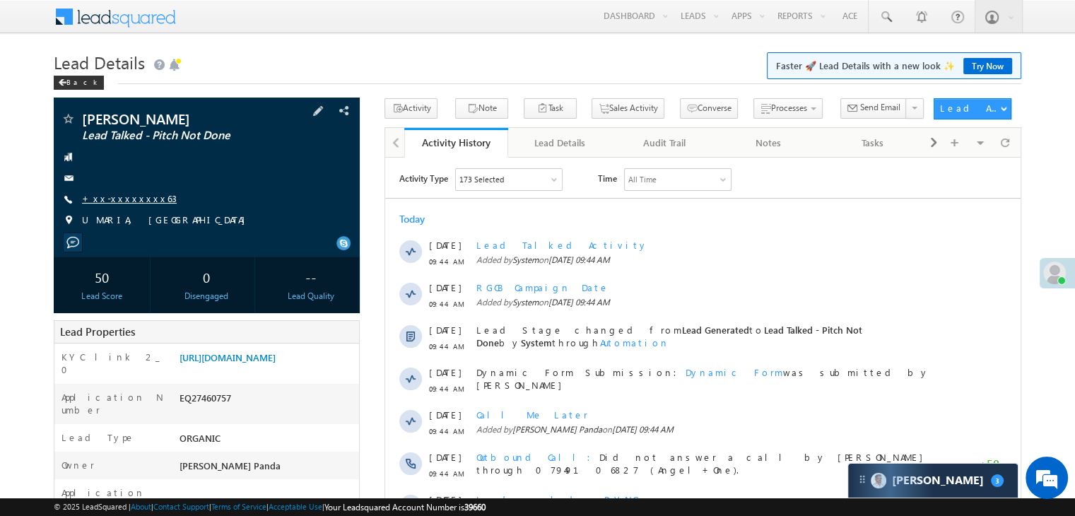
click at [141, 201] on link "+xx-xxxxxxxx63" at bounding box center [129, 198] width 95 height 12
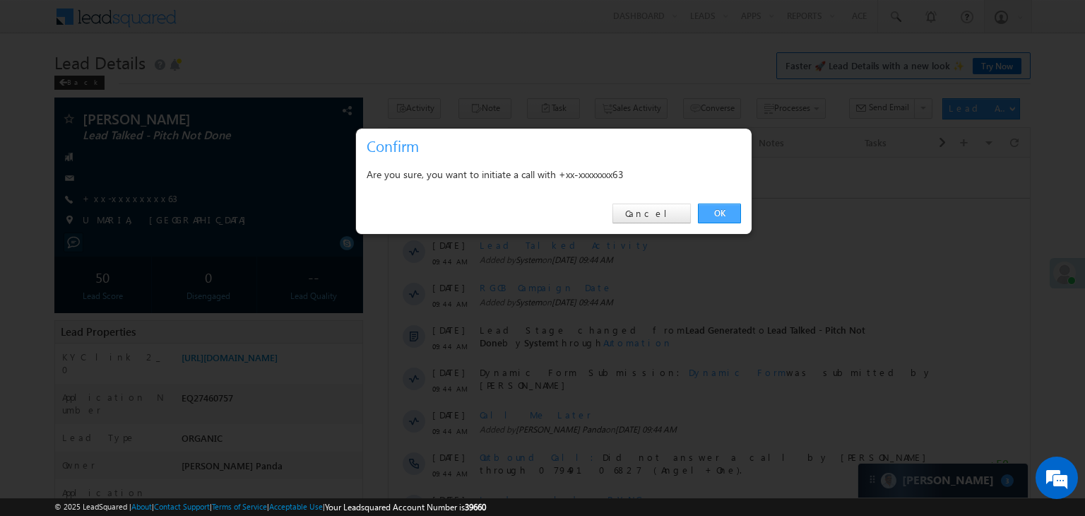
click at [720, 211] on link "OK" at bounding box center [719, 214] width 43 height 20
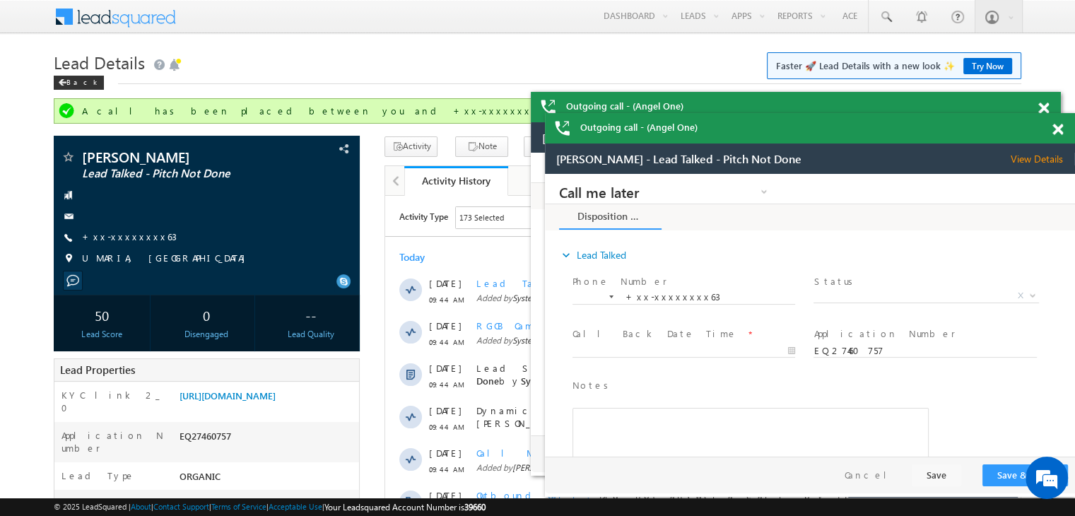
scroll to position [6863, 0]
click at [266, 401] on link "[URL][DOMAIN_NAME]" at bounding box center [227, 395] width 96 height 12
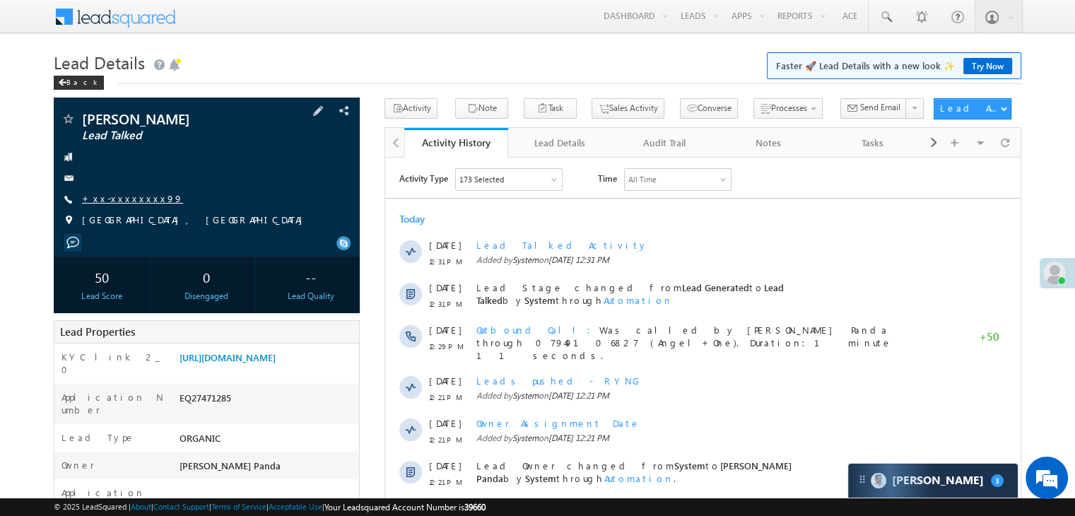
click at [119, 196] on link "+xx-xxxxxxxx99" at bounding box center [132, 198] width 101 height 12
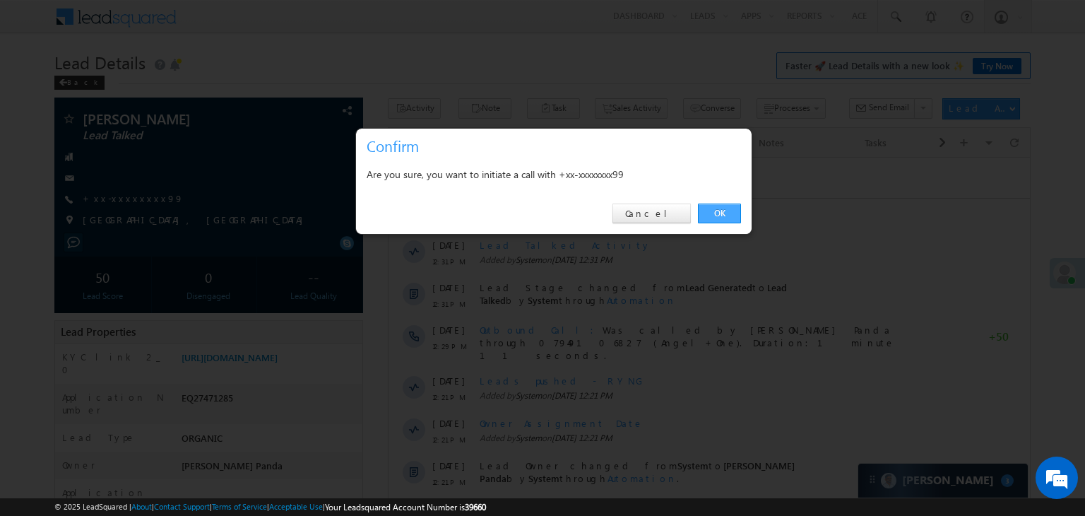
click at [723, 208] on link "OK" at bounding box center [719, 214] width 43 height 20
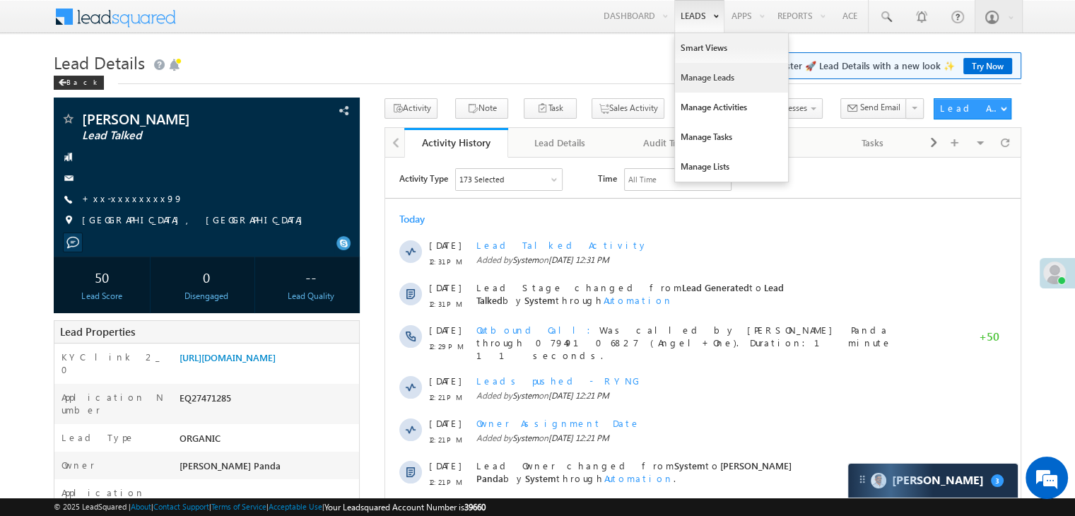
click at [688, 80] on link "Manage Leads" at bounding box center [731, 78] width 113 height 30
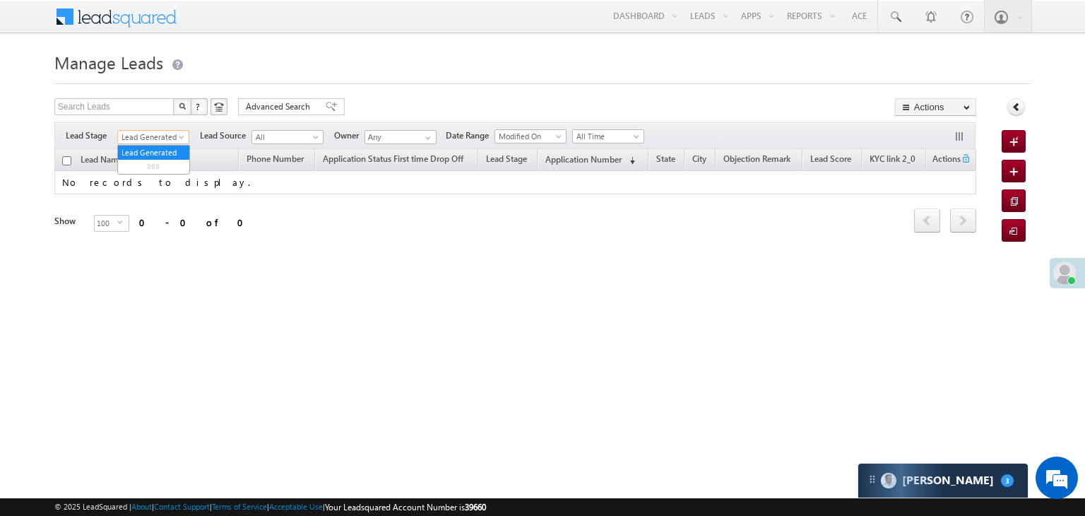
click at [184, 139] on span at bounding box center [182, 139] width 11 height 11
click at [157, 143] on link "Lead Generated" at bounding box center [153, 137] width 72 height 14
click at [166, 139] on span "Lead Generated" at bounding box center [151, 137] width 67 height 13
click at [145, 146] on link "All" at bounding box center [153, 152] width 71 height 13
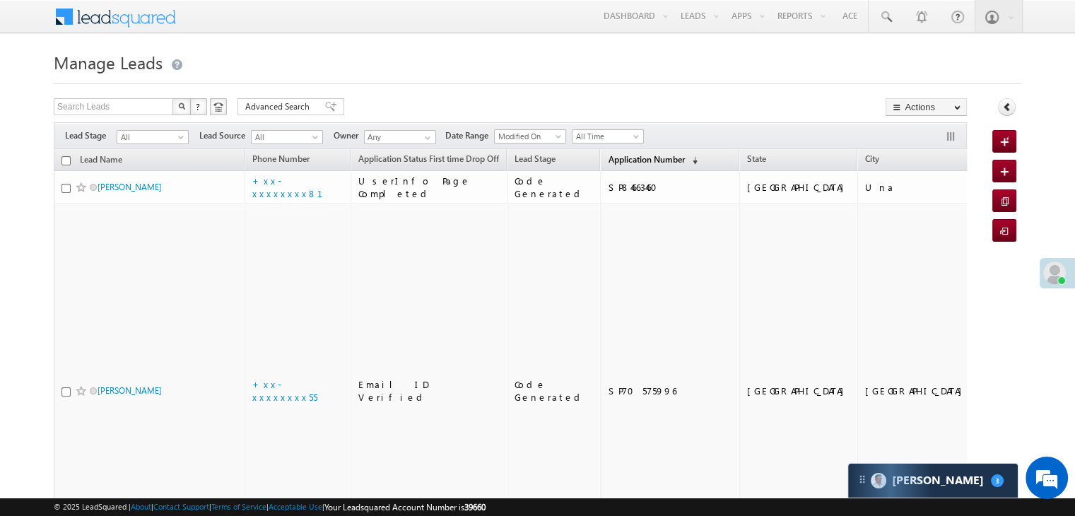
click at [608, 162] on span "Application Number" at bounding box center [646, 159] width 76 height 11
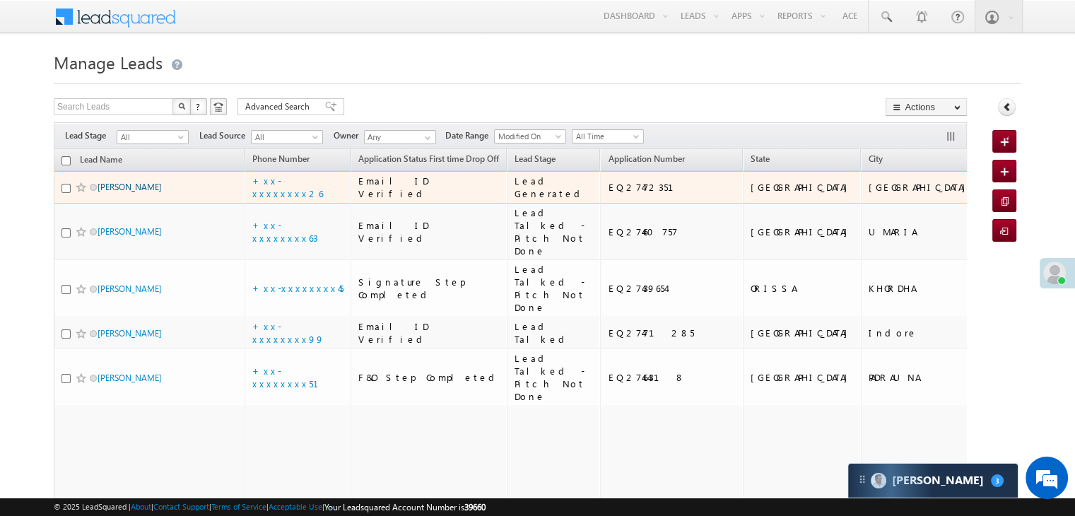
click at [162, 192] on link "[PERSON_NAME]" at bounding box center [130, 187] width 64 height 11
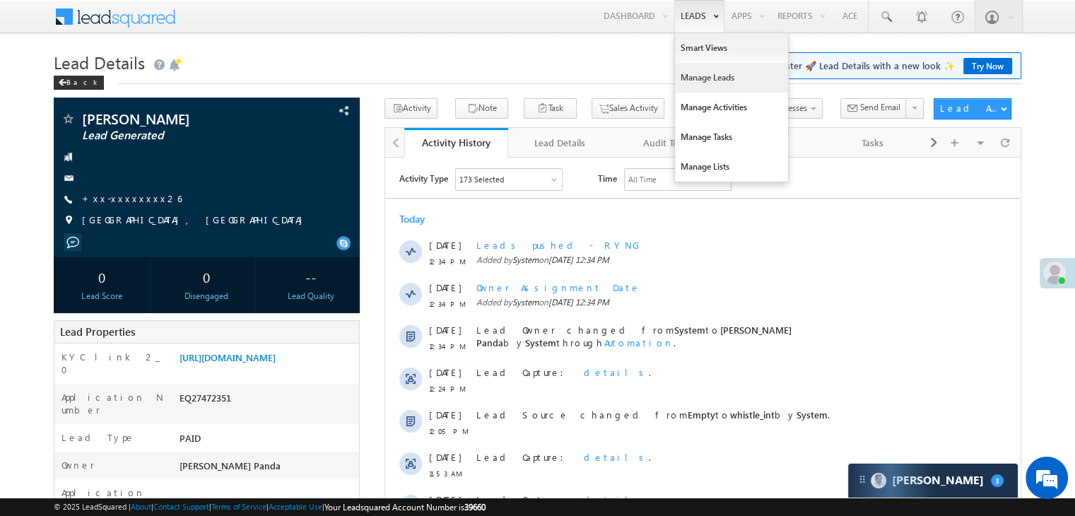
click at [693, 73] on link "Manage Leads" at bounding box center [731, 78] width 113 height 30
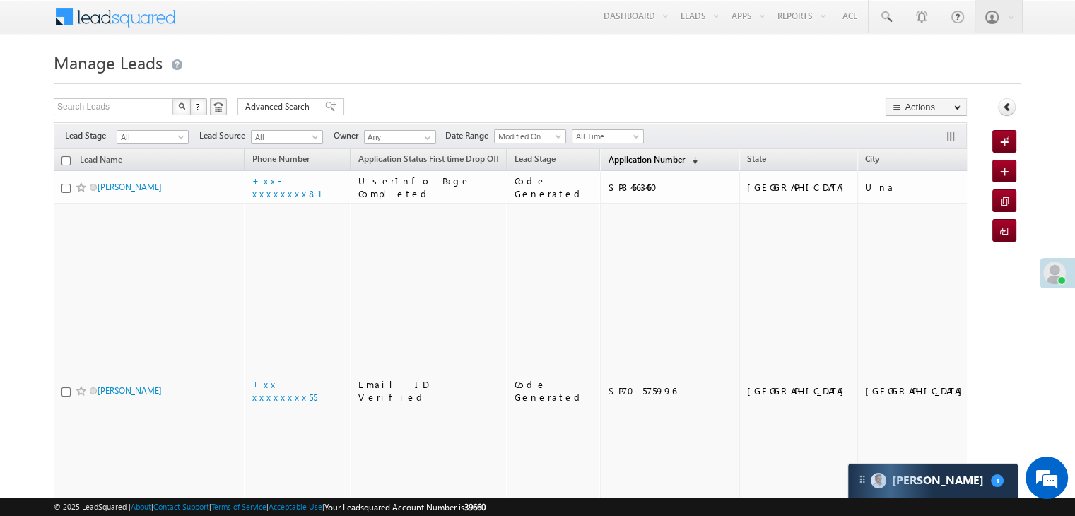
click at [608, 156] on span "Application Number" at bounding box center [646, 159] width 76 height 11
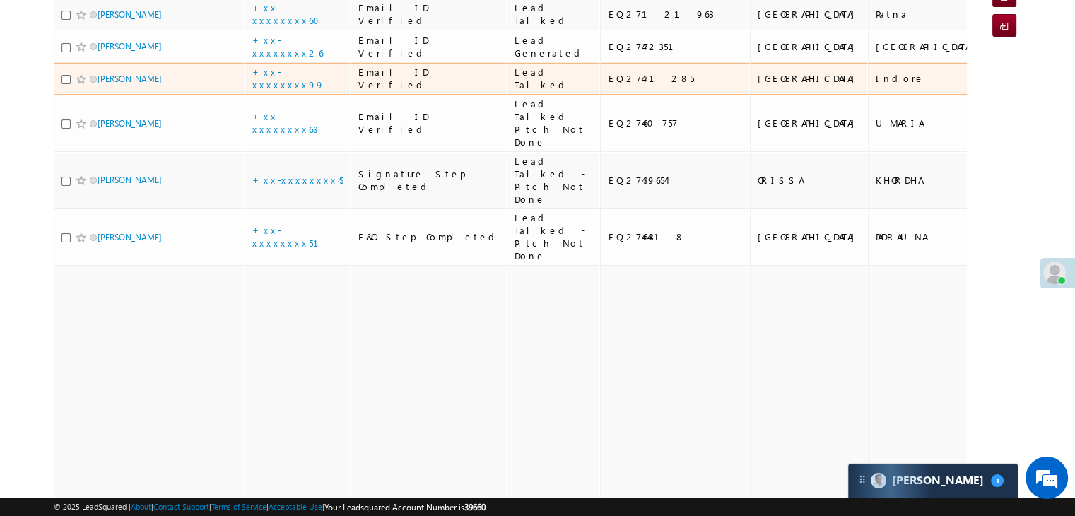
scroll to position [141, 0]
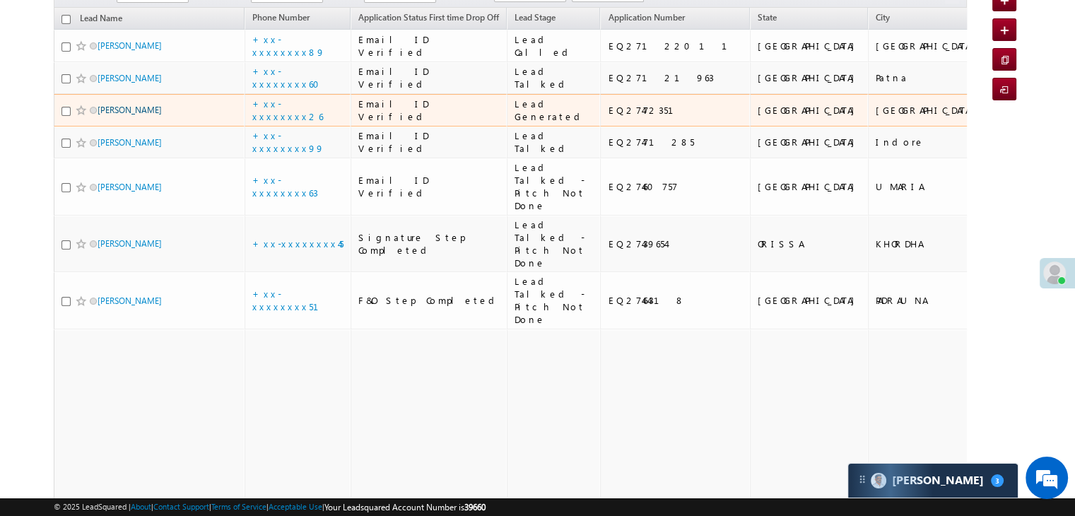
click at [162, 115] on link "[PERSON_NAME]" at bounding box center [130, 110] width 64 height 11
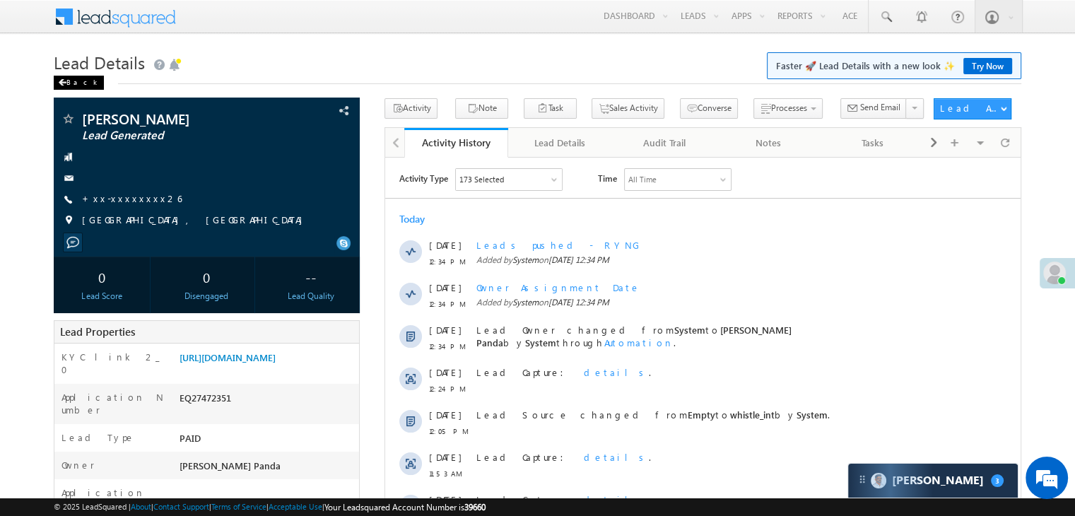
click at [73, 80] on div "Back" at bounding box center [79, 83] width 50 height 14
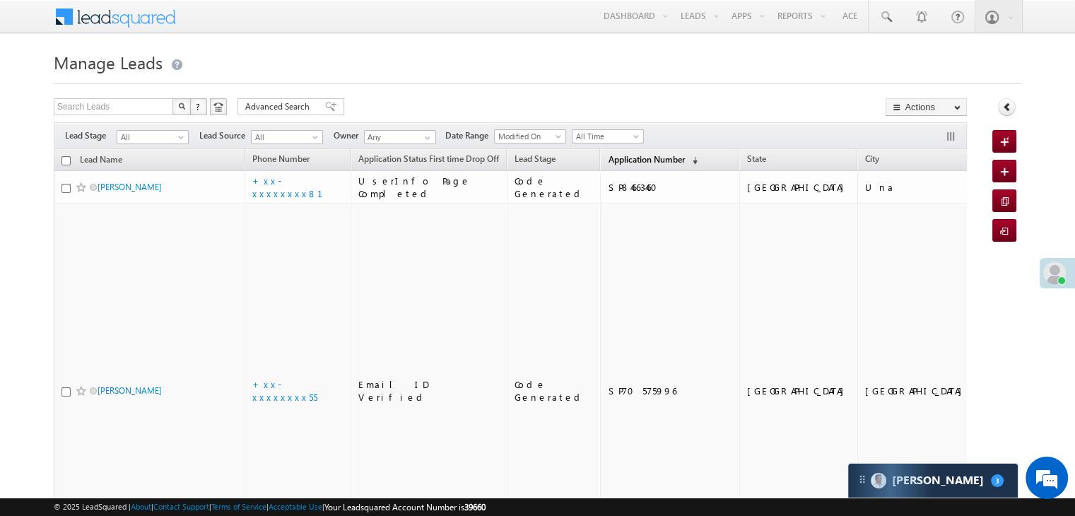
click at [629, 166] on link "Application Number (sorted descending)" at bounding box center [653, 160] width 104 height 18
click at [608, 157] on span "Application Number" at bounding box center [646, 159] width 76 height 11
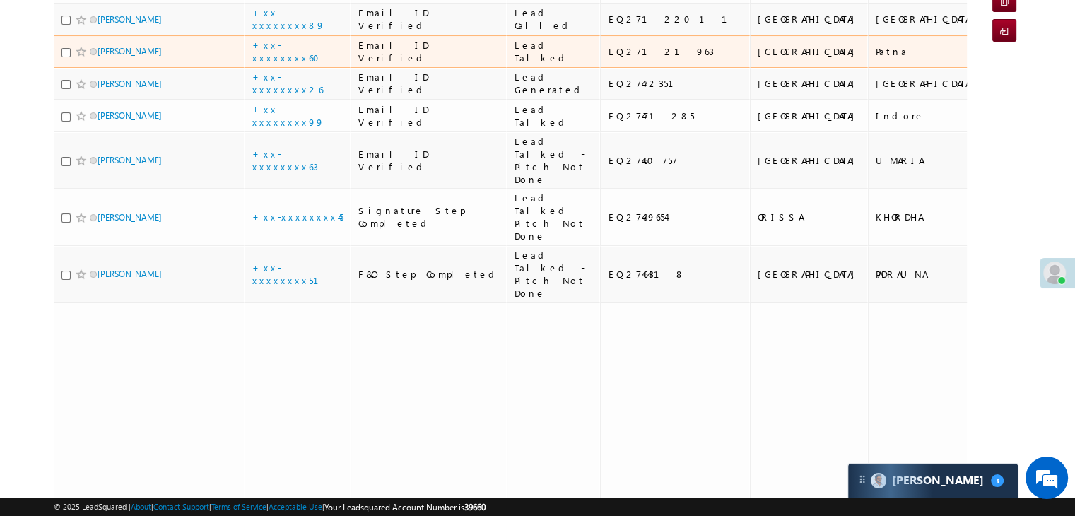
scroll to position [212, 0]
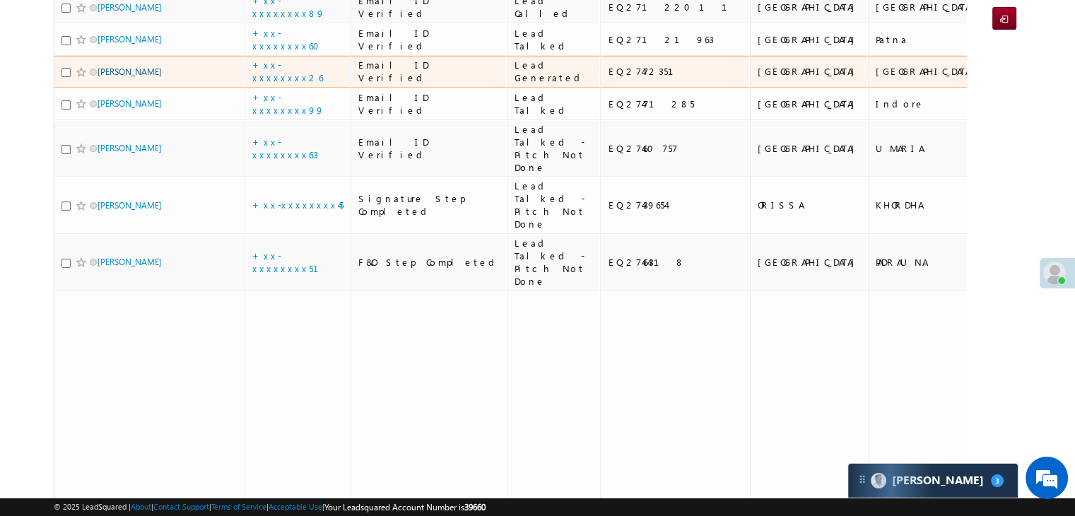
click at [150, 77] on link "[PERSON_NAME]" at bounding box center [130, 71] width 64 height 11
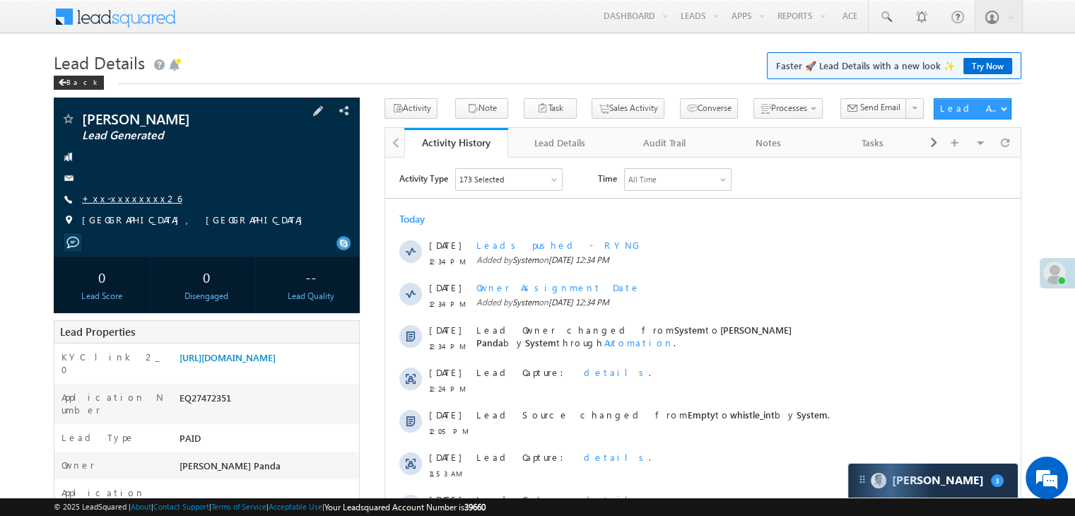
click at [128, 204] on link "+xx-xxxxxxxx26" at bounding box center [132, 198] width 100 height 12
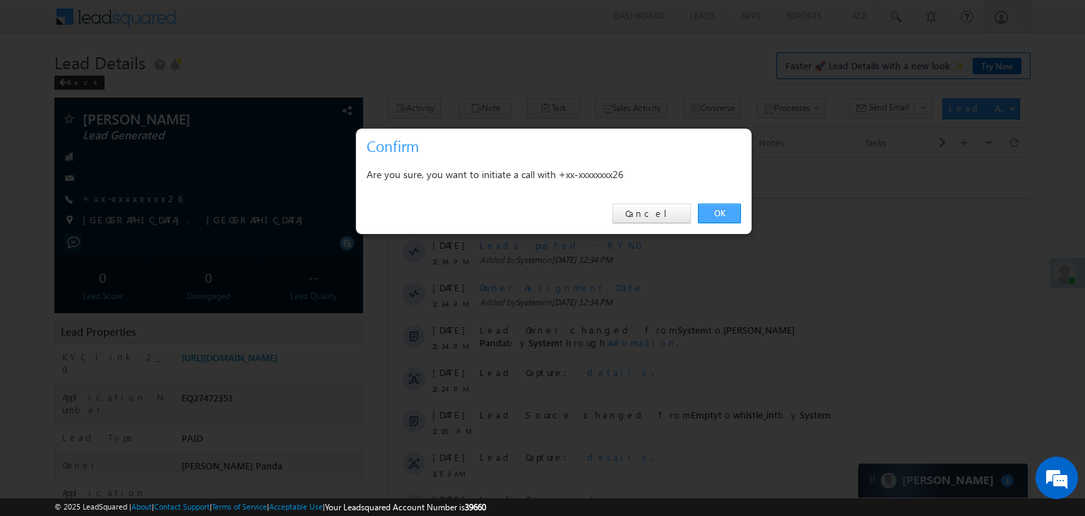
click at [720, 213] on link "OK" at bounding box center [719, 214] width 43 height 20
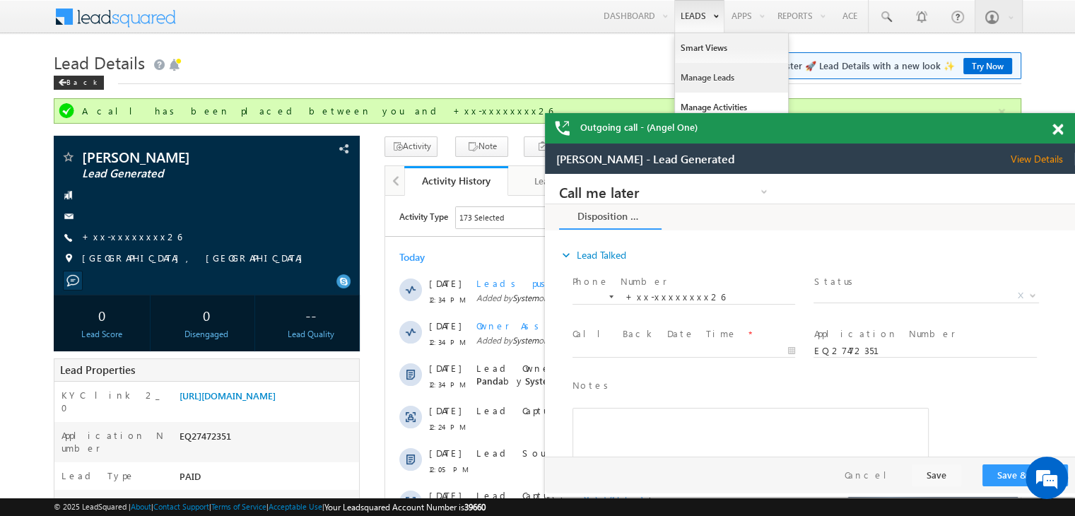
click at [693, 81] on link "Manage Leads" at bounding box center [731, 78] width 113 height 30
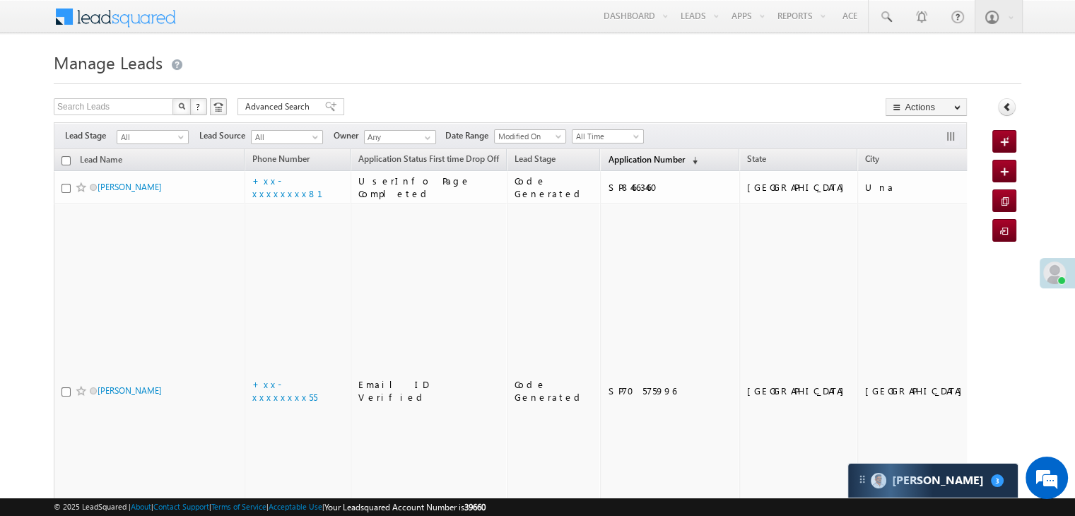
click at [620, 155] on span "Application Number" at bounding box center [646, 159] width 76 height 11
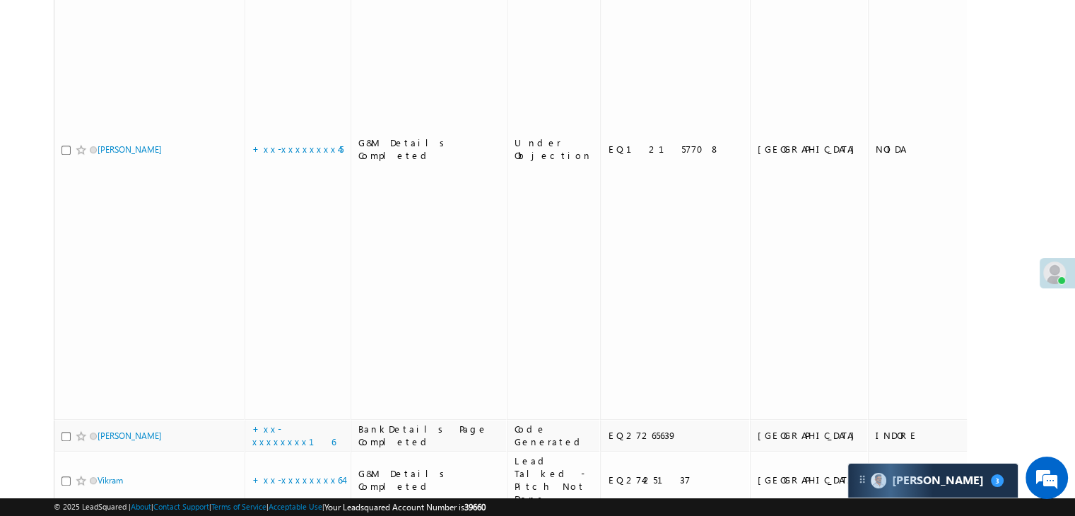
scroll to position [707, 0]
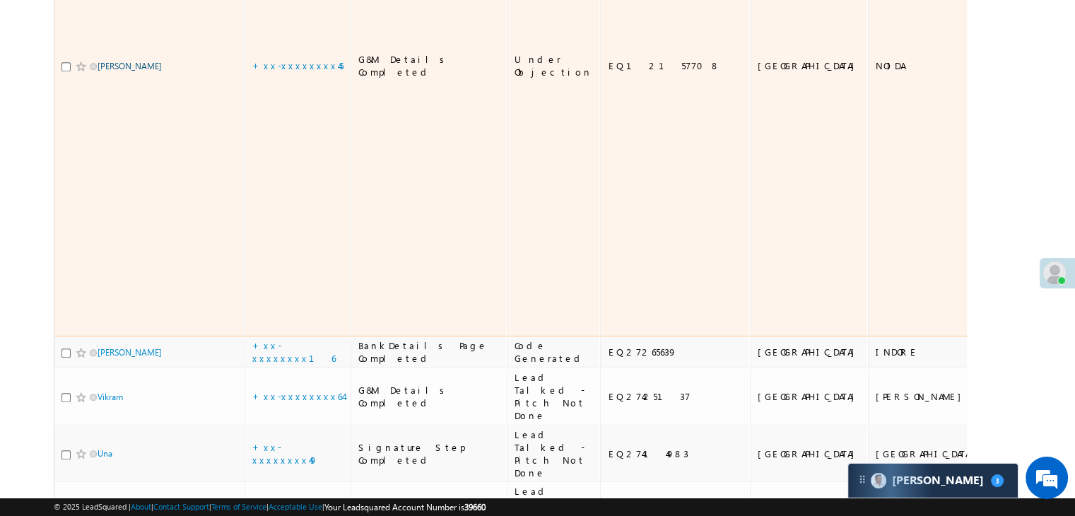
click at [134, 71] on link "[PERSON_NAME]" at bounding box center [130, 66] width 64 height 11
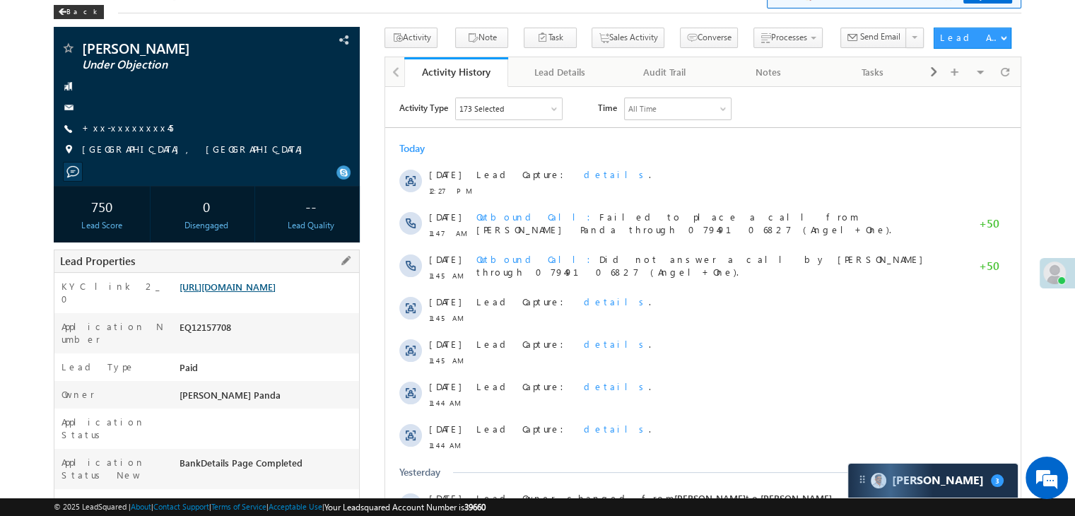
click at [276, 293] on link "[URL][DOMAIN_NAME]" at bounding box center [227, 287] width 96 height 12
click at [68, 12] on div "Back" at bounding box center [79, 12] width 50 height 14
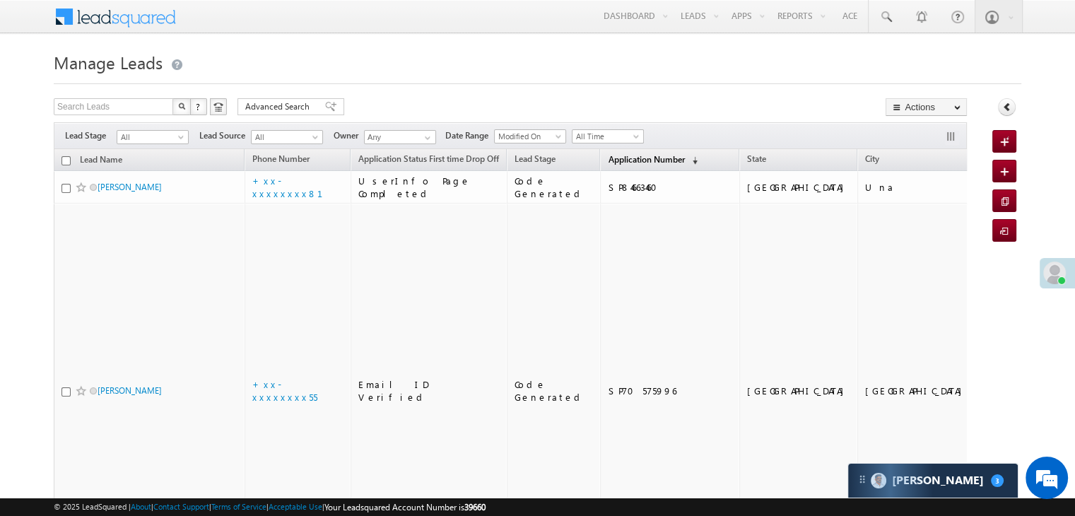
click at [608, 158] on span "Application Number" at bounding box center [646, 159] width 76 height 11
click at [640, 162] on span "Application Number" at bounding box center [646, 159] width 76 height 11
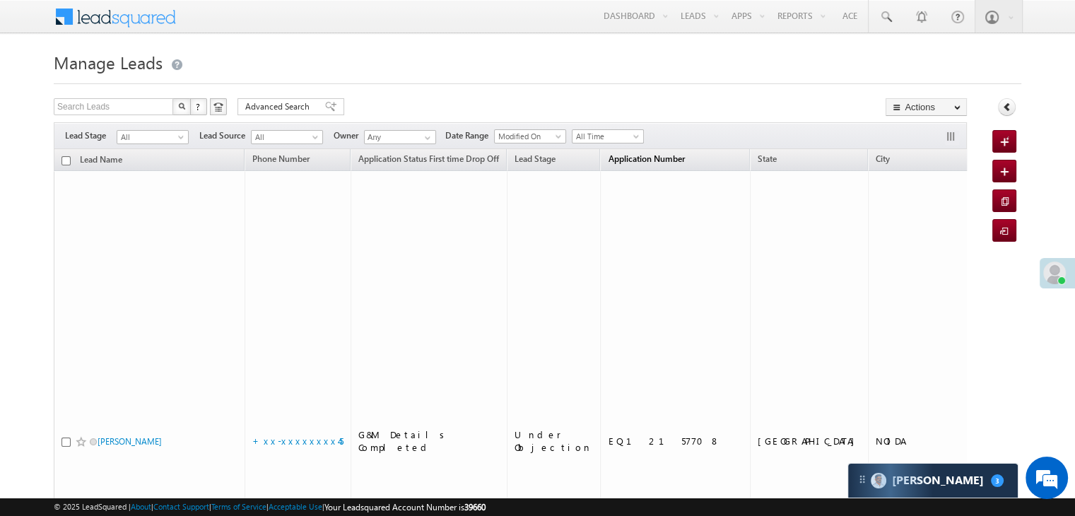
click at [640, 162] on span "Application Number" at bounding box center [646, 158] width 76 height 11
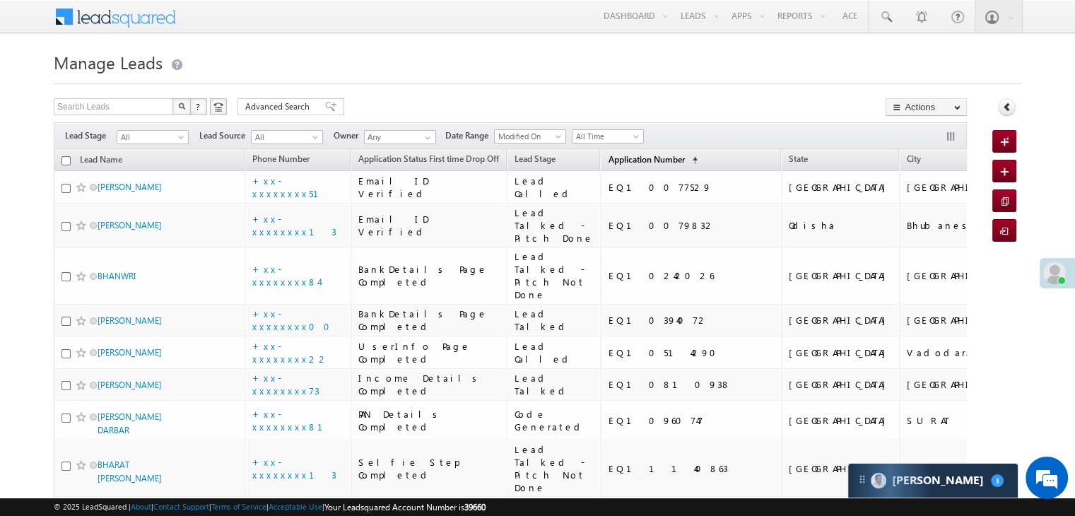
click at [640, 162] on span "Application Number" at bounding box center [646, 159] width 76 height 11
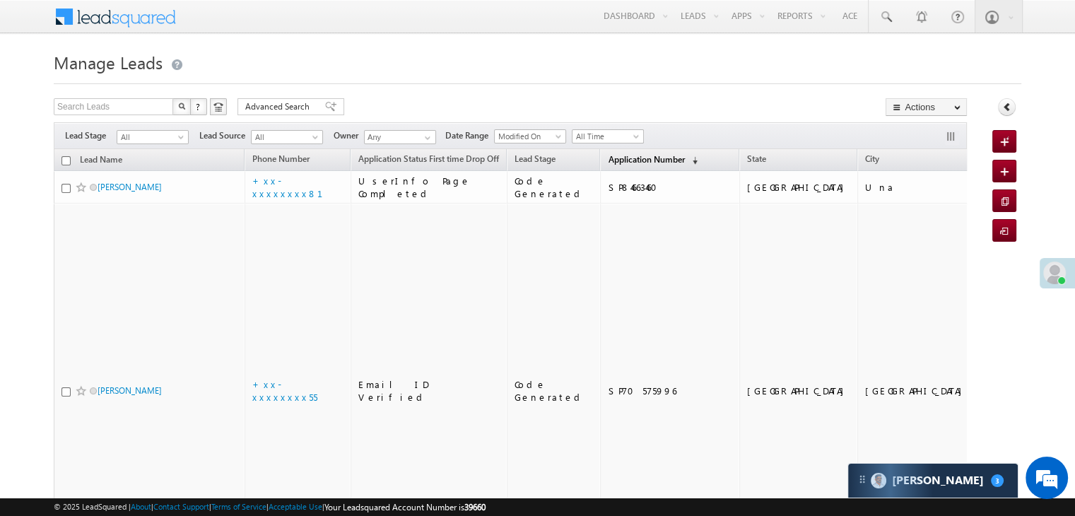
click at [640, 162] on span "Application Number" at bounding box center [646, 159] width 76 height 11
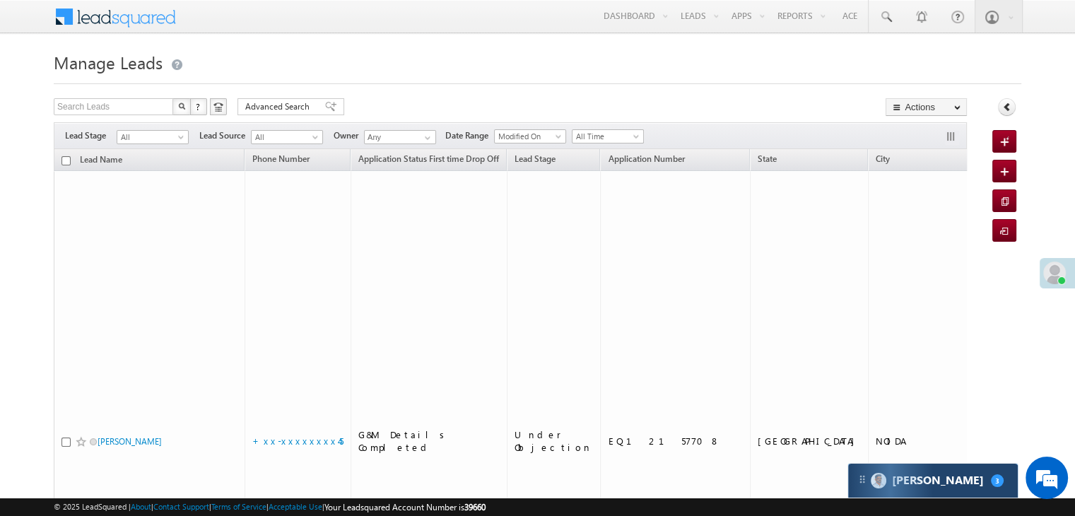
click at [948, 492] on div "Carter 3" at bounding box center [933, 481] width 170 height 34
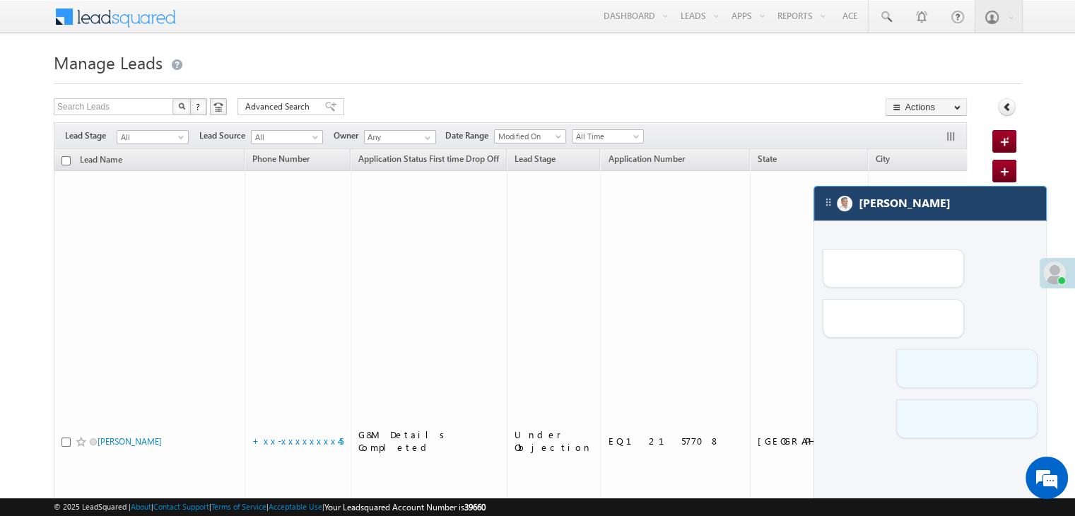
click at [930, 201] on div "[PERSON_NAME]" at bounding box center [930, 204] width 232 height 34
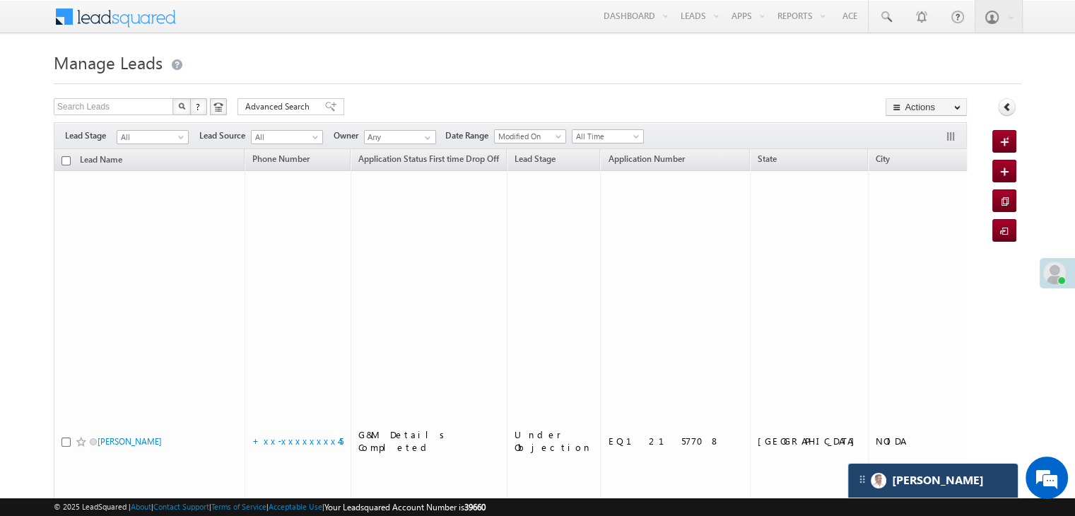
click at [960, 470] on div "[PERSON_NAME]" at bounding box center [933, 481] width 170 height 34
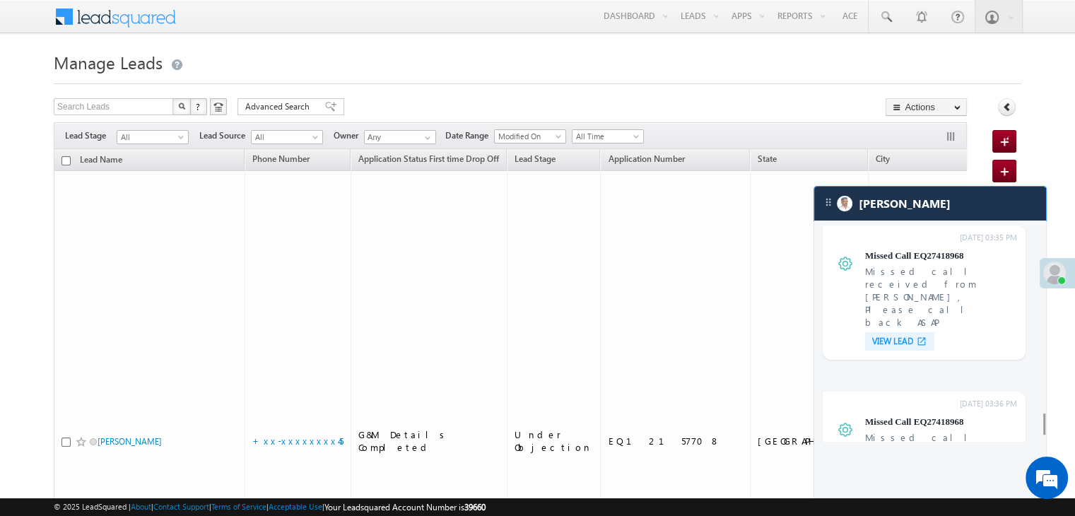
scroll to position [5485, 0]
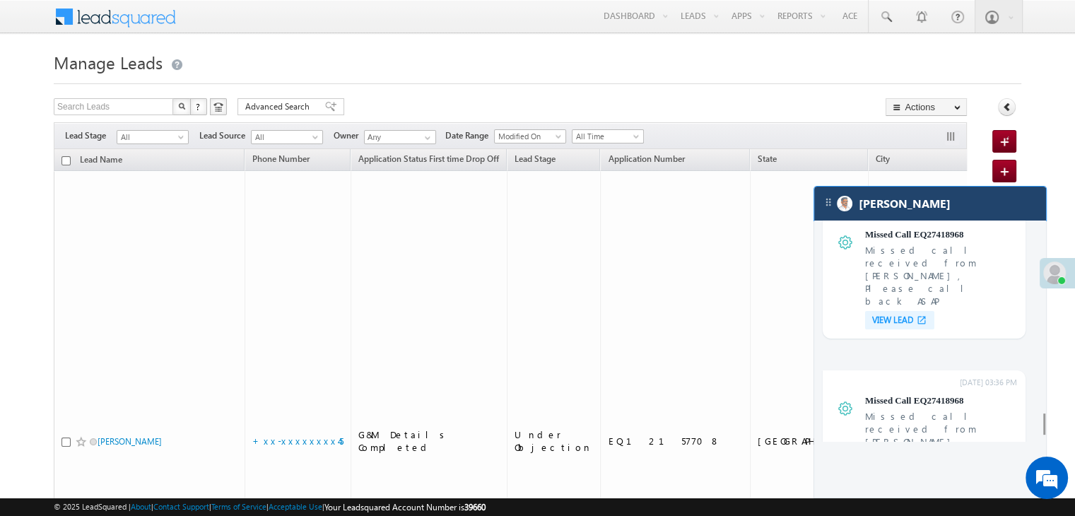
click at [939, 204] on div "[PERSON_NAME]" at bounding box center [930, 204] width 232 height 34
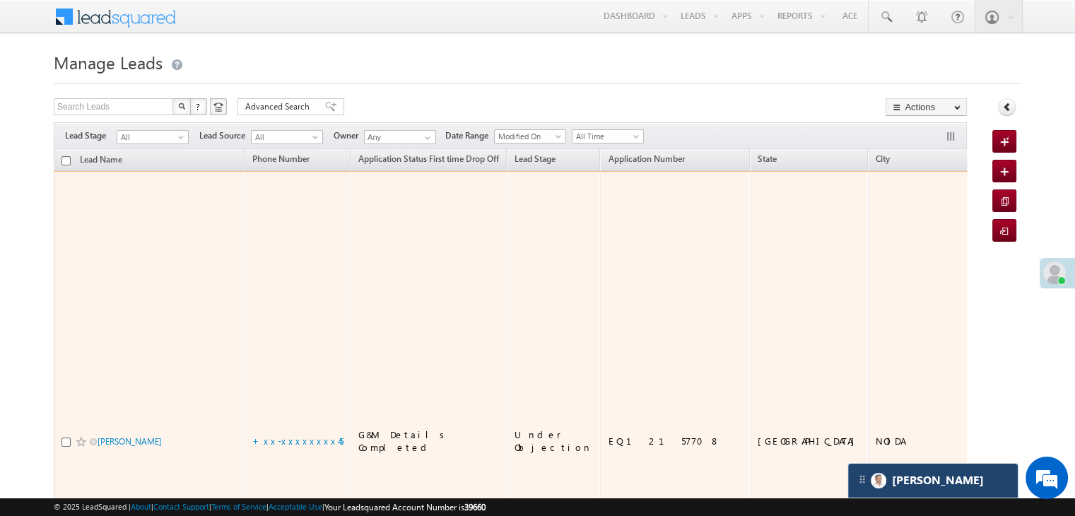
scroll to position [5718, 0]
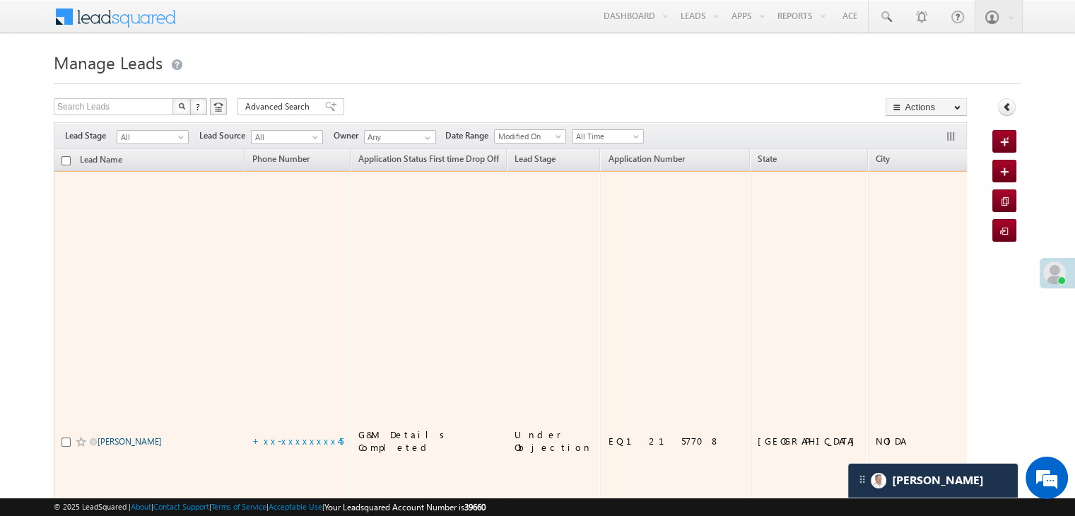
click at [119, 436] on link "Guddu Rawani" at bounding box center [130, 441] width 64 height 11
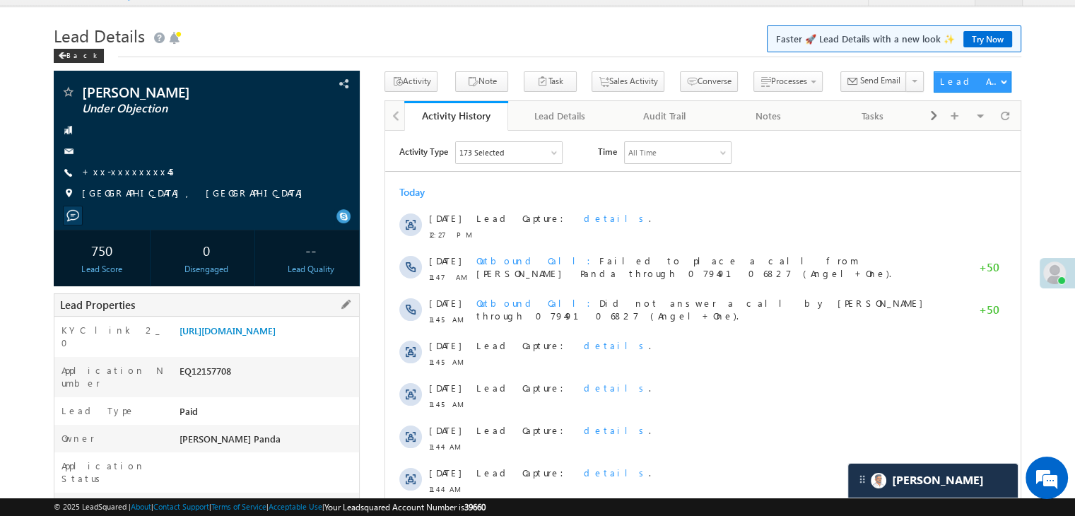
scroll to position [141, 0]
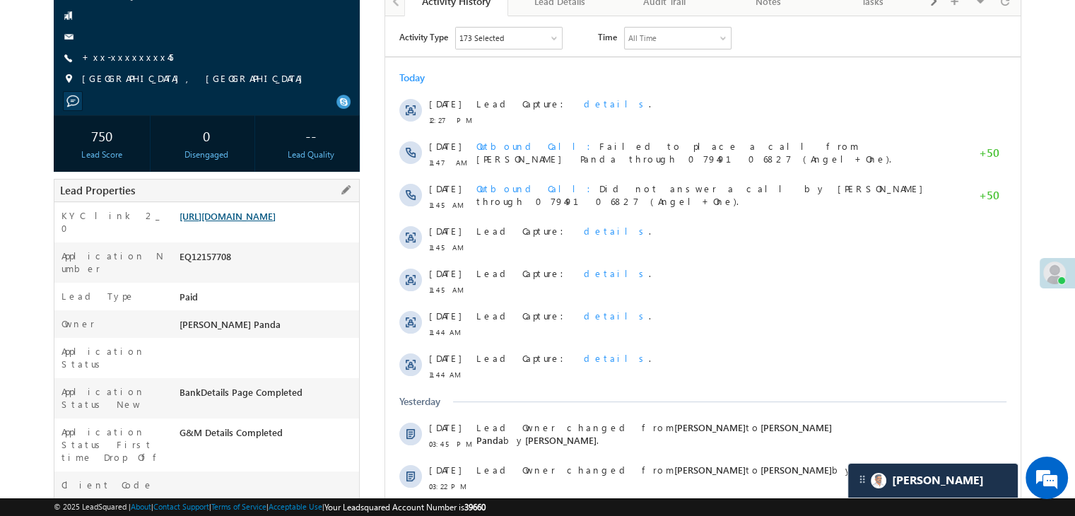
click at [266, 222] on link "[URL][DOMAIN_NAME]" at bounding box center [227, 216] width 96 height 12
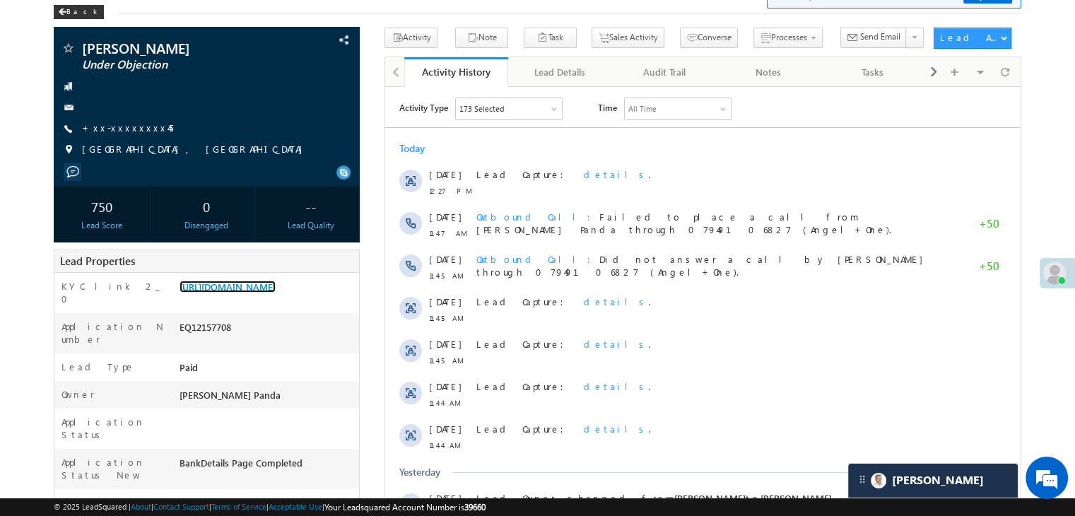
scroll to position [0, 0]
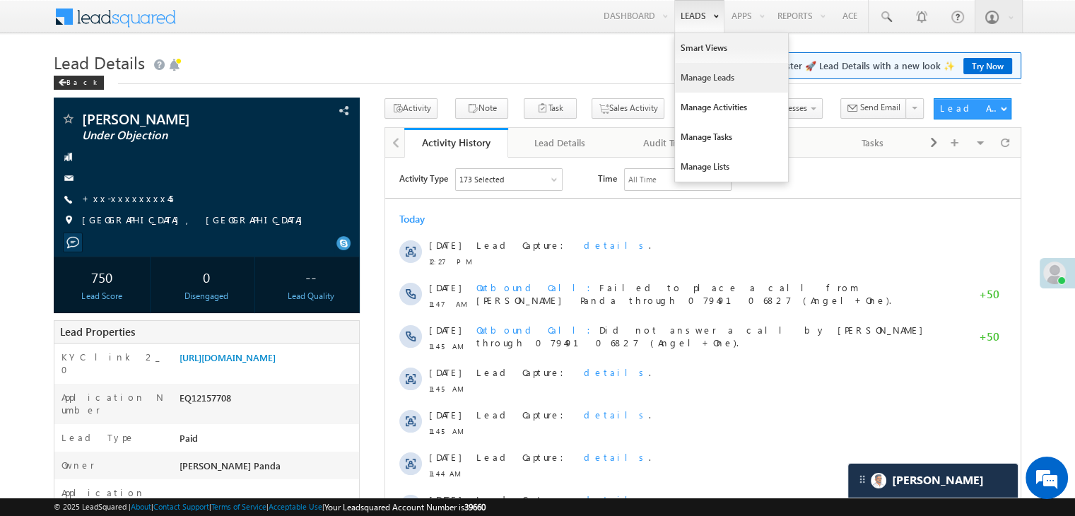
click at [693, 74] on link "Manage Leads" at bounding box center [731, 78] width 113 height 30
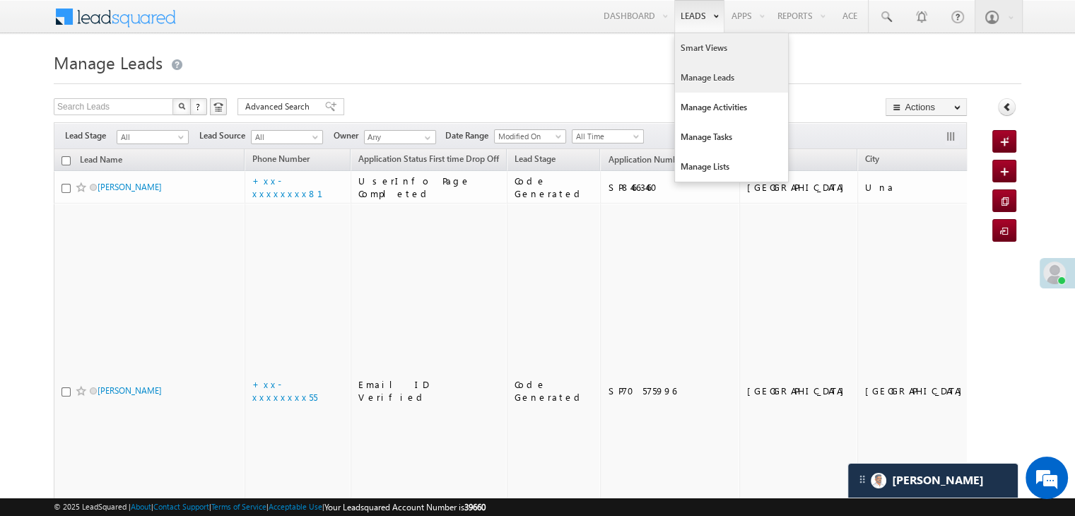
scroll to position [6738, 0]
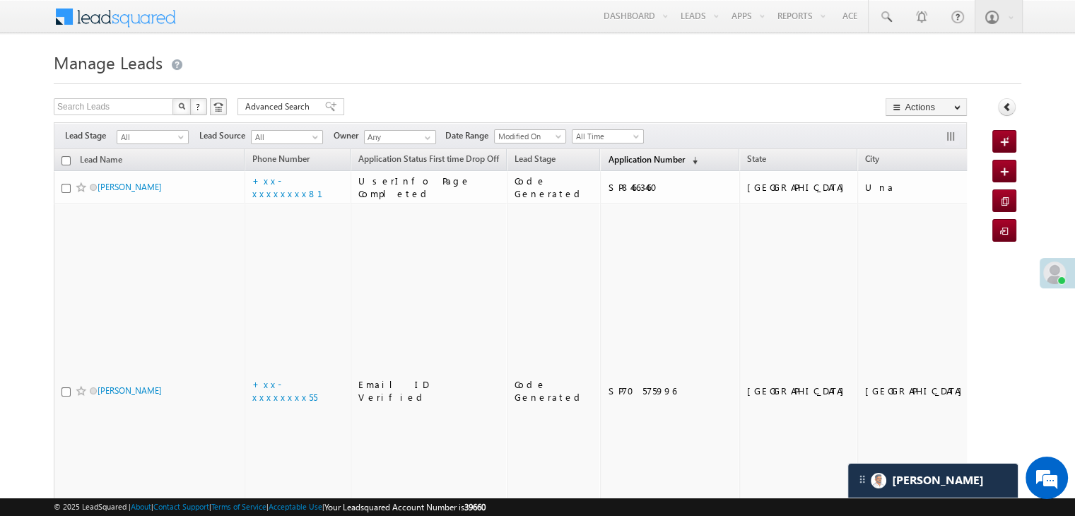
click at [625, 158] on span "Application Number" at bounding box center [646, 159] width 76 height 11
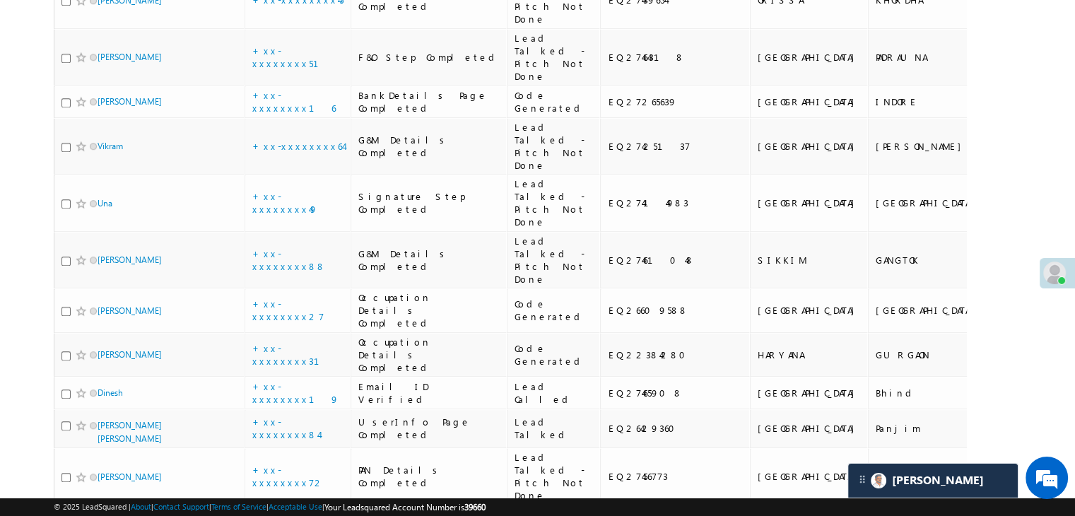
scroll to position [1131, 0]
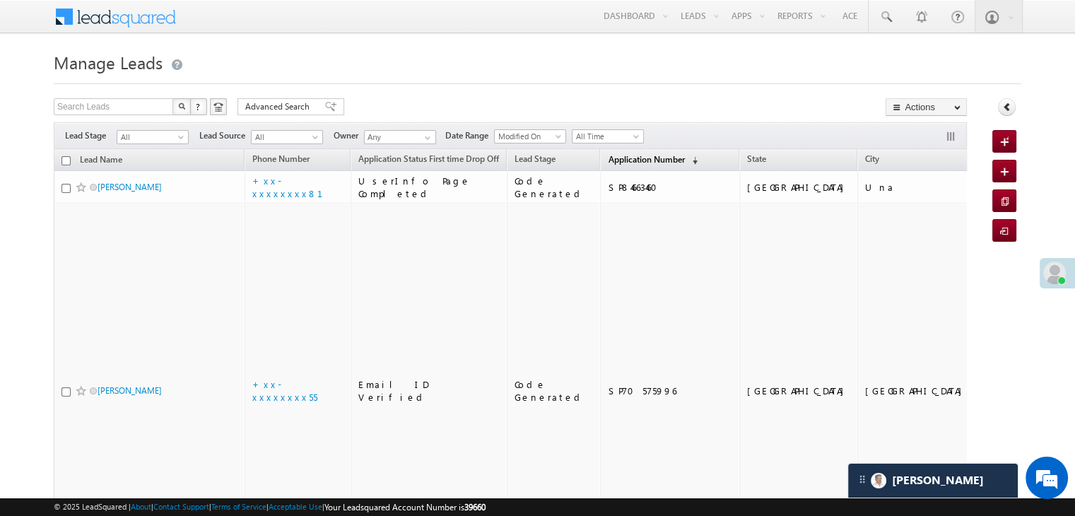
click at [608, 155] on span "Application Number" at bounding box center [646, 159] width 76 height 11
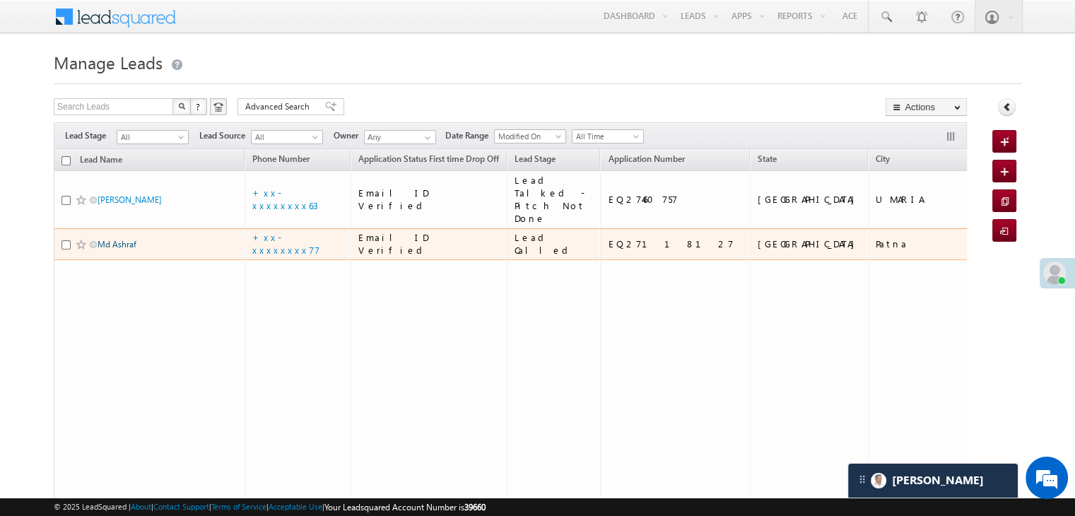
click at [132, 249] on link "Md Ashraf" at bounding box center [117, 244] width 39 height 11
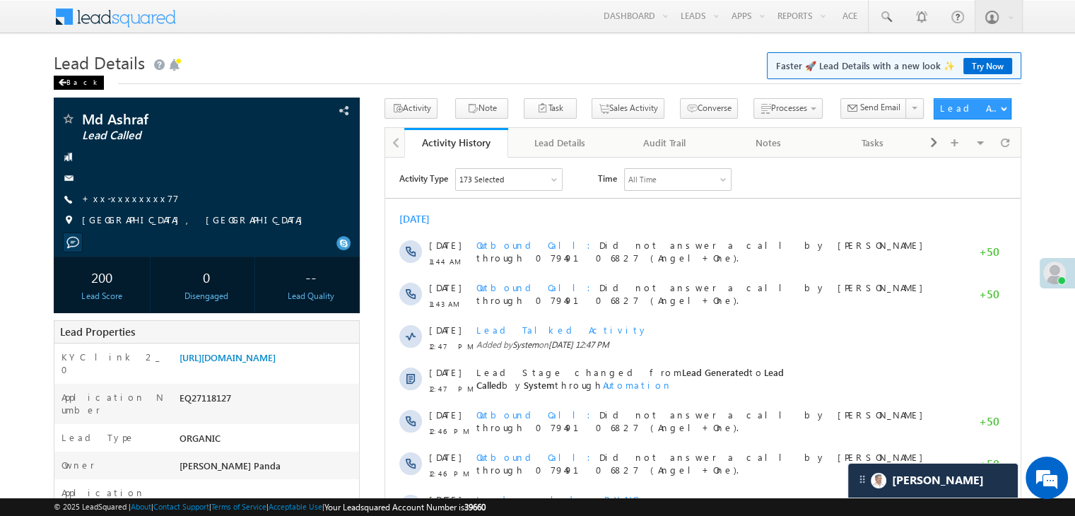
click at [70, 83] on div "Back" at bounding box center [79, 83] width 50 height 14
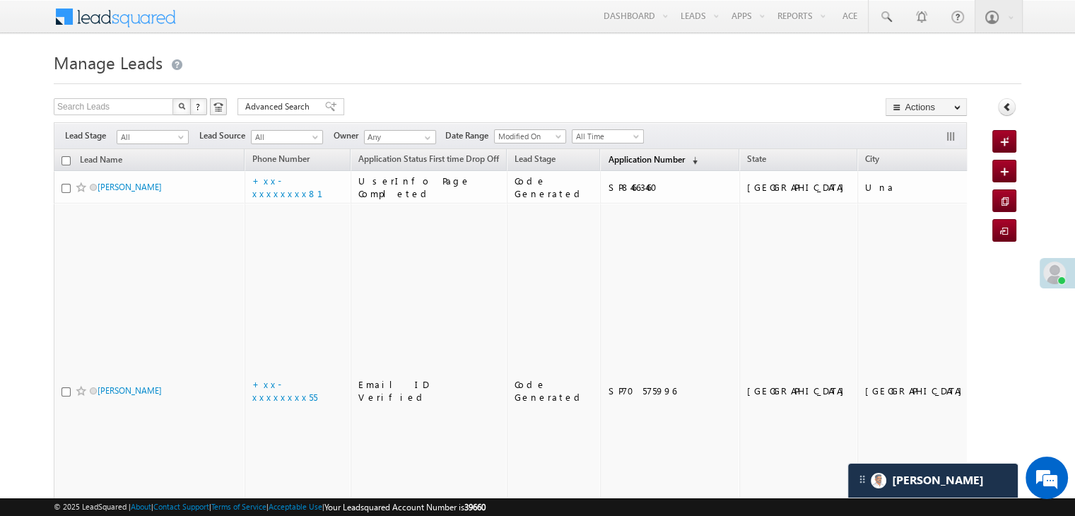
click at [611, 159] on span "Application Number" at bounding box center [646, 159] width 76 height 11
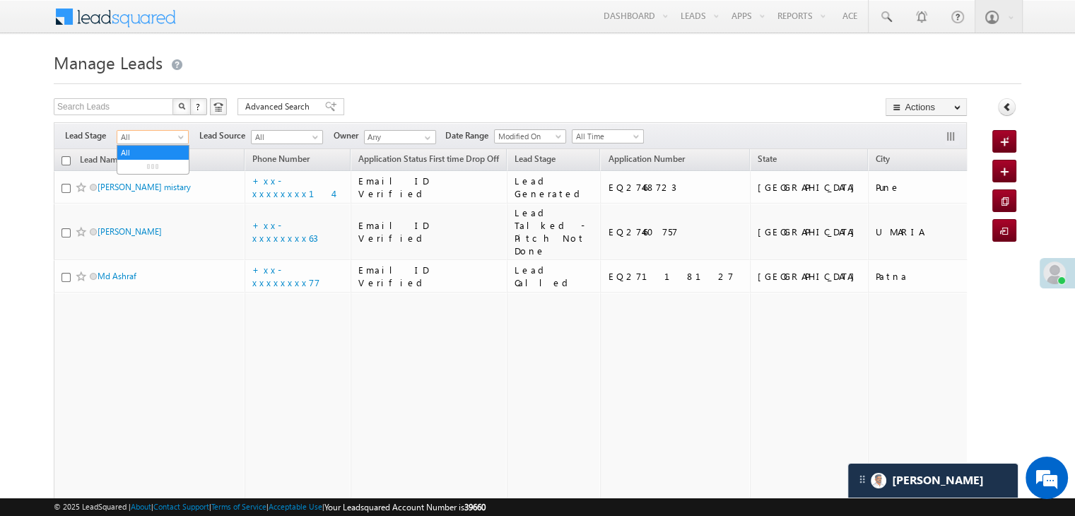
click at [177, 136] on span at bounding box center [182, 139] width 11 height 11
click at [162, 160] on link "Lead Generated" at bounding box center [152, 166] width 71 height 13
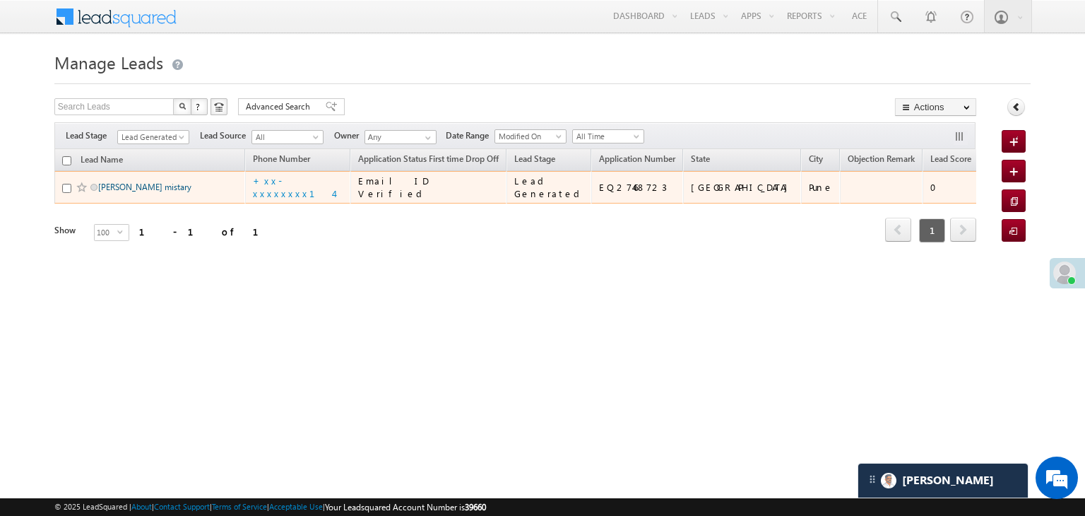
click at [141, 192] on link "Madhukar mistary" at bounding box center [144, 187] width 93 height 11
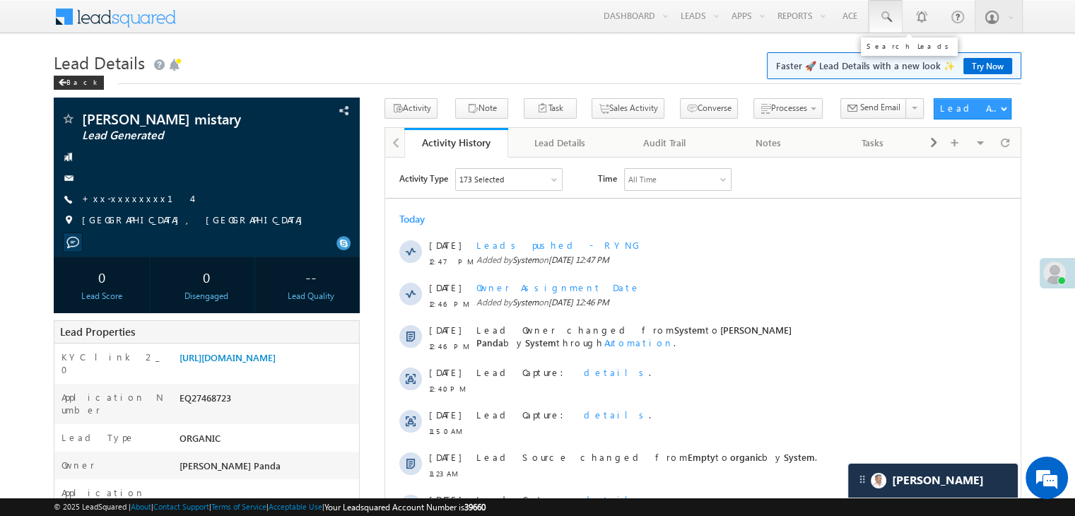
click at [890, 18] on span at bounding box center [885, 17] width 14 height 14
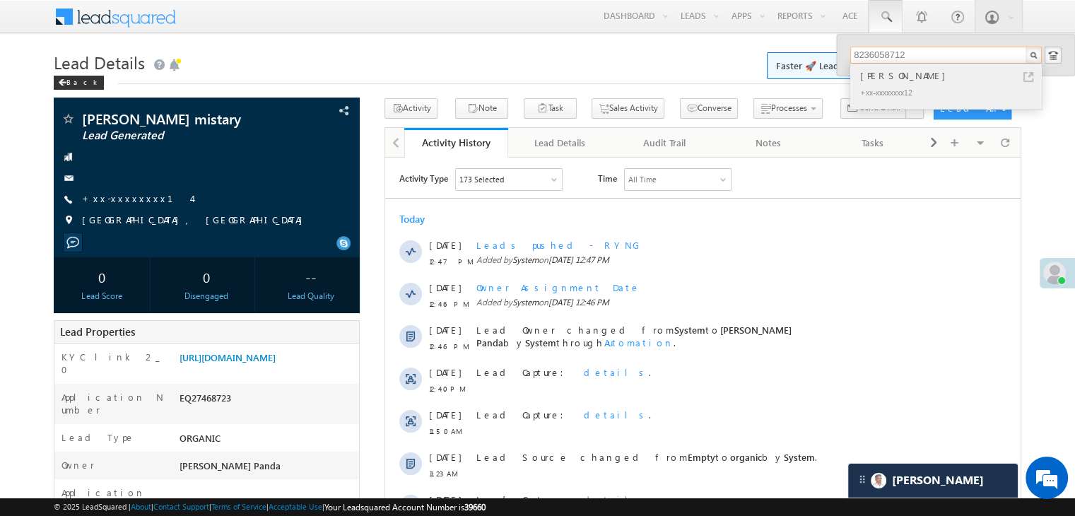
type input "8236058712"
click at [885, 74] on div "[PERSON_NAME]" at bounding box center [951, 76] width 189 height 16
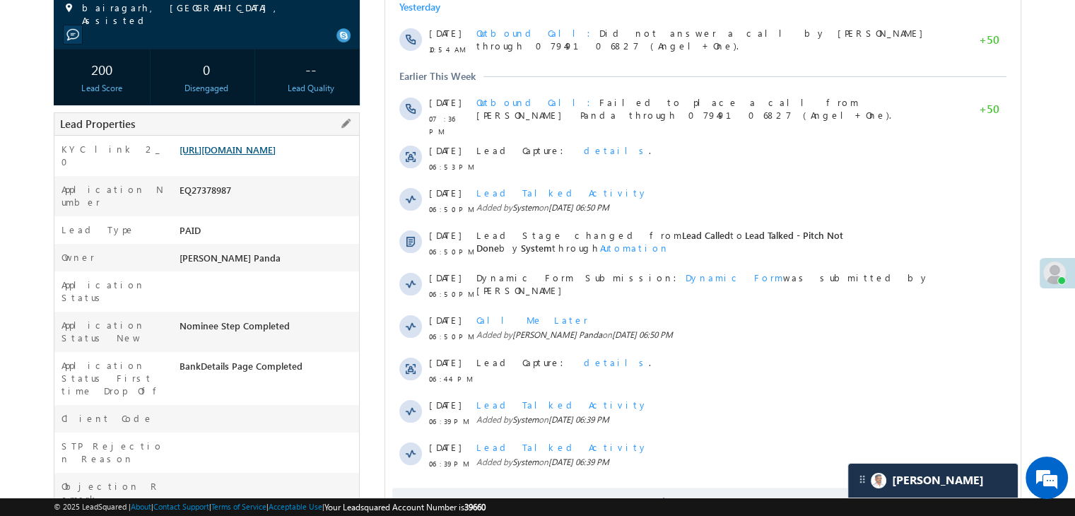
click at [266, 155] on link "[URL][DOMAIN_NAME]" at bounding box center [227, 149] width 96 height 12
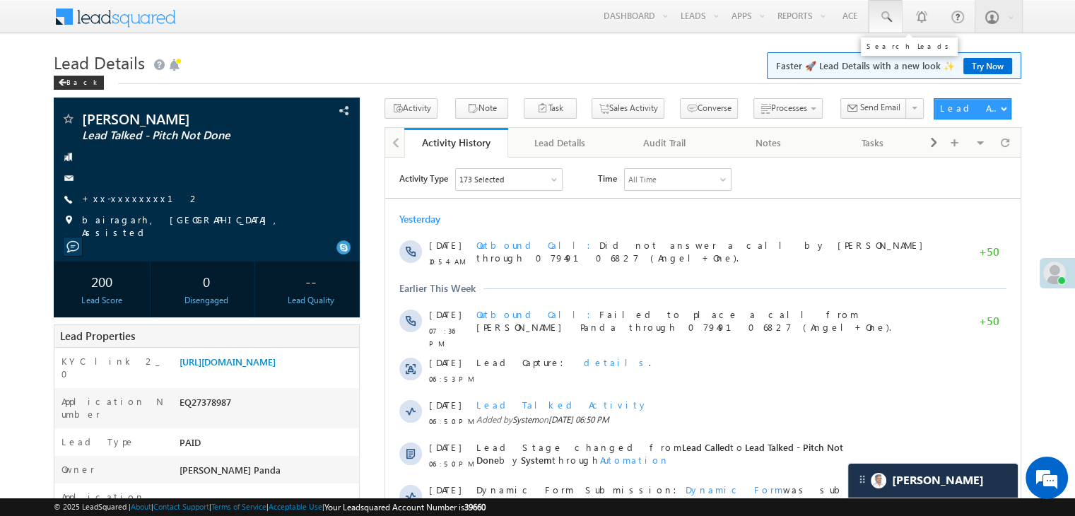
click at [882, 16] on span at bounding box center [885, 17] width 14 height 14
paste input "EQ27049614"
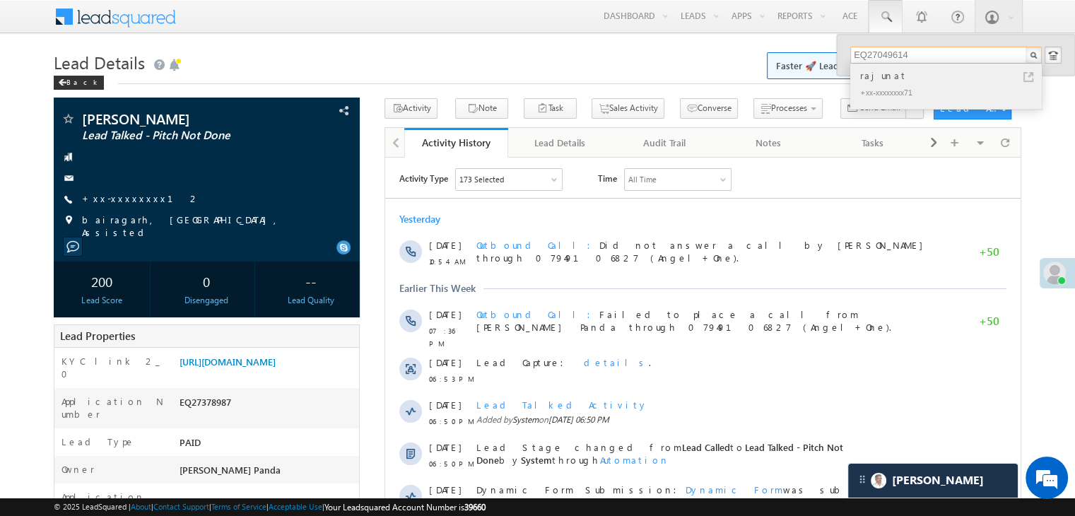
type input "EQ27049614"
click at [876, 77] on div "rajunat" at bounding box center [951, 76] width 189 height 16
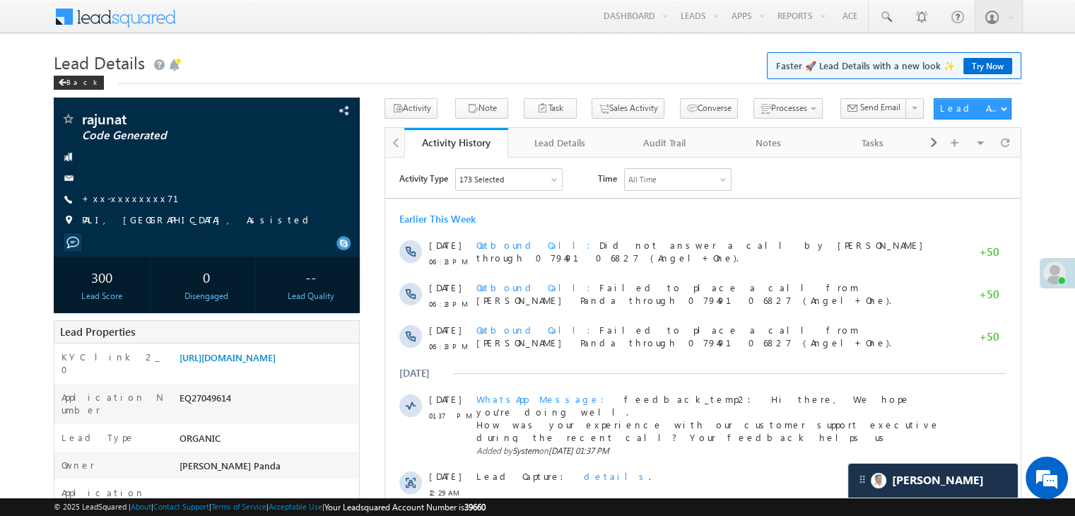
scroll to position [353, 0]
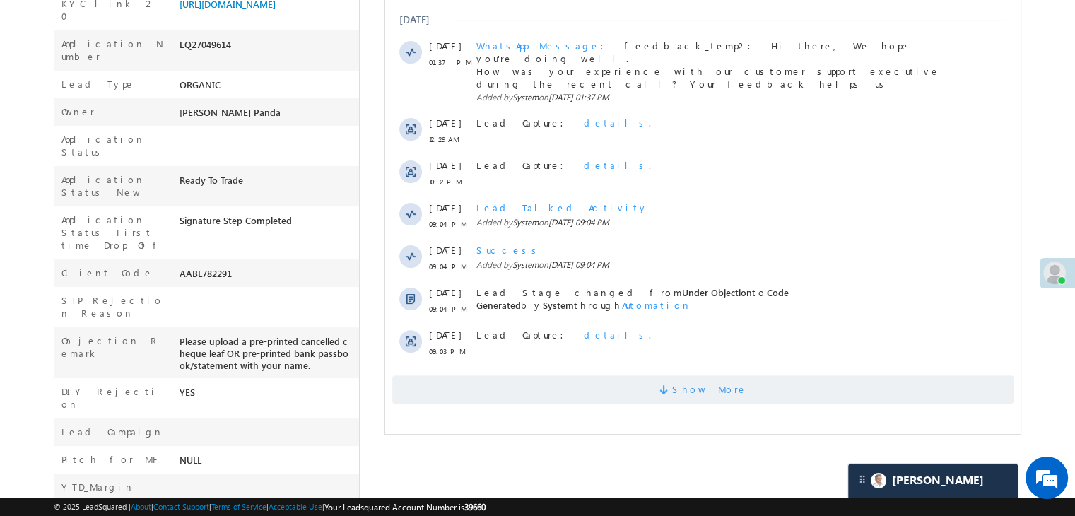
click at [700, 379] on span "Show More" at bounding box center [709, 389] width 75 height 28
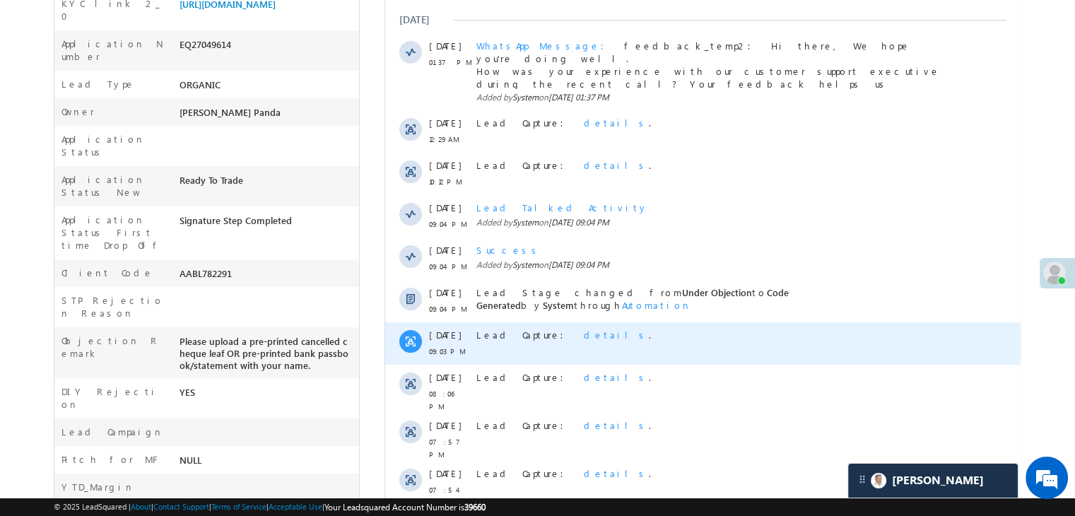
scroll to position [712, 0]
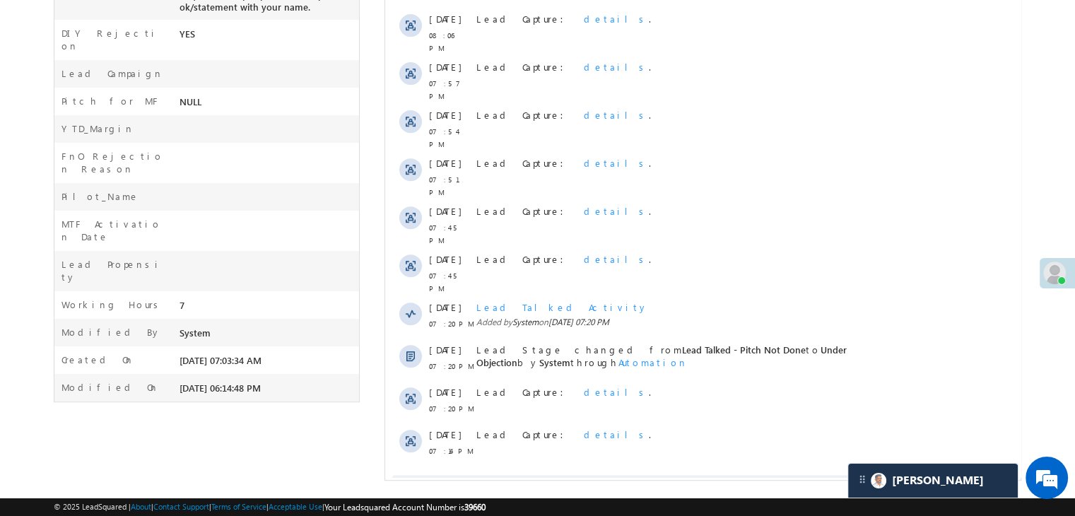
click at [705, 475] on span "Show More" at bounding box center [709, 489] width 75 height 28
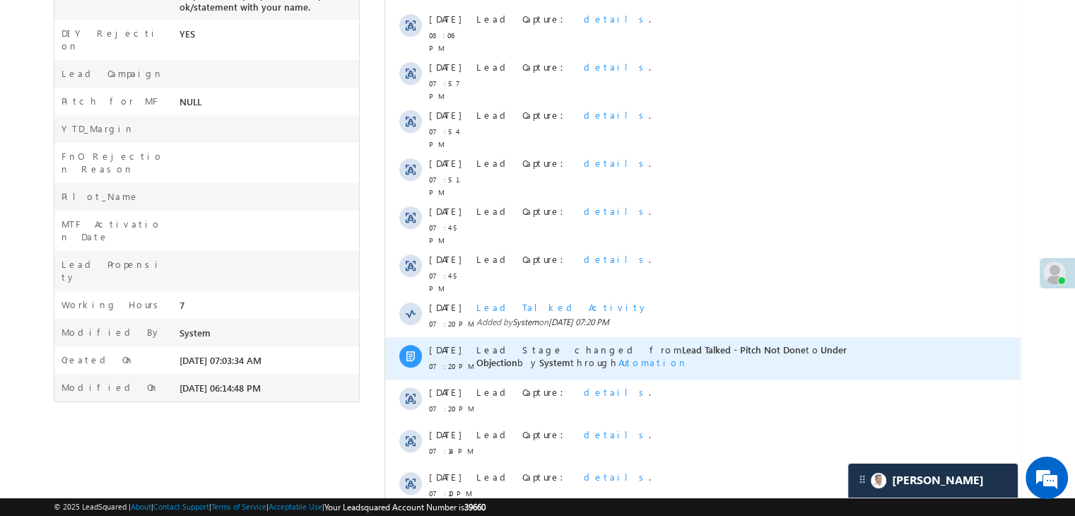
scroll to position [1136, 0]
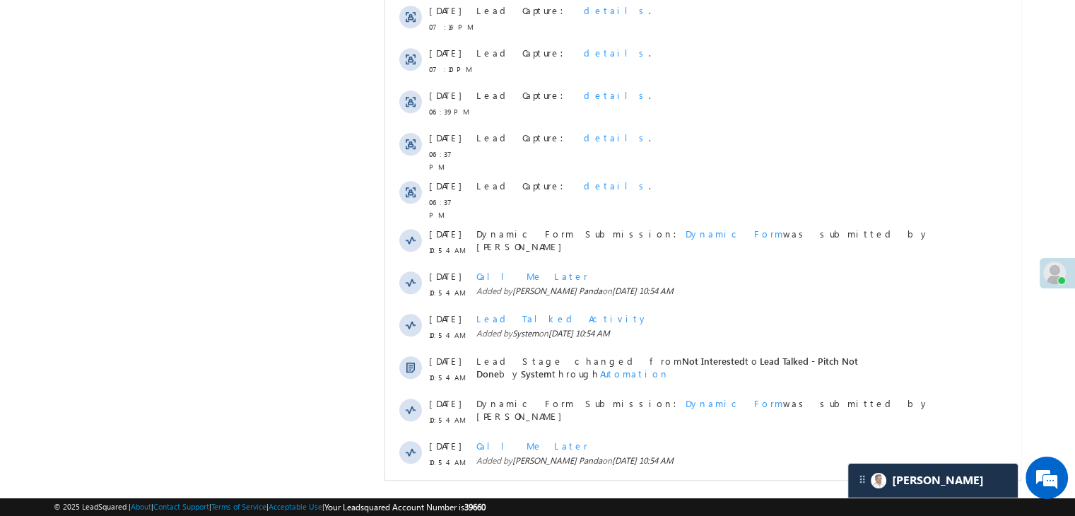
click at [705, 486] on span "Show More" at bounding box center [709, 500] width 75 height 28
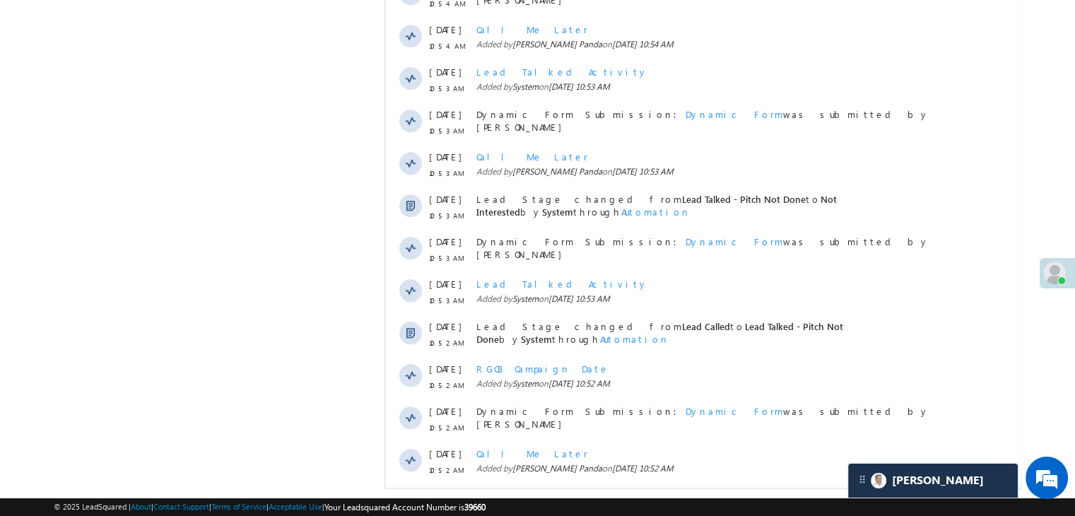
scroll to position [1560, 0]
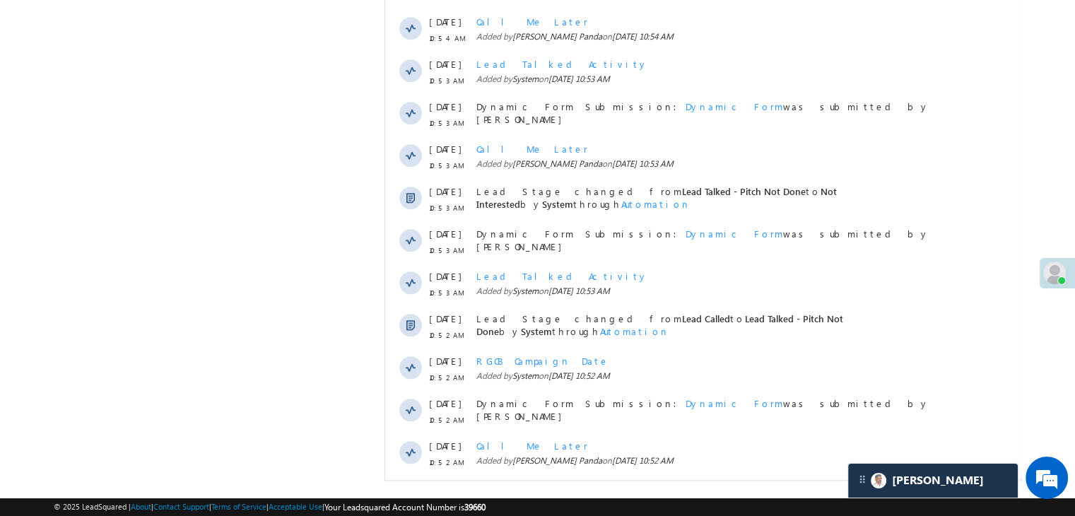
click at [712, 486] on span "Show More" at bounding box center [709, 500] width 75 height 28
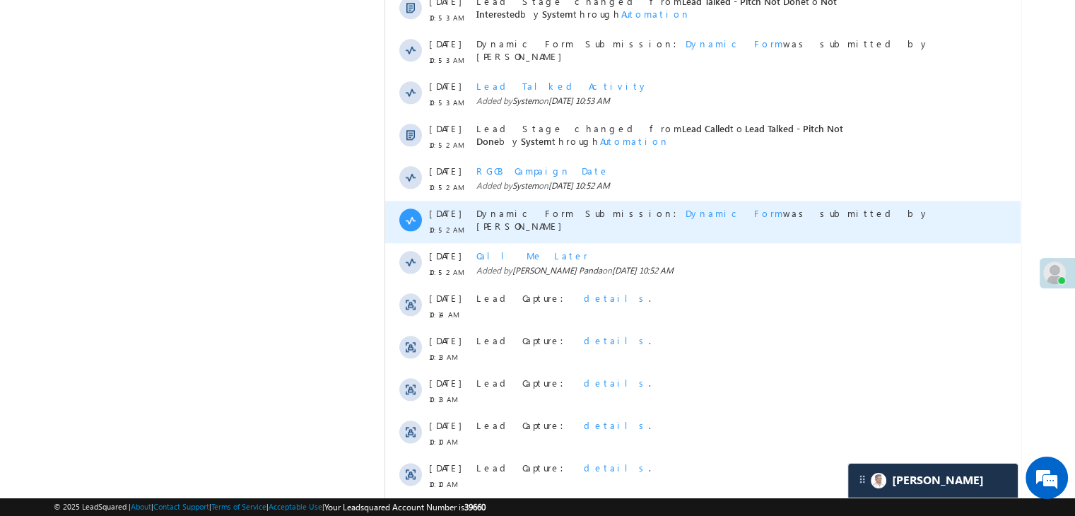
scroll to position [1984, 0]
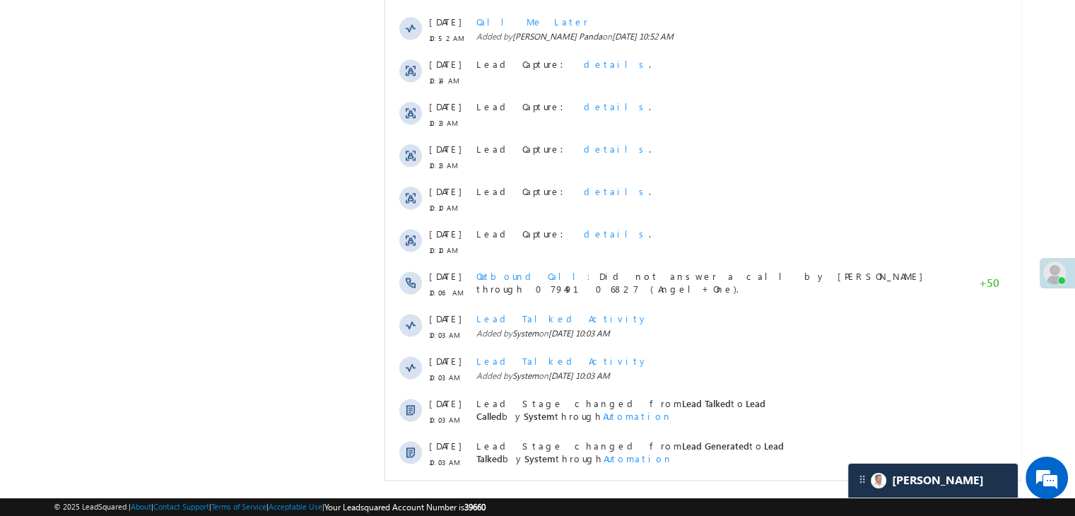
click at [710, 486] on span "Show More" at bounding box center [709, 500] width 75 height 28
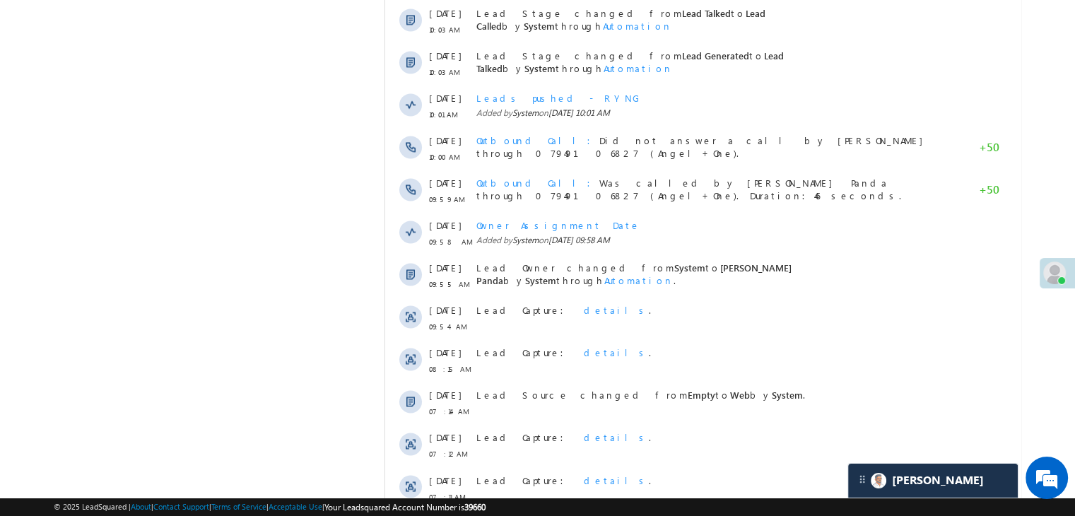
scroll to position [2408, 0]
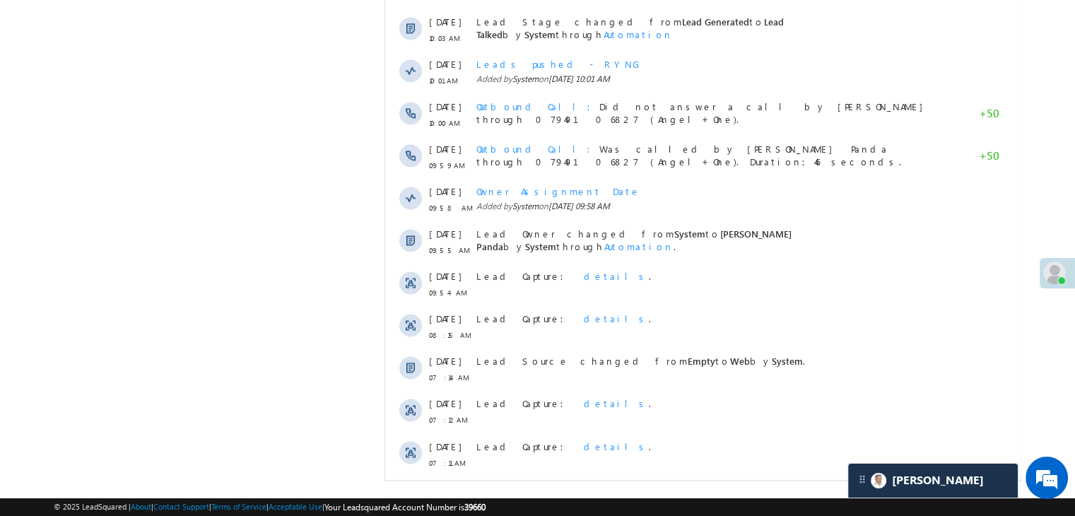
click at [727, 486] on span "Show More" at bounding box center [709, 500] width 75 height 28
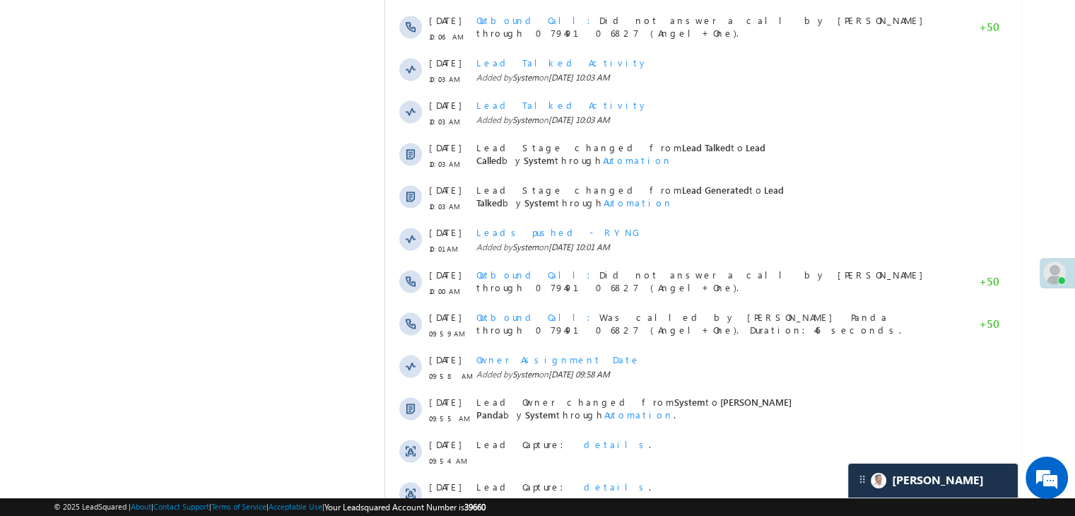
scroll to position [2224, 0]
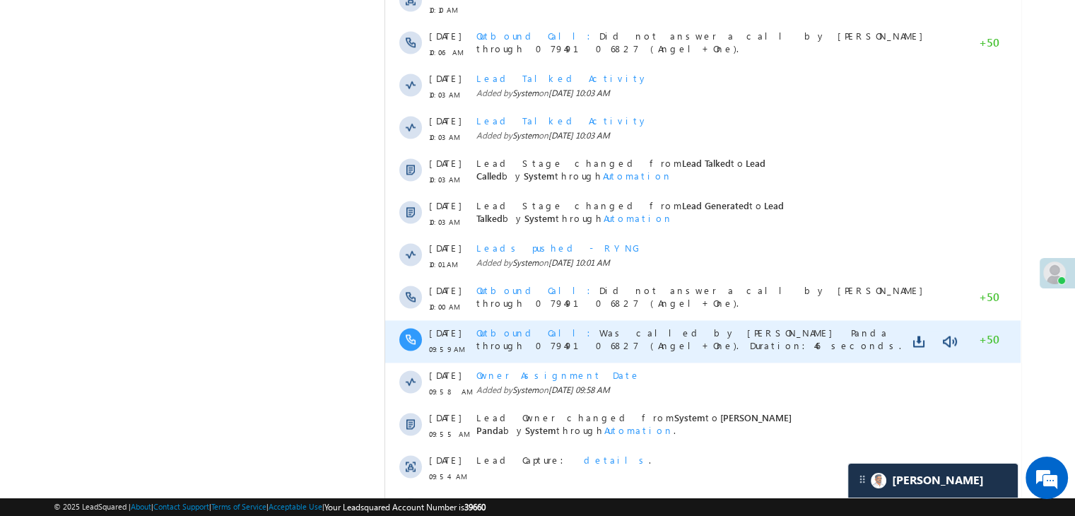
click at [870, 326] on span "Outbound Call Was called by Madhumita Panda through 07949106827 (Angel+One). Du…" at bounding box center [688, 338] width 425 height 25
click at [947, 334] on link at bounding box center [949, 341] width 17 height 14
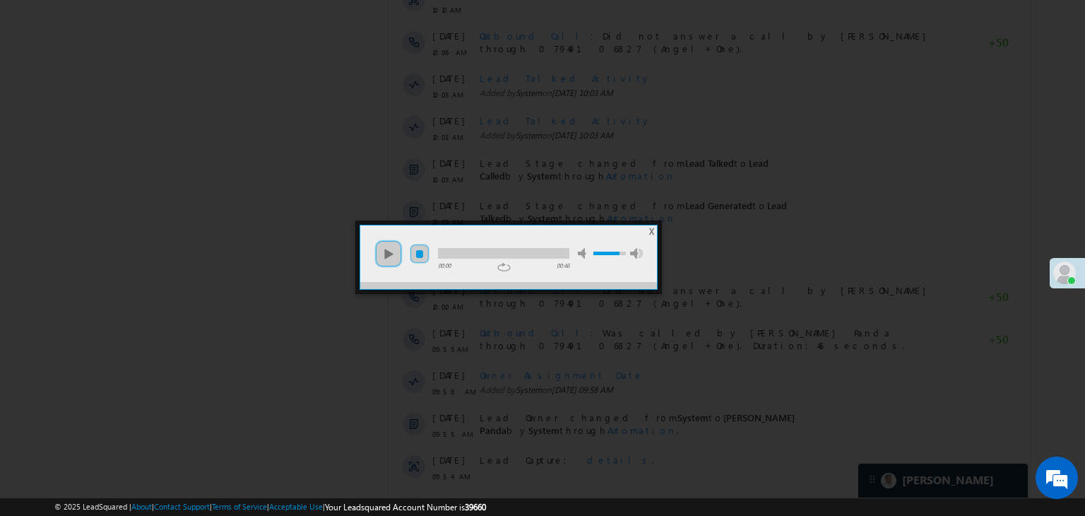
click at [421, 250] on link "stop" at bounding box center [420, 254] width 20 height 20
click at [384, 255] on link "play" at bounding box center [389, 254] width 28 height 28
click at [496, 253] on div at bounding box center [503, 253] width 131 height 11
click at [534, 254] on div at bounding box center [503, 253] width 131 height 11
click at [384, 254] on link "play" at bounding box center [389, 254] width 28 height 28
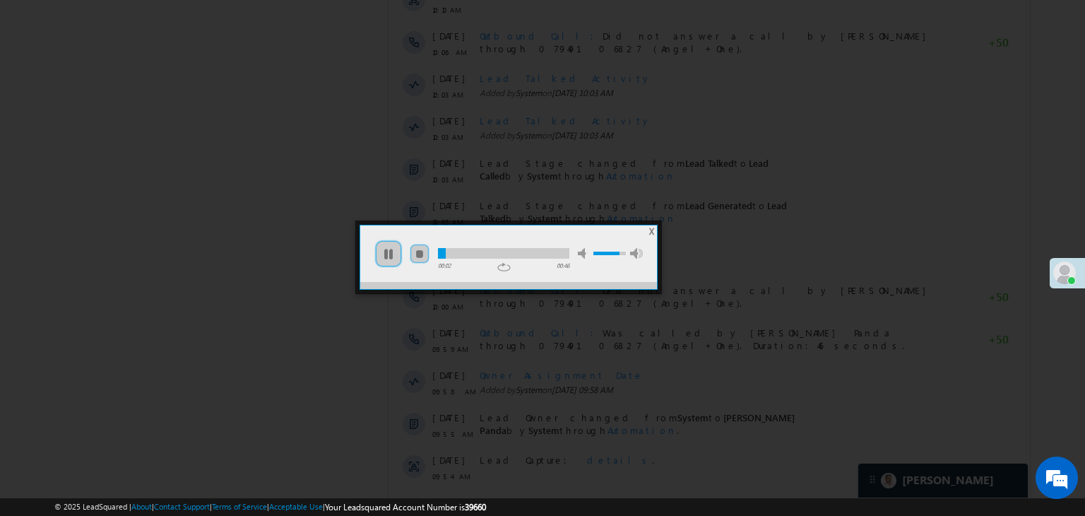
click at [457, 255] on div at bounding box center [503, 253] width 131 height 11
click at [502, 249] on div at bounding box center [503, 253] width 131 height 11
click at [546, 252] on div at bounding box center [503, 253] width 131 height 11
click at [567, 254] on div at bounding box center [503, 253] width 131 height 11
click at [652, 233] on span "X" at bounding box center [651, 231] width 5 height 11
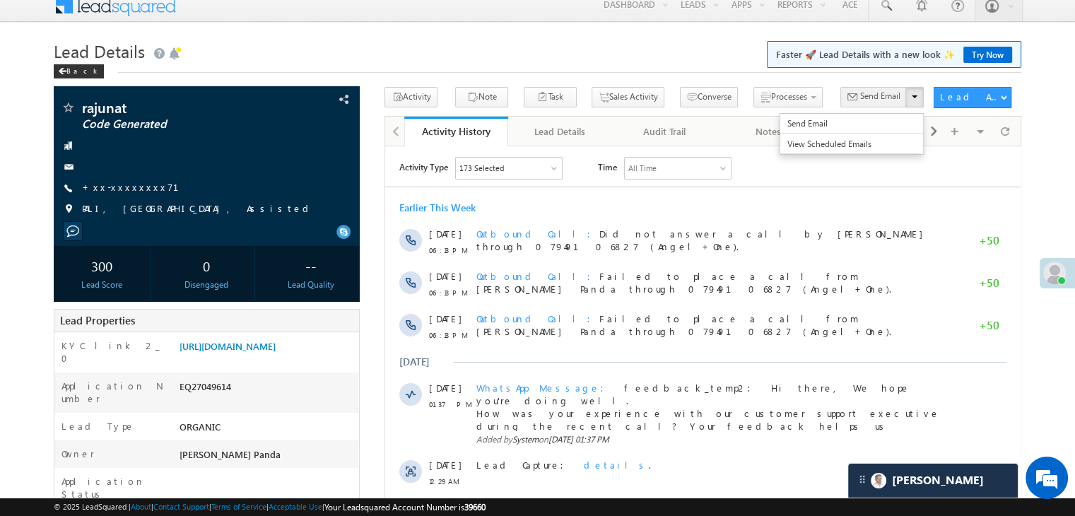
scroll to position [0, 0]
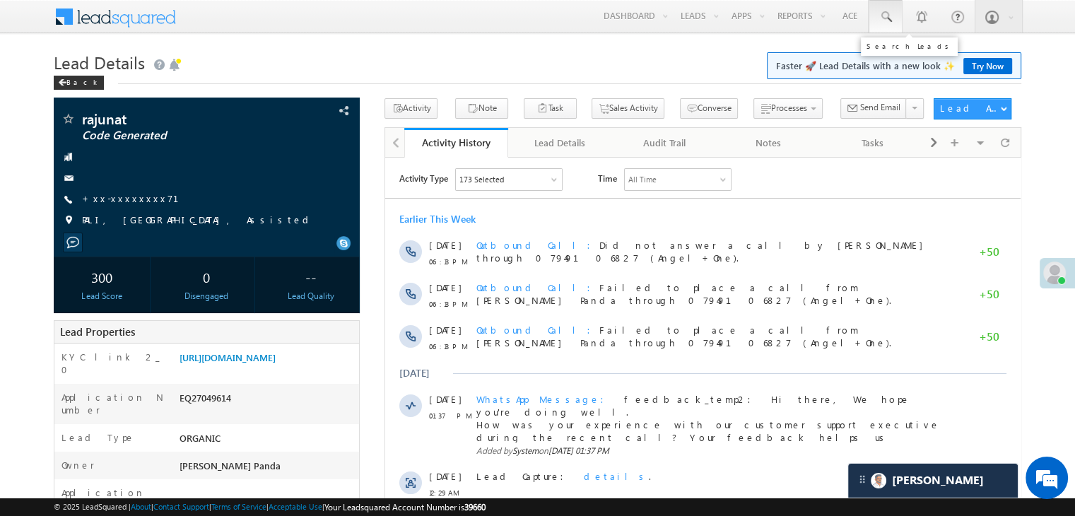
click at [885, 18] on span at bounding box center [885, 17] width 14 height 14
paste input "EQ27071017"
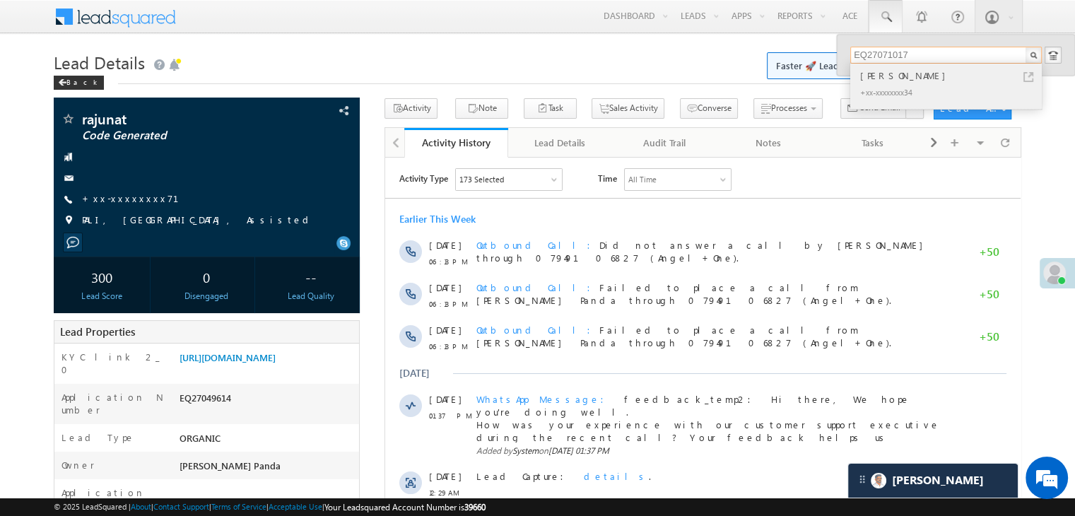
type input "EQ27071017"
click at [873, 78] on div "Rishi Pandey" at bounding box center [951, 76] width 189 height 16
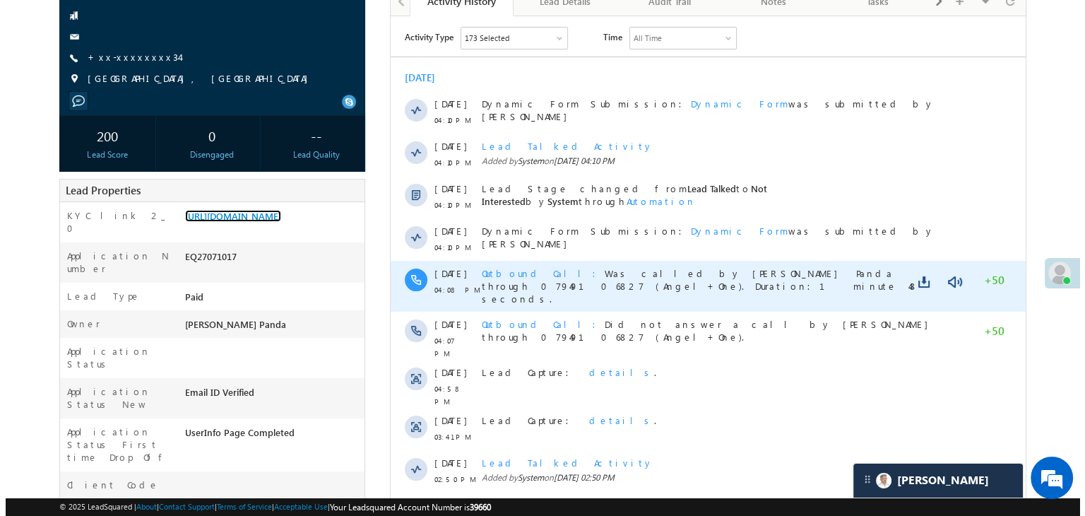
scroll to position [6738, 0]
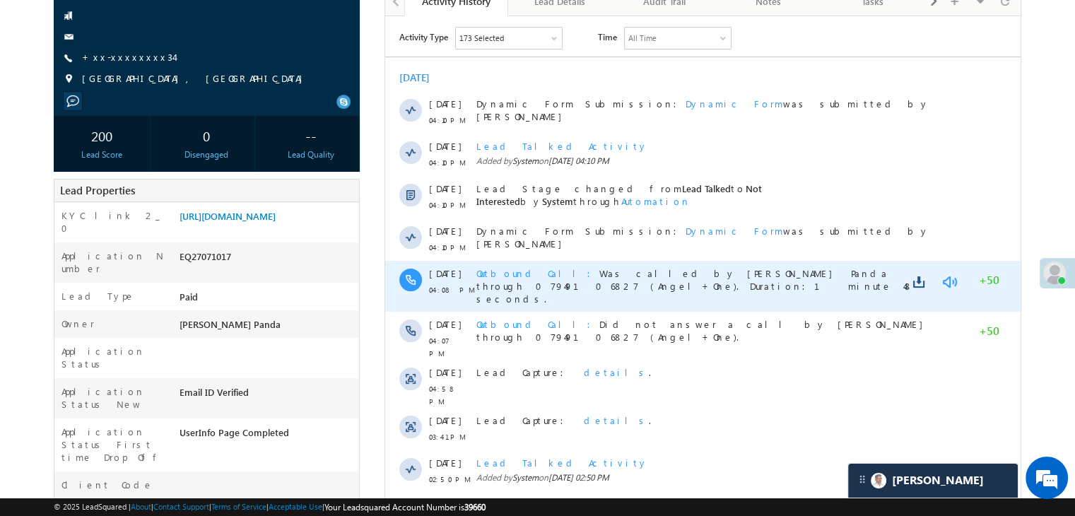
click at [951, 279] on link at bounding box center [949, 281] width 17 height 14
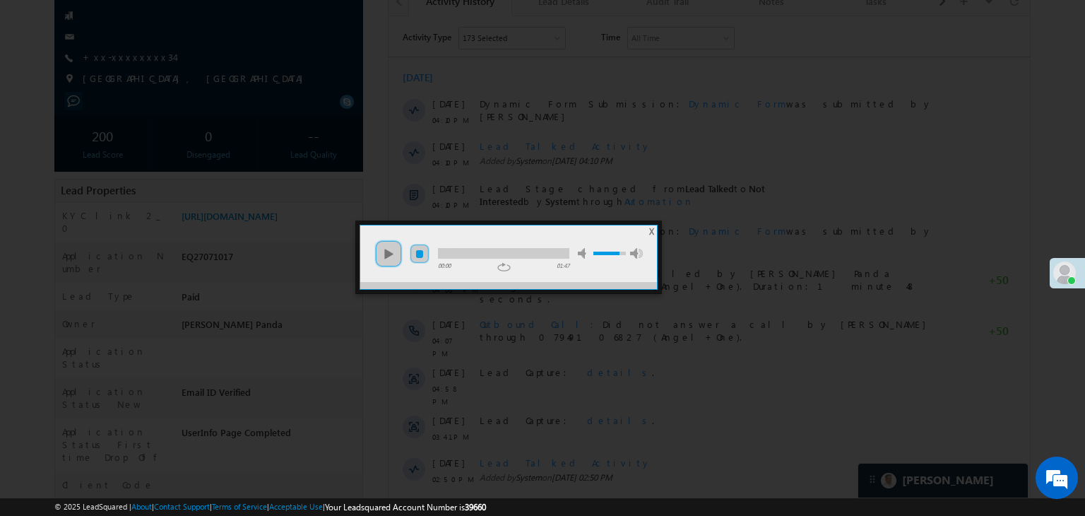
click at [418, 251] on link "stop" at bounding box center [420, 254] width 20 height 20
click at [384, 254] on link "play" at bounding box center [389, 254] width 28 height 28
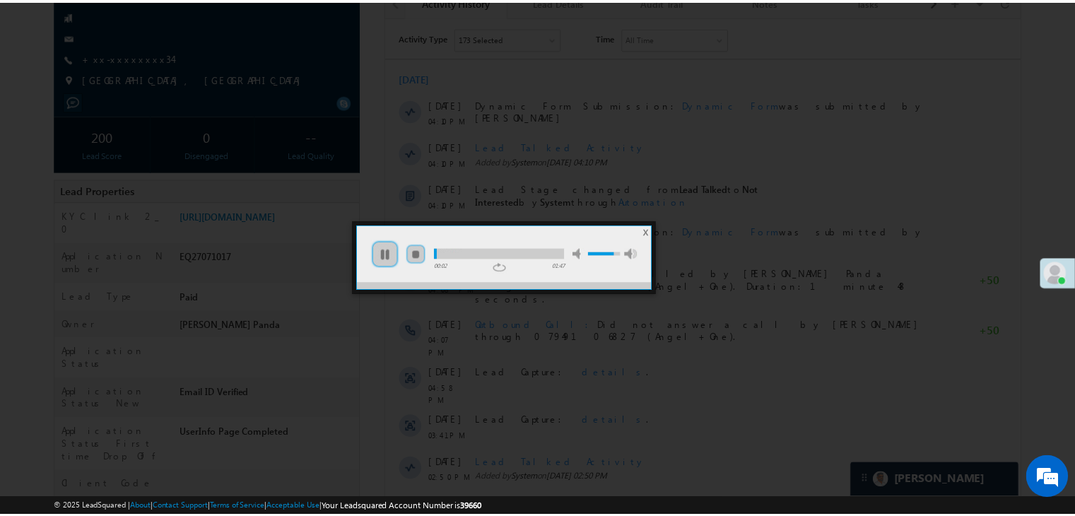
scroll to position [0, 0]
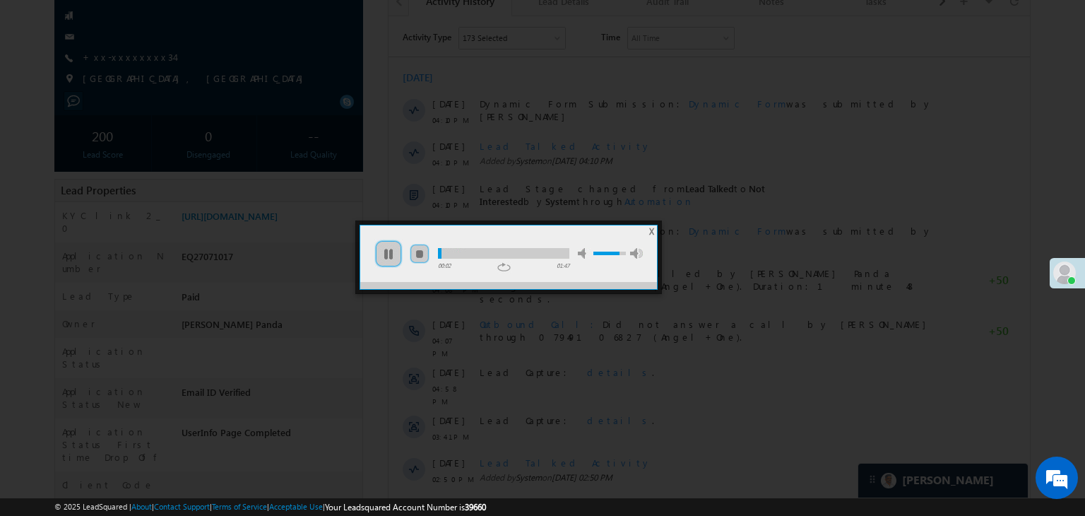
click at [458, 254] on div at bounding box center [503, 253] width 131 height 11
click at [489, 250] on div at bounding box center [503, 253] width 131 height 11
click at [510, 252] on div at bounding box center [503, 253] width 131 height 11
click at [650, 231] on span "X" at bounding box center [651, 231] width 5 height 11
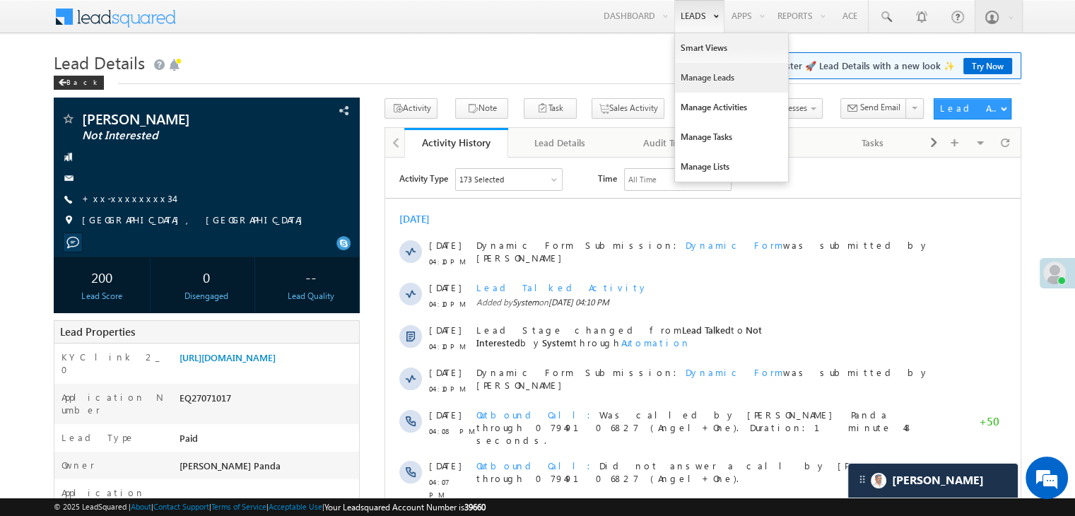
click at [703, 77] on link "Manage Leads" at bounding box center [731, 78] width 113 height 30
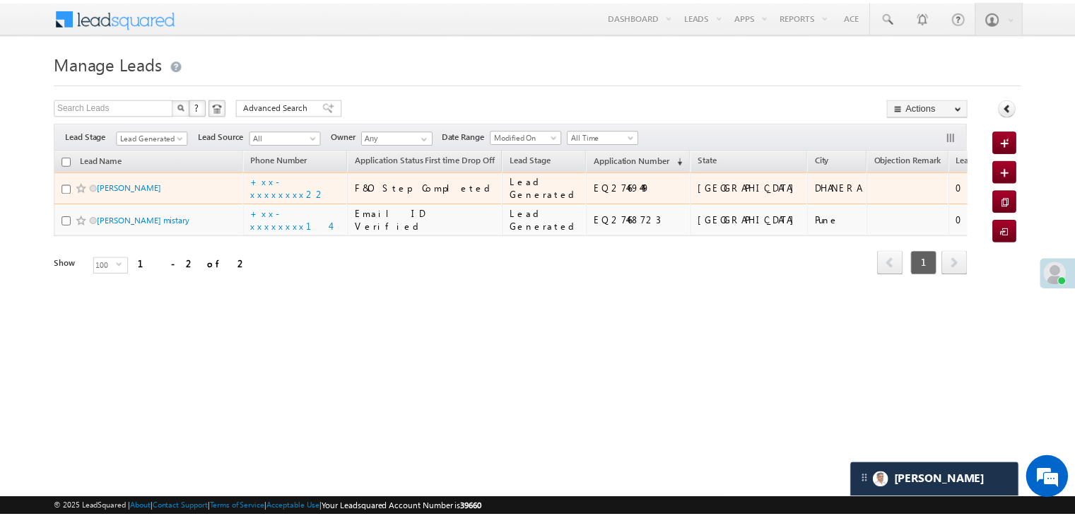
scroll to position [6738, 0]
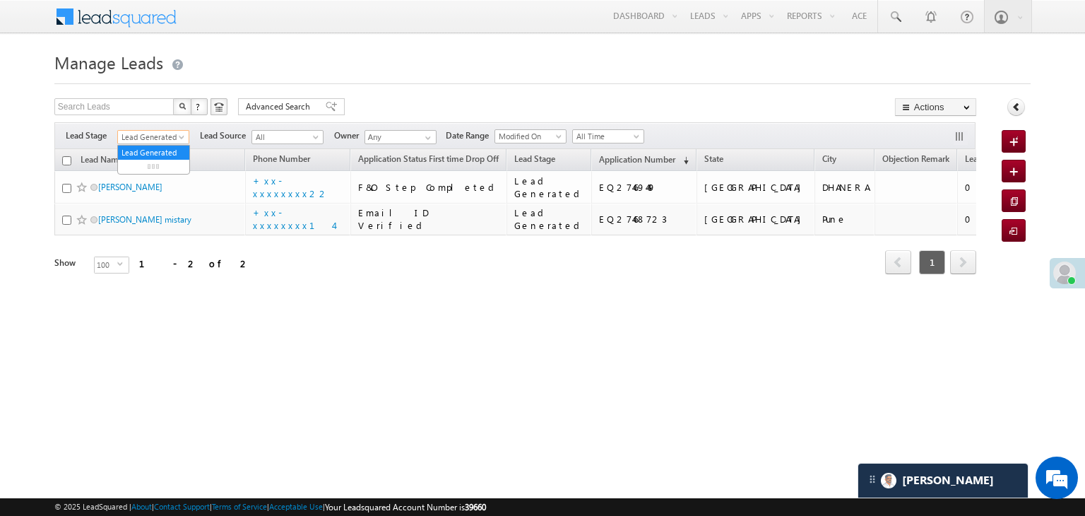
click at [181, 136] on span at bounding box center [182, 139] width 11 height 11
click at [155, 146] on li "All" at bounding box center [153, 153] width 71 height 14
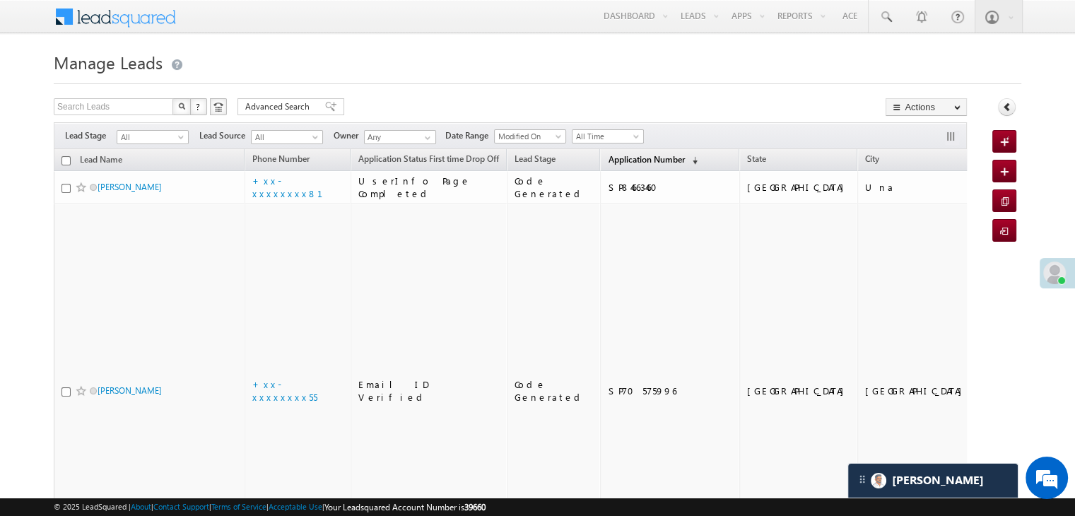
scroll to position [0, 0]
click at [620, 162] on span "Application Number" at bounding box center [646, 159] width 76 height 11
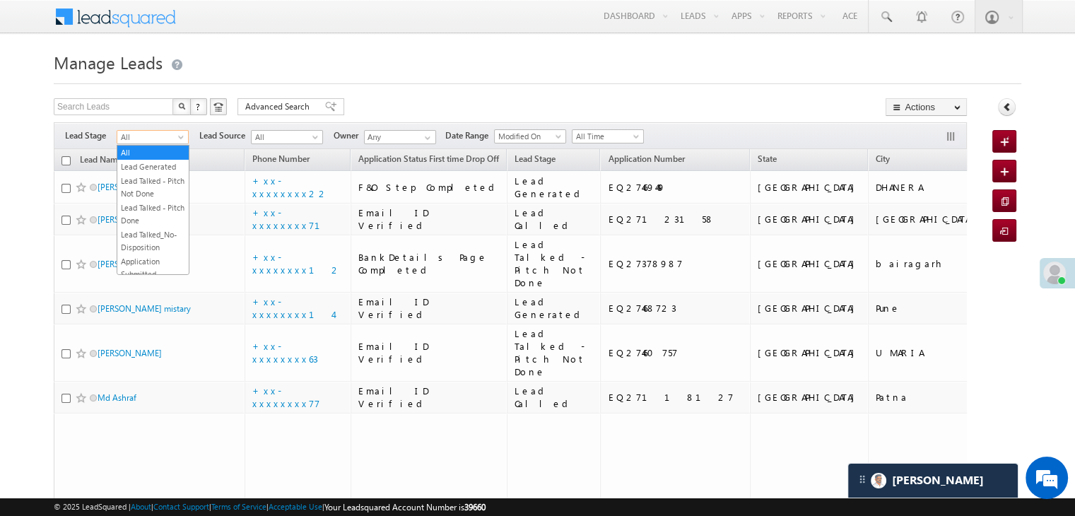
click at [181, 141] on span at bounding box center [182, 139] width 11 height 11
click at [161, 170] on link "Lead Generated" at bounding box center [152, 166] width 71 height 13
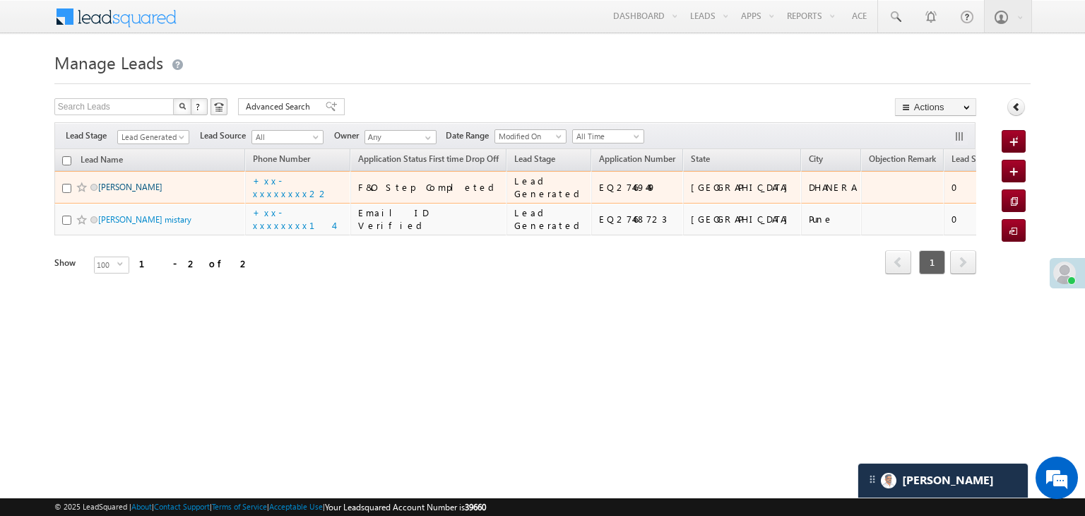
click at [155, 192] on link "Prakash Chaudhary" at bounding box center [130, 187] width 64 height 11
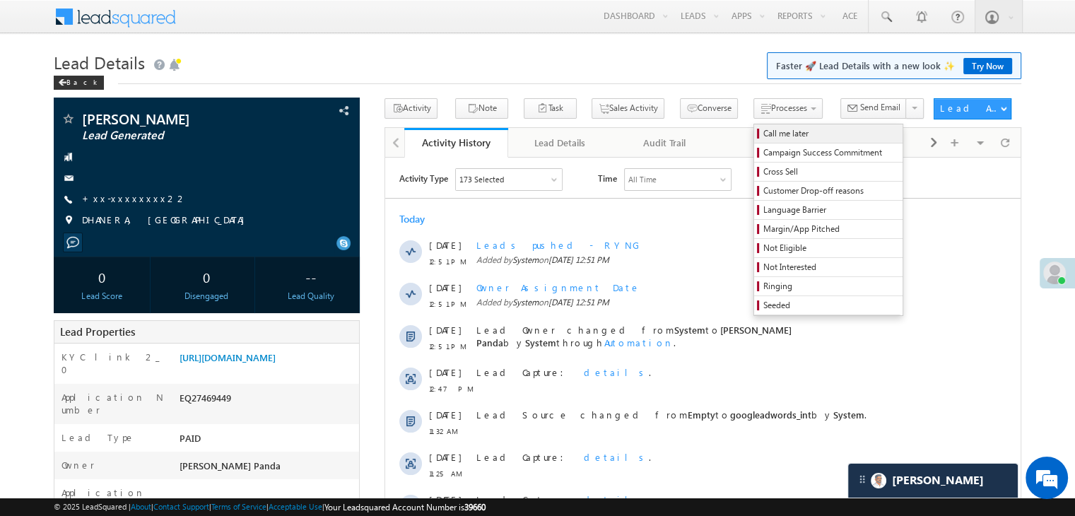
click at [764, 133] on span "Call me later" at bounding box center [830, 133] width 134 height 13
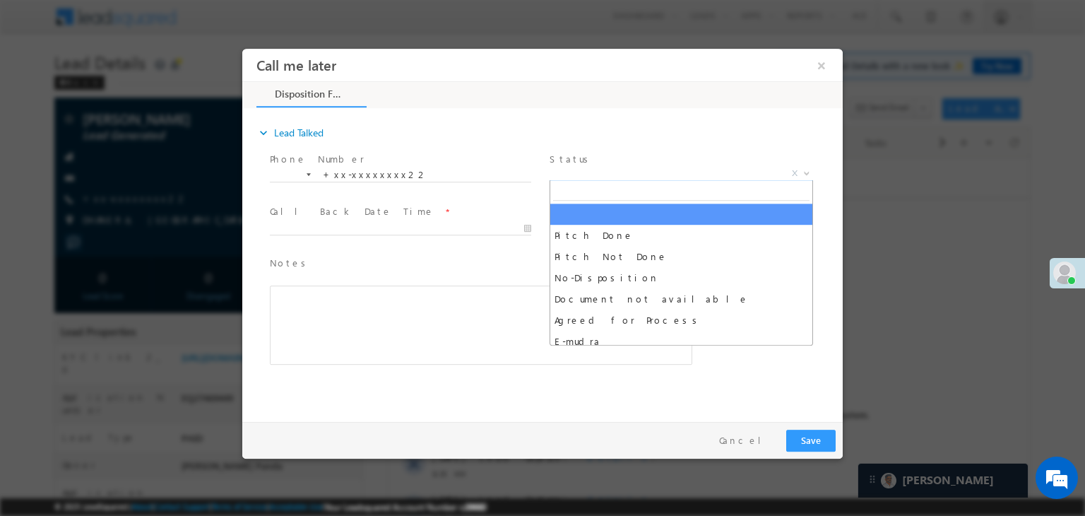
click at [705, 172] on span "X" at bounding box center [682, 174] width 264 height 14
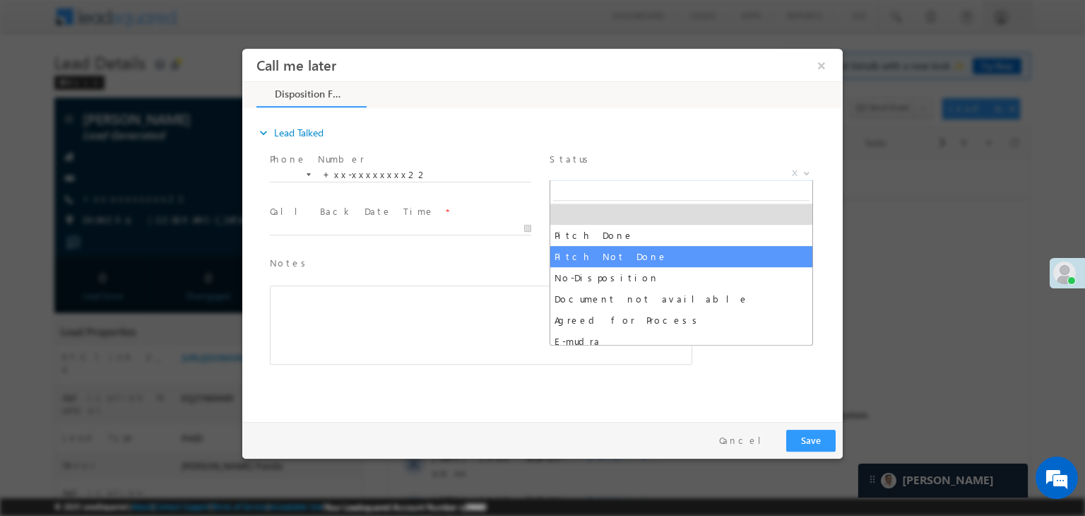
select select "Pitch Not Done"
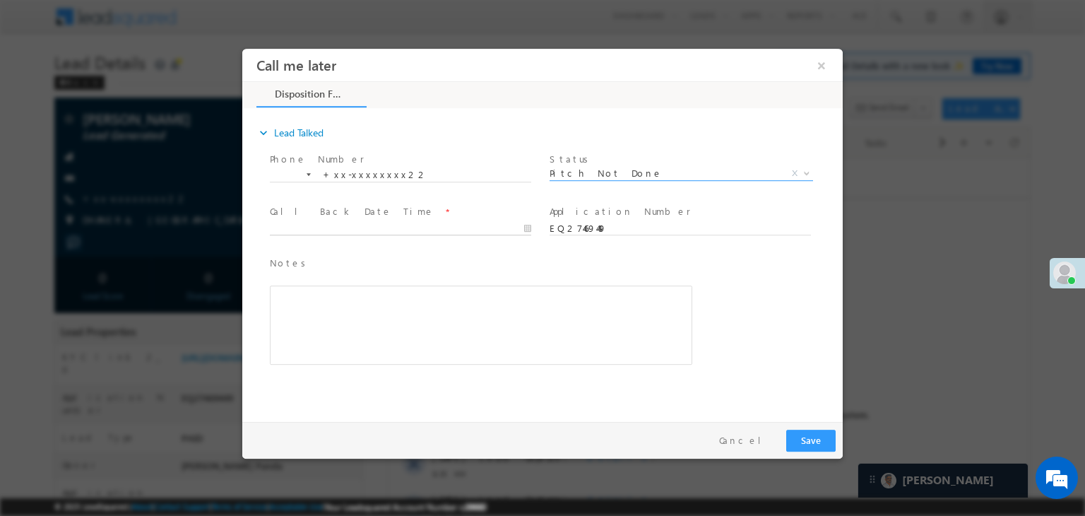
type input "[DATE] 12:56 PM"
click at [481, 230] on input "[DATE] 12:56 PM" at bounding box center [400, 229] width 261 height 14
click at [760, 254] on div "Notes * Editor toolbars Basic Styles Bold Italic Underline Paragraph Insert/Rem…" at bounding box center [555, 317] width 576 height 129
click at [808, 441] on button "Save" at bounding box center [810, 441] width 49 height 22
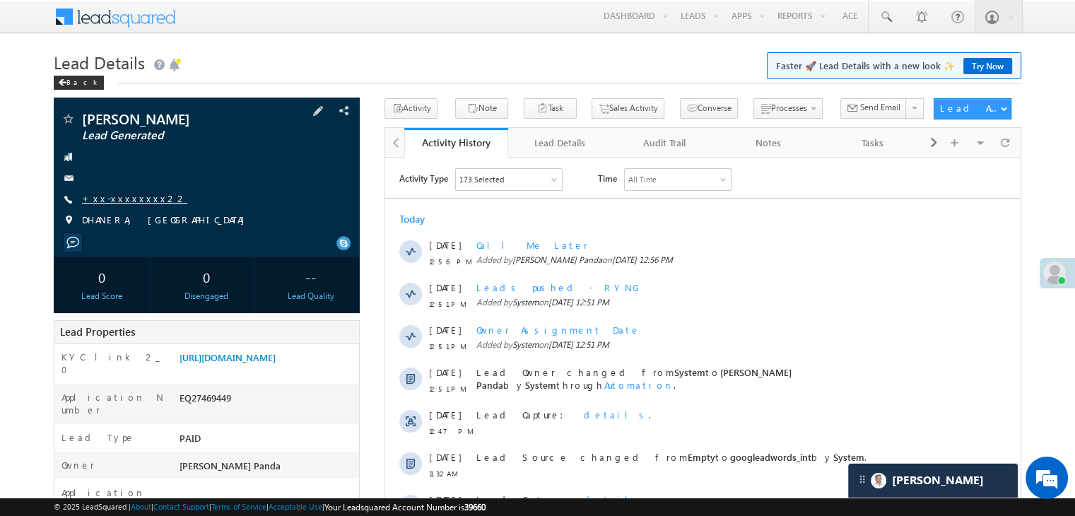
click at [115, 199] on link "+xx-xxxxxxxx22" at bounding box center [134, 198] width 105 height 12
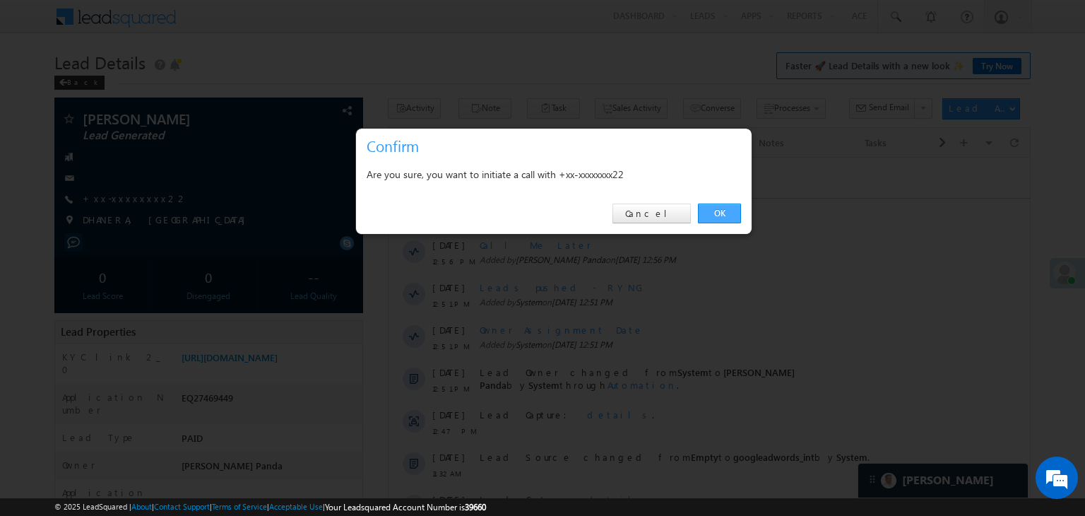
click at [726, 214] on link "OK" at bounding box center [719, 214] width 43 height 20
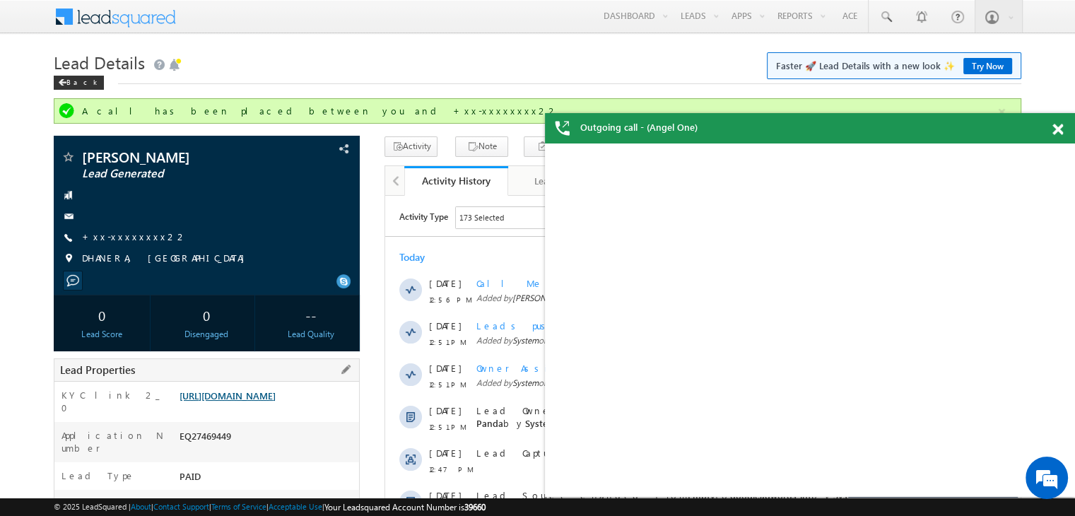
click at [286, 372] on div "Lead Properties" at bounding box center [207, 369] width 306 height 23
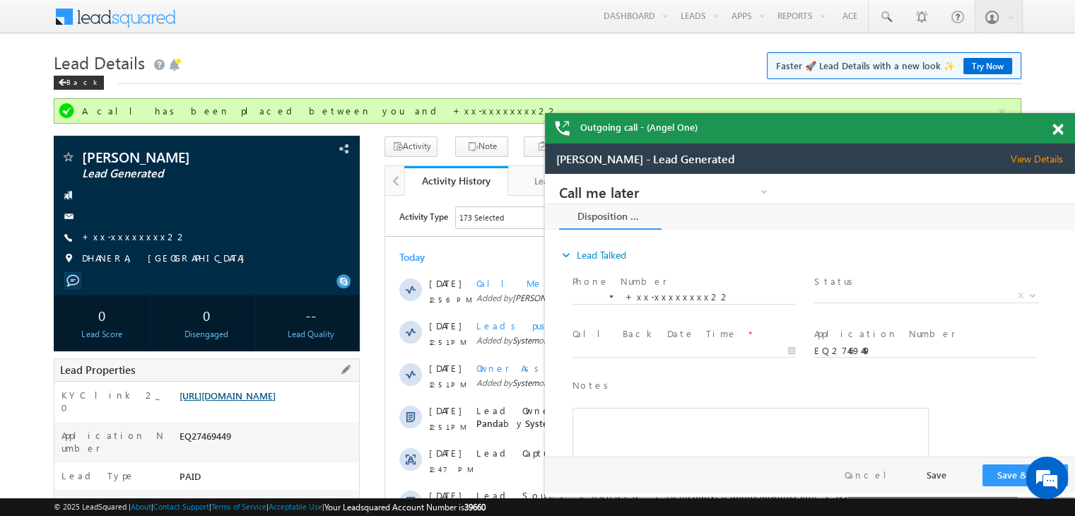
click at [276, 398] on link "[URL][DOMAIN_NAME]" at bounding box center [227, 395] width 96 height 12
click at [130, 240] on link "+xx-xxxxxxxx22" at bounding box center [134, 236] width 105 height 12
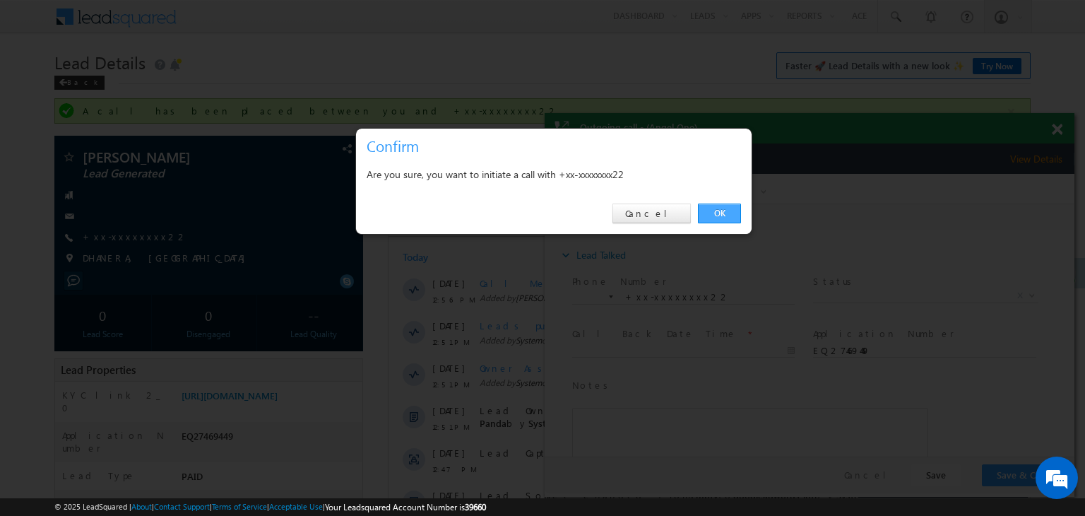
click at [715, 213] on link "OK" at bounding box center [719, 214] width 43 height 20
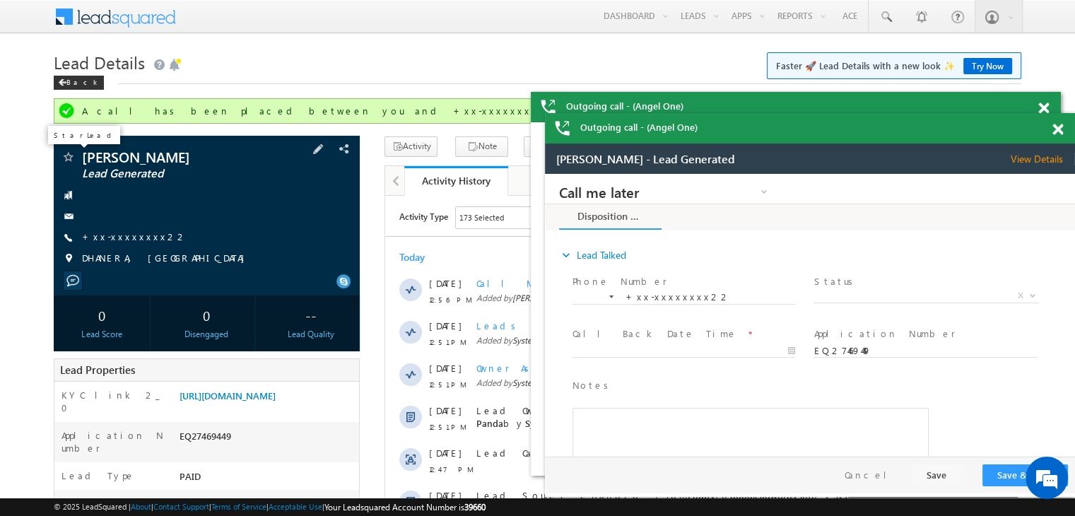
click at [73, 159] on span at bounding box center [68, 158] width 14 height 14
click at [71, 81] on div "Back" at bounding box center [79, 83] width 50 height 14
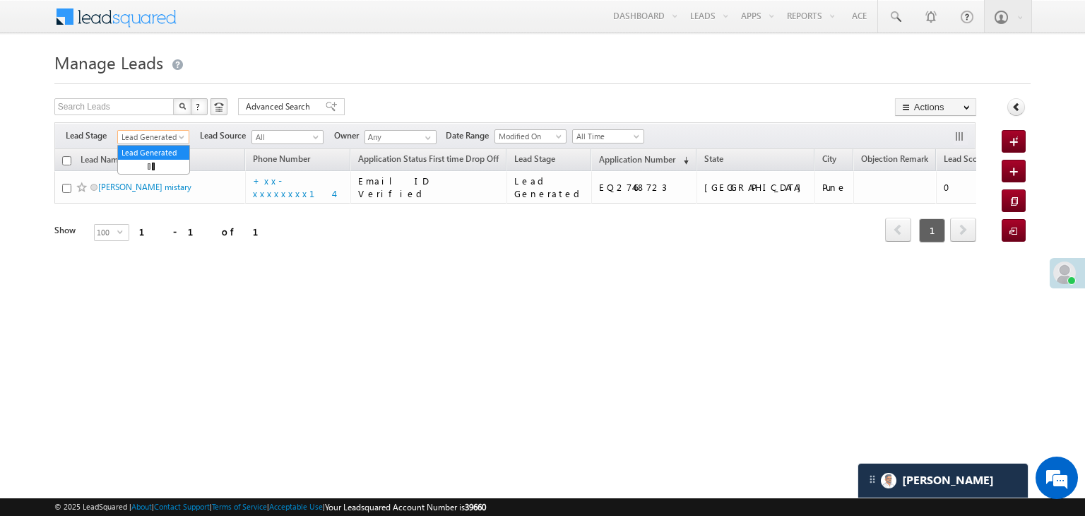
click at [182, 134] on span at bounding box center [182, 139] width 11 height 11
click at [166, 151] on link "All" at bounding box center [153, 152] width 71 height 13
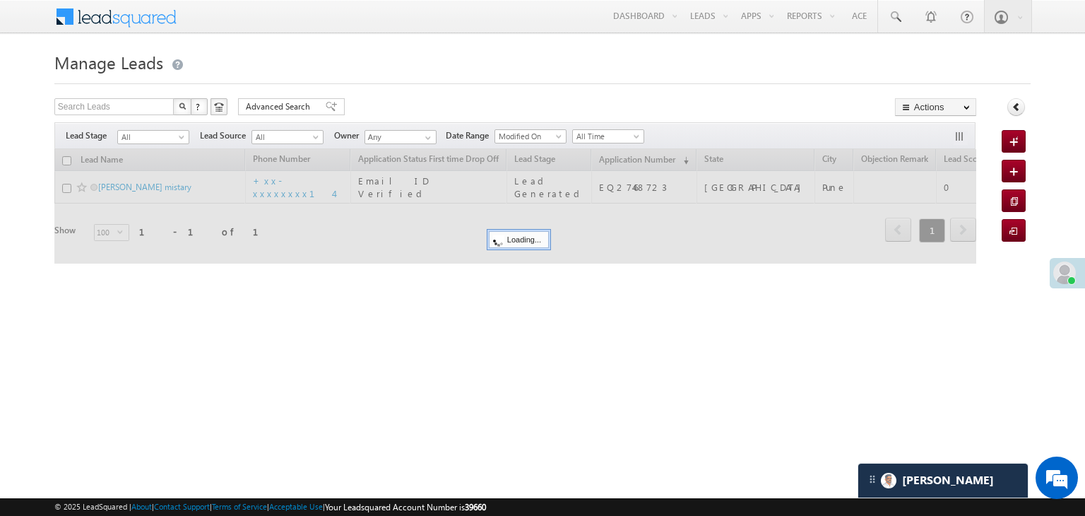
click at [617, 158] on div at bounding box center [515, 206] width 922 height 114
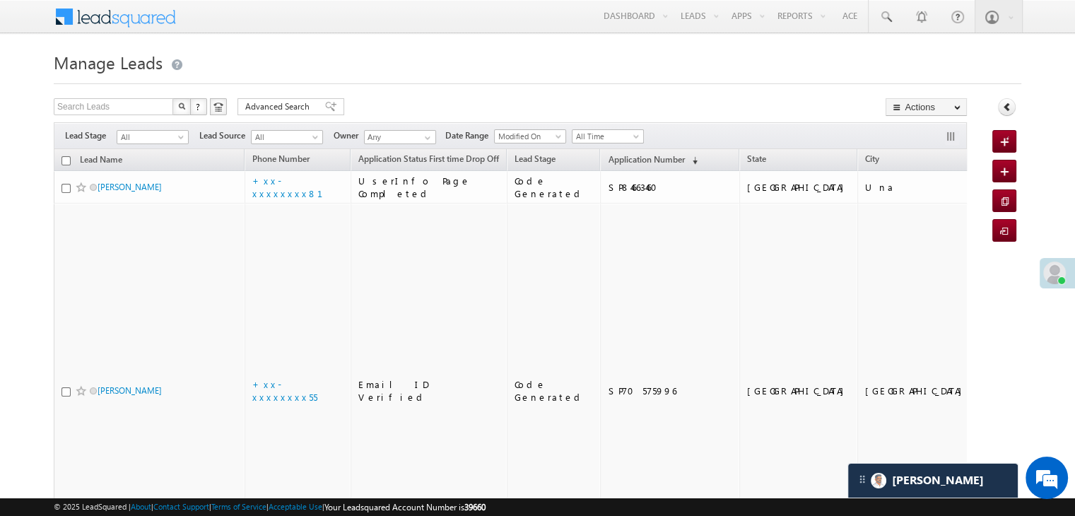
click at [617, 158] on span "Application Number" at bounding box center [646, 159] width 76 height 11
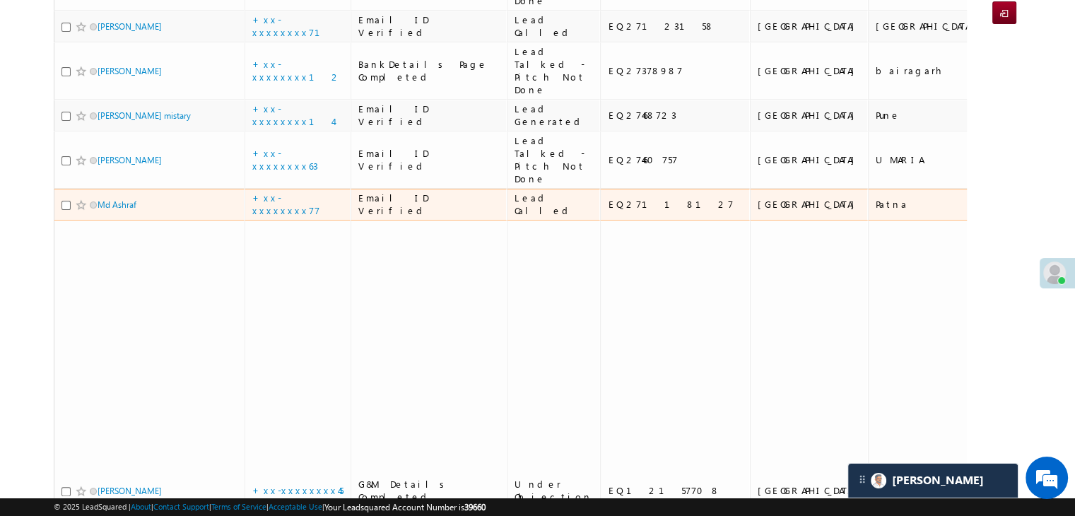
scroll to position [141, 0]
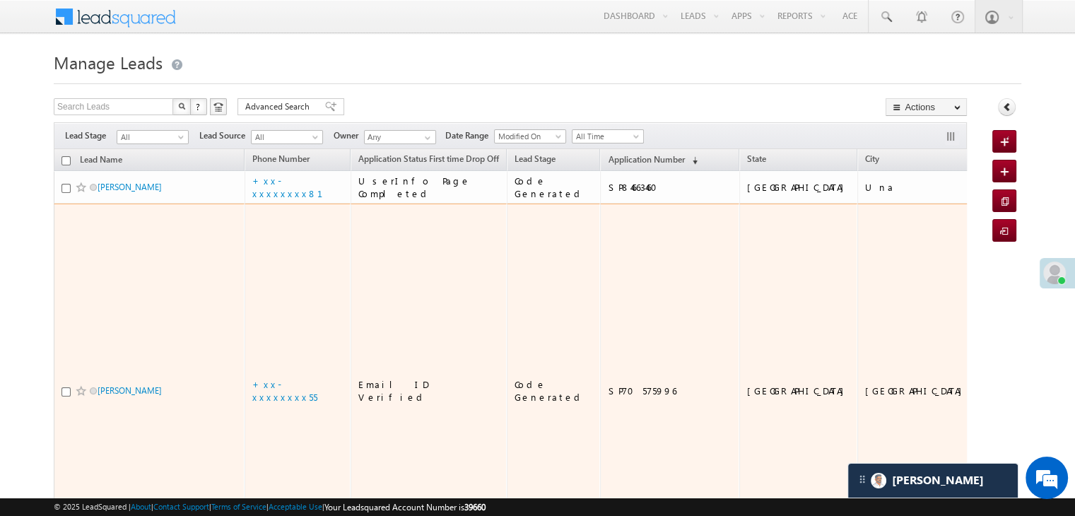
scroll to position [6738, 0]
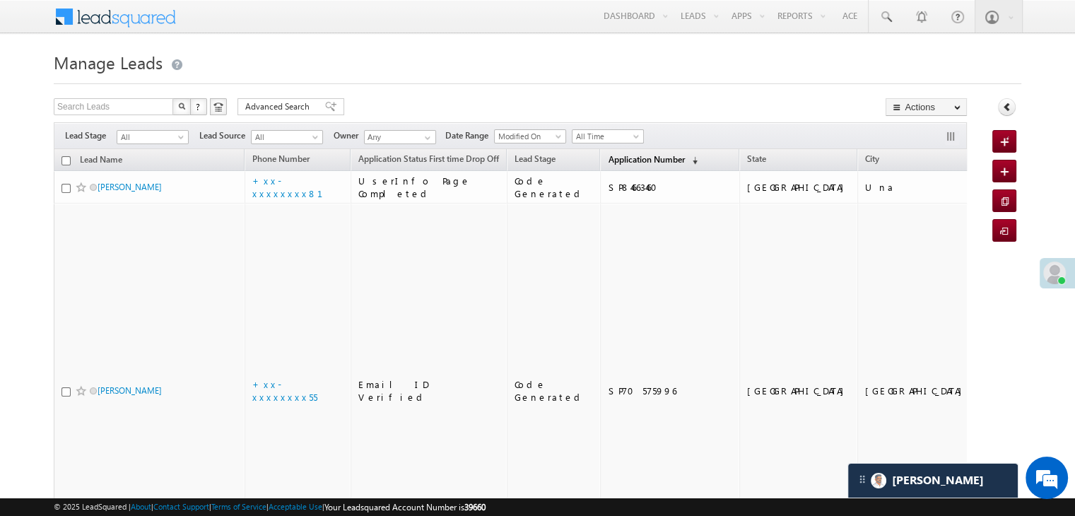
click at [608, 161] on span "Application Number" at bounding box center [646, 159] width 76 height 11
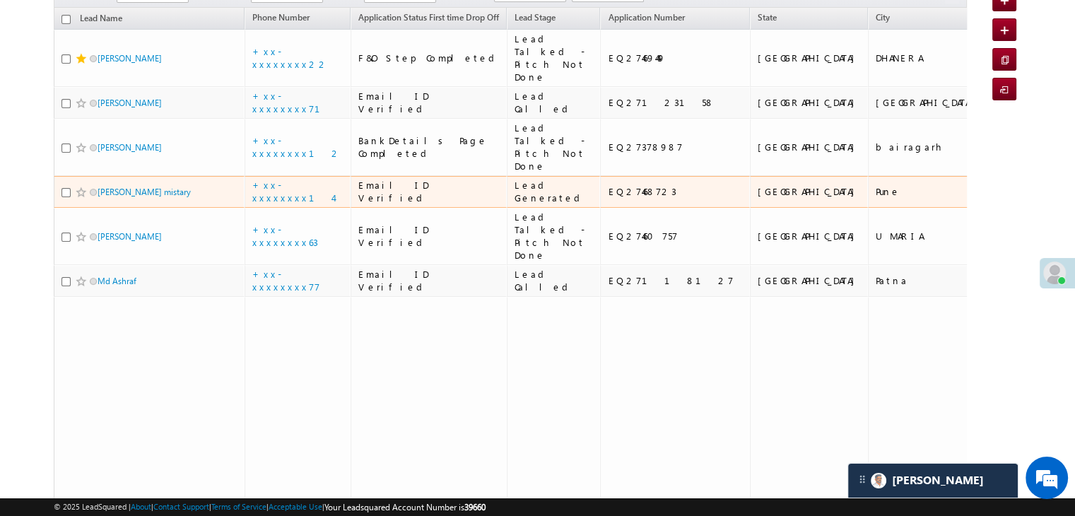
scroll to position [0, 0]
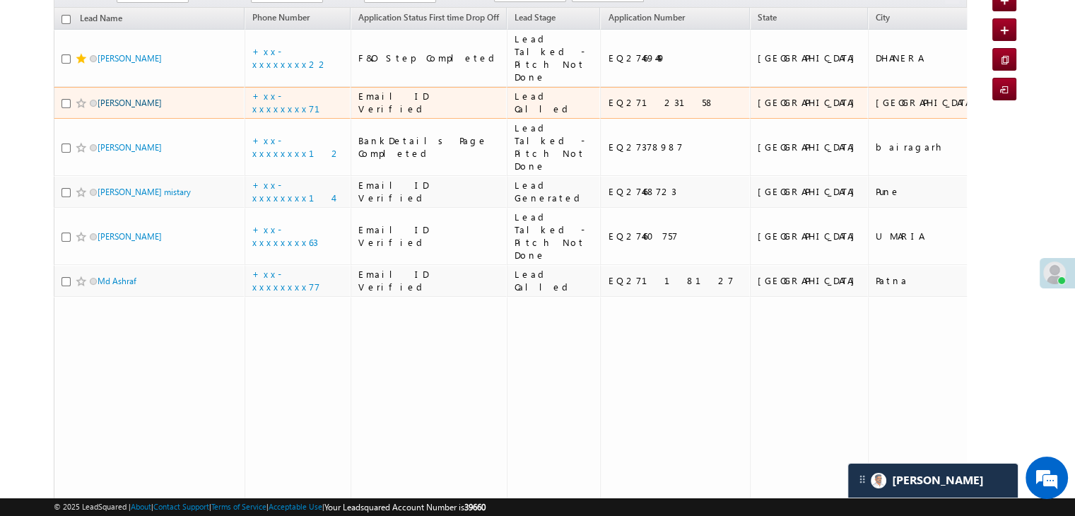
click at [120, 108] on link "Akanksha Chaurasia" at bounding box center [130, 103] width 64 height 11
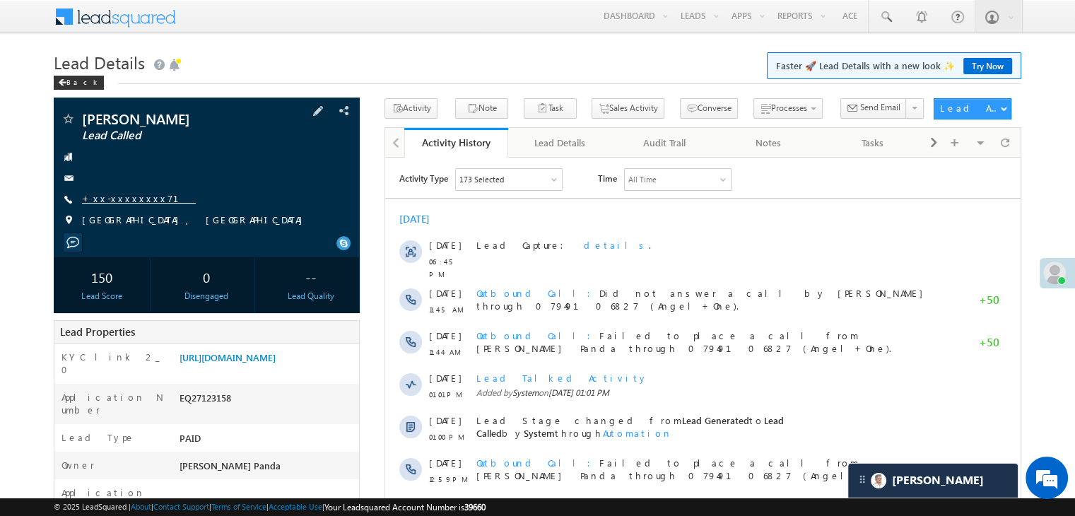
scroll to position [6738, 0]
click at [73, 81] on div "Back" at bounding box center [79, 83] width 50 height 14
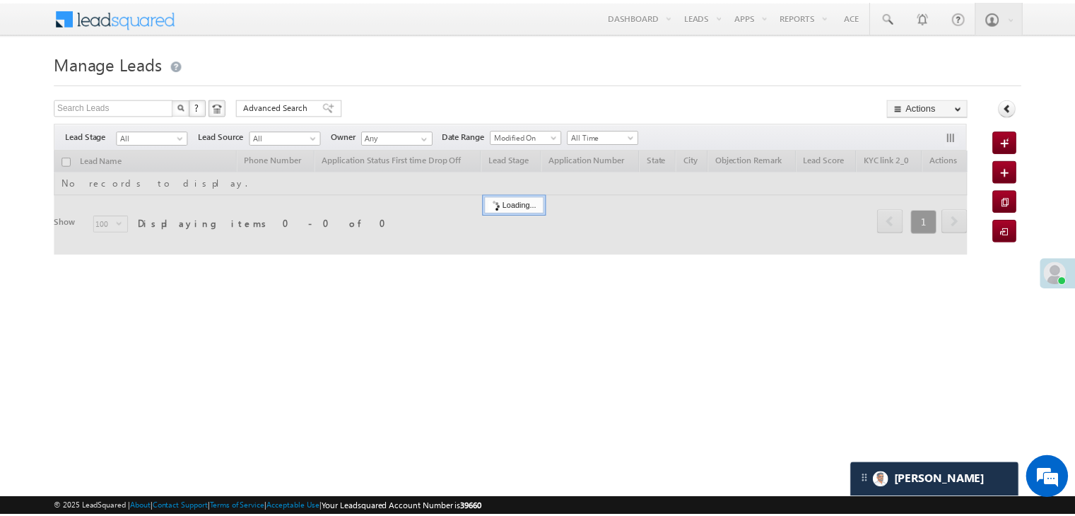
scroll to position [6738, 0]
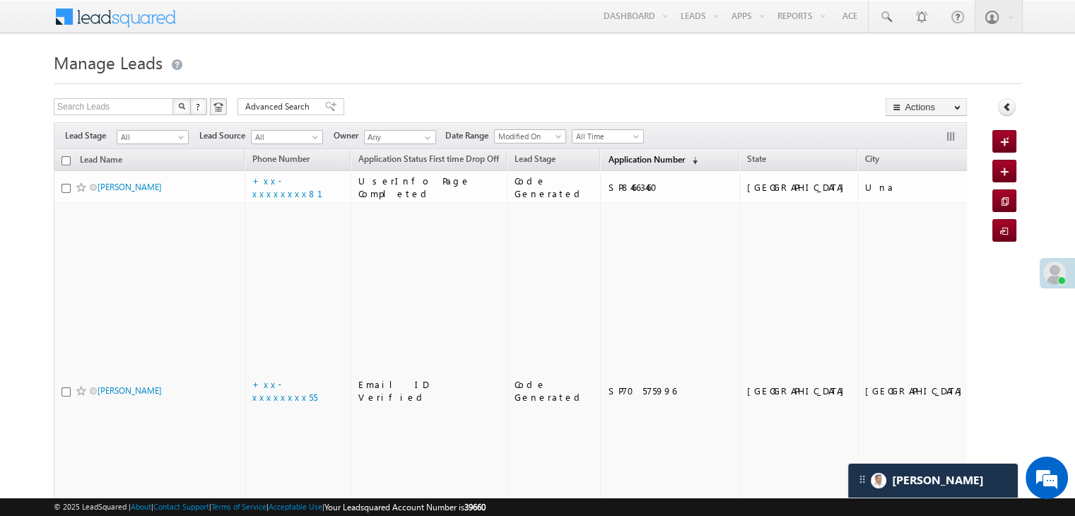
click at [612, 158] on span "Application Number" at bounding box center [646, 159] width 76 height 11
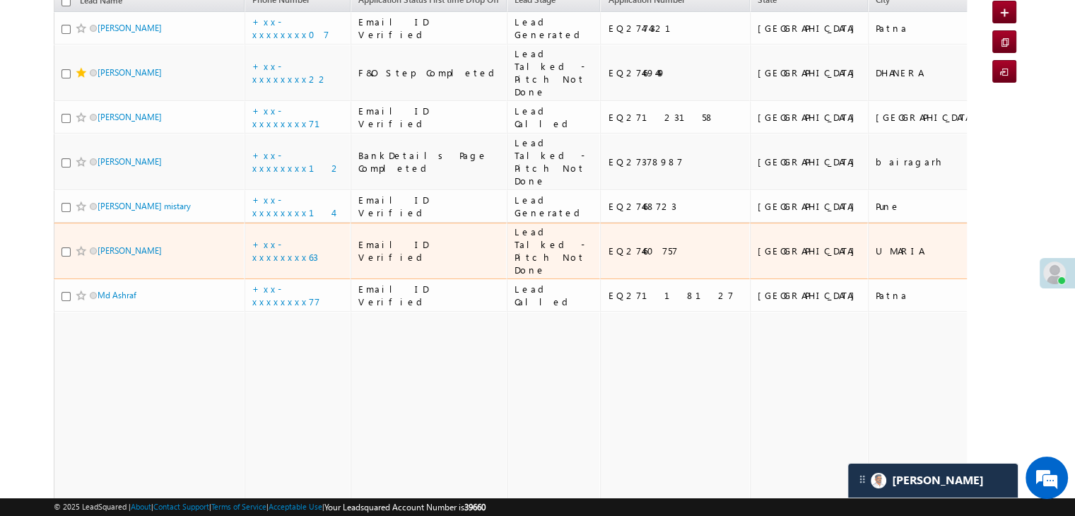
scroll to position [71, 0]
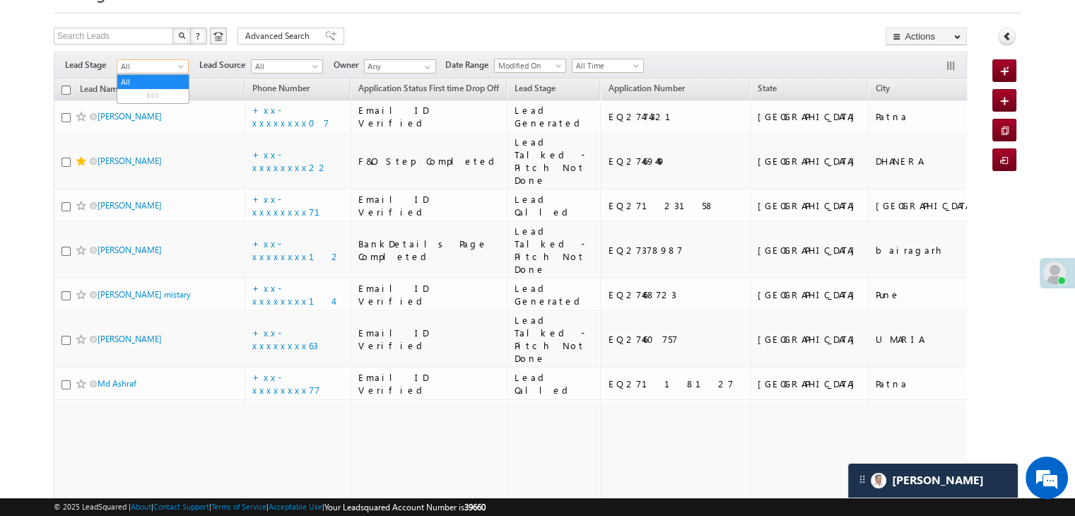
click at [181, 66] on span at bounding box center [182, 69] width 11 height 11
click at [156, 98] on link "Lead Generated" at bounding box center [152, 96] width 71 height 13
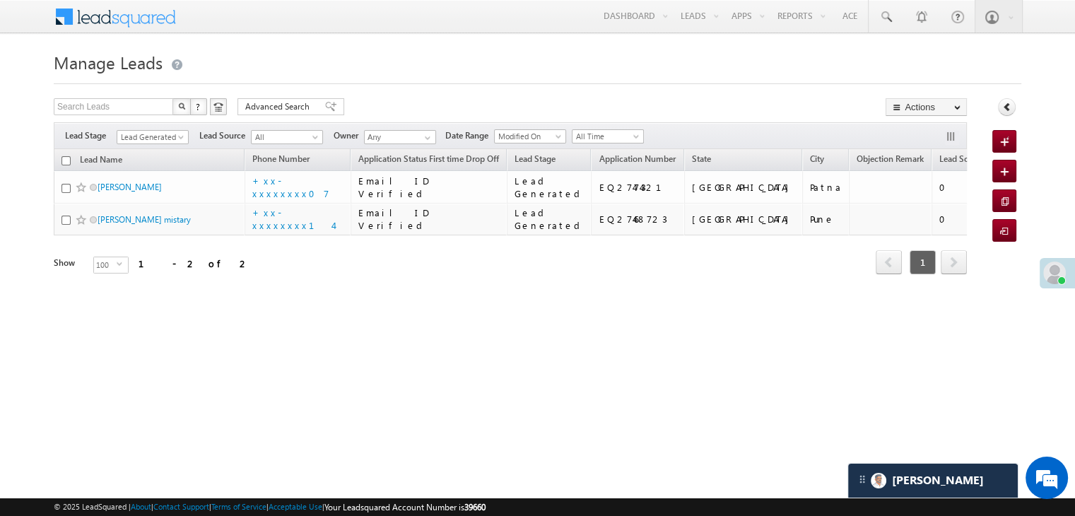
scroll to position [0, 0]
click at [181, 136] on span at bounding box center [182, 139] width 11 height 11
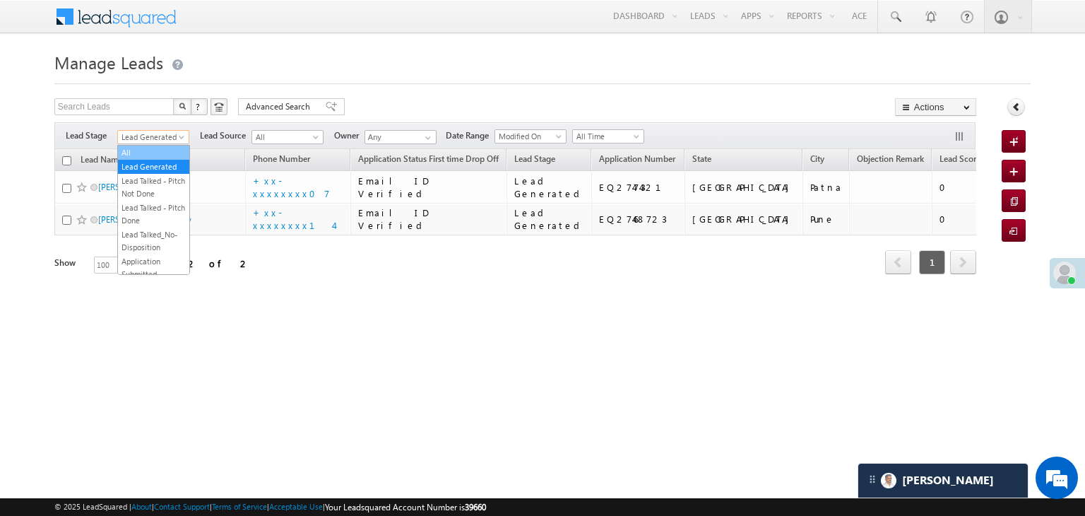
click at [171, 147] on link "All" at bounding box center [153, 152] width 71 height 13
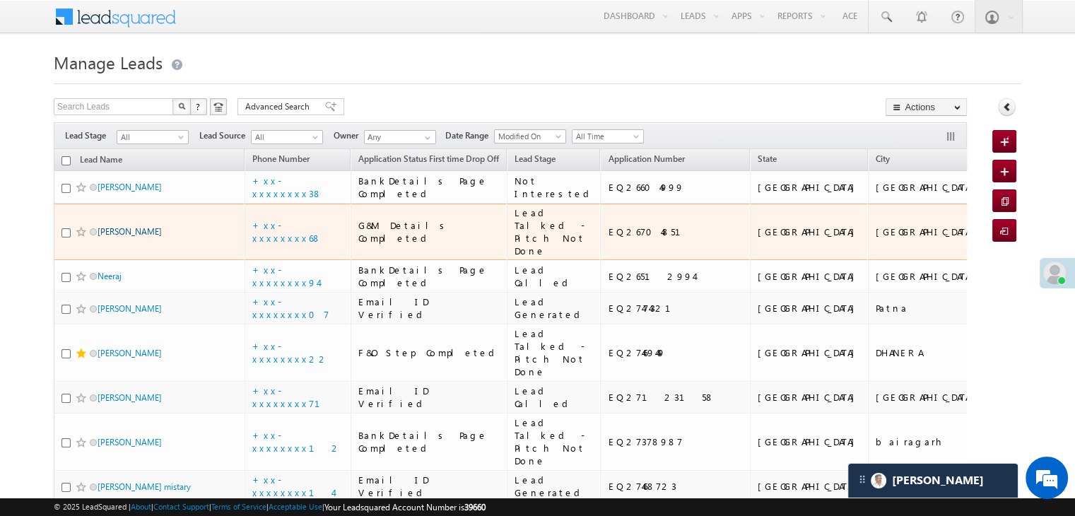
click at [141, 237] on link "[PERSON_NAME]" at bounding box center [130, 231] width 64 height 11
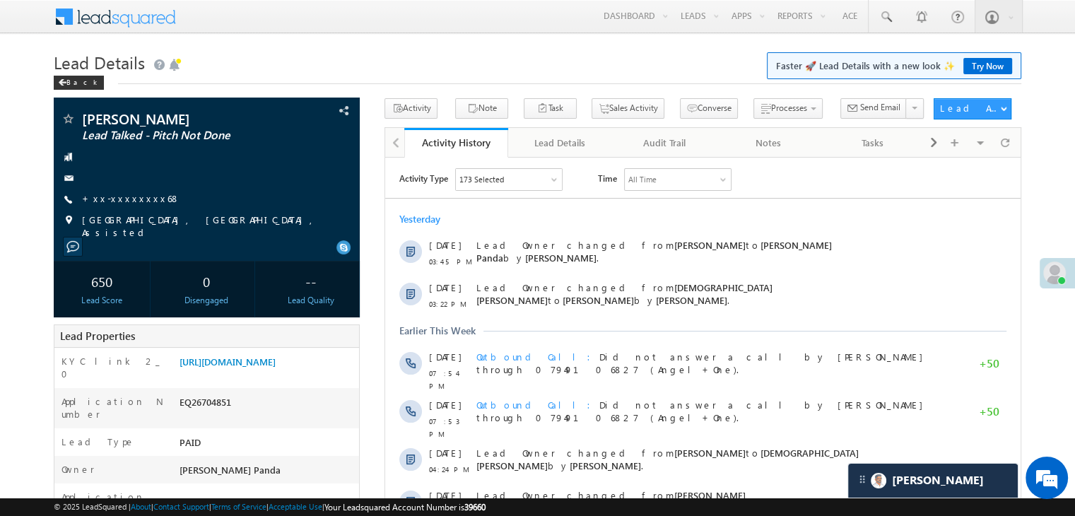
scroll to position [6738, 0]
click at [69, 84] on div "Back" at bounding box center [79, 83] width 50 height 14
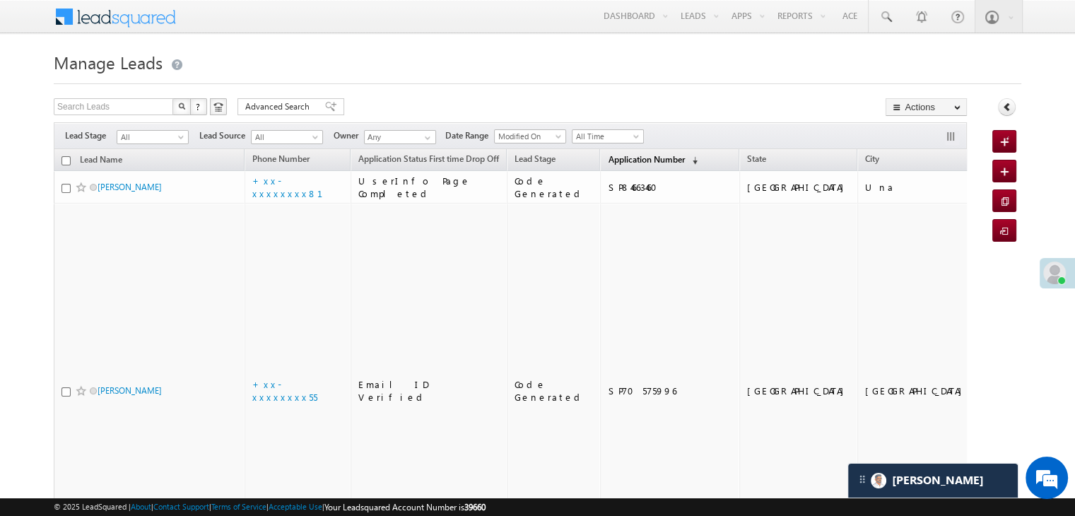
click at [624, 160] on span "Application Number" at bounding box center [646, 159] width 76 height 11
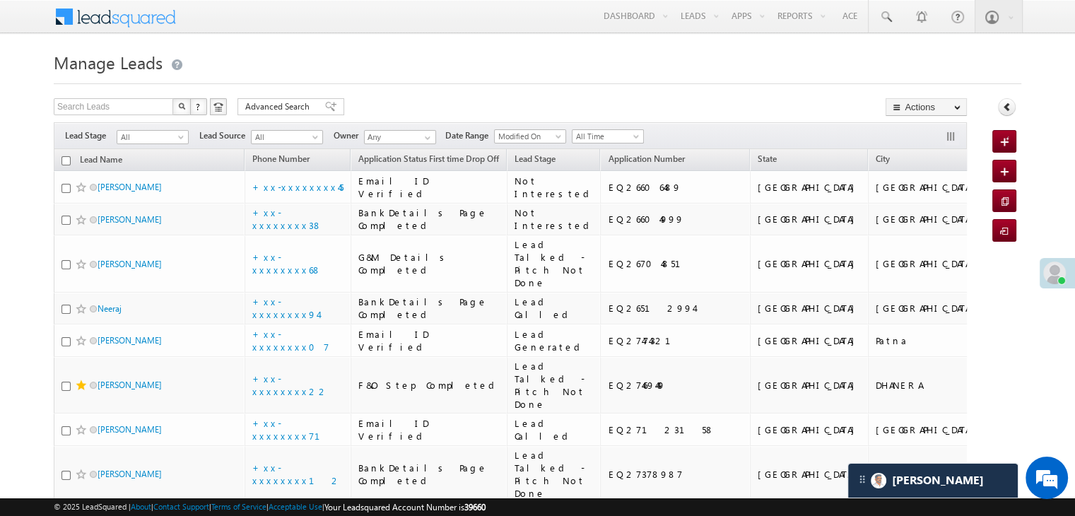
click at [622, 160] on span "Application Number" at bounding box center [646, 158] width 76 height 11
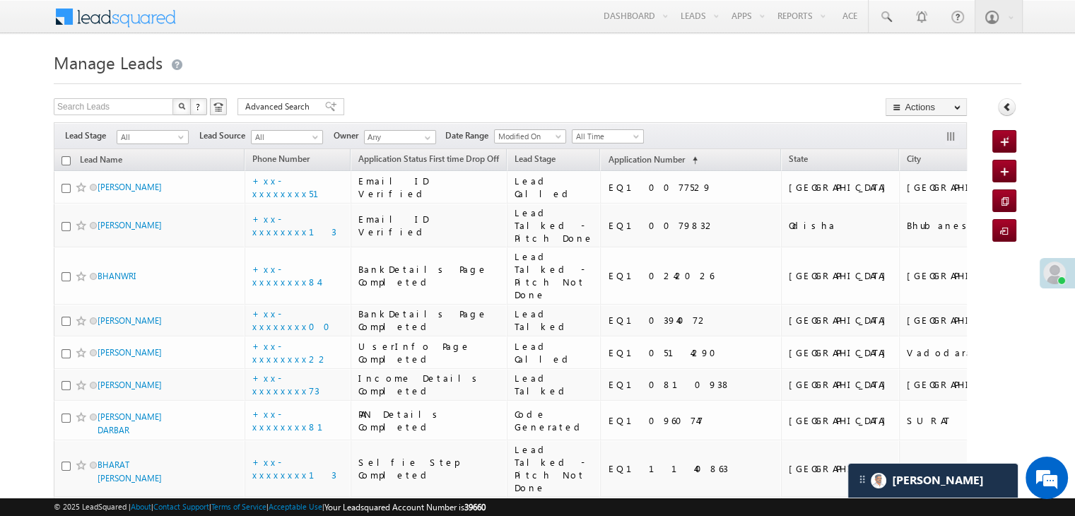
click at [622, 160] on span "Application Number" at bounding box center [646, 159] width 76 height 11
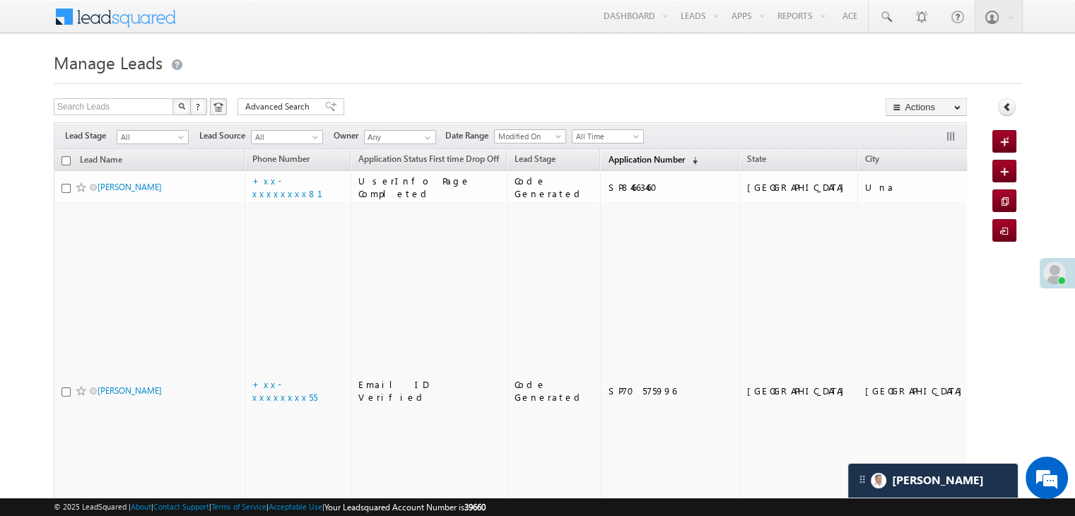
click at [622, 160] on span "Application Number" at bounding box center [646, 159] width 76 height 11
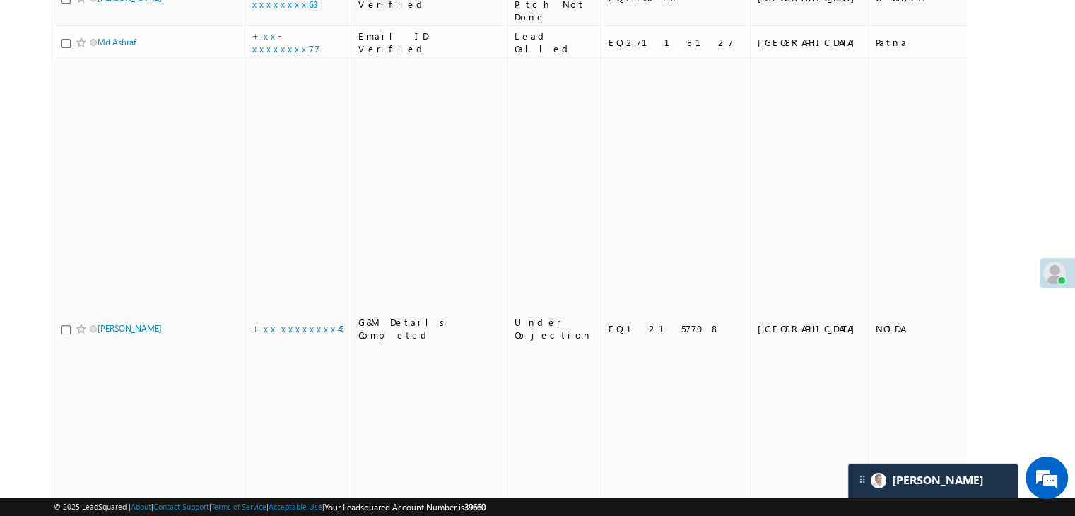
scroll to position [919, 0]
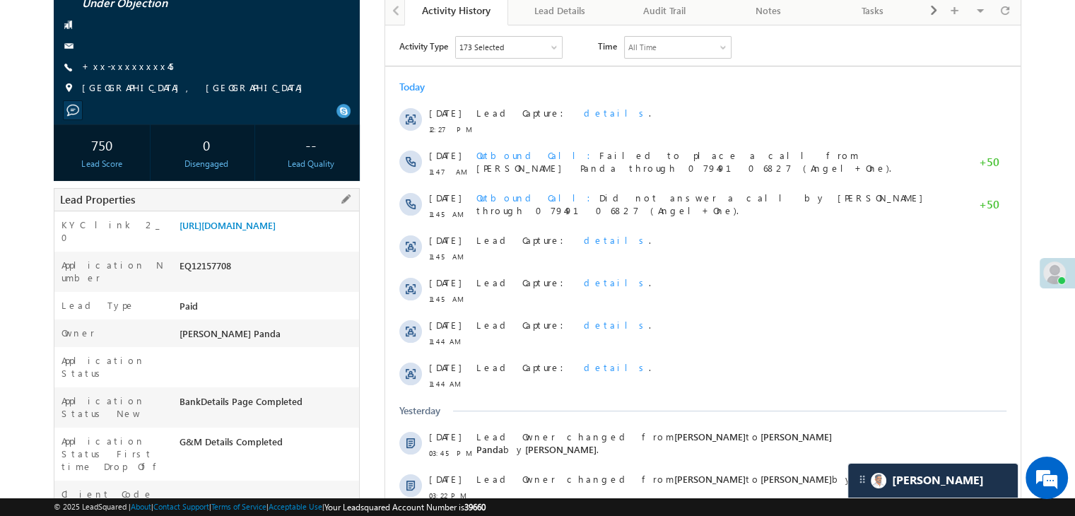
scroll to position [141, 0]
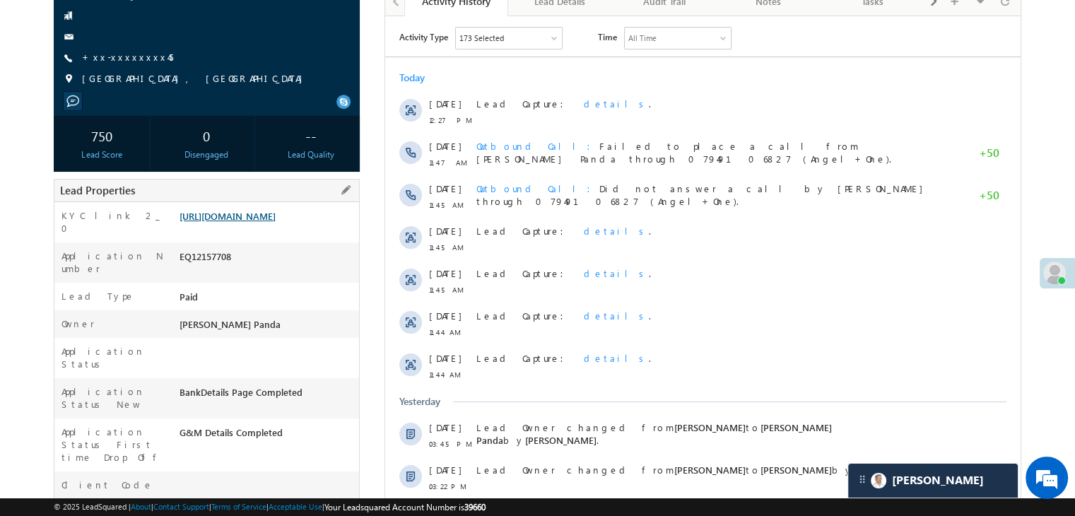
click at [264, 221] on link "[URL][DOMAIN_NAME]" at bounding box center [227, 216] width 96 height 12
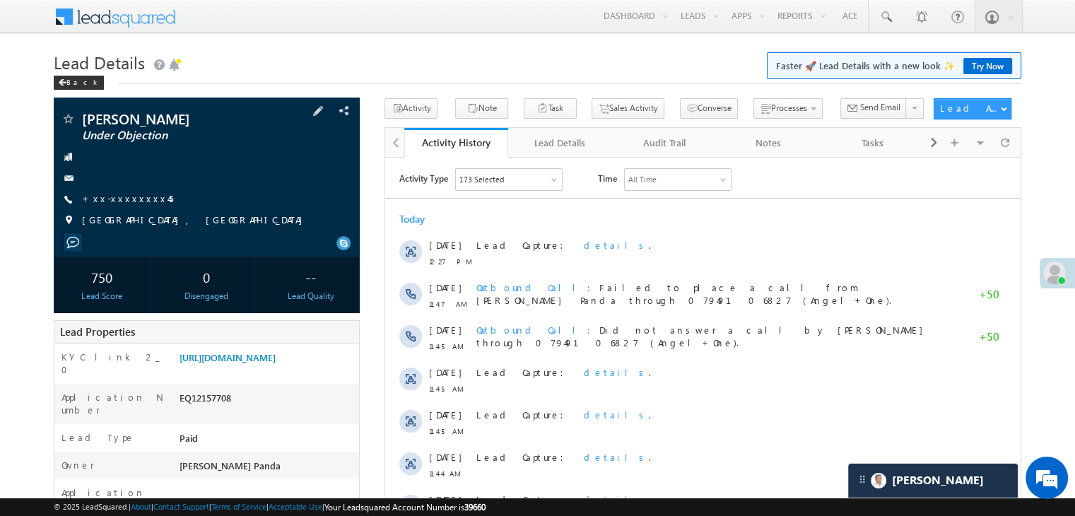
scroll to position [6738, 0]
click at [129, 202] on link "+xx-xxxxxxxx45" at bounding box center [127, 198] width 91 height 12
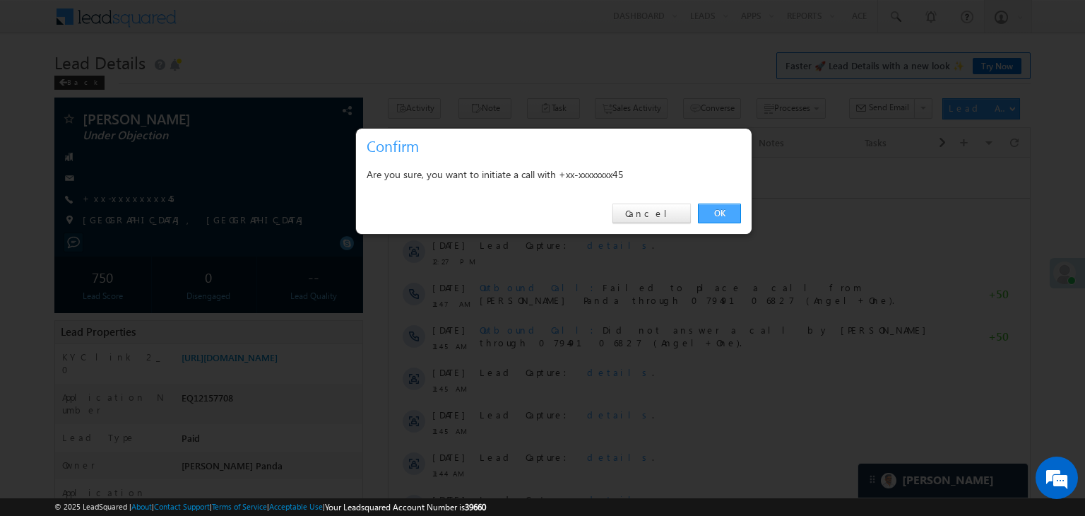
drag, startPoint x: 714, startPoint y: 215, endPoint x: 328, endPoint y: 54, distance: 417.8
click at [714, 215] on link "OK" at bounding box center [719, 214] width 43 height 20
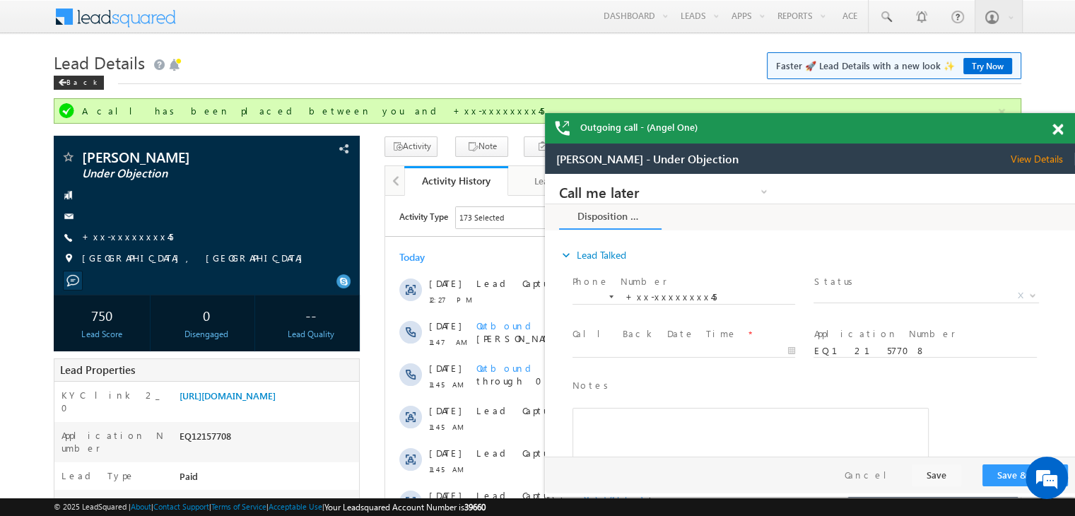
scroll to position [0, 0]
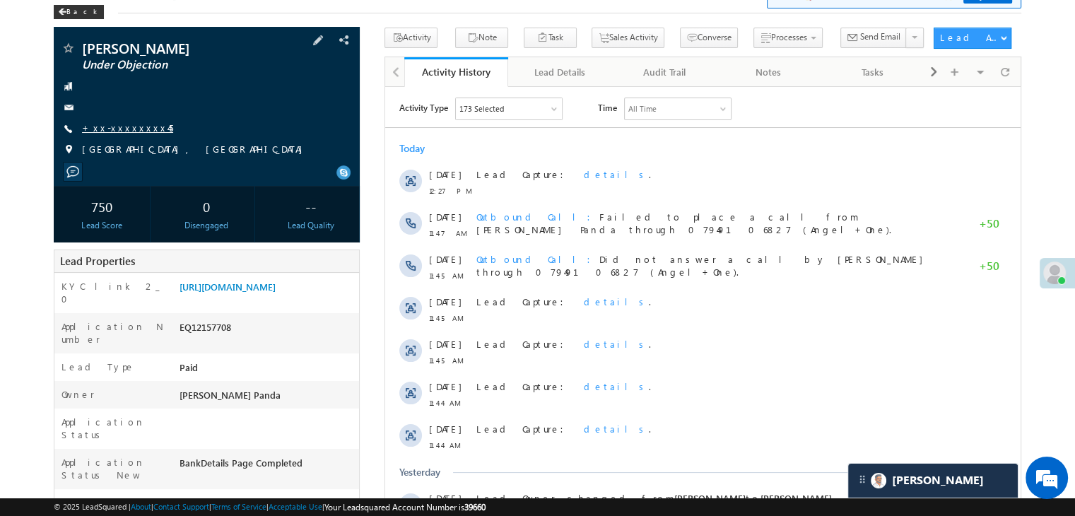
click at [127, 128] on link "+xx-xxxxxxxx45" at bounding box center [127, 128] width 91 height 12
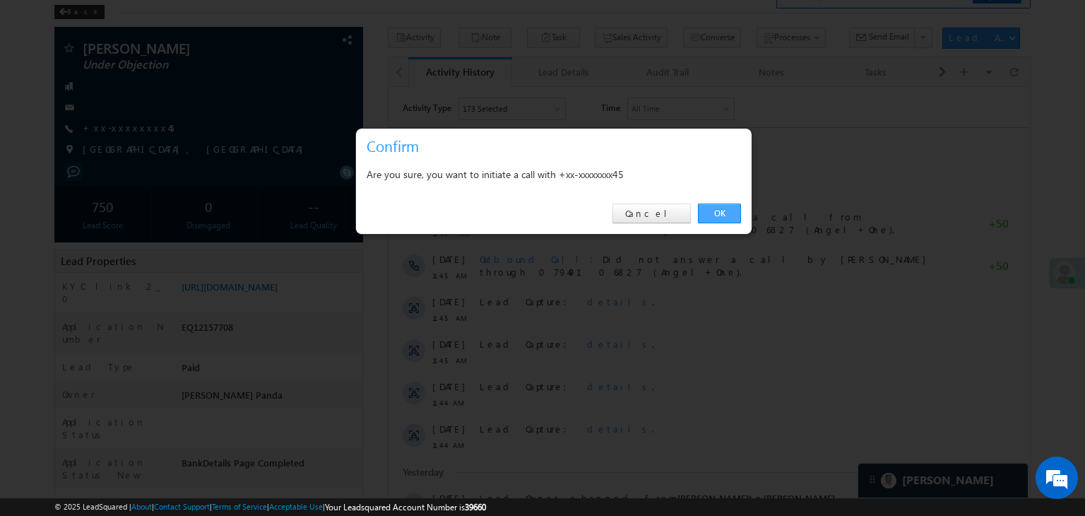
click at [725, 215] on link "OK" at bounding box center [719, 214] width 43 height 20
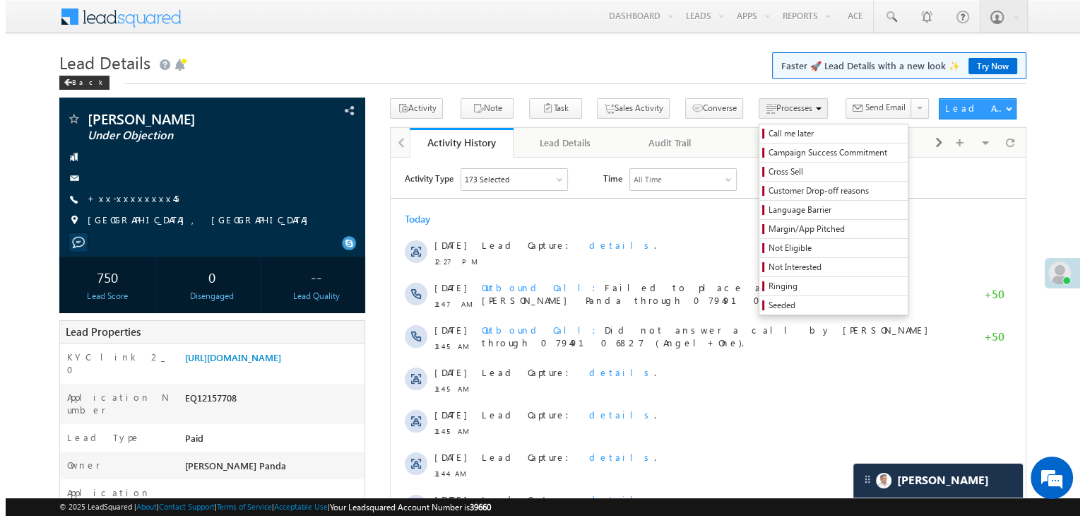
scroll to position [6738, 0]
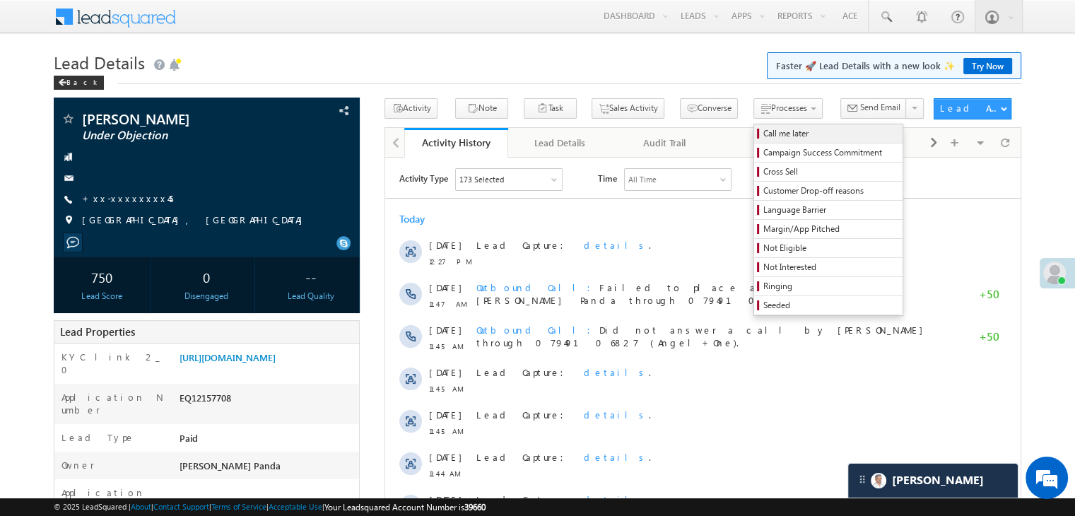
click at [767, 141] on link "Call me later" at bounding box center [828, 133] width 148 height 18
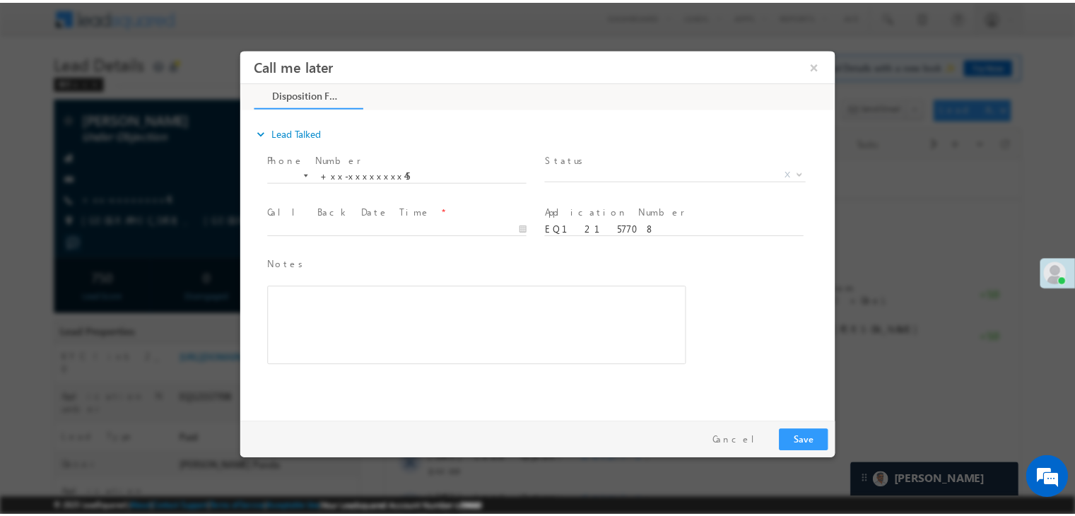
scroll to position [0, 0]
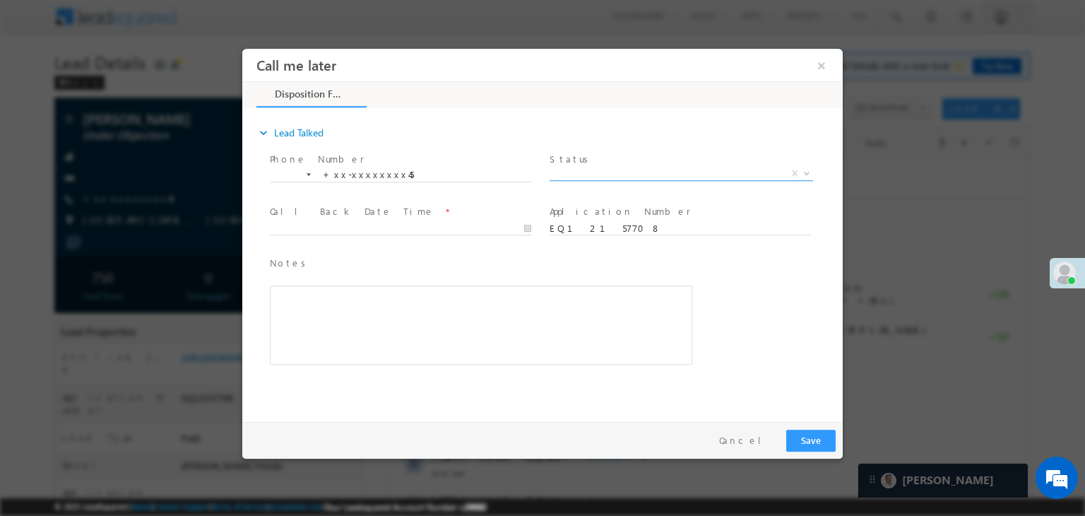
click at [641, 175] on span "X" at bounding box center [682, 174] width 264 height 14
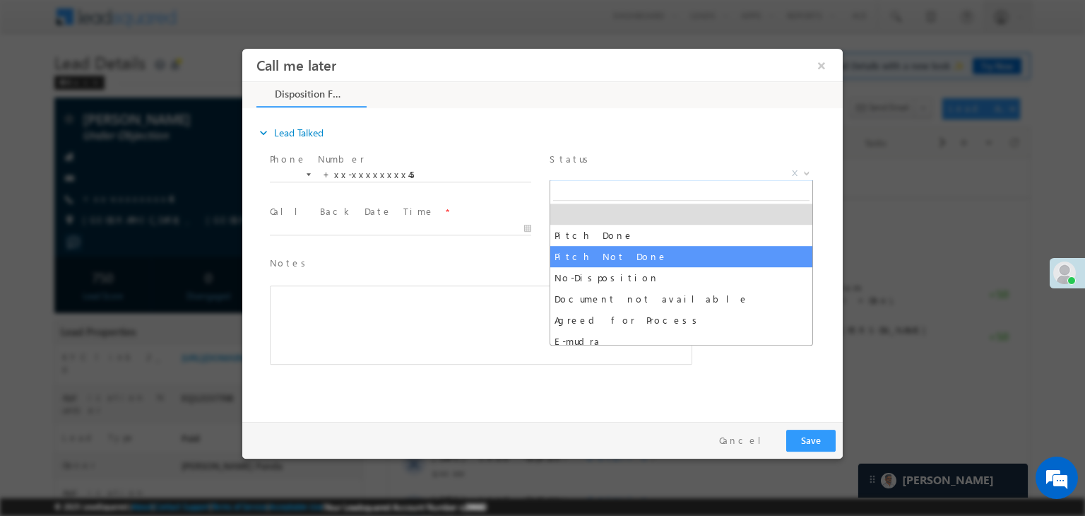
select select "Pitch Not Done"
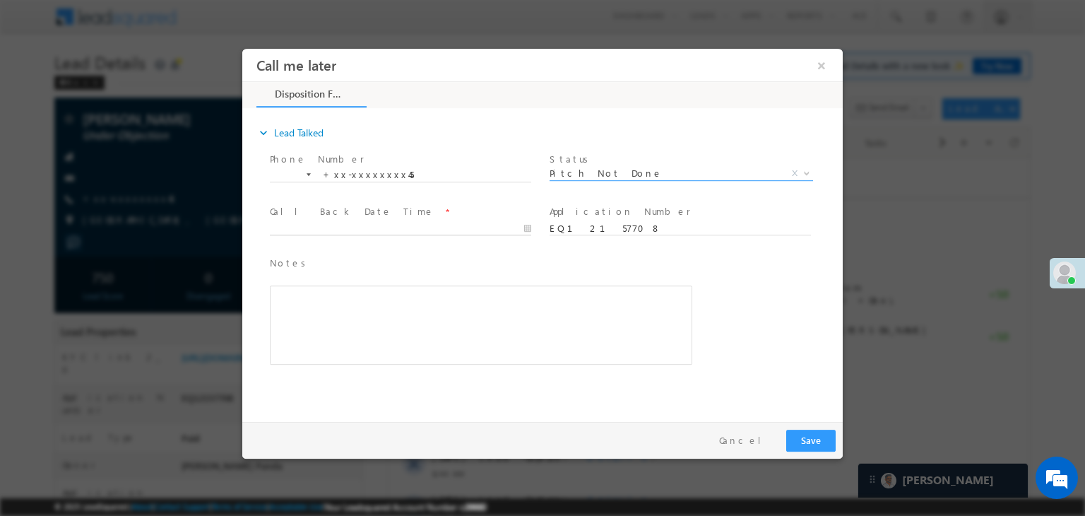
type input "08/20/25 1:07 PM"
click at [391, 225] on input "08/20/25 1:07 PM" at bounding box center [400, 229] width 261 height 14
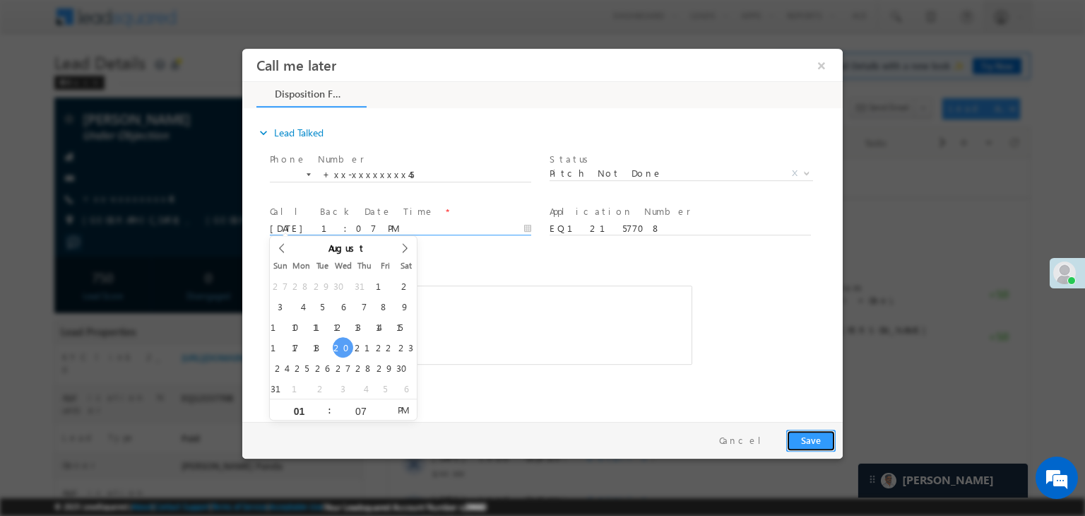
click at [814, 439] on button "Save" at bounding box center [810, 441] width 49 height 22
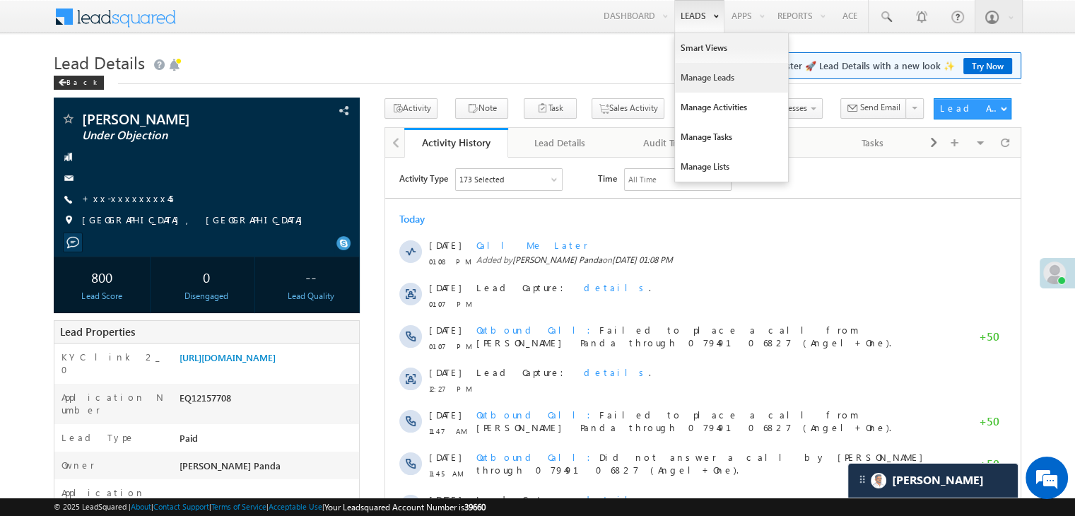
drag, startPoint x: 701, startPoint y: 74, endPoint x: 690, endPoint y: 68, distance: 13.0
click at [701, 74] on link "Manage Leads" at bounding box center [731, 78] width 113 height 30
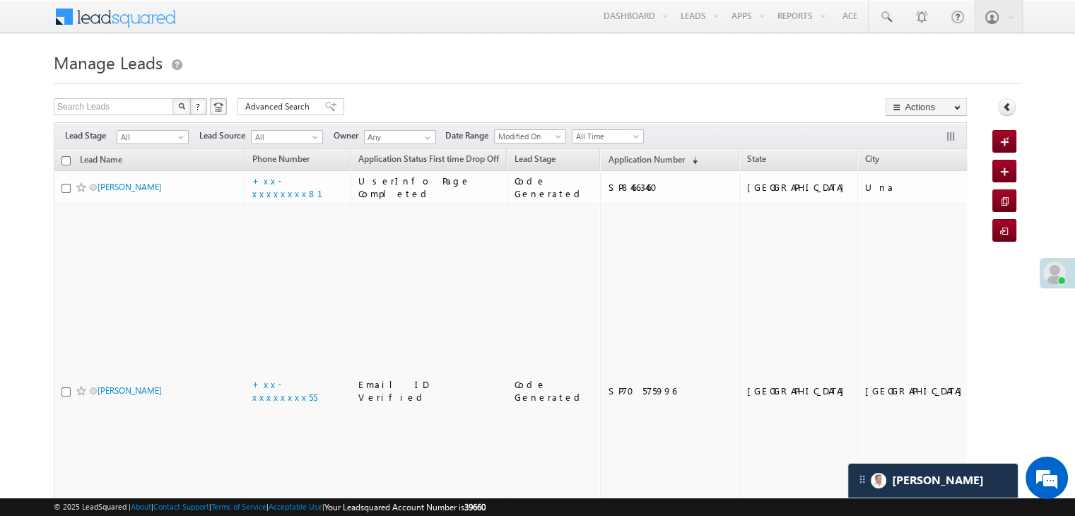
scroll to position [6738, 0]
click at [608, 158] on span "Application Number" at bounding box center [646, 159] width 76 height 11
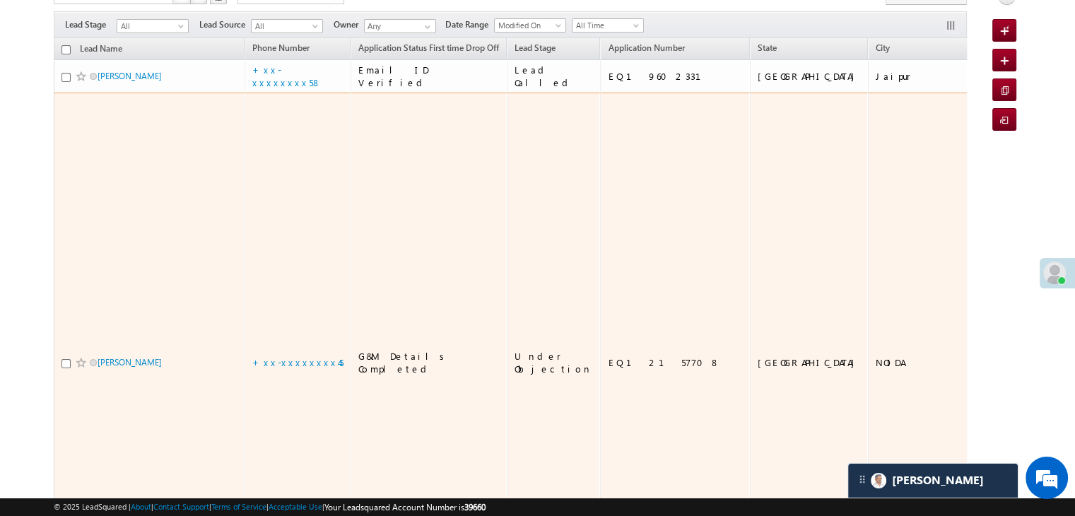
scroll to position [71, 0]
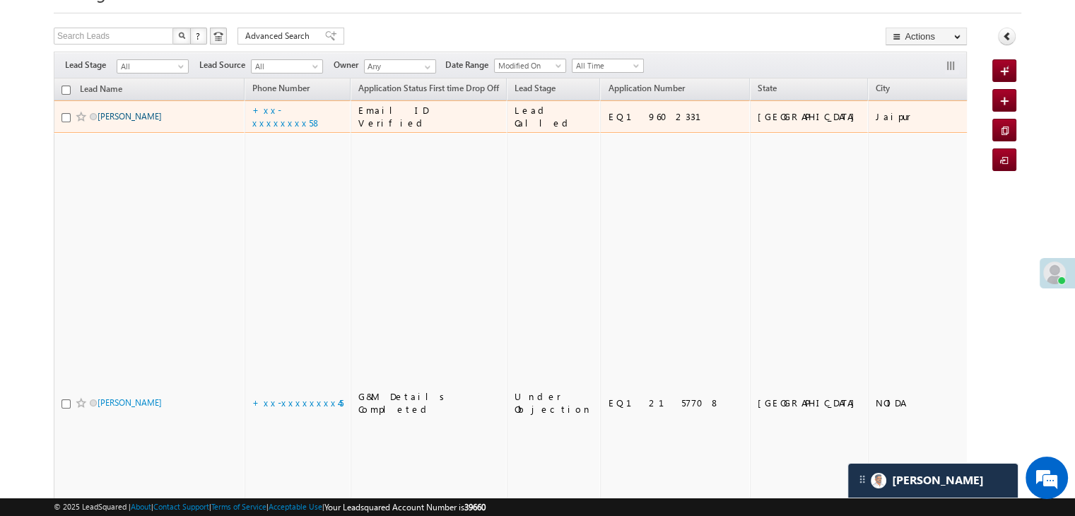
click at [144, 122] on link "Kamlesh kumawat" at bounding box center [130, 116] width 64 height 11
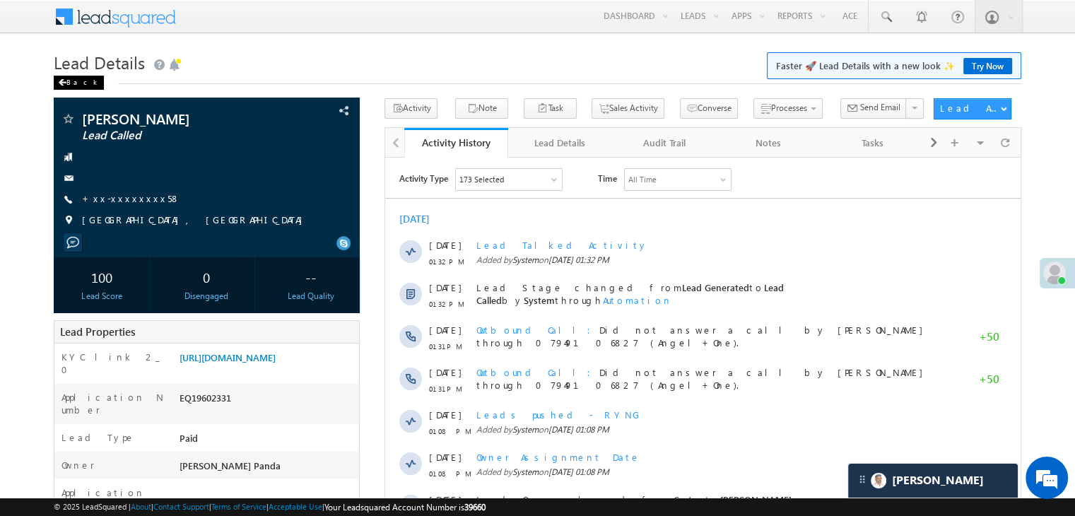
scroll to position [6738, 0]
click at [68, 83] on div "Back" at bounding box center [79, 83] width 50 height 14
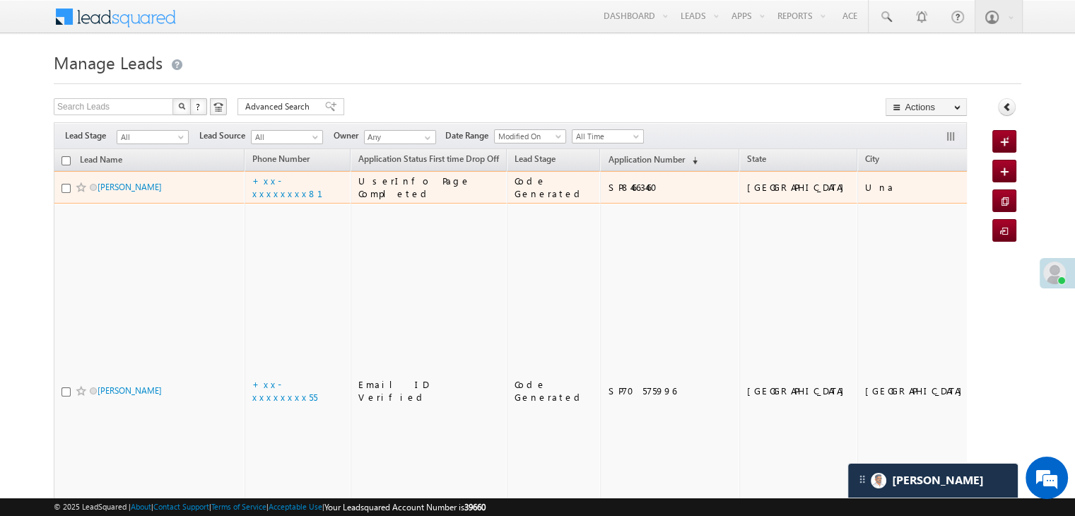
scroll to position [6738, 0]
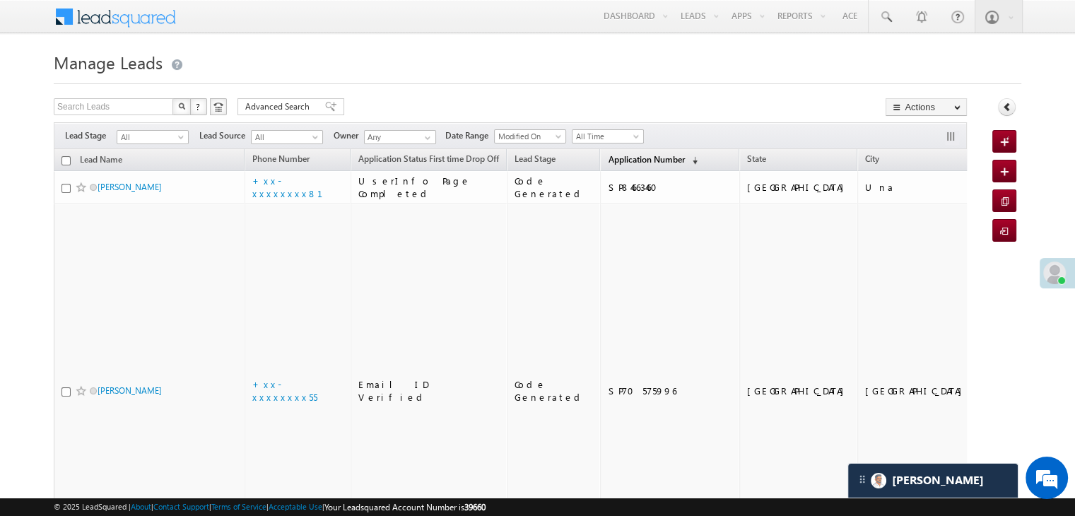
click at [644, 165] on span "Application Number" at bounding box center [646, 159] width 76 height 11
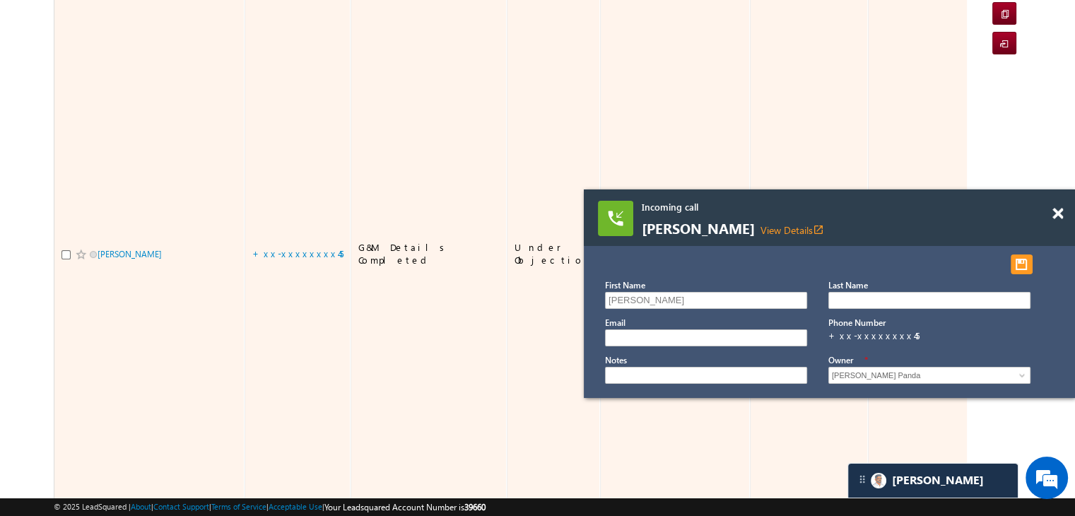
scroll to position [212, 0]
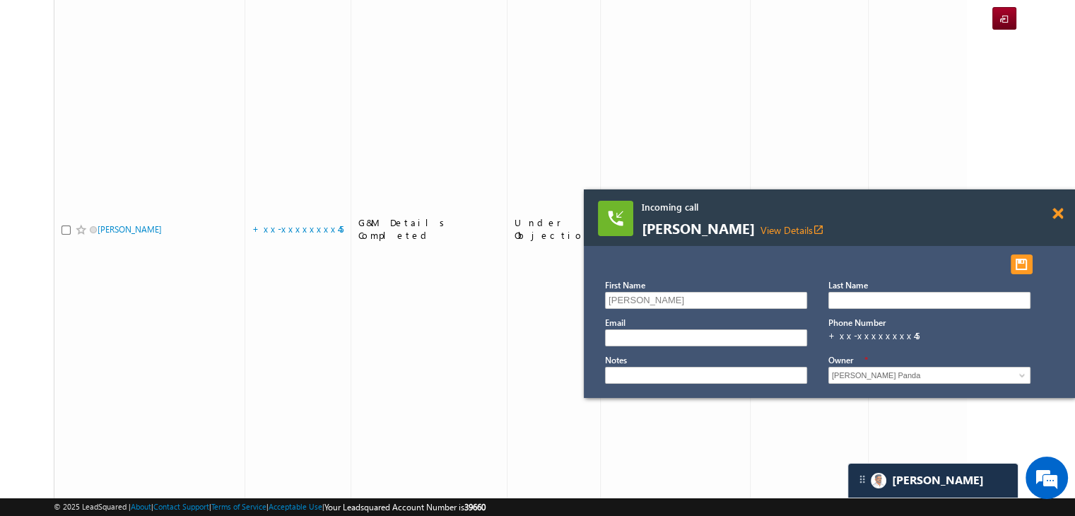
click at [1054, 216] on span at bounding box center [1057, 214] width 11 height 12
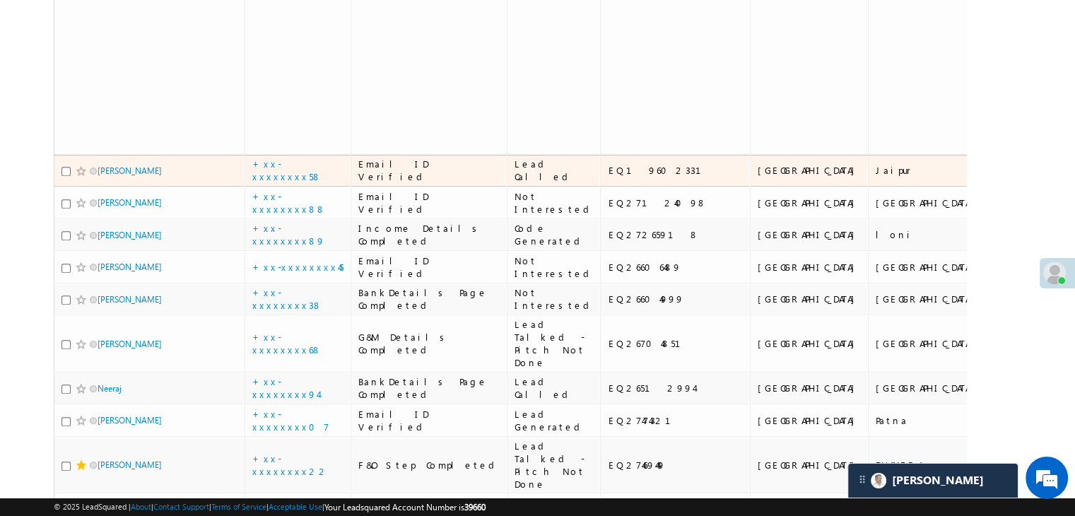
scroll to position [565, 0]
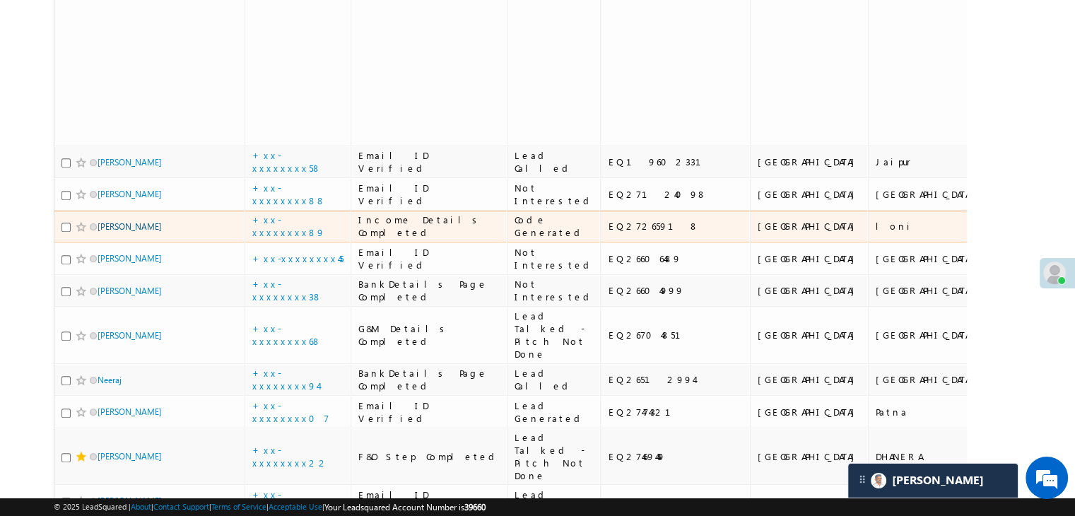
click at [114, 232] on link "Rahul Kumar" at bounding box center [130, 226] width 64 height 11
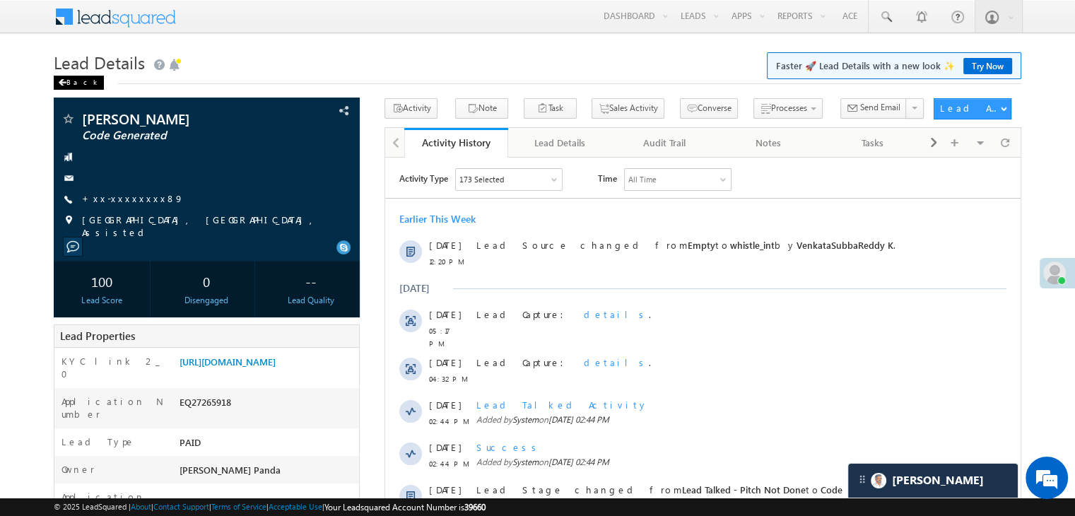
scroll to position [6738, 0]
click at [73, 84] on div "Back" at bounding box center [79, 83] width 50 height 14
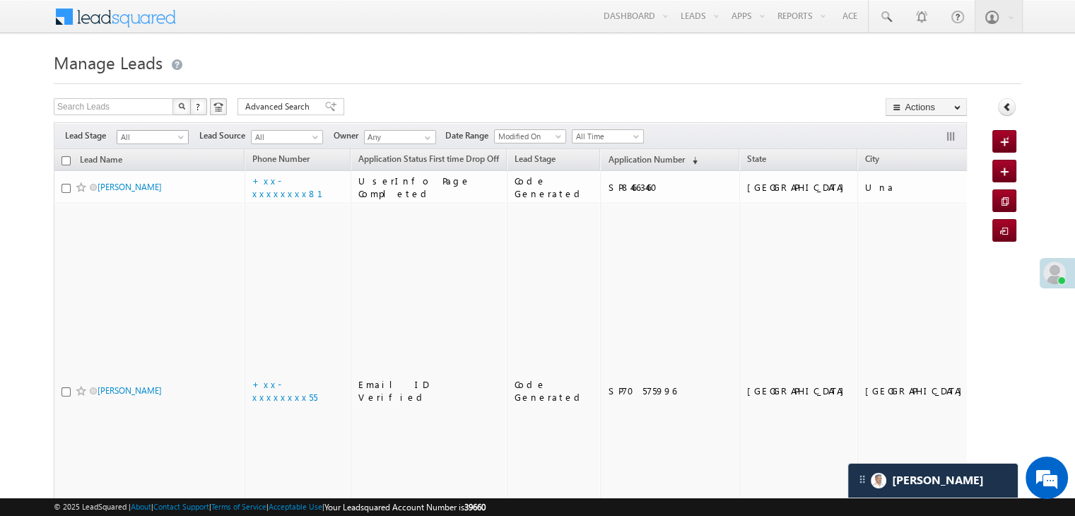
click at [180, 139] on span at bounding box center [182, 139] width 11 height 11
click at [147, 167] on link "Lead Generated" at bounding box center [152, 166] width 71 height 13
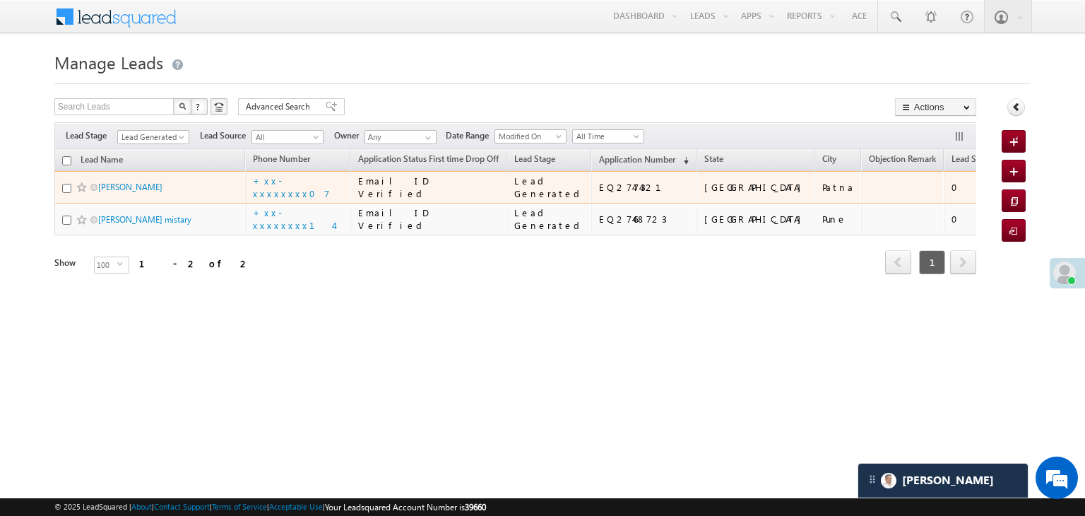
scroll to position [6738, 0]
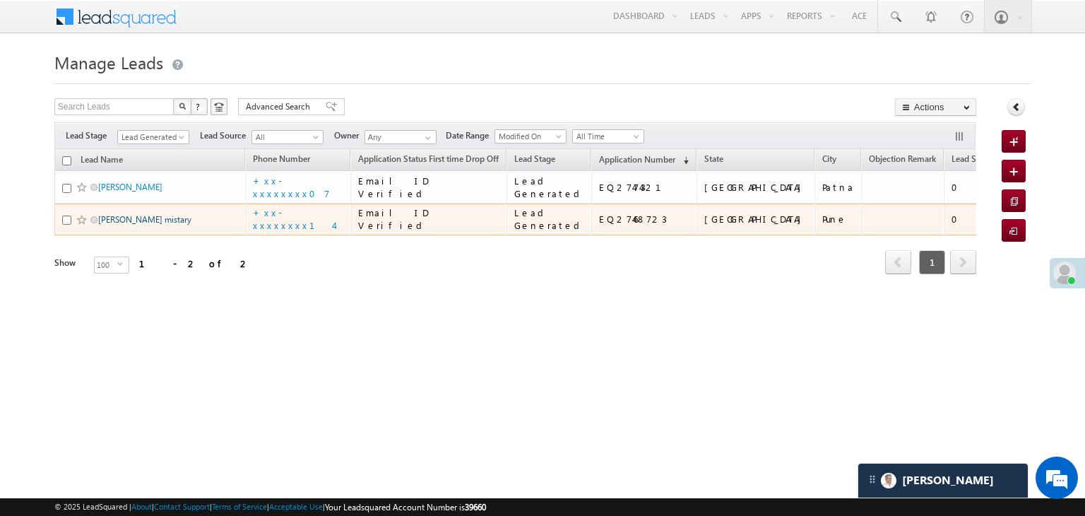
click at [135, 225] on link "Madhukar mistary" at bounding box center [144, 219] width 93 height 11
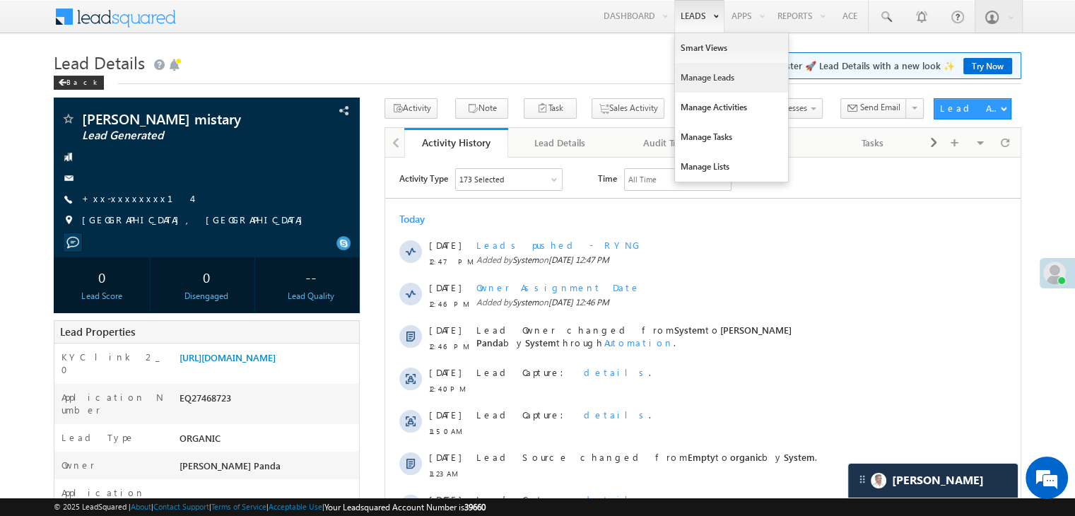
click at [703, 75] on link "Manage Leads" at bounding box center [731, 78] width 113 height 30
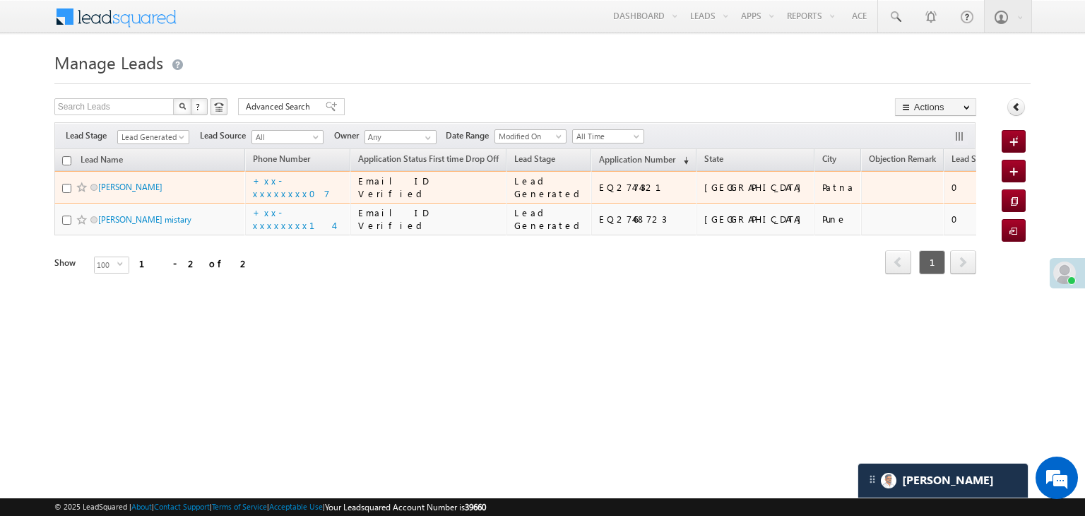
scroll to position [6738, 0]
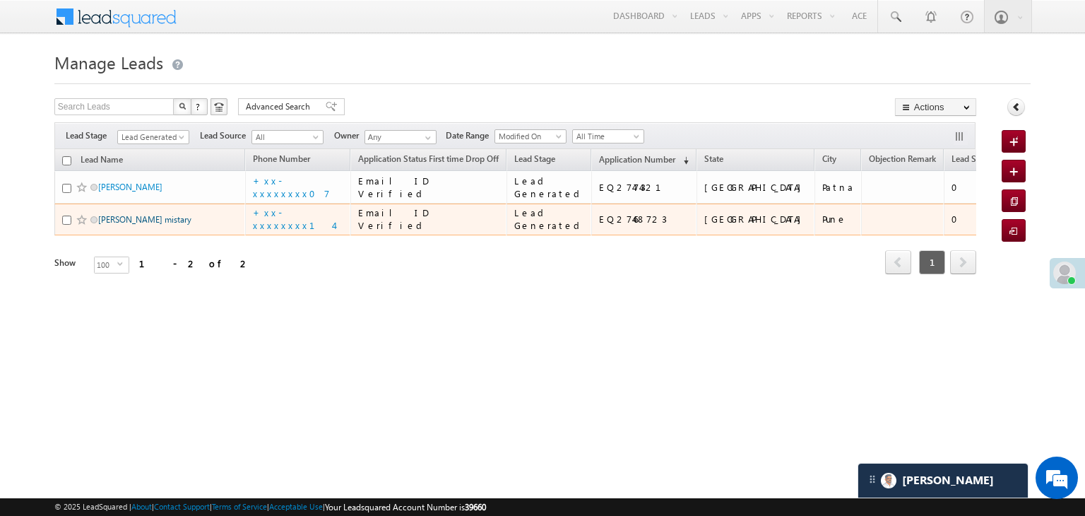
click at [119, 225] on link "[PERSON_NAME] mistary" at bounding box center [144, 219] width 93 height 11
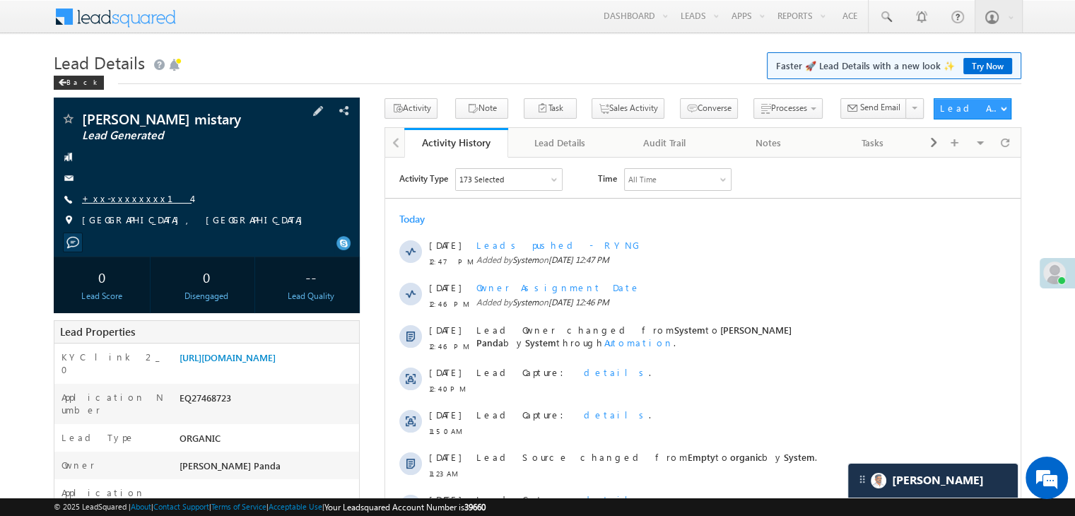
click at [116, 199] on link "+xx-xxxxxxxx14" at bounding box center [137, 198] width 110 height 12
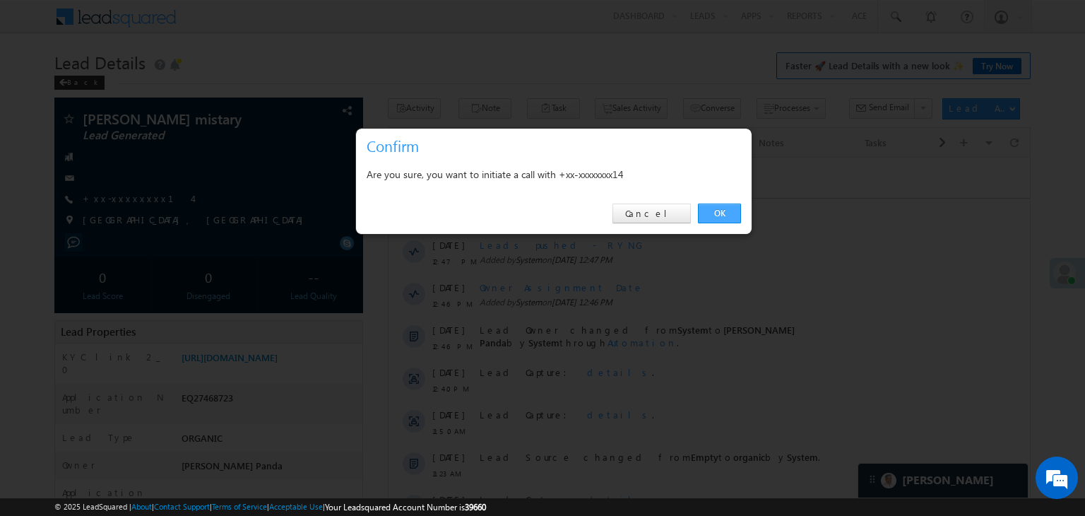
click at [717, 210] on link "OK" at bounding box center [719, 214] width 43 height 20
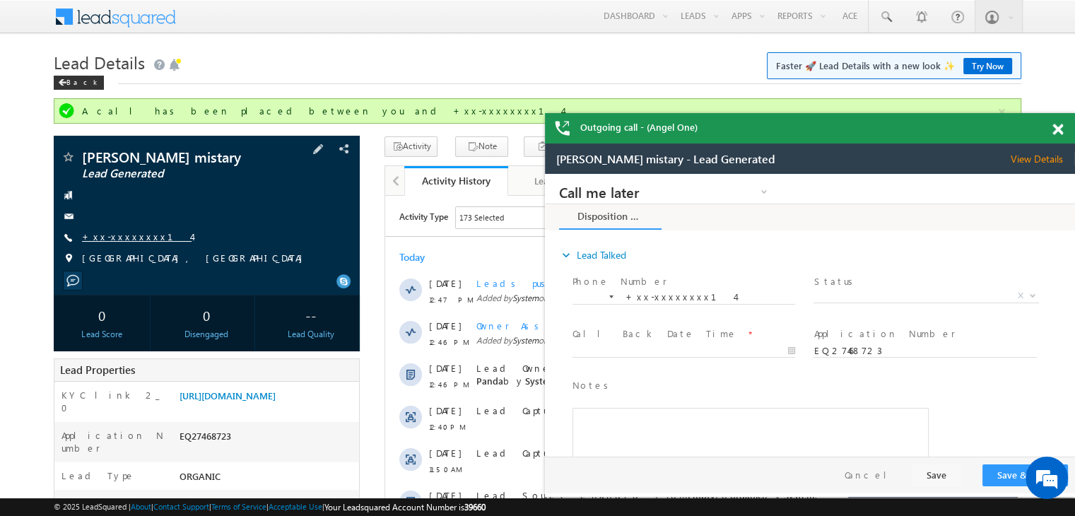
click at [112, 237] on link "+xx-xxxxxxxx14" at bounding box center [137, 236] width 110 height 12
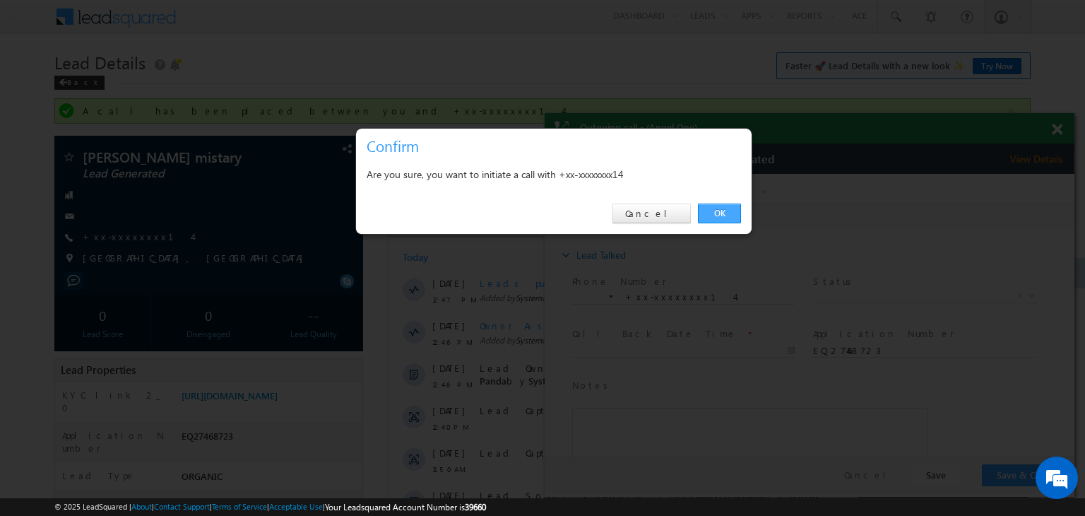
click at [717, 207] on link "OK" at bounding box center [719, 214] width 43 height 20
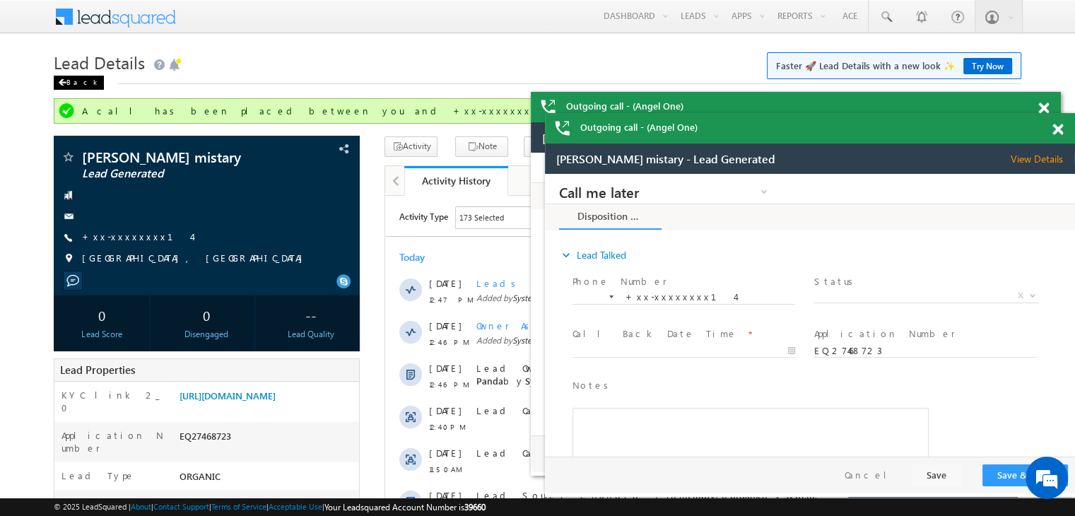
click at [68, 80] on div "Back" at bounding box center [79, 83] width 50 height 14
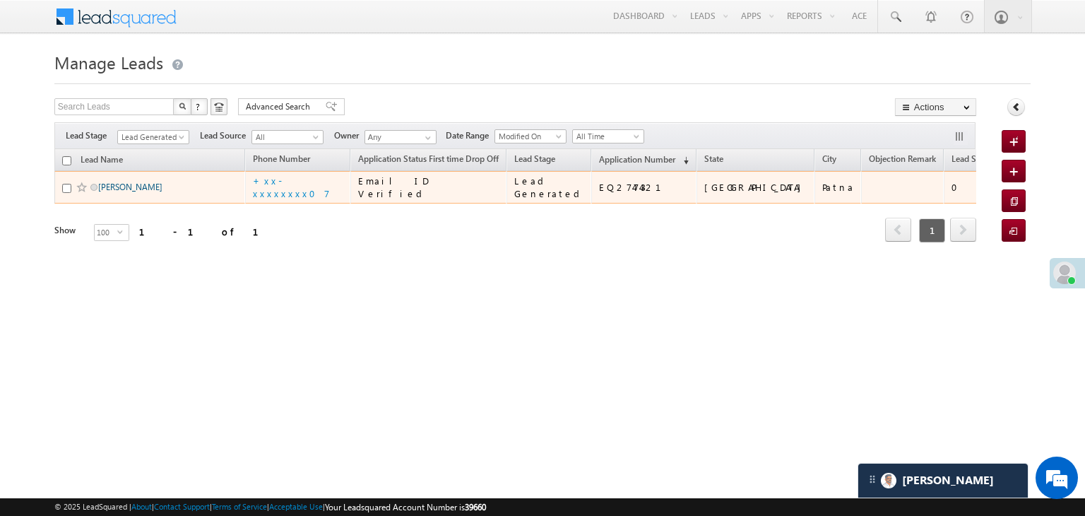
click at [119, 192] on link "[PERSON_NAME]" at bounding box center [130, 187] width 64 height 11
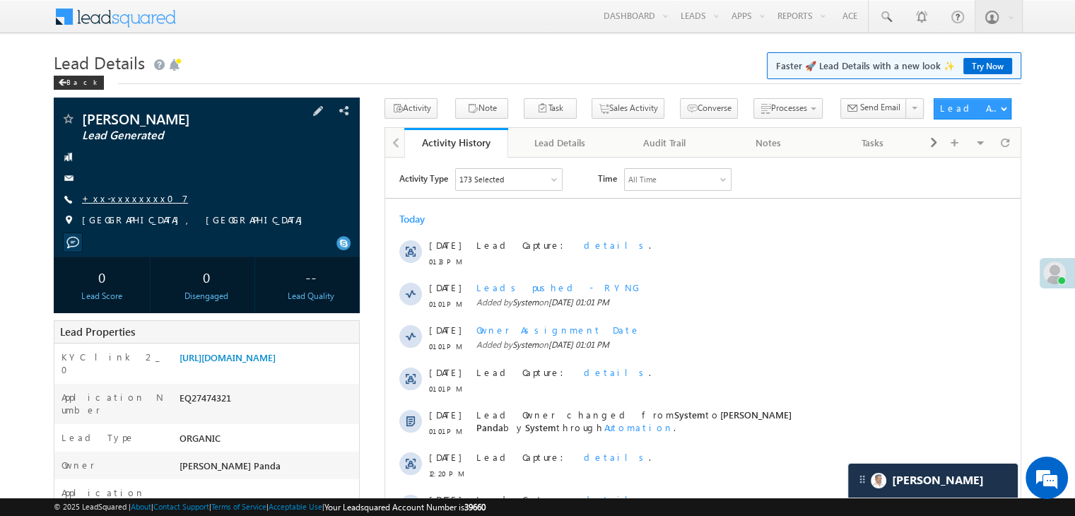
click at [123, 200] on link "+xx-xxxxxxxx07" at bounding box center [135, 198] width 106 height 12
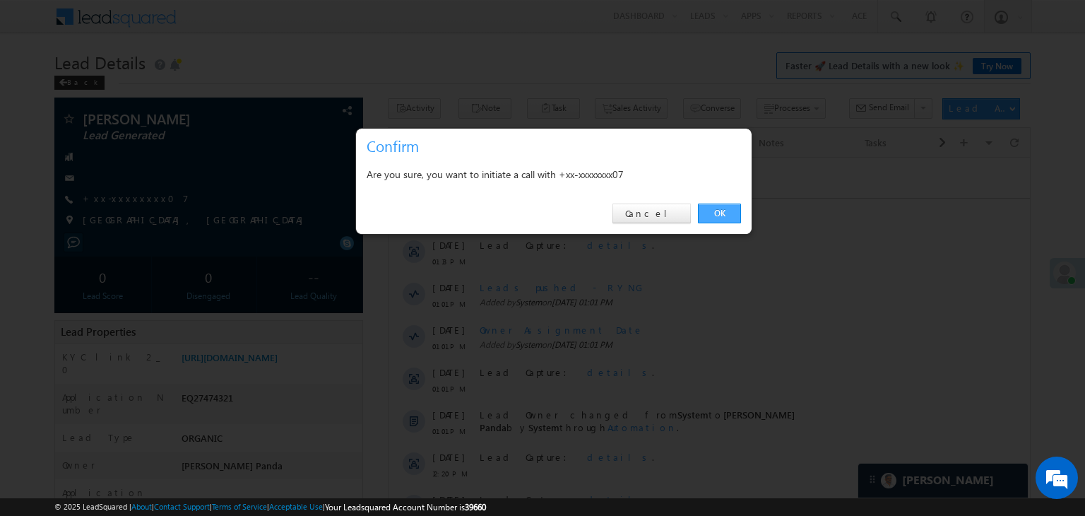
click at [712, 214] on link "OK" at bounding box center [719, 214] width 43 height 20
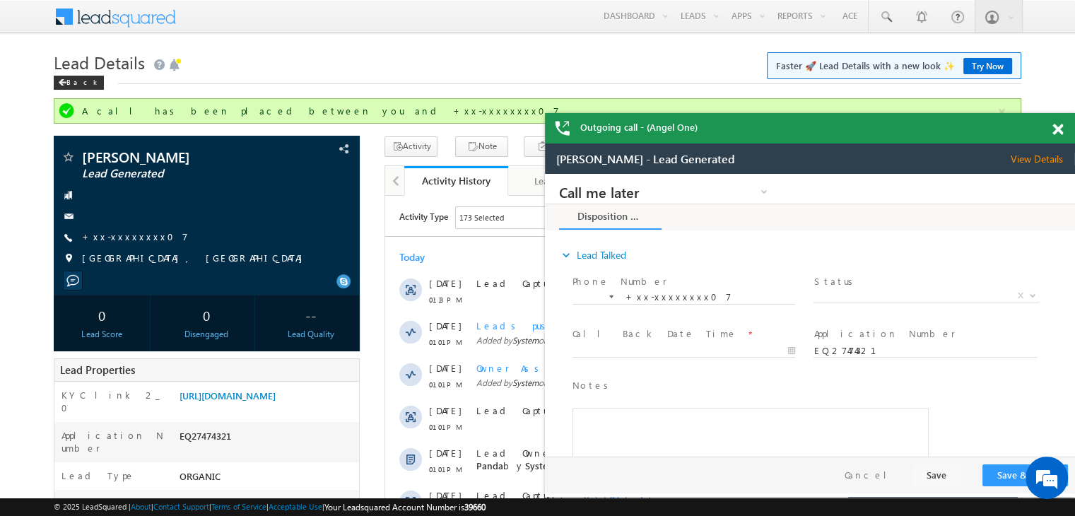
click at [1054, 127] on span at bounding box center [1057, 130] width 11 height 12
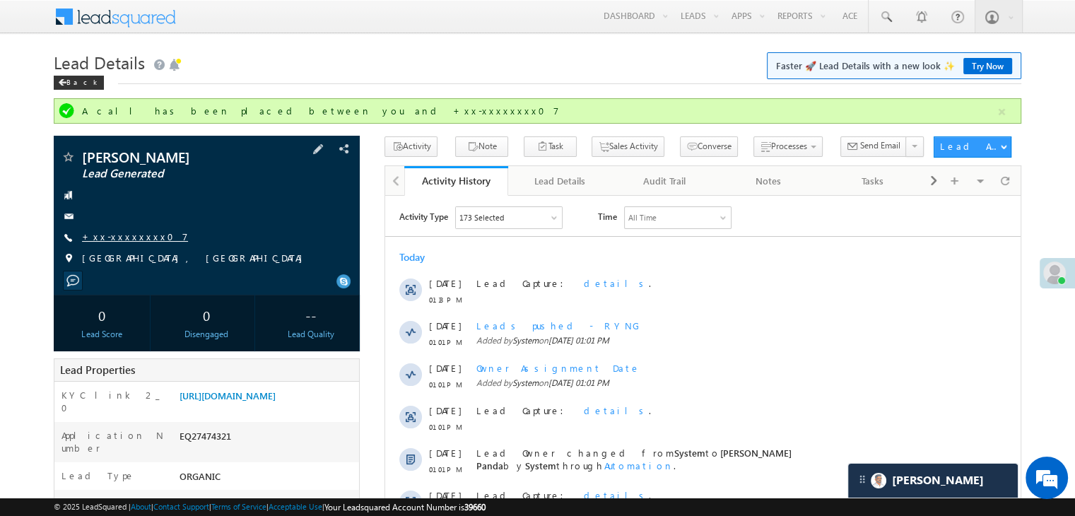
click at [131, 236] on link "+xx-xxxxxxxx07" at bounding box center [135, 236] width 106 height 12
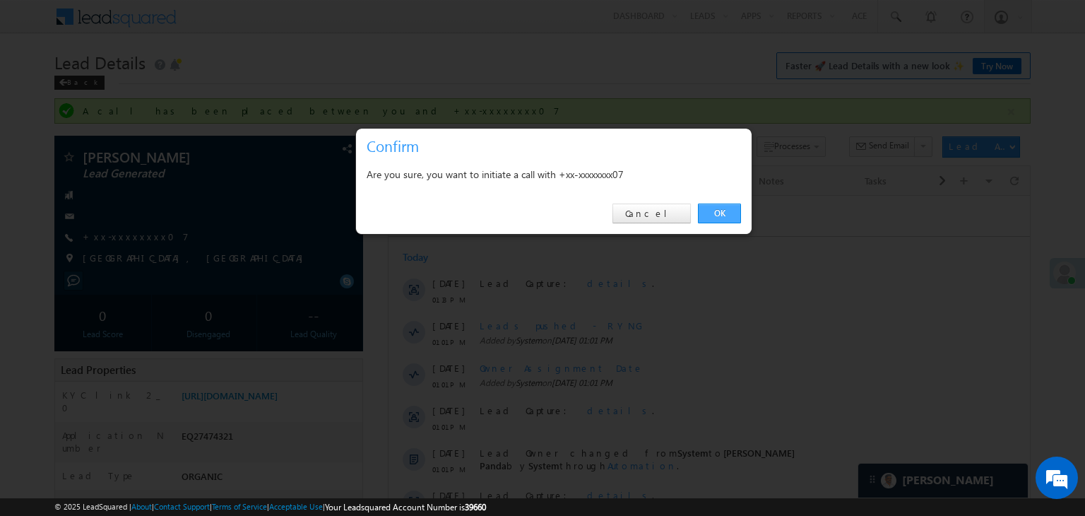
click at [718, 216] on link "OK" at bounding box center [719, 214] width 43 height 20
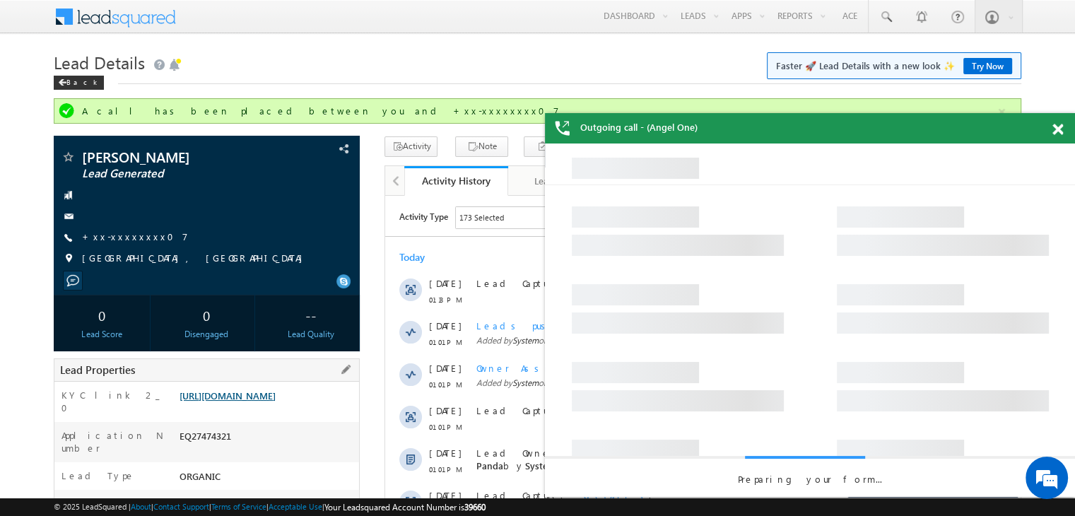
click at [276, 401] on link "[URL][DOMAIN_NAME]" at bounding box center [227, 395] width 96 height 12
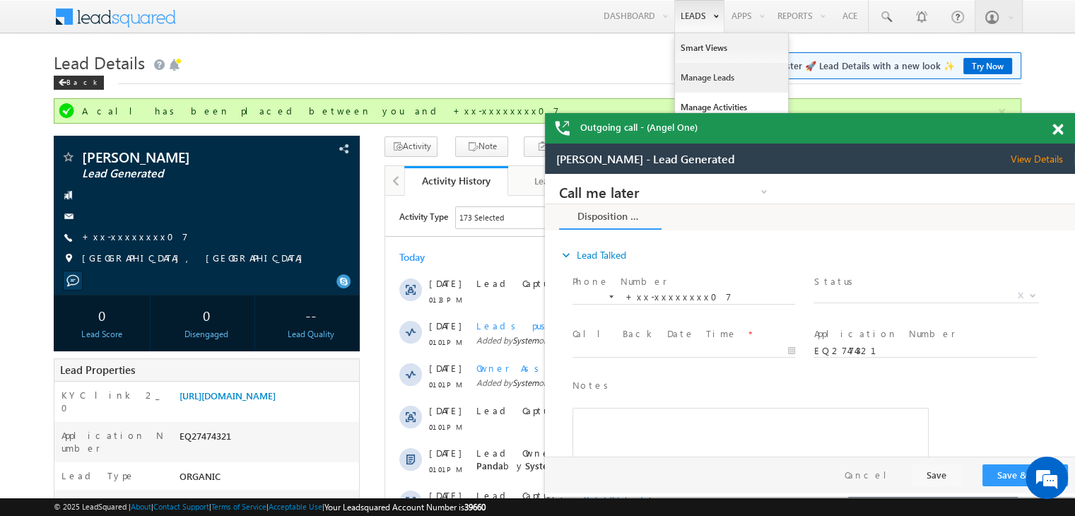
click at [696, 80] on link "Manage Leads" at bounding box center [731, 78] width 113 height 30
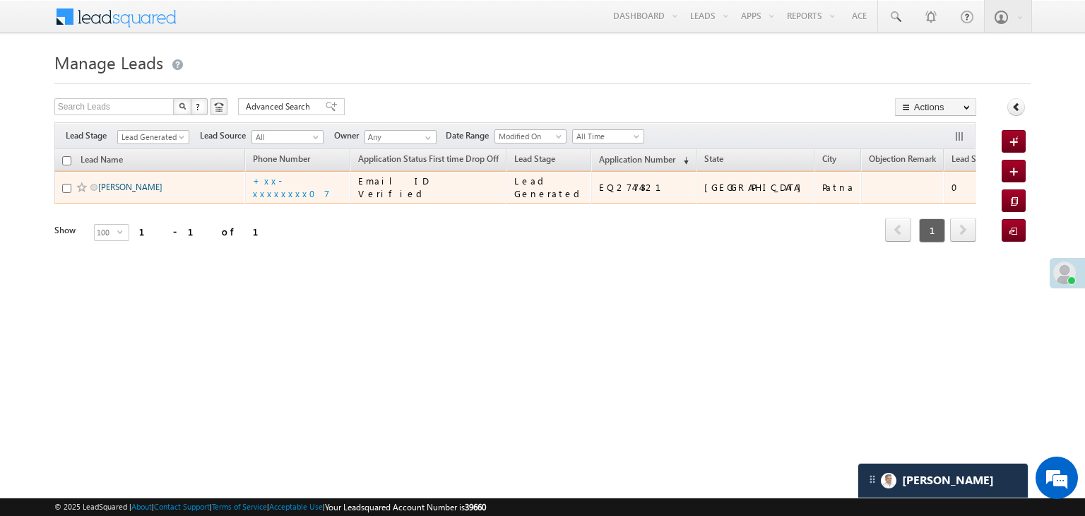
click at [119, 192] on link "[PERSON_NAME]" at bounding box center [130, 187] width 64 height 11
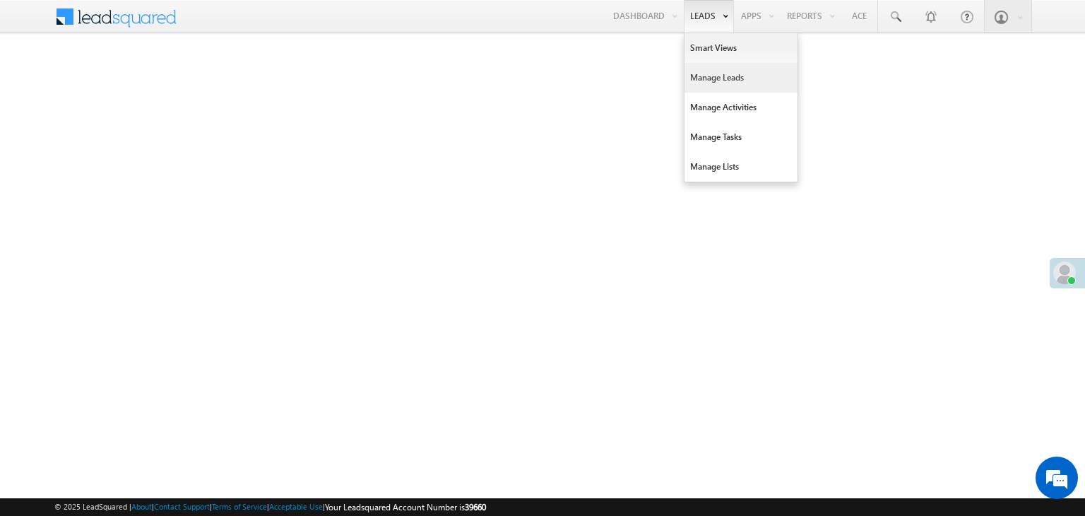
click at [714, 71] on link "Manage Leads" at bounding box center [741, 78] width 113 height 30
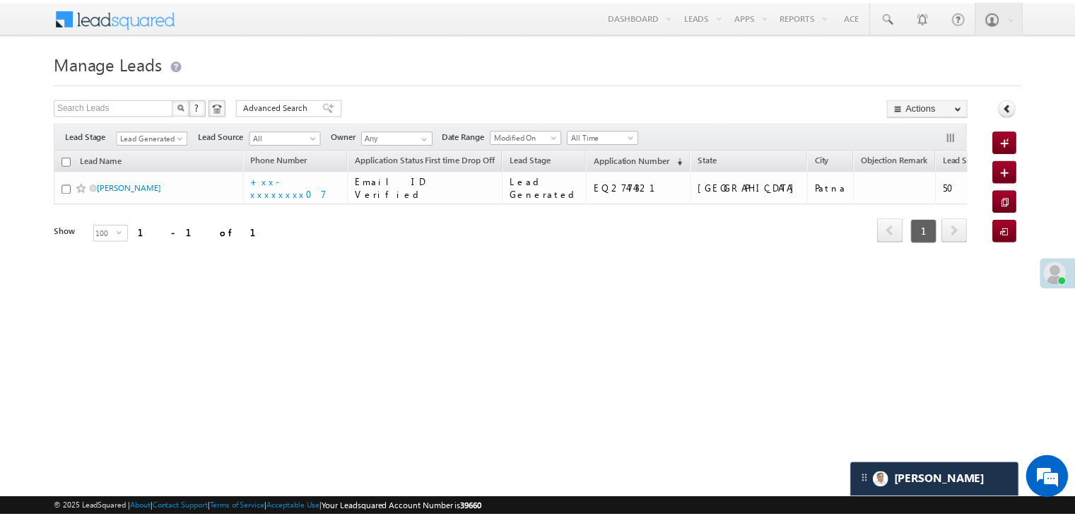
scroll to position [6738, 0]
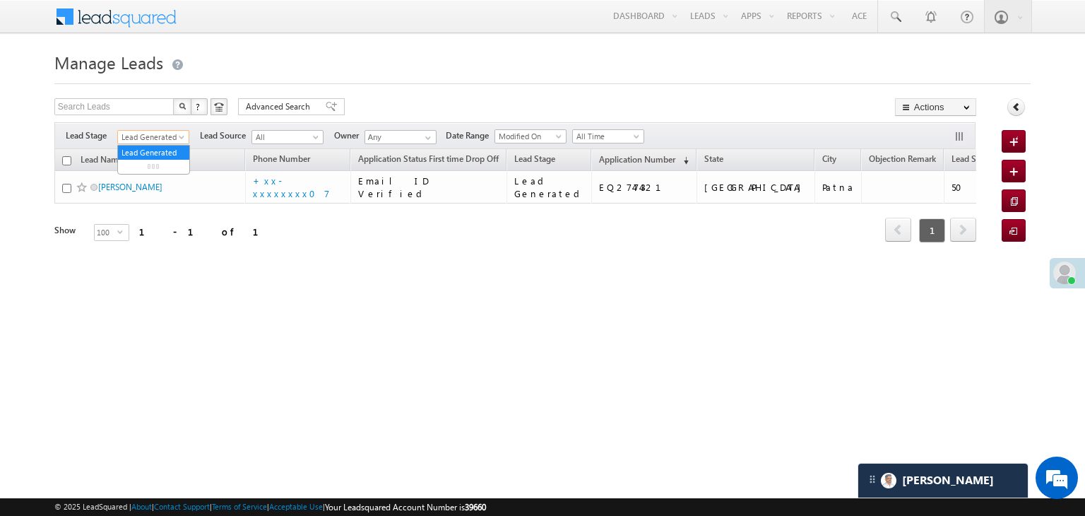
click at [179, 138] on span at bounding box center [182, 139] width 11 height 11
click at [155, 143] on link "Lead Generated" at bounding box center [153, 137] width 72 height 14
click at [158, 137] on span "Lead Generated" at bounding box center [151, 137] width 67 height 13
click at [153, 148] on link "All" at bounding box center [153, 152] width 71 height 13
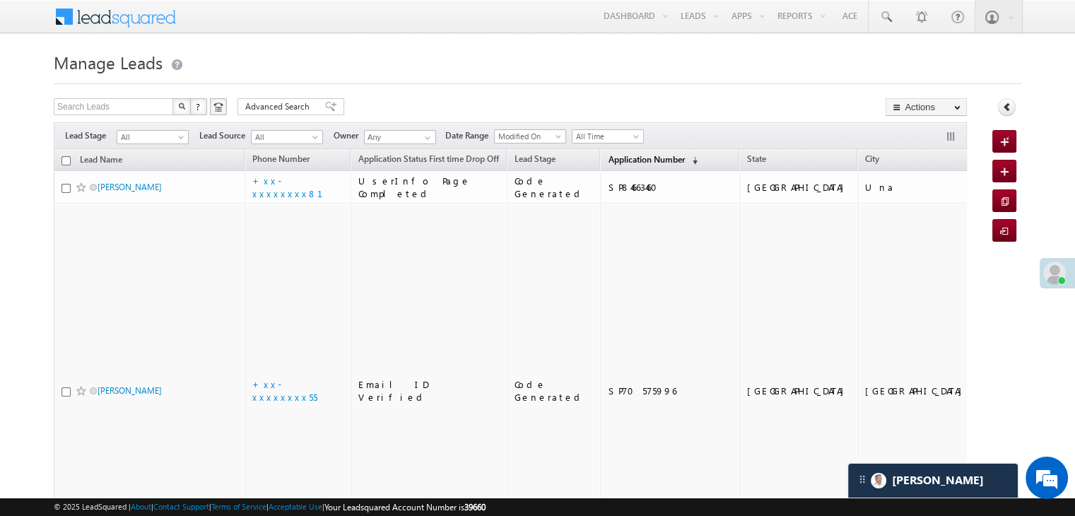
scroll to position [0, 0]
click at [616, 161] on span "Application Number" at bounding box center [646, 159] width 76 height 11
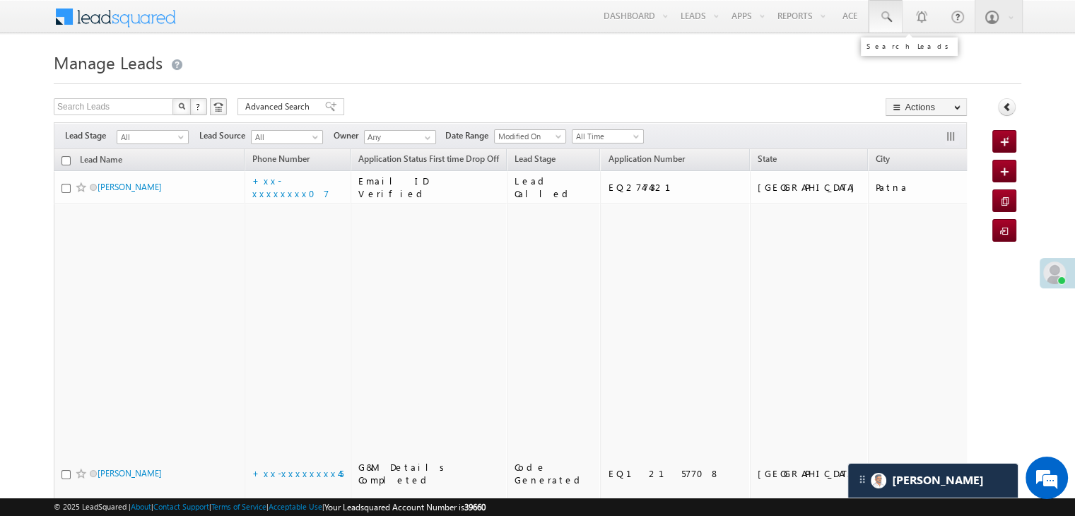
click at [884, 15] on span at bounding box center [885, 17] width 14 height 14
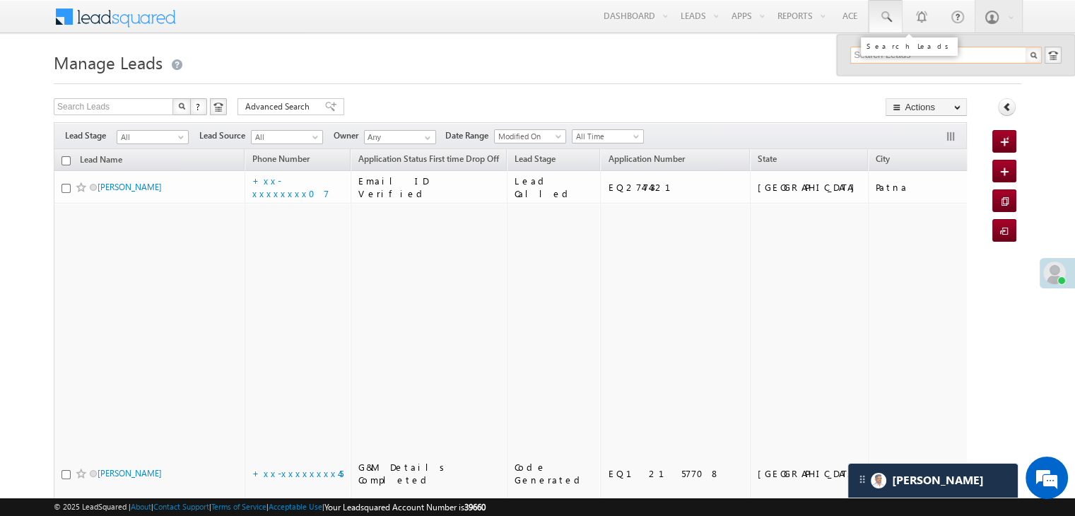
paste input "EQ26861917"
type input "EQ26861917"
click at [878, 77] on div "Vasava Dharmesh" at bounding box center [951, 76] width 189 height 16
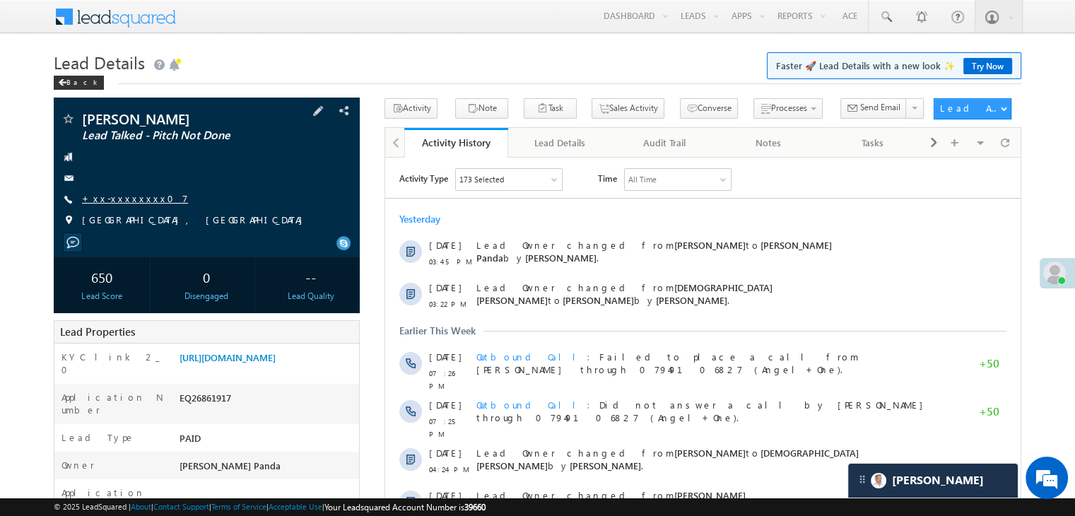
click at [119, 201] on link "+xx-xxxxxxxx07" at bounding box center [135, 198] width 106 height 12
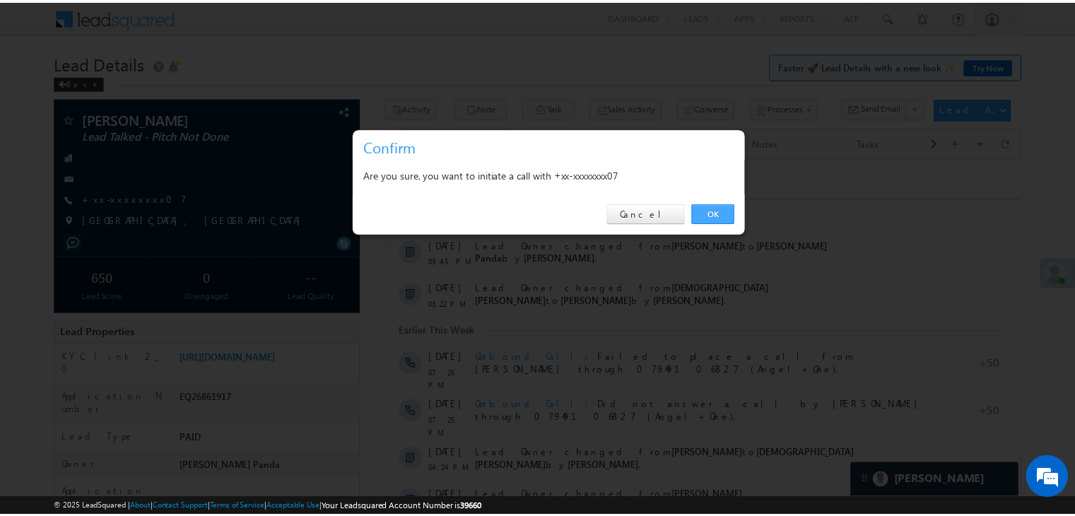
scroll to position [6738, 0]
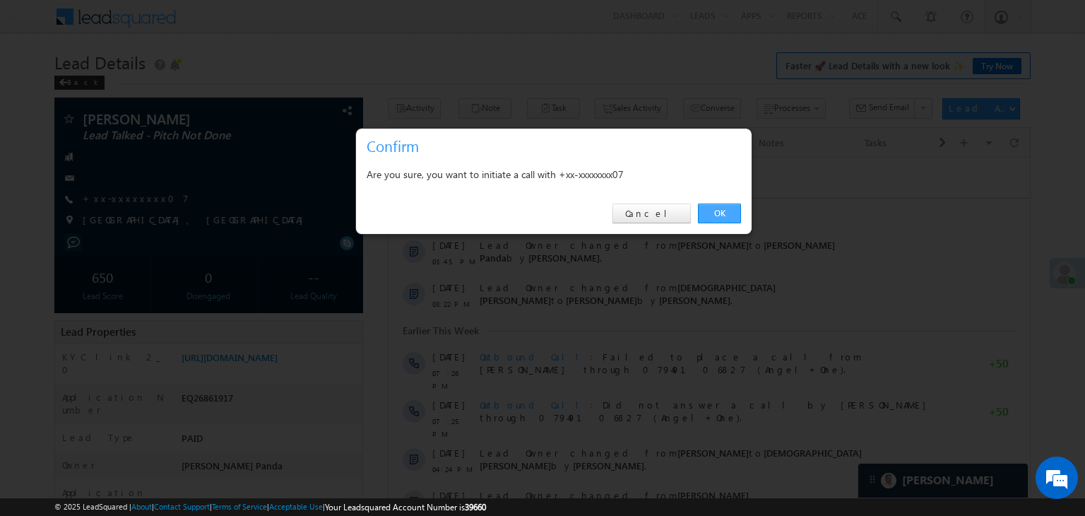
click at [724, 210] on link "OK" at bounding box center [719, 214] width 43 height 20
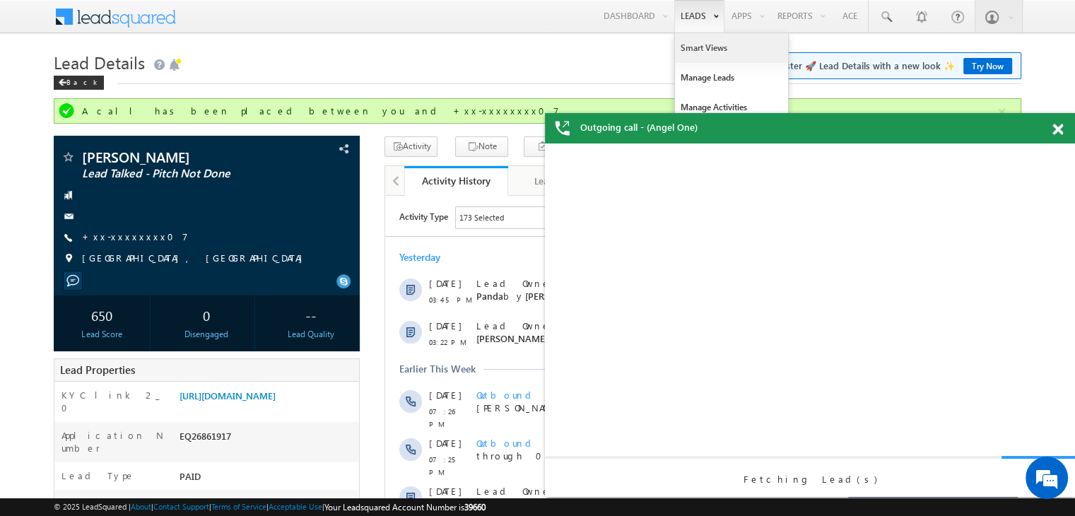
scroll to position [0, 0]
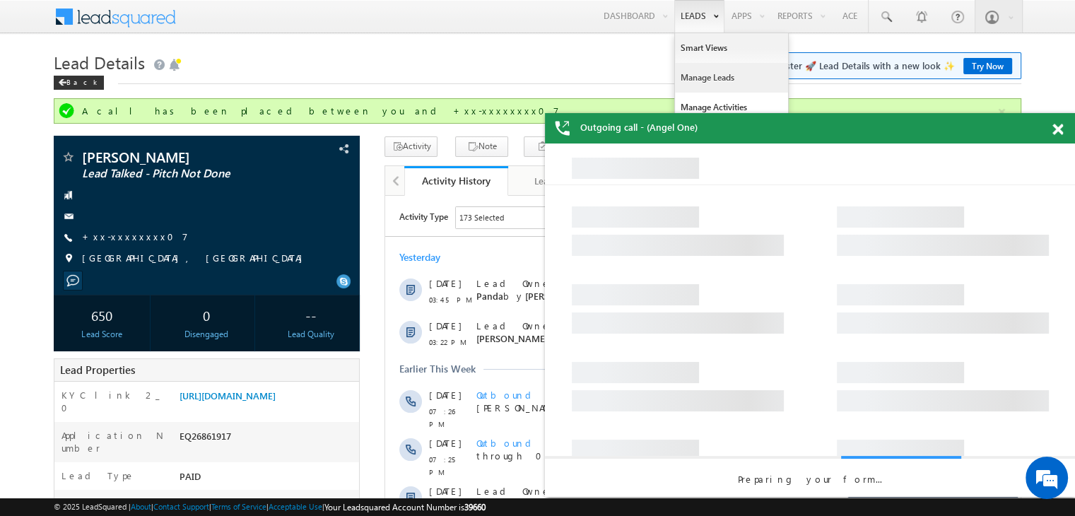
click at [697, 76] on link "Manage Leads" at bounding box center [731, 78] width 113 height 30
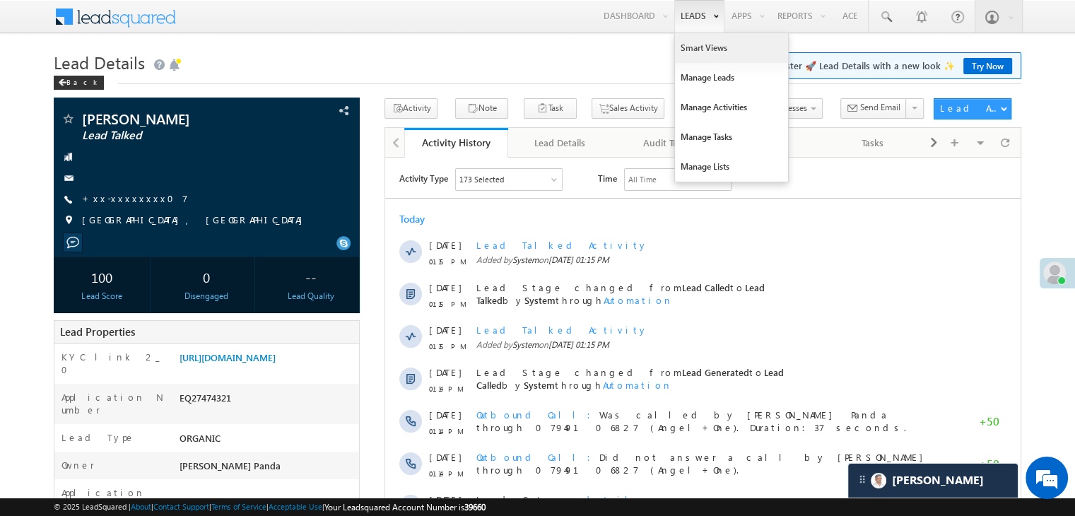
scroll to position [6738, 0]
click at [700, 80] on link "Manage Leads" at bounding box center [731, 78] width 113 height 30
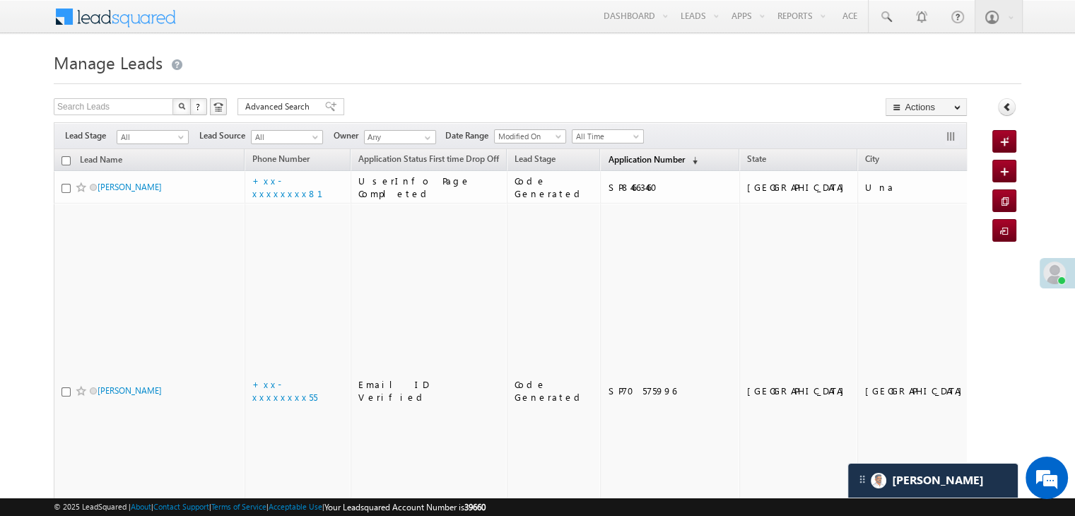
click at [616, 159] on span "Application Number" at bounding box center [646, 159] width 76 height 11
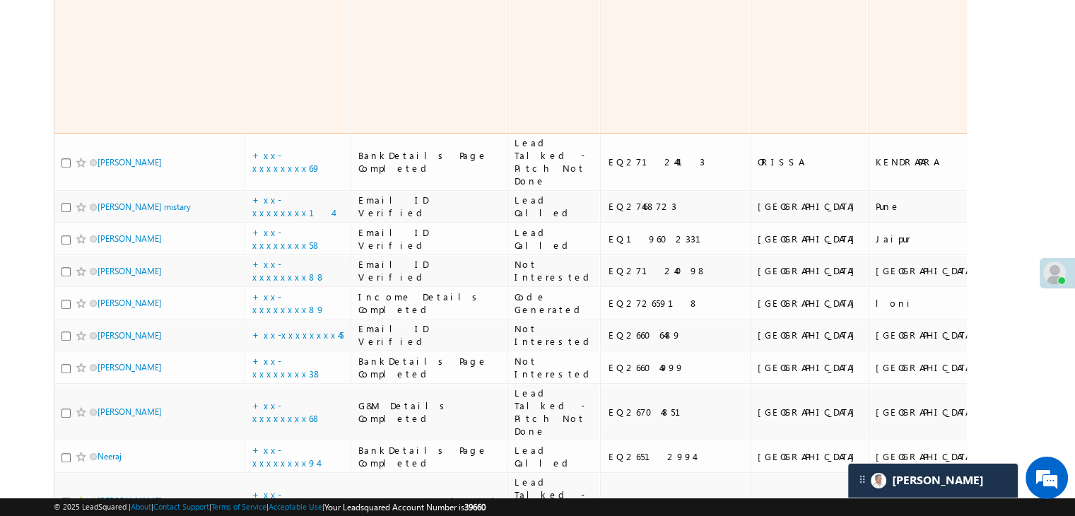
scroll to position [636, 0]
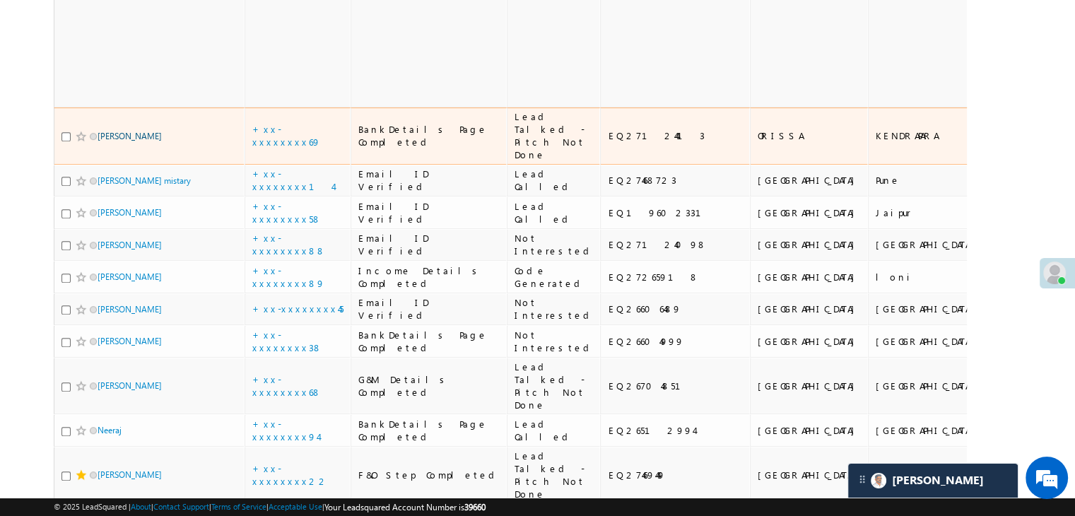
click at [136, 141] on link "BIPLAB RANJAN DAS" at bounding box center [130, 136] width 64 height 11
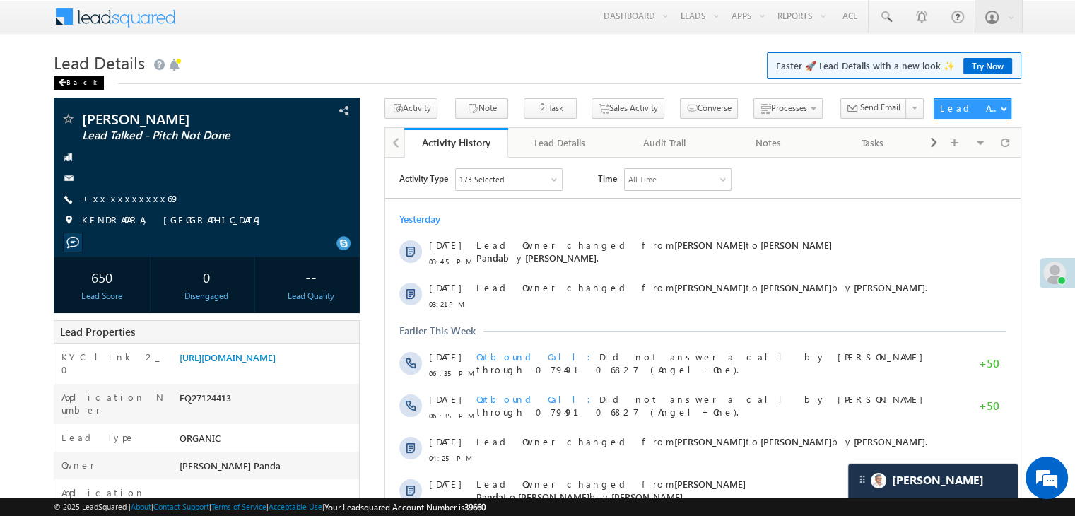
click at [63, 83] on span at bounding box center [62, 82] width 8 height 7
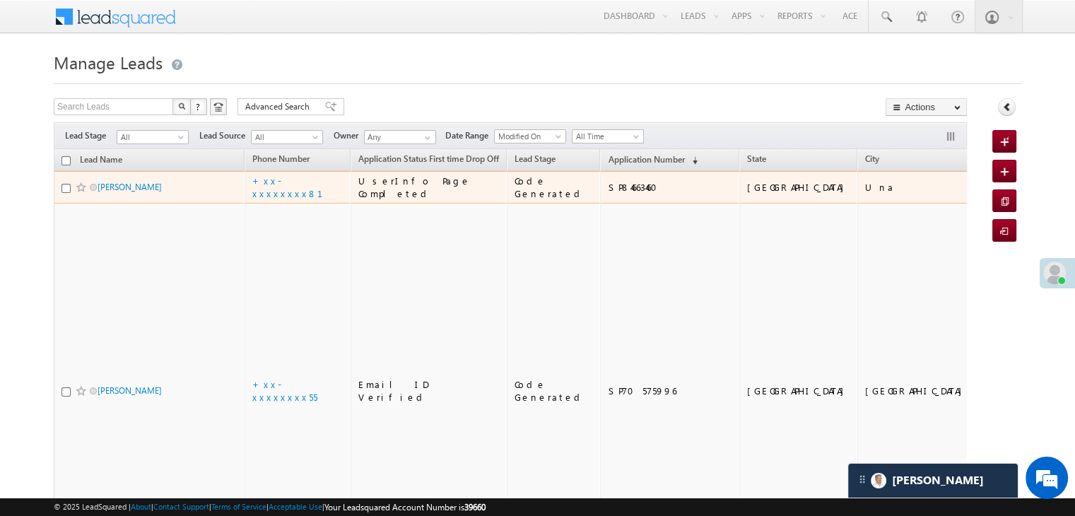
scroll to position [6738, 0]
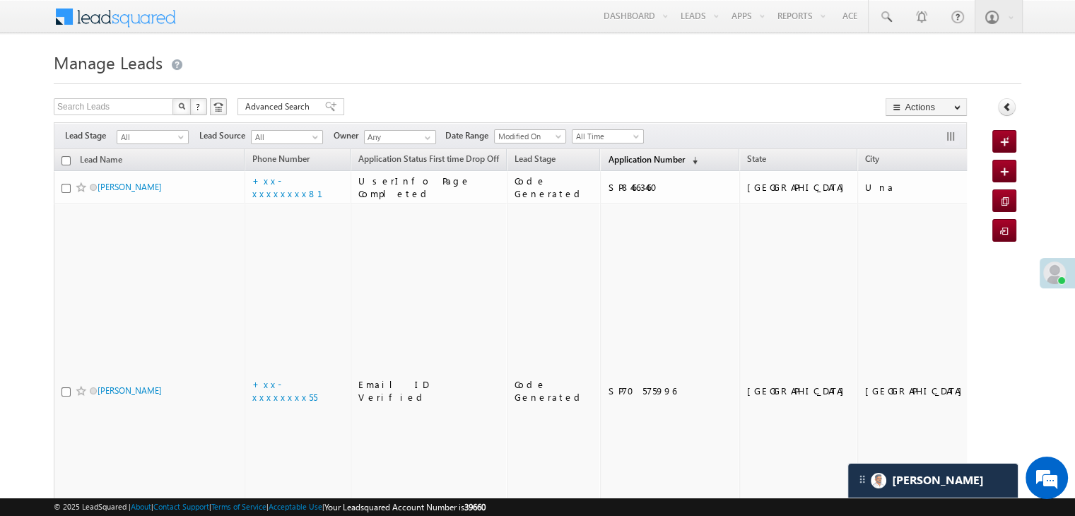
click at [611, 162] on span "Application Number" at bounding box center [646, 159] width 76 height 11
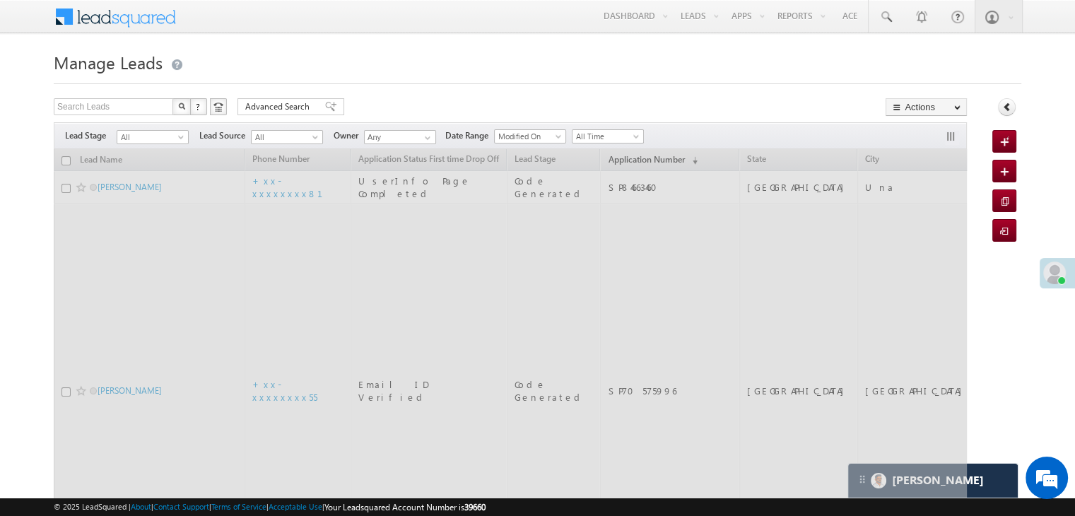
scroll to position [0, 0]
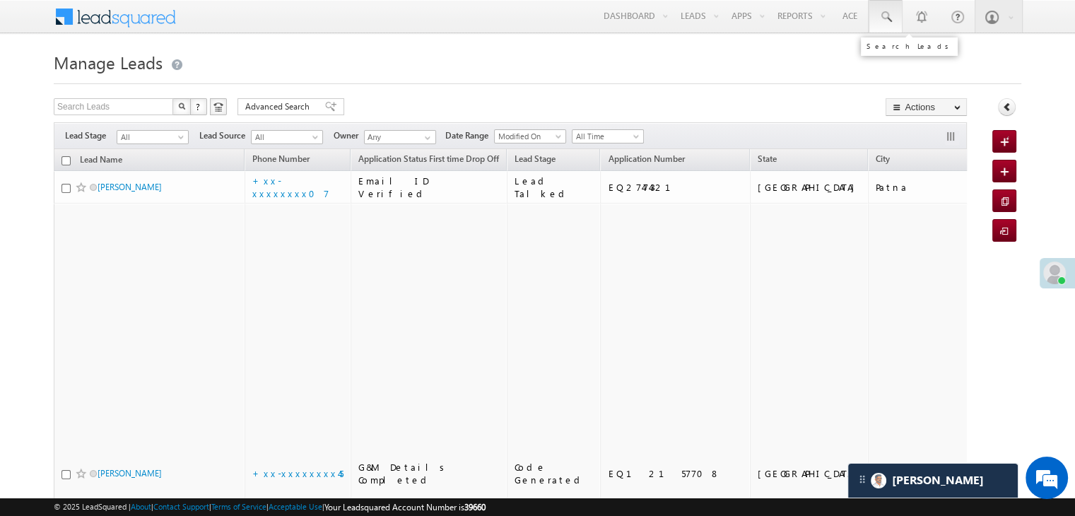
click at [881, 13] on span at bounding box center [885, 17] width 14 height 14
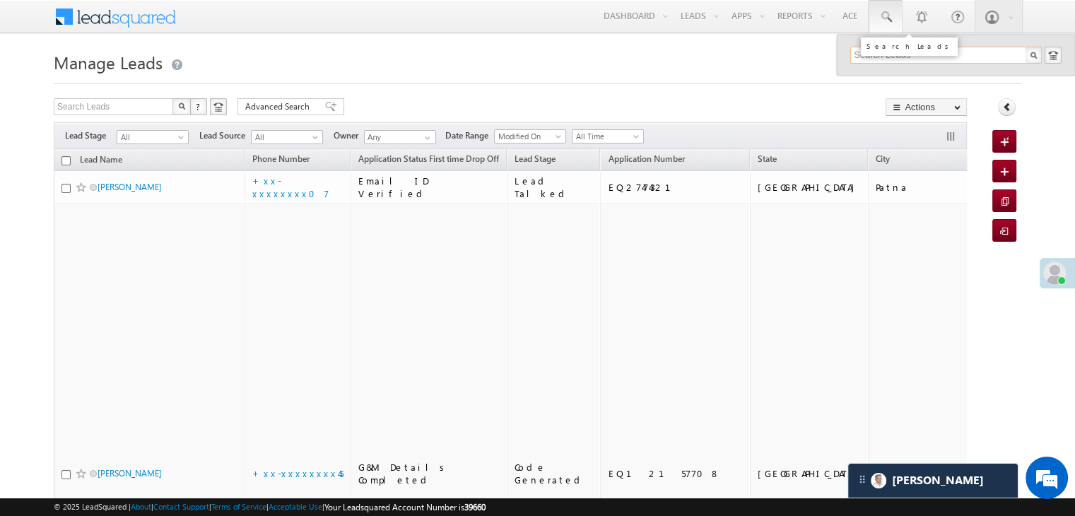
paste input "EQ27183528"
type input "EQ27183528"
click at [876, 76] on div "Suraj manindra bar" at bounding box center [951, 76] width 189 height 16
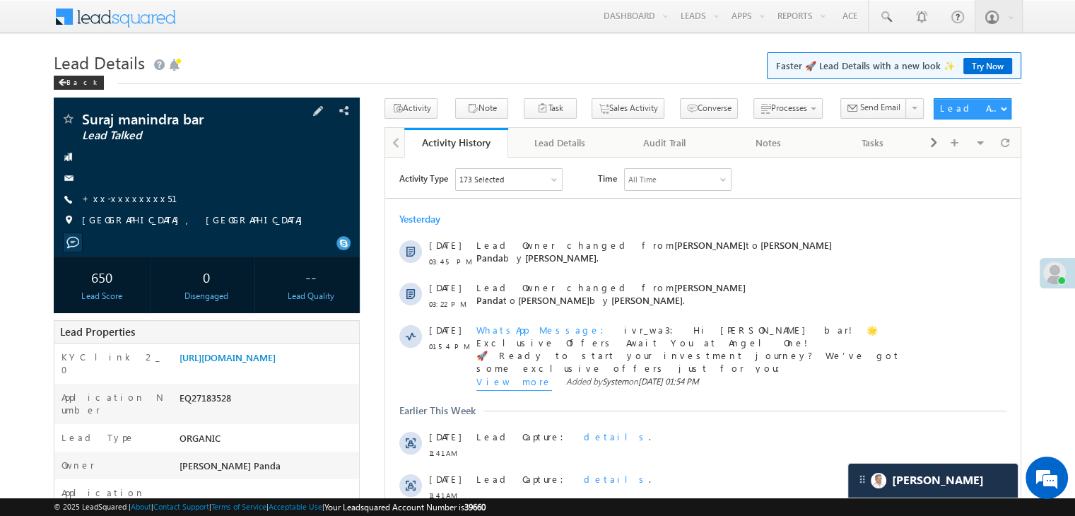
scroll to position [141, 0]
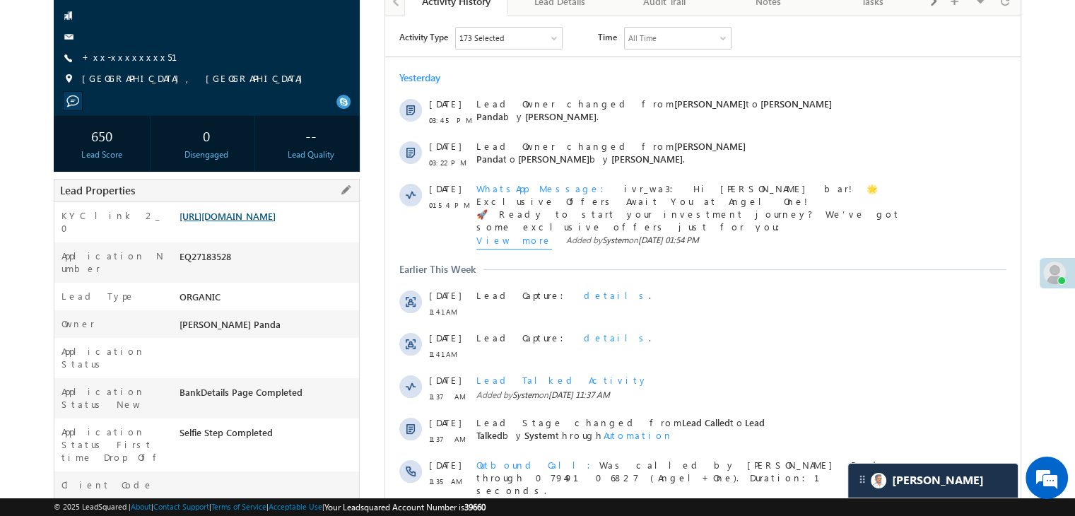
click at [276, 222] on link "[URL][DOMAIN_NAME]" at bounding box center [227, 216] width 96 height 12
click at [117, 59] on link "+xx-xxxxxxxx51" at bounding box center [138, 57] width 112 height 12
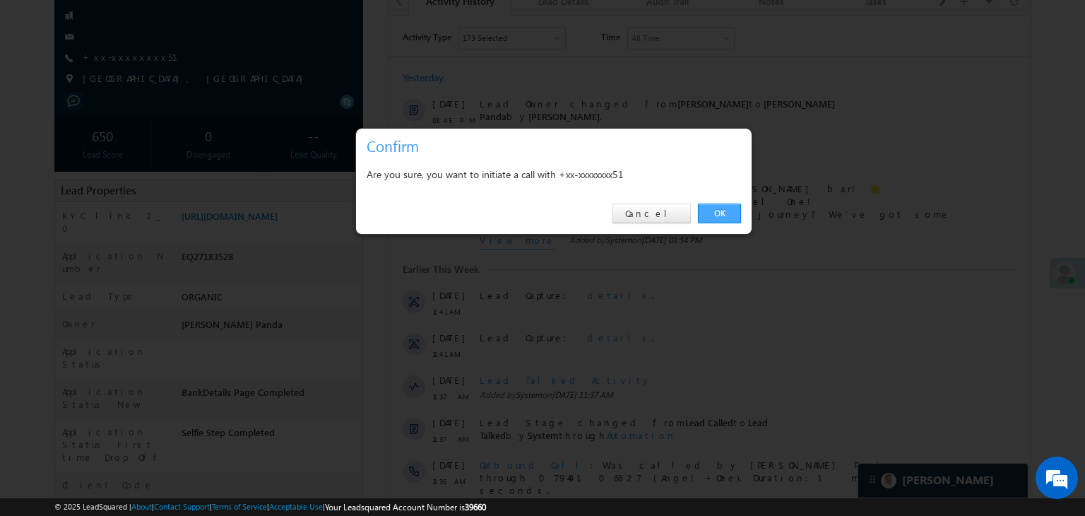
click at [715, 211] on link "OK" at bounding box center [719, 214] width 43 height 20
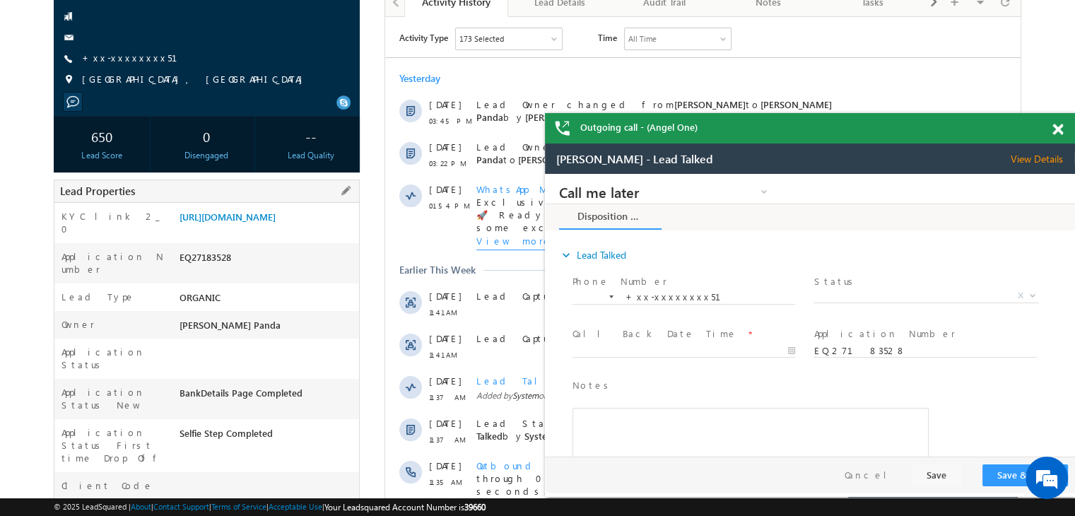
scroll to position [0, 0]
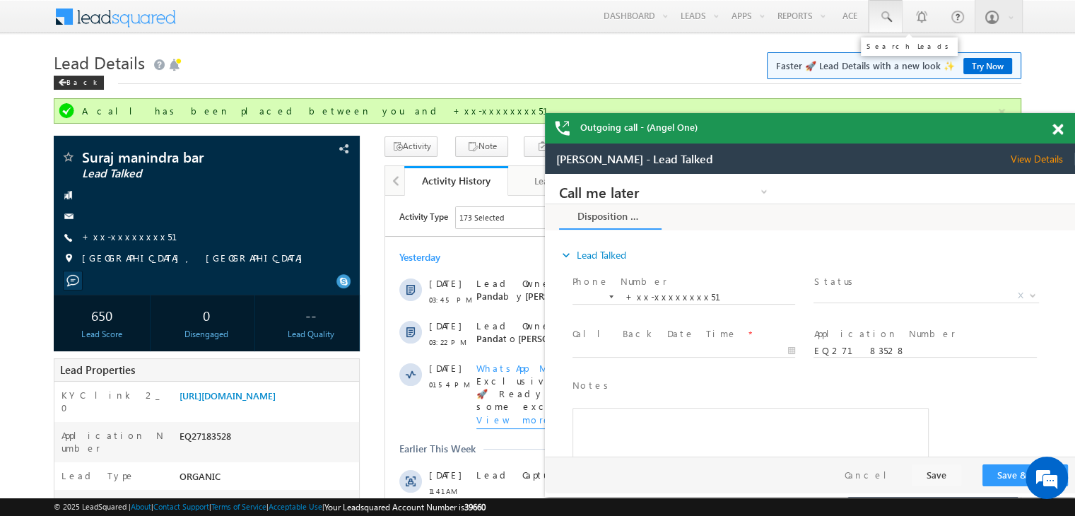
click at [888, 15] on span at bounding box center [885, 17] width 14 height 14
paste input "EQ26793191"
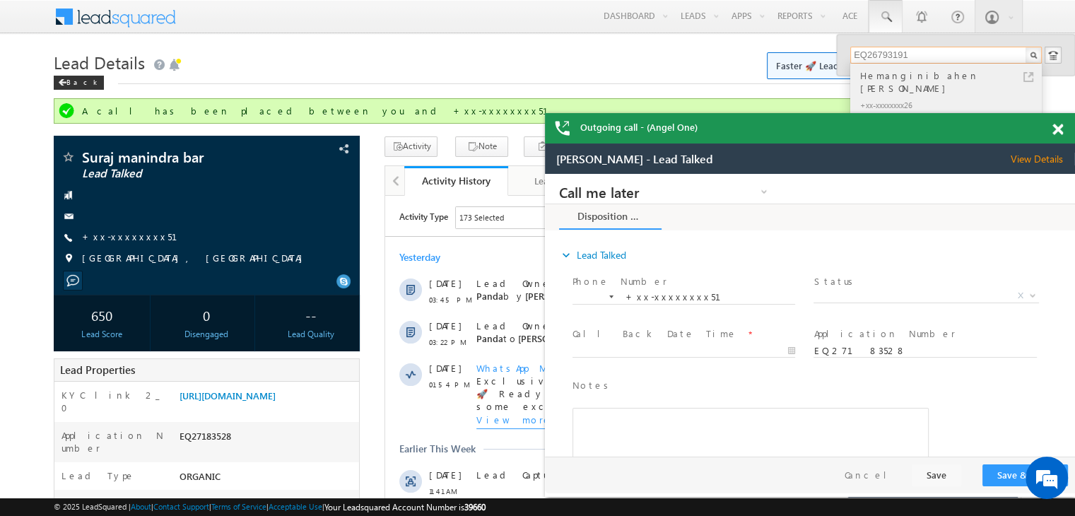
type input "EQ26793191"
click at [879, 78] on div "Hemanginibahen [PERSON_NAME]" at bounding box center [951, 82] width 189 height 28
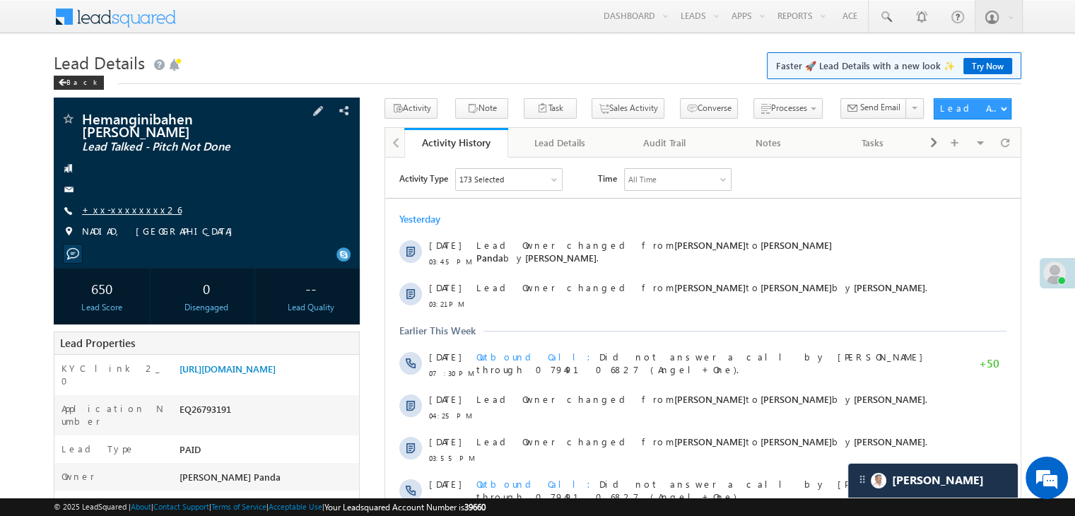
click at [133, 208] on link "+xx-xxxxxxxx26" at bounding box center [132, 210] width 100 height 12
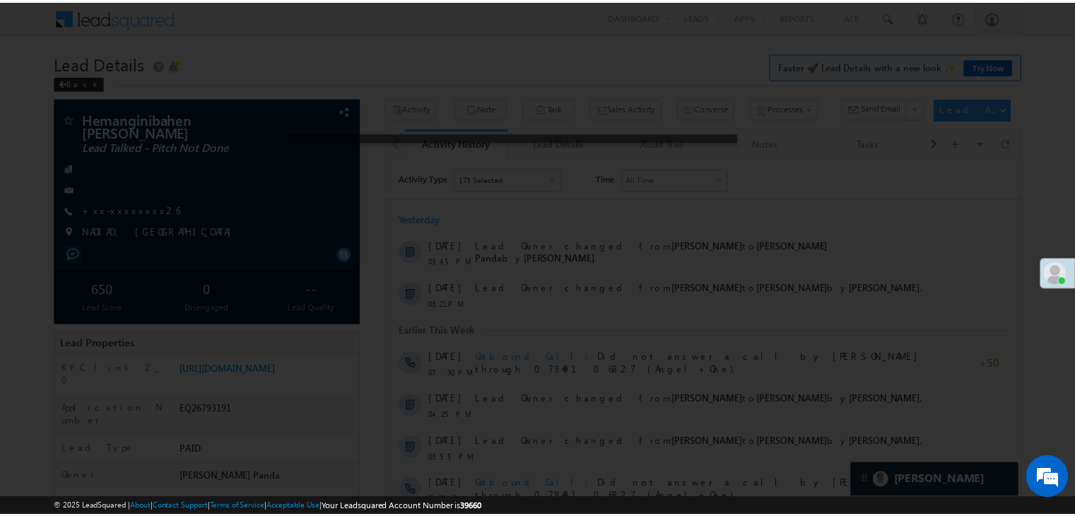
scroll to position [6738, 0]
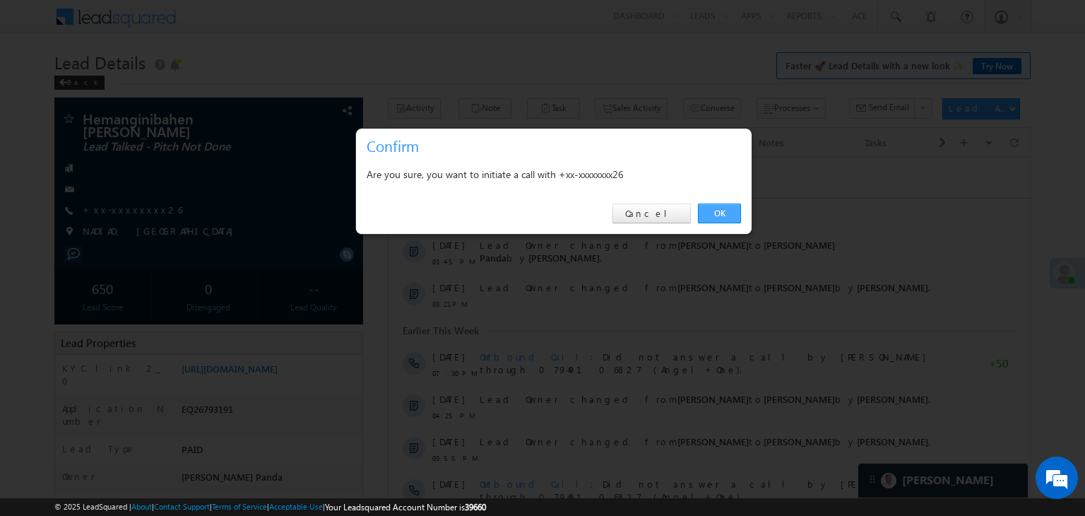
click at [721, 209] on link "OK" at bounding box center [719, 214] width 43 height 20
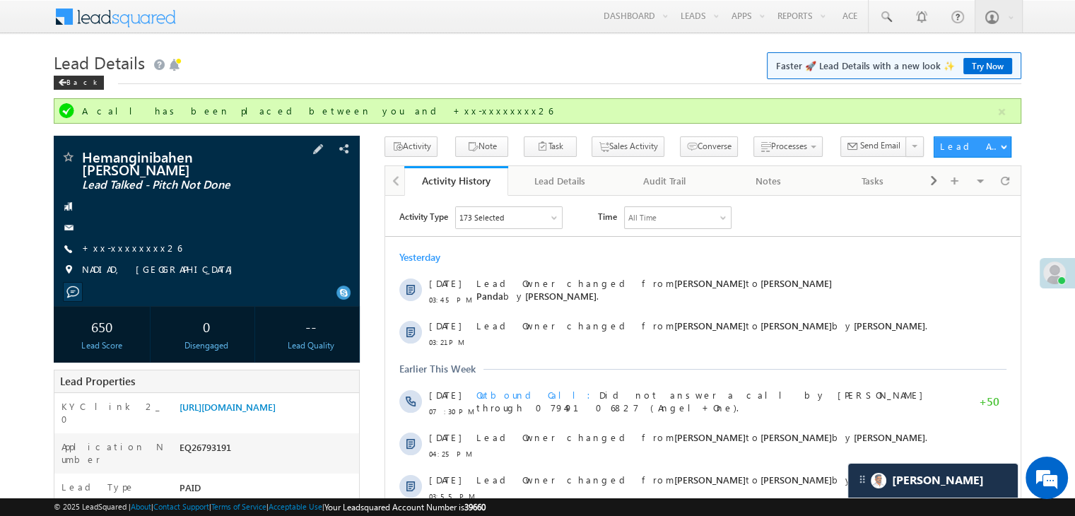
scroll to position [0, 0]
click at [276, 413] on link "[URL][DOMAIN_NAME]" at bounding box center [227, 407] width 96 height 12
click at [890, 16] on span at bounding box center [885, 17] width 14 height 14
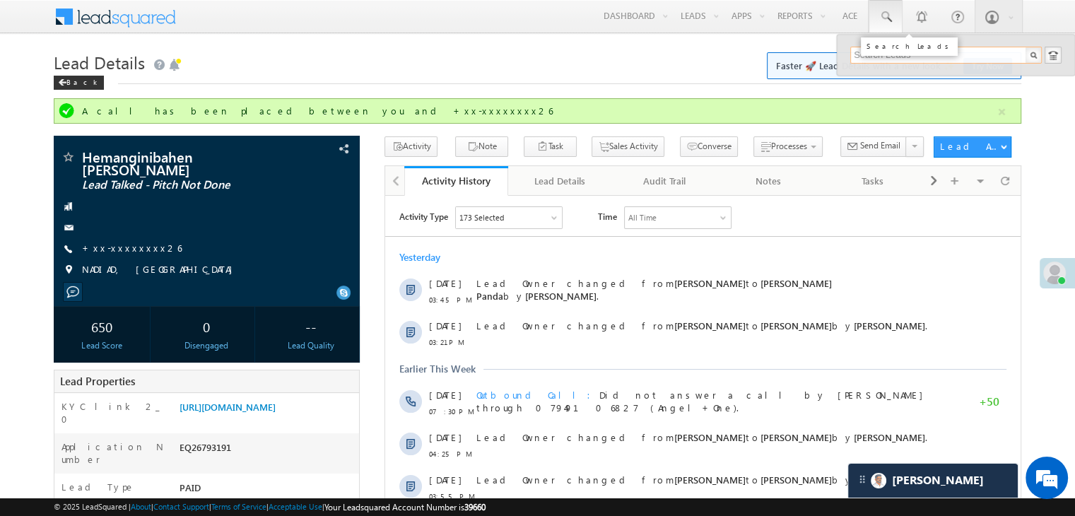
paste input "EQ26649608"
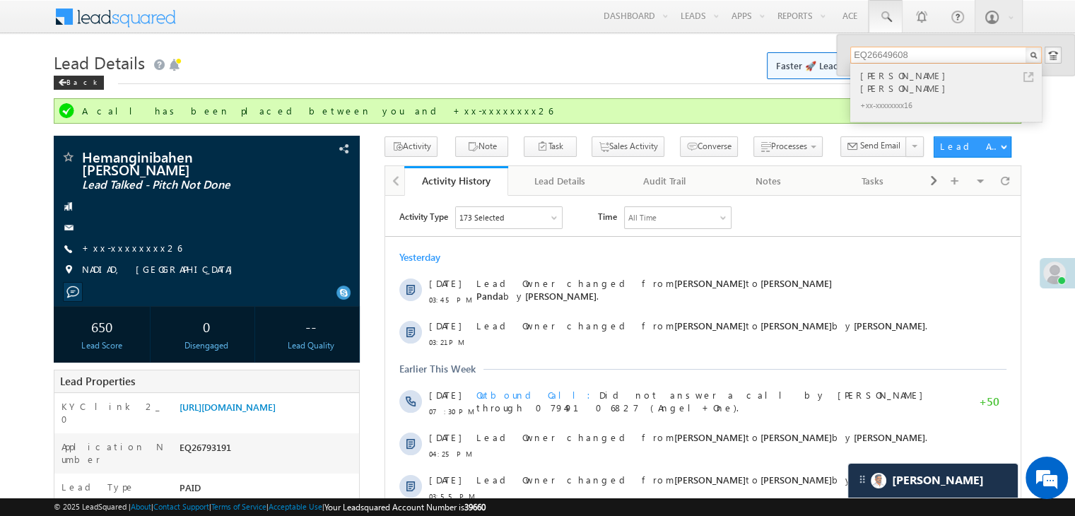
type input "EQ26649608"
click at [873, 81] on div "Salim Ahmad Jamil Ahmad" at bounding box center [951, 82] width 189 height 28
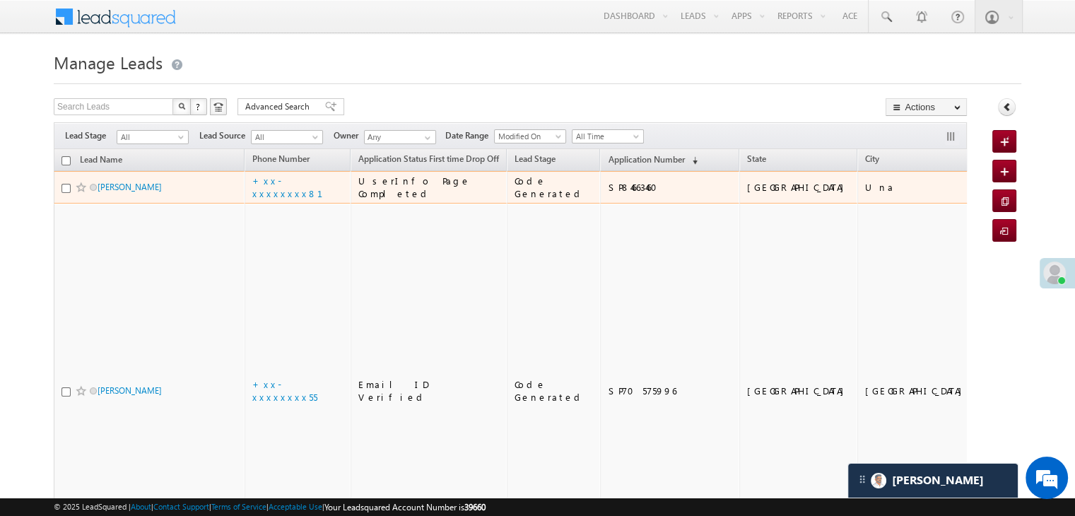
scroll to position [6738, 0]
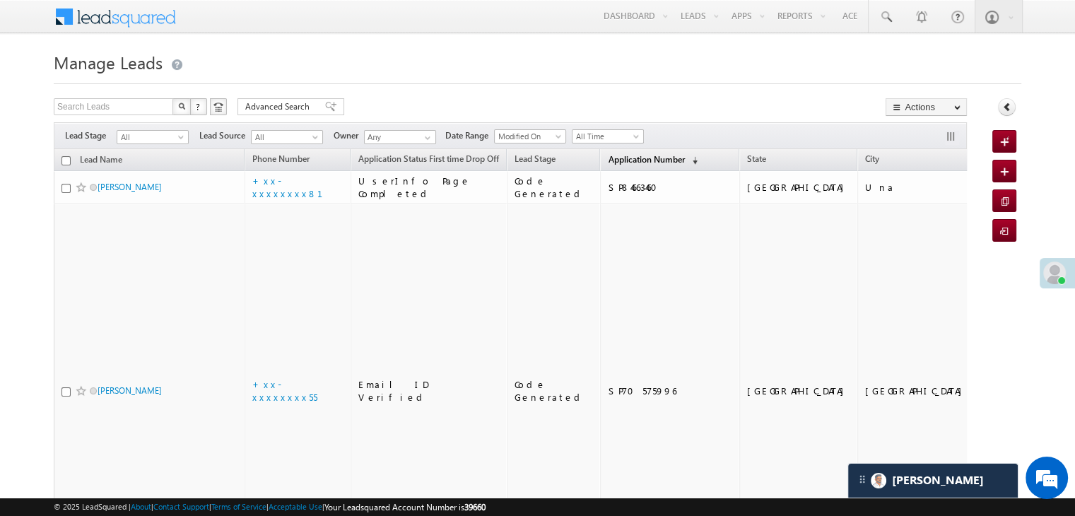
click at [629, 158] on span "Application Number" at bounding box center [646, 159] width 76 height 11
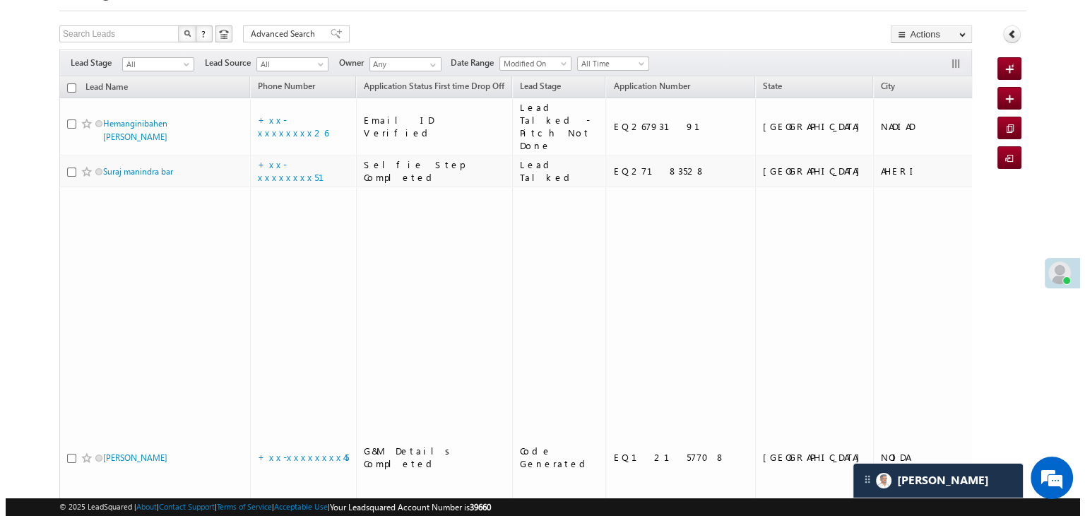
scroll to position [0, 0]
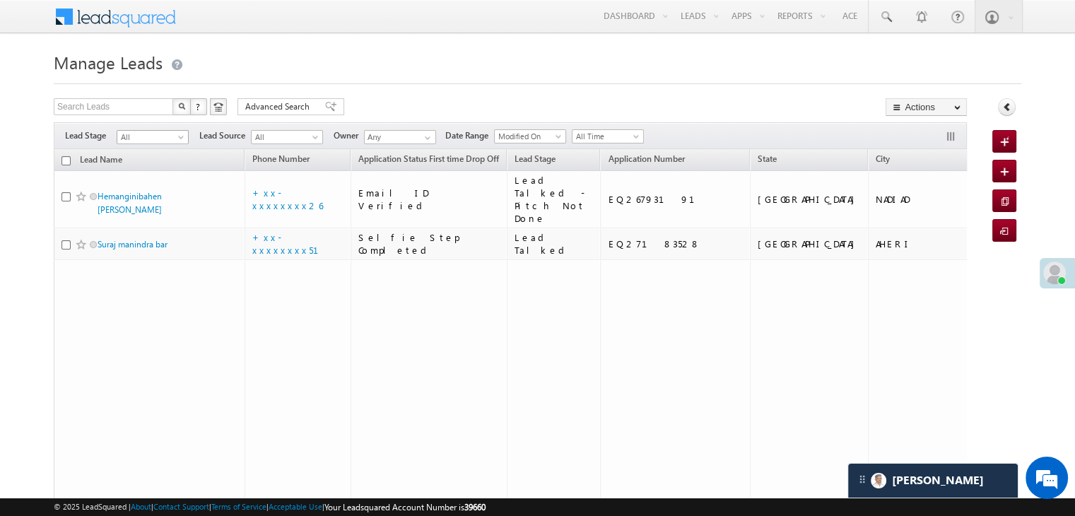
click at [179, 136] on span at bounding box center [182, 139] width 11 height 11
click at [166, 167] on link "Lead Generated" at bounding box center [152, 166] width 71 height 13
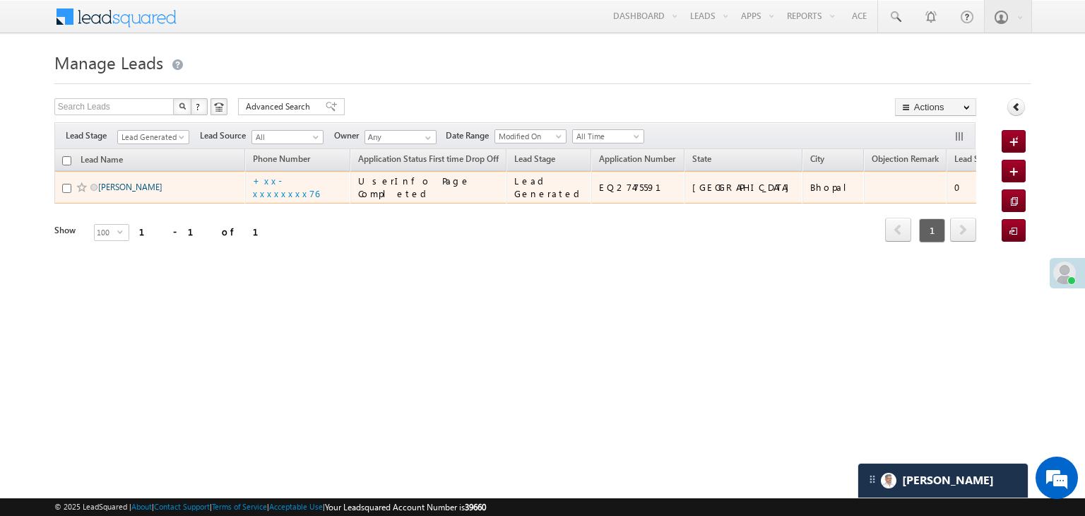
click at [119, 192] on link "Sakshi bharti" at bounding box center [130, 187] width 64 height 11
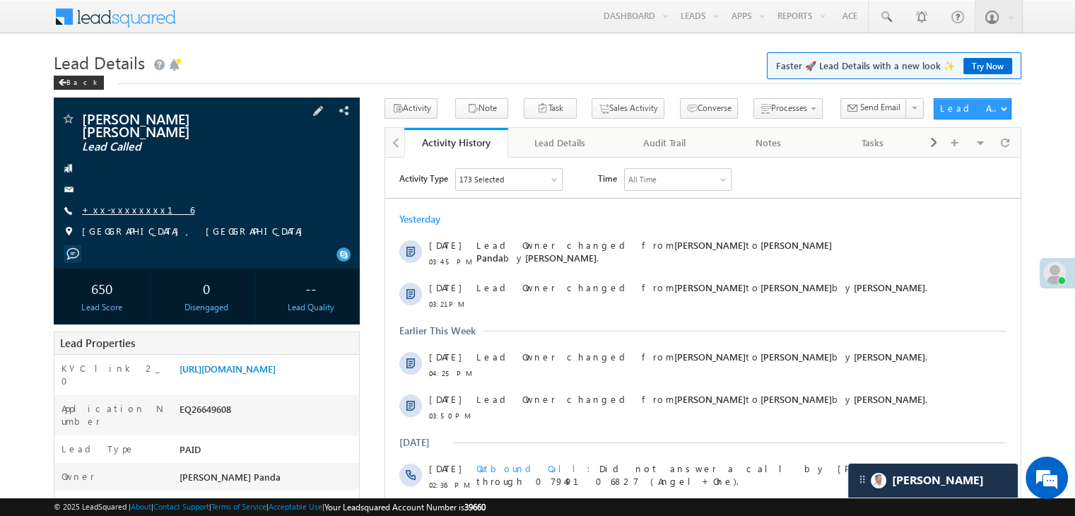
click at [125, 204] on link "+xx-xxxxxxxx16" at bounding box center [138, 210] width 112 height 12
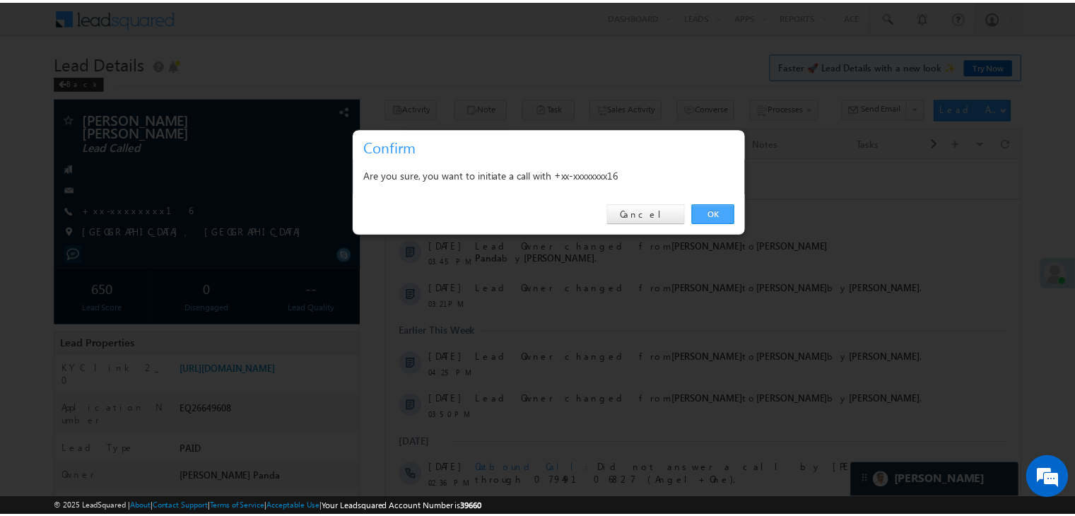
scroll to position [6738, 0]
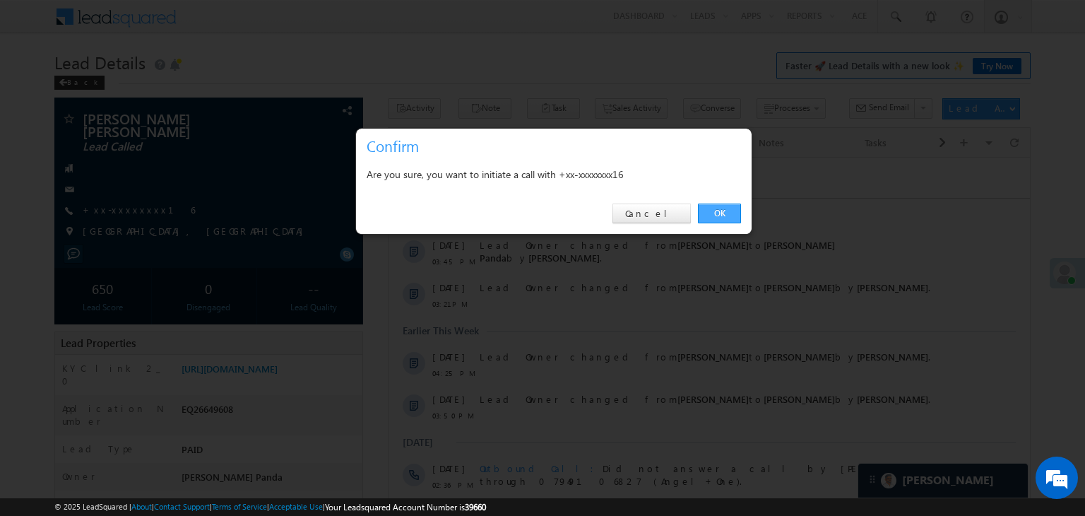
drag, startPoint x: 726, startPoint y: 211, endPoint x: 116, endPoint y: 85, distance: 623.5
click at [726, 211] on link "OK" at bounding box center [719, 214] width 43 height 20
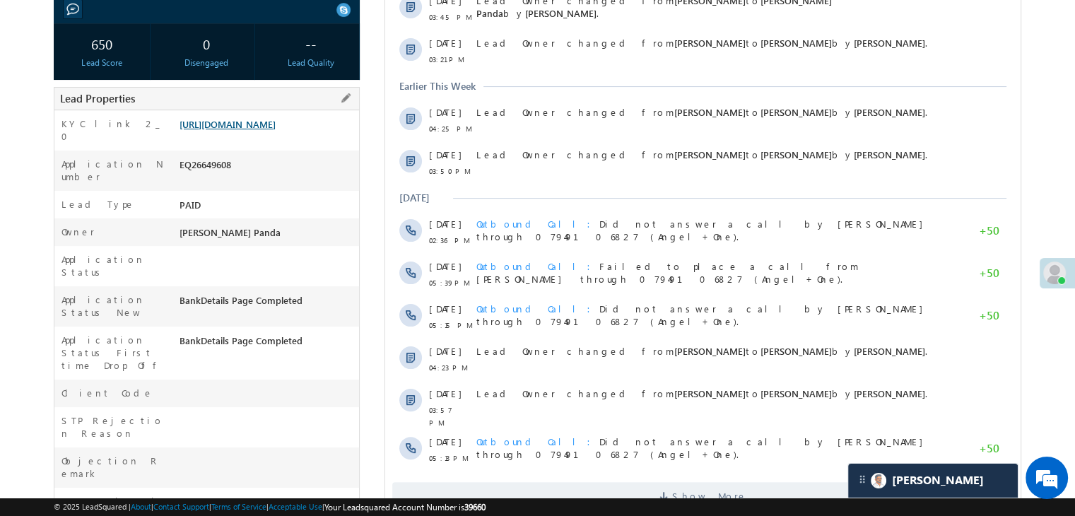
scroll to position [320, 0]
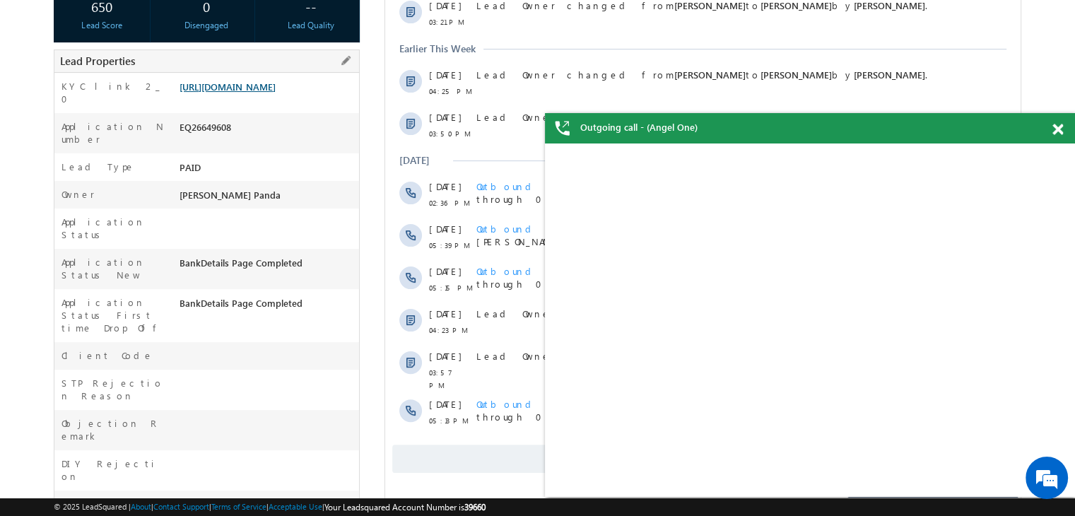
click at [257, 93] on link "https://angelbroking1-pk3em7sa.customui-test.leadsquared.com?leadId=1a8eb666-07…" at bounding box center [227, 87] width 96 height 12
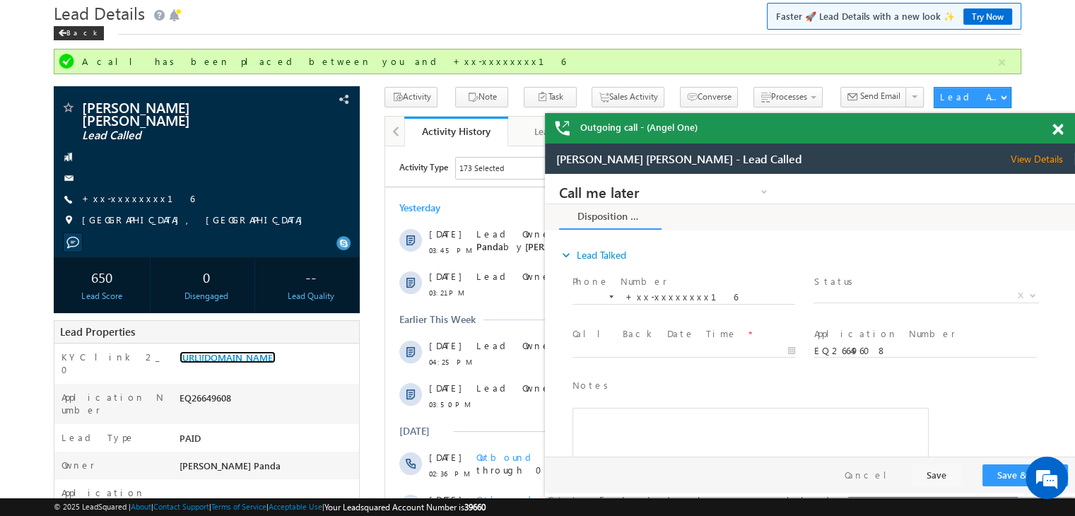
scroll to position [37, 0]
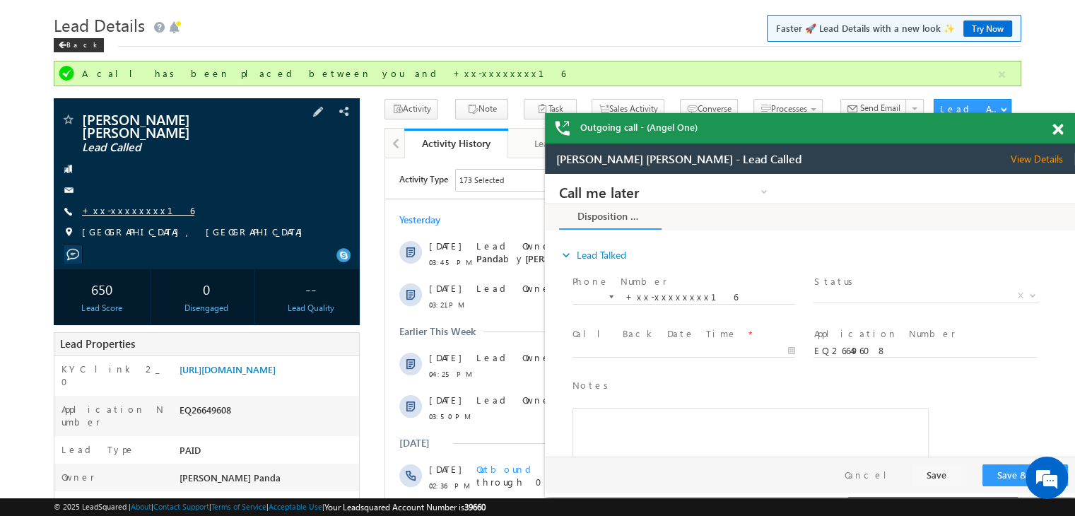
click at [122, 204] on link "+xx-xxxxxxxx16" at bounding box center [138, 210] width 112 height 12
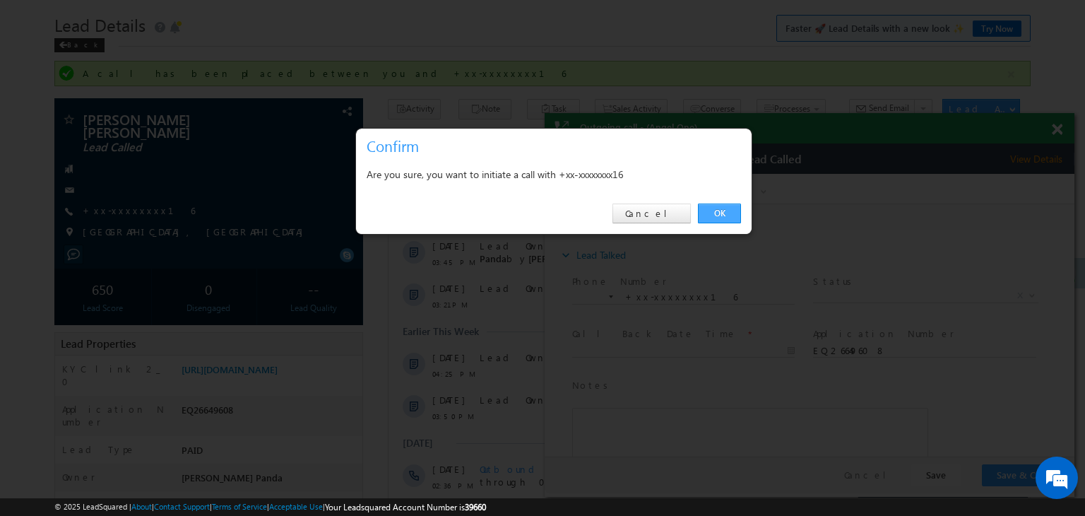
click at [726, 216] on link "OK" at bounding box center [719, 214] width 43 height 20
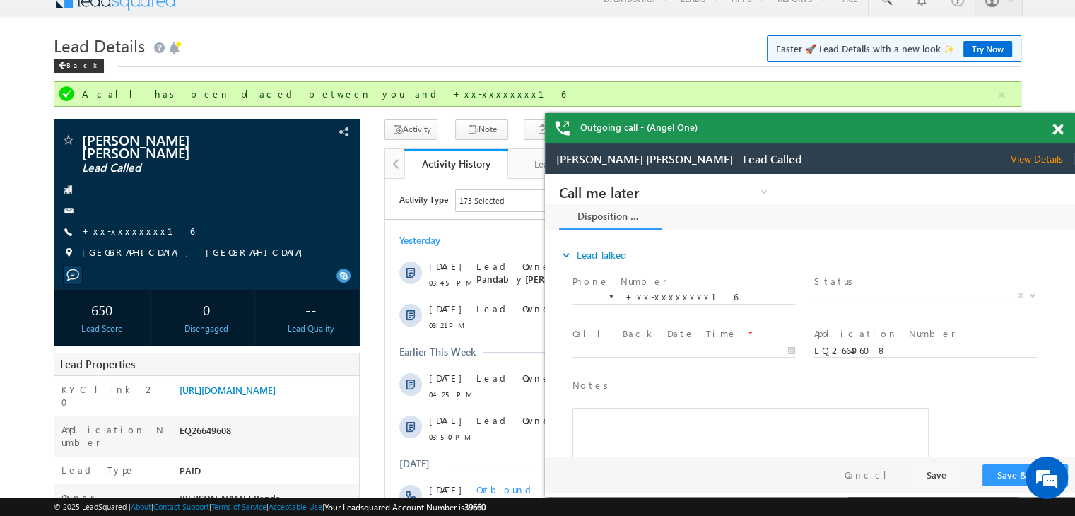
scroll to position [0, 0]
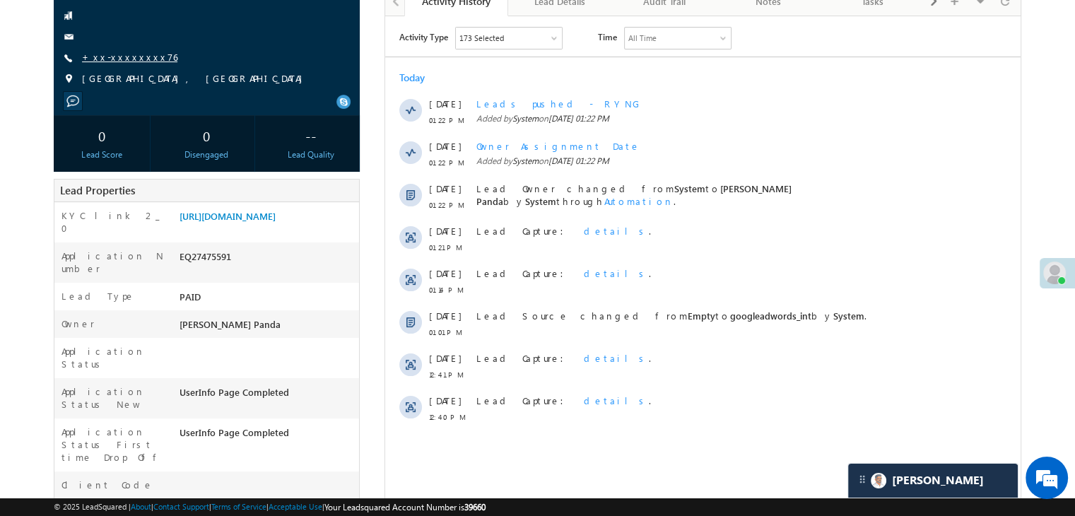
click at [113, 58] on link "+xx-xxxxxxxx76" at bounding box center [129, 57] width 95 height 12
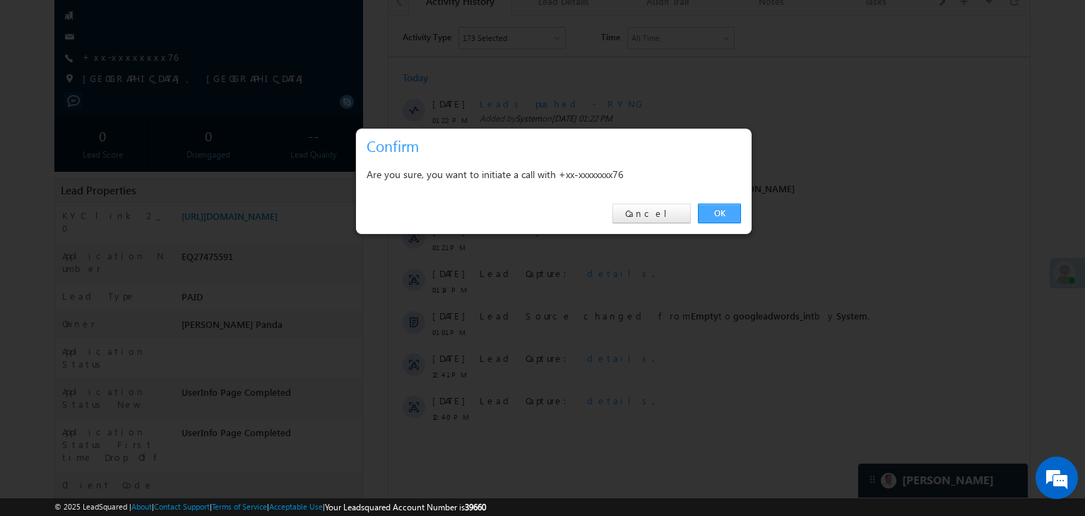
click at [724, 213] on link "OK" at bounding box center [719, 214] width 43 height 20
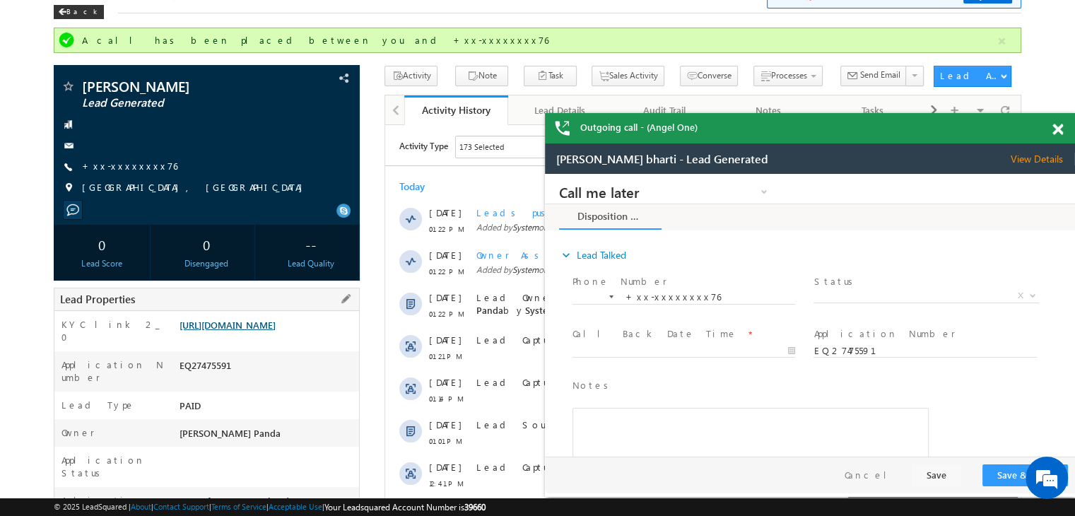
click at [260, 331] on link "[URL][DOMAIN_NAME]" at bounding box center [227, 325] width 96 height 12
click at [136, 166] on link "+xx-xxxxxxxx76" at bounding box center [129, 166] width 95 height 12
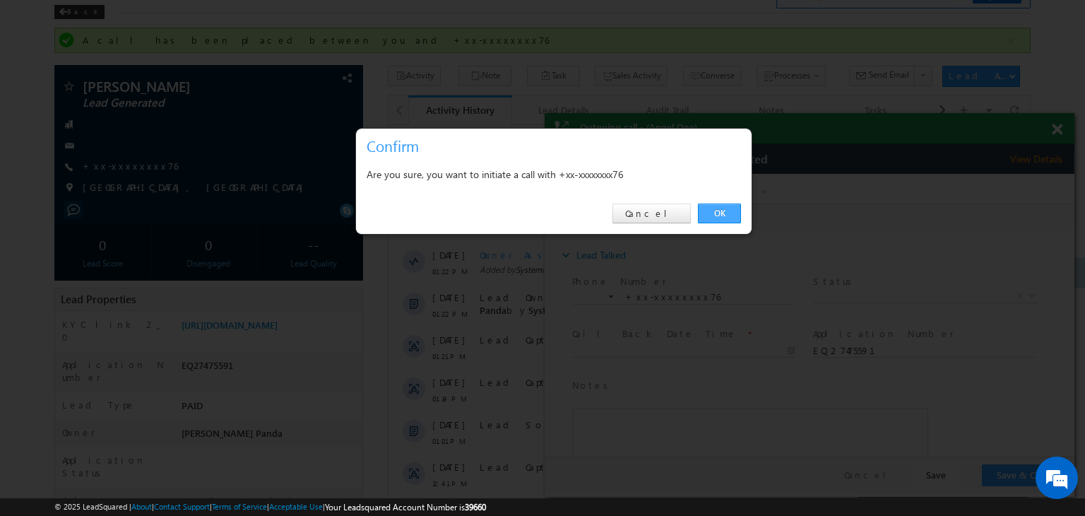
click at [717, 214] on link "OK" at bounding box center [719, 214] width 43 height 20
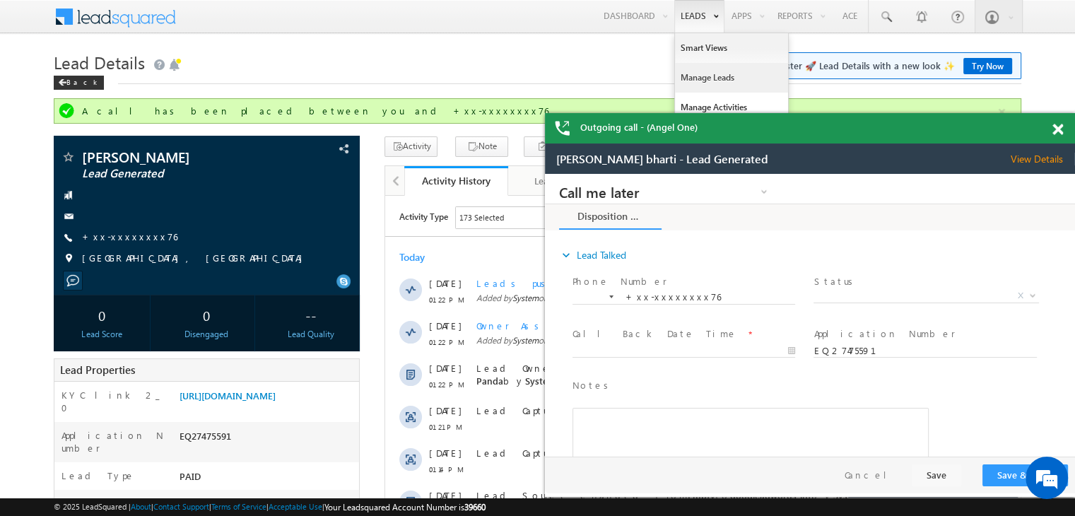
click at [697, 77] on link "Manage Leads" at bounding box center [731, 78] width 113 height 30
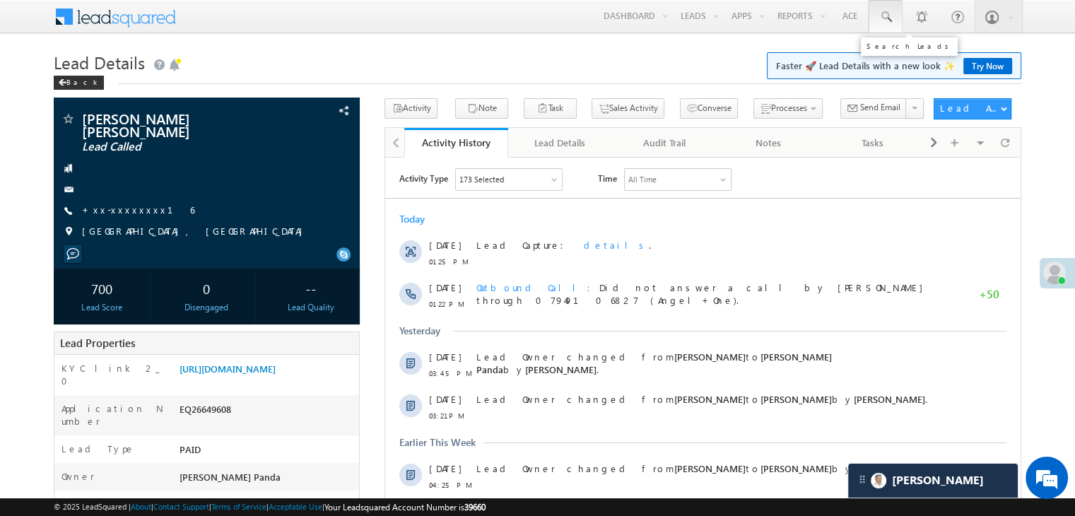
click at [886, 16] on span at bounding box center [885, 17] width 14 height 14
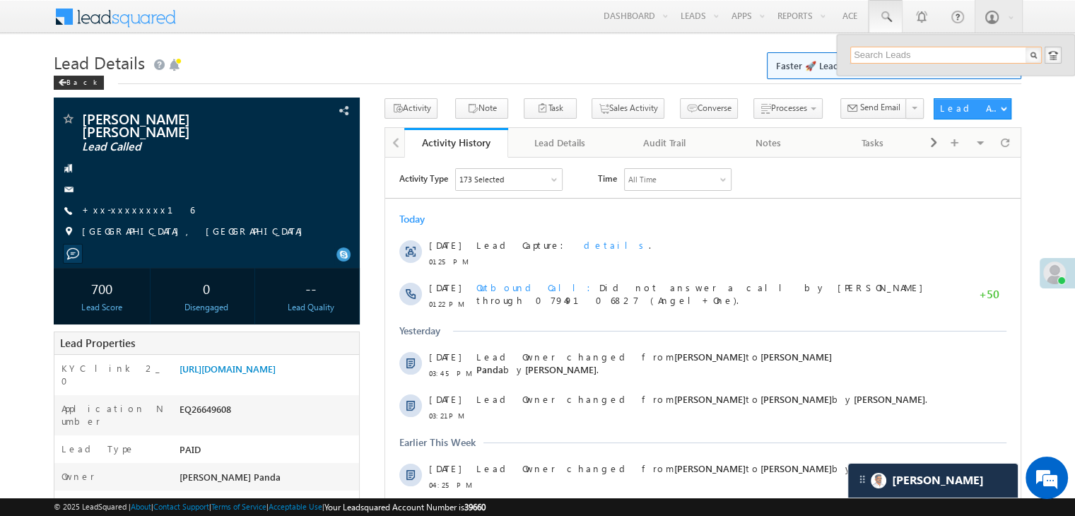
paste input "EQ26527986"
type input "EQ26527986"
click at [880, 75] on div "[PERSON_NAME]" at bounding box center [951, 76] width 189 height 16
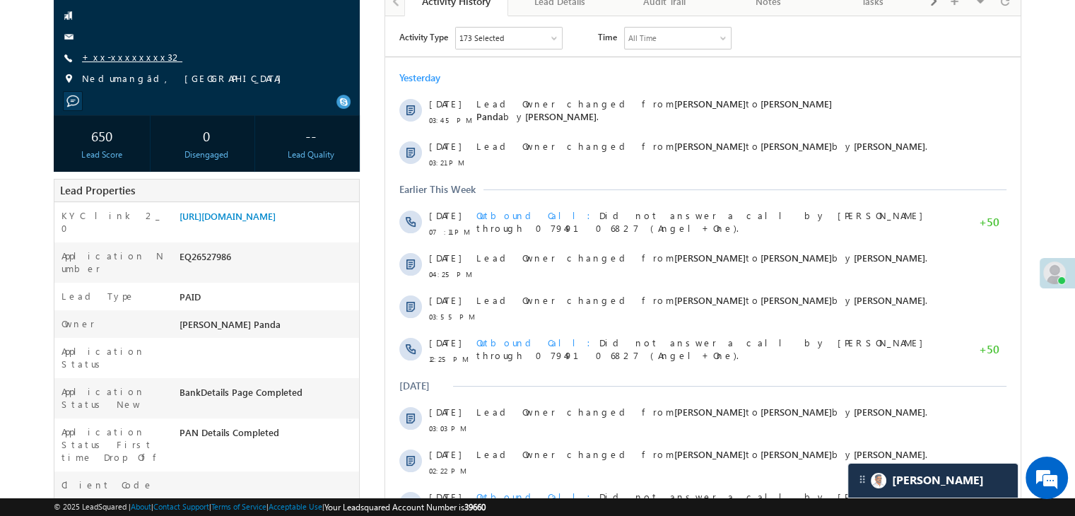
click at [116, 57] on link "+xx-xxxxxxxx32" at bounding box center [132, 57] width 100 height 12
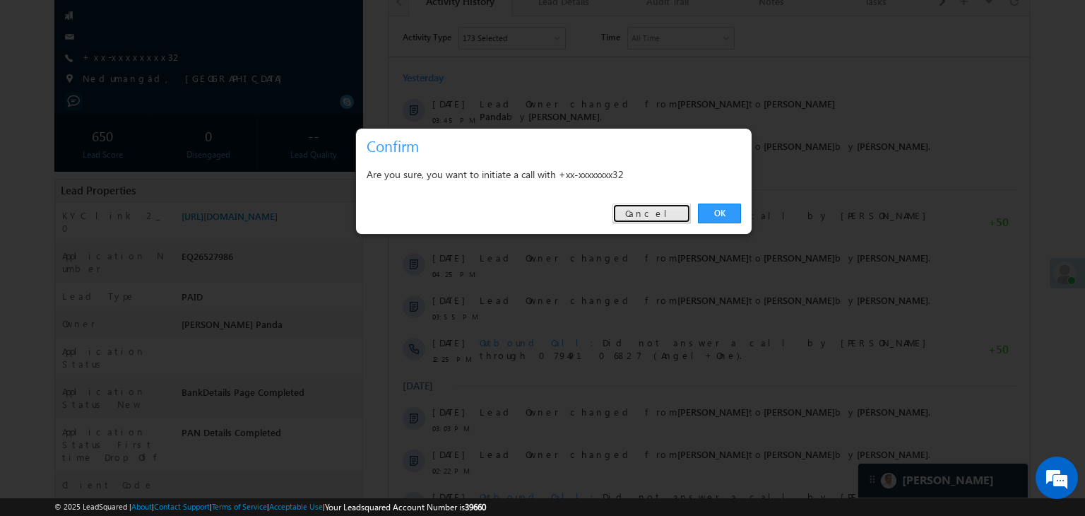
click at [671, 212] on link "Cancel" at bounding box center [652, 214] width 78 height 20
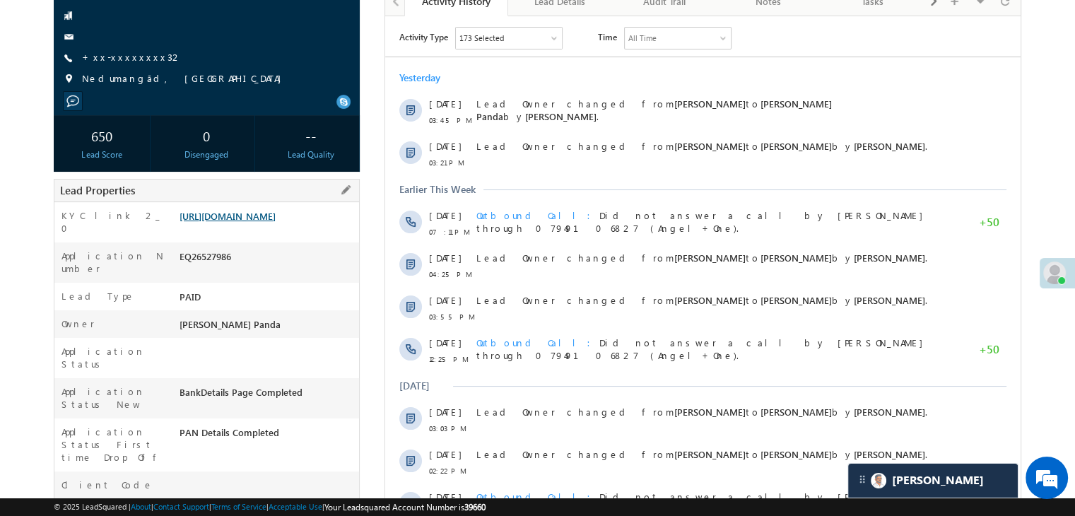
click at [276, 222] on link "[URL][DOMAIN_NAME]" at bounding box center [227, 216] width 96 height 12
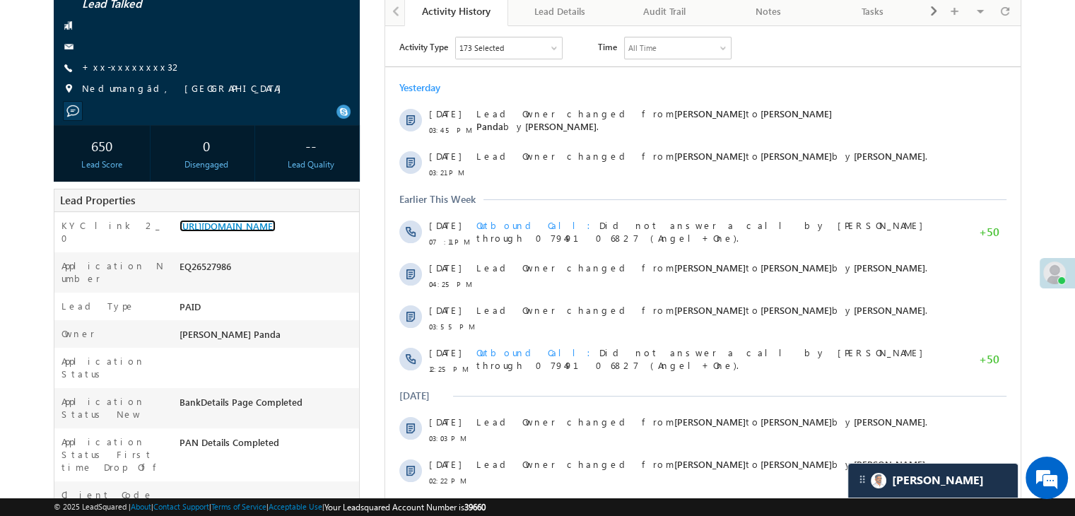
scroll to position [71, 0]
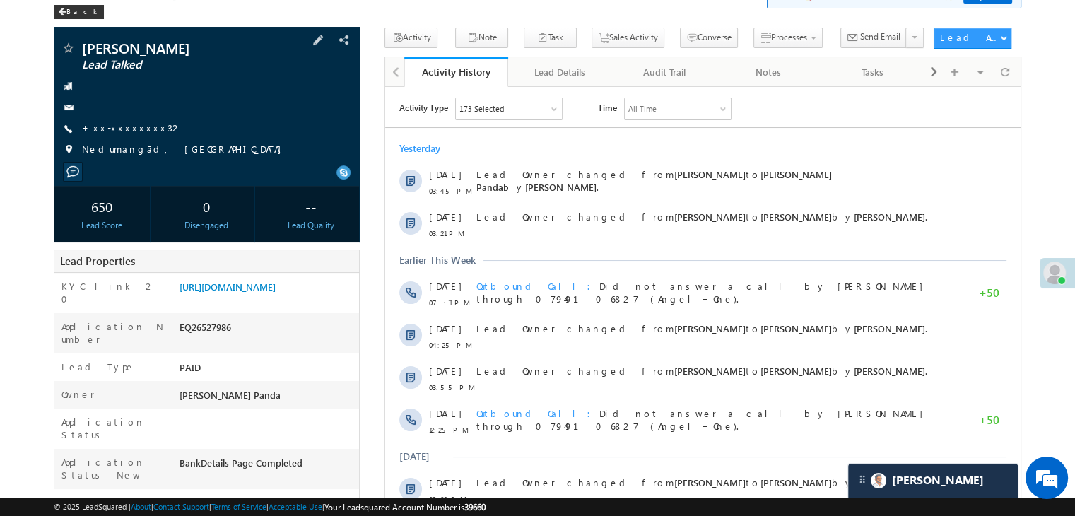
drag, startPoint x: 123, startPoint y: 134, endPoint x: 126, endPoint y: 141, distance: 7.9
click at [123, 134] on span "+xx-xxxxxxxx32" at bounding box center [132, 129] width 100 height 14
click at [119, 128] on link "+xx-xxxxxxxx32" at bounding box center [132, 128] width 100 height 12
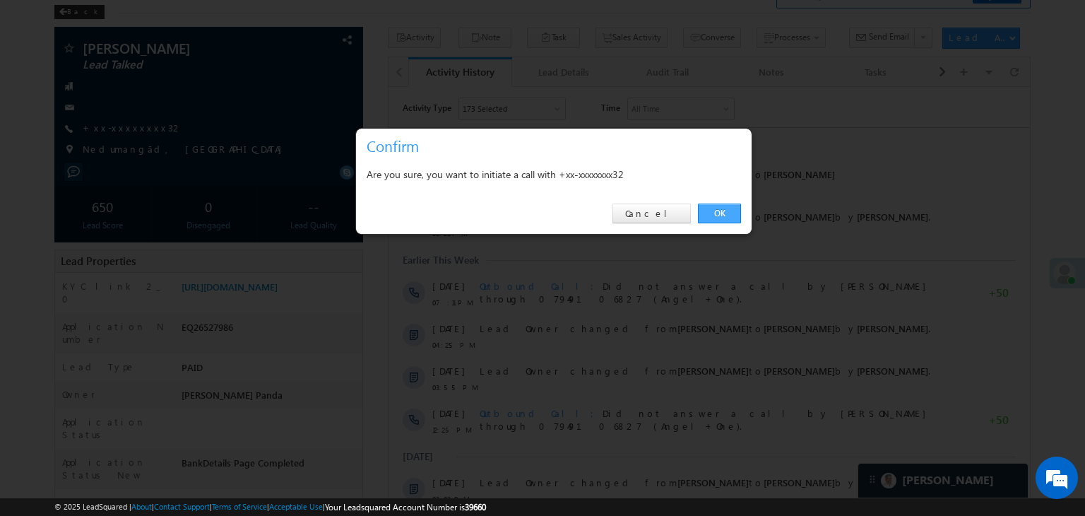
click at [727, 211] on link "OK" at bounding box center [719, 214] width 43 height 20
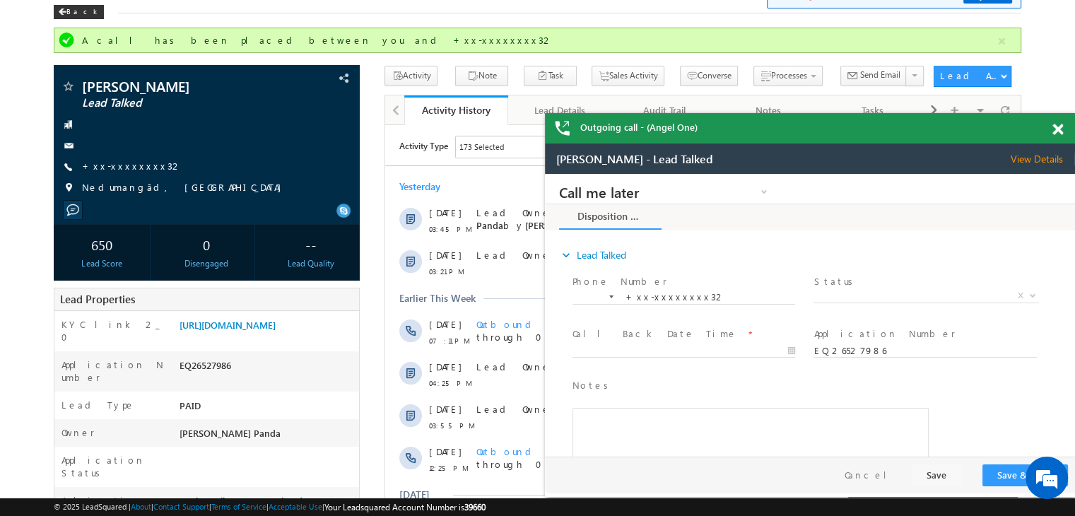
scroll to position [0, 0]
click at [116, 165] on link "+xx-xxxxxxxx32" at bounding box center [132, 166] width 100 height 12
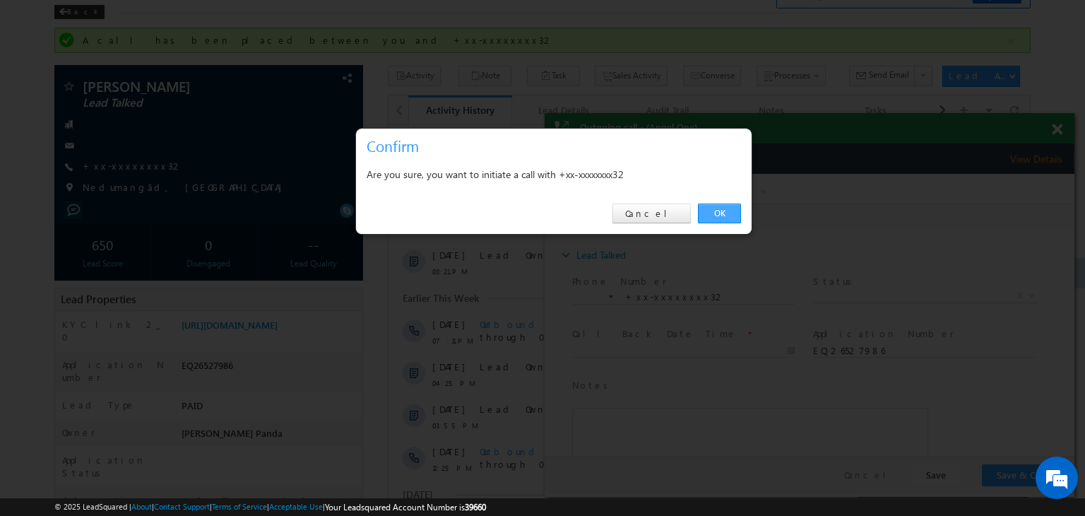
click at [718, 210] on link "OK" at bounding box center [719, 214] width 43 height 20
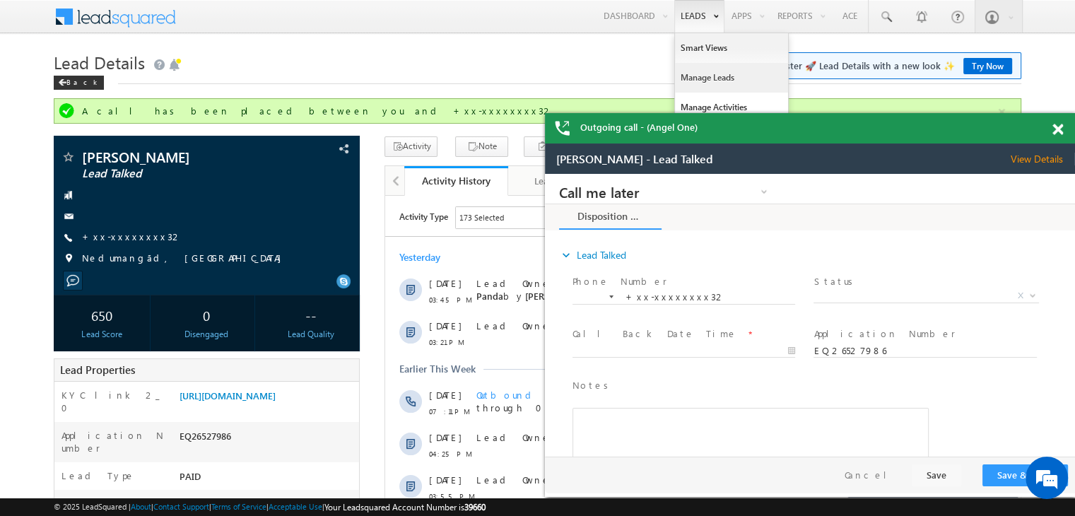
click at [698, 77] on link "Manage Leads" at bounding box center [731, 78] width 113 height 30
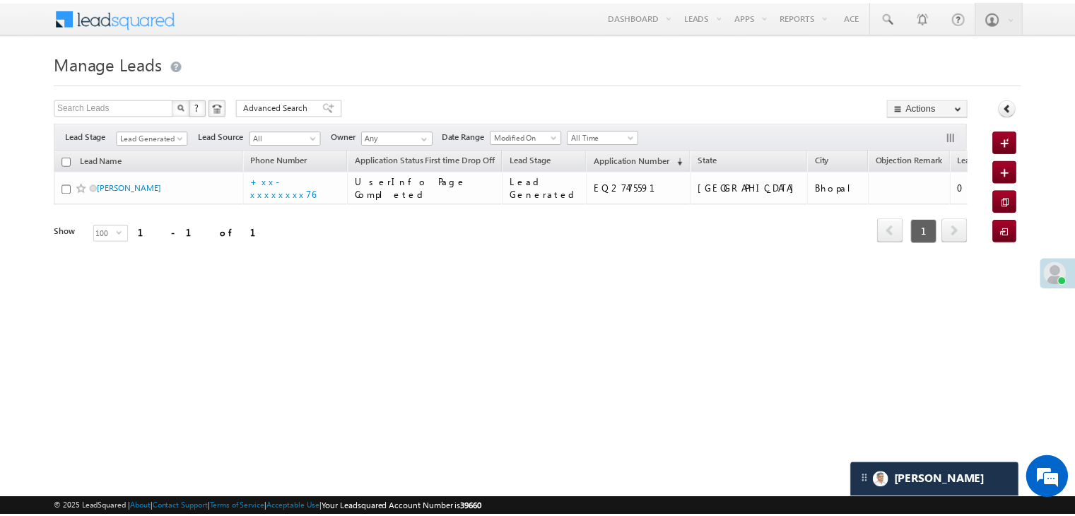
scroll to position [6738, 0]
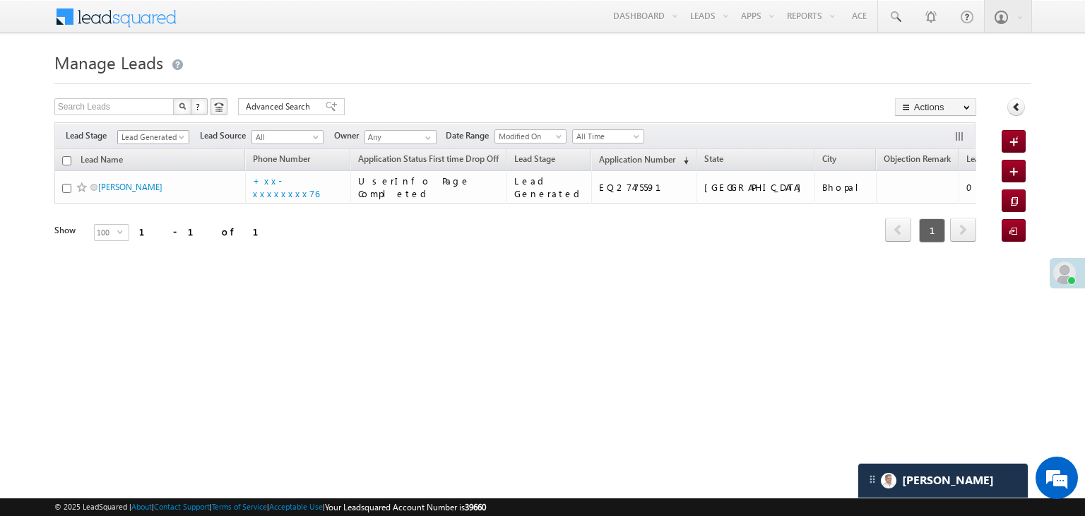
click at [176, 139] on span "Lead Generated" at bounding box center [151, 137] width 67 height 13
click at [147, 148] on link "All" at bounding box center [153, 152] width 71 height 13
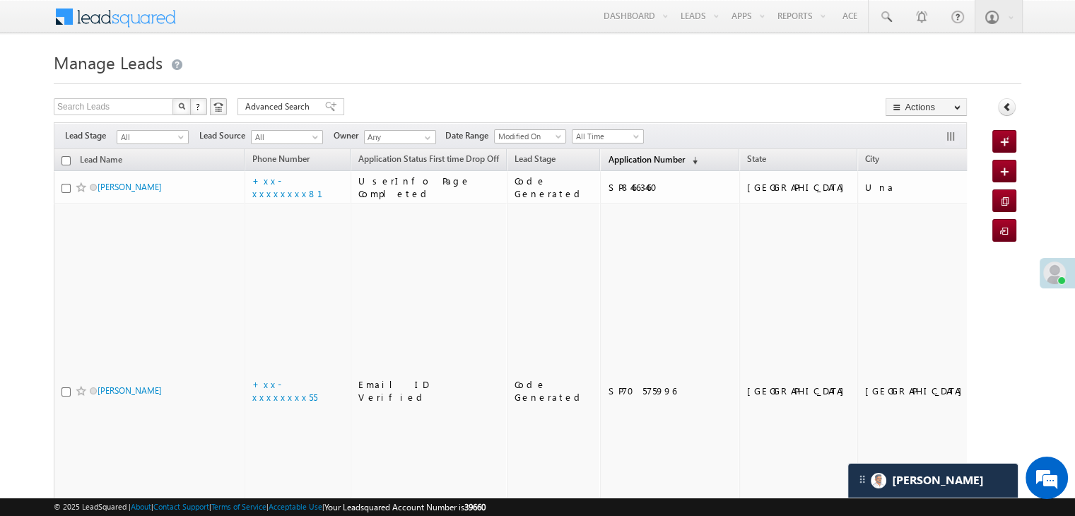
scroll to position [0, 0]
click at [613, 159] on span "Application Number" at bounding box center [646, 159] width 76 height 11
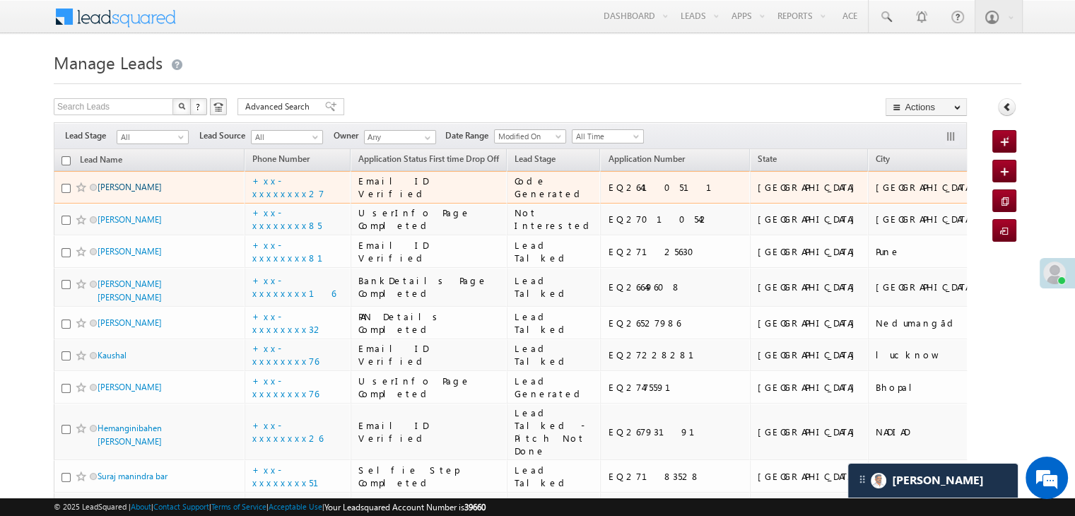
click at [105, 192] on link "Raj" at bounding box center [130, 187] width 64 height 11
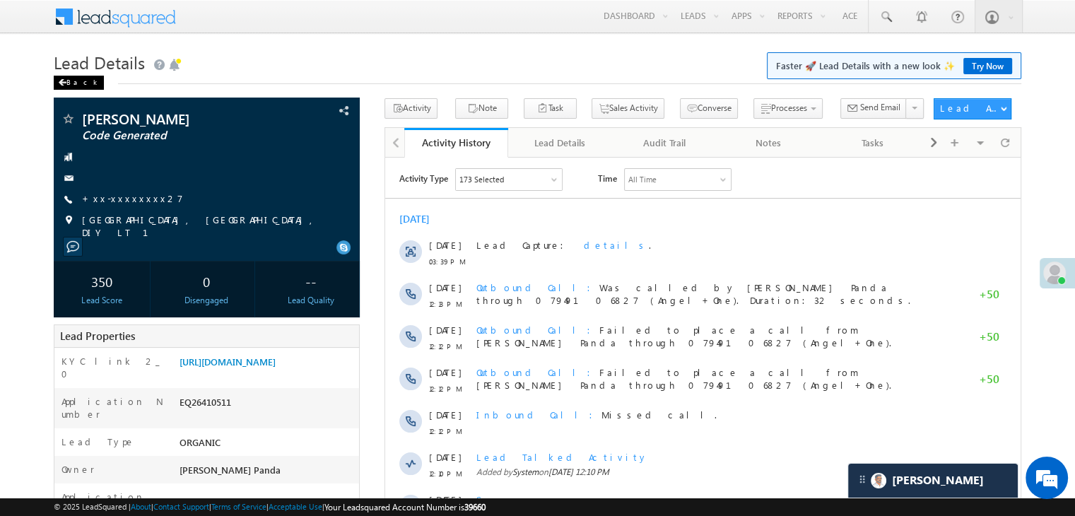
click at [70, 85] on div "Back" at bounding box center [79, 83] width 50 height 14
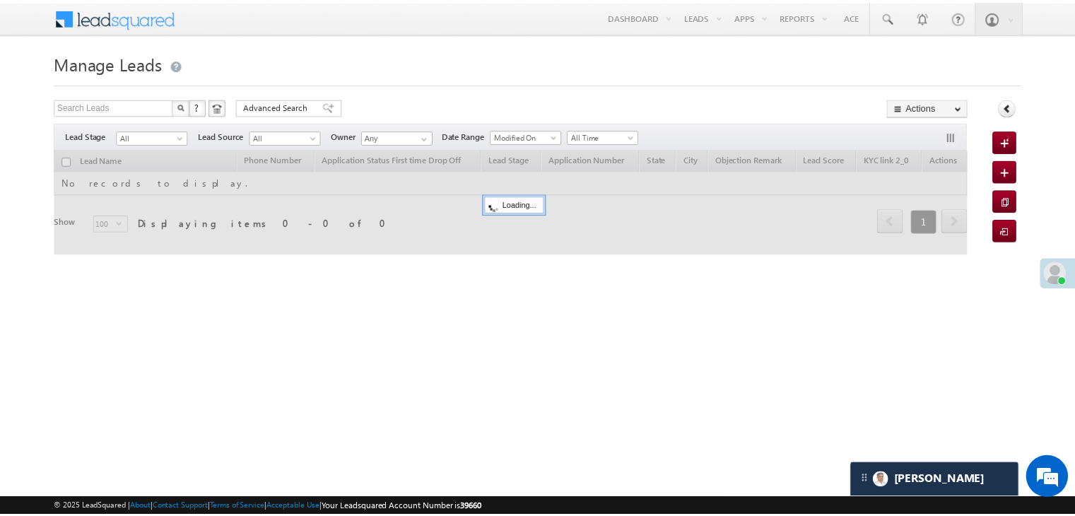
scroll to position [6738, 0]
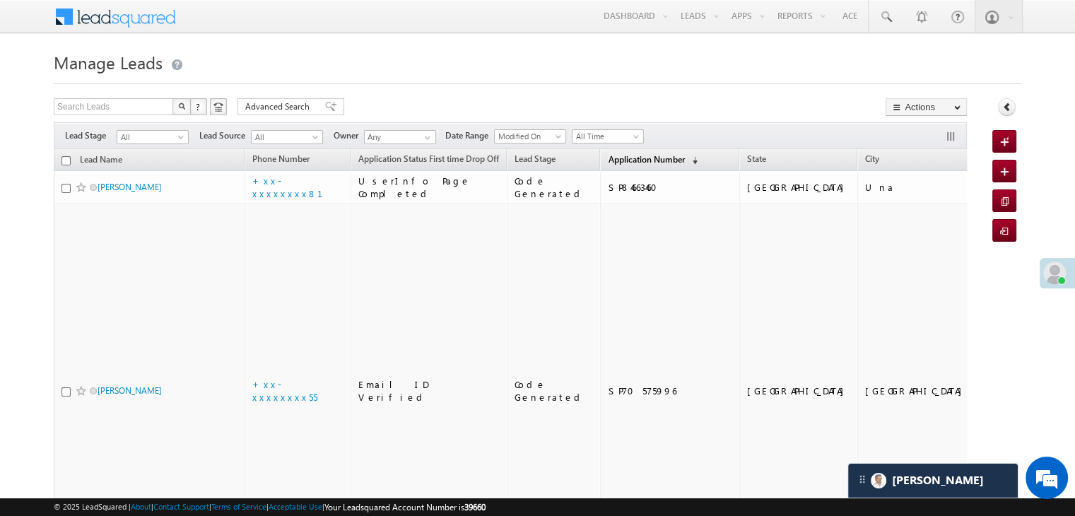
click at [623, 156] on span "Application Number" at bounding box center [646, 159] width 76 height 11
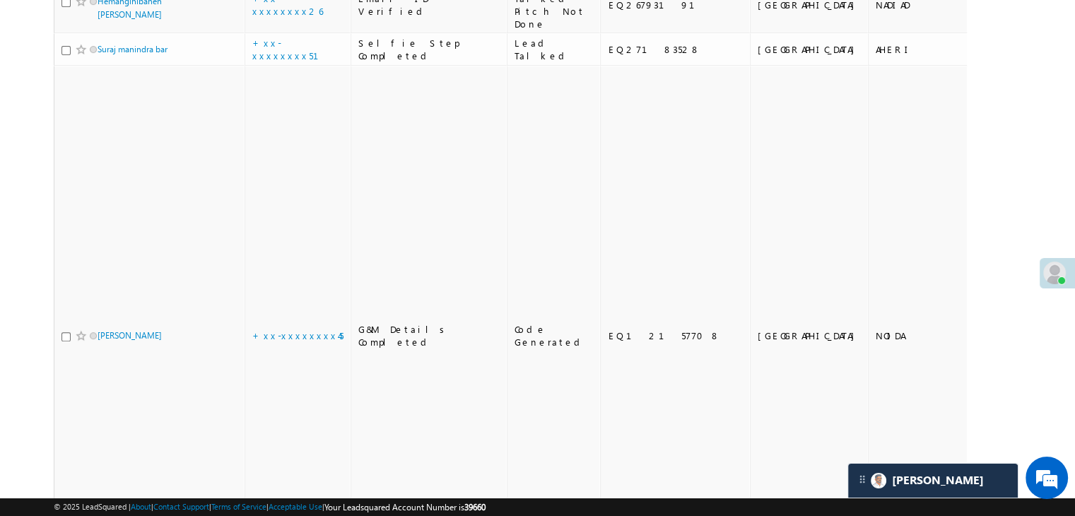
scroll to position [424, 0]
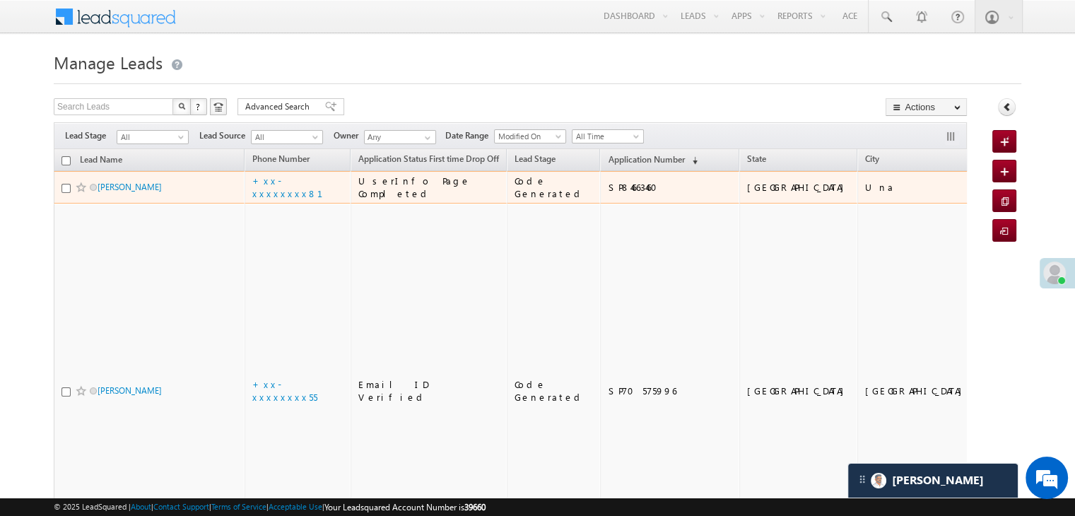
scroll to position [6738, 0]
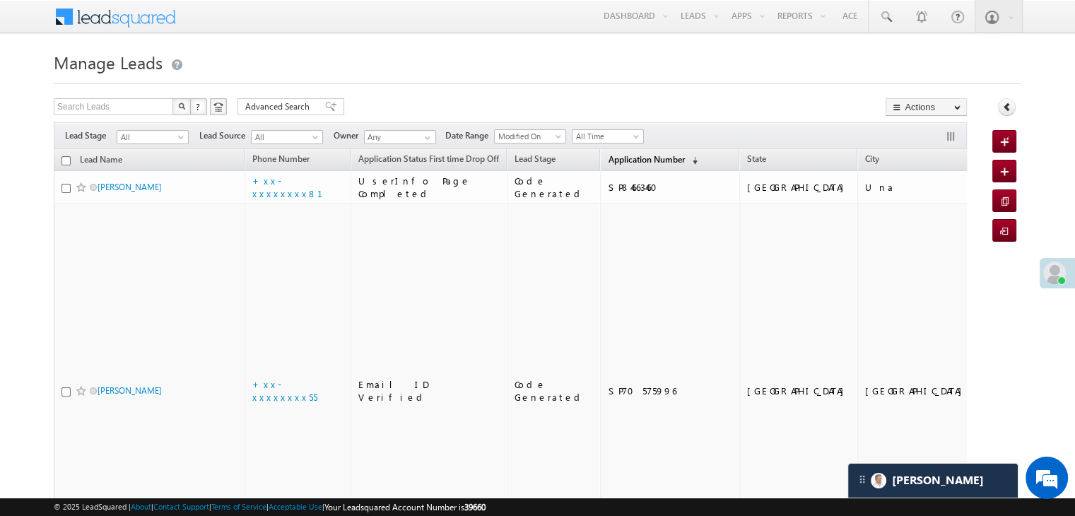
click at [608, 154] on span "Application Number" at bounding box center [646, 159] width 76 height 11
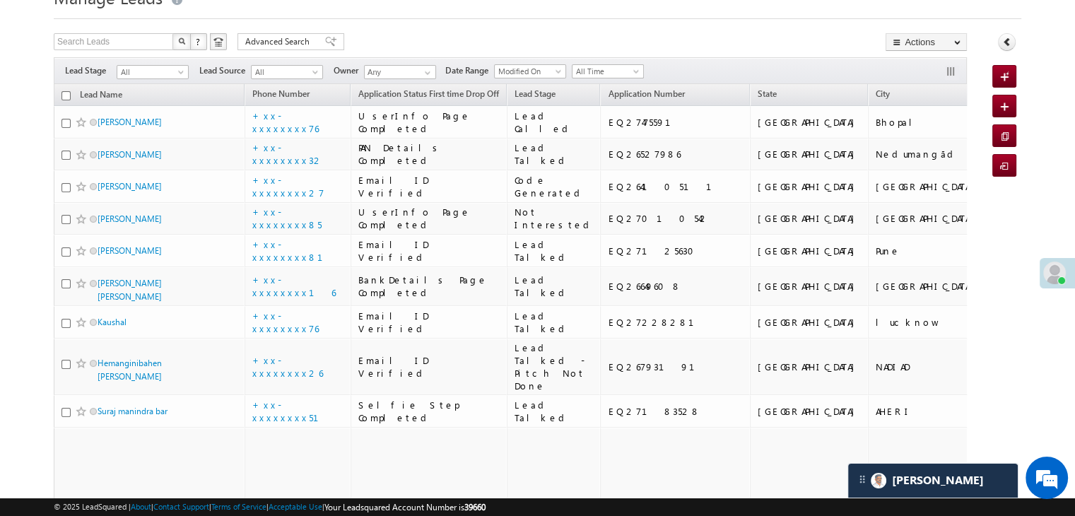
scroll to position [212, 0]
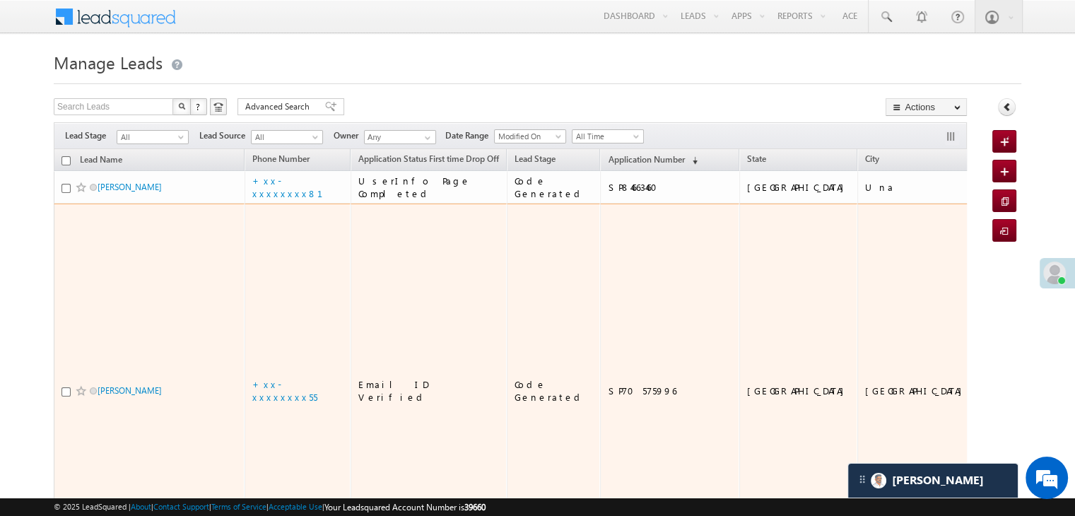
scroll to position [6738, 0]
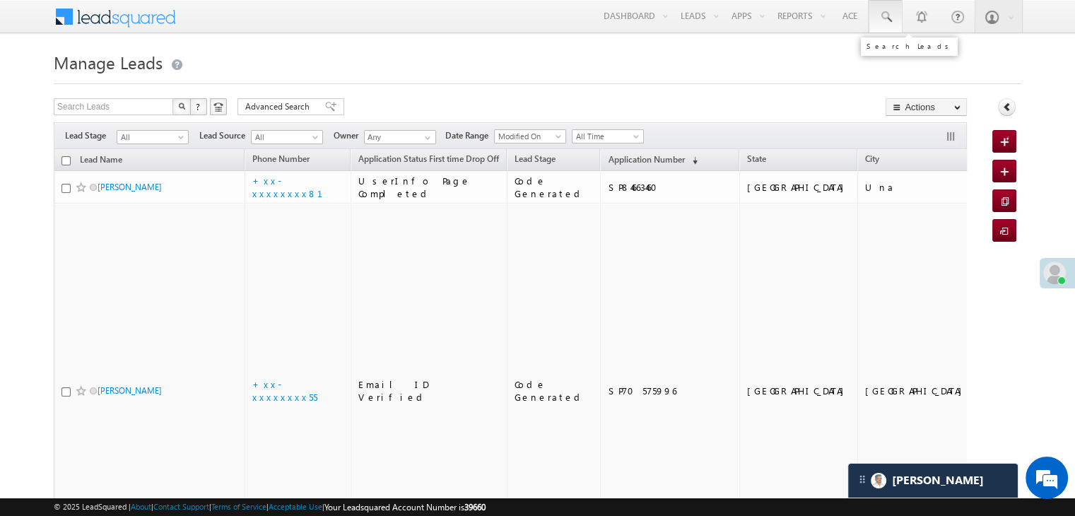
click at [884, 18] on span at bounding box center [885, 17] width 14 height 14
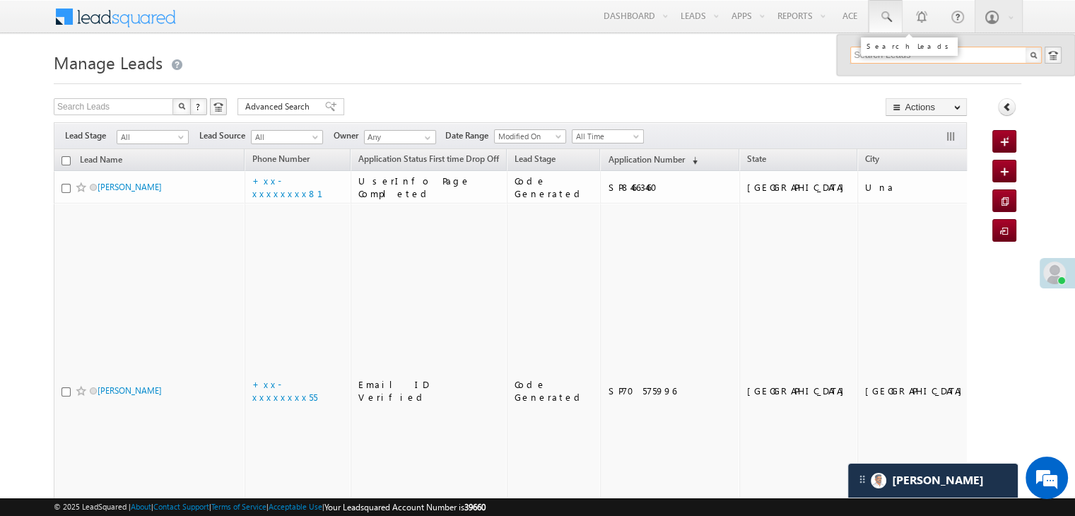
paste input "EQ26781072"
type input "EQ26781072"
click at [881, 78] on div "[PERSON_NAME]" at bounding box center [951, 76] width 189 height 16
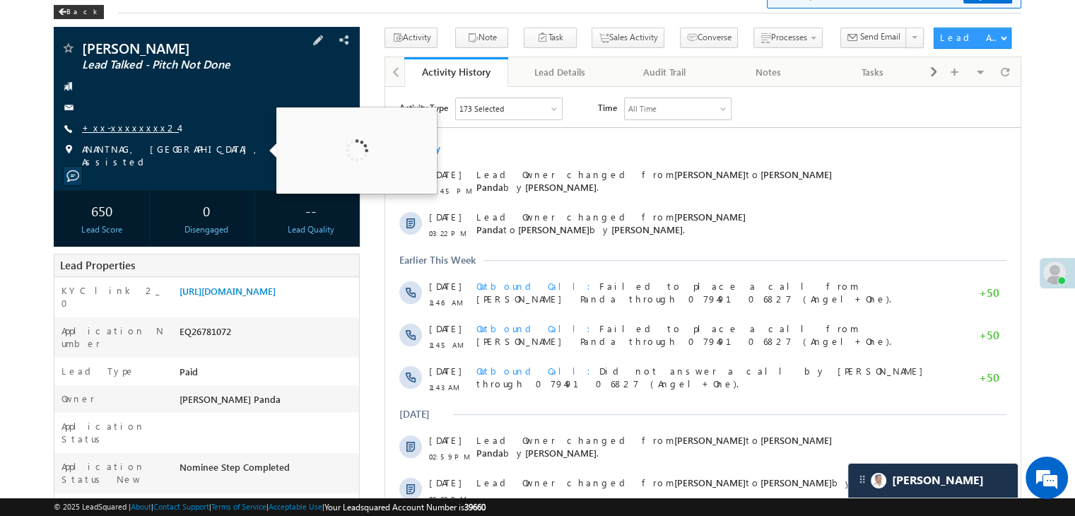
scroll to position [6738, 0]
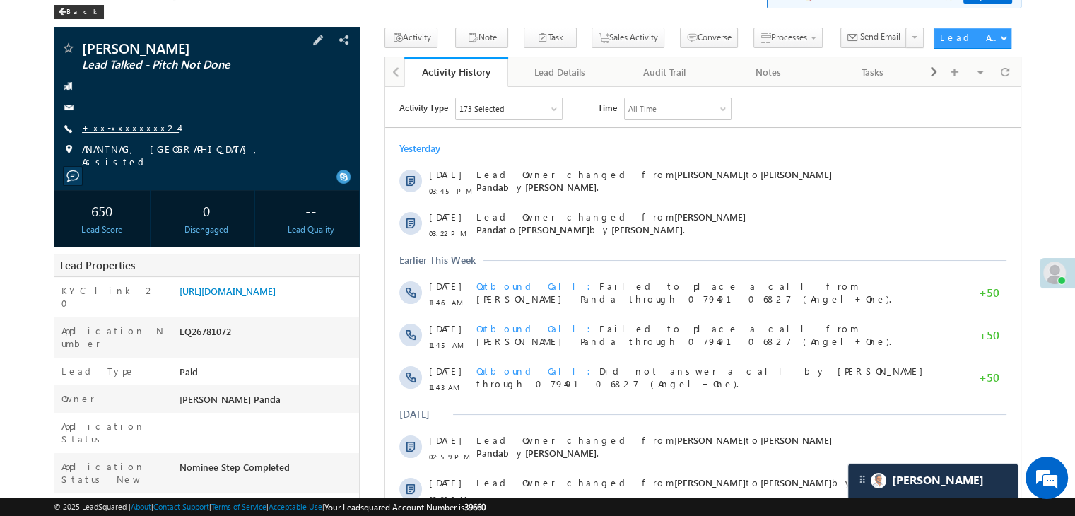
click at [113, 127] on link "+xx-xxxxxxxx24" at bounding box center [130, 128] width 97 height 12
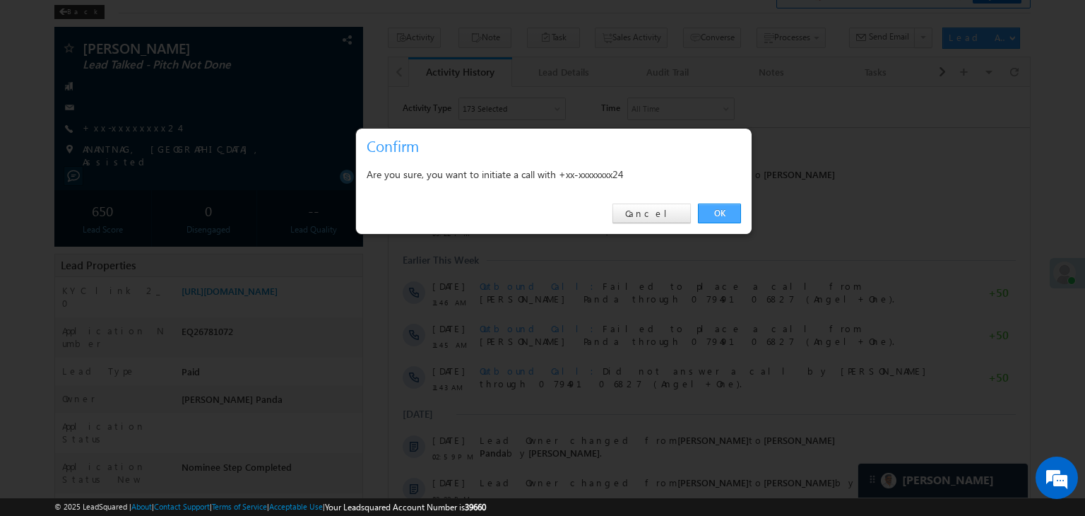
click at [721, 209] on link "OK" at bounding box center [719, 214] width 43 height 20
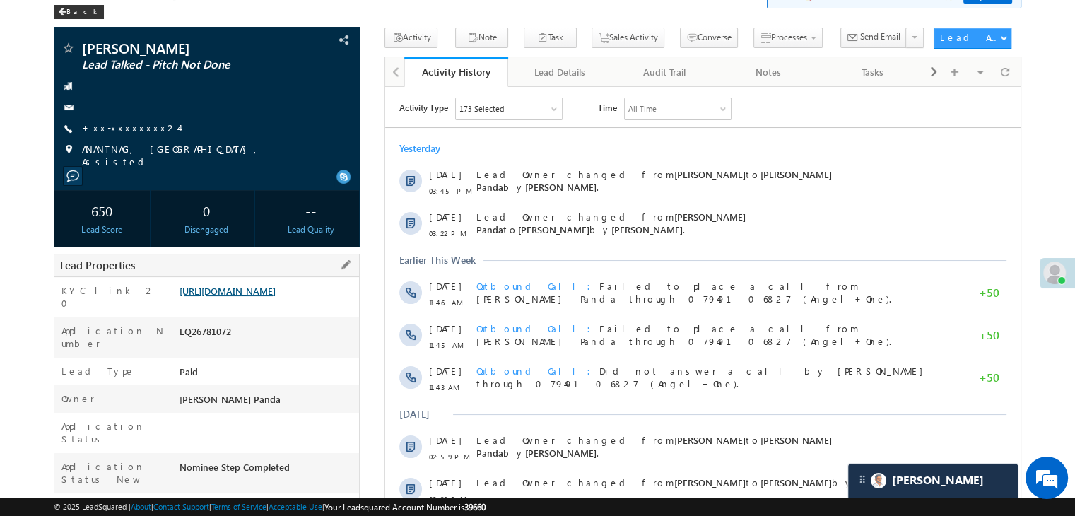
click at [276, 297] on link "[URL][DOMAIN_NAME]" at bounding box center [227, 291] width 96 height 12
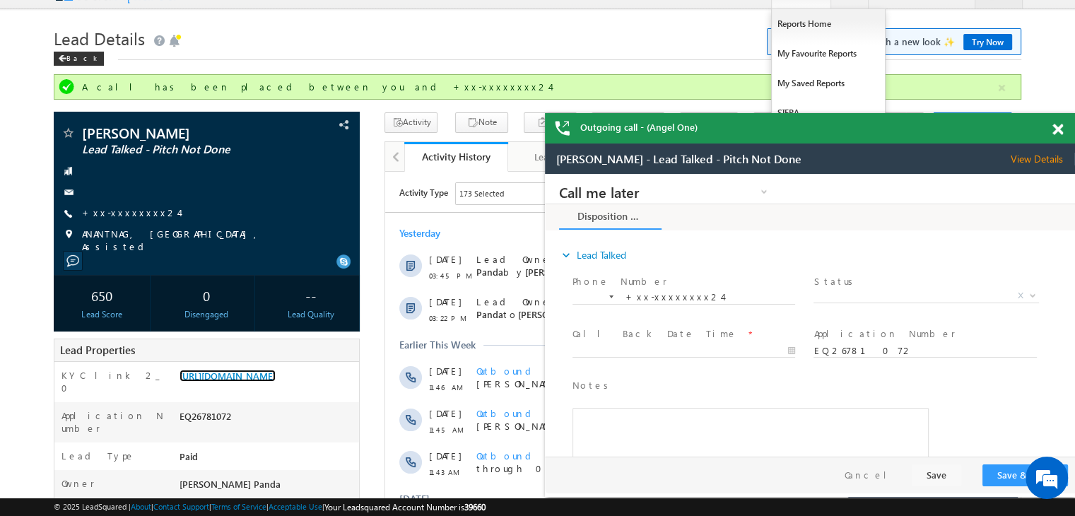
scroll to position [0, 0]
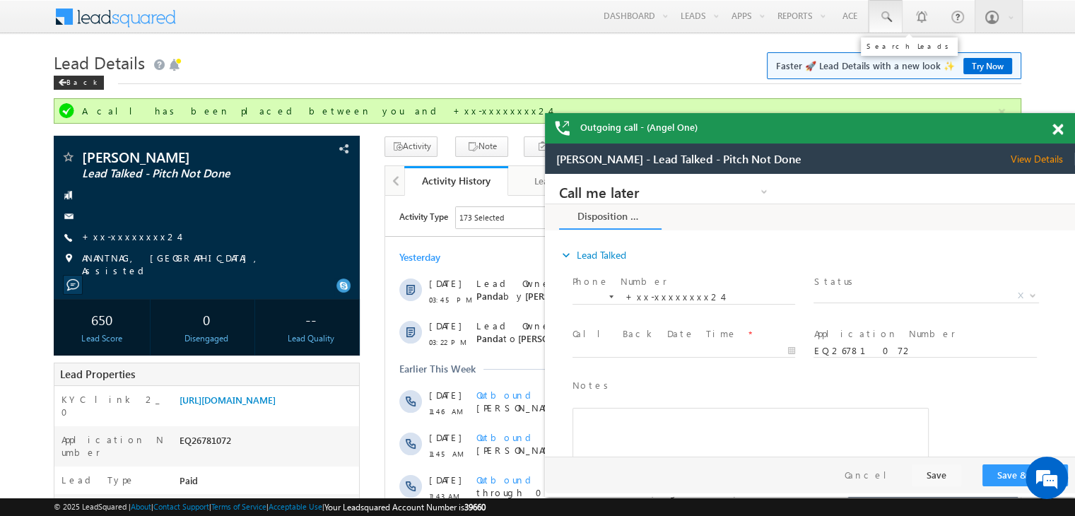
click at [885, 21] on span at bounding box center [885, 17] width 14 height 14
paste input "EQ26586216"
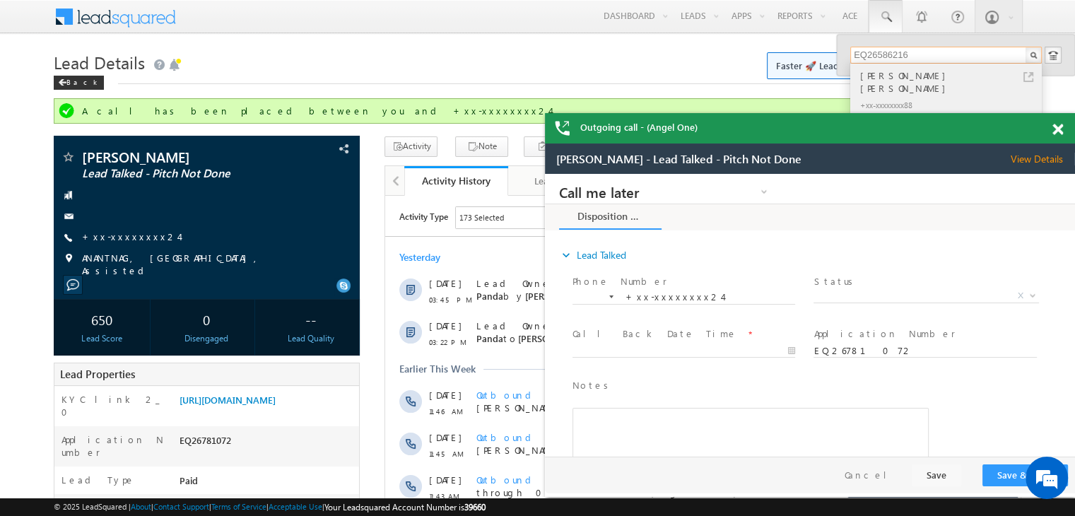
type input "EQ26586216"
click at [879, 77] on div "Jagdish jeevan gaonkar" at bounding box center [951, 82] width 189 height 28
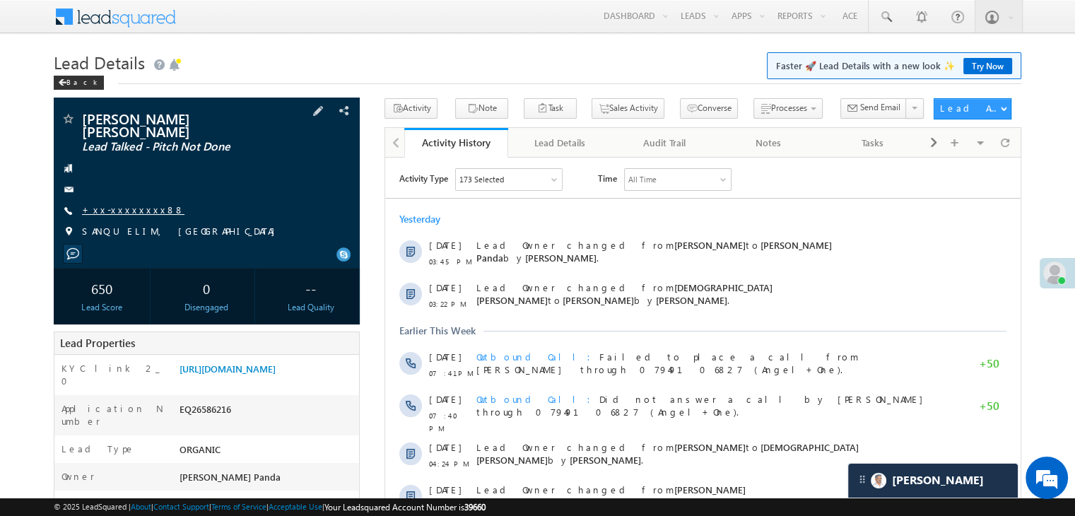
click at [114, 204] on link "+xx-xxxxxxxx88" at bounding box center [133, 210] width 102 height 12
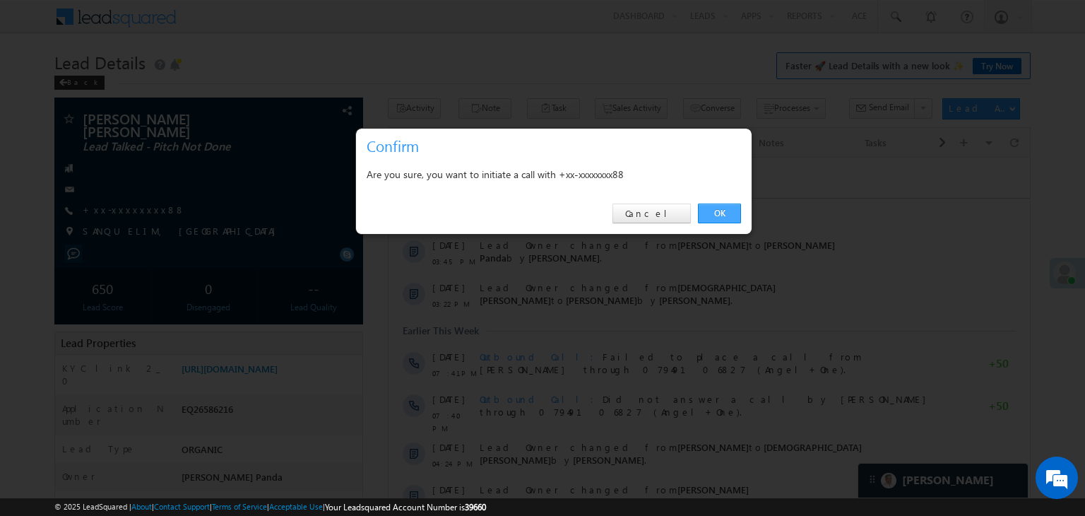
drag, startPoint x: 721, startPoint y: 207, endPoint x: 296, endPoint y: 61, distance: 449.2
click at [721, 207] on link "OK" at bounding box center [719, 214] width 43 height 20
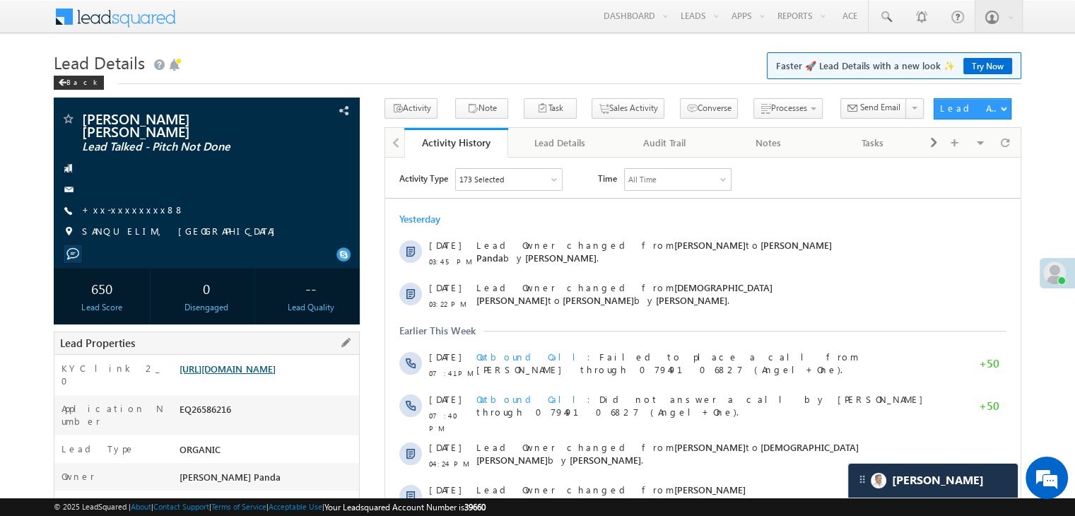
click at [276, 375] on link "[URL][DOMAIN_NAME]" at bounding box center [227, 369] width 96 height 12
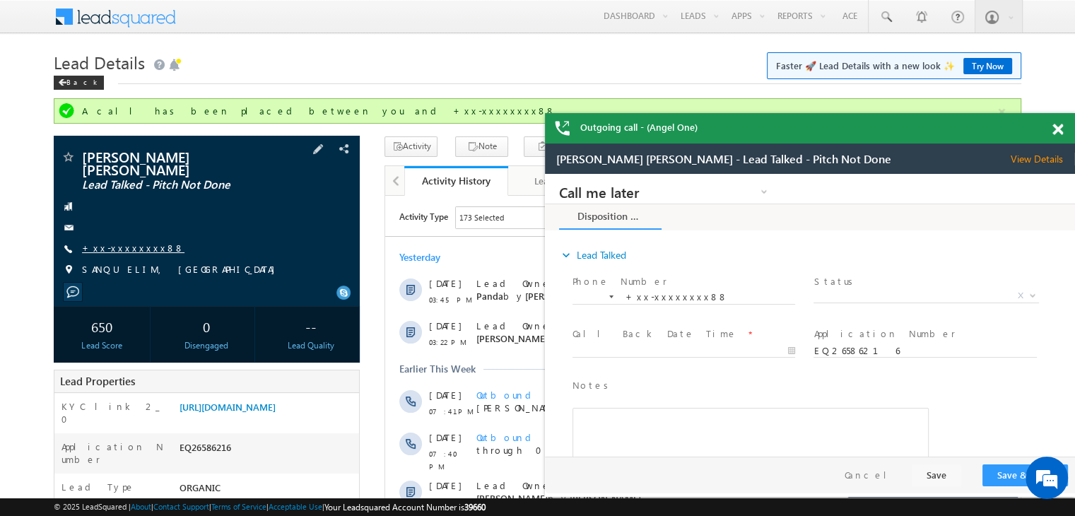
click at [114, 242] on link "+xx-xxxxxxxx88" at bounding box center [133, 248] width 102 height 12
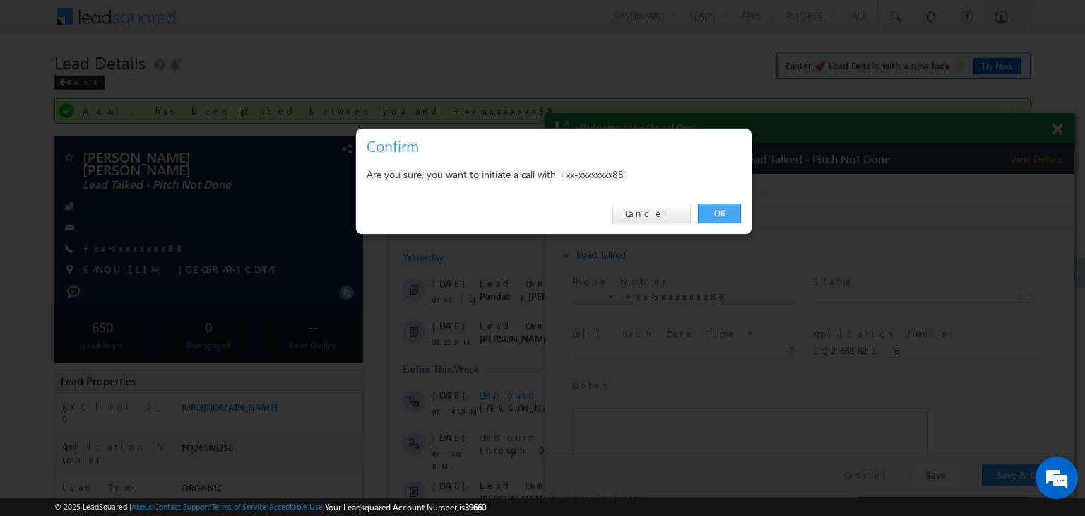
click at [719, 213] on link "OK" at bounding box center [719, 214] width 43 height 20
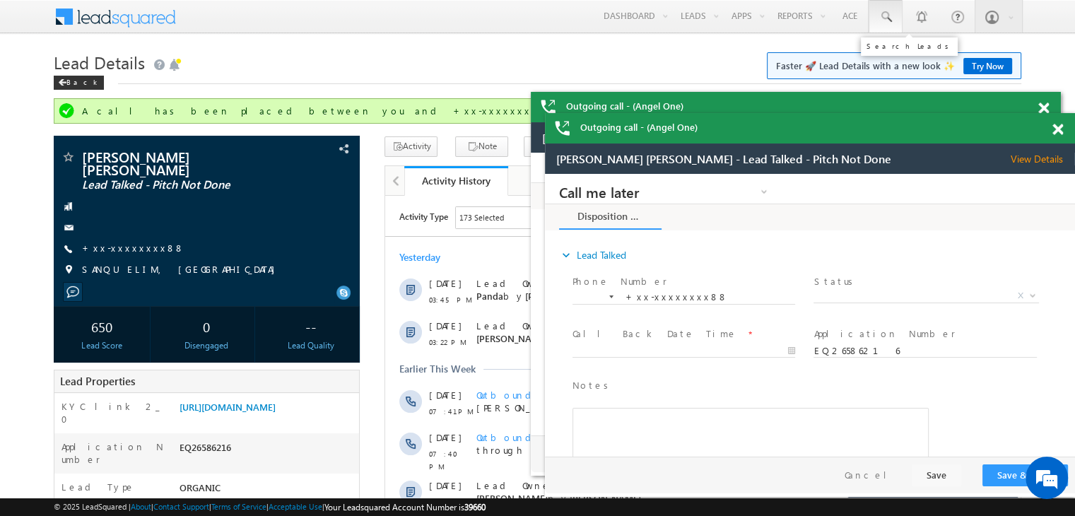
click at [881, 12] on span at bounding box center [885, 17] width 14 height 14
paste input "EQ26630109"
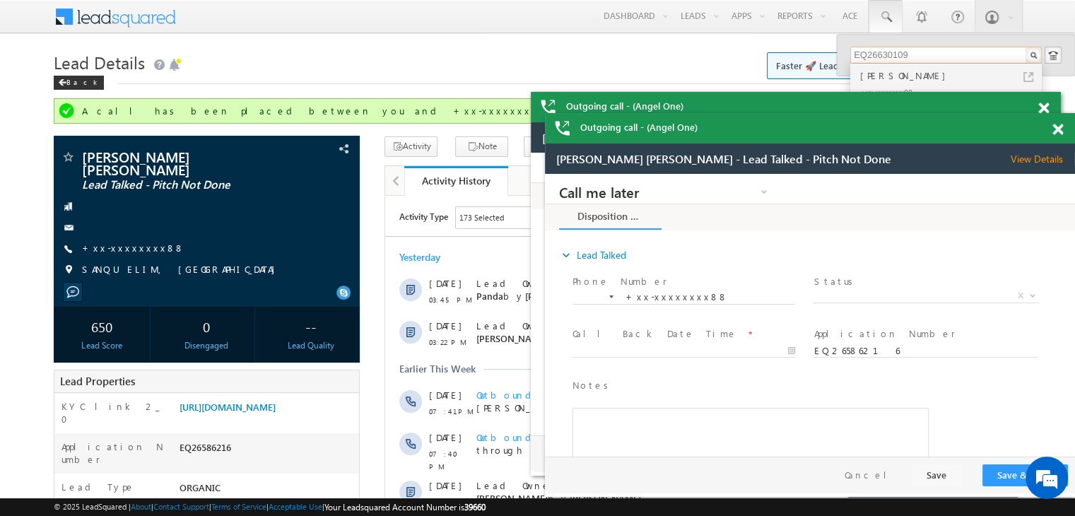
type input "EQ26630109"
click at [868, 78] on div "[PERSON_NAME]" at bounding box center [951, 76] width 189 height 16
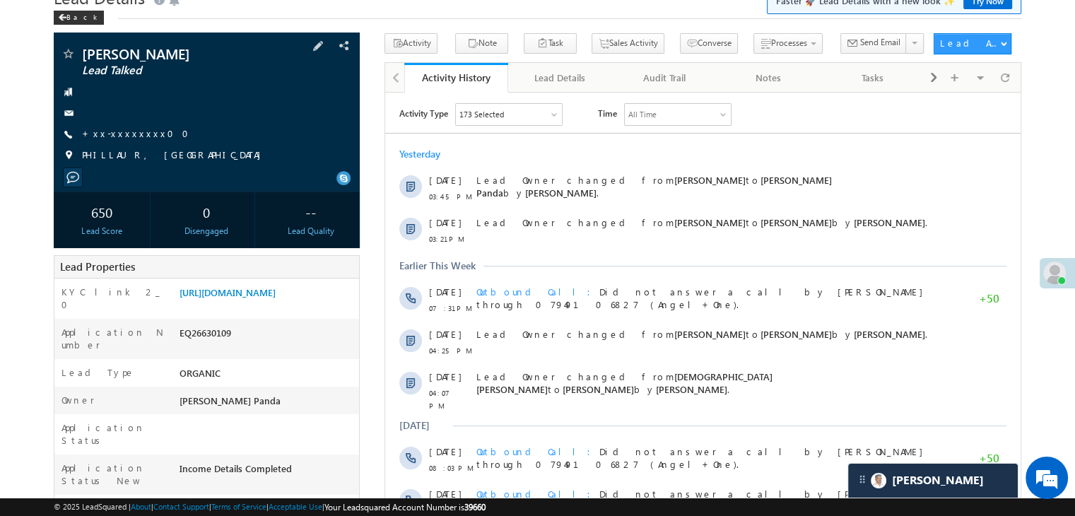
scroll to position [141, 0]
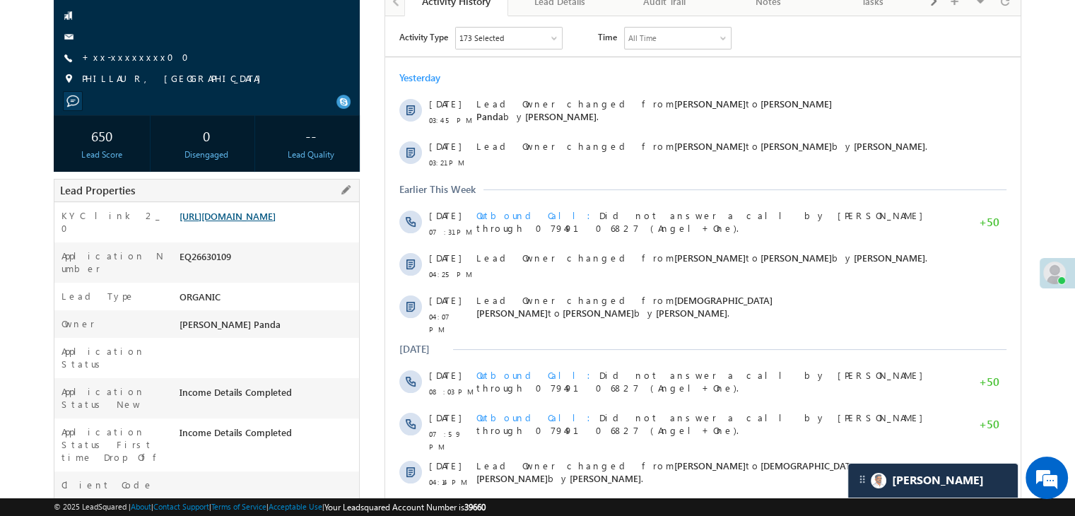
click at [276, 222] on link "[URL][DOMAIN_NAME]" at bounding box center [227, 216] width 96 height 12
click at [114, 60] on link "+xx-xxxxxxxx00" at bounding box center [139, 57] width 115 height 12
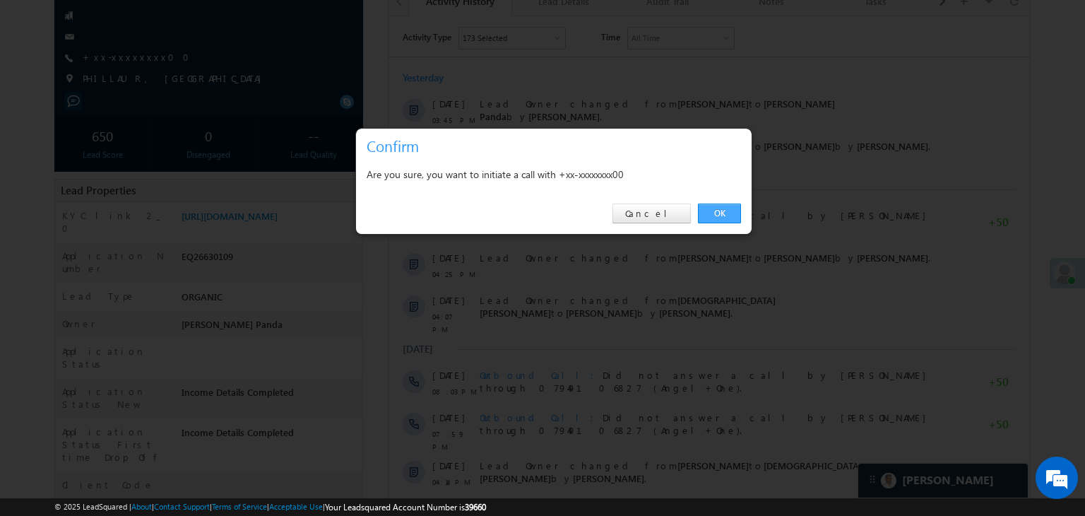
click at [718, 211] on link "OK" at bounding box center [719, 214] width 43 height 20
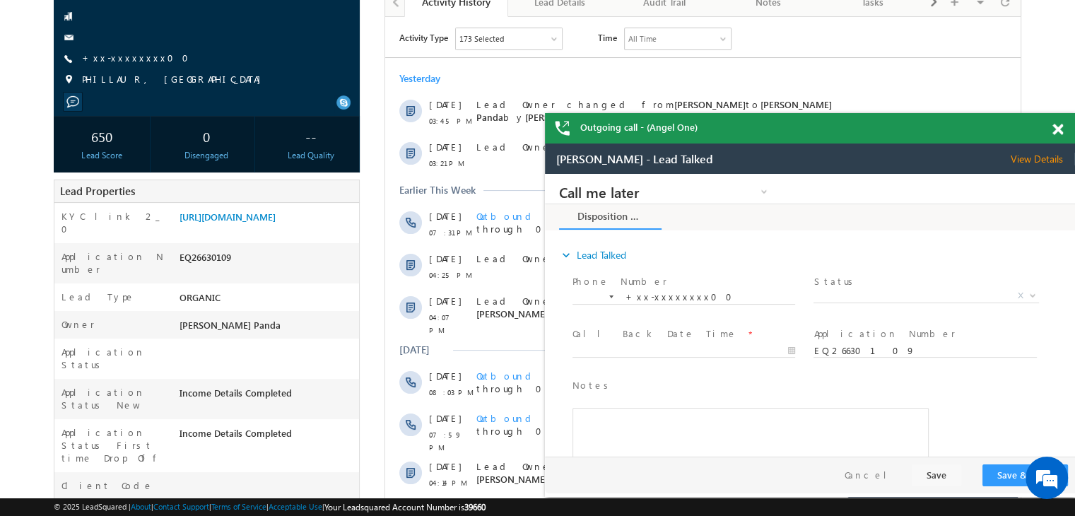
scroll to position [0, 0]
click at [122, 54] on link "+xx-xxxxxxxx00" at bounding box center [139, 58] width 115 height 12
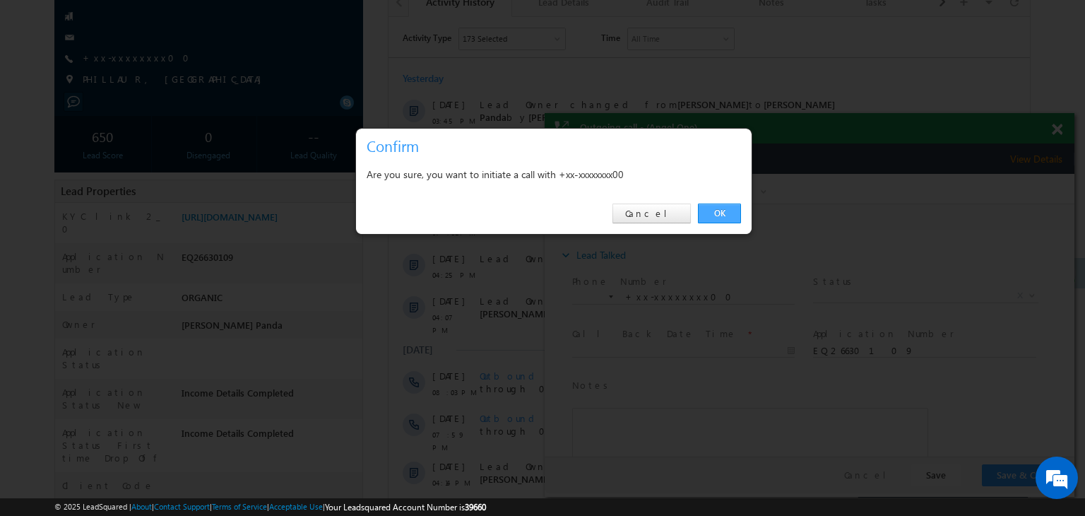
click at [719, 213] on link "OK" at bounding box center [719, 214] width 43 height 20
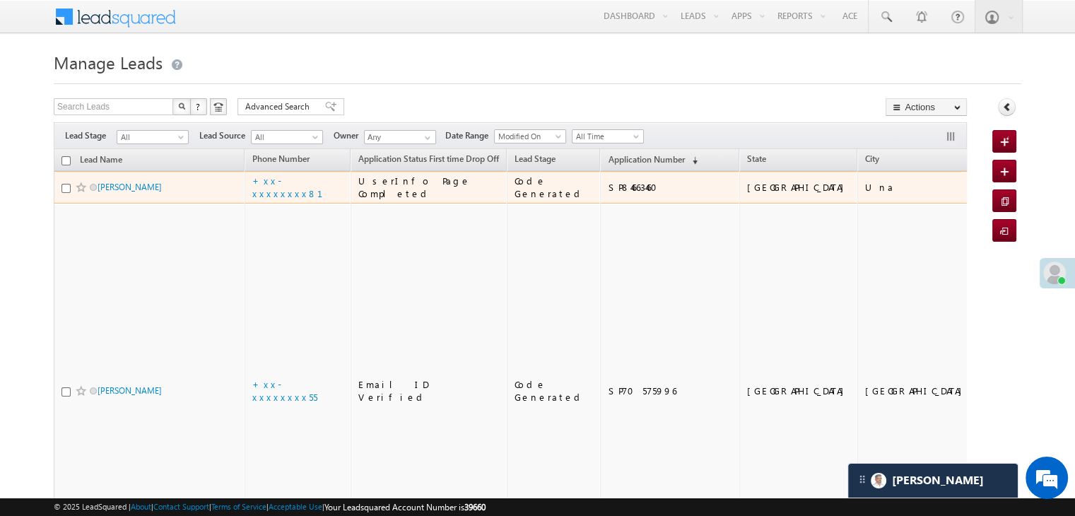
scroll to position [6738, 0]
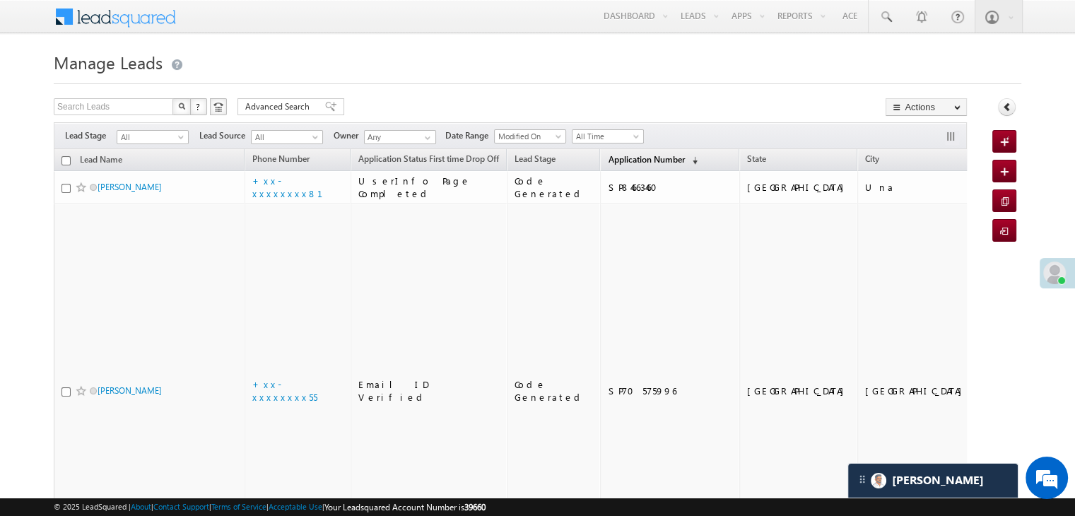
click at [608, 154] on span "Application Number" at bounding box center [646, 159] width 76 height 11
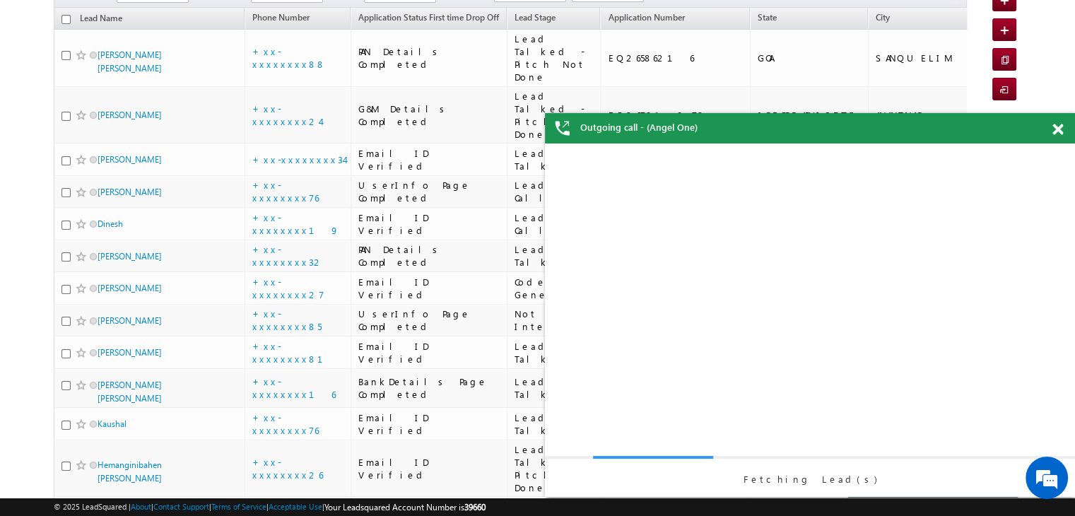
scroll to position [0, 0]
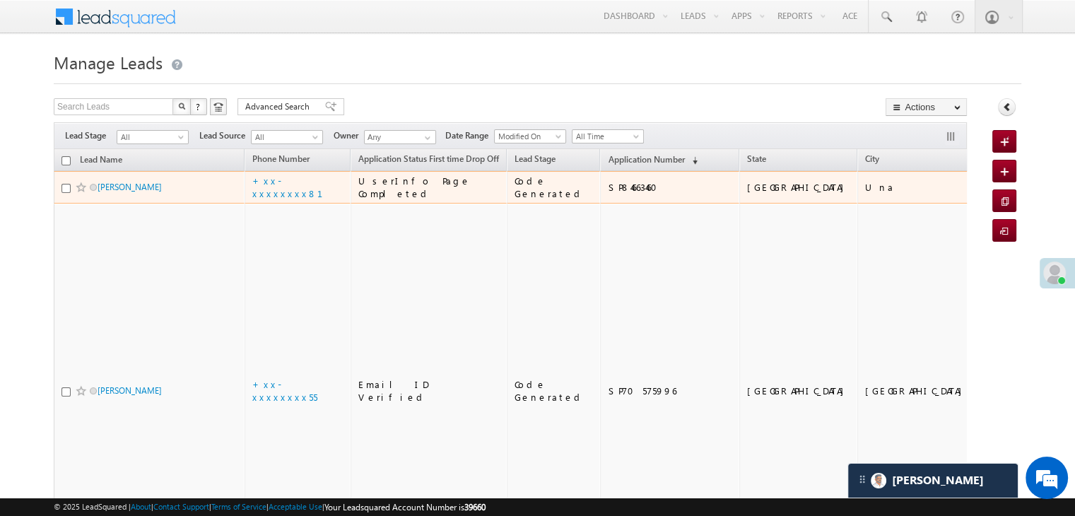
scroll to position [6738, 0]
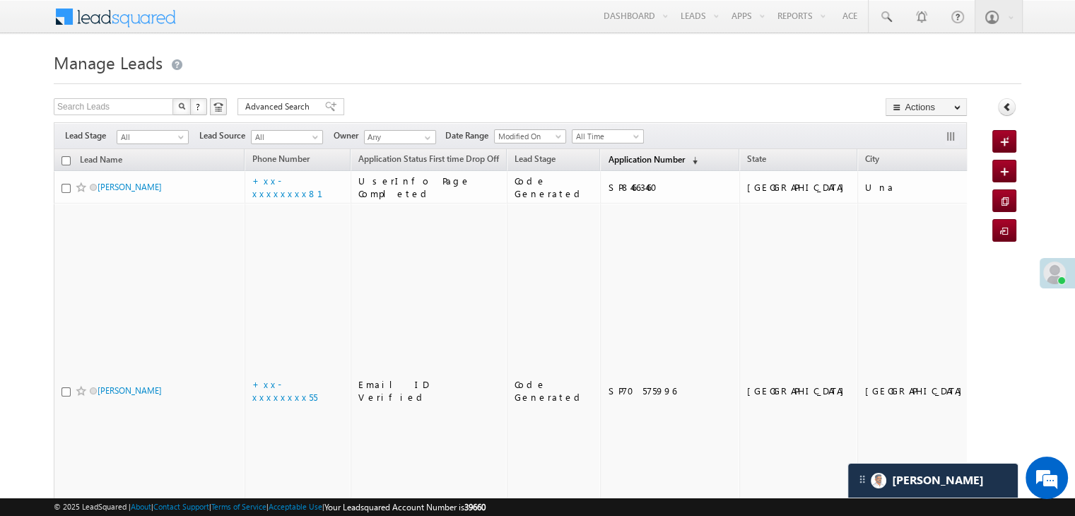
click at [608, 156] on span "Application Number" at bounding box center [646, 159] width 76 height 11
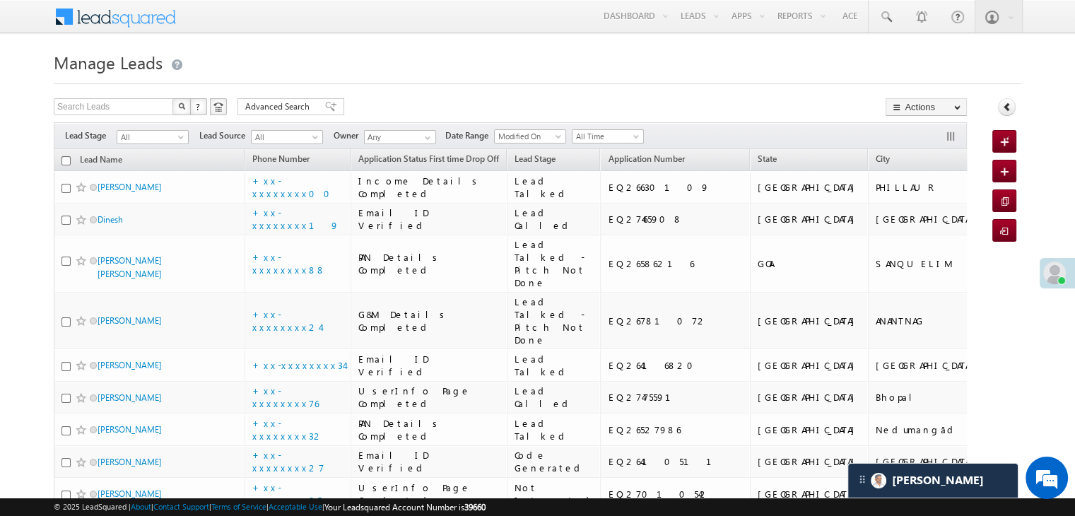
scroll to position [0, 0]
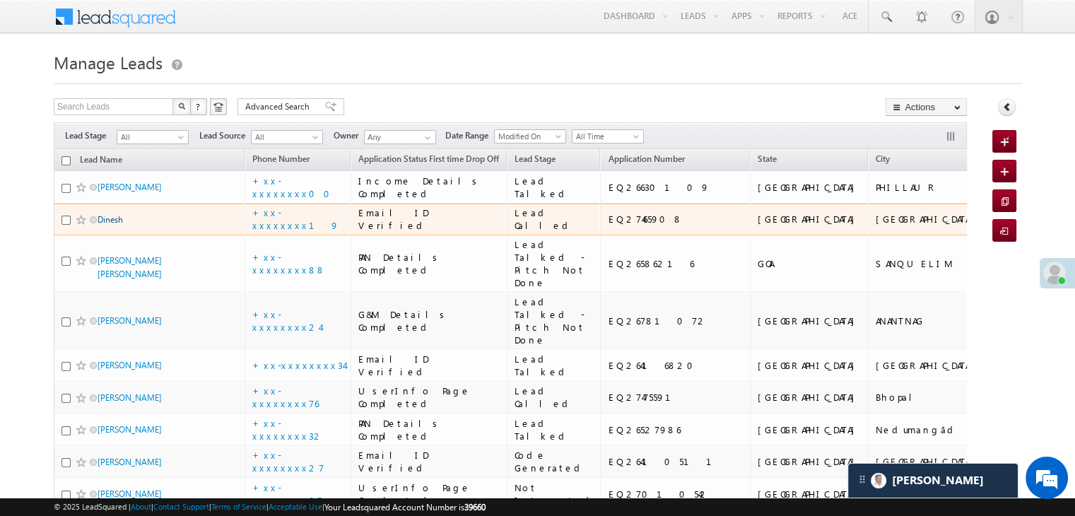
click at [110, 225] on link "Dinesh" at bounding box center [110, 219] width 25 height 11
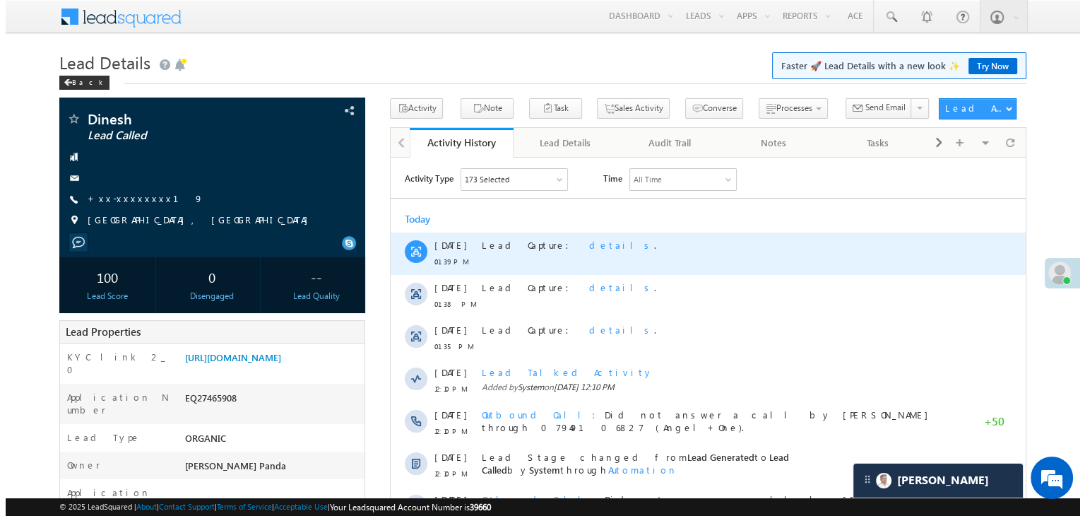
scroll to position [6738, 0]
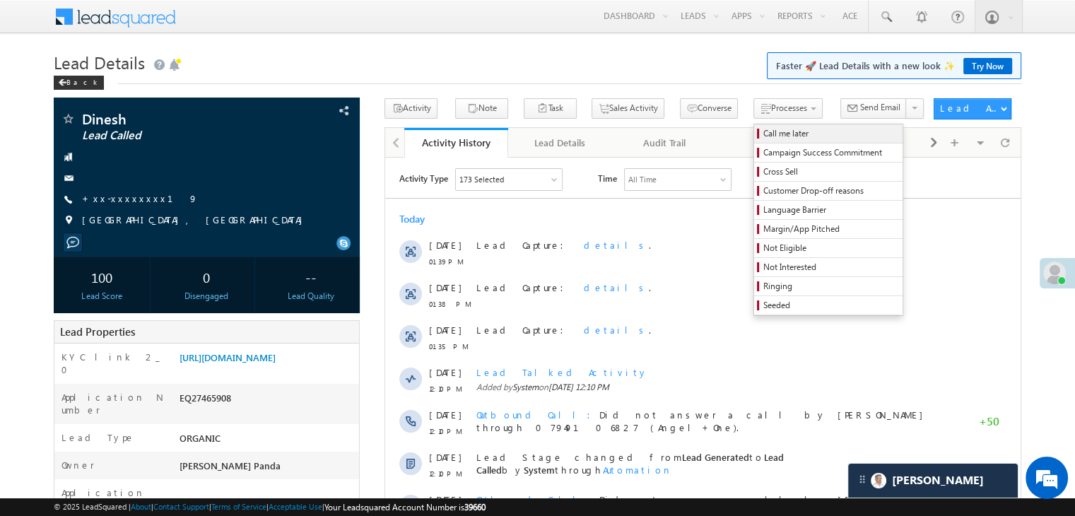
click at [763, 131] on span "Call me later" at bounding box center [830, 133] width 134 height 13
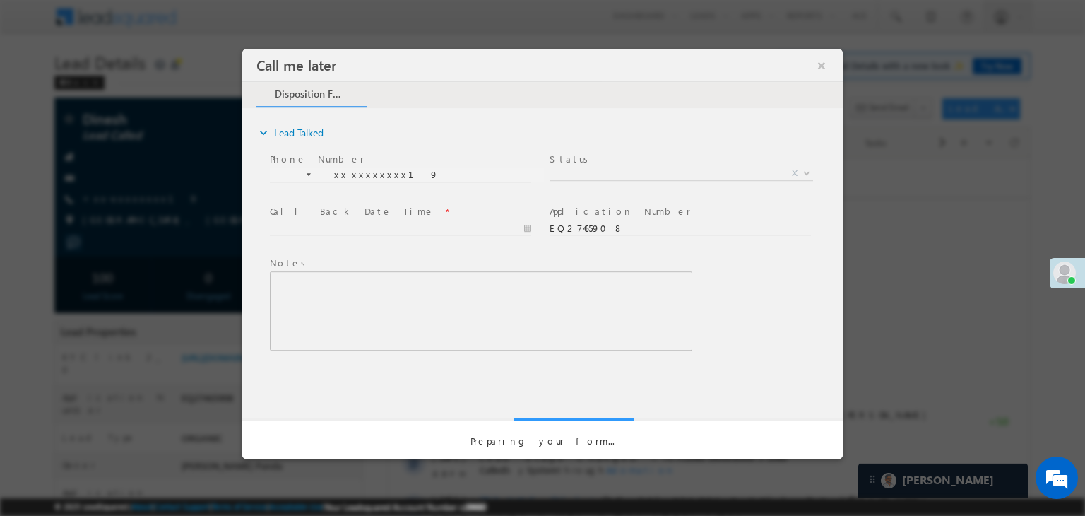
scroll to position [0, 0]
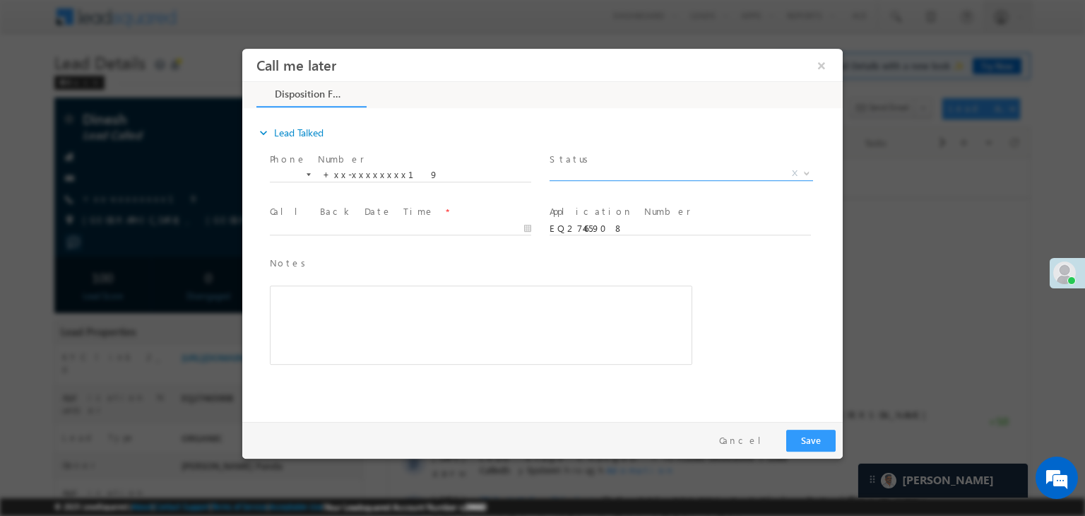
click at [686, 172] on span "X" at bounding box center [682, 174] width 264 height 14
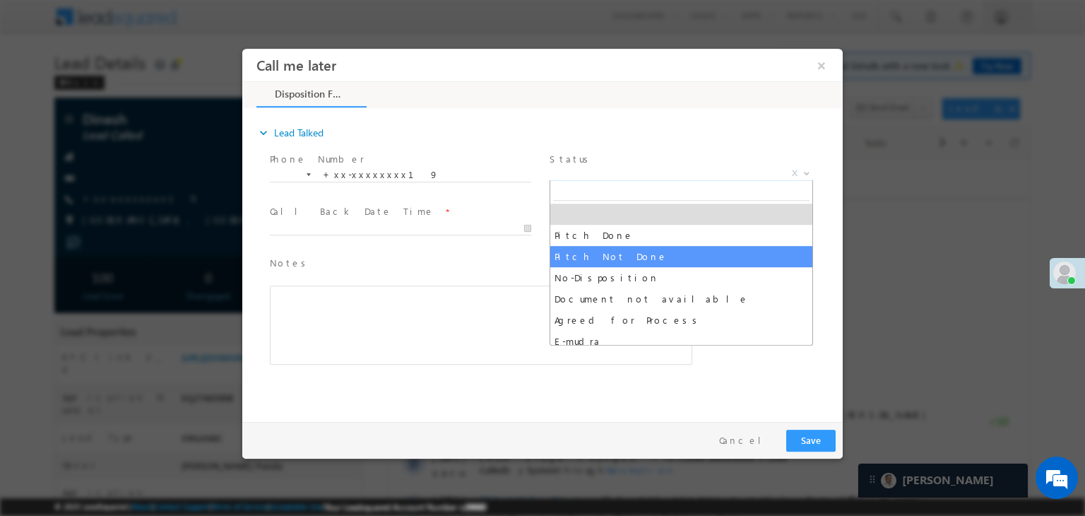
select select "Pitch Not Done"
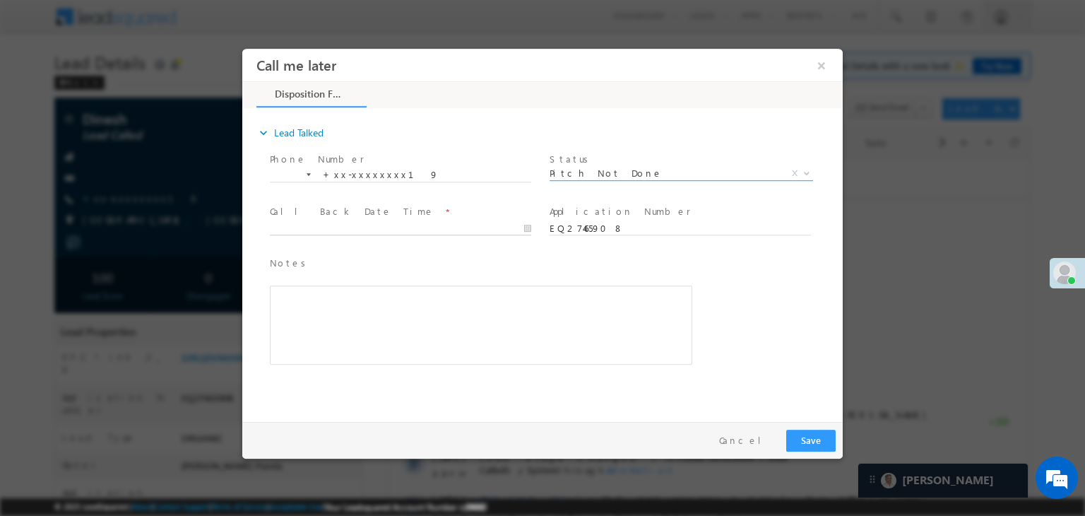
type input "08/20/25 1:40 PM"
click at [468, 227] on input "08/20/25 1:40 PM" at bounding box center [400, 229] width 261 height 14
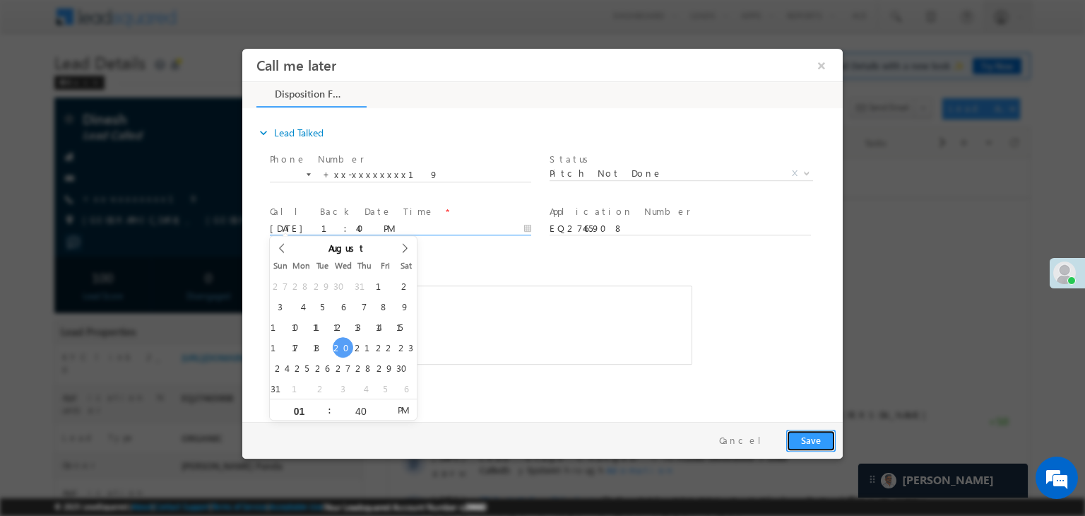
click at [812, 445] on button "Save" at bounding box center [810, 441] width 49 height 22
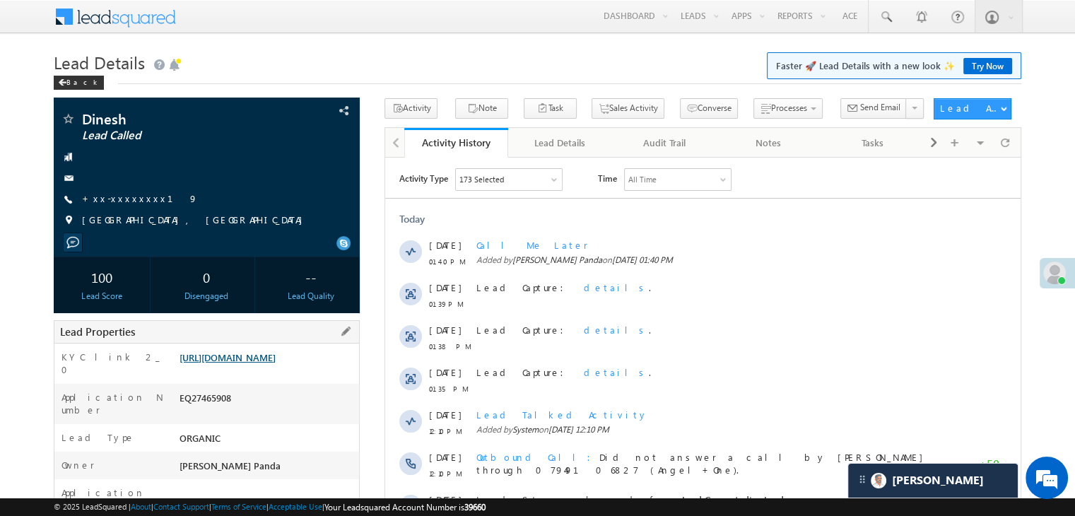
click at [264, 363] on link "[URL][DOMAIN_NAME]" at bounding box center [227, 357] width 96 height 12
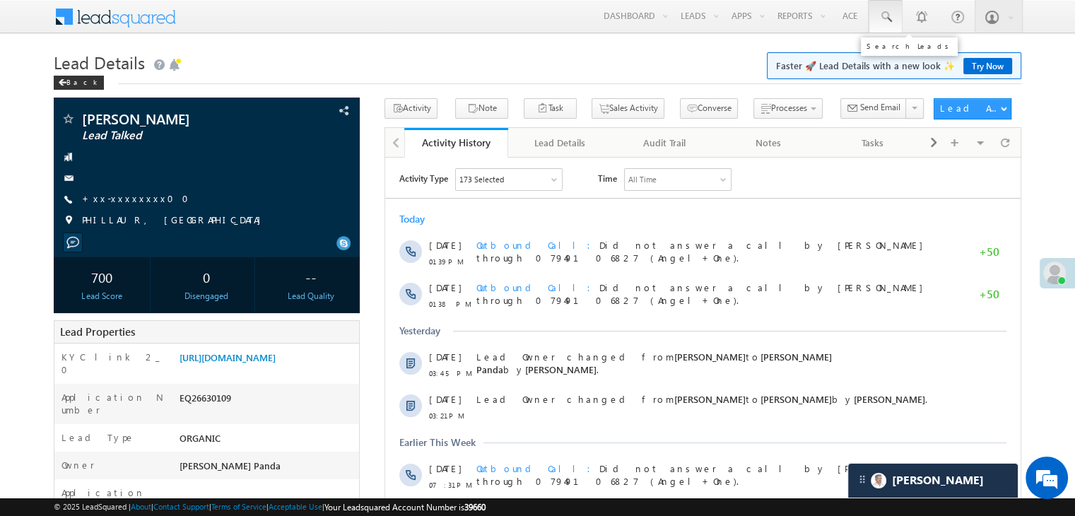
click at [893, 20] on link at bounding box center [885, 16] width 34 height 33
paste input "EQ26909976"
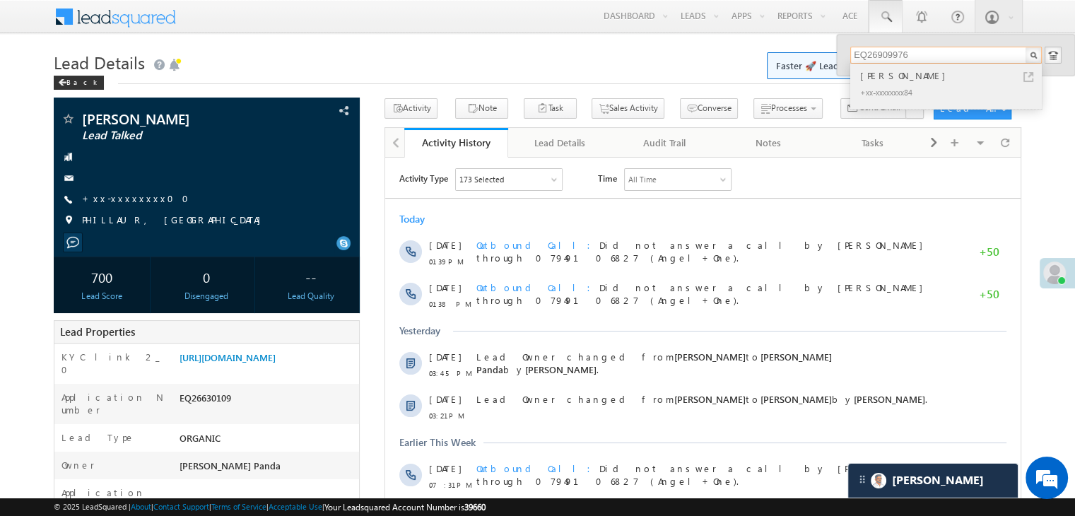
type input "EQ26909976"
click at [887, 79] on div "[PERSON_NAME]" at bounding box center [951, 76] width 189 height 16
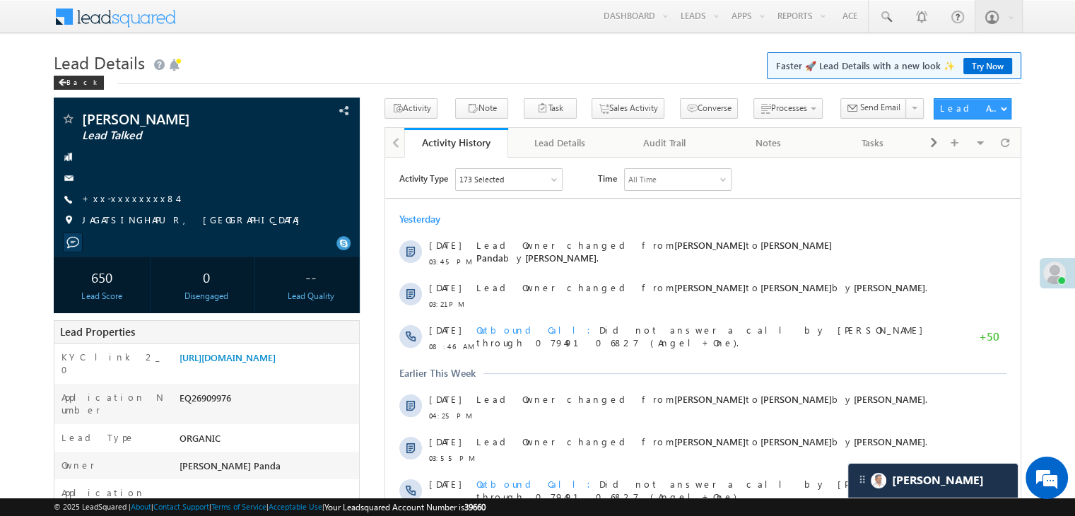
scroll to position [6738, 0]
click at [254, 363] on link "[URL][DOMAIN_NAME]" at bounding box center [227, 357] width 96 height 12
click at [124, 200] on link "+xx-xxxxxxxx84" at bounding box center [129, 198] width 95 height 12
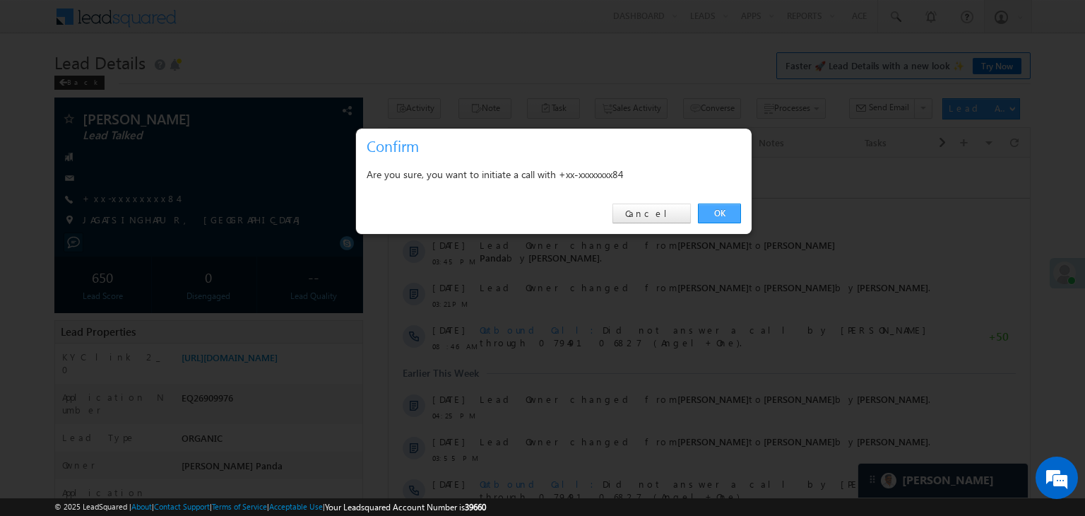
click at [727, 212] on link "OK" at bounding box center [719, 214] width 43 height 20
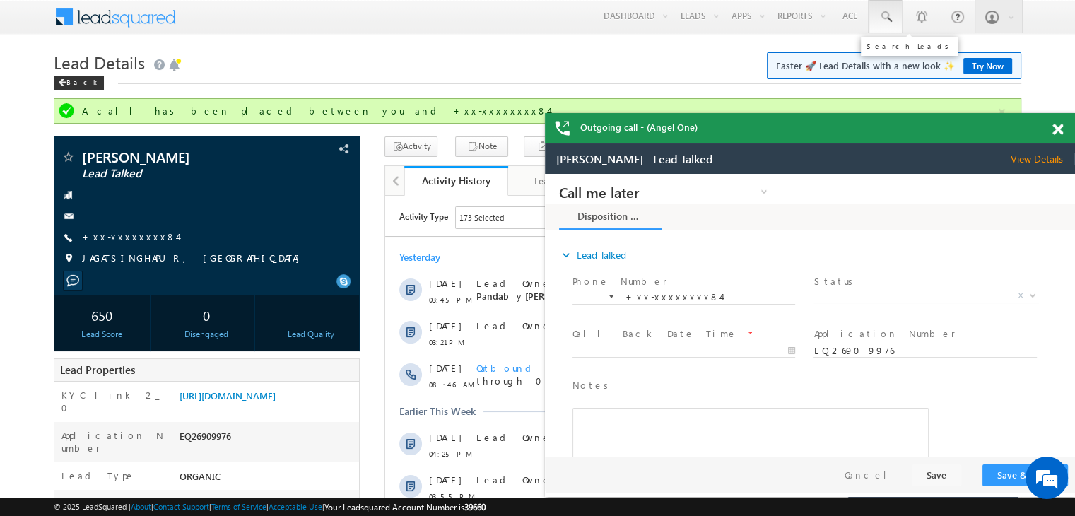
click at [887, 20] on span at bounding box center [885, 17] width 14 height 14
paste input "EQ26790545"
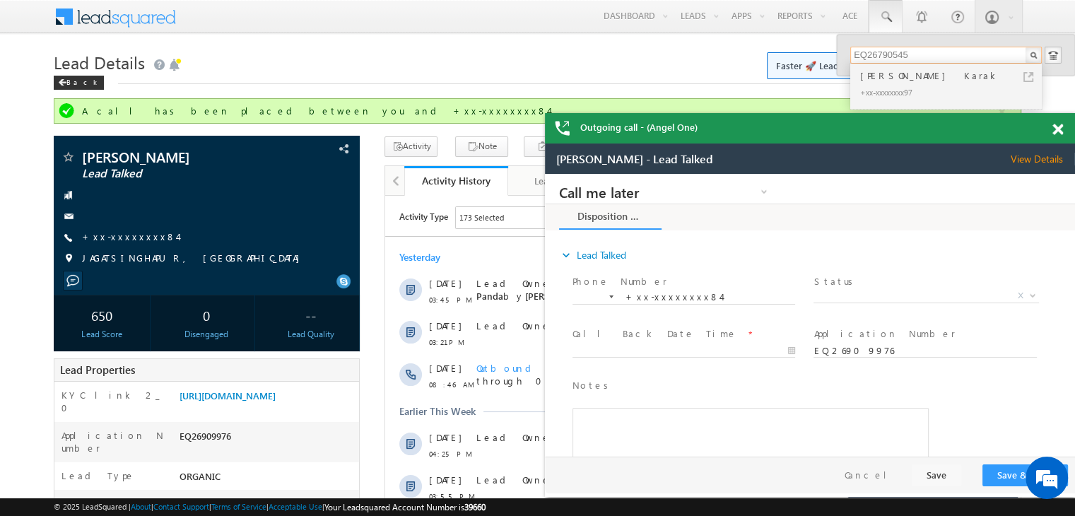
type input "EQ26790545"
click at [887, 80] on div "[PERSON_NAME] Karak" at bounding box center [951, 76] width 189 height 16
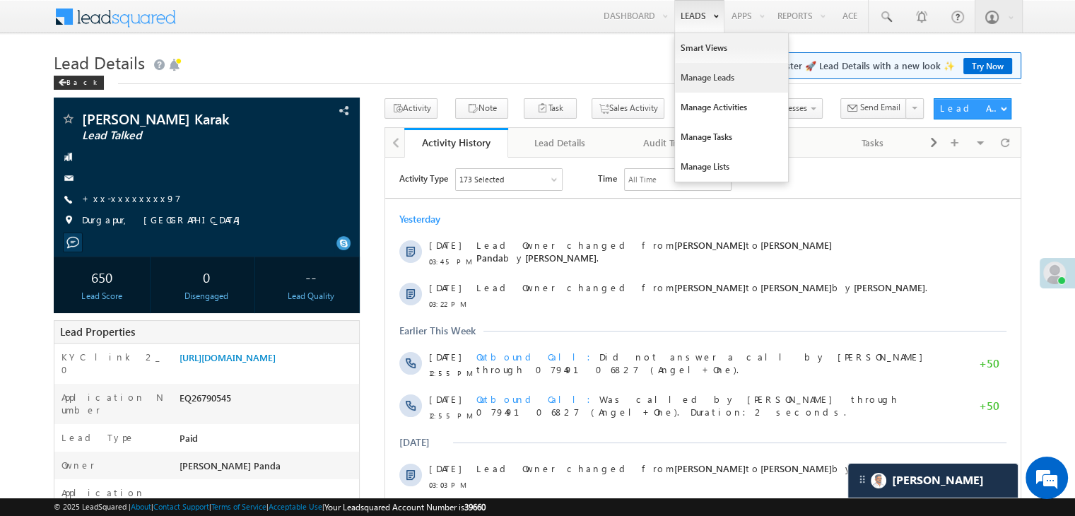
click at [697, 78] on link "Manage Leads" at bounding box center [731, 78] width 113 height 30
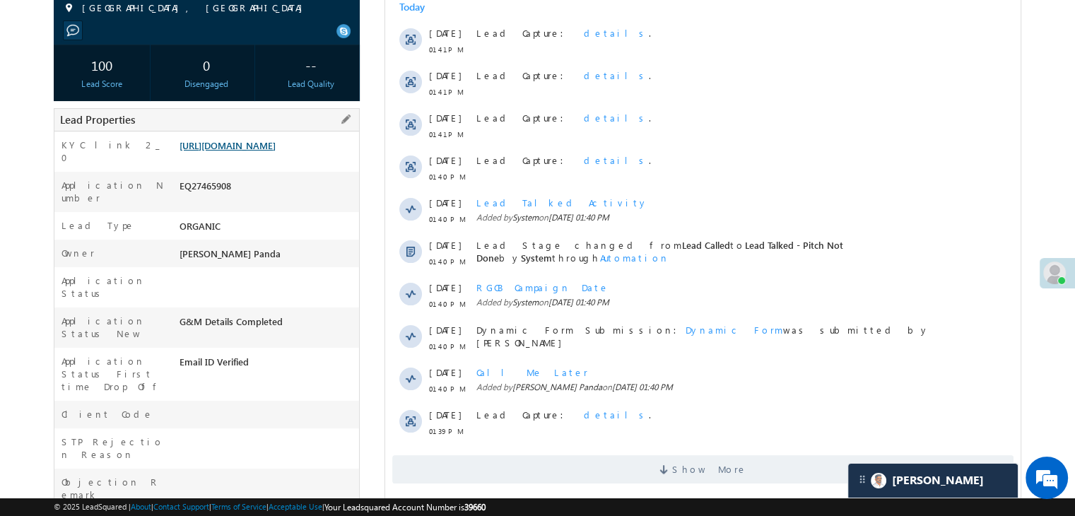
click at [272, 151] on link "[URL][DOMAIN_NAME]" at bounding box center [227, 145] width 96 height 12
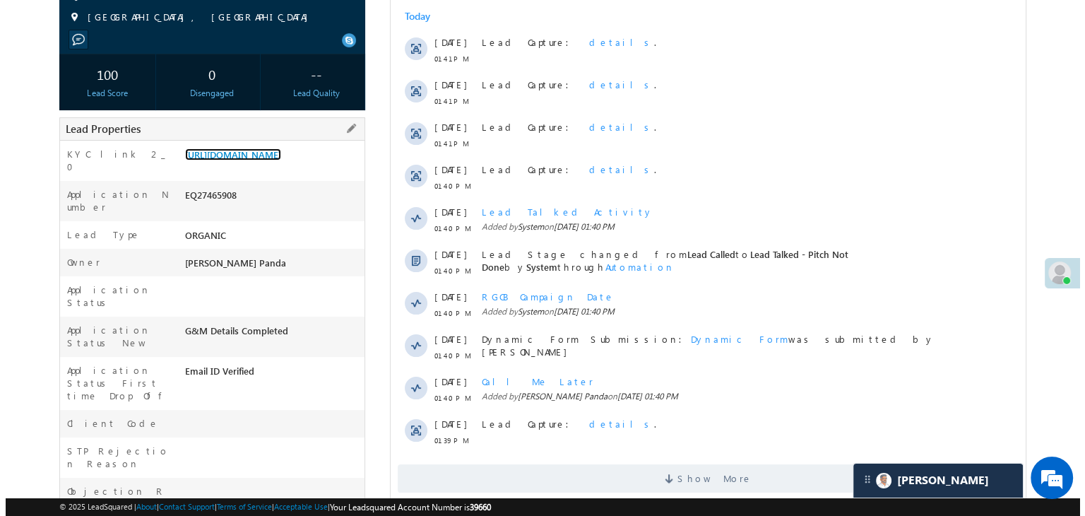
scroll to position [71, 0]
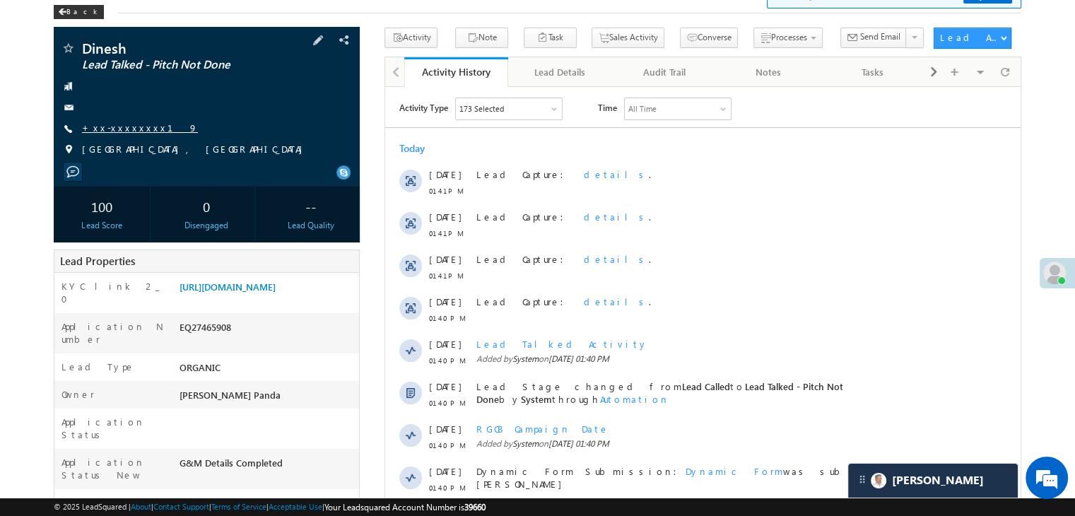
click at [125, 129] on link "+xx-xxxxxxxx19" at bounding box center [140, 128] width 116 height 12
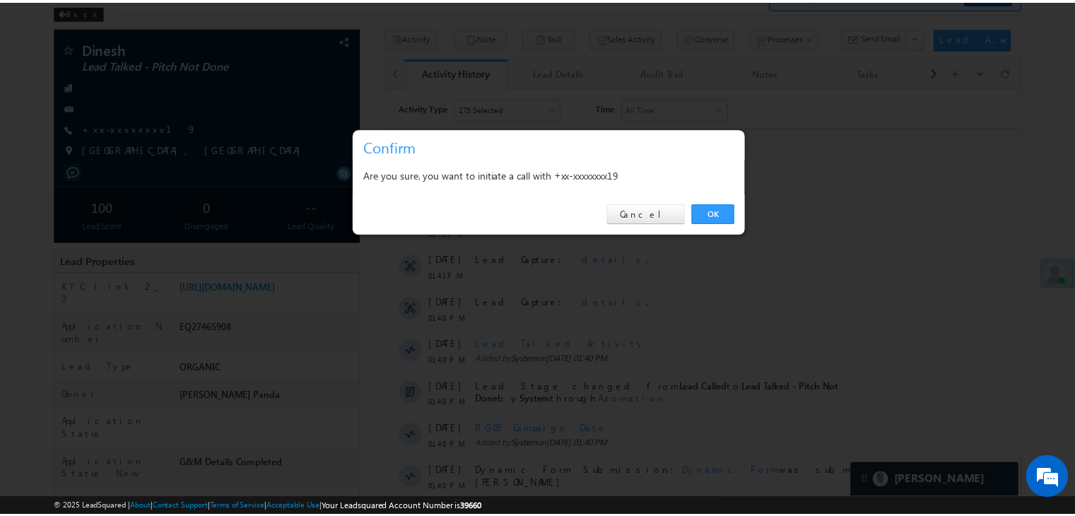
scroll to position [0, 0]
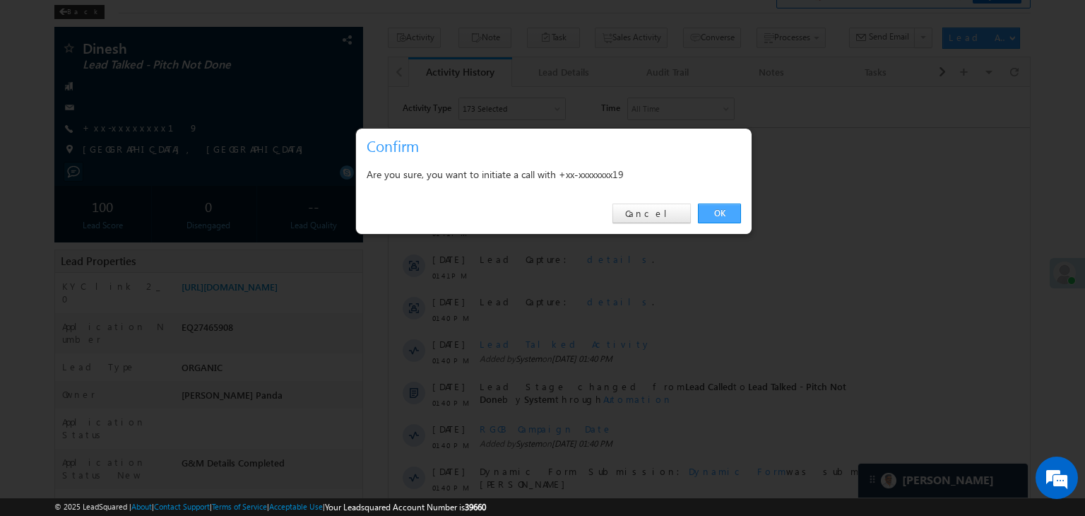
click at [726, 211] on link "OK" at bounding box center [719, 214] width 43 height 20
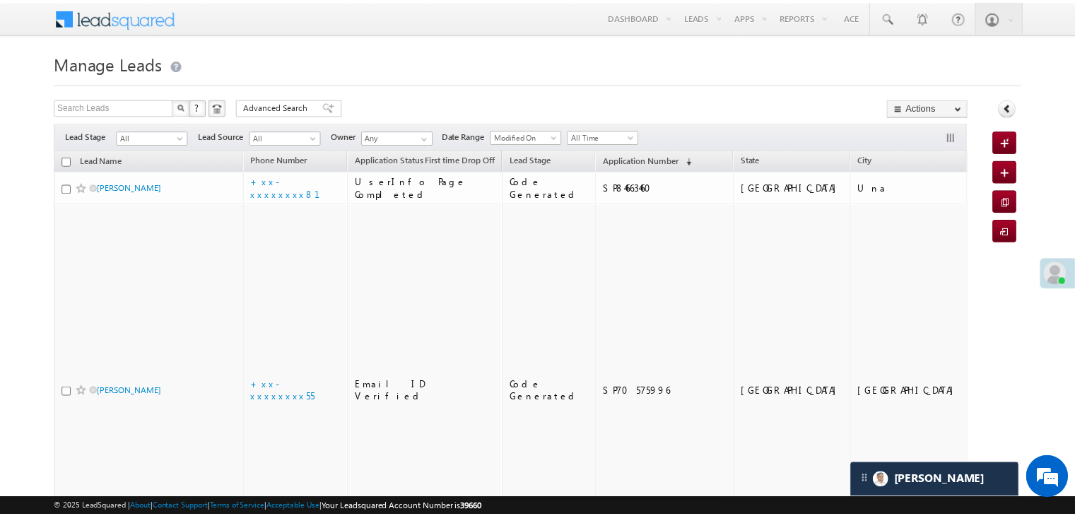
scroll to position [6738, 0]
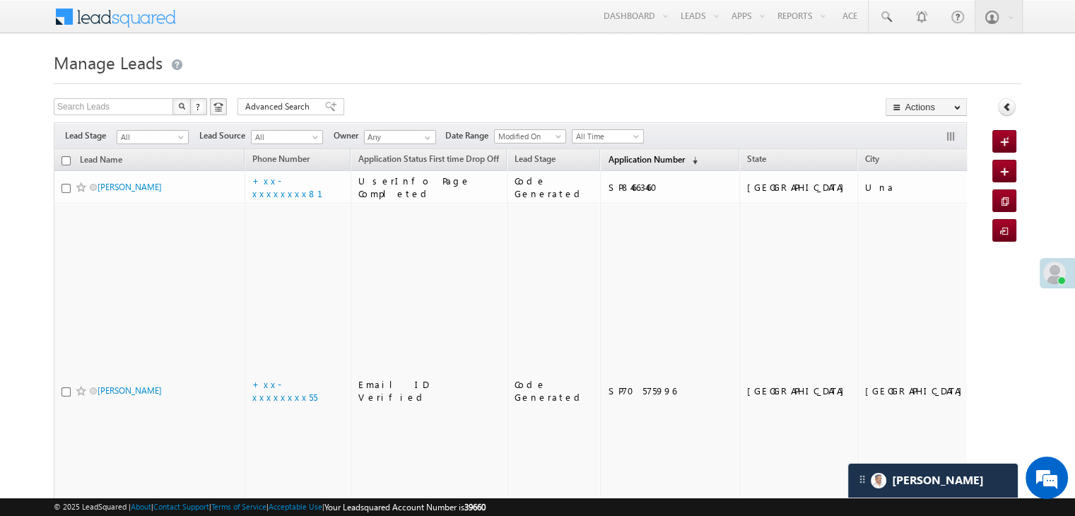
click at [630, 162] on span "Application Number" at bounding box center [646, 159] width 76 height 11
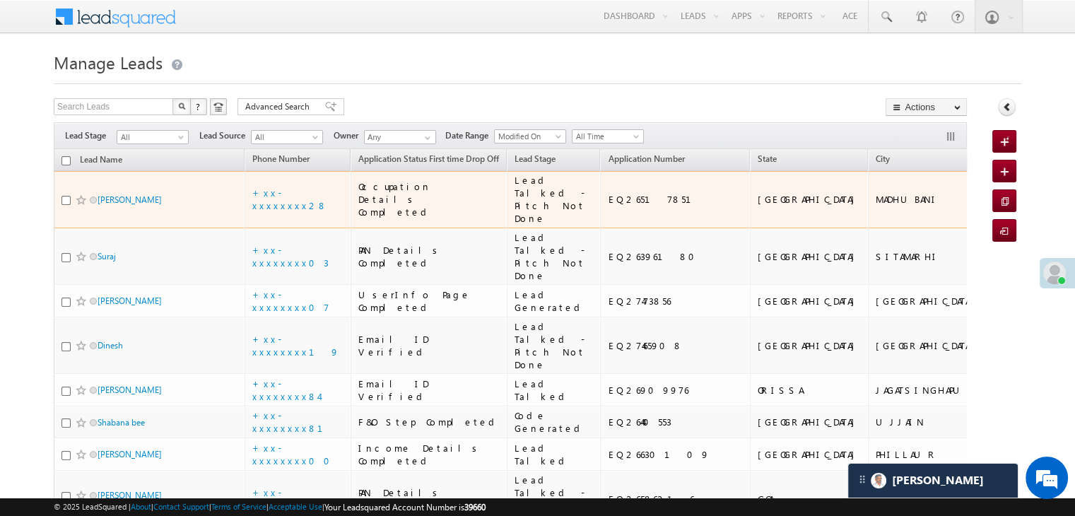
scroll to position [0, 0]
click at [129, 205] on link "CHANDAN KUMAR GOSWAMI" at bounding box center [130, 199] width 64 height 11
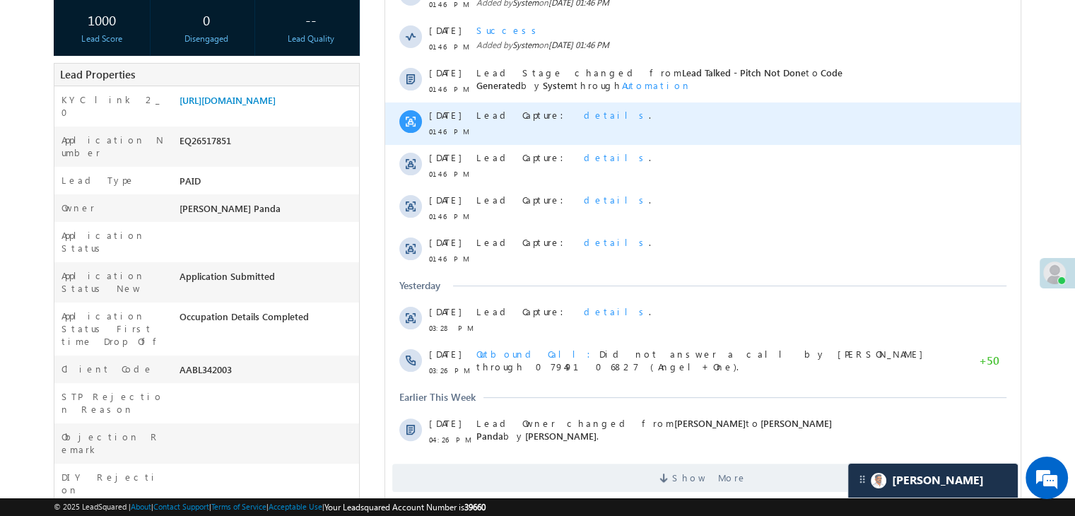
scroll to position [283, 0]
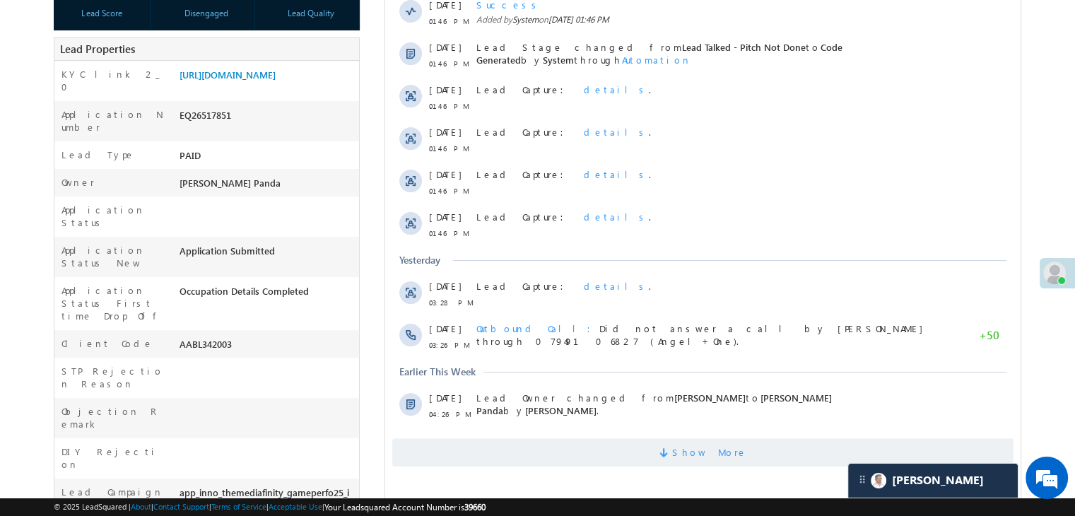
click at [702, 463] on span "Show More" at bounding box center [709, 452] width 75 height 28
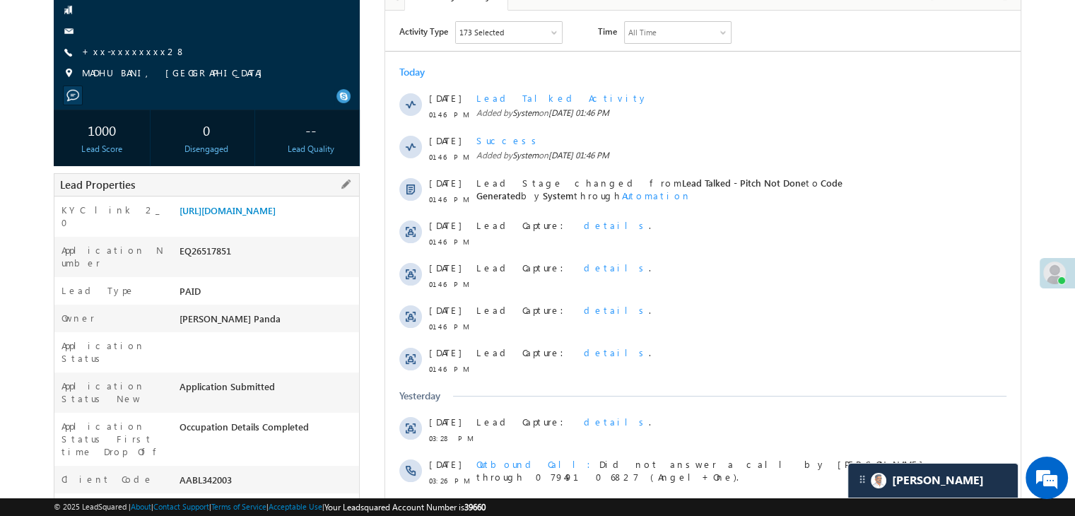
scroll to position [71, 0]
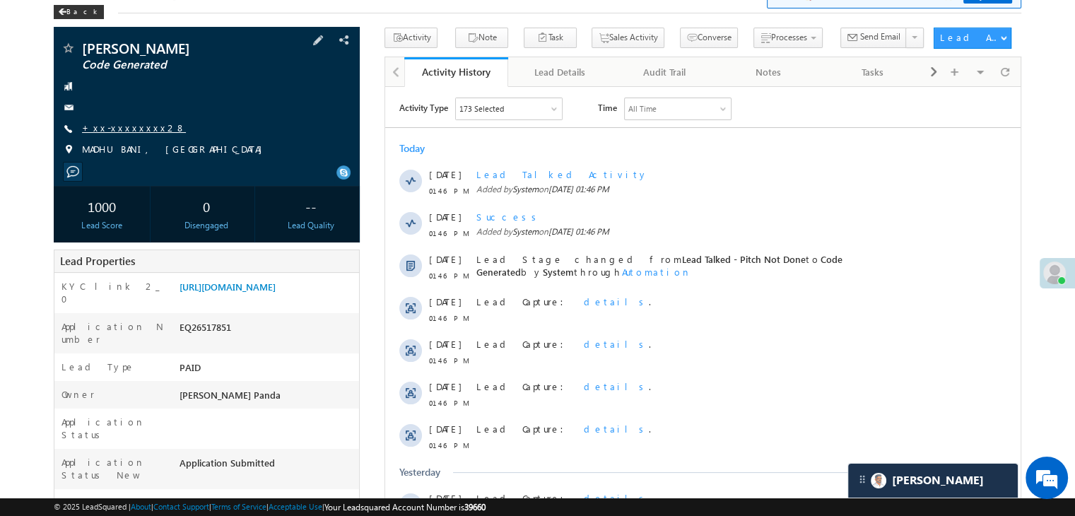
click at [126, 134] on link "+xx-xxxxxxxx28" at bounding box center [134, 128] width 104 height 12
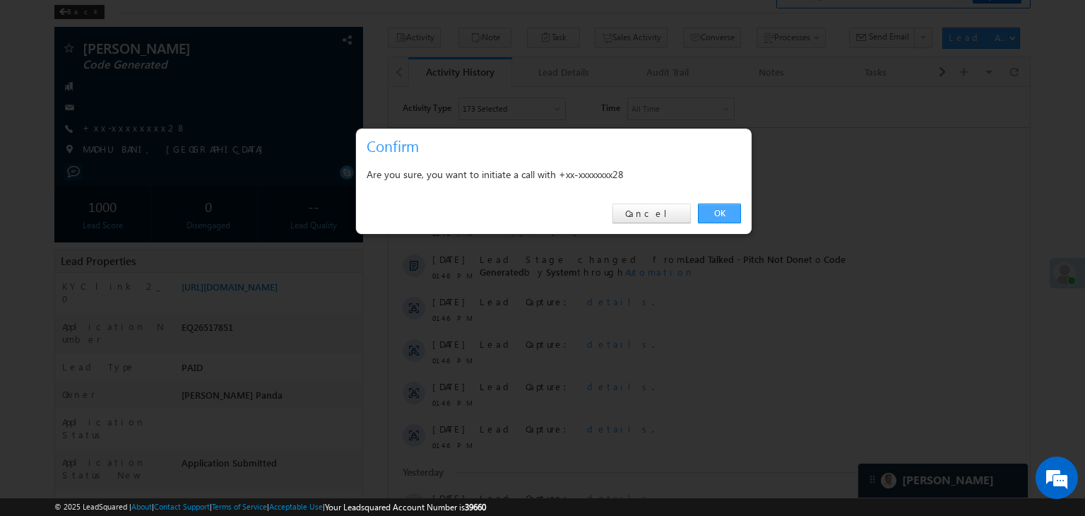
click at [724, 209] on link "OK" at bounding box center [719, 214] width 43 height 20
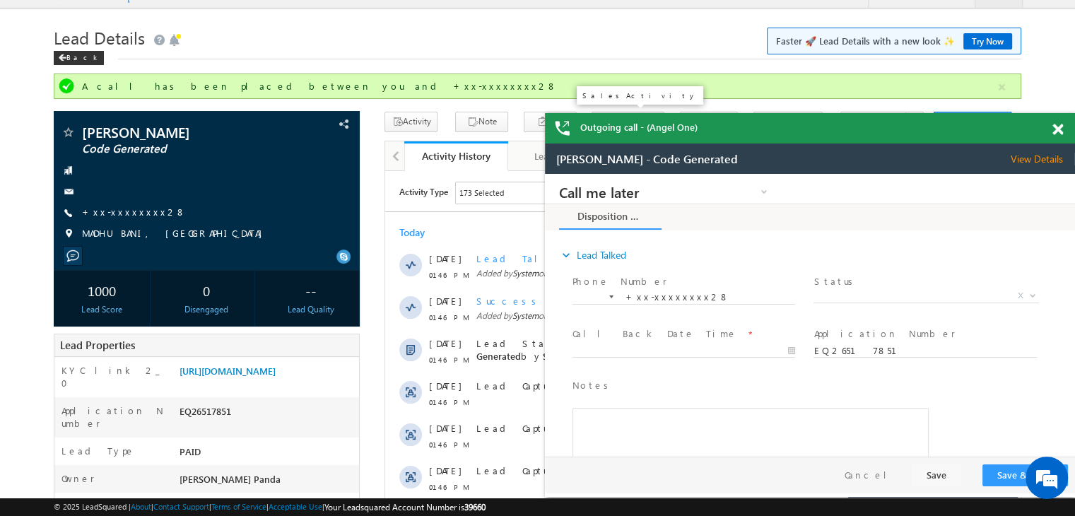
scroll to position [0, 0]
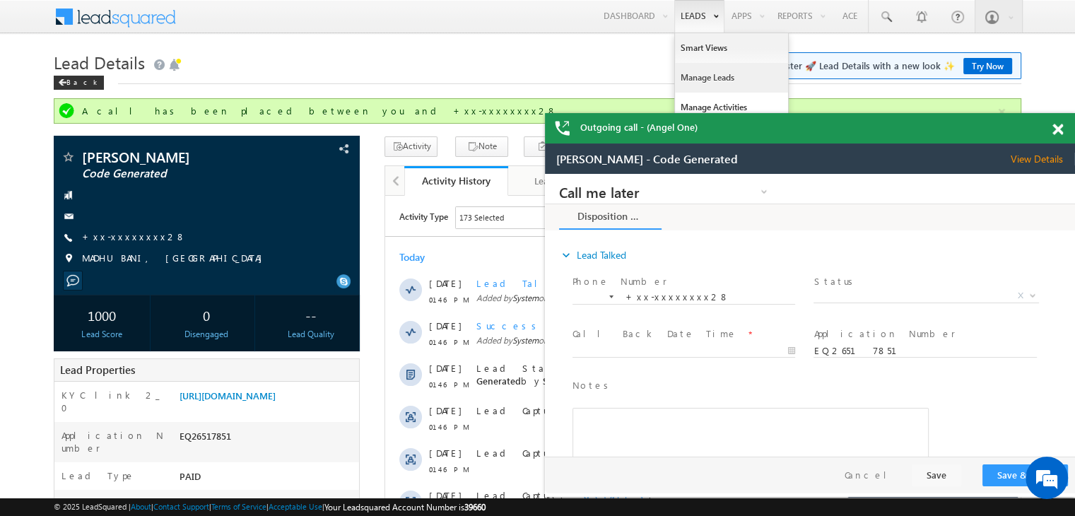
click at [698, 74] on link "Manage Leads" at bounding box center [731, 78] width 113 height 30
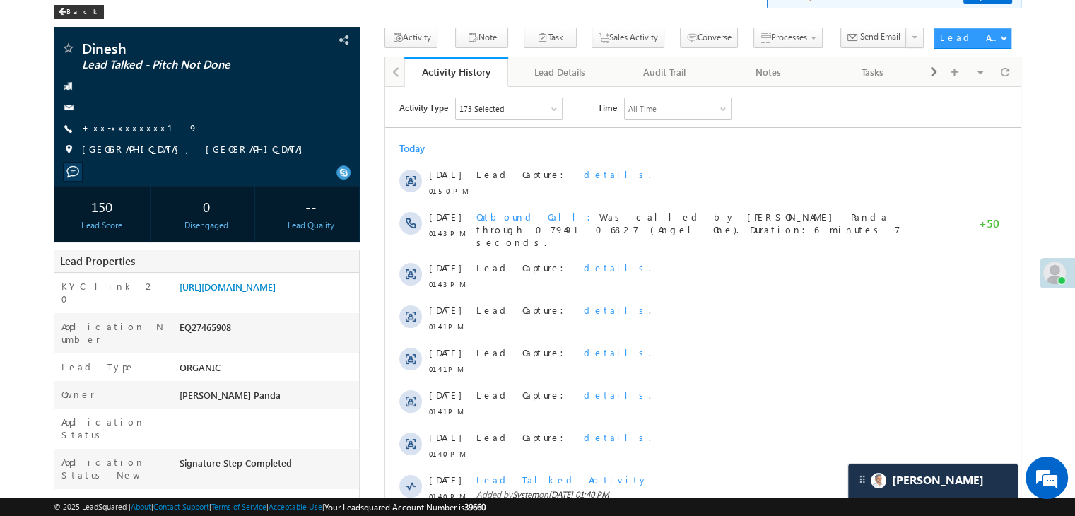
scroll to position [6738, 0]
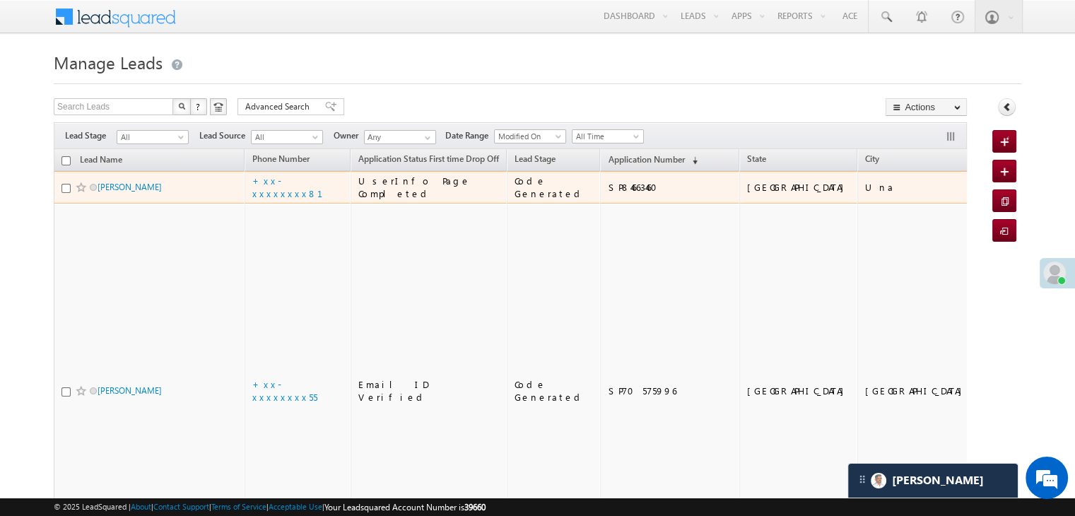
scroll to position [6738, 0]
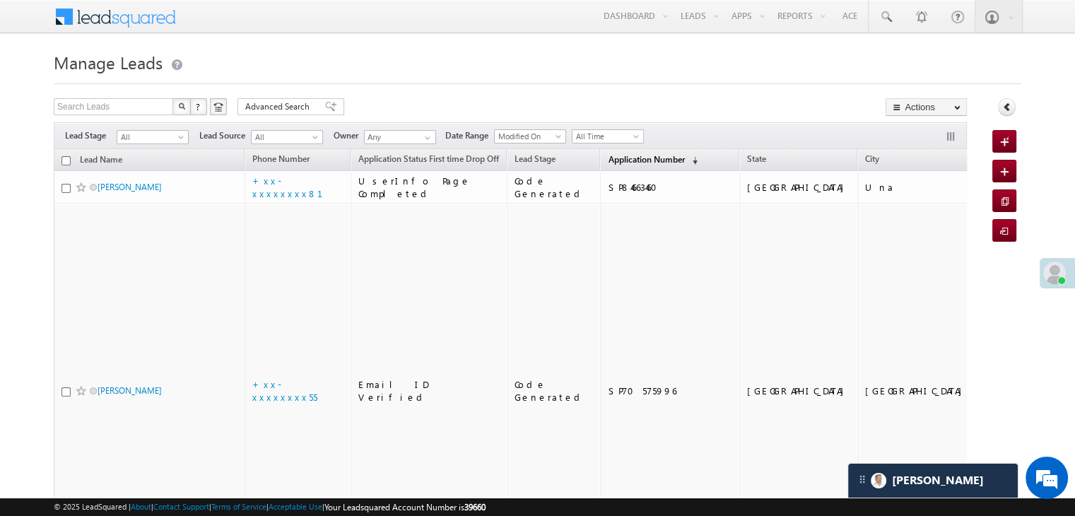
click at [608, 159] on span "Application Number" at bounding box center [646, 159] width 76 height 11
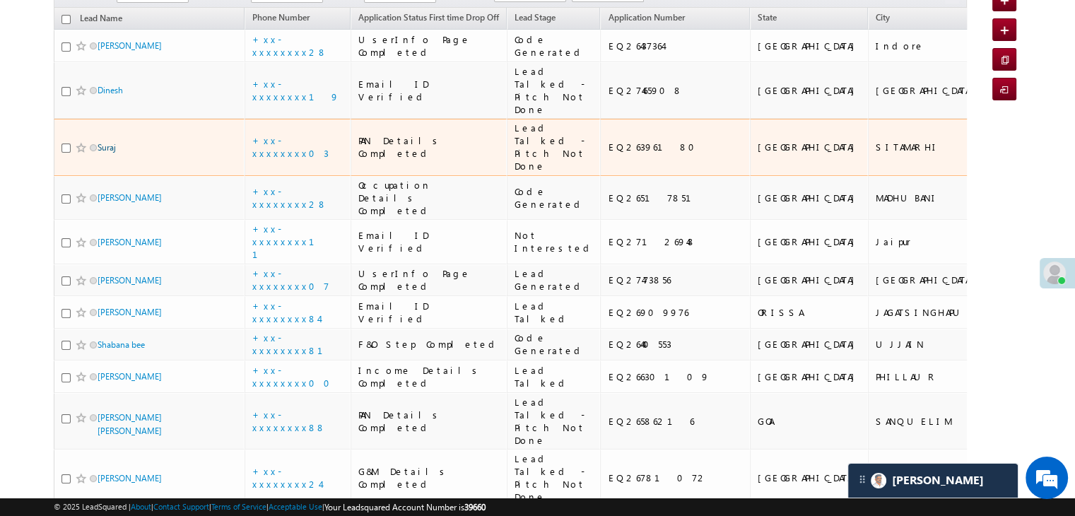
scroll to position [0, 0]
click at [107, 153] on link "Suraj" at bounding box center [107, 147] width 18 height 11
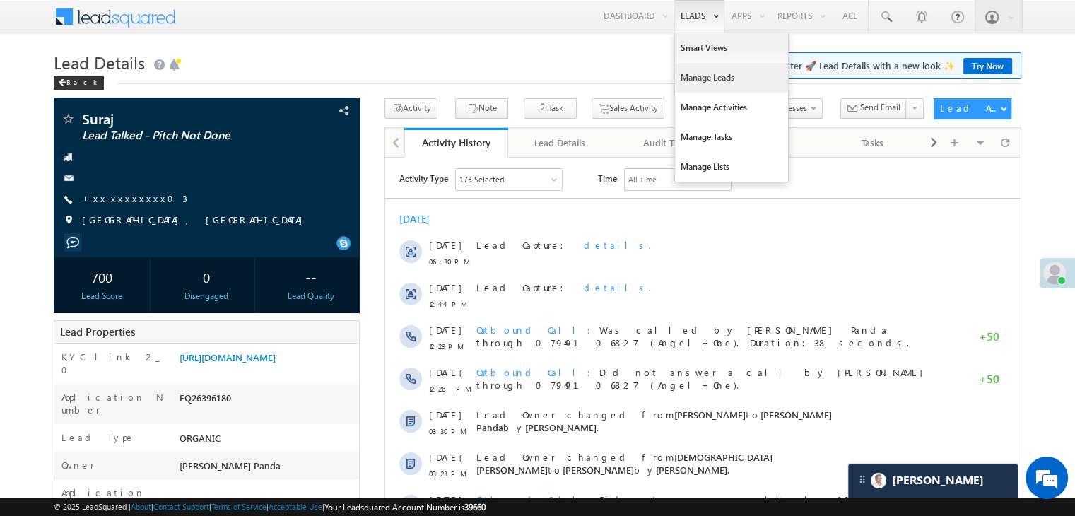
click at [701, 73] on link "Manage Leads" at bounding box center [731, 78] width 113 height 30
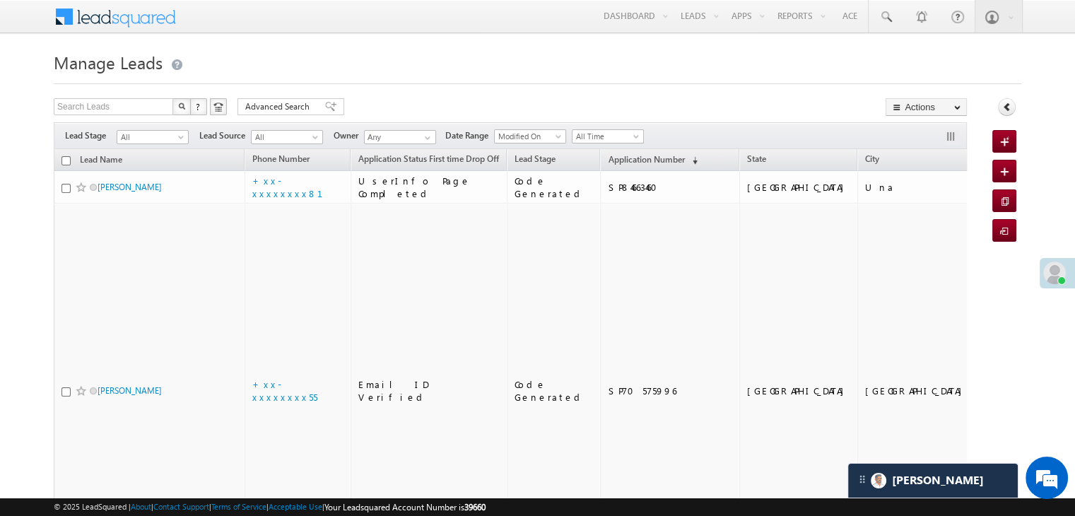
scroll to position [6738, 0]
click at [608, 158] on span "Application Number" at bounding box center [646, 159] width 76 height 11
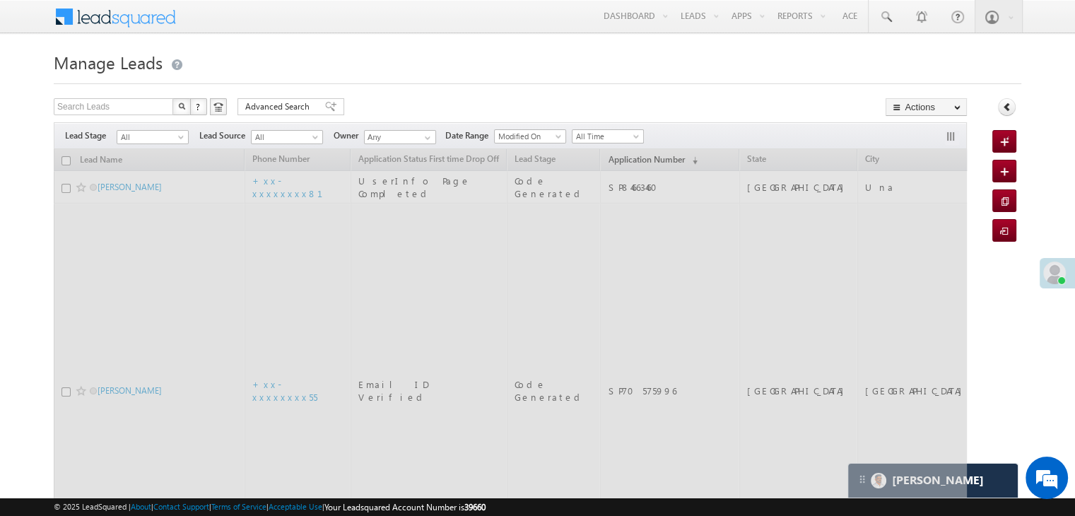
scroll to position [0, 0]
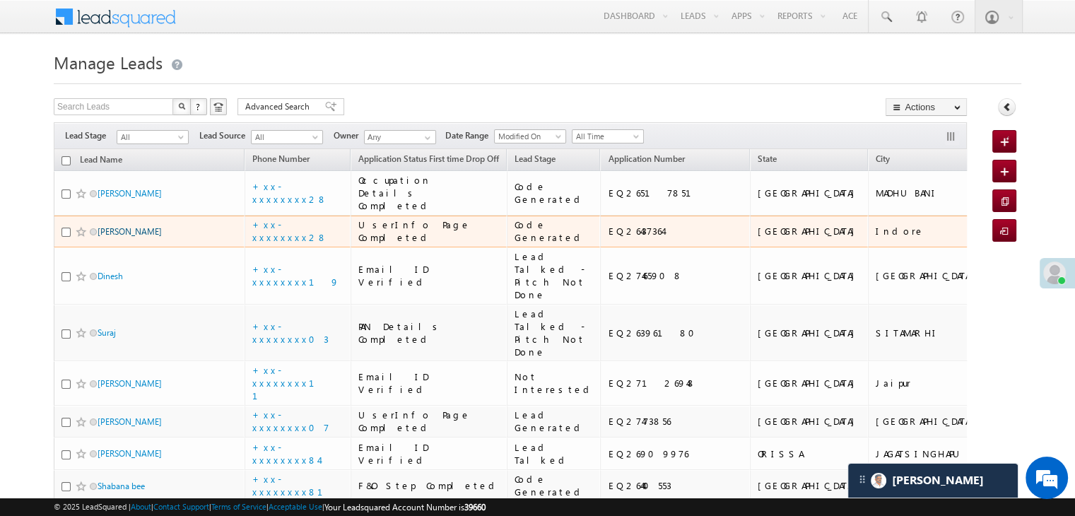
click at [141, 237] on link "[PERSON_NAME]" at bounding box center [130, 231] width 64 height 11
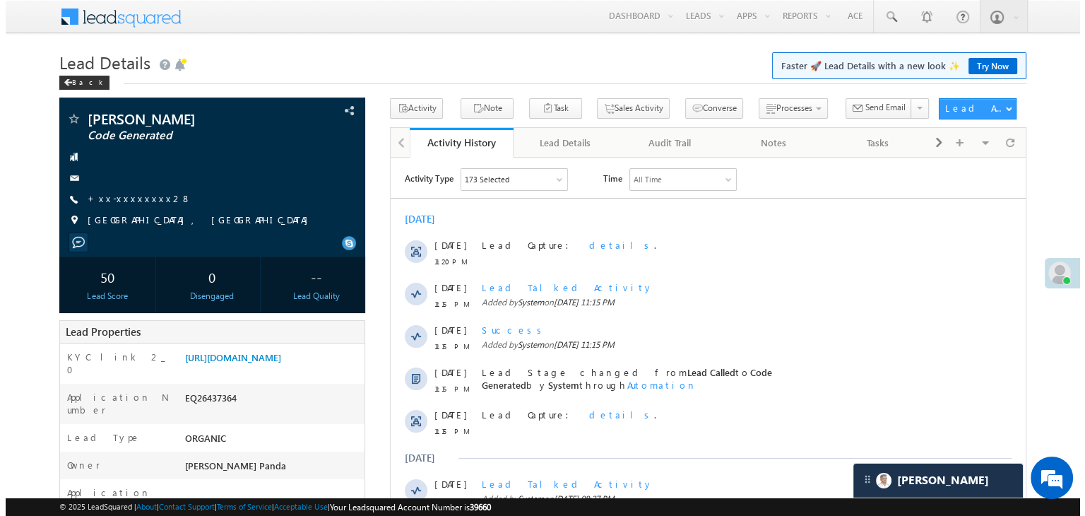
scroll to position [6738, 0]
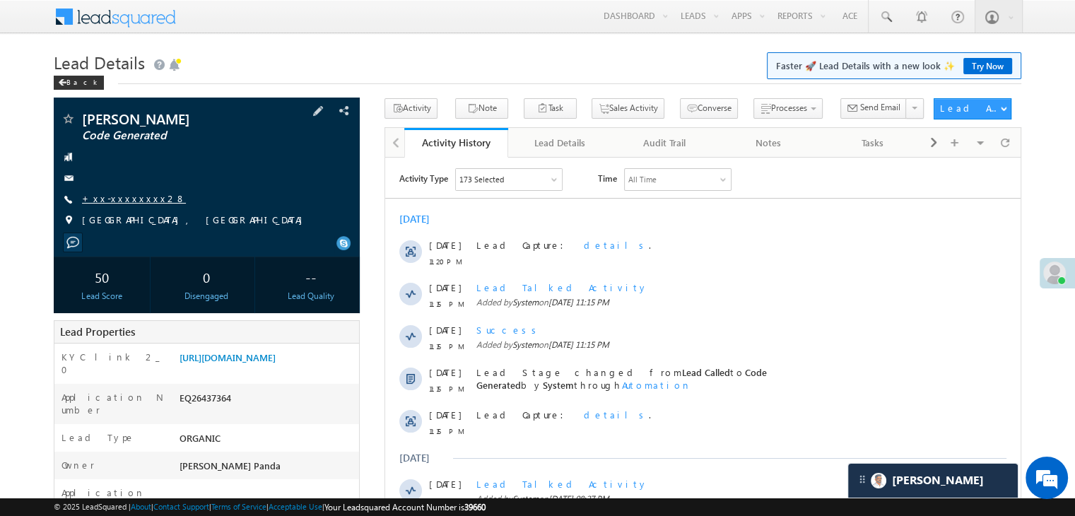
click at [112, 199] on link "+xx-xxxxxxxx28" at bounding box center [134, 198] width 104 height 12
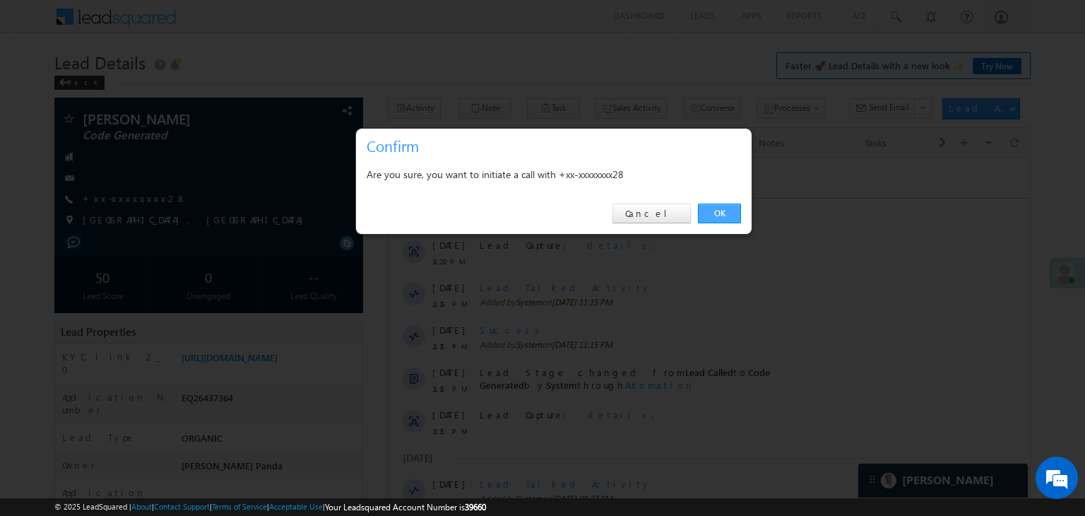
click at [717, 211] on link "OK" at bounding box center [719, 214] width 43 height 20
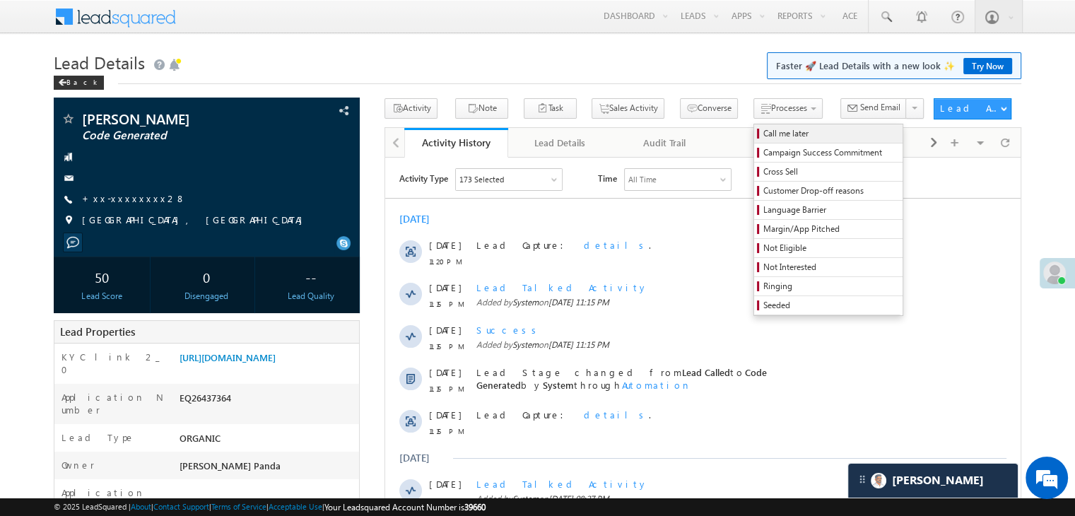
click at [763, 133] on span "Call me later" at bounding box center [830, 133] width 134 height 13
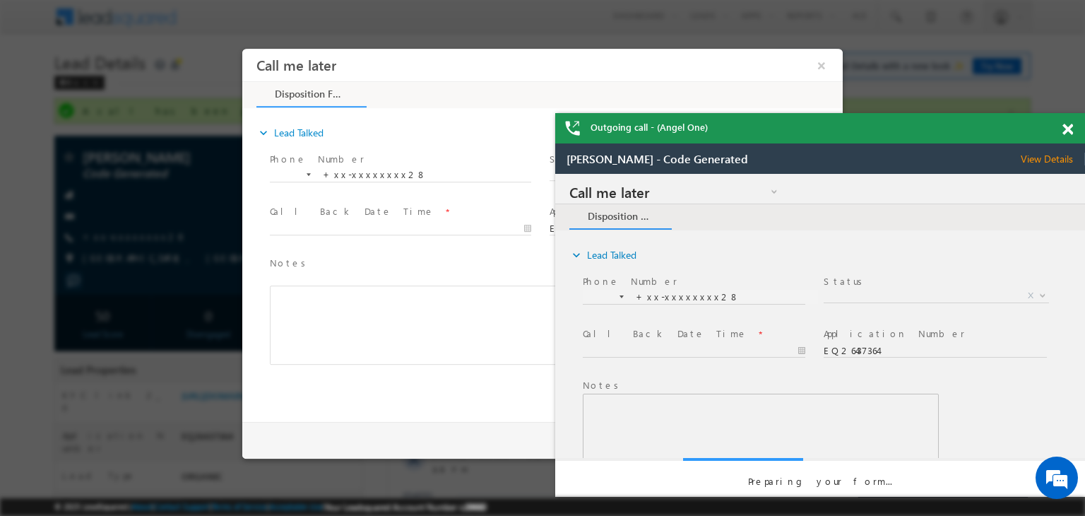
scroll to position [0, 0]
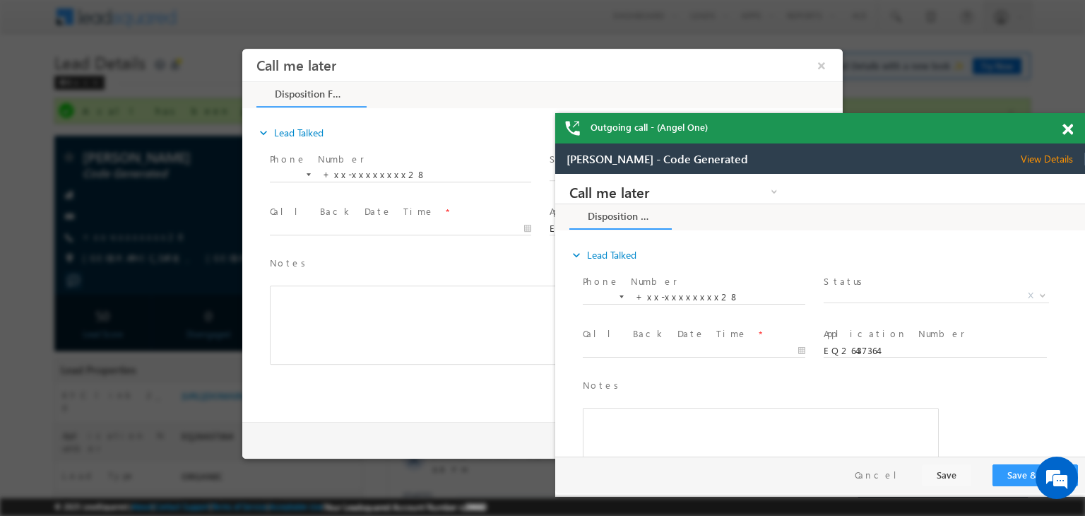
click at [1066, 128] on span at bounding box center [1068, 130] width 11 height 12
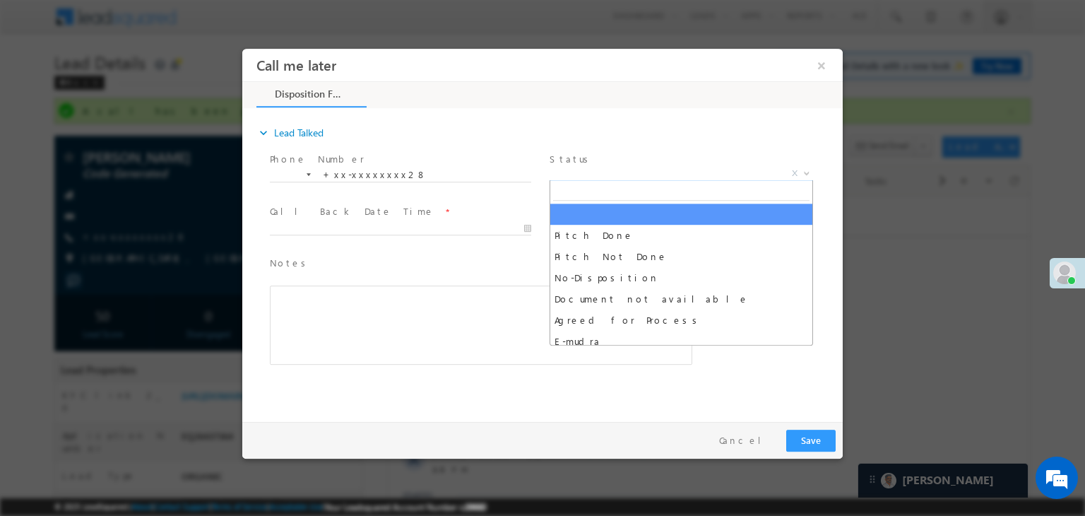
click at [686, 172] on span "X" at bounding box center [682, 174] width 264 height 14
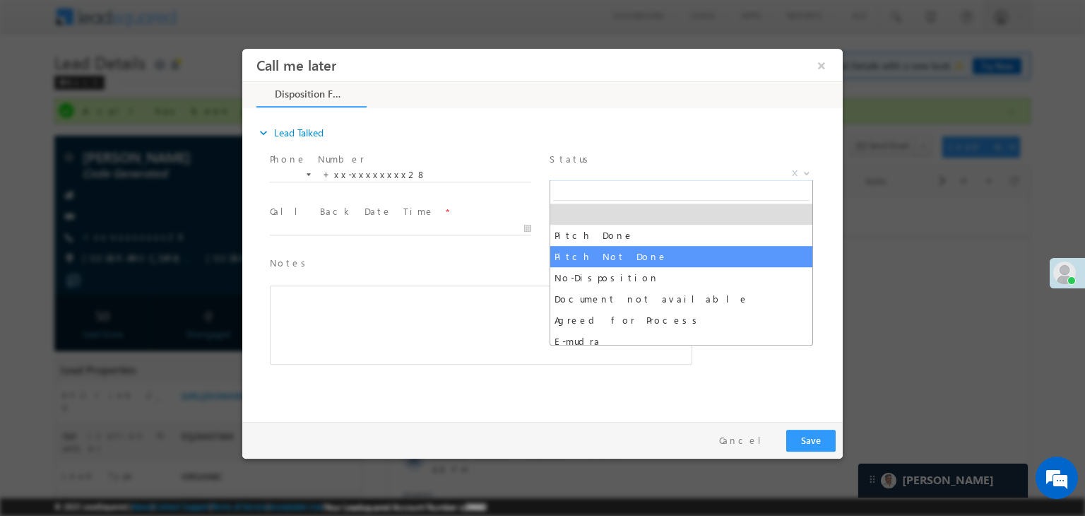
select select "Pitch Not Done"
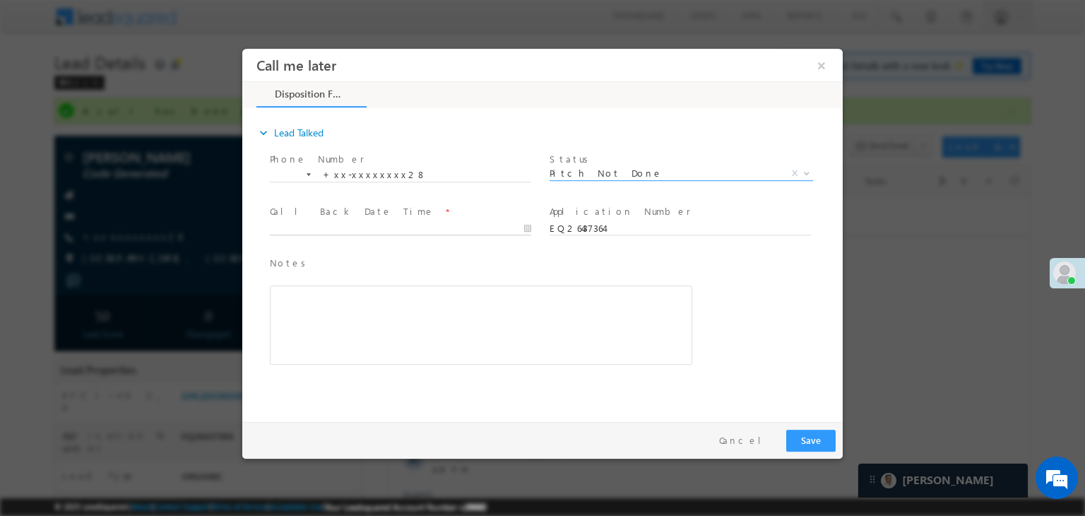
type input "08/20/25 1:54 PM"
click at [489, 223] on input "08/20/25 1:54 PM" at bounding box center [400, 229] width 261 height 14
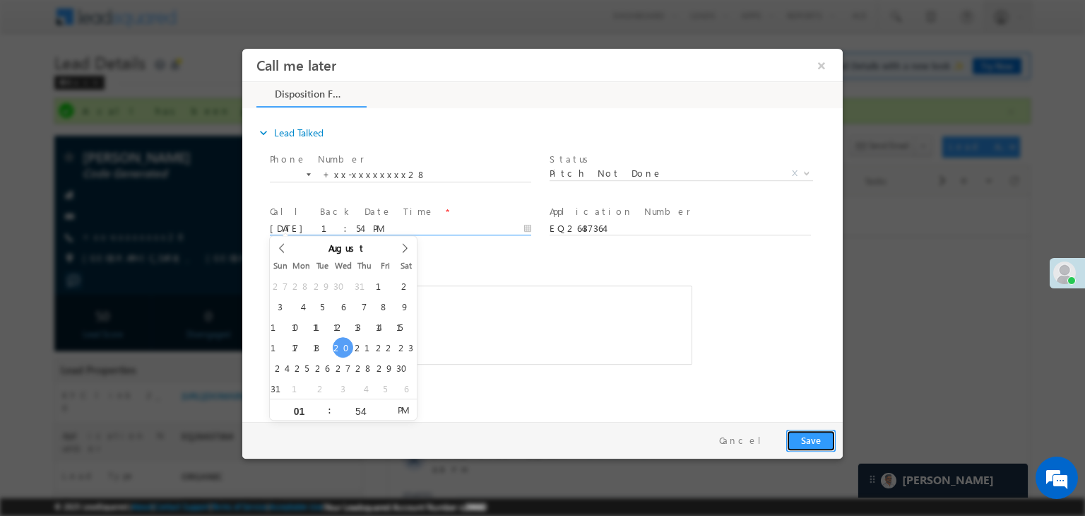
click at [814, 437] on button "Save" at bounding box center [810, 441] width 49 height 22
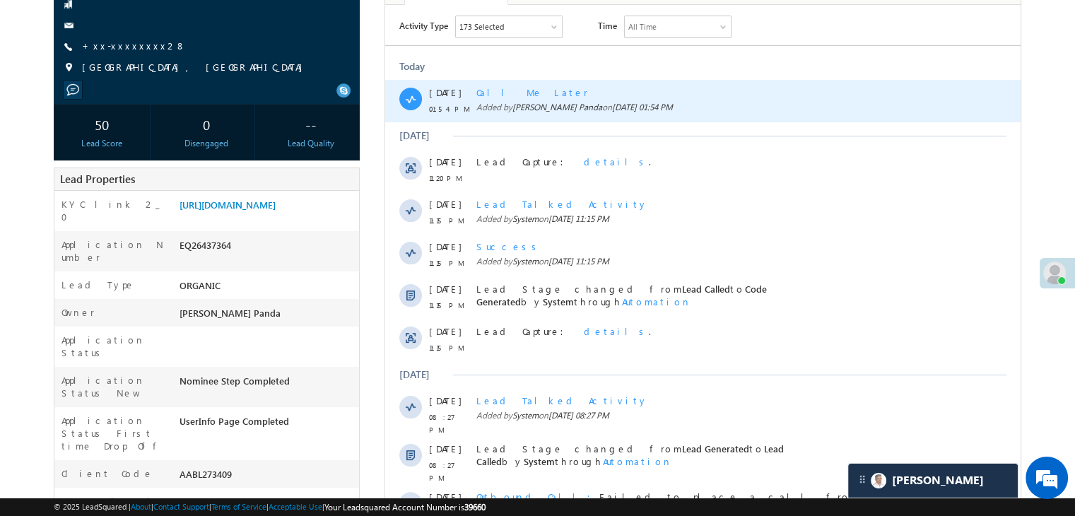
scroll to position [212, 0]
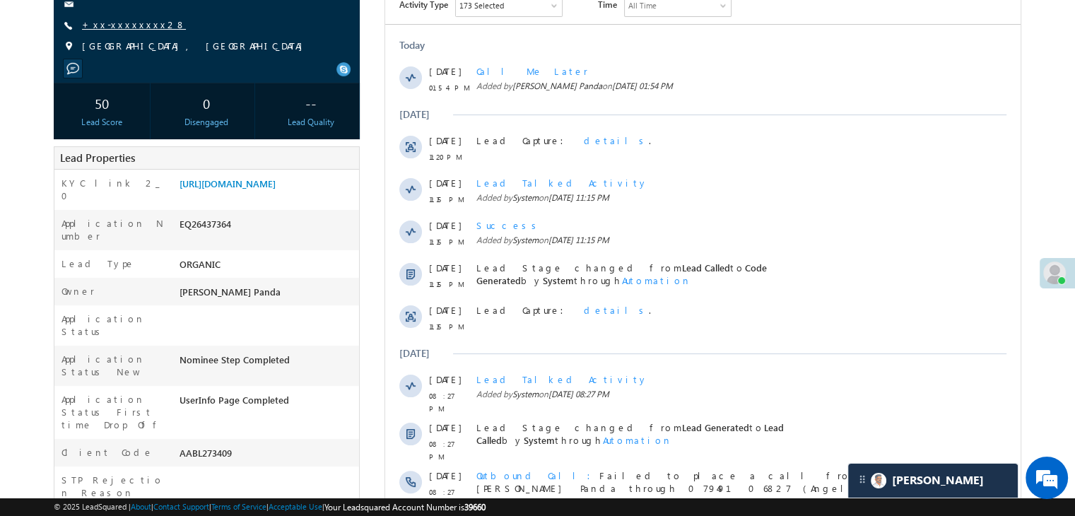
click at [116, 25] on link "+xx-xxxxxxxx28" at bounding box center [134, 24] width 104 height 12
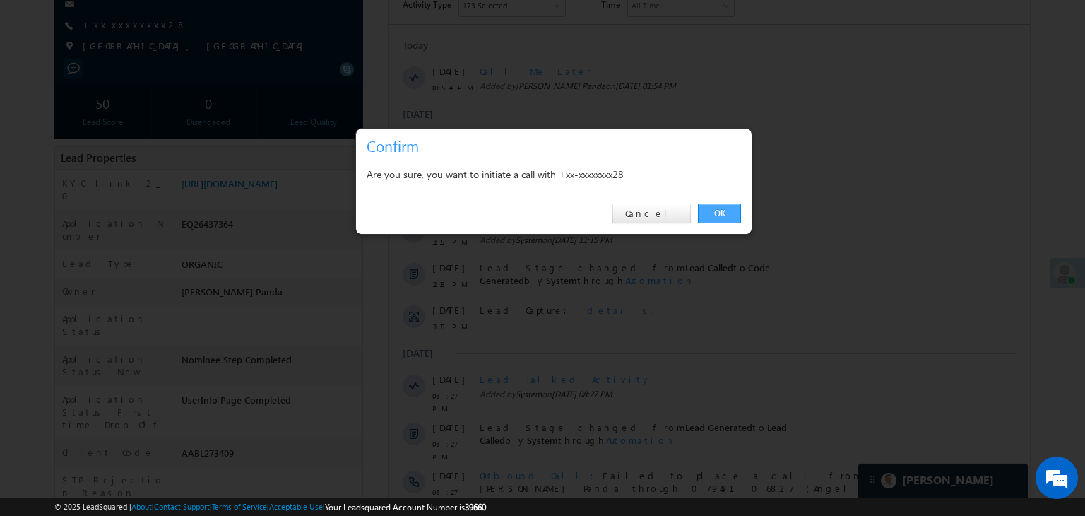
click at [717, 216] on link "OK" at bounding box center [719, 214] width 43 height 20
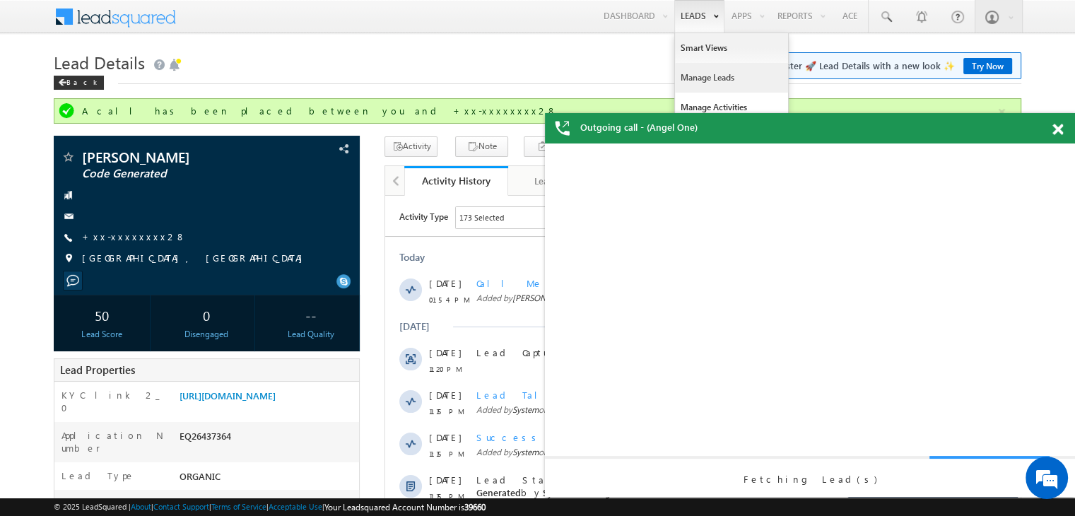
scroll to position [0, 0]
click at [703, 79] on link "Manage Leads" at bounding box center [731, 78] width 113 height 30
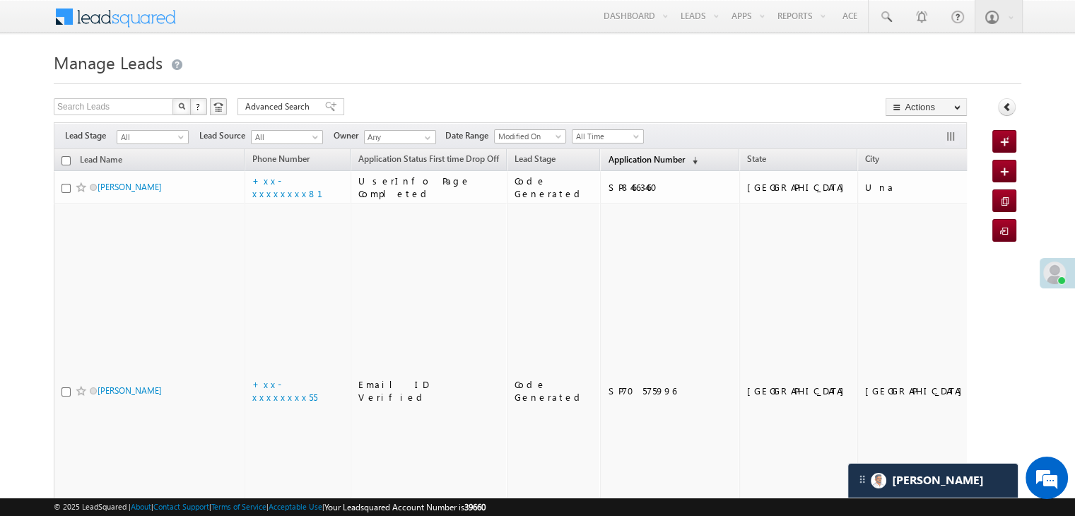
scroll to position [6738, 0]
click at [613, 165] on span "Application Number" at bounding box center [646, 159] width 76 height 11
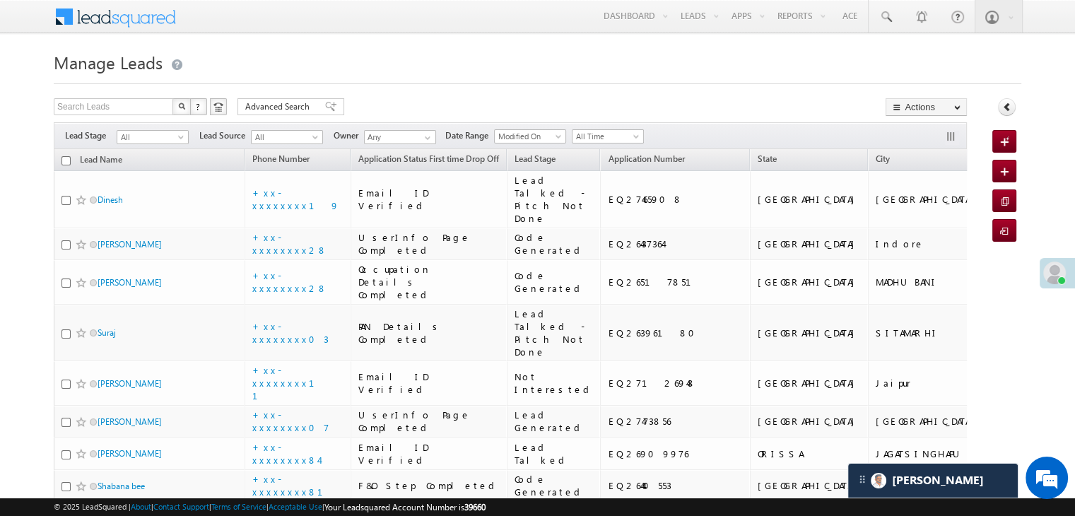
scroll to position [0, 0]
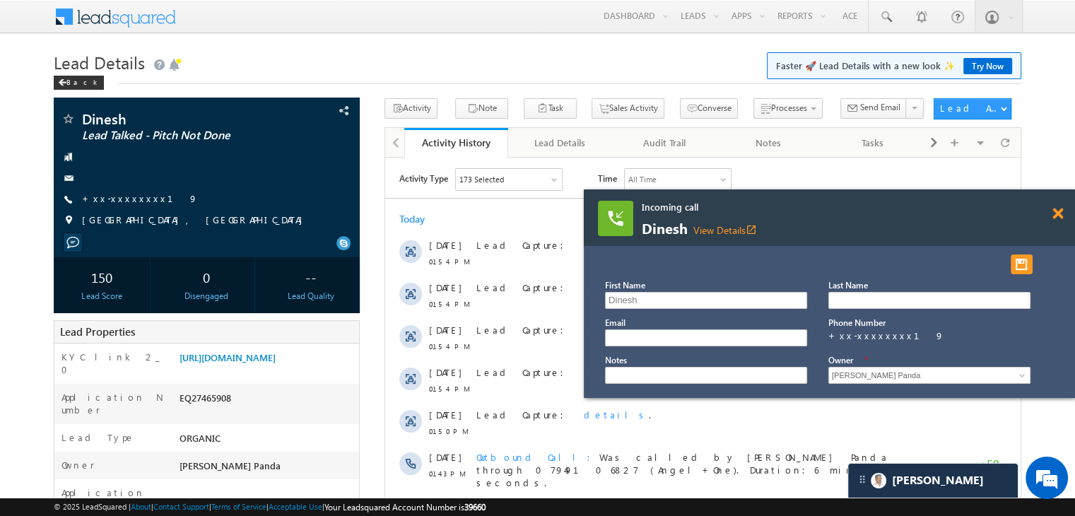
click at [1057, 213] on span at bounding box center [1057, 214] width 11 height 12
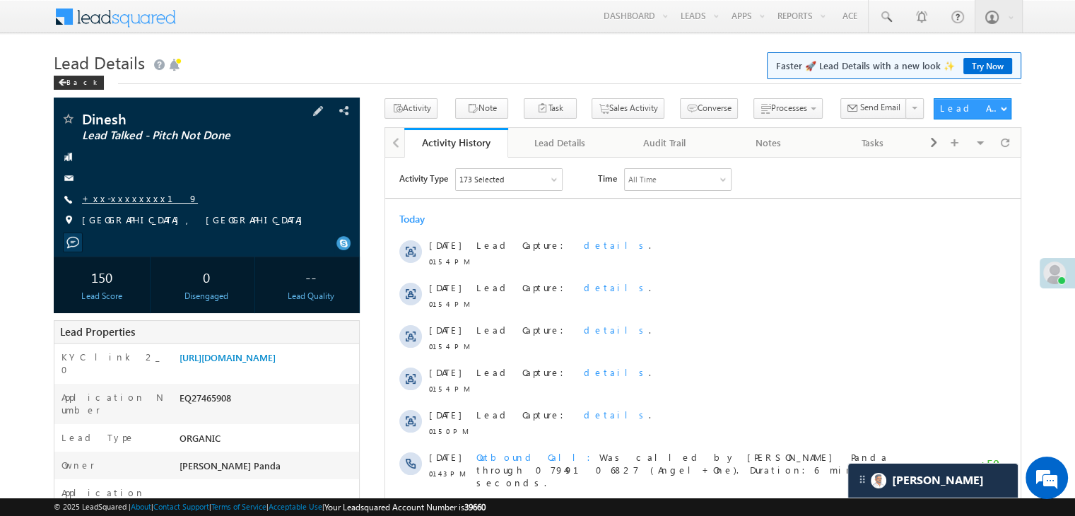
click at [122, 199] on link "+xx-xxxxxxxx19" at bounding box center [140, 198] width 116 height 12
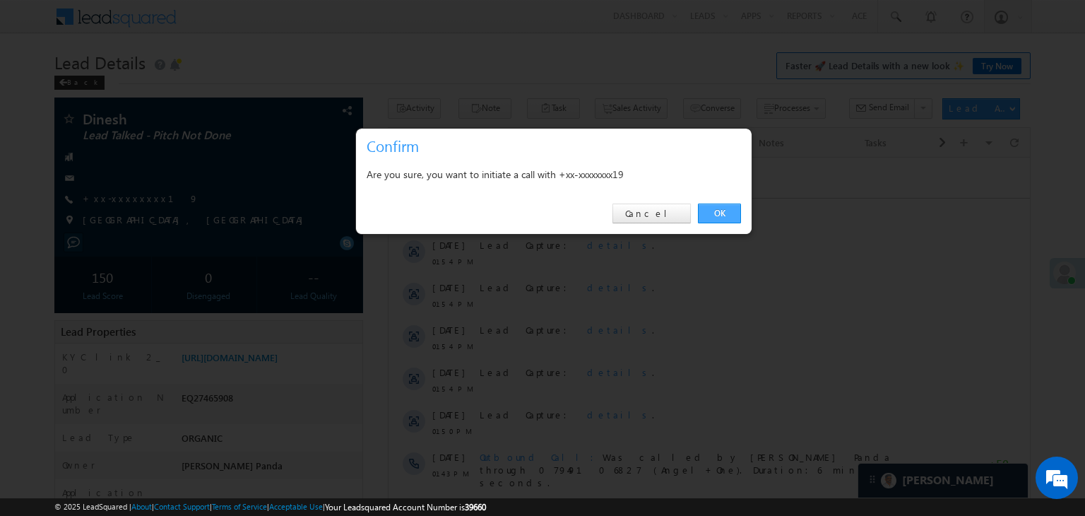
click at [718, 216] on link "OK" at bounding box center [719, 214] width 43 height 20
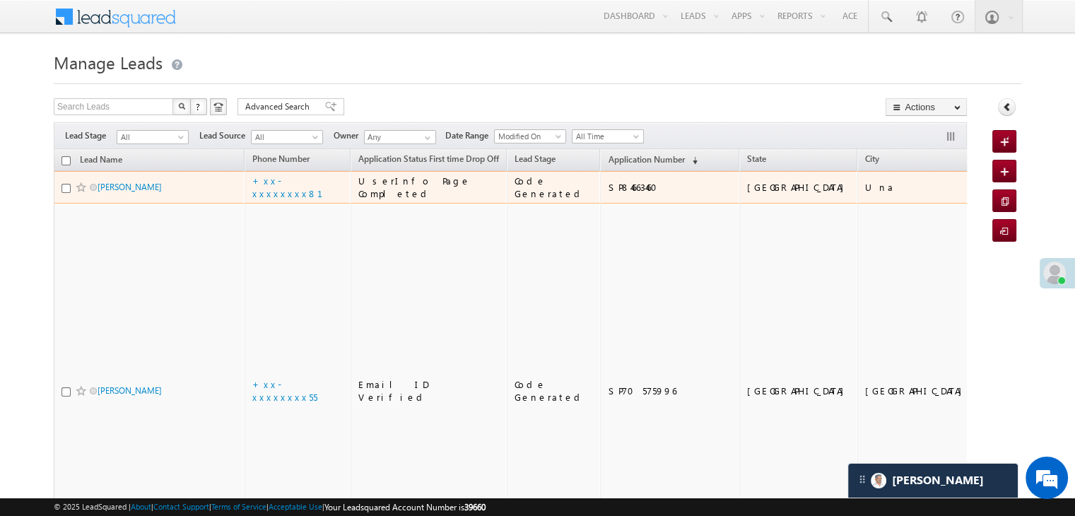
scroll to position [6738, 0]
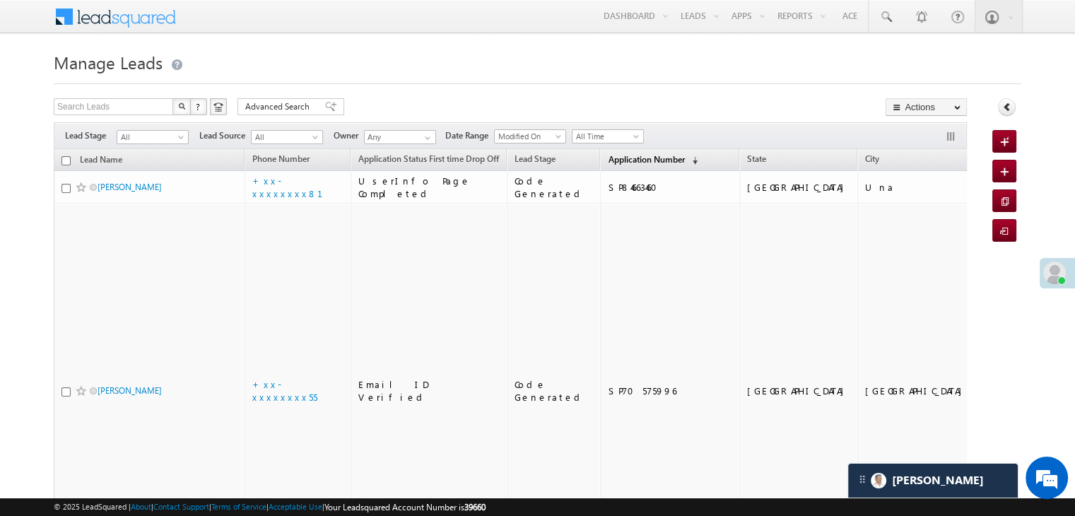
click at [608, 159] on span "Application Number" at bounding box center [646, 159] width 76 height 11
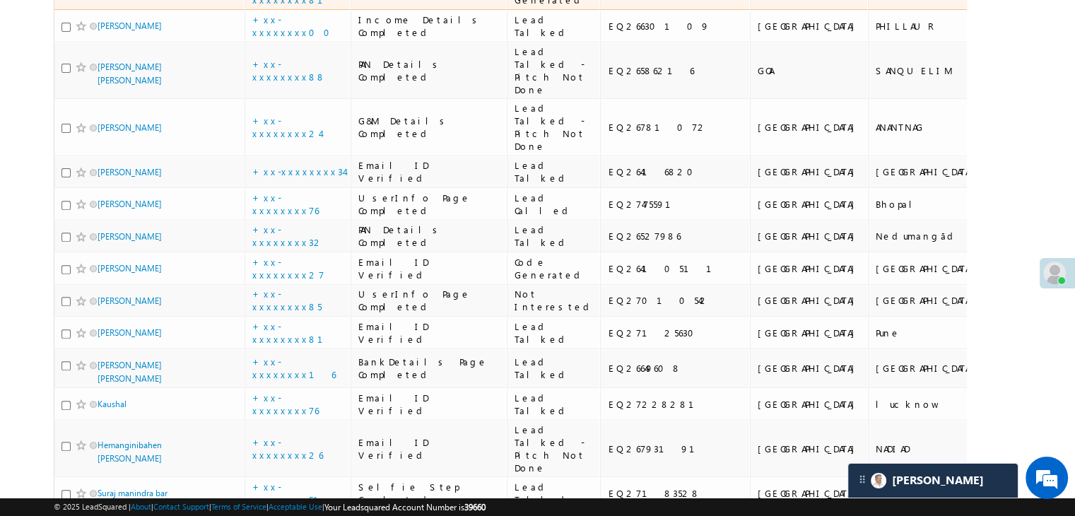
scroll to position [565, 0]
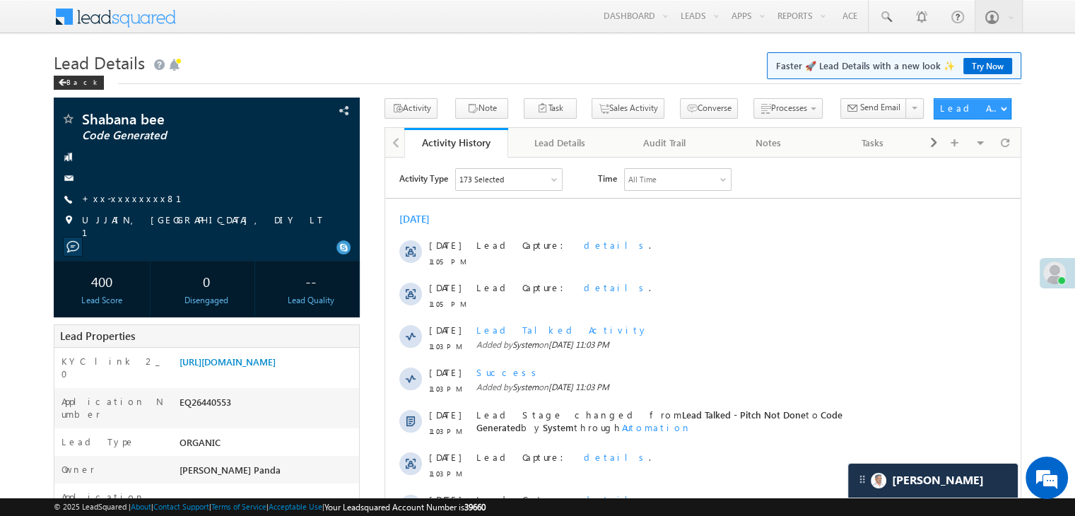
scroll to position [6738, 0]
click at [75, 86] on div "Back" at bounding box center [79, 83] width 50 height 14
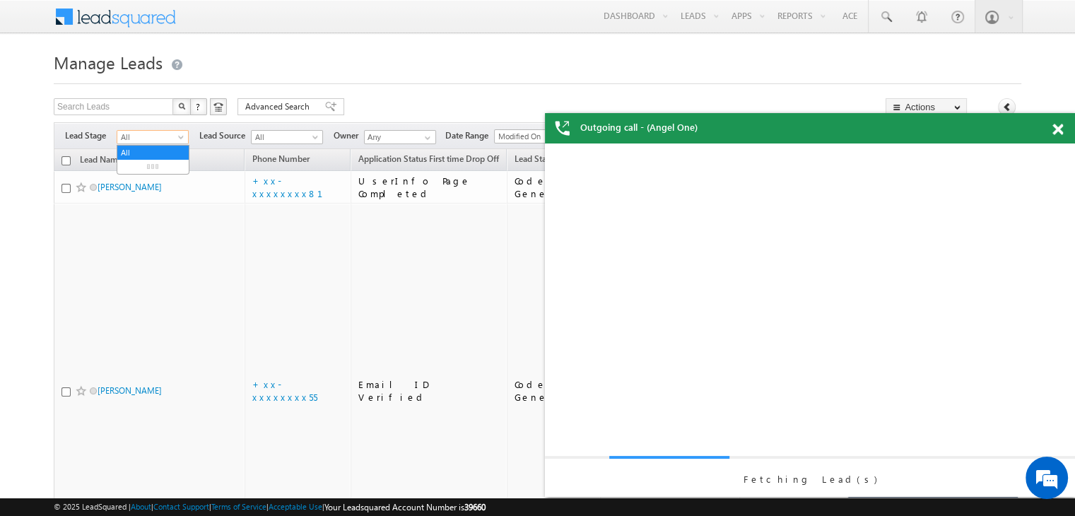
click at [180, 142] on span at bounding box center [182, 139] width 11 height 11
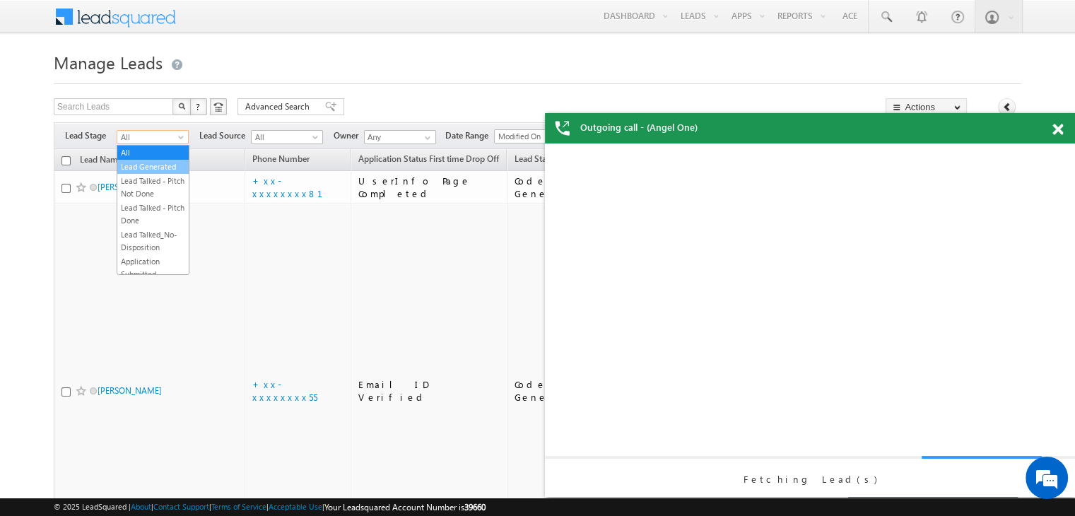
click at [161, 170] on link "Lead Generated" at bounding box center [152, 166] width 71 height 13
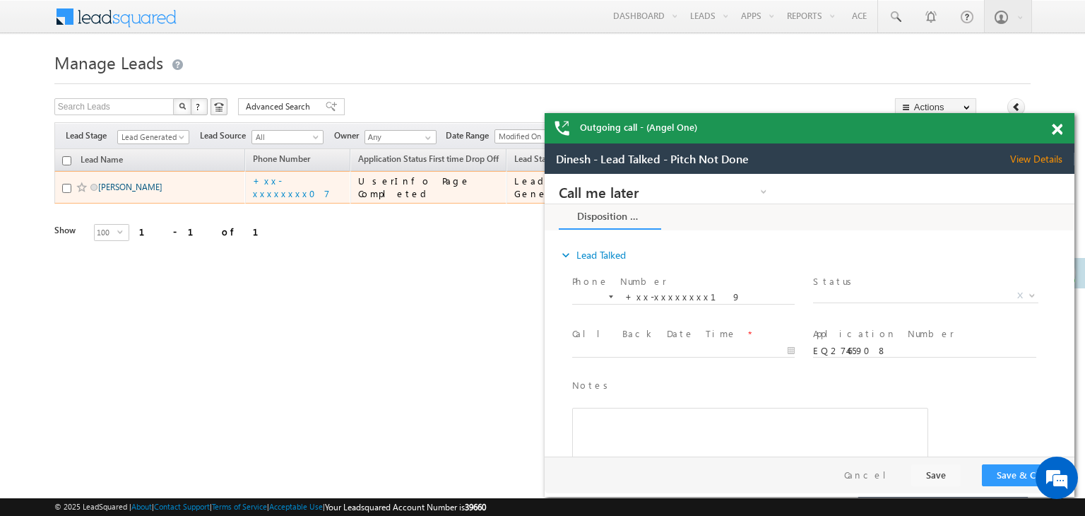
click at [148, 192] on link "[PERSON_NAME]" at bounding box center [130, 187] width 64 height 11
